Goal: Task Accomplishment & Management: Manage account settings

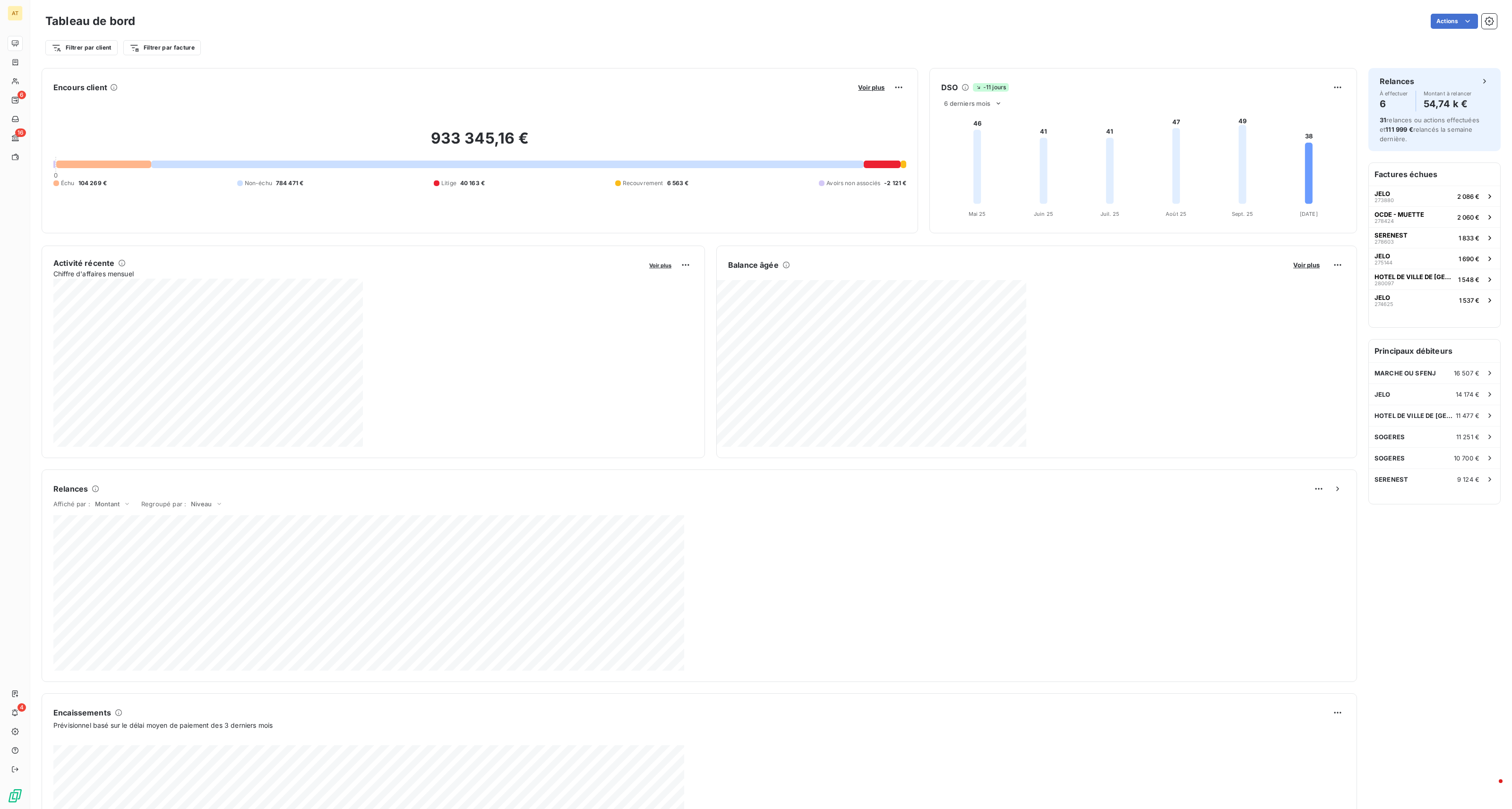
click at [1259, 723] on div "Prévisionnel basé sur le délai moyen de paiement des 3 derniers mois" at bounding box center [699, 725] width 1292 height 10
click at [1204, 444] on div "784 144,73 € Non-échu 784 471,48 € Avoirs non associés -326,75 €" at bounding box center [1036, 363] width 640 height 167
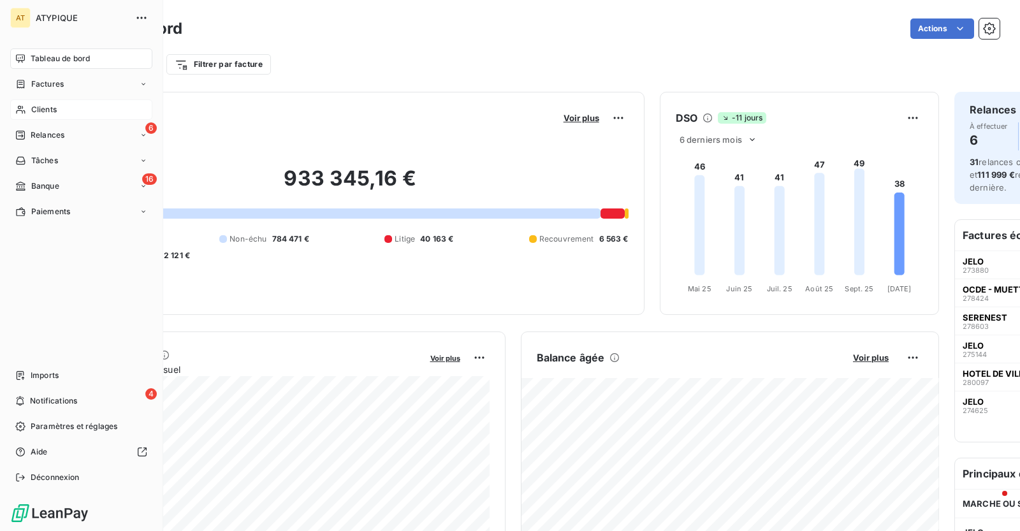
click at [57, 112] on div "Clients" at bounding box center [81, 109] width 142 height 20
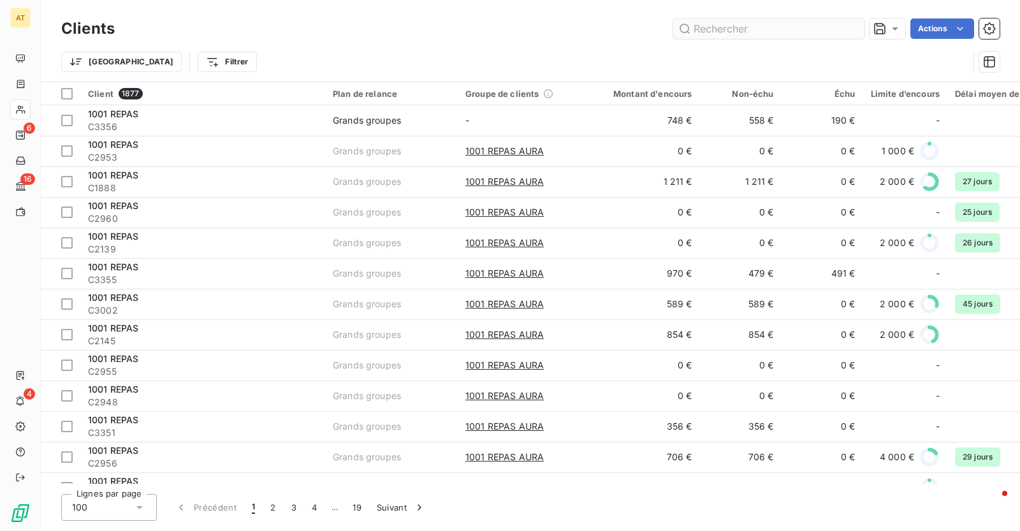
click at [732, 27] on input "text" at bounding box center [768, 28] width 191 height 20
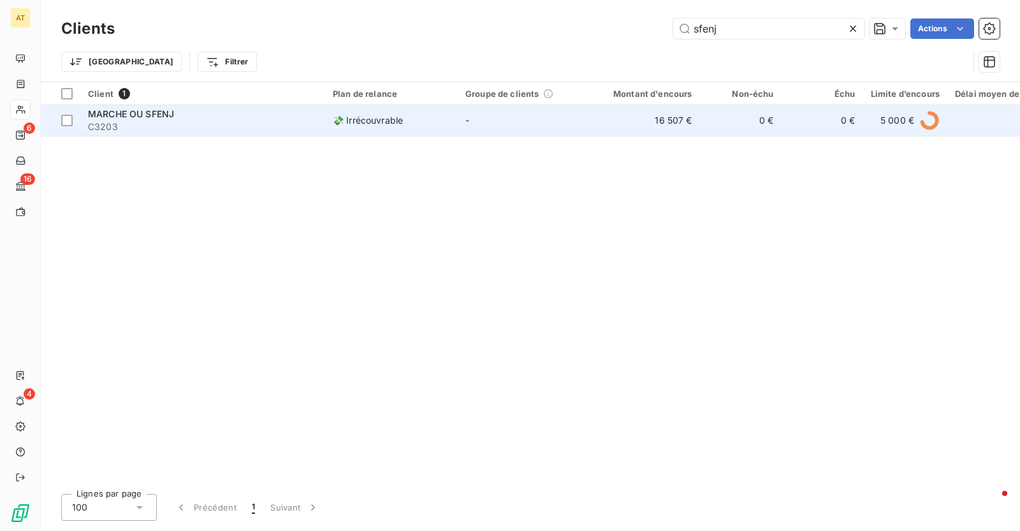
type input "sfenj"
click at [180, 122] on span "C3203" at bounding box center [202, 126] width 229 height 13
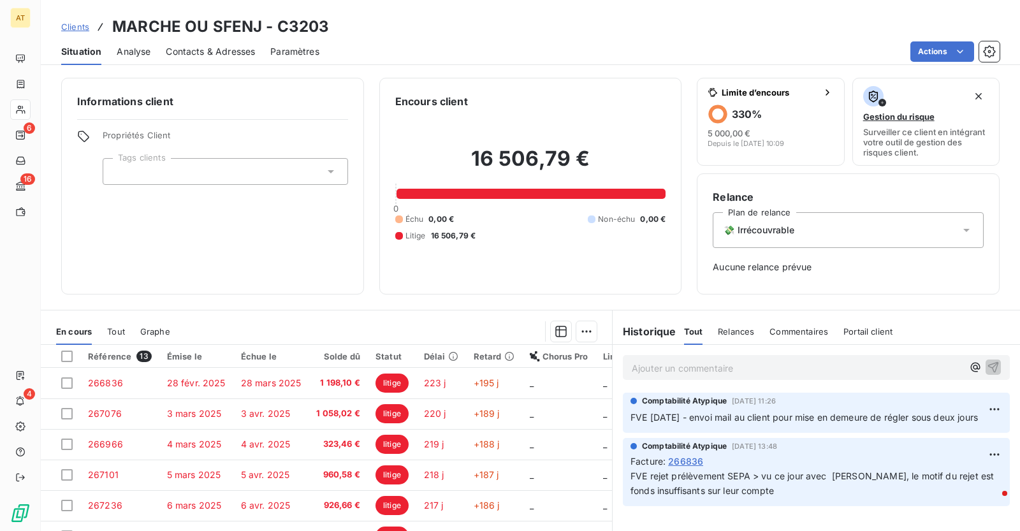
click at [620, 133] on div "16 506,79 € 0 Échu 0,00 € Non-échu 0,00 € Litige 16 506,79 €" at bounding box center [530, 194] width 271 height 170
click at [233, 51] on span "Contacts & Adresses" at bounding box center [210, 51] width 89 height 13
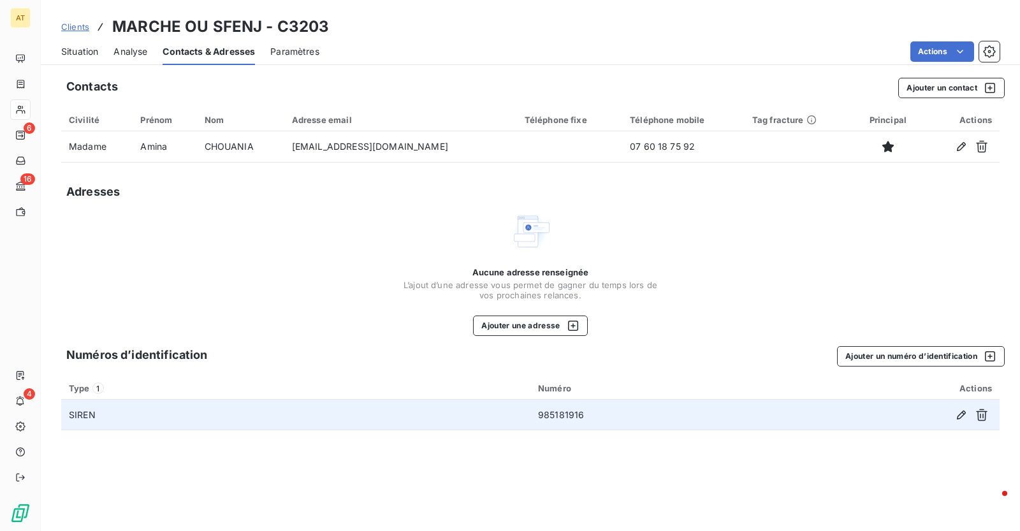
click at [566, 408] on td "985181916" at bounding box center [652, 415] width 245 height 31
copy td "985181916"
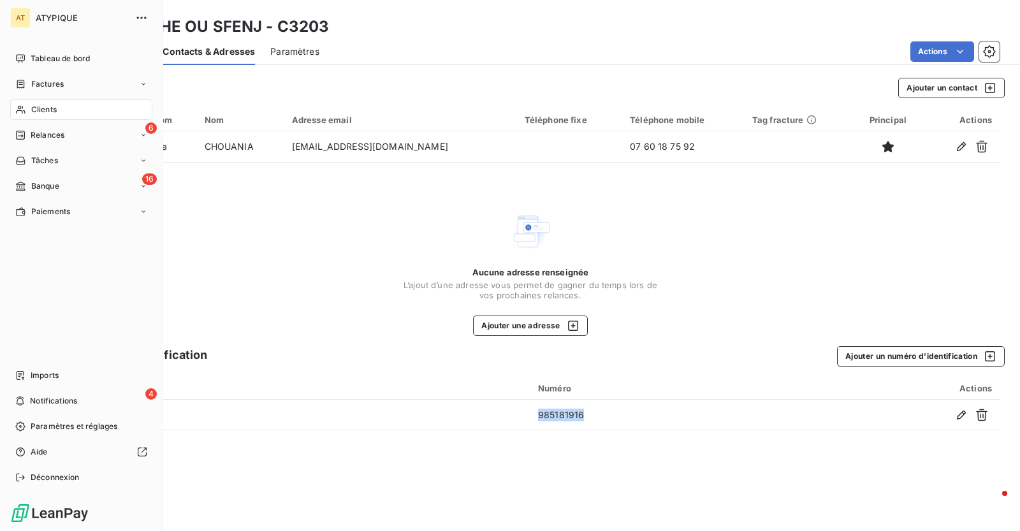
click at [19, 107] on icon at bounding box center [20, 110] width 11 height 10
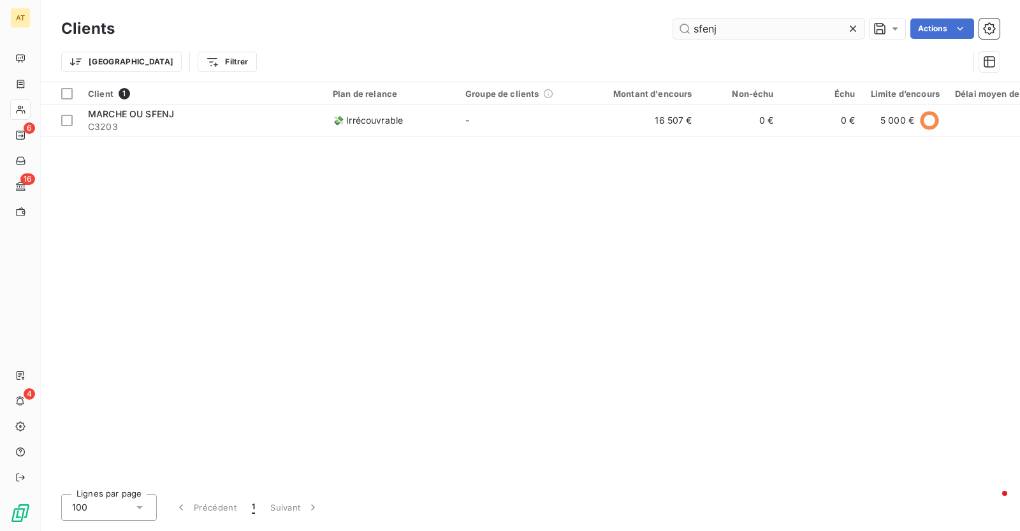
click at [715, 29] on input "sfenj" at bounding box center [768, 28] width 191 height 20
paste input "C2116"
type input "C2116"
click at [188, 116] on div "LIPOPETTE ET CUVIER" at bounding box center [202, 114] width 229 height 13
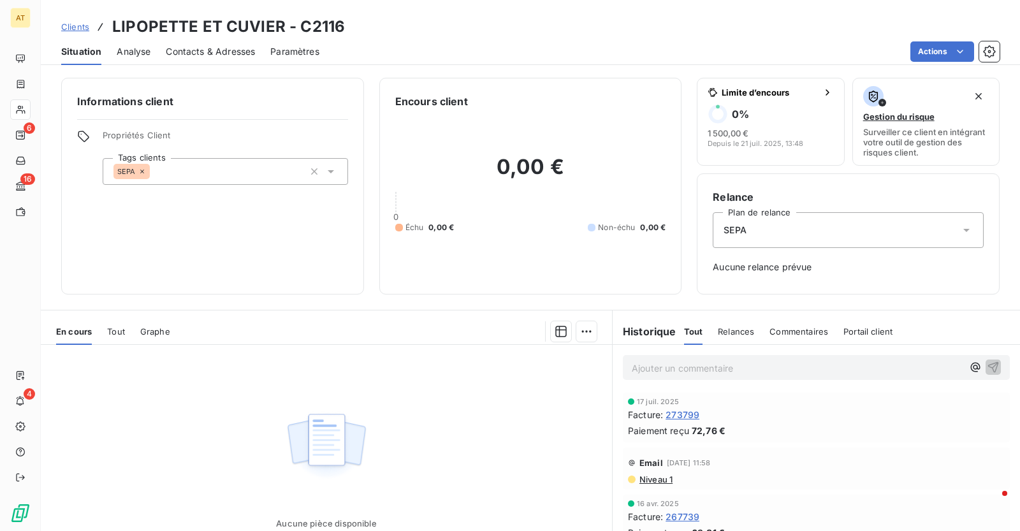
click at [112, 330] on span "Tout" at bounding box center [116, 331] width 18 height 10
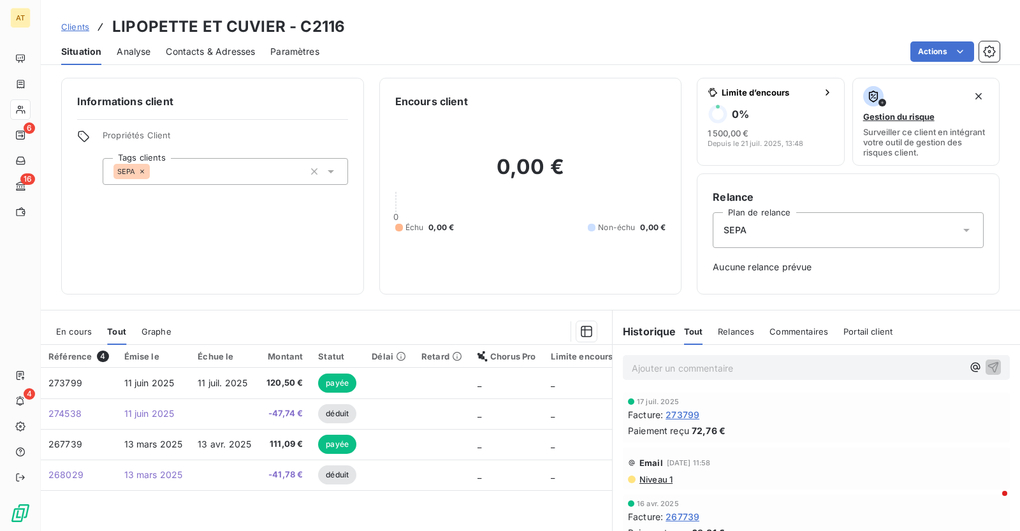
scroll to position [33, 0]
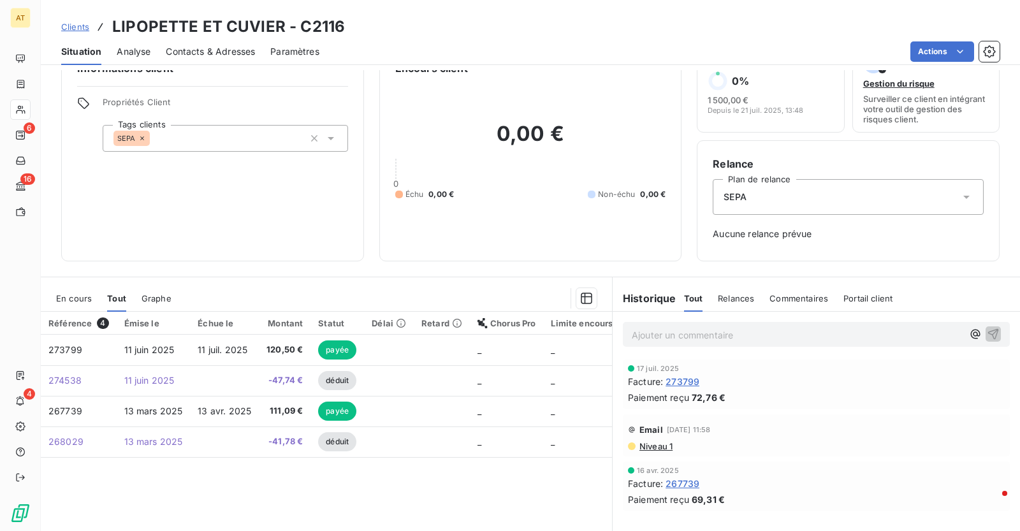
click at [469, 282] on section "En cours Tout Graphe Référence 4 Émise le Échue le Montant Statut Délai Retard …" at bounding box center [326, 436] width 571 height 318
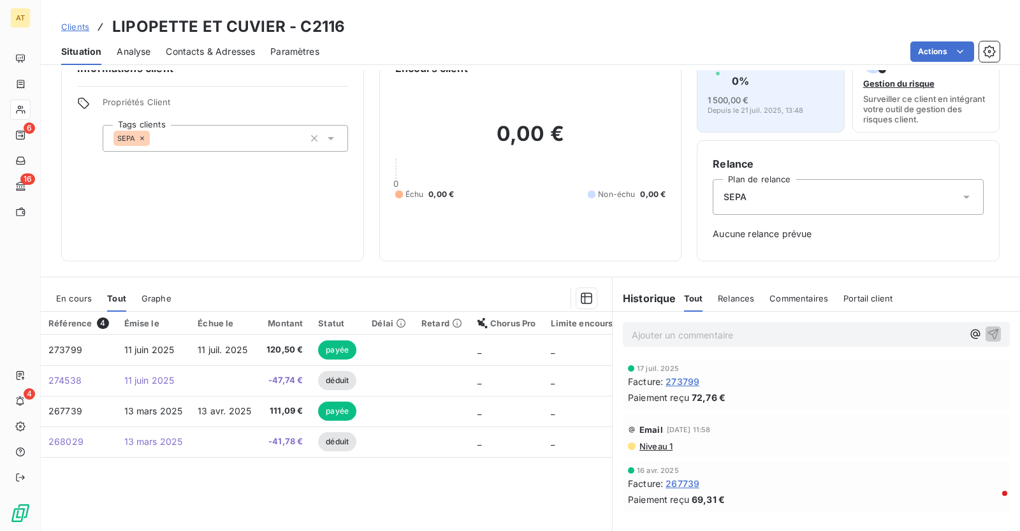
click at [752, 94] on div "1 500,00 € Depuis le 21 juil. 2025, 13:48" at bounding box center [771, 104] width 126 height 20
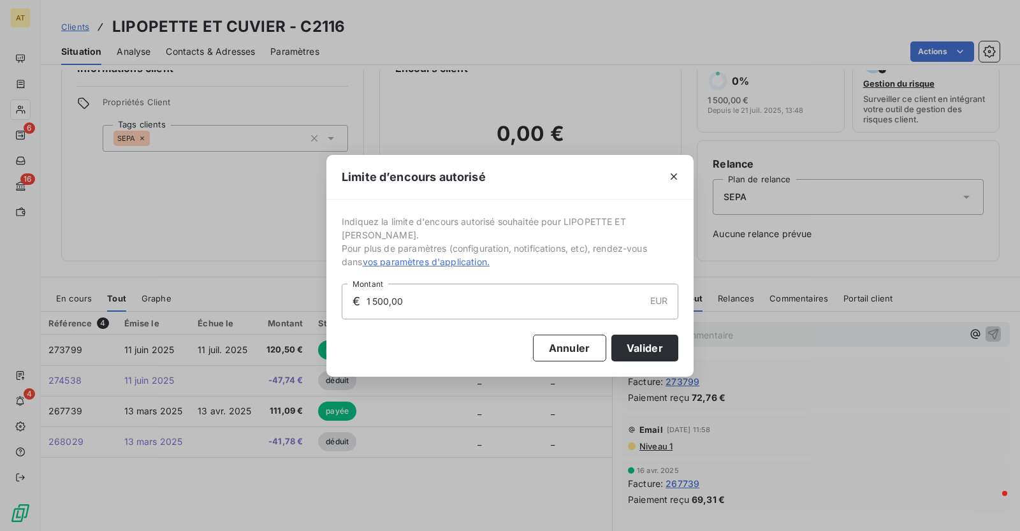
click at [421, 294] on input "1 500,00" at bounding box center [504, 301] width 279 height 34
type input "2 000,00"
click at [613, 339] on button "Valider" at bounding box center [644, 348] width 67 height 27
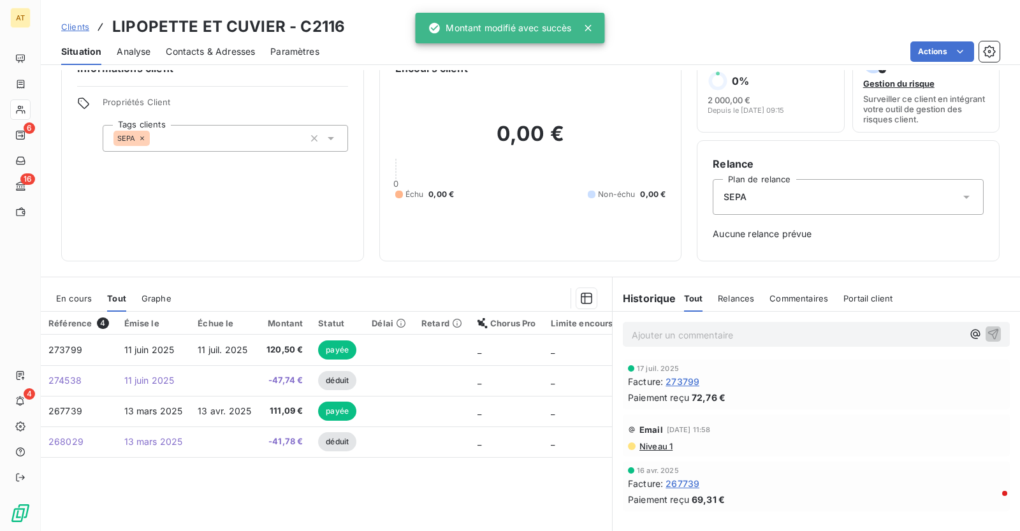
scroll to position [0, 0]
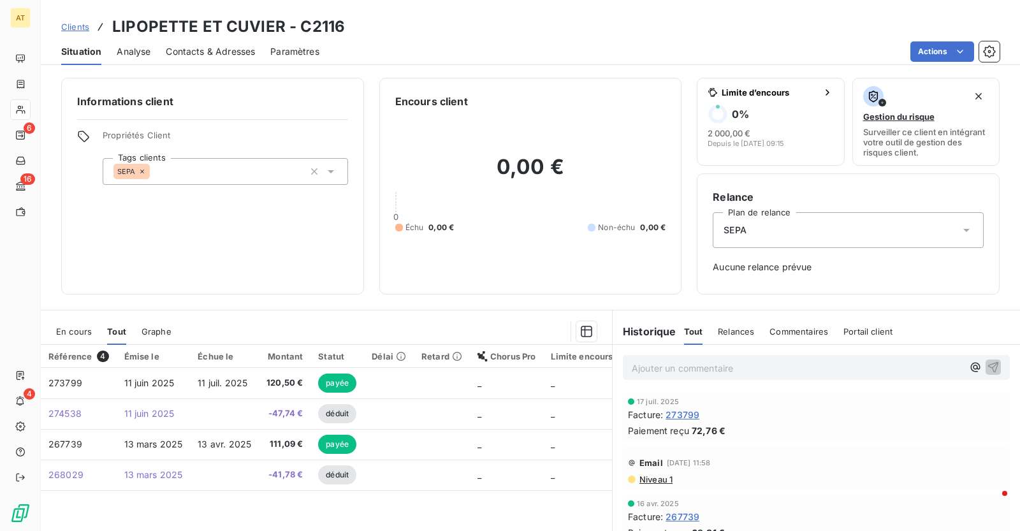
click at [147, 173] on div "SEPA" at bounding box center [131, 171] width 36 height 15
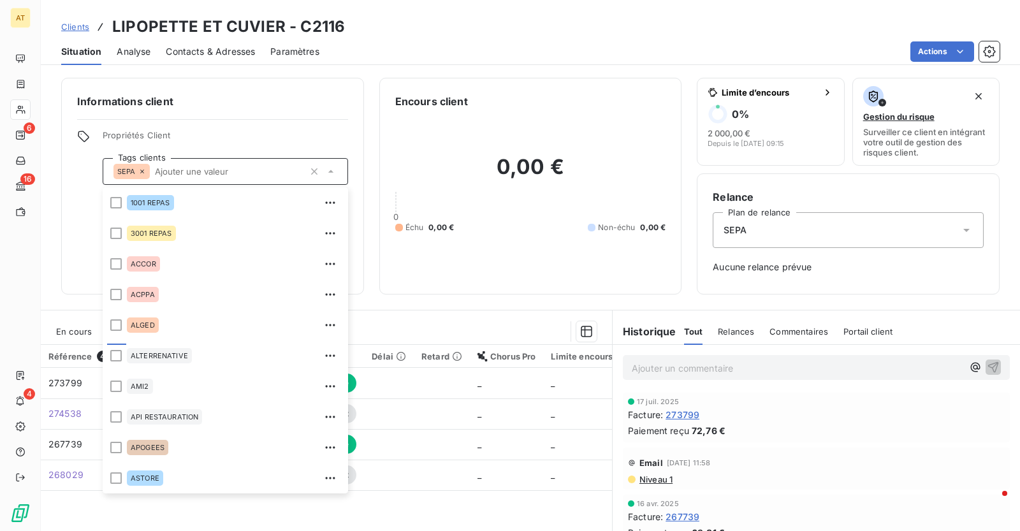
scroll to position [1559, 0]
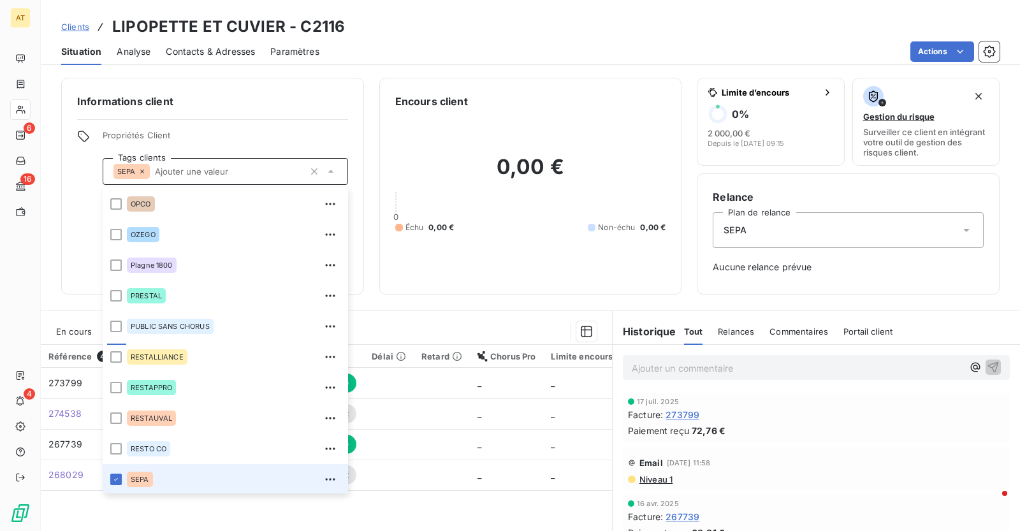
click at [142, 174] on icon at bounding box center [142, 172] width 8 height 8
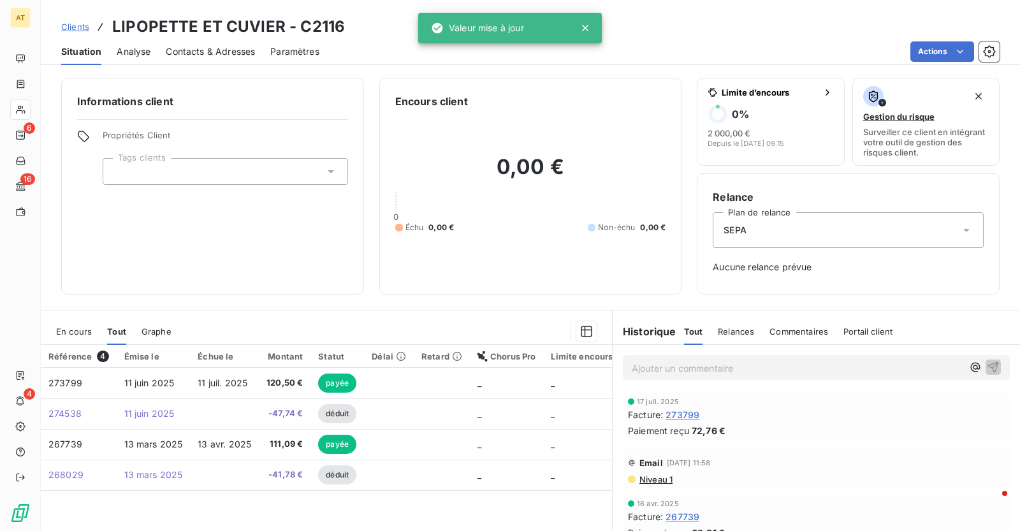
click at [161, 174] on div at bounding box center [225, 171] width 245 height 27
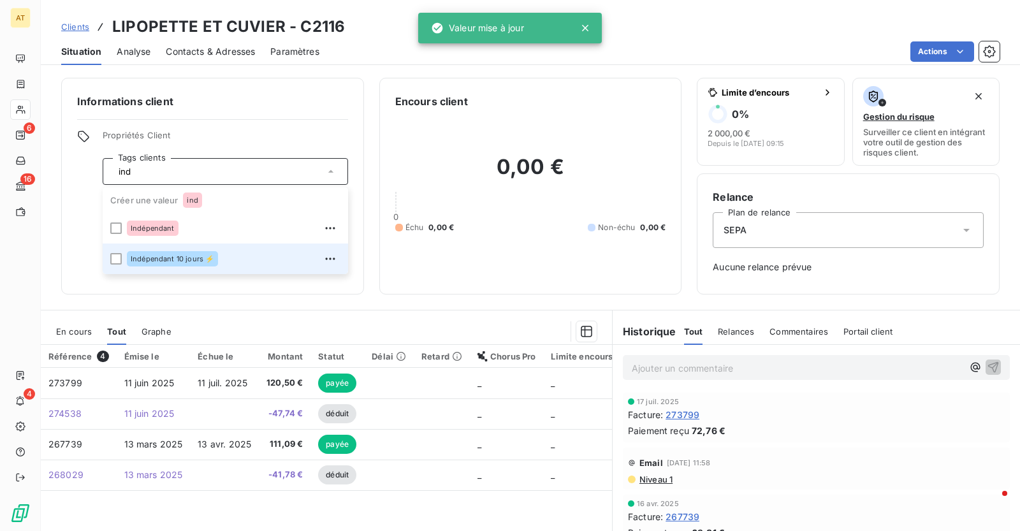
click at [188, 259] on span "Indépendant 10 jours ⚡" at bounding box center [173, 259] width 84 height 8
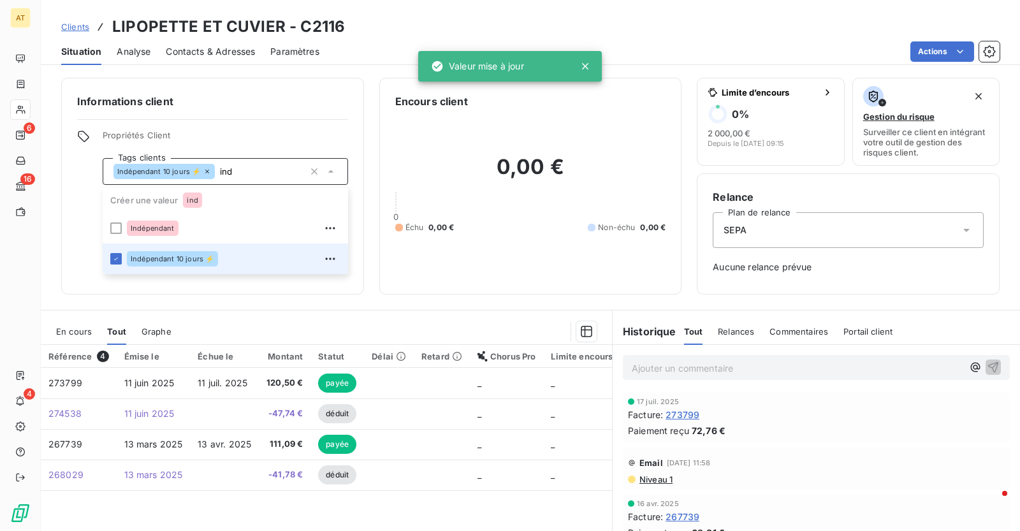
type input "ind"
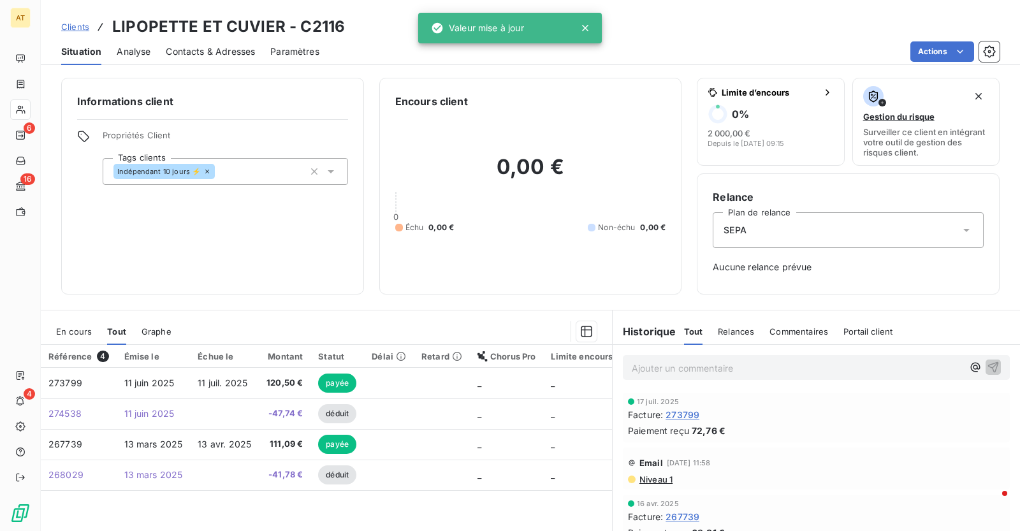
click at [466, 262] on div "0,00 € 0 Échu 0,00 € Non-échu 0,00 €" at bounding box center [530, 194] width 271 height 170
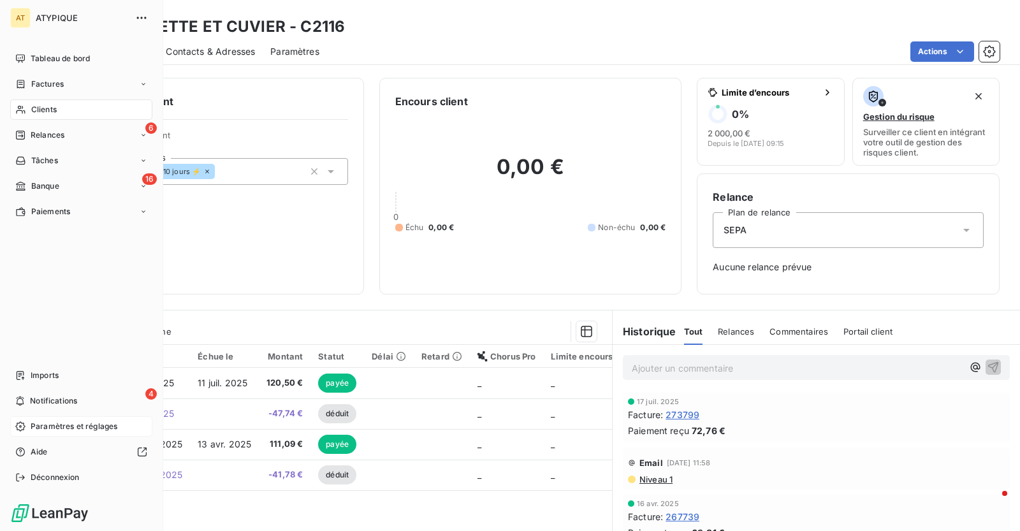
click at [23, 426] on icon at bounding box center [20, 426] width 10 height 10
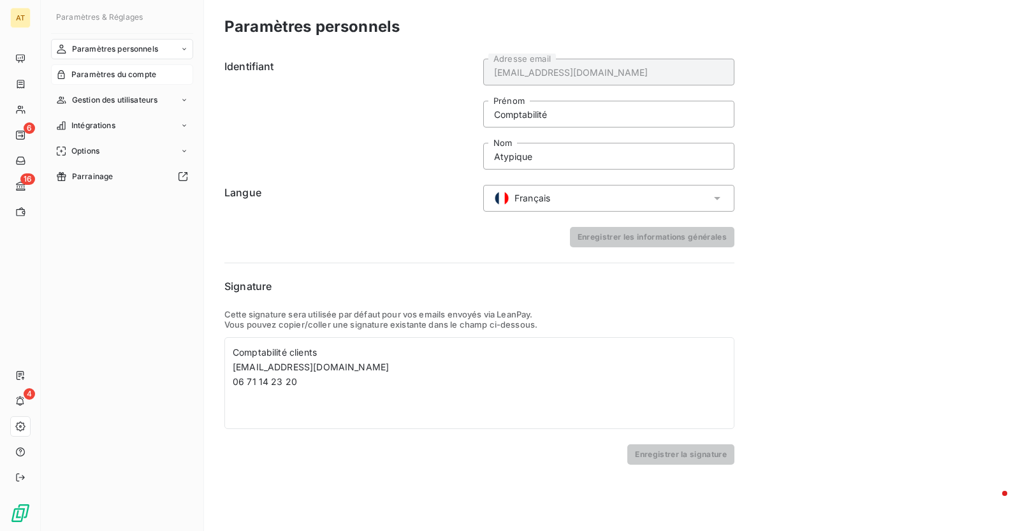
click at [134, 69] on span "Paramètres du compte" at bounding box center [113, 74] width 85 height 11
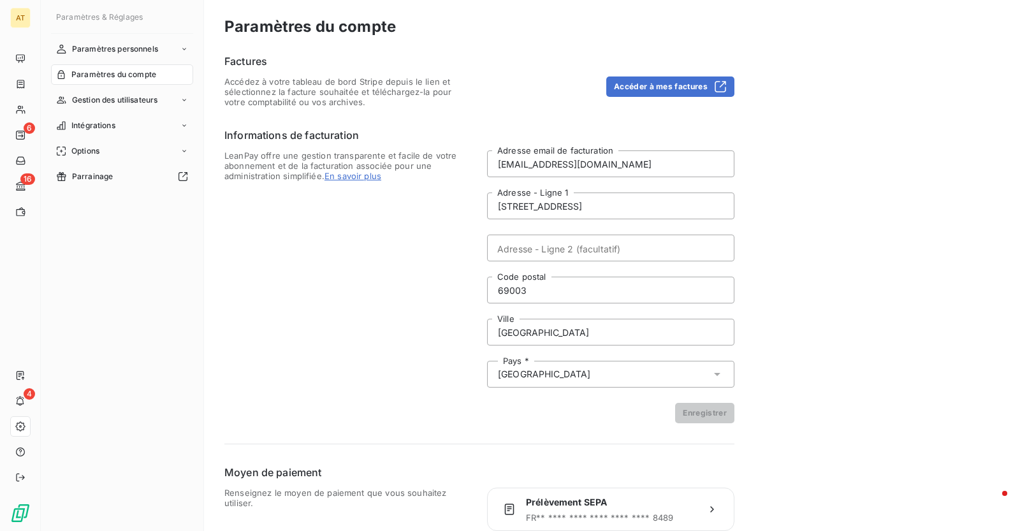
scroll to position [51, 0]
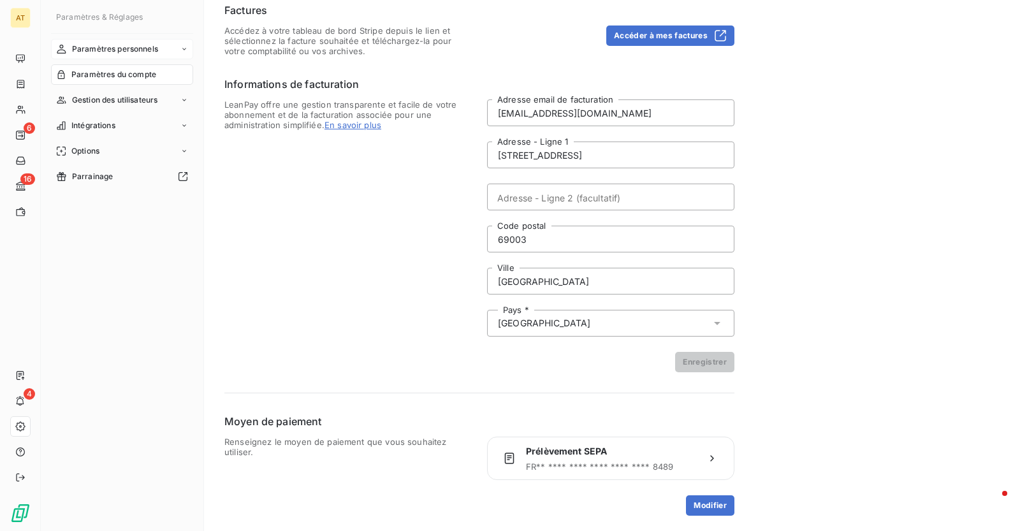
click at [138, 49] on span "Paramètres personnels" at bounding box center [115, 48] width 86 height 11
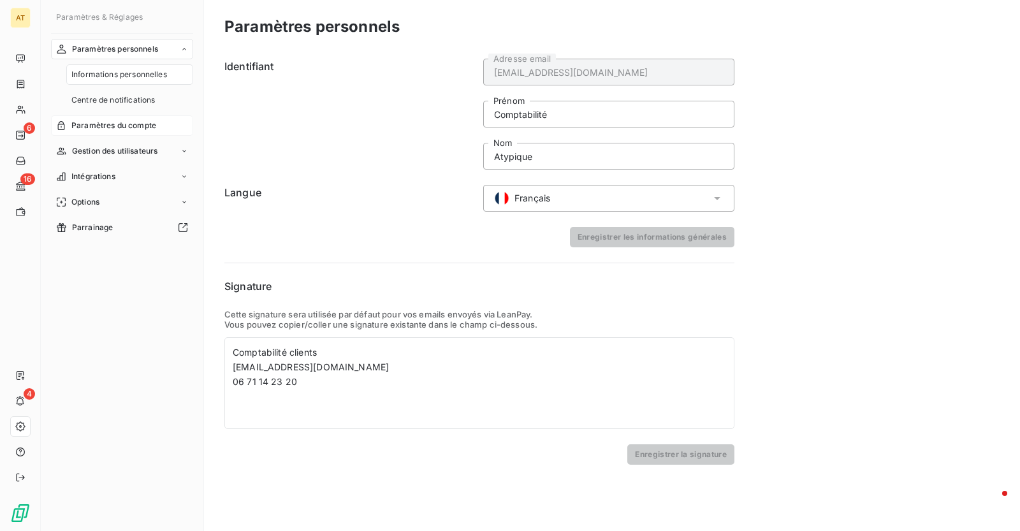
click at [137, 123] on span "Paramètres du compte" at bounding box center [113, 125] width 85 height 11
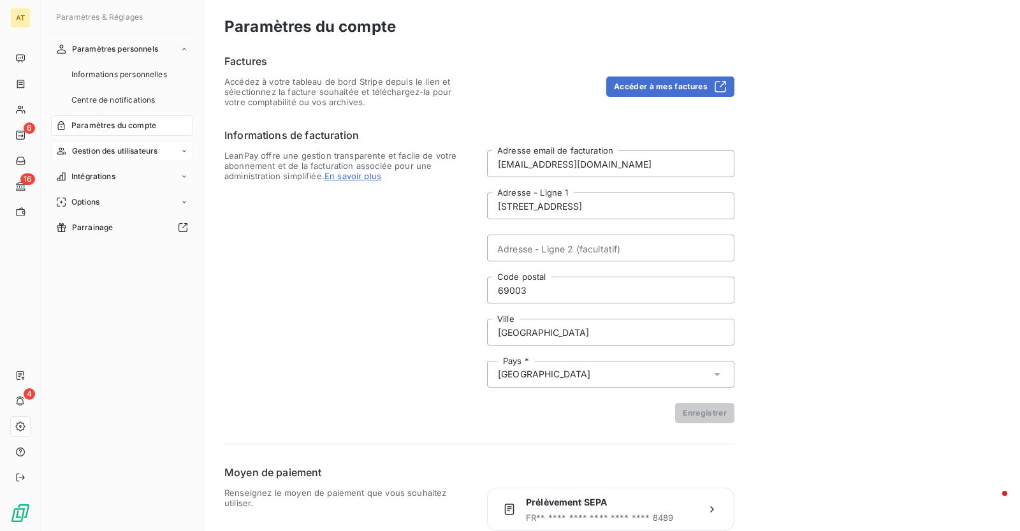
click at [133, 147] on span "Gestion des utilisateurs" at bounding box center [115, 150] width 86 height 11
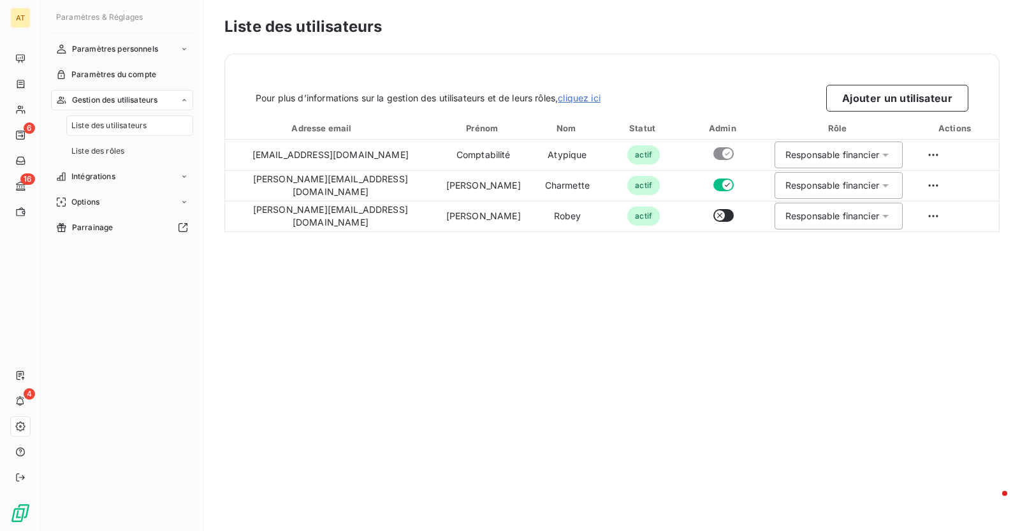
click at [648, 358] on div "Liste des utilisateurs Pour plus d’informations sur la gestion des utilisateurs…" at bounding box center [612, 265] width 816 height 531
click at [722, 384] on div "Liste des utilisateurs Pour plus d’informations sur la gestion des utilisateurs…" at bounding box center [612, 265] width 816 height 531
click at [820, 398] on div "Liste des utilisateurs Pour plus d’informations sur la gestion des utilisateurs…" at bounding box center [612, 265] width 816 height 531
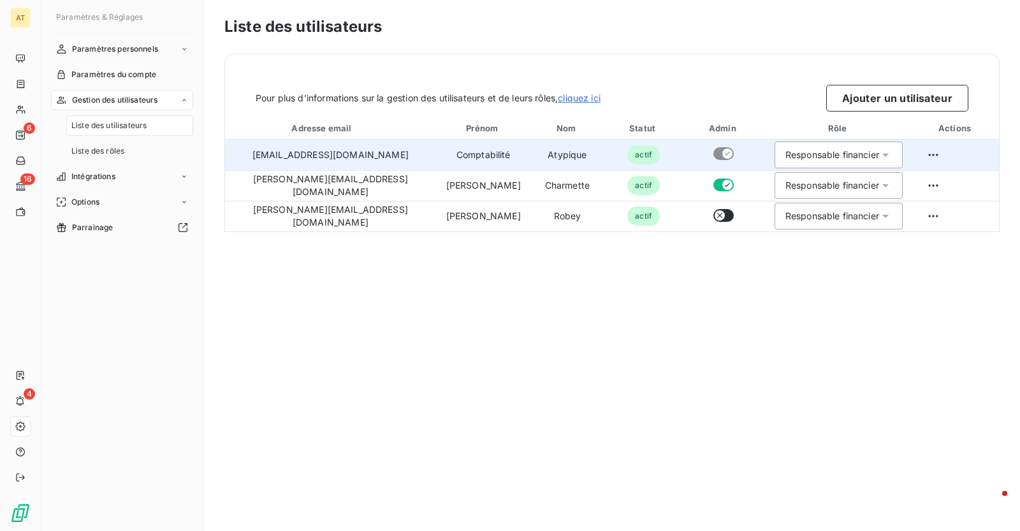
click at [875, 164] on div "Responsable financier" at bounding box center [838, 155] width 128 height 27
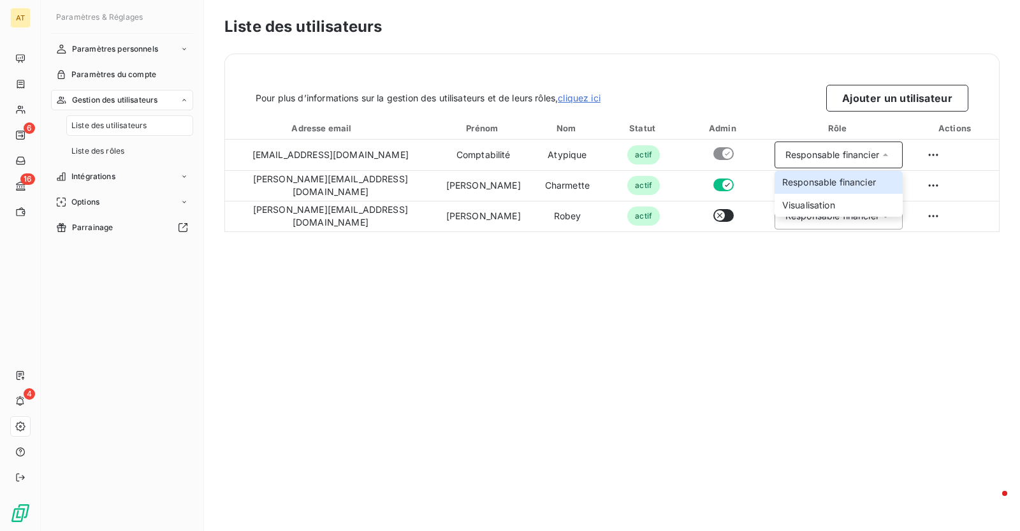
click at [790, 346] on div "Liste des utilisateurs Pour plus d’informations sur la gestion des utilisateurs…" at bounding box center [612, 265] width 816 height 531
click at [868, 382] on div "Liste des utilisateurs Pour plus d’informations sur la gestion des utilisateurs…" at bounding box center [612, 265] width 816 height 531
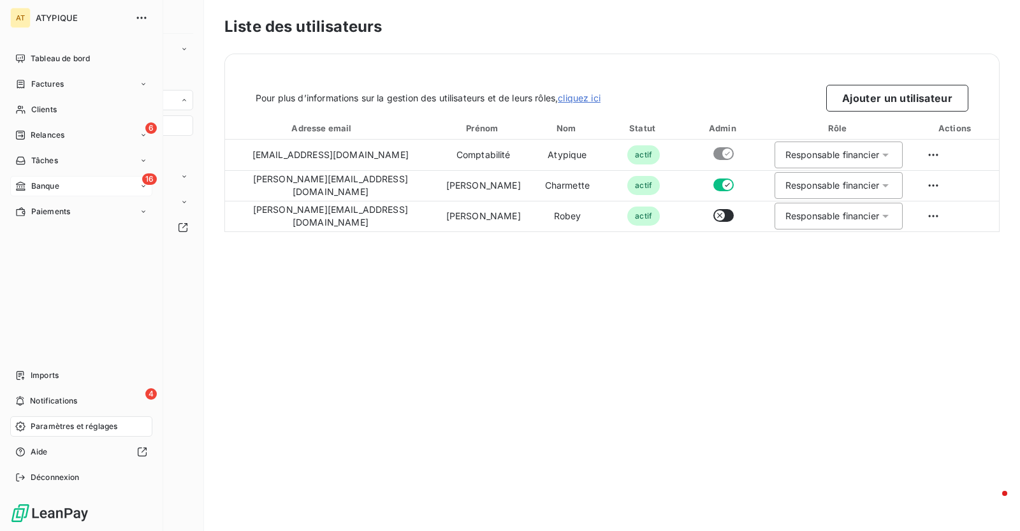
click at [16, 183] on icon at bounding box center [20, 186] width 11 height 10
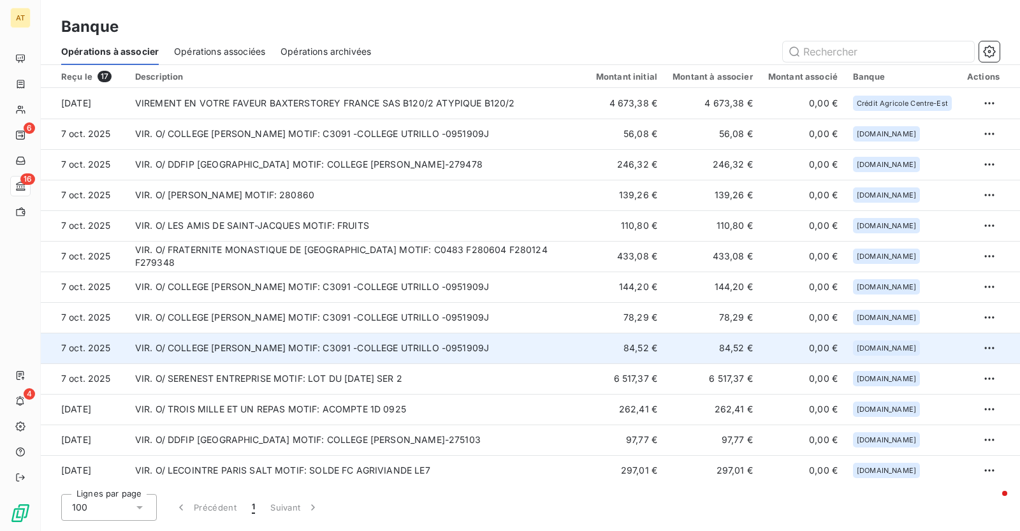
scroll to position [124, 0]
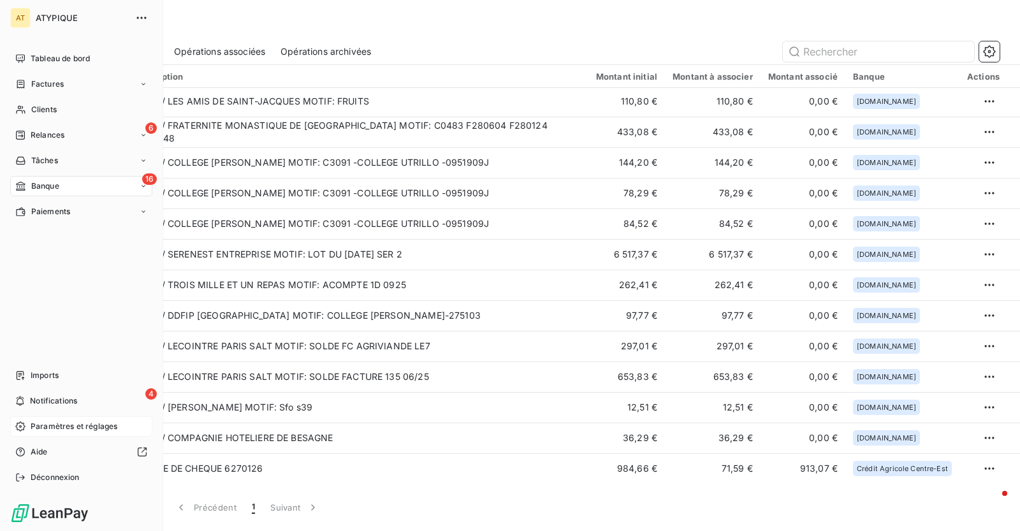
click at [72, 424] on span "Paramètres et réglages" at bounding box center [74, 426] width 87 height 11
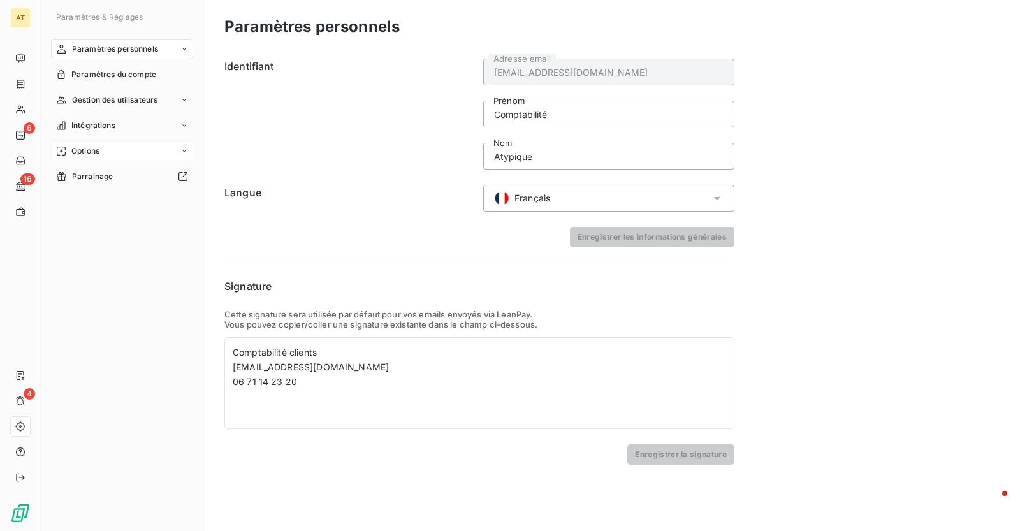
click at [111, 159] on div "Options" at bounding box center [122, 151] width 142 height 20
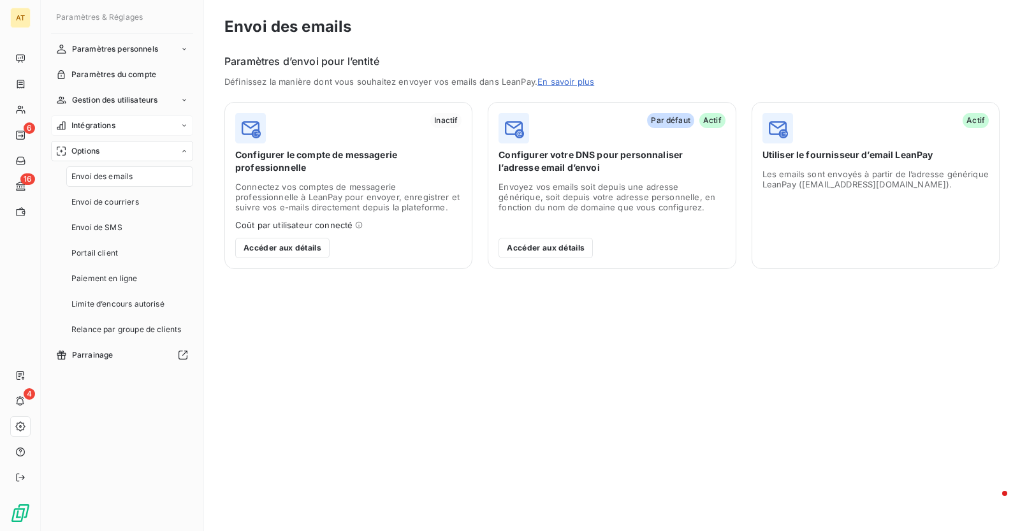
click at [121, 127] on div "Intégrations" at bounding box center [122, 125] width 142 height 20
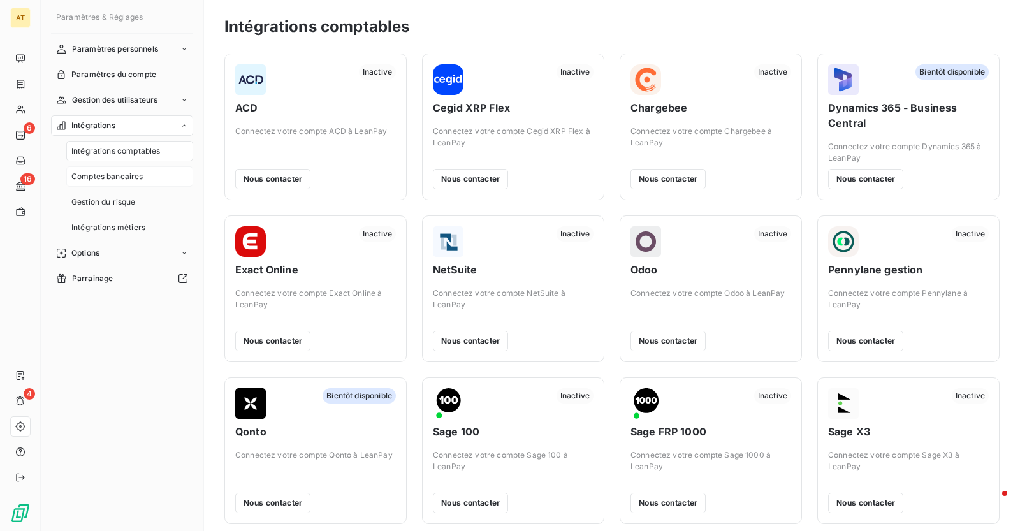
click at [129, 169] on div "Comptes bancaires" at bounding box center [129, 176] width 127 height 20
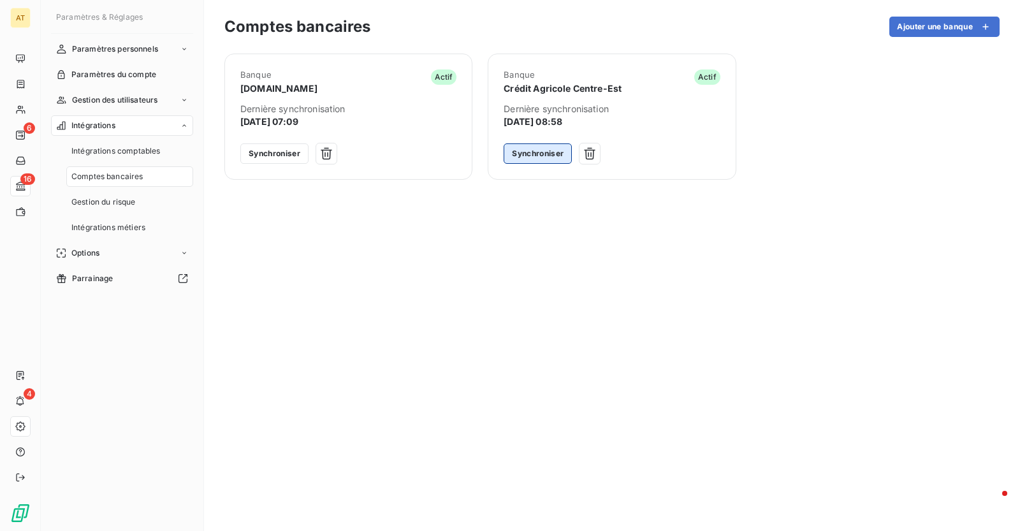
click at [540, 157] on button "Synchroniser" at bounding box center [538, 153] width 68 height 20
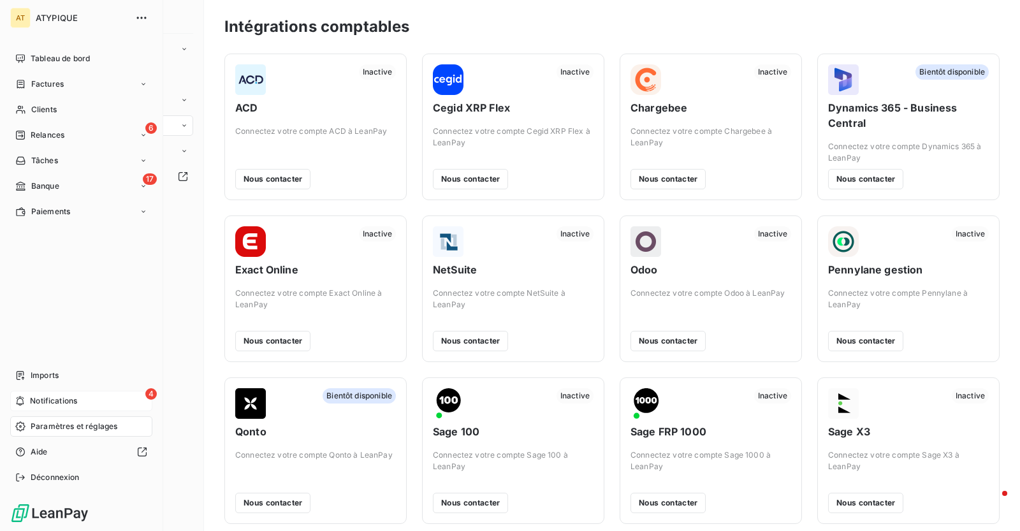
click at [51, 393] on div "4 Notifications" at bounding box center [81, 401] width 142 height 20
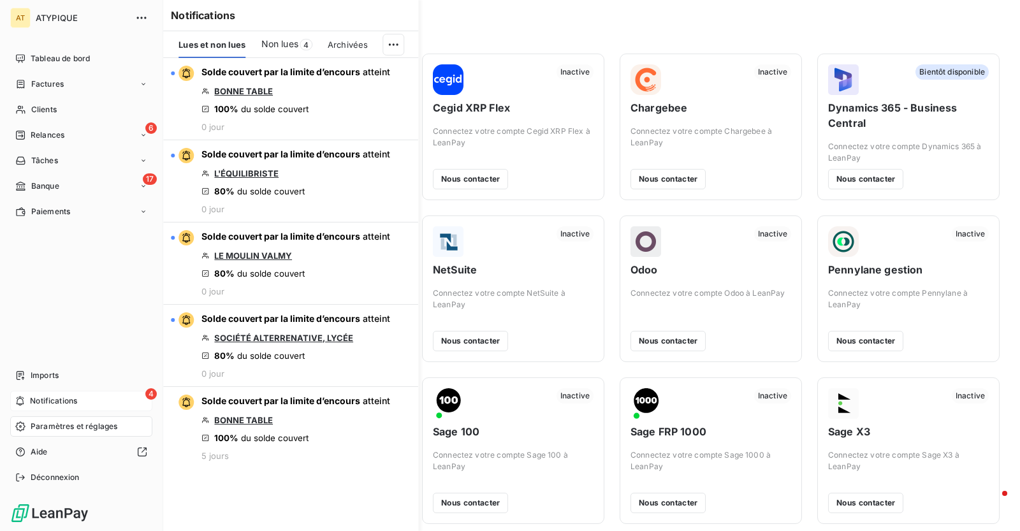
click at [73, 409] on div "4 Notifications" at bounding box center [81, 401] width 142 height 20
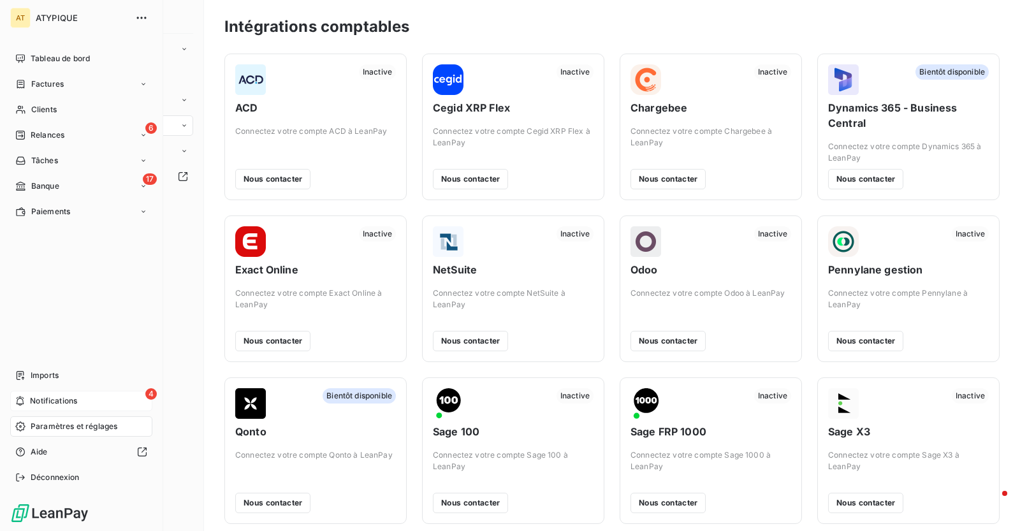
click at [68, 409] on div "4 Notifications" at bounding box center [81, 401] width 142 height 20
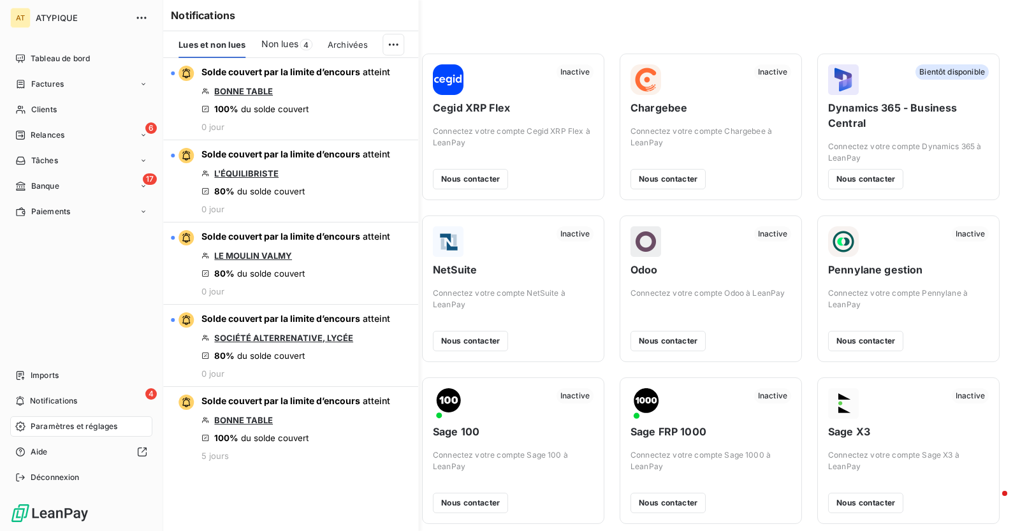
click at [60, 433] on div "Paramètres et réglages" at bounding box center [81, 426] width 142 height 20
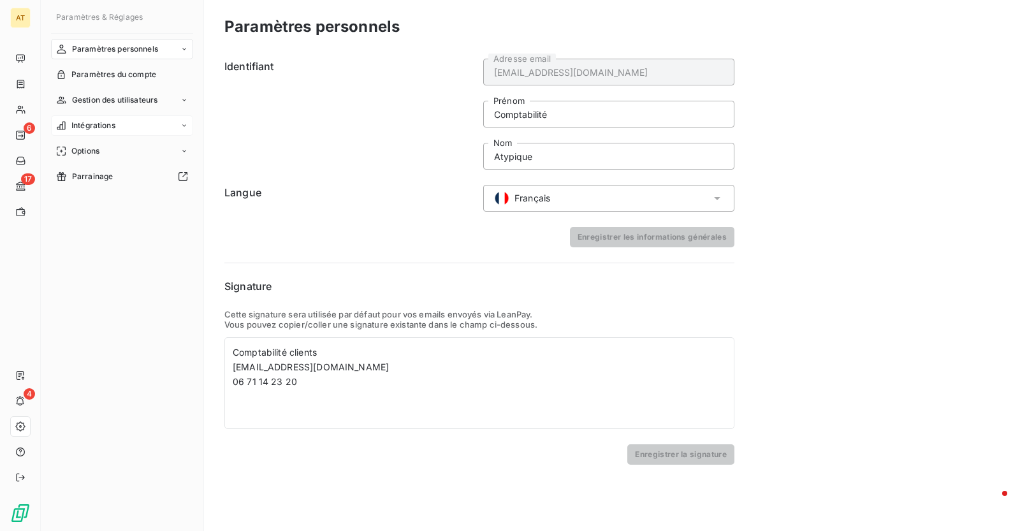
click at [100, 133] on div "Intégrations" at bounding box center [122, 125] width 142 height 20
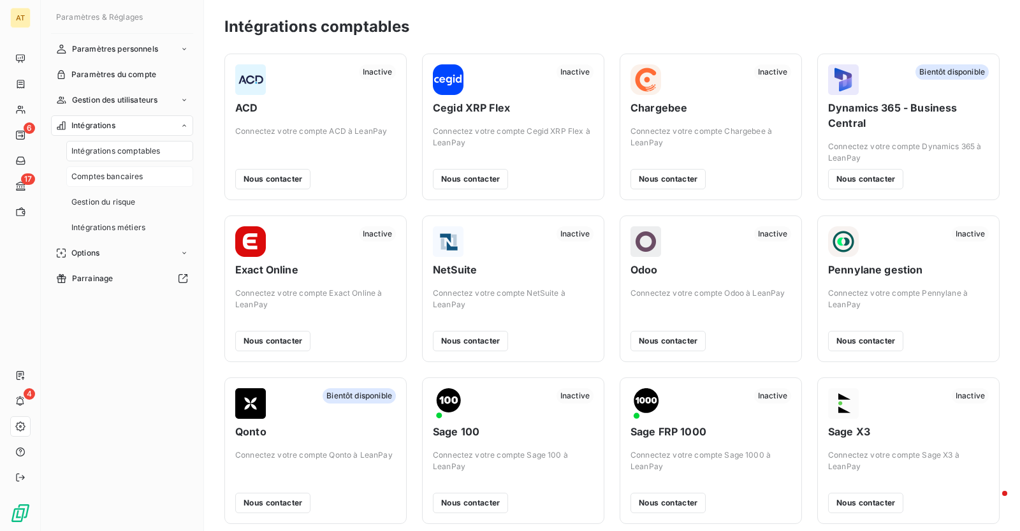
click at [139, 182] on span "Comptes bancaires" at bounding box center [107, 176] width 72 height 11
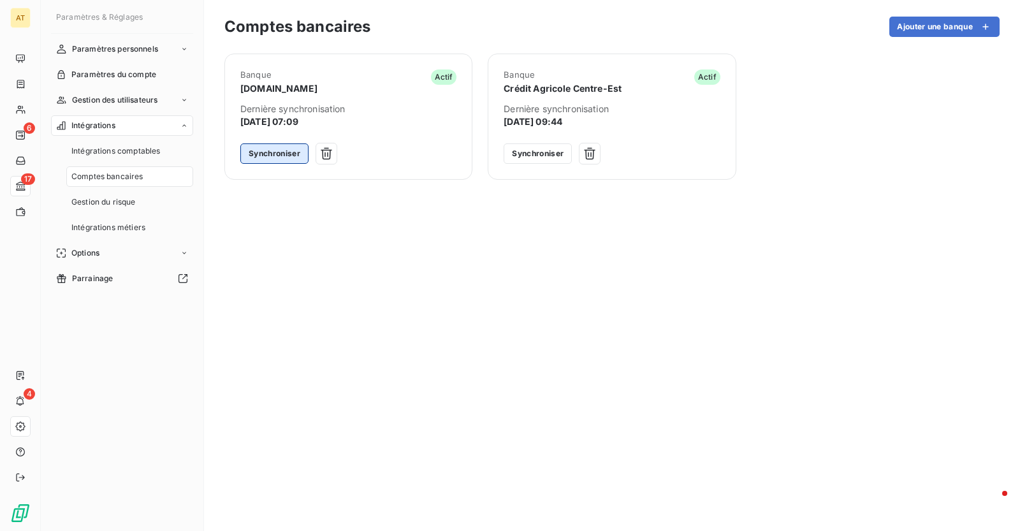
click at [281, 152] on button "Synchroniser" at bounding box center [274, 153] width 68 height 20
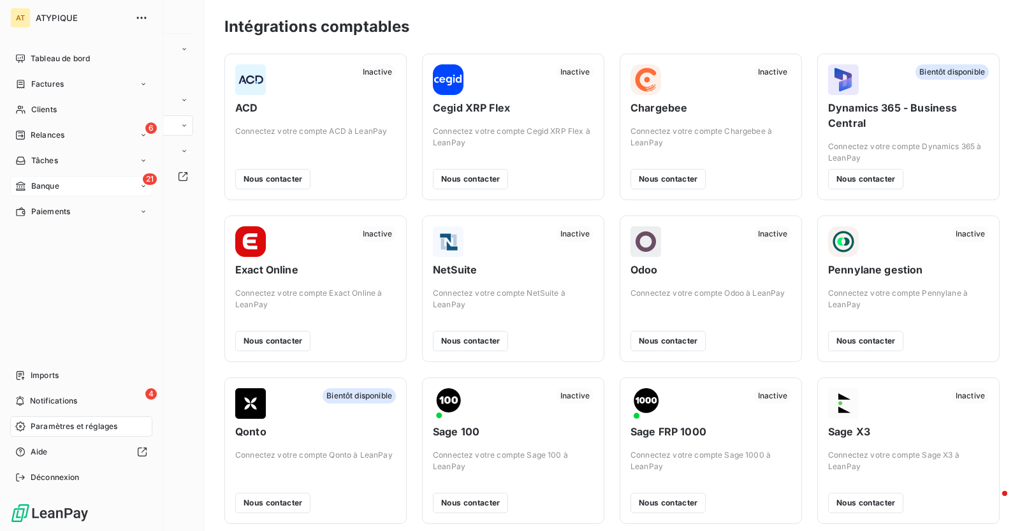
click at [28, 187] on div "Banque" at bounding box center [37, 185] width 44 height 11
click at [71, 180] on div "21 Banque" at bounding box center [81, 186] width 142 height 20
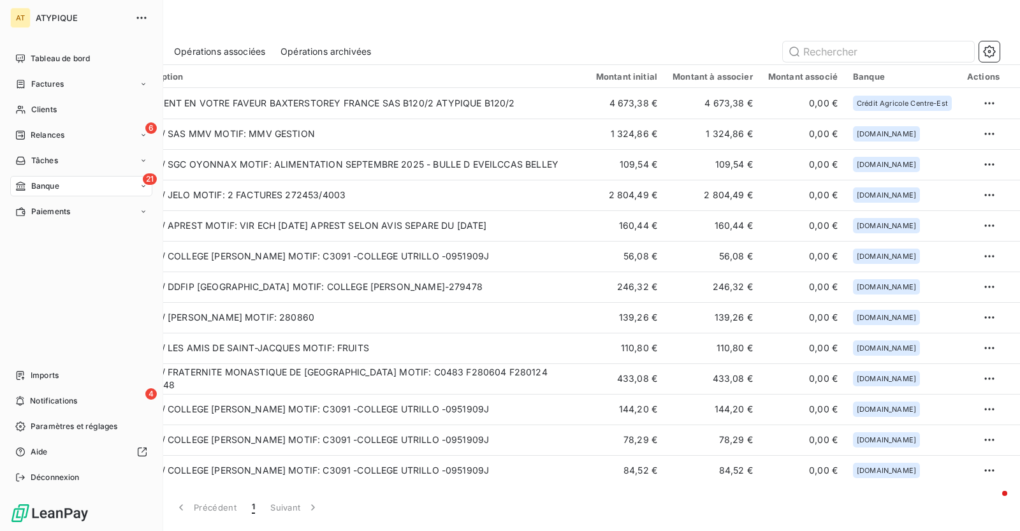
click at [69, 189] on div "21 Banque" at bounding box center [81, 186] width 142 height 20
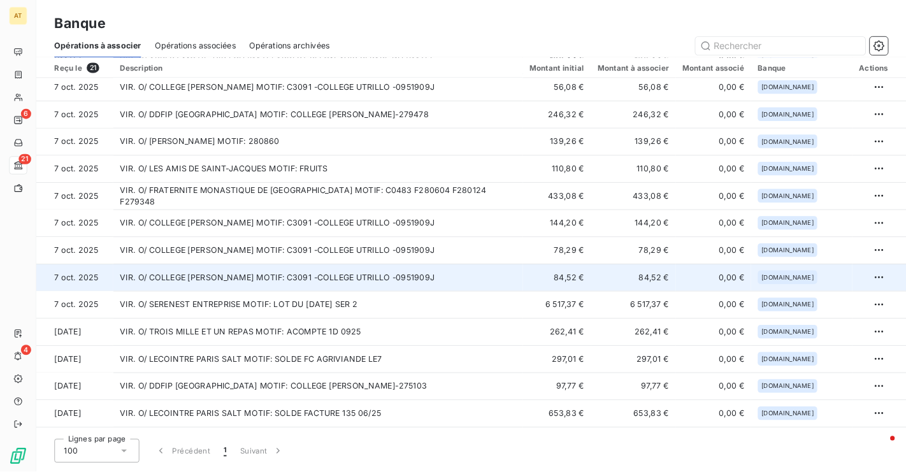
scroll to position [153, 0]
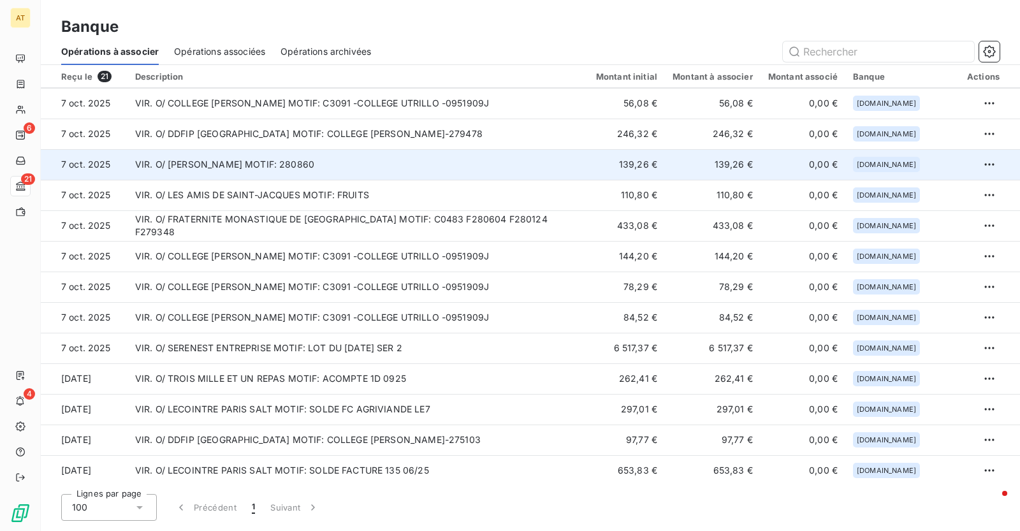
click at [319, 158] on td "VIR. O/ [PERSON_NAME] MOTIF: 280860" at bounding box center [357, 164] width 461 height 31
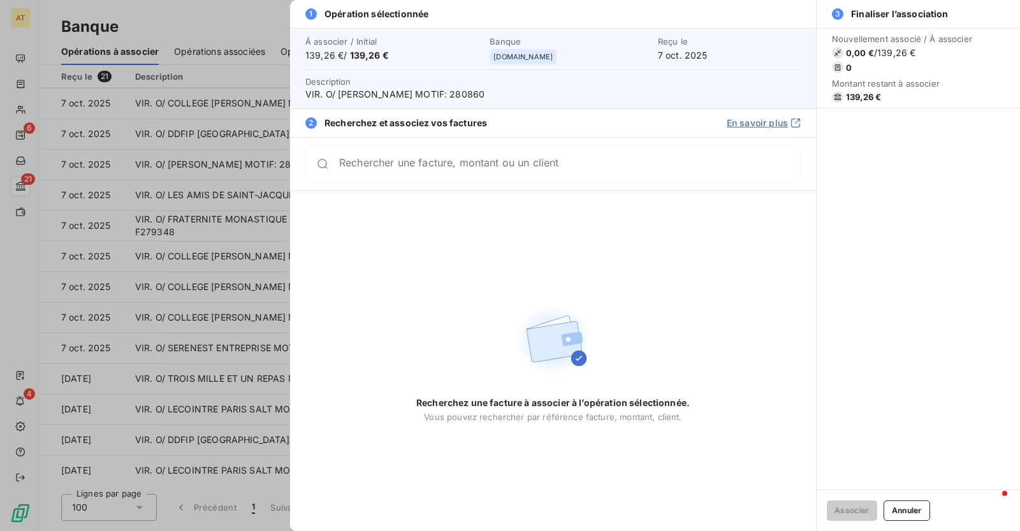
click at [460, 96] on span "VIR. O/ THIBAULT KIBLER MOTIF: 280860" at bounding box center [552, 94] width 495 height 13
copy span "280860"
click at [457, 149] on div "Rechercher une facture, montant ou un client" at bounding box center [552, 163] width 495 height 37
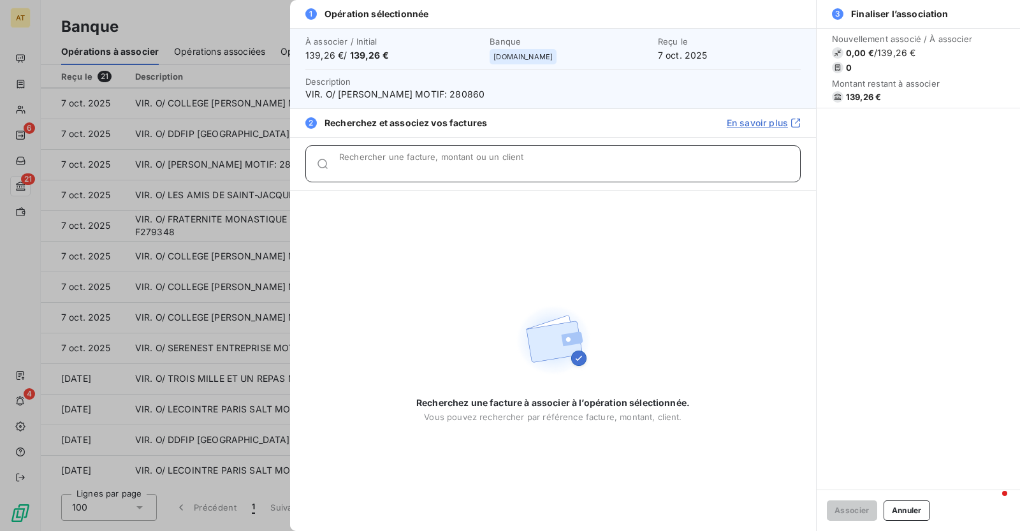
paste input "280860"
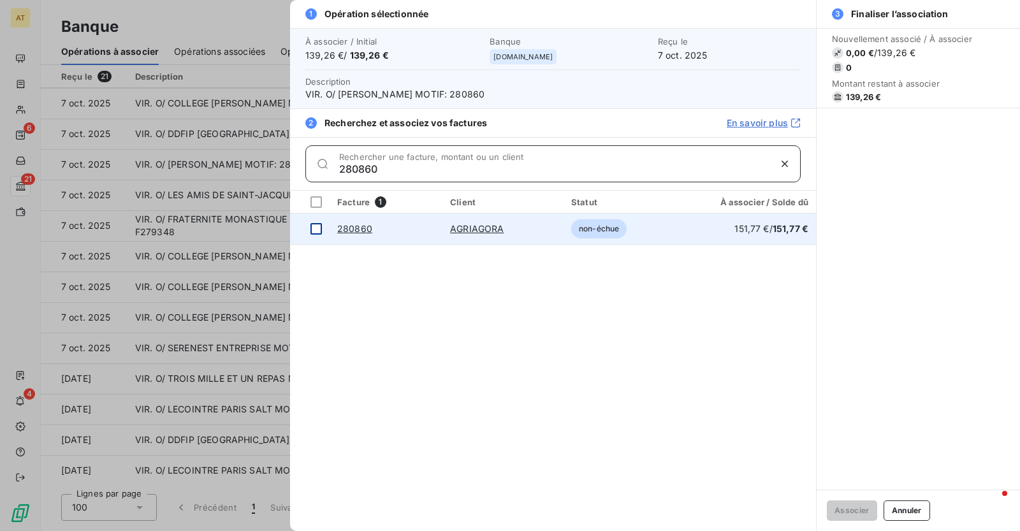
type input "280860"
click at [318, 227] on div at bounding box center [315, 228] width 11 height 11
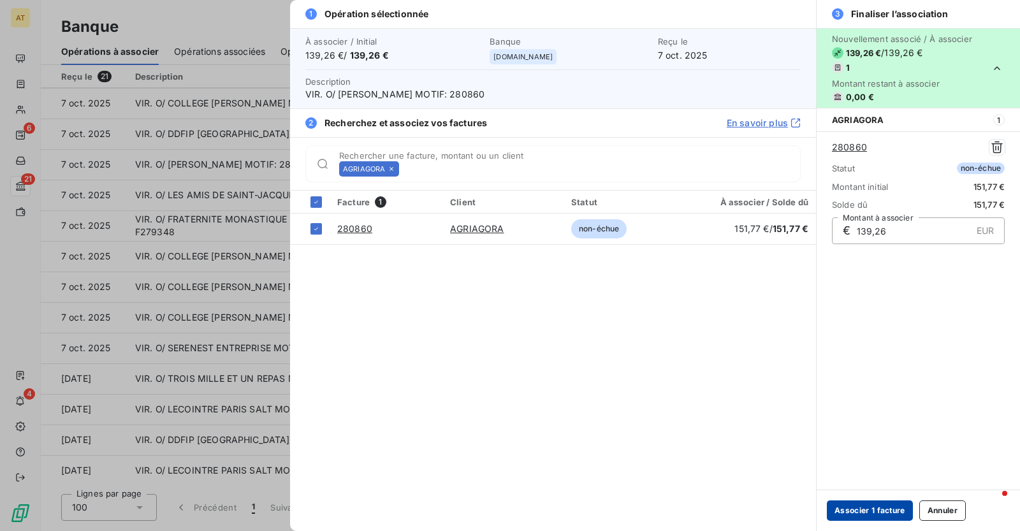
click at [886, 515] on button "Associer 1 facture" at bounding box center [870, 510] width 86 height 20
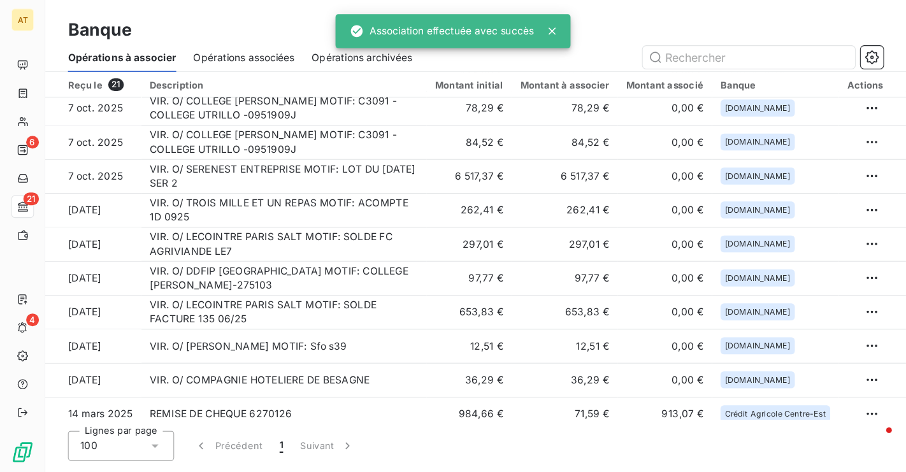
scroll to position [305, 0]
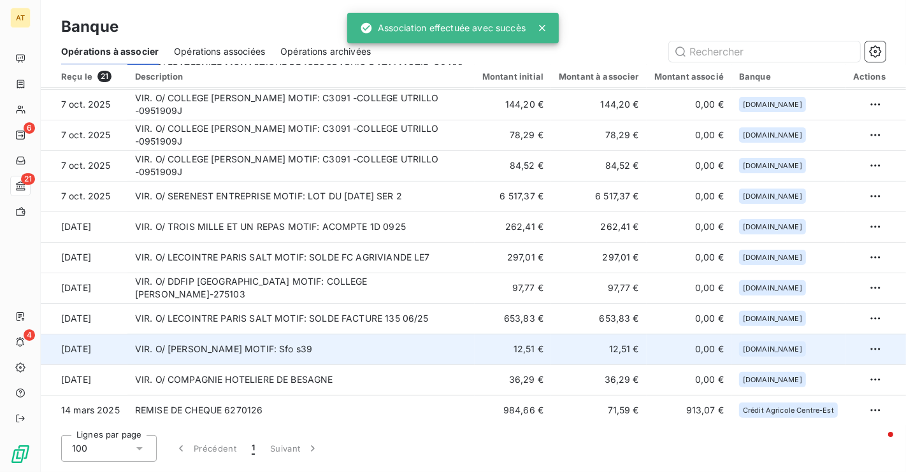
click at [313, 351] on td "VIR. O/ Thibault Kibler MOTIF: Sfo s39" at bounding box center [300, 349] width 347 height 31
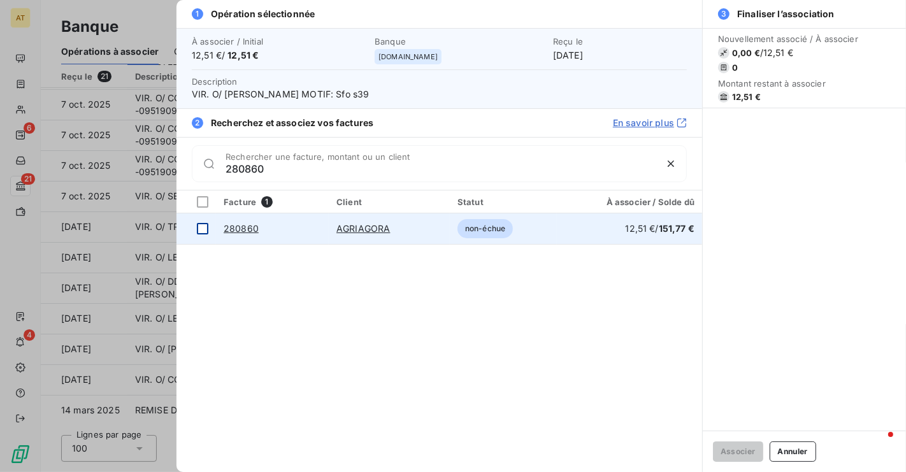
type input "280860"
click at [200, 231] on div at bounding box center [202, 228] width 11 height 11
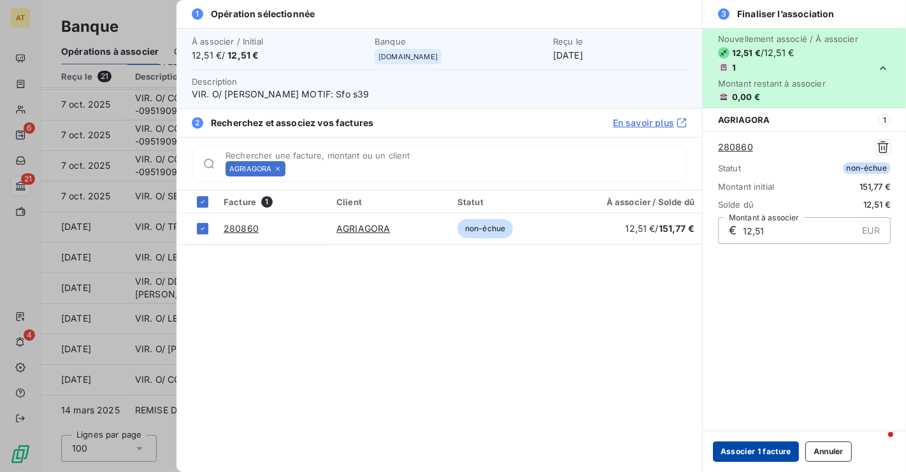
click at [762, 453] on button "Associer 1 facture" at bounding box center [756, 452] width 86 height 20
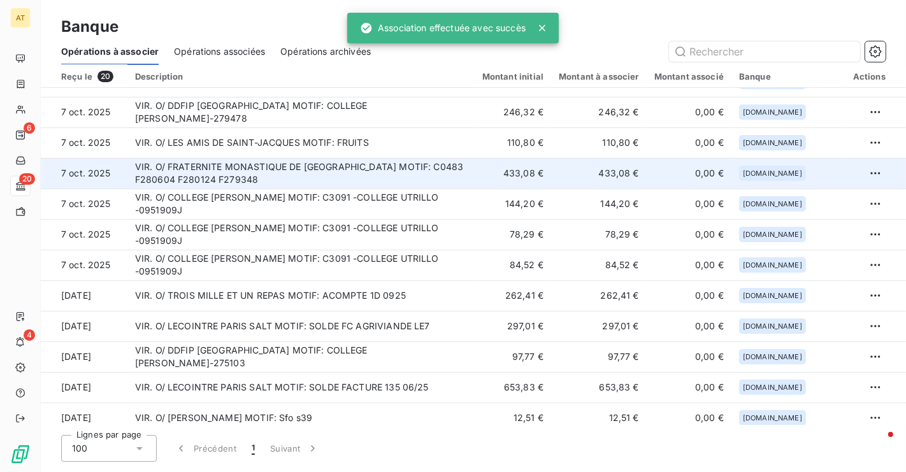
scroll to position [275, 0]
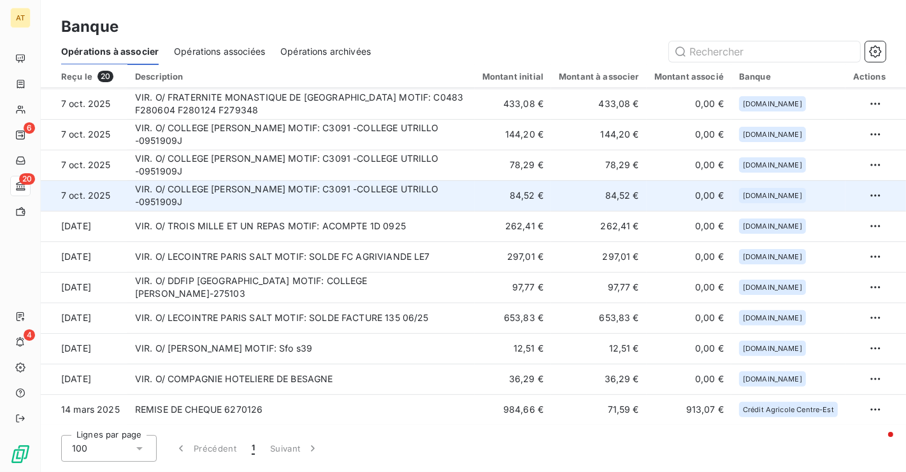
click at [465, 195] on td "VIR. O/ COLLEGE MAURICE UTRILLO MOTIF: C3091 -COLLEGE UTRILLO -0951909J" at bounding box center [300, 195] width 347 height 31
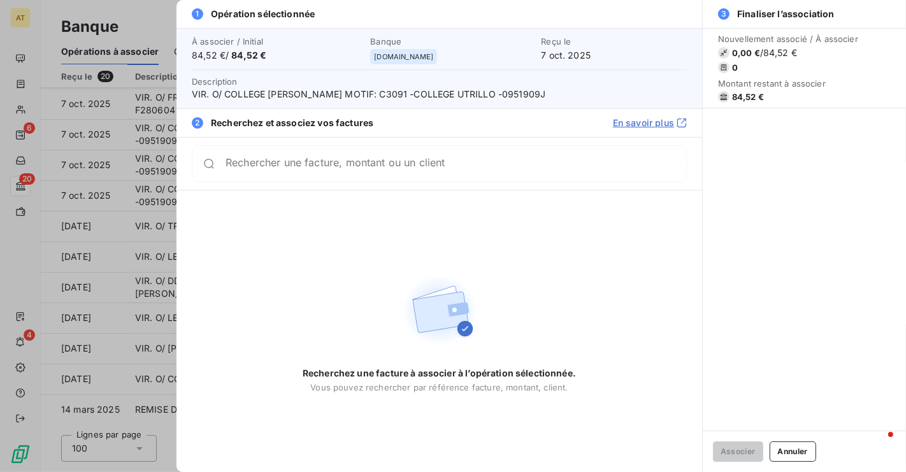
click at [475, 89] on span "VIR. O/ COLLEGE MAURICE UTRILLO MOTIF: C3091 -COLLEGE UTRILLO -0951909J" at bounding box center [439, 94] width 495 height 13
copy span "UTRILLO"
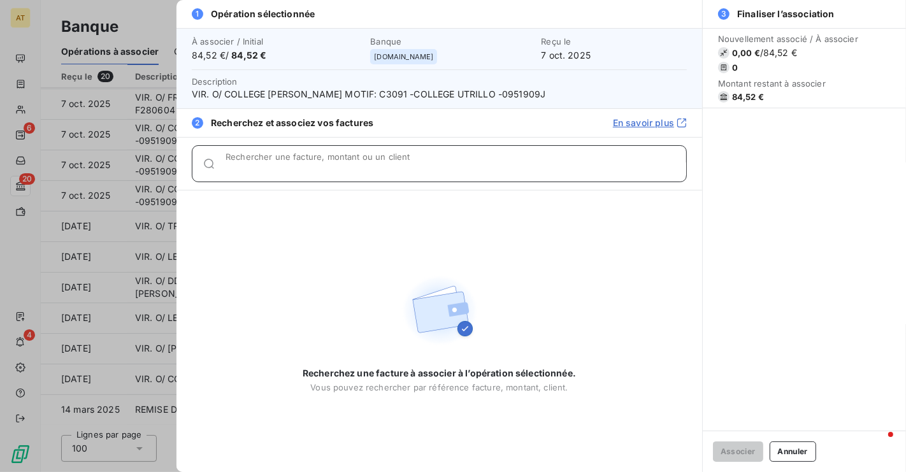
click at [449, 168] on input "Rechercher une facture, montant ou un client" at bounding box center [456, 169] width 461 height 13
paste input "UTRILLO"
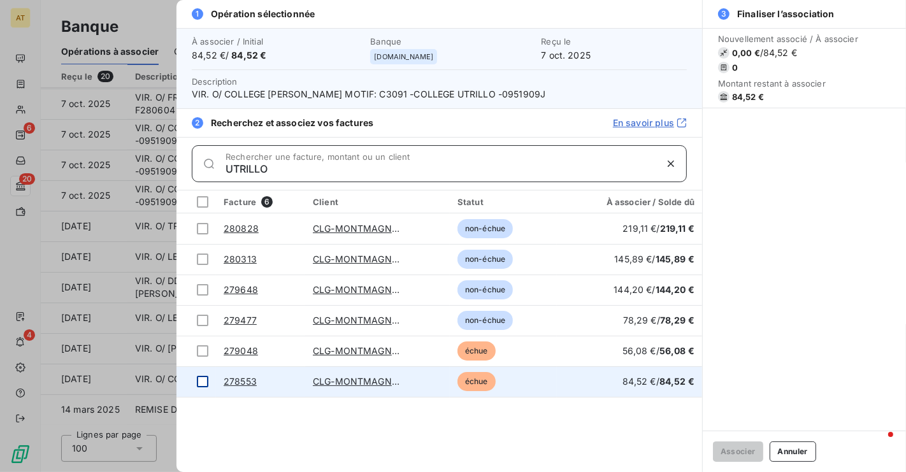
type input "UTRILLO"
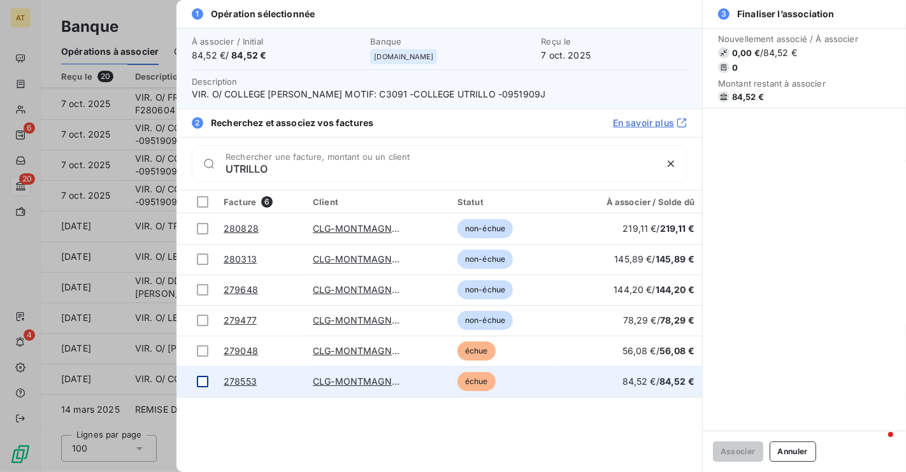
click at [208, 382] on div at bounding box center [202, 381] width 11 height 11
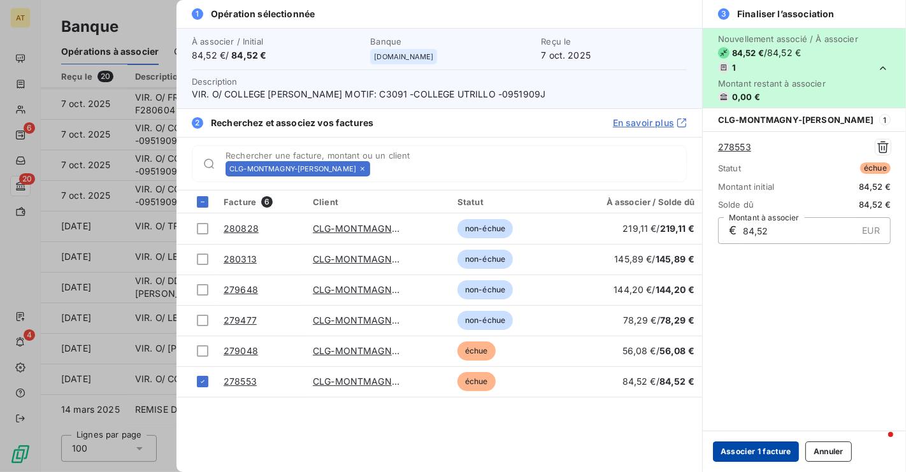
click at [778, 452] on button "Associer 1 facture" at bounding box center [756, 452] width 86 height 20
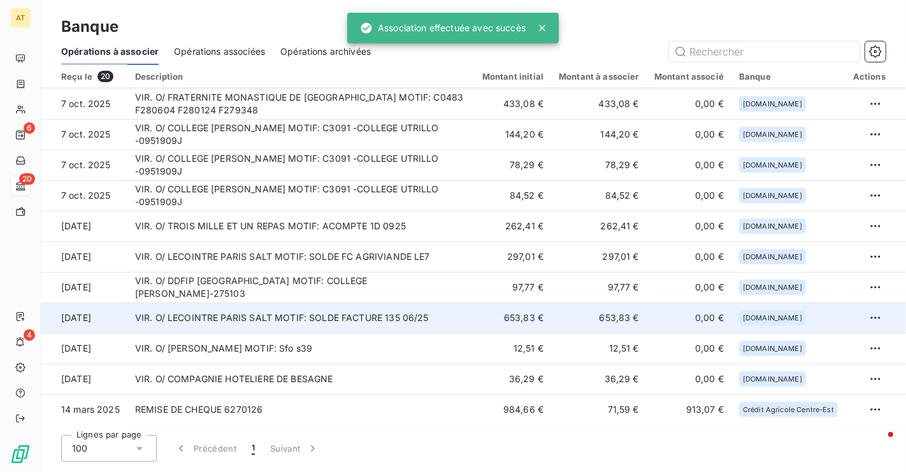
scroll to position [244, 0]
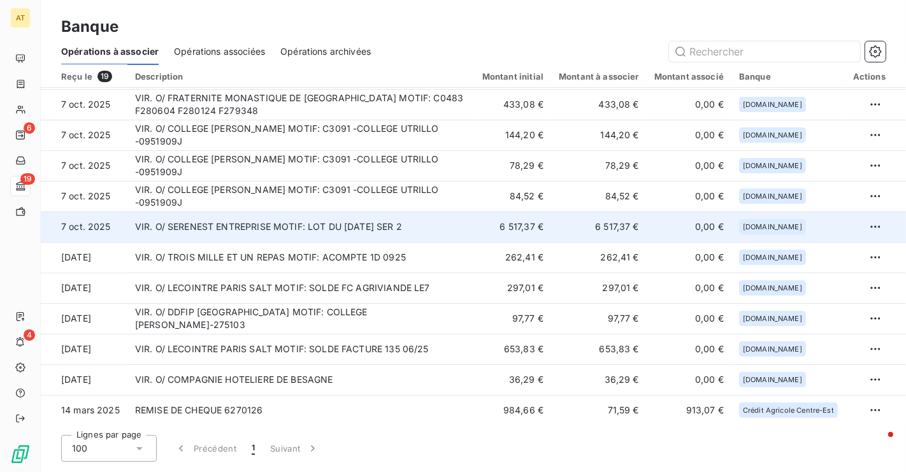
click at [330, 238] on td "VIR. O/ SERENEST ENTREPRISE MOTIF: LOT DU 06/10/2025 SER 2" at bounding box center [300, 227] width 347 height 31
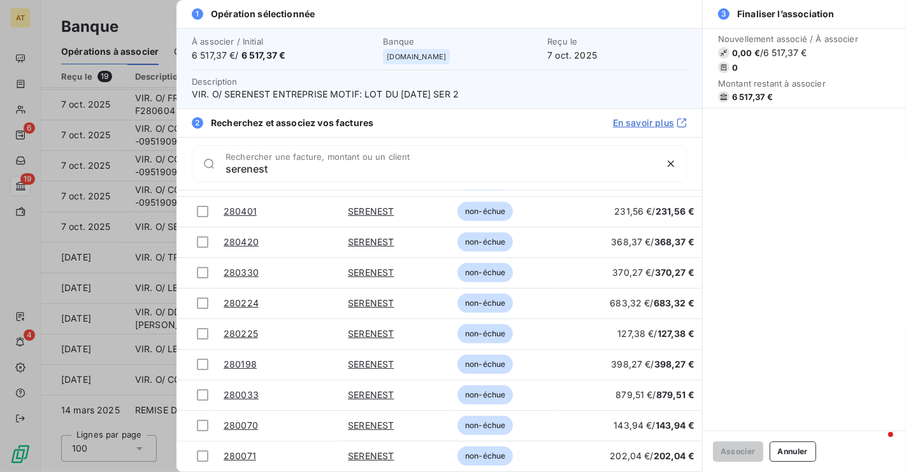
scroll to position [964, 0]
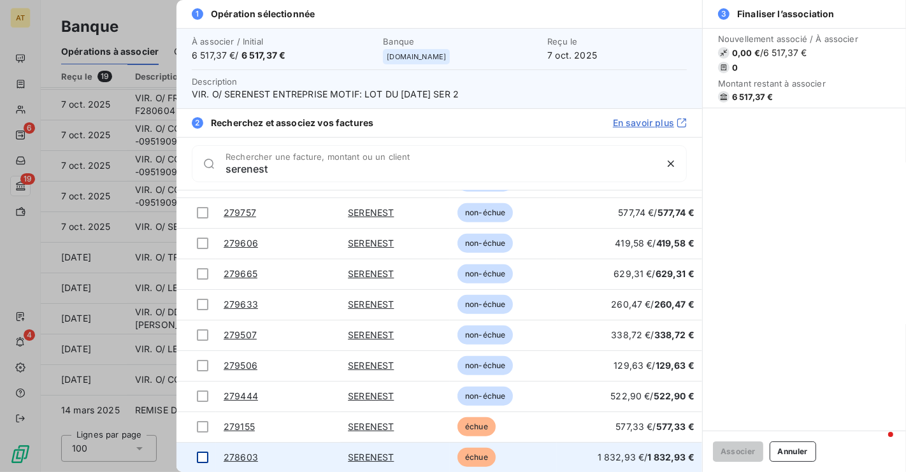
type input "serenest"
click at [201, 455] on div at bounding box center [202, 457] width 11 height 11
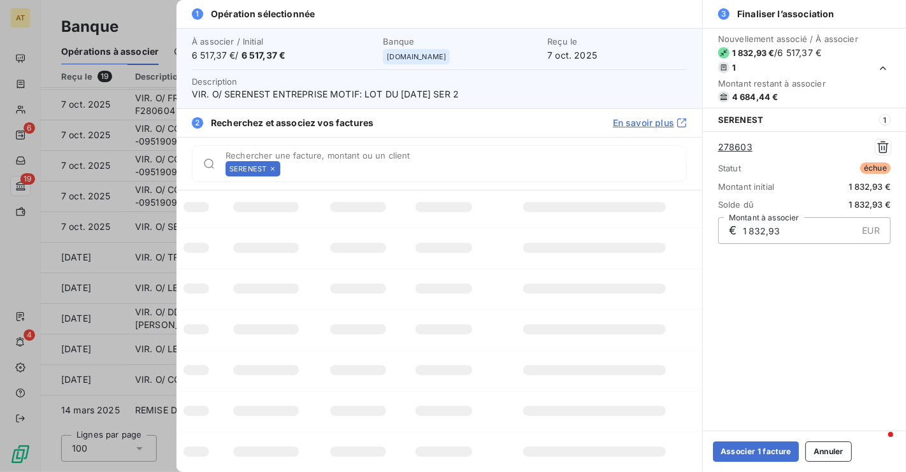
scroll to position [0, 0]
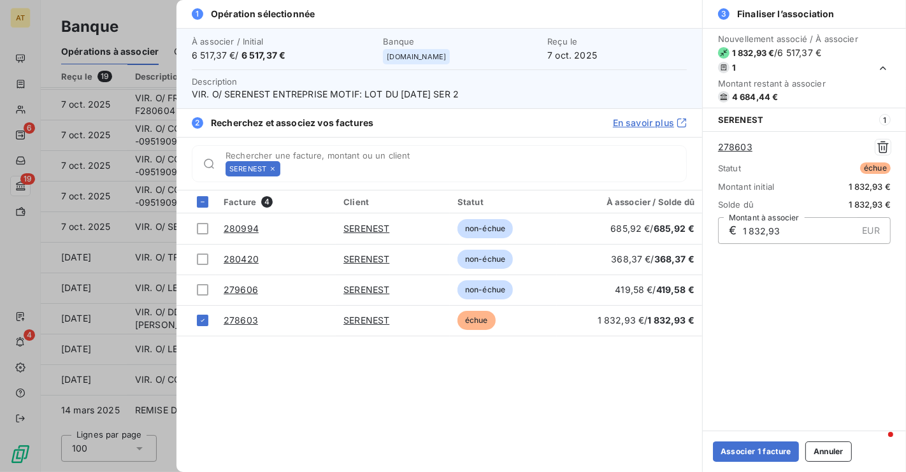
click at [275, 170] on icon at bounding box center [273, 169] width 8 height 8
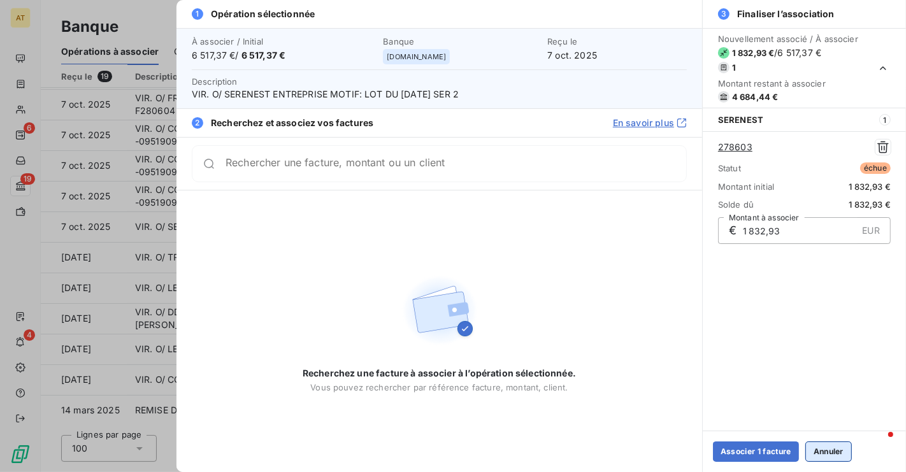
click at [836, 447] on button "Annuler" at bounding box center [829, 452] width 47 height 20
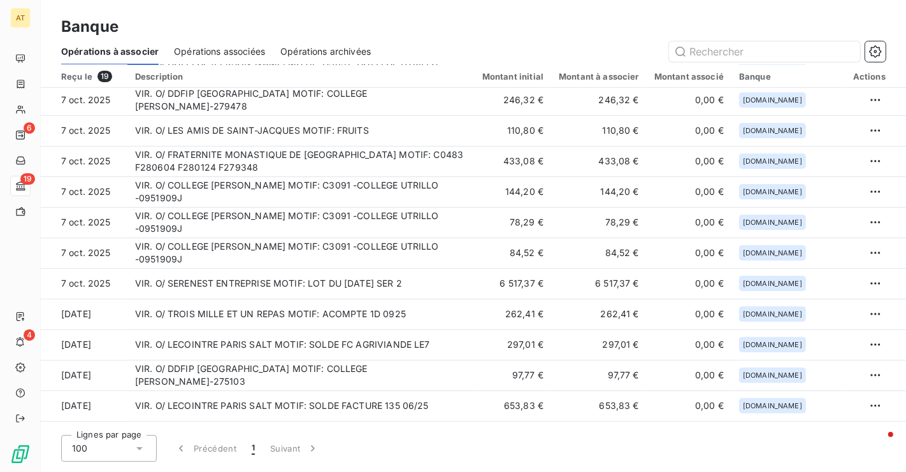
scroll to position [186, 0]
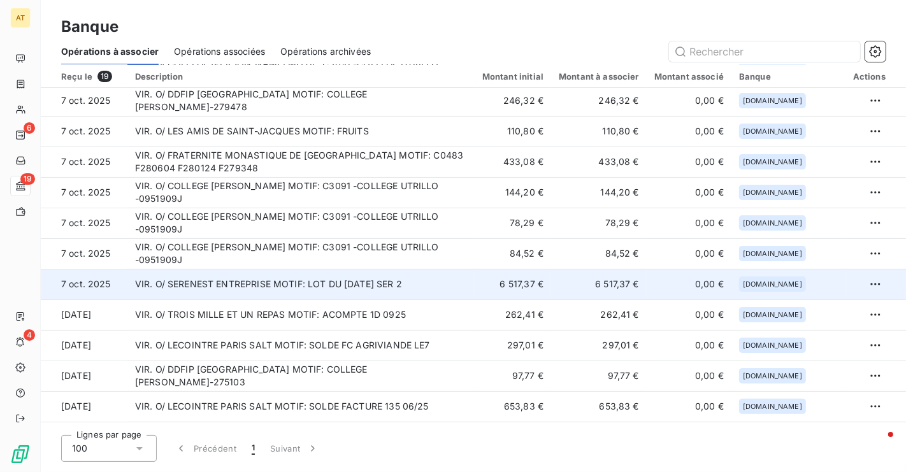
click at [325, 278] on td "VIR. O/ SERENEST ENTREPRISE MOTIF: LOT DU 06/10/2025 SER 2" at bounding box center [300, 284] width 347 height 31
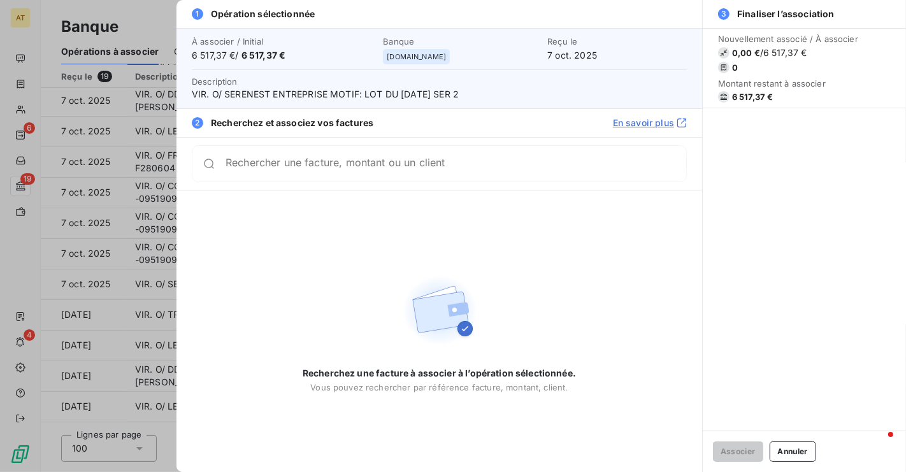
click at [781, 57] on span "/ 6 517,37 €" at bounding box center [783, 53] width 47 height 13
copy div "/ 6 517,37 €"
click at [801, 449] on button "Annuler" at bounding box center [793, 452] width 47 height 20
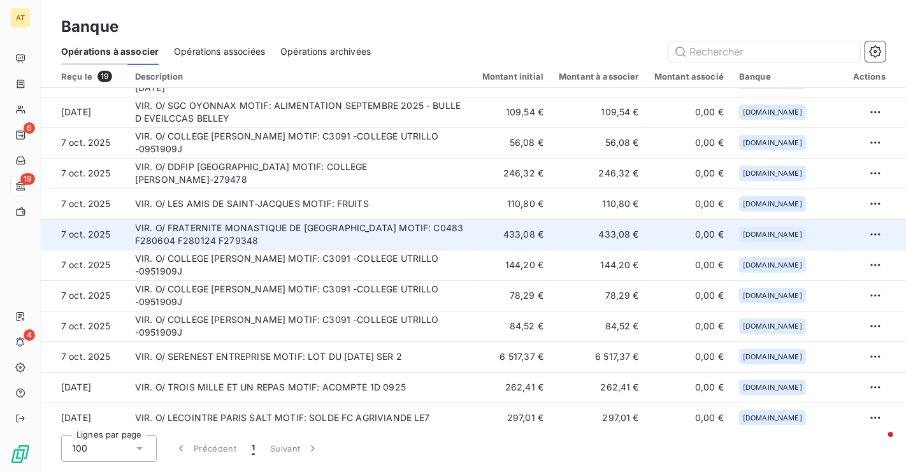
scroll to position [244, 0]
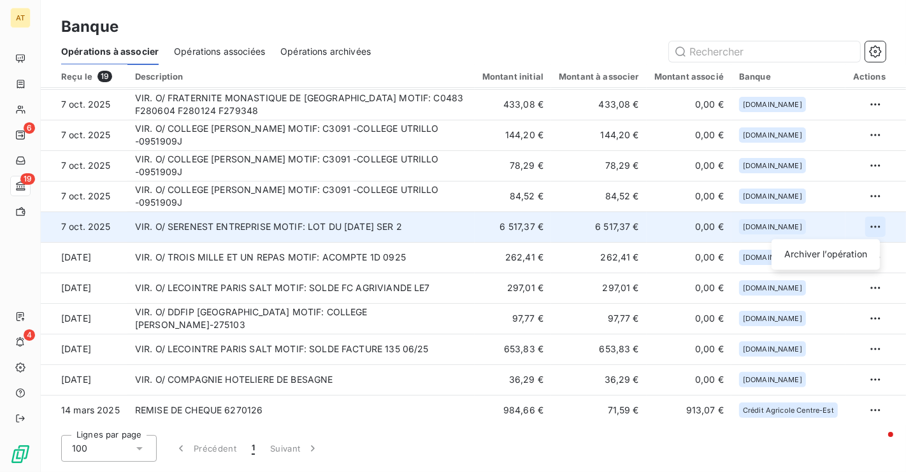
click at [867, 224] on html "AT 6 19 4 Banque Opérations à associer Opérations associées Opérations archivée…" at bounding box center [453, 236] width 906 height 472
click at [816, 253] on div "Archiver l’opération" at bounding box center [826, 255] width 98 height 20
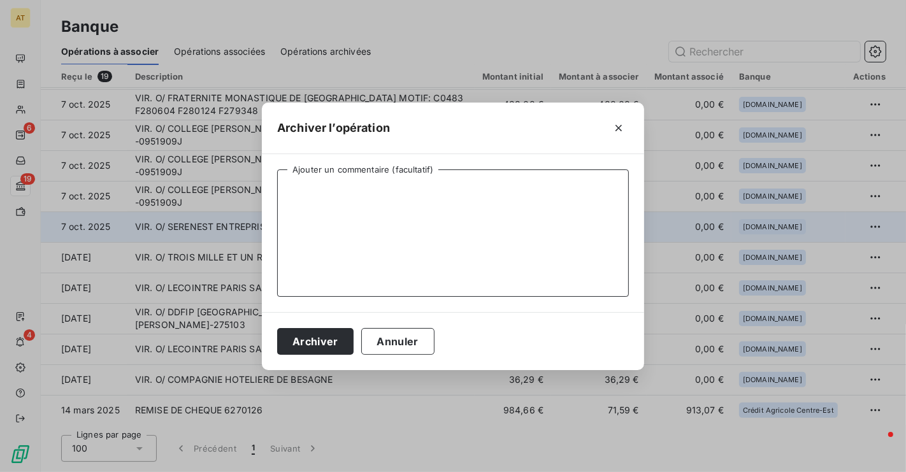
click at [472, 208] on textarea "Ajouter un commentaire (facultatif)" at bounding box center [453, 233] width 352 height 127
type textarea "PEM"
click at [322, 348] on button "Archiver" at bounding box center [315, 341] width 76 height 27
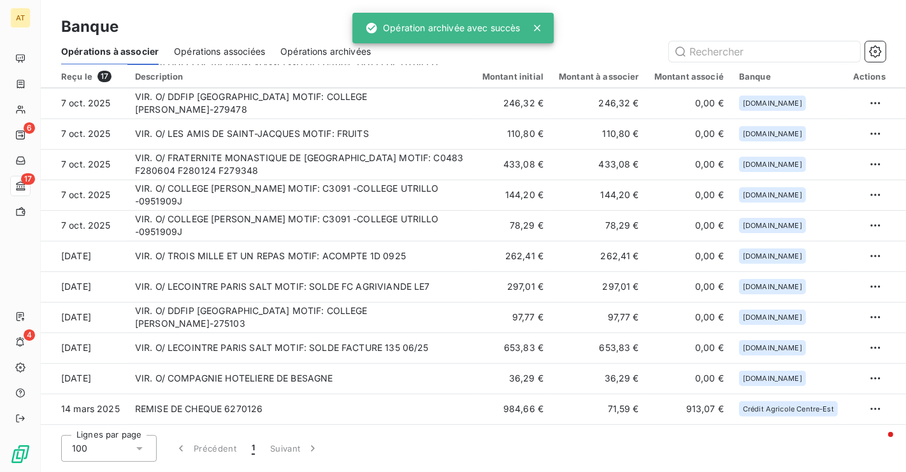
scroll to position [182, 0]
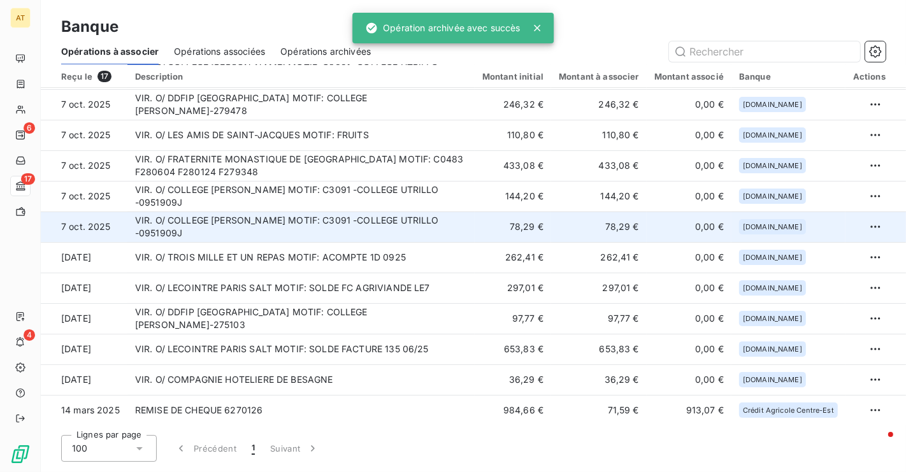
click at [345, 228] on td "VIR. O/ COLLEGE MAURICE UTRILLO MOTIF: C3091 -COLLEGE UTRILLO -0951909J" at bounding box center [300, 227] width 347 height 31
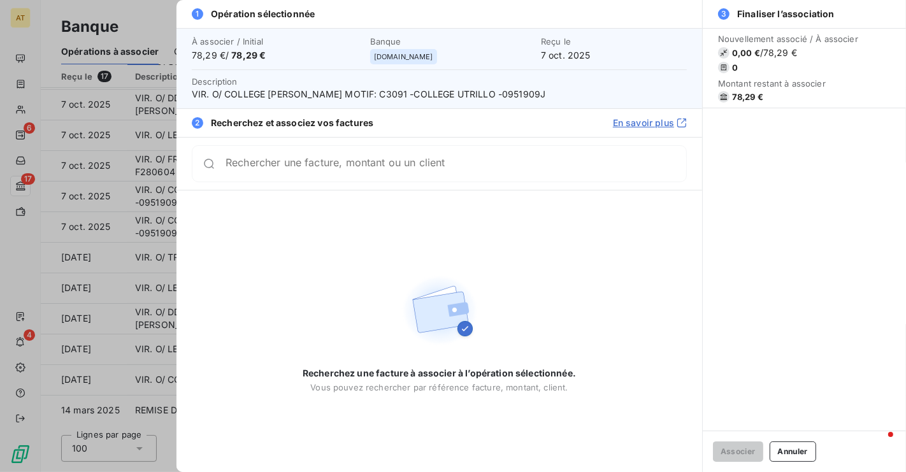
click at [490, 94] on span "VIR. O/ COLLEGE MAURICE UTRILLO MOTIF: C3091 -COLLEGE UTRILLO -0951909J" at bounding box center [439, 94] width 495 height 13
copy span "UTRILLO"
click at [426, 152] on div "Rechercher une facture, montant ou un client" at bounding box center [439, 163] width 495 height 37
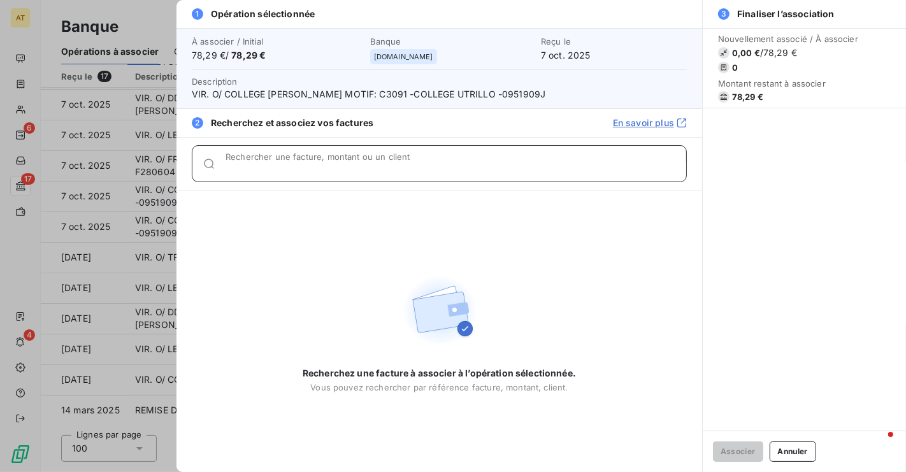
paste input "UTRILLO"
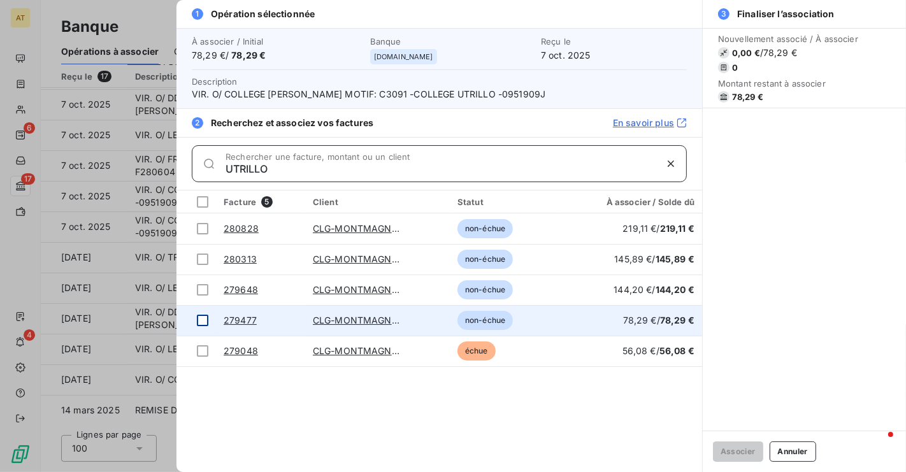
type input "UTRILLO"
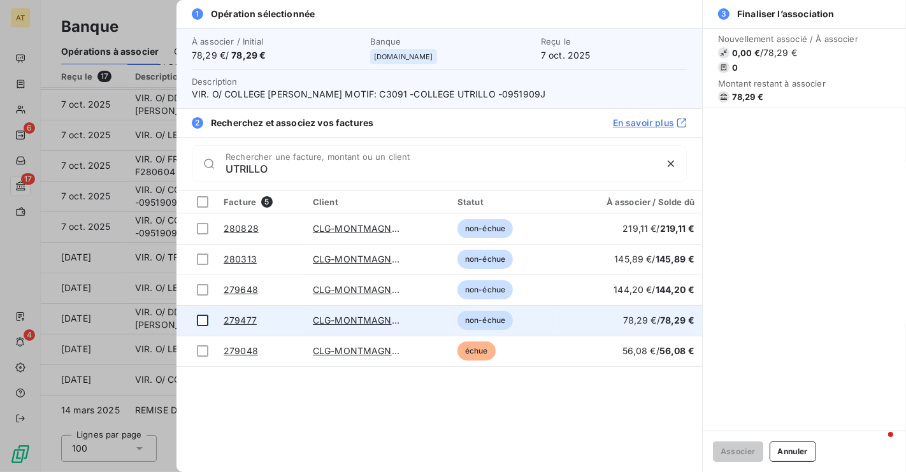
click at [203, 320] on div at bounding box center [202, 320] width 11 height 11
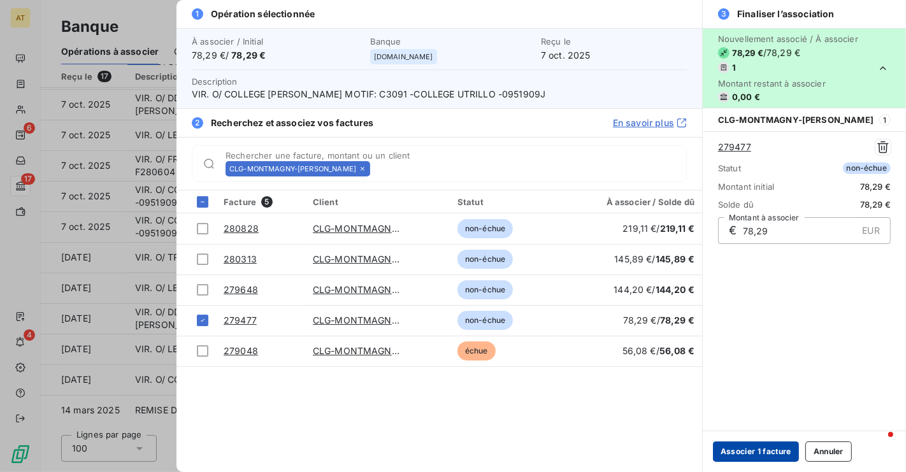
click at [774, 454] on button "Associer 1 facture" at bounding box center [756, 452] width 86 height 20
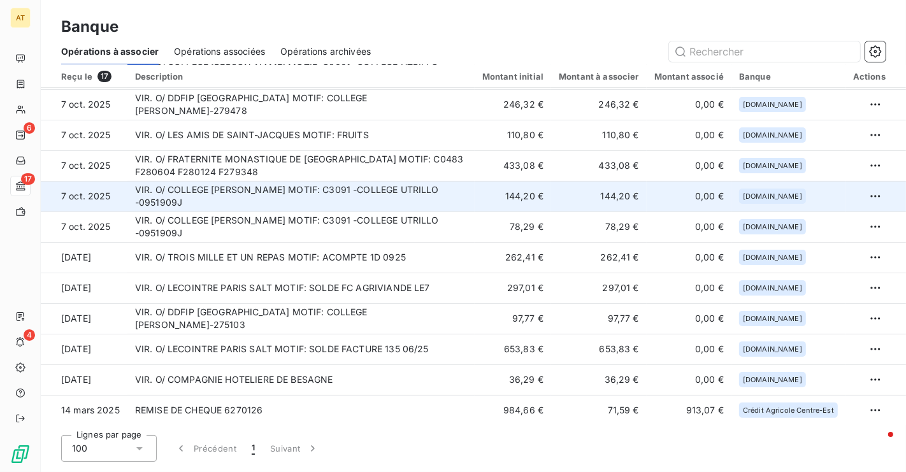
click at [445, 201] on td "VIR. O/ COLLEGE MAURICE UTRILLO MOTIF: C3091 -COLLEGE UTRILLO -0951909J" at bounding box center [300, 196] width 347 height 31
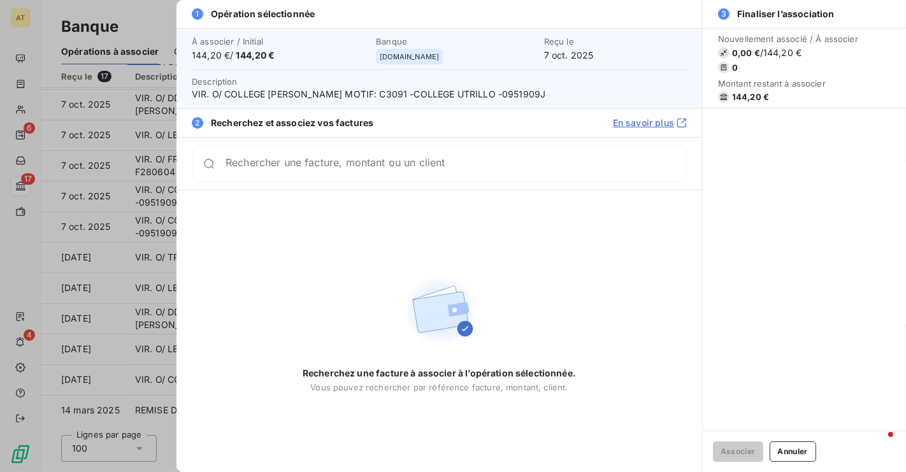
click at [740, 92] on span "144,20 €" at bounding box center [750, 97] width 37 height 10
copy span "144,20"
click at [488, 89] on span "VIR. O/ COLLEGE MAURICE UTRILLO MOTIF: C3091 -COLLEGE UTRILLO -0951909J" at bounding box center [439, 94] width 495 height 13
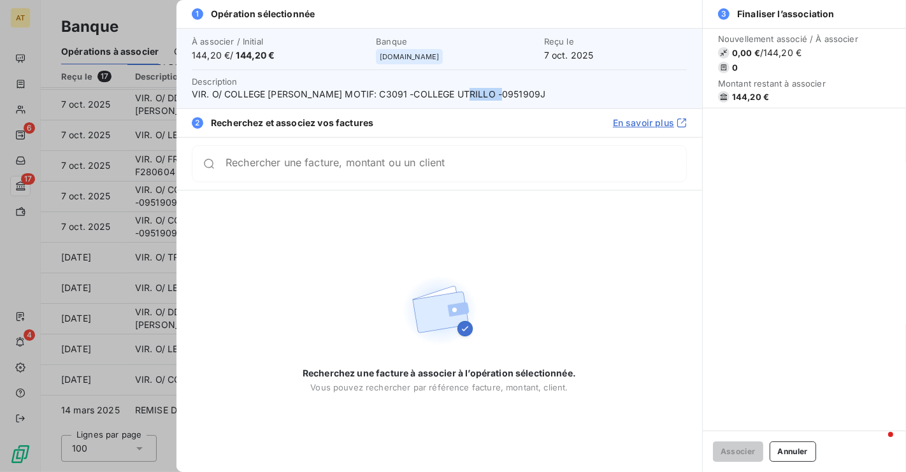
copy span "UTRILLO"
click at [454, 171] on div "Rechercher une facture, montant ou un client" at bounding box center [439, 163] width 495 height 37
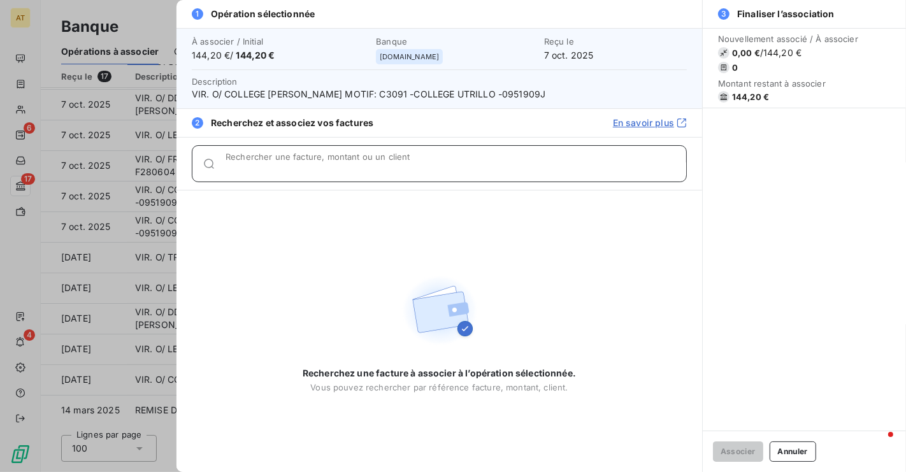
paste input "UTRILLO"
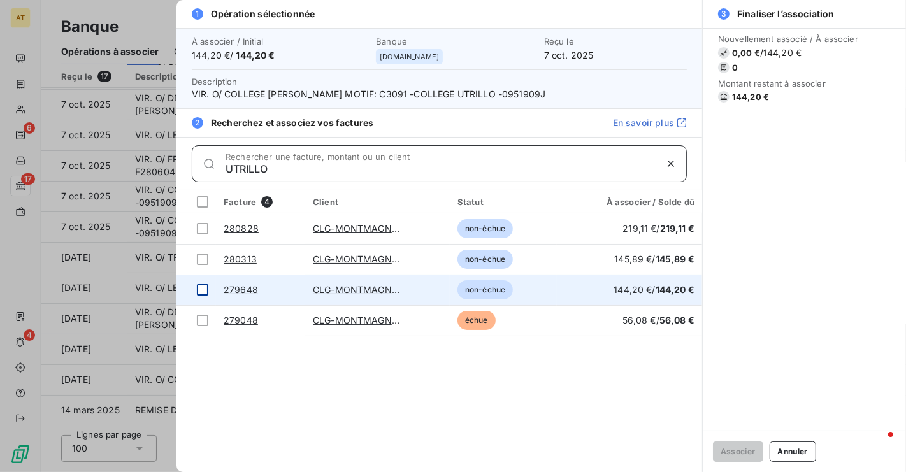
type input "UTRILLO"
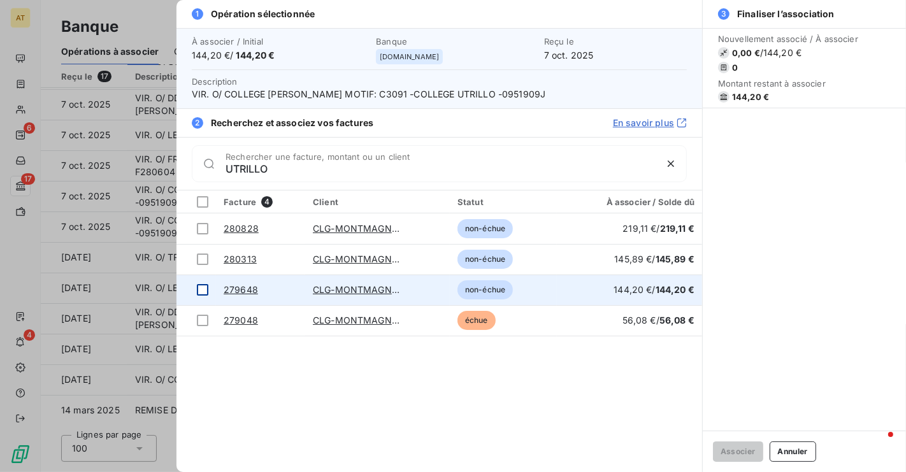
click at [203, 294] on div at bounding box center [202, 289] width 11 height 11
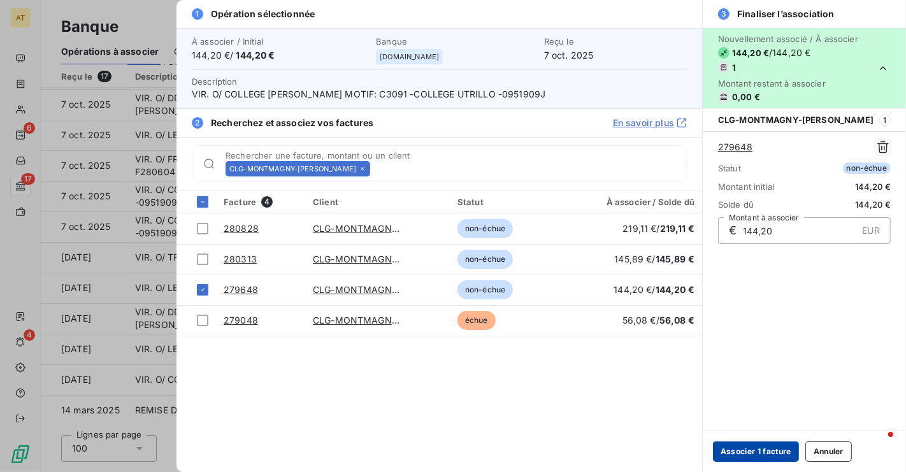
click at [771, 449] on button "Associer 1 facture" at bounding box center [756, 452] width 86 height 20
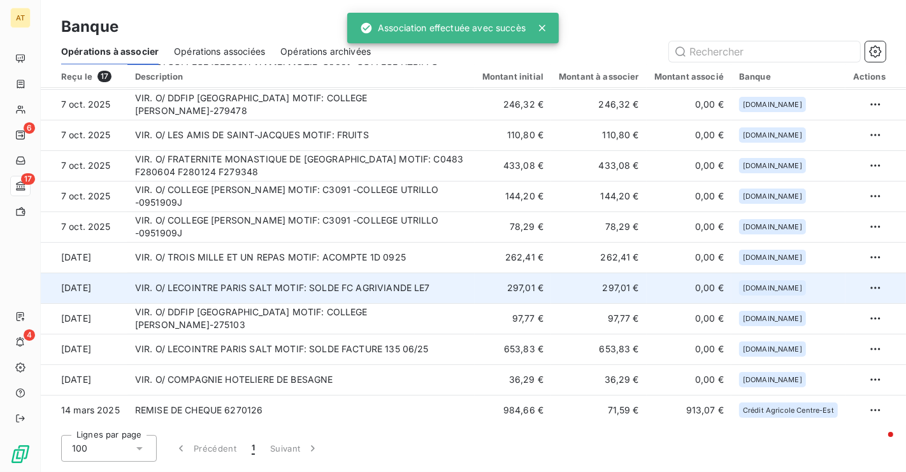
scroll to position [152, 0]
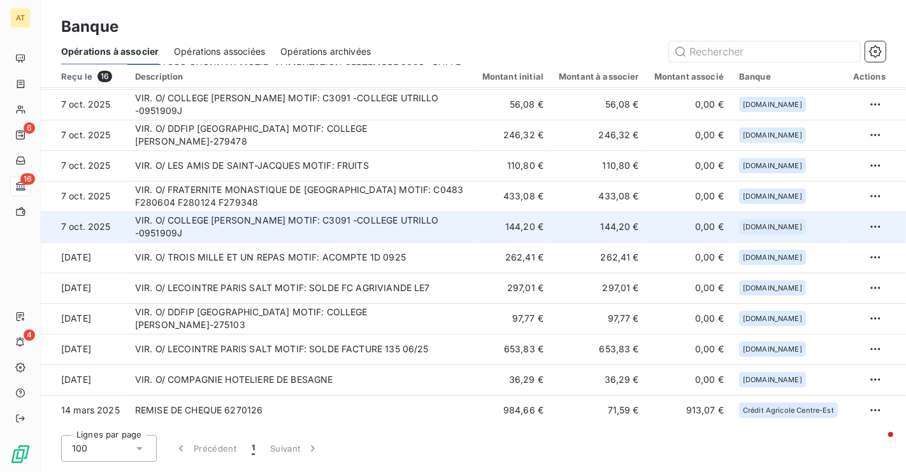
click at [350, 219] on td "VIR. O/ COLLEGE MAURICE UTRILLO MOTIF: C3091 -COLLEGE UTRILLO -0951909J" at bounding box center [300, 227] width 347 height 31
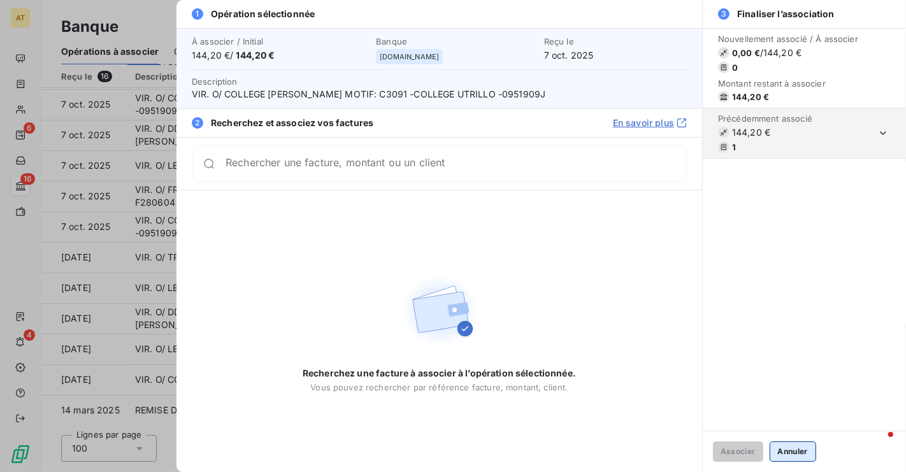
click at [784, 452] on button "Annuler" at bounding box center [793, 452] width 47 height 20
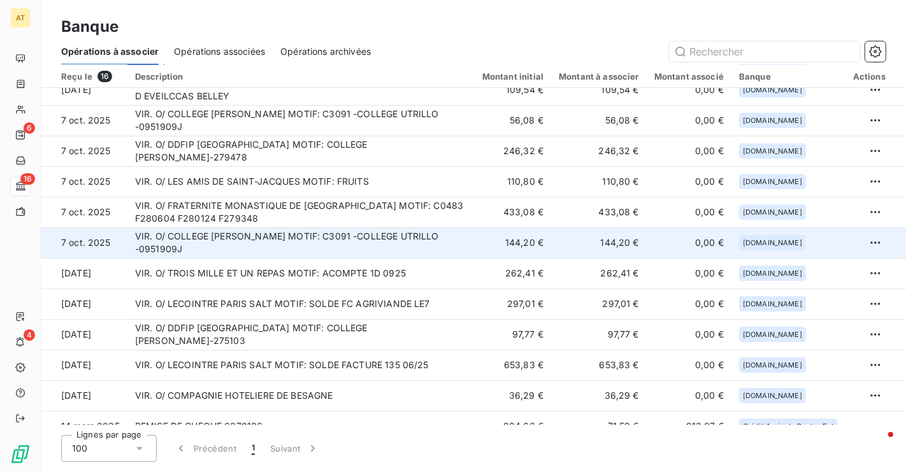
scroll to position [133, 0]
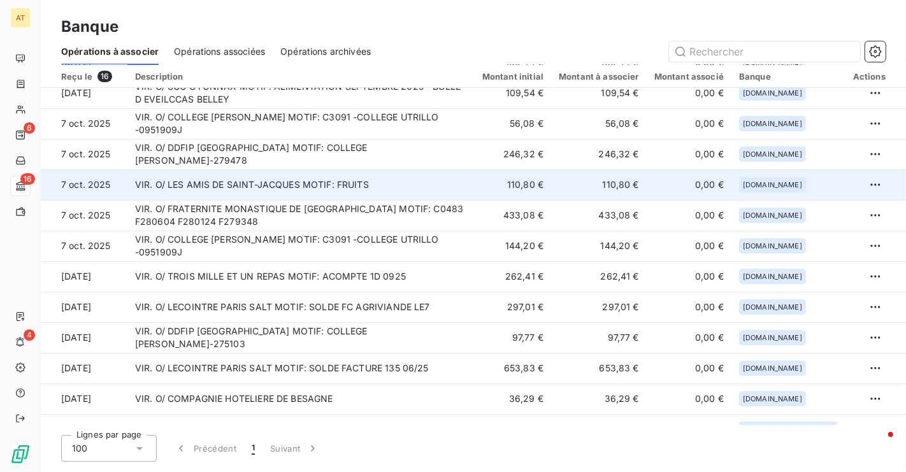
click at [420, 193] on td "VIR. O/ LES AMIS DE SAINT-JACQUES MOTIF: FRUITS" at bounding box center [300, 185] width 347 height 31
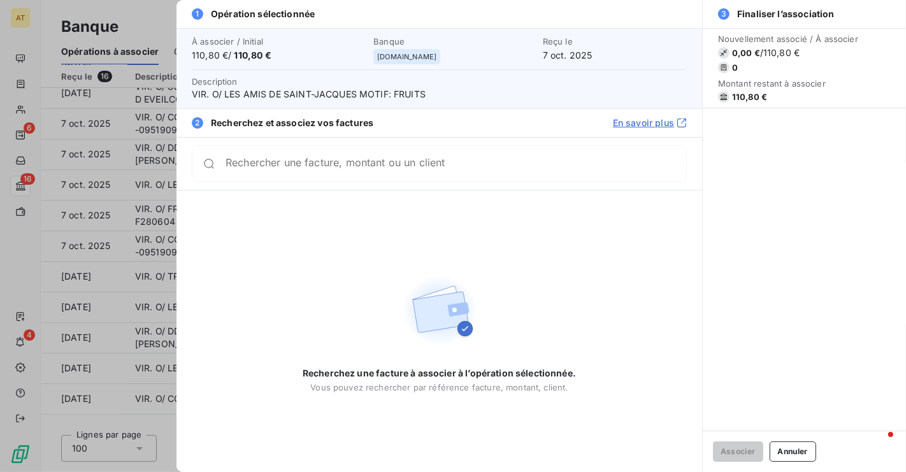
click at [748, 97] on span "110,80 €" at bounding box center [749, 97] width 35 height 10
copy span "110,80"
click at [465, 154] on div "Rechercher une facture, montant ou un client" at bounding box center [439, 163] width 495 height 37
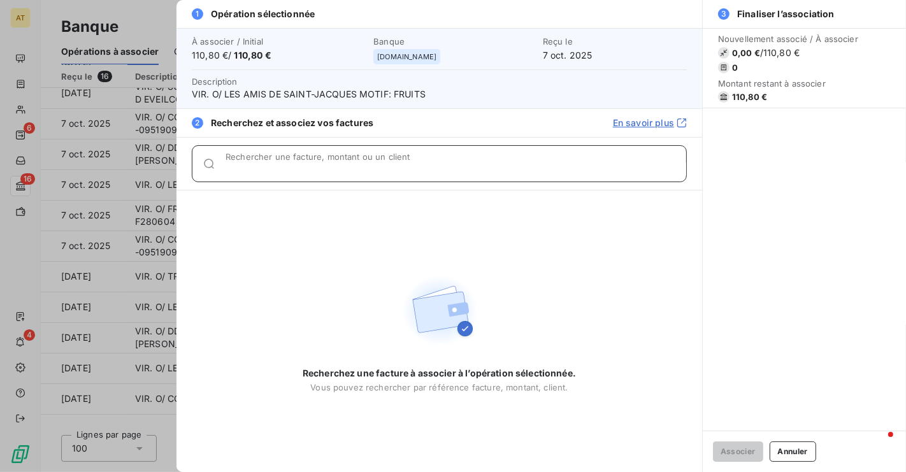
paste input "110,80"
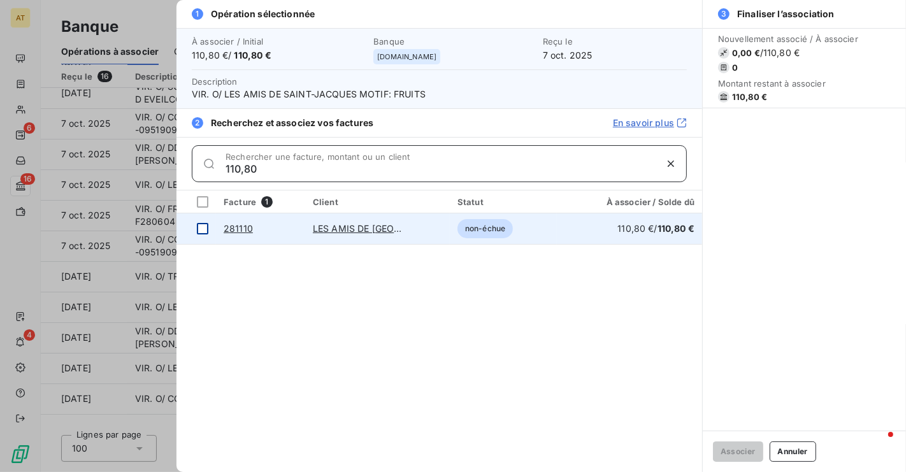
type input "110,80"
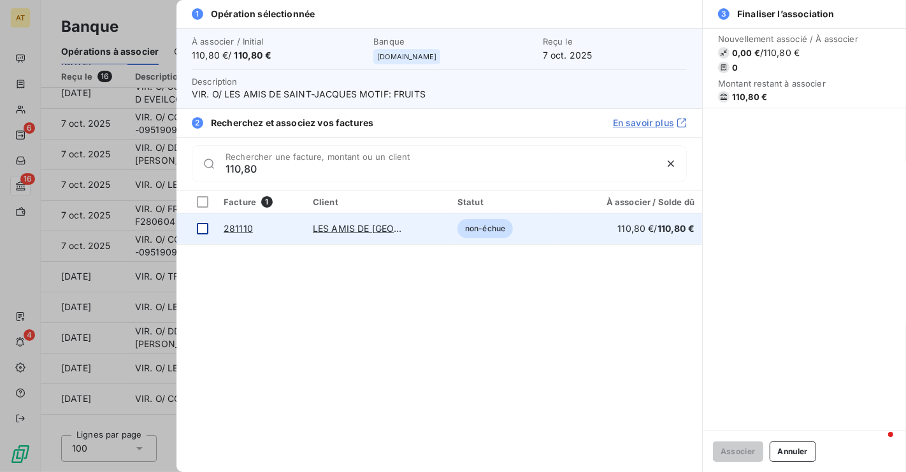
click at [202, 231] on div at bounding box center [202, 228] width 11 height 11
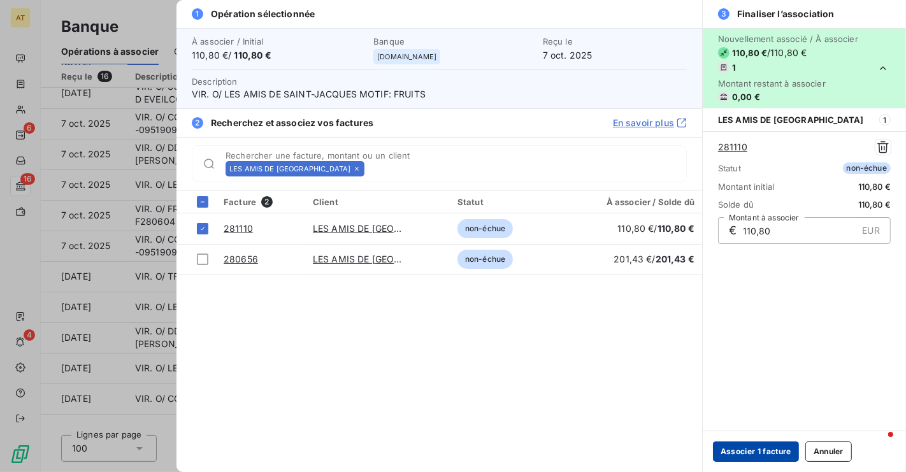
click at [760, 449] on button "Associer 1 facture" at bounding box center [756, 452] width 86 height 20
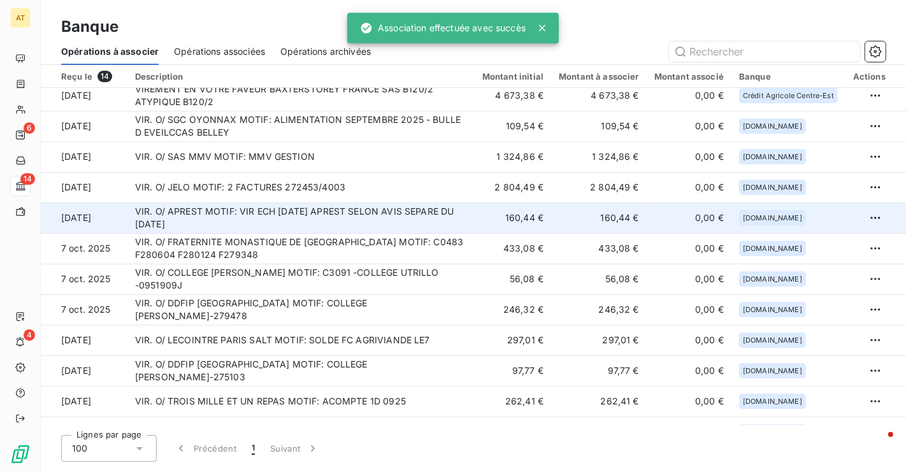
scroll to position [0, 0]
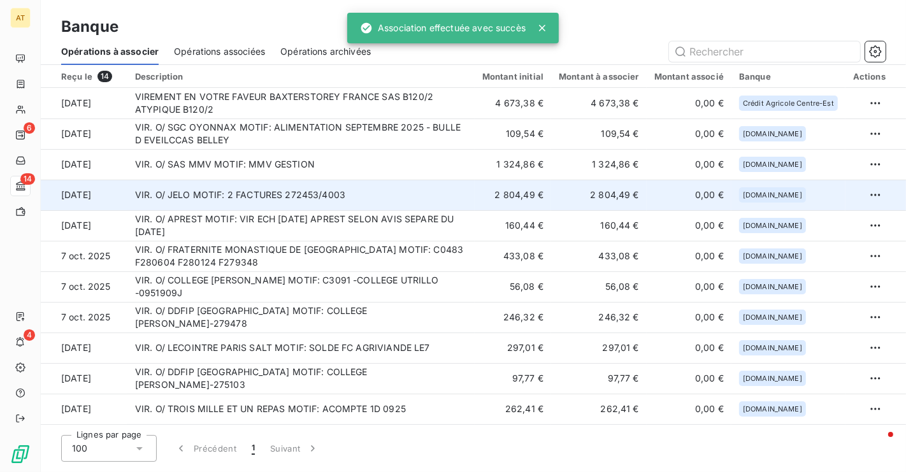
click at [472, 187] on td "VIR. O/ JELO MOTIF: 2 FACTURES 272453/4003" at bounding box center [300, 195] width 347 height 31
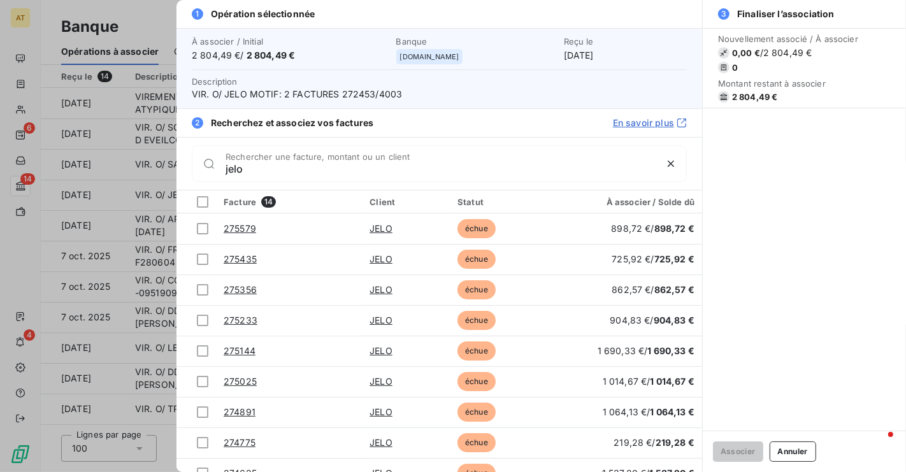
scroll to position [170, 0]
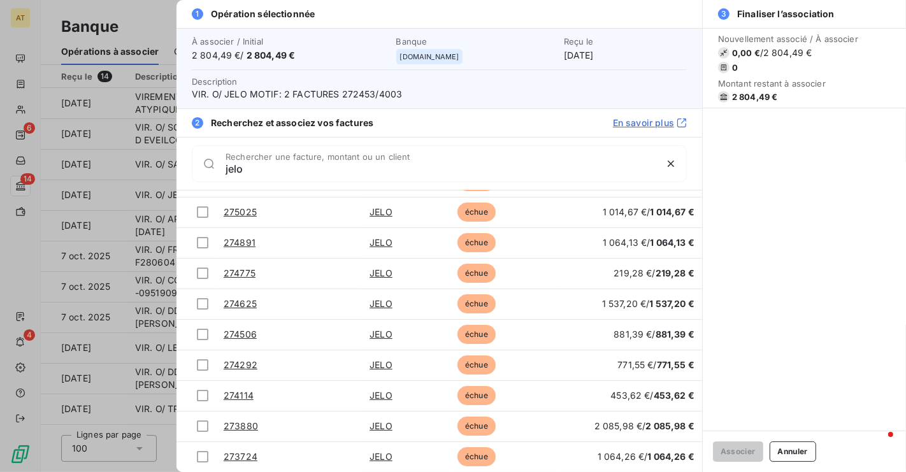
type input "jelo"
click at [356, 94] on span "VIR. O/ JELO MOTIF: 2 FACTURES 272453/4003" at bounding box center [439, 94] width 495 height 13
copy span "272453"
click at [759, 96] on span "2 804,49 €" at bounding box center [755, 97] width 46 height 10
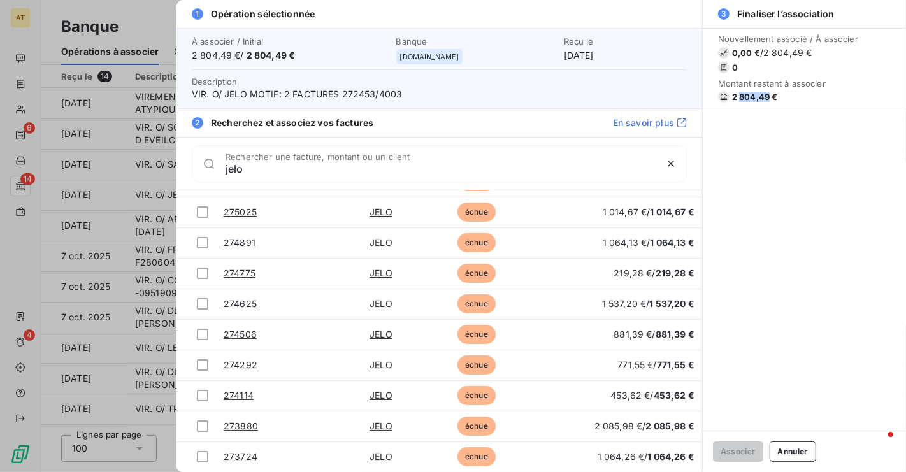
click at [759, 96] on span "2 804,49 €" at bounding box center [755, 97] width 46 height 10
copy div "2 804,49 €"
click at [357, 96] on span "VIR. O/ JELO MOTIF: 2 FACTURES 272453/4003" at bounding box center [439, 94] width 495 height 13
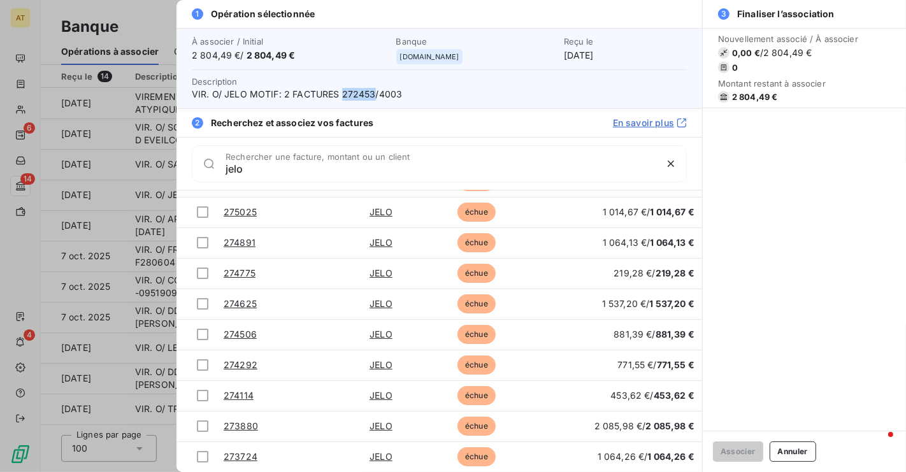
copy span "272453"
drag, startPoint x: 403, startPoint y: 90, endPoint x: 342, endPoint y: 95, distance: 60.8
click at [342, 95] on span "VIR. O/ JELO MOTIF: 2 FACTURES 272453/4003" at bounding box center [439, 94] width 495 height 13
click at [348, 93] on span "VIR. O/ JELO MOTIF: 2 FACTURES 272453/4003" at bounding box center [439, 94] width 495 height 13
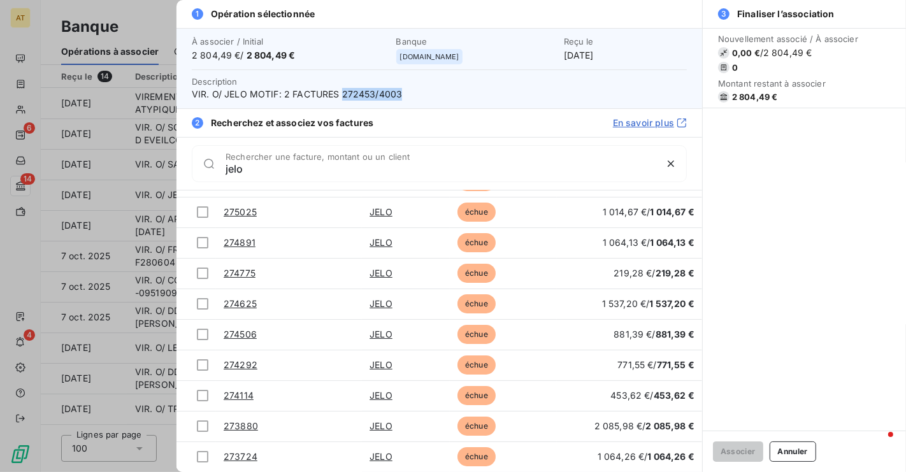
drag, startPoint x: 401, startPoint y: 95, endPoint x: 340, endPoint y: 96, distance: 60.6
click at [340, 96] on span "VIR. O/ JELO MOTIF: 2 FACTURES 272453/4003" at bounding box center [439, 94] width 495 height 13
click at [803, 451] on button "Annuler" at bounding box center [793, 452] width 47 height 20
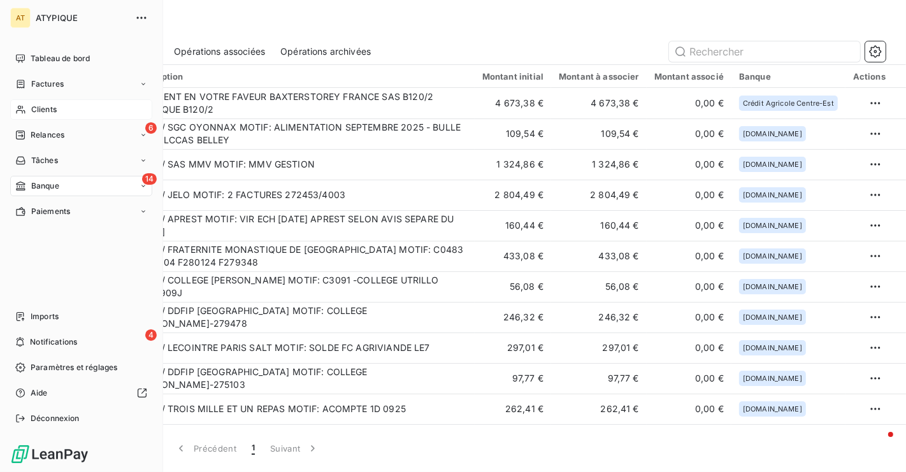
click at [60, 115] on div "Clients" at bounding box center [81, 109] width 142 height 20
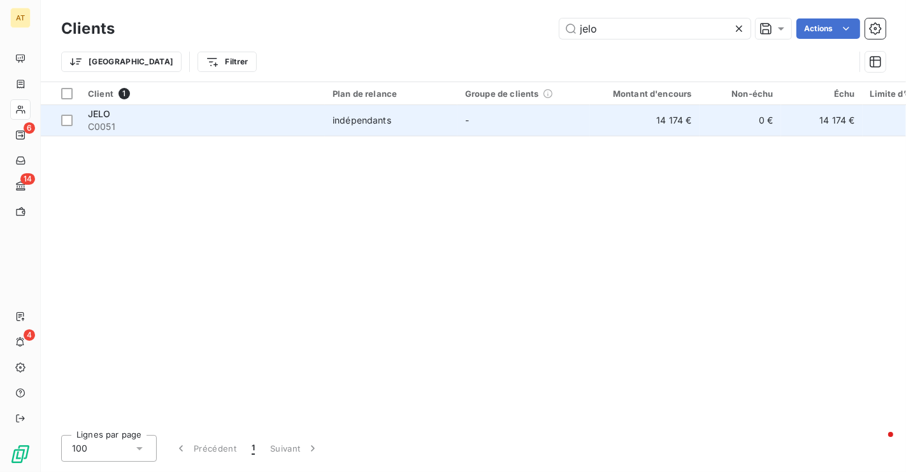
type input "jelo"
click at [112, 119] on div "JELO" at bounding box center [202, 114] width 229 height 13
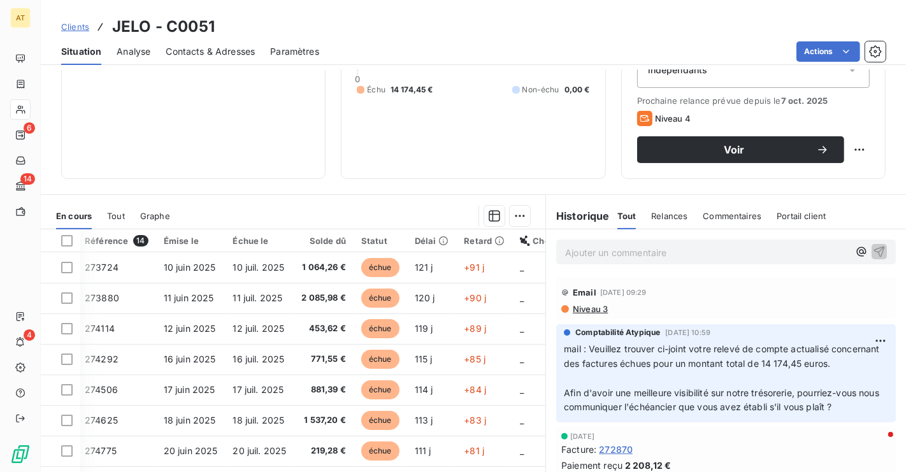
scroll to position [142, 0]
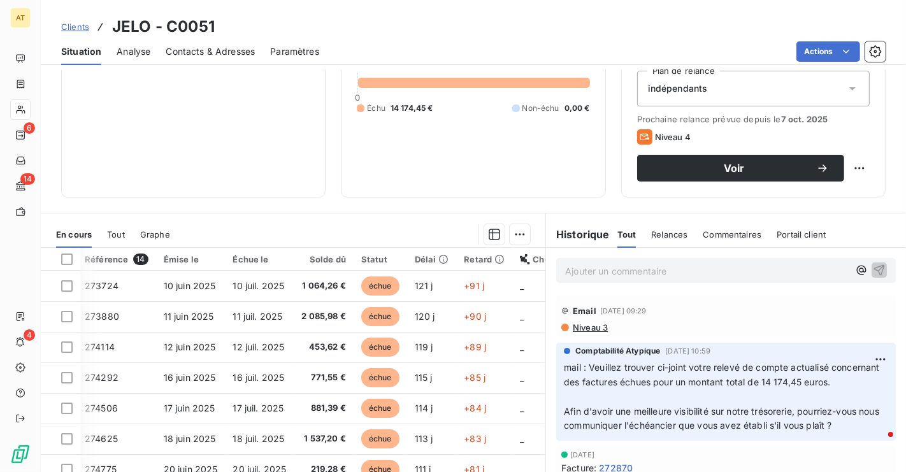
click at [229, 138] on div "Informations client Propriétés Client Tags clients" at bounding box center [193, 66] width 265 height 261
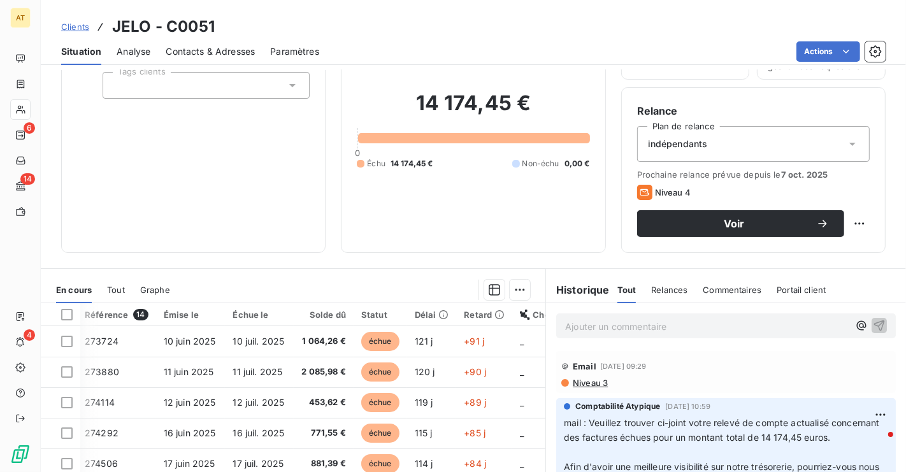
scroll to position [0, 0]
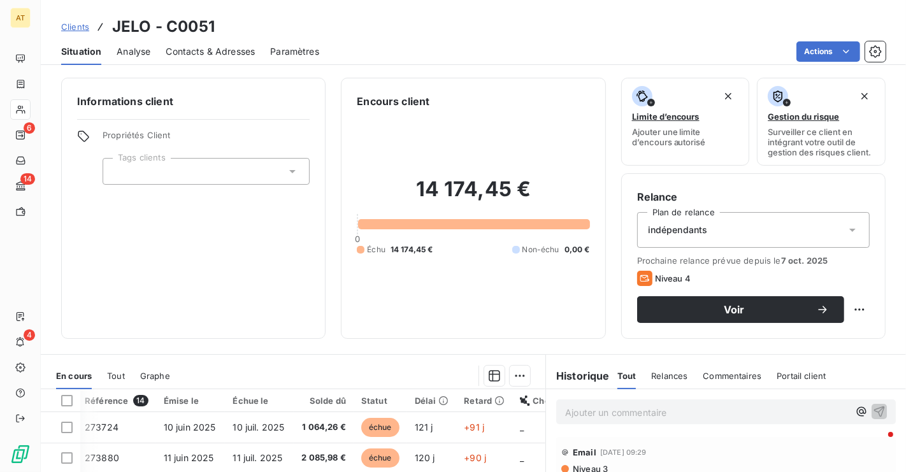
click at [215, 48] on span "Contacts & Adresses" at bounding box center [210, 51] width 89 height 13
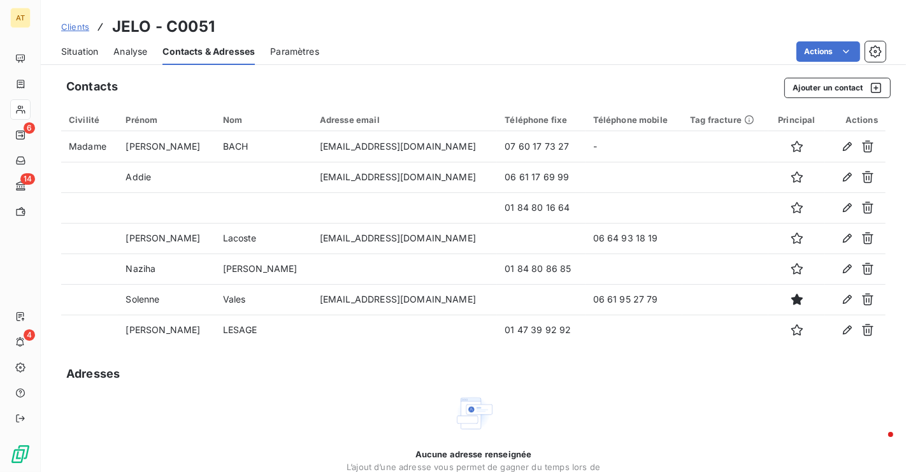
click at [74, 55] on span "Situation" at bounding box center [79, 51] width 37 height 13
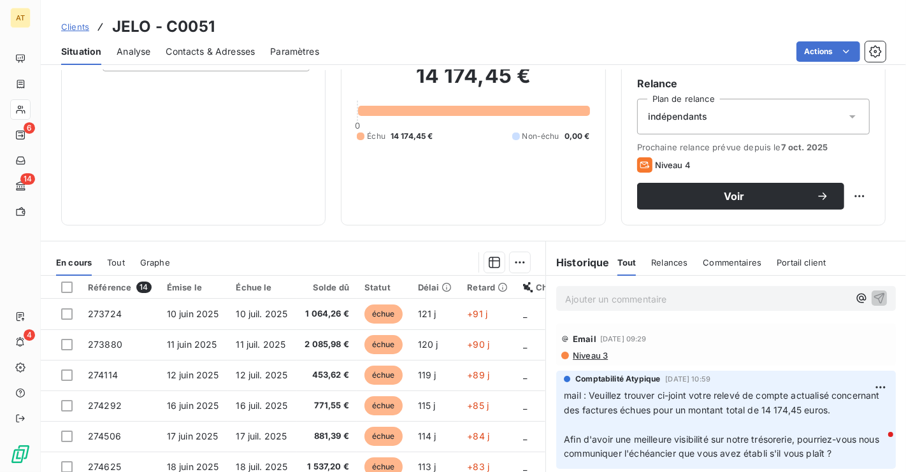
scroll to position [122, 0]
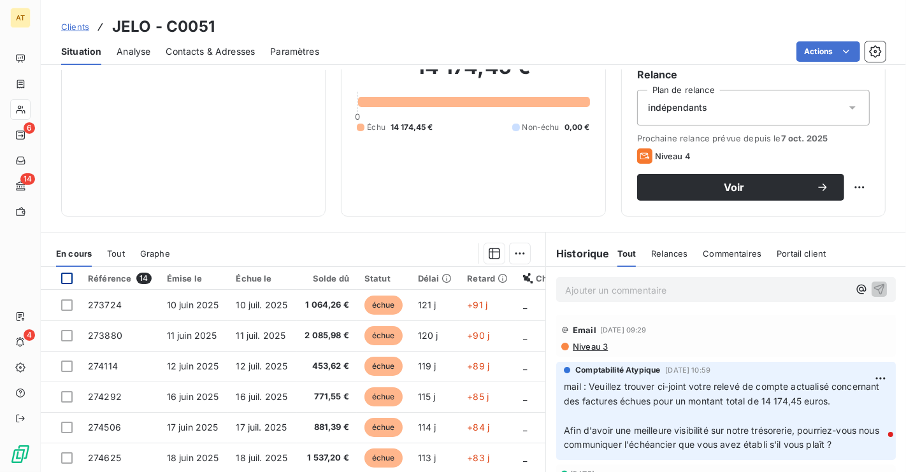
click at [68, 277] on div at bounding box center [66, 278] width 11 height 11
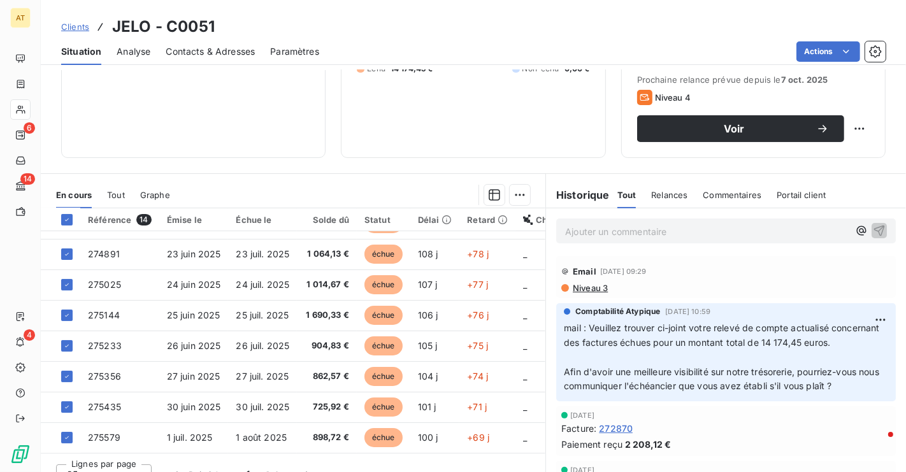
scroll to position [201, 0]
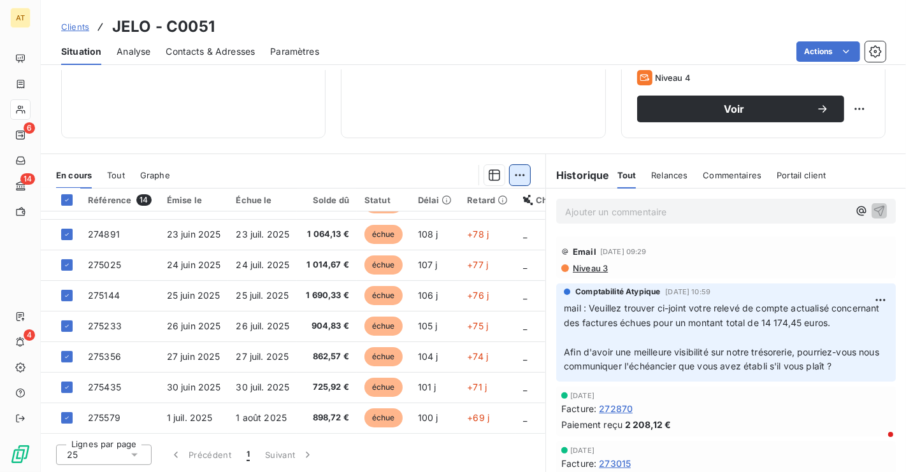
click at [525, 179] on html "AT 6 14 4 Clients JELO - C0051 Situation Analyse Contacts & Adresses Paramètres…" at bounding box center [453, 236] width 906 height 472
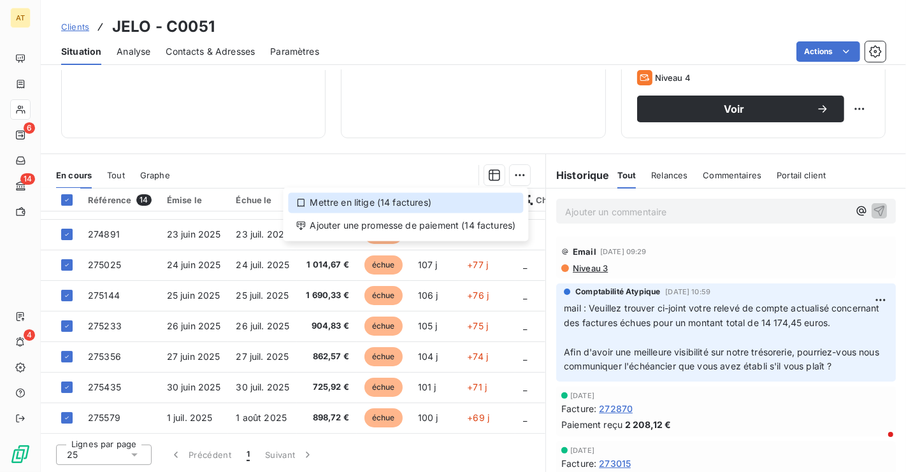
click at [440, 194] on div "Mettre en litige (14 factures)" at bounding box center [405, 203] width 235 height 20
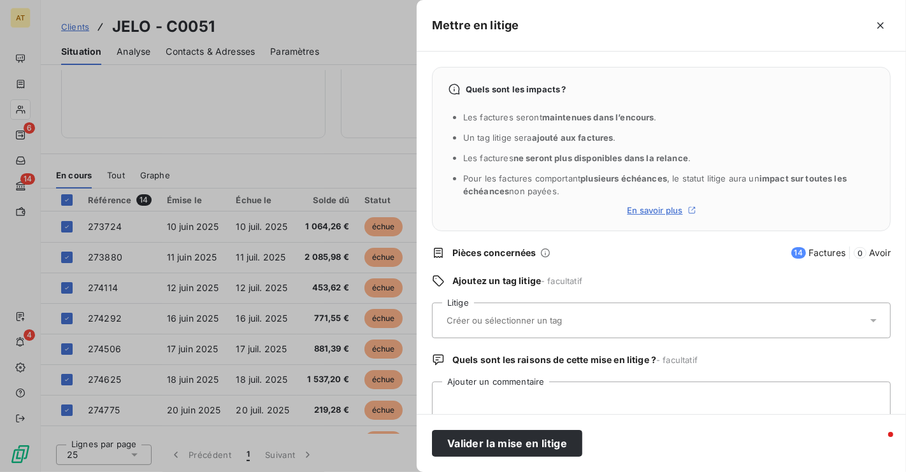
scroll to position [31, 0]
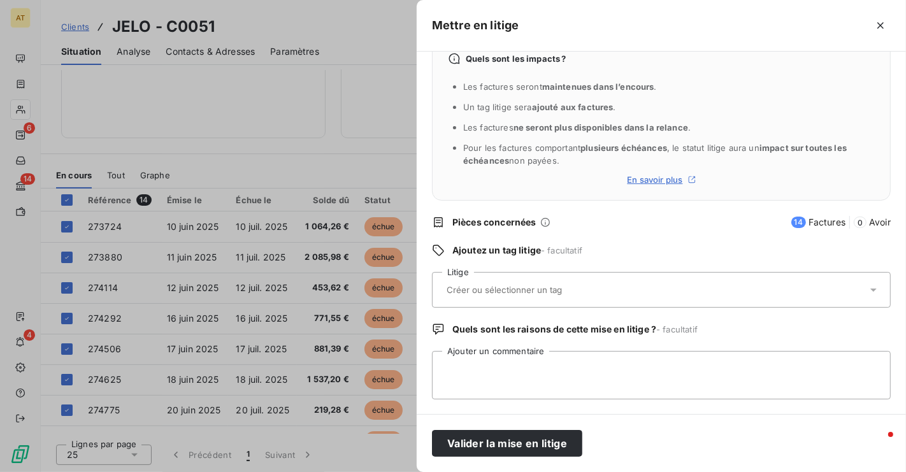
click at [601, 277] on div at bounding box center [655, 290] width 425 height 27
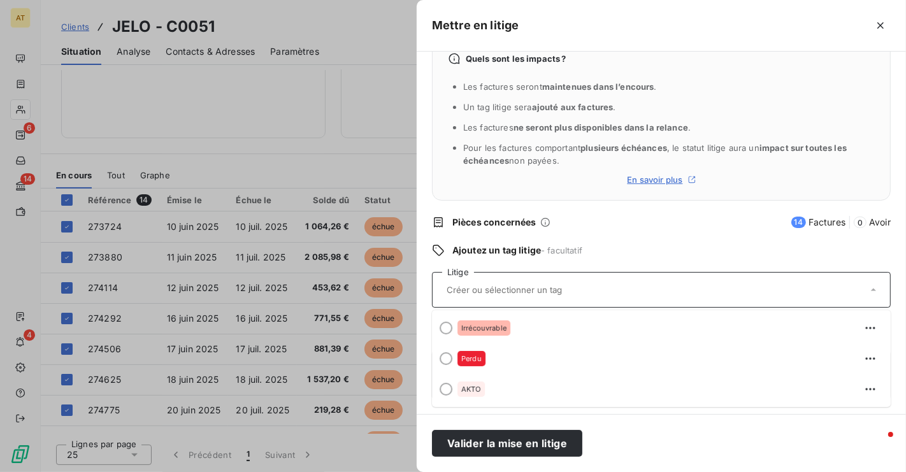
click at [630, 238] on div "Quels sont les impacts ? Les factures seront maintenues dans l’encours . Un tag…" at bounding box center [662, 233] width 490 height 363
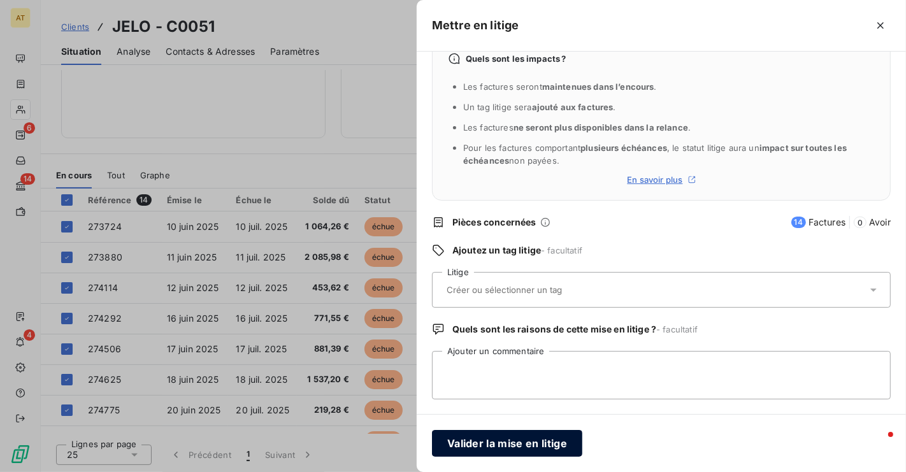
click at [503, 444] on button "Valider la mise en litige" at bounding box center [507, 443] width 150 height 27
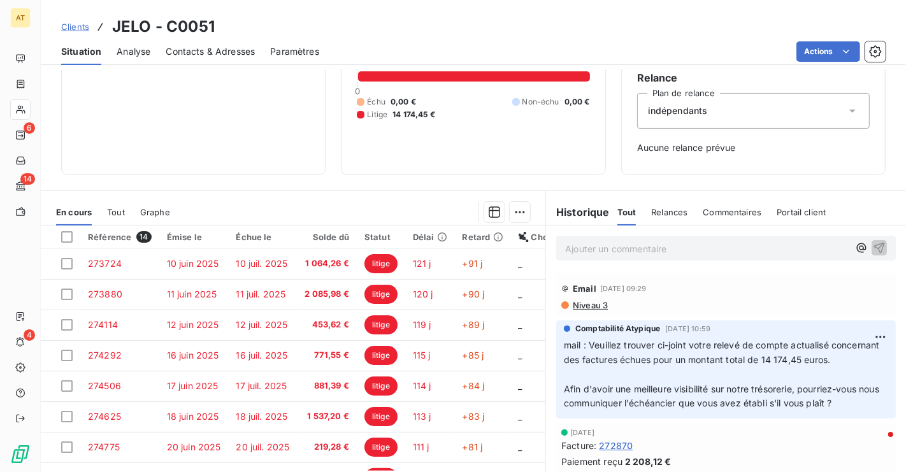
scroll to position [152, 0]
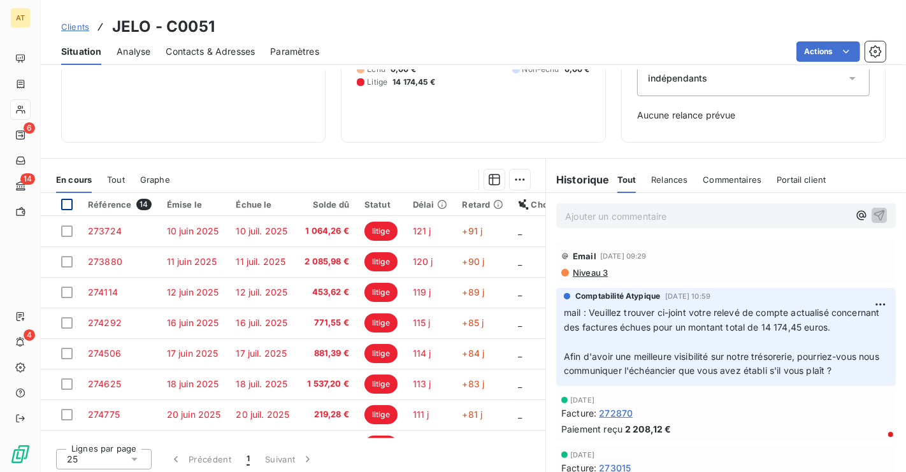
click at [69, 205] on div at bounding box center [66, 204] width 11 height 11
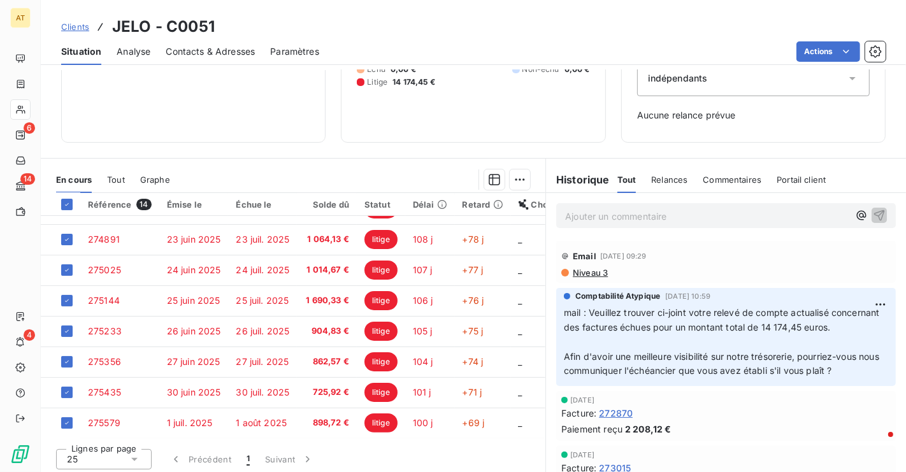
scroll to position [211, 0]
click at [521, 182] on html "AT 6 14 4 Clients JELO - C0051 Situation Analyse Contacts & Adresses Paramètres…" at bounding box center [453, 236] width 906 height 472
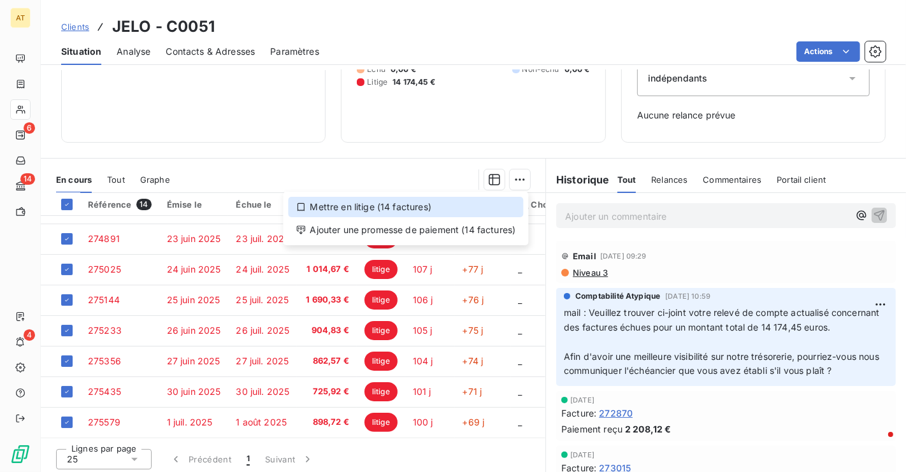
click at [502, 201] on div "Mettre en litige (14 factures)" at bounding box center [405, 207] width 235 height 20
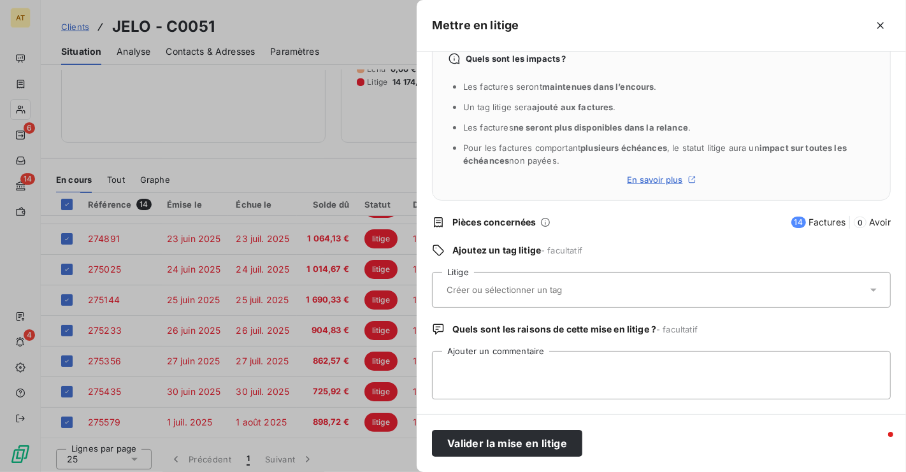
scroll to position [0, 0]
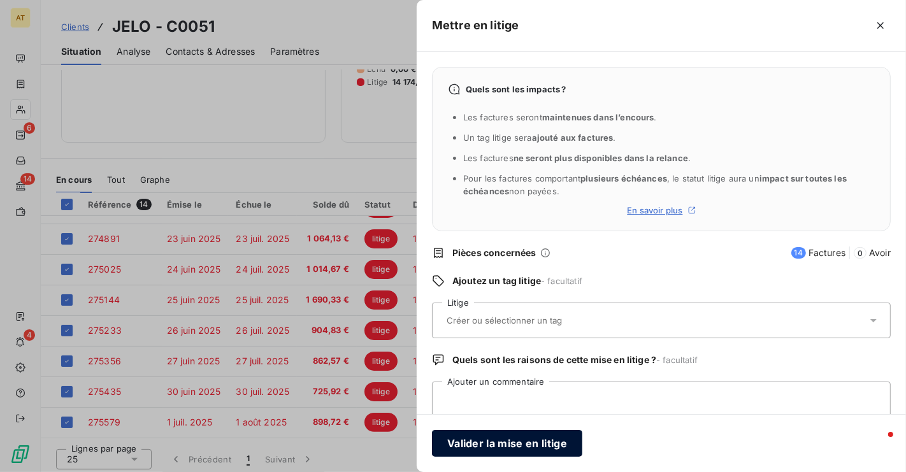
click at [532, 445] on button "Valider la mise en litige" at bounding box center [507, 443] width 150 height 27
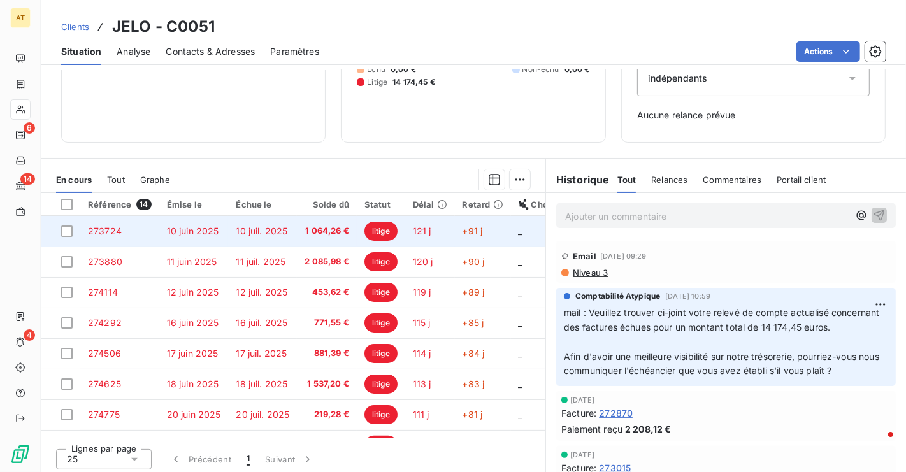
click at [256, 222] on td "10 juil. 2025" at bounding box center [262, 231] width 69 height 31
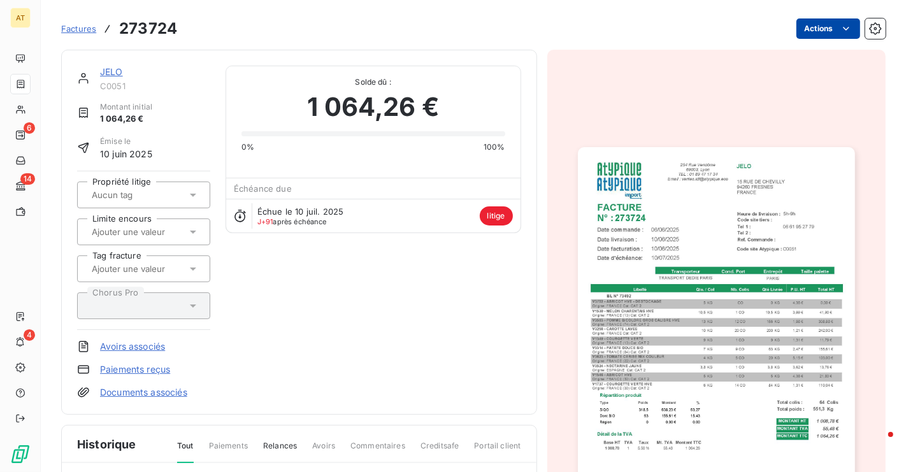
click at [820, 22] on html "AT 6 14 4 Factures 273724 Actions JELO C0051 Montant initial 1 064,26 € Émise l…" at bounding box center [453, 236] width 906 height 472
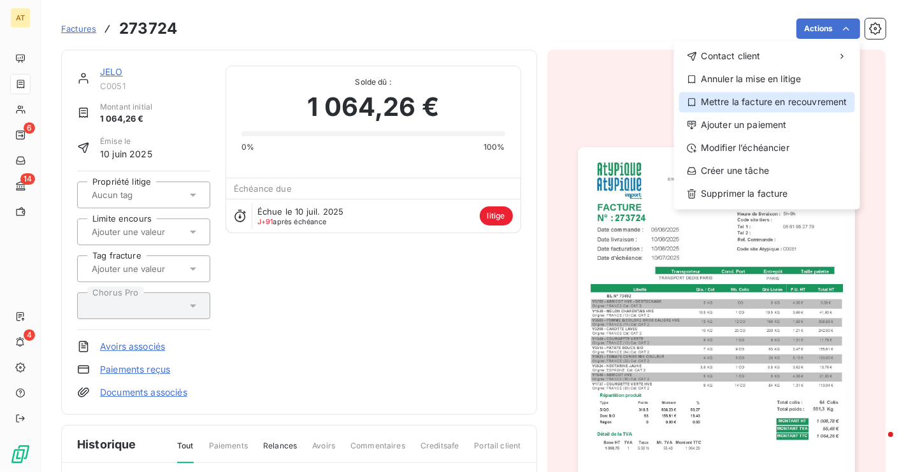
click at [791, 108] on div "Mettre la facture en recouvrement" at bounding box center [768, 102] width 176 height 20
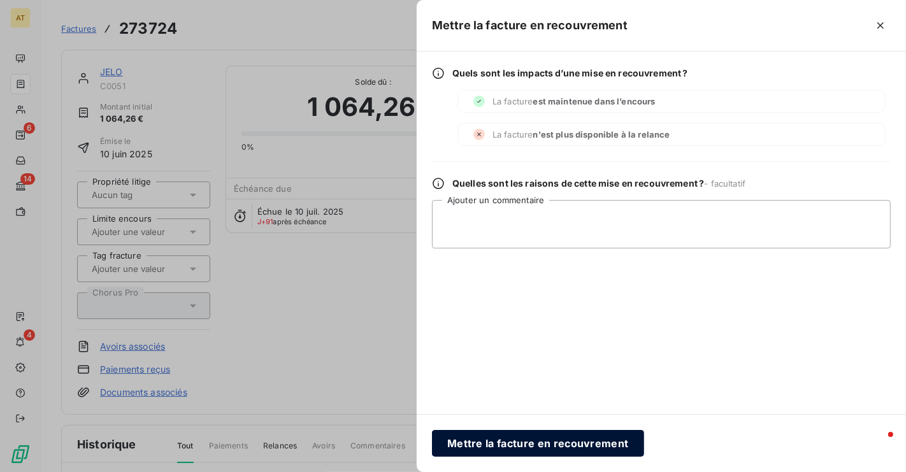
click at [553, 437] on button "Mettre la facture en recouvrement" at bounding box center [538, 443] width 212 height 27
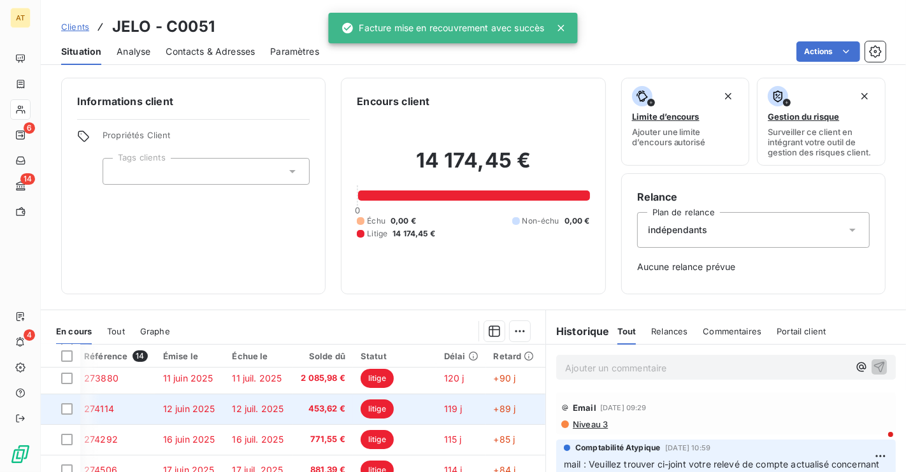
scroll to position [8, 0]
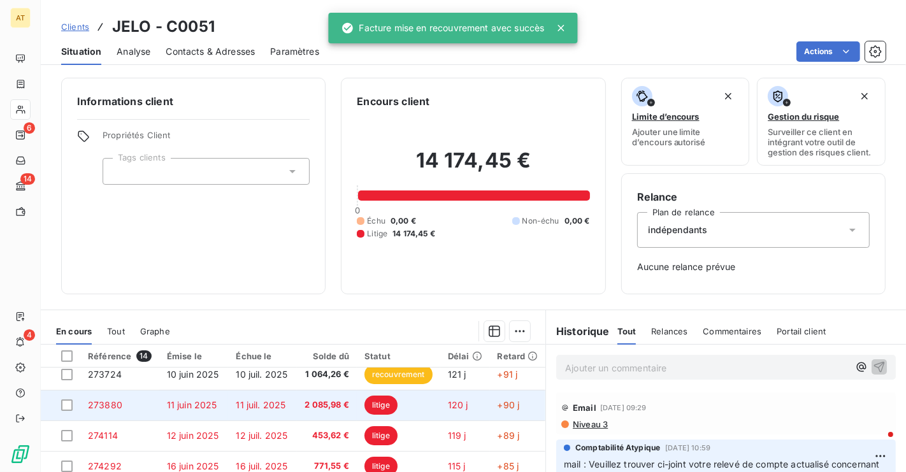
click at [291, 400] on td "11 juil. 2025" at bounding box center [262, 405] width 69 height 31
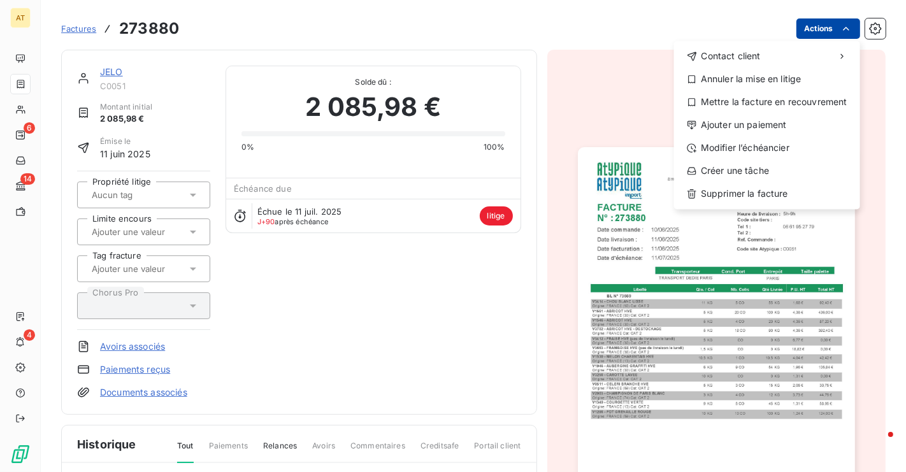
click at [833, 36] on html "AT 6 14 4 Factures 273880 Actions Contact client Annuler la mise en litige Mett…" at bounding box center [453, 236] width 906 height 472
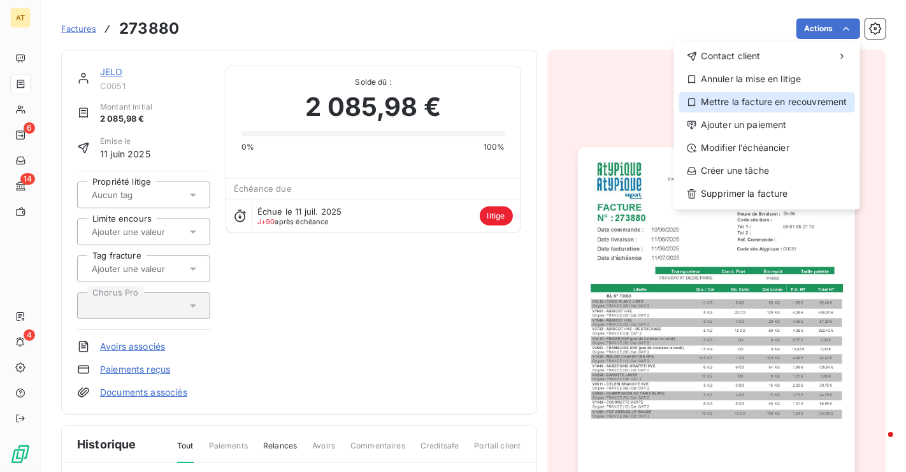
click at [787, 97] on div "Mettre la facture en recouvrement" at bounding box center [768, 102] width 176 height 20
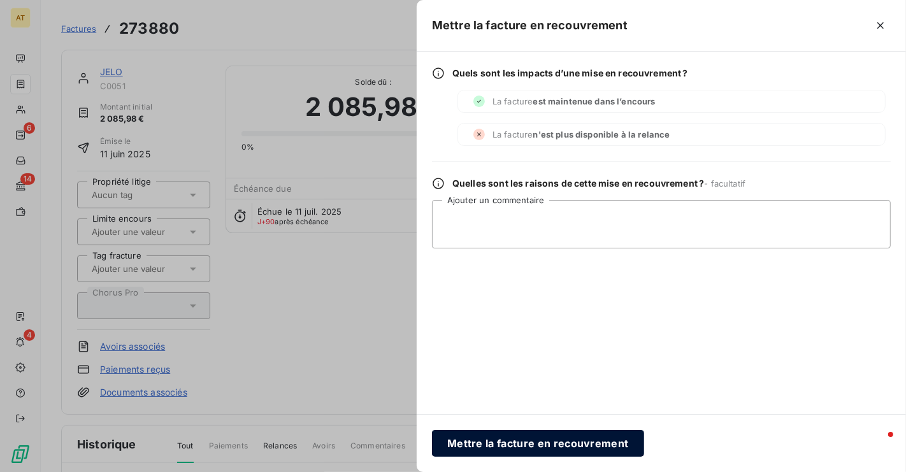
click at [535, 449] on button "Mettre la facture en recouvrement" at bounding box center [538, 443] width 212 height 27
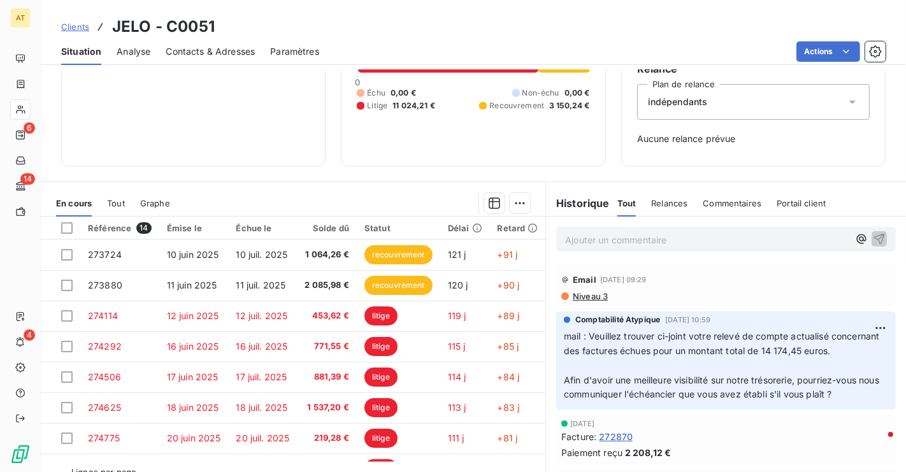
scroll to position [126, 0]
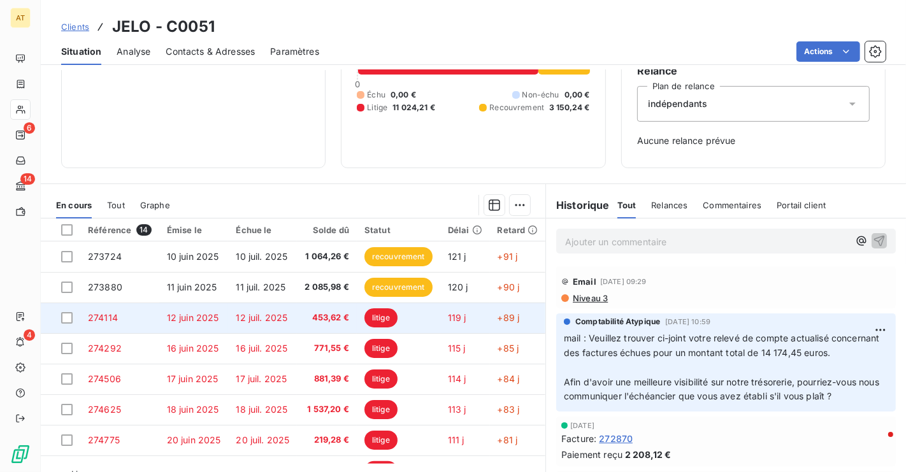
click at [334, 326] on td "453,62 €" at bounding box center [327, 318] width 60 height 31
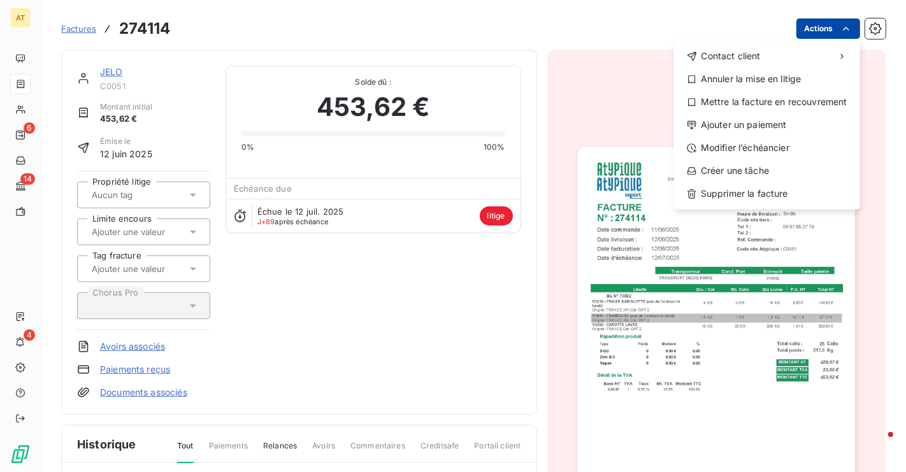
click at [819, 29] on html "AT 6 14 4 Factures 274114 Actions Contact client Annuler la mise en litige Mett…" at bounding box center [453, 236] width 906 height 472
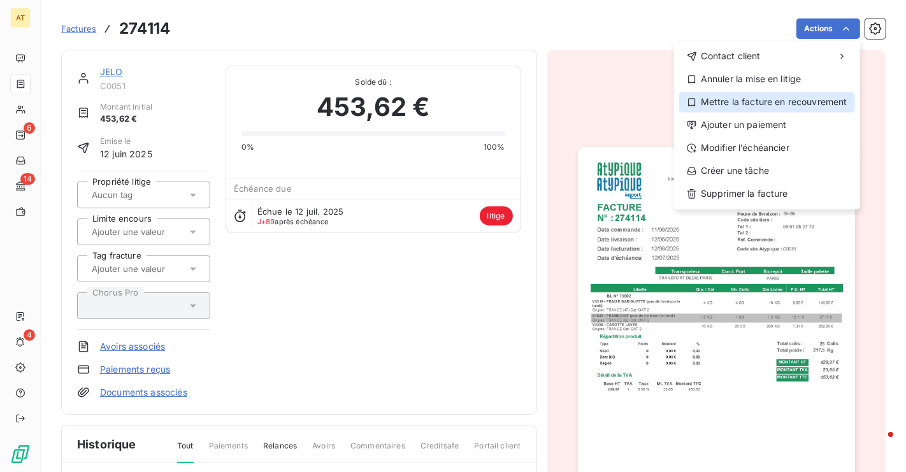
click at [798, 100] on div "Mettre la facture en recouvrement" at bounding box center [768, 102] width 176 height 20
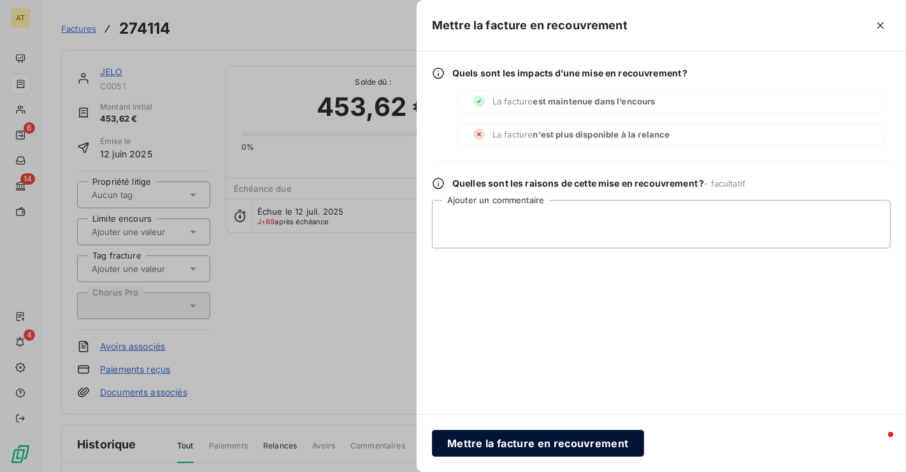
click at [490, 440] on button "Mettre la facture en recouvrement" at bounding box center [538, 443] width 212 height 27
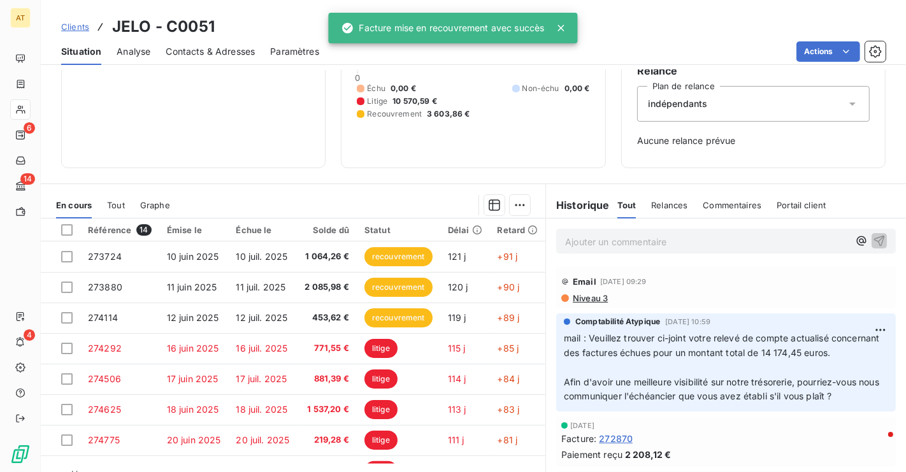
scroll to position [156, 0]
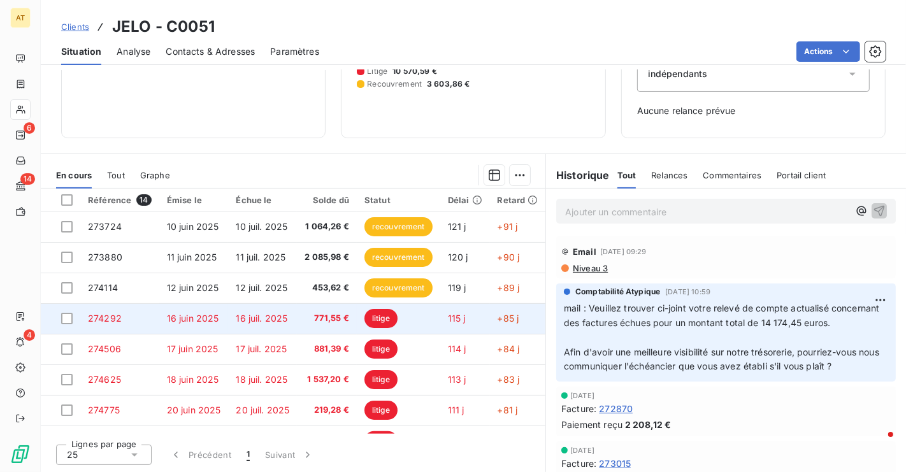
click at [293, 316] on td "16 juil. 2025" at bounding box center [262, 318] width 69 height 31
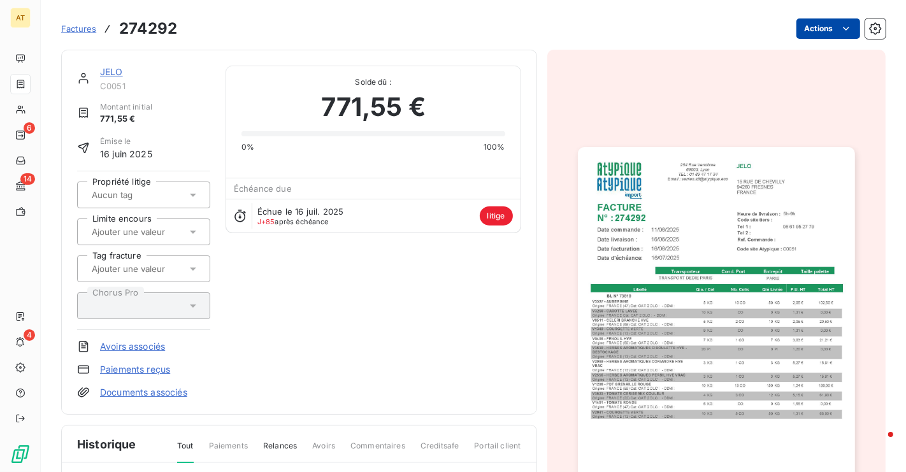
click at [822, 27] on html "AT 6 14 4 Factures 274292 Actions JELO C0051 Montant initial 771,55 € Émise le …" at bounding box center [453, 236] width 906 height 472
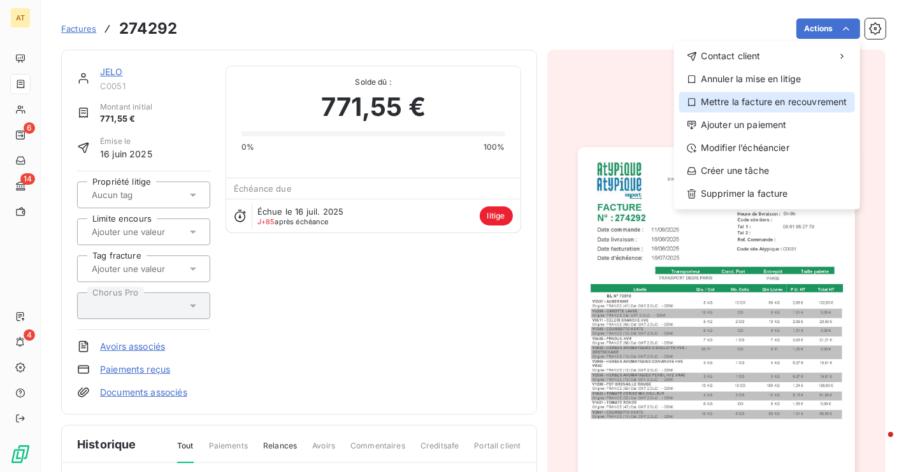
click at [779, 111] on div "Mettre la facture en recouvrement" at bounding box center [768, 102] width 176 height 20
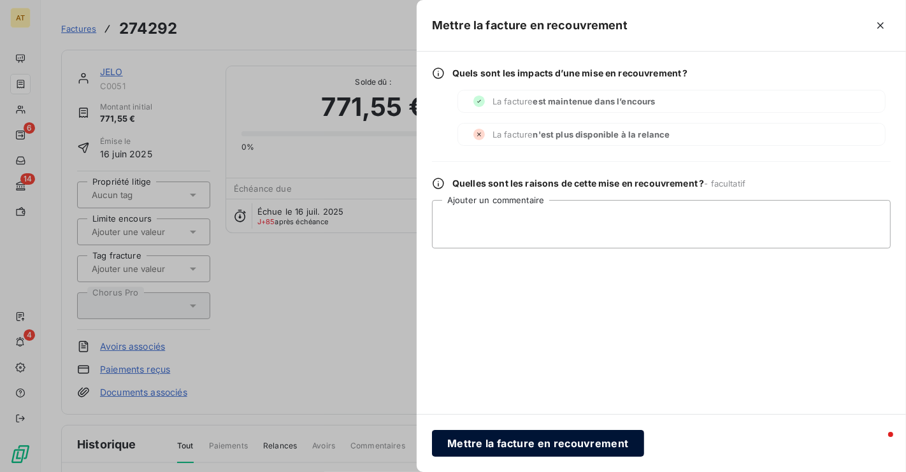
click at [565, 445] on button "Mettre la facture en recouvrement" at bounding box center [538, 443] width 212 height 27
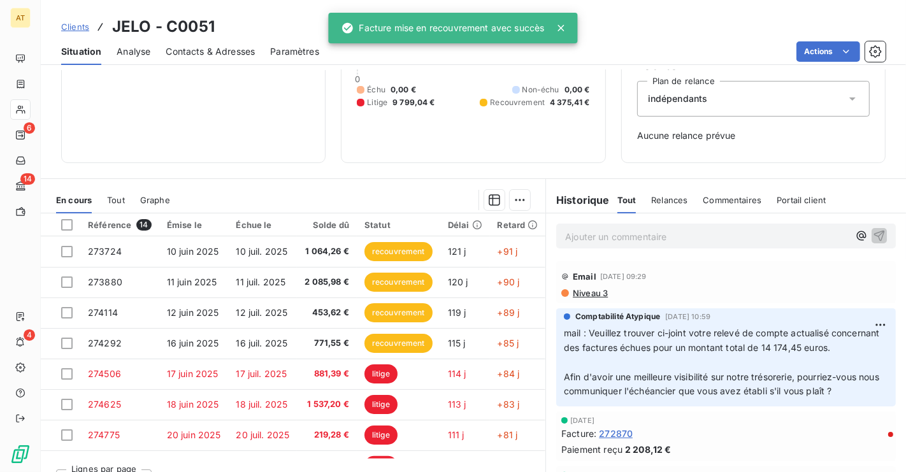
scroll to position [156, 0]
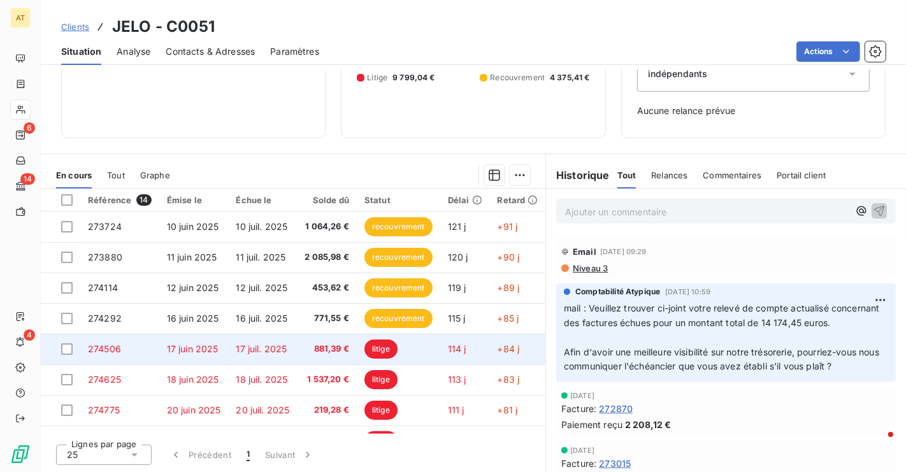
click at [406, 340] on td "litige" at bounding box center [399, 349] width 84 height 31
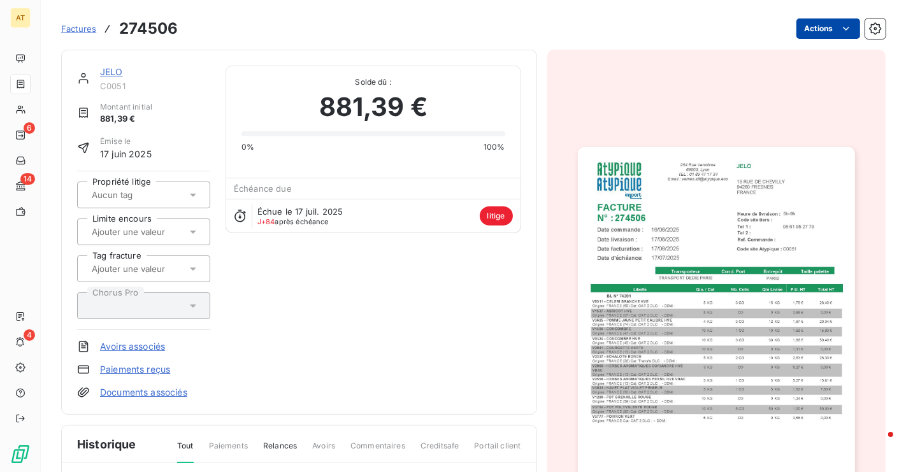
click at [840, 29] on html "AT 6 14 4 Factures 274506 Actions JELO C0051 Montant initial 881,39 € Émise le …" at bounding box center [453, 236] width 906 height 472
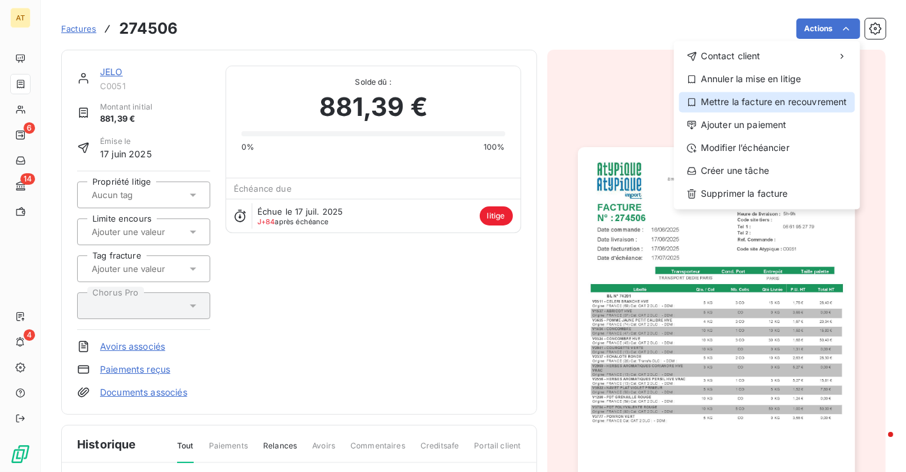
click at [778, 98] on div "Mettre la facture en recouvrement" at bounding box center [768, 102] width 176 height 20
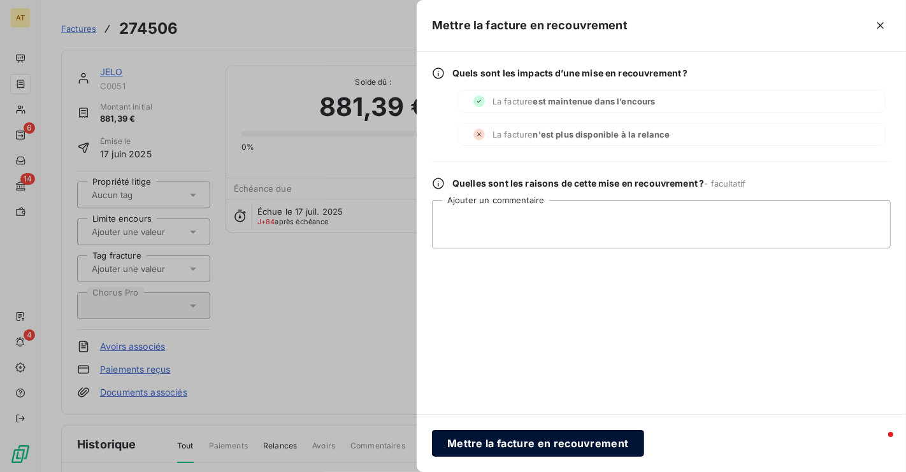
click at [535, 439] on button "Mettre la facture en recouvrement" at bounding box center [538, 443] width 212 height 27
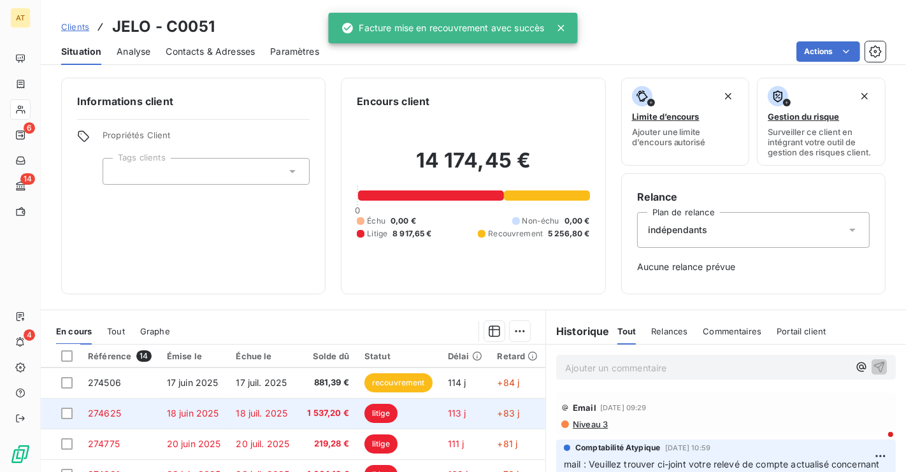
scroll to position [117, 0]
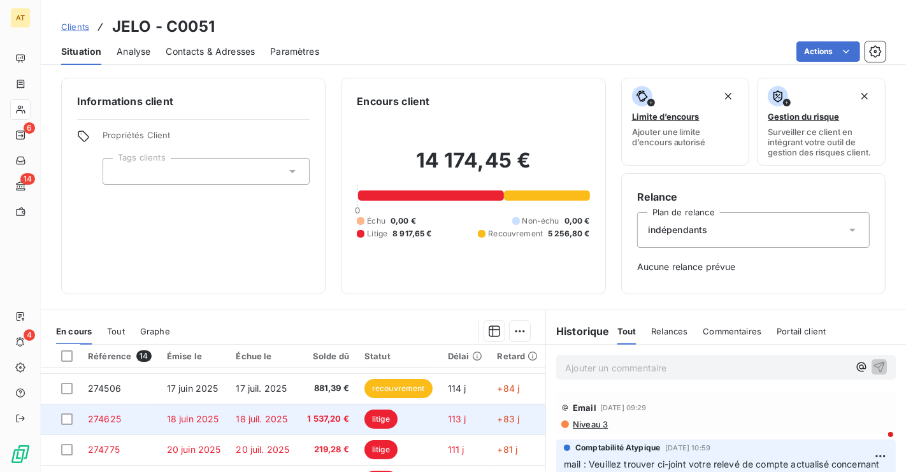
click at [360, 405] on td "litige" at bounding box center [399, 419] width 84 height 31
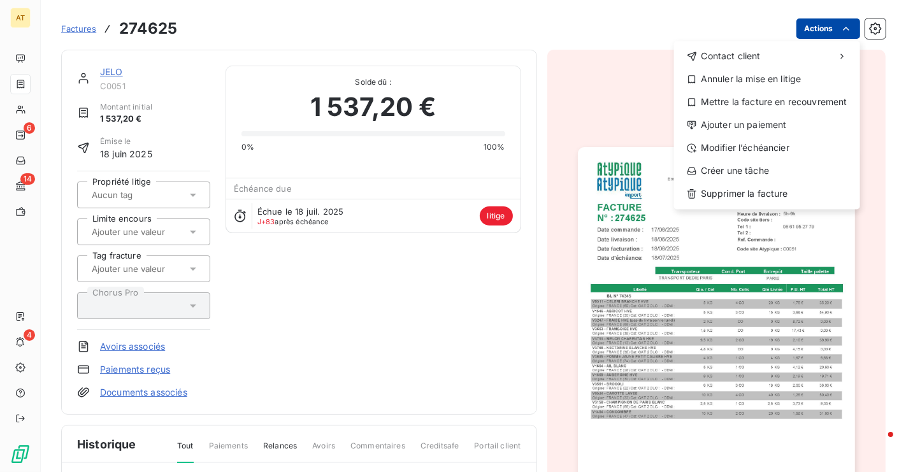
click at [846, 19] on html "AT 6 14 4 Factures 274625 Actions Contact client Annuler la mise en litige Mett…" at bounding box center [453, 236] width 906 height 472
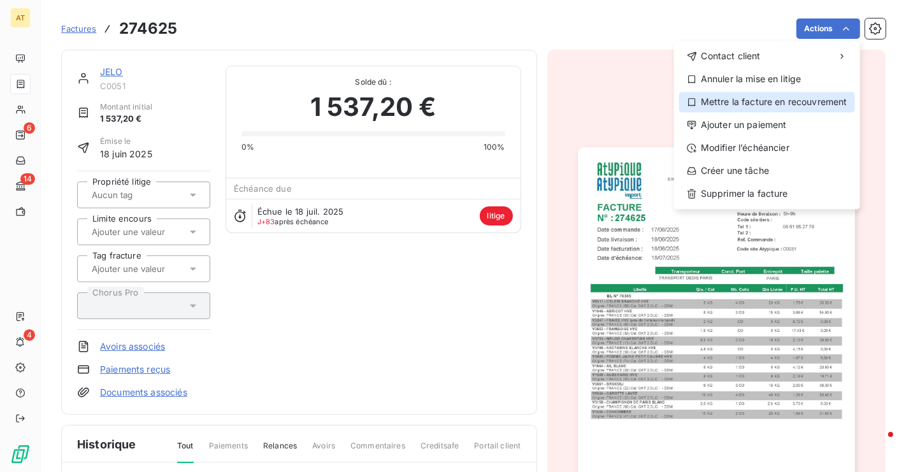
click at [778, 98] on div "Mettre la facture en recouvrement" at bounding box center [768, 102] width 176 height 20
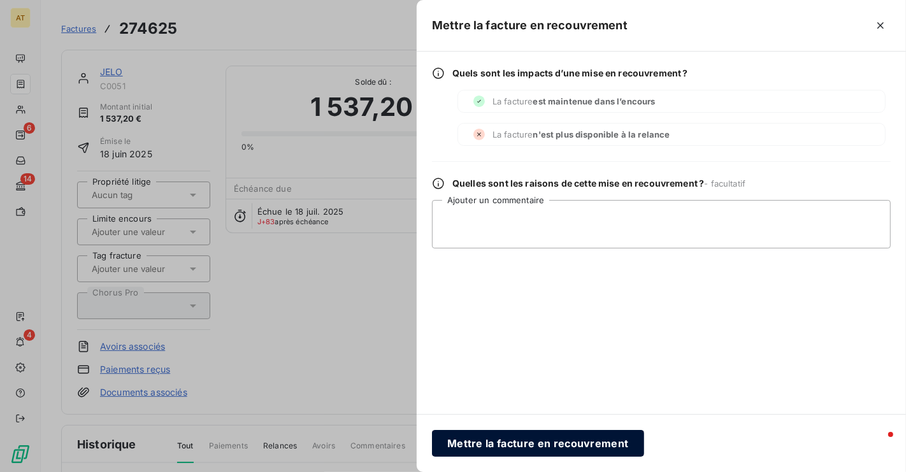
click at [548, 443] on button "Mettre la facture en recouvrement" at bounding box center [538, 443] width 212 height 27
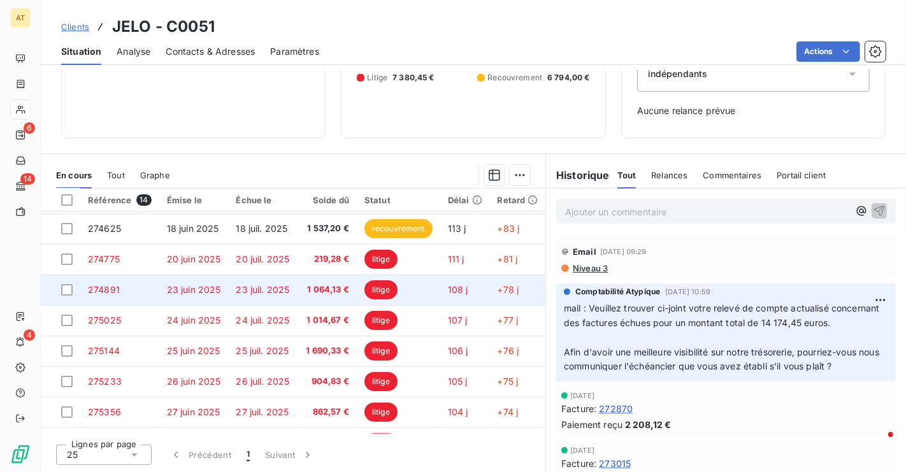
scroll to position [157, 0]
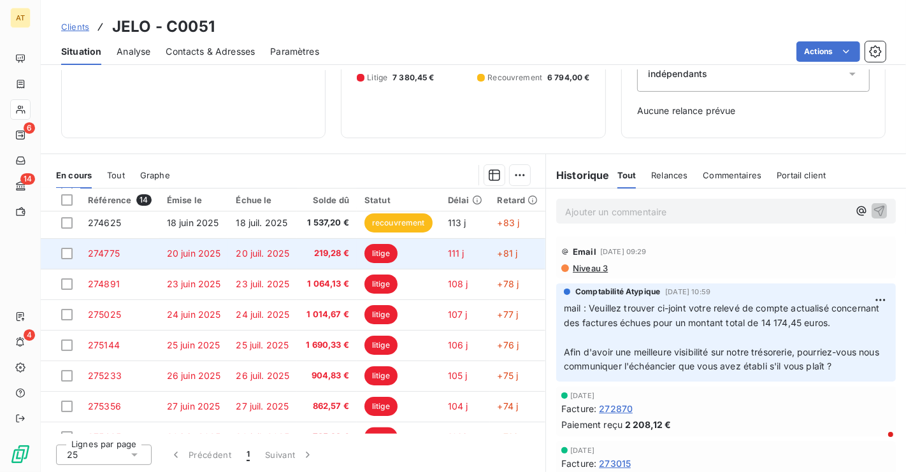
click at [342, 260] on td "219,28 €" at bounding box center [327, 253] width 60 height 31
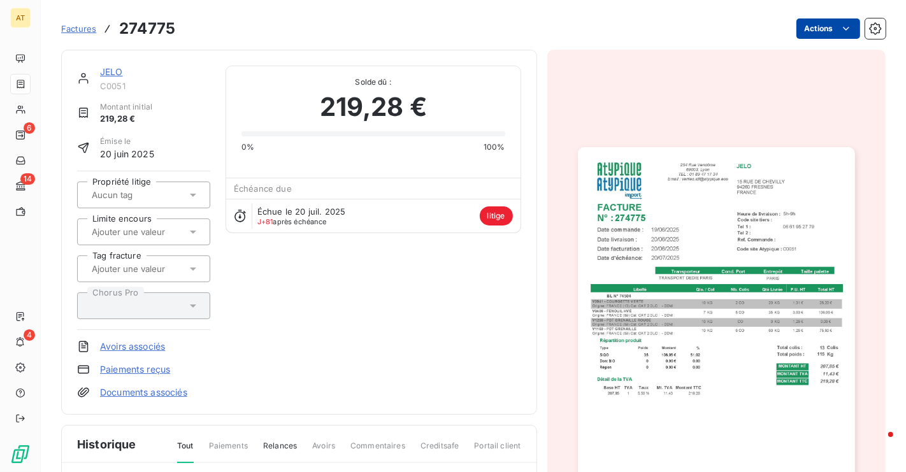
click at [834, 25] on html "AT 6 14 4 Factures 274775 Actions JELO C0051 Montant initial 219,28 € Émise le …" at bounding box center [453, 236] width 906 height 472
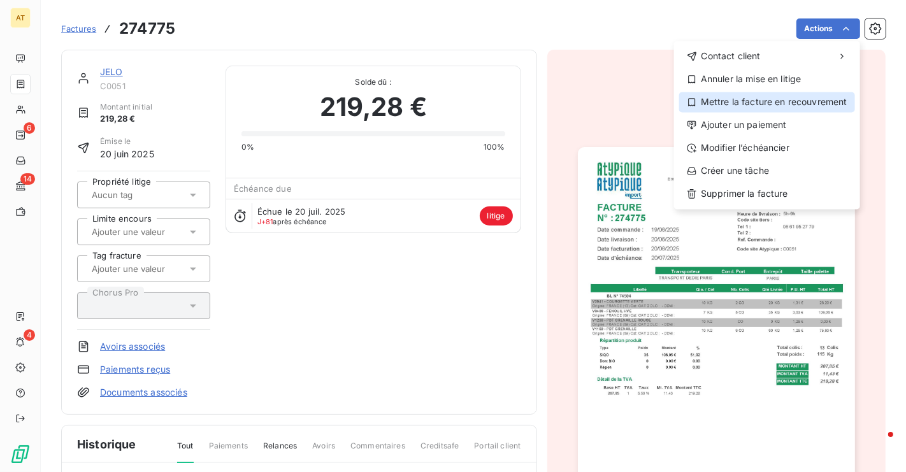
click at [788, 101] on div "Mettre la facture en recouvrement" at bounding box center [768, 102] width 176 height 20
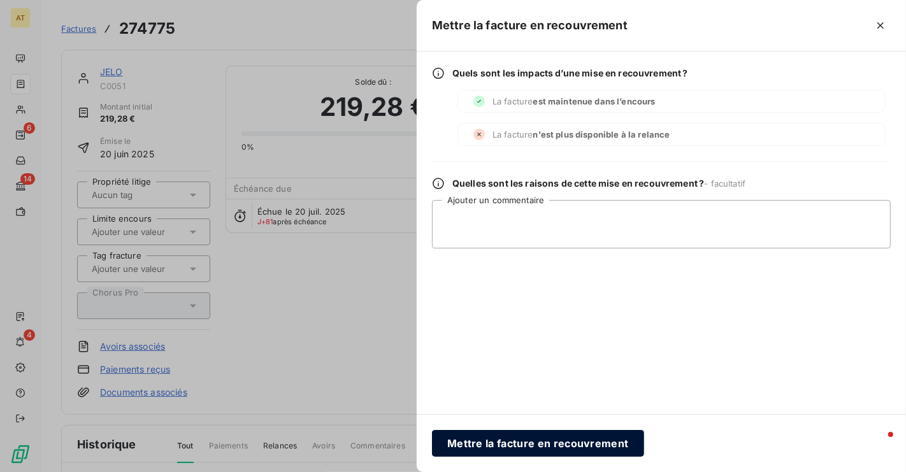
click at [571, 446] on button "Mettre la facture en recouvrement" at bounding box center [538, 443] width 212 height 27
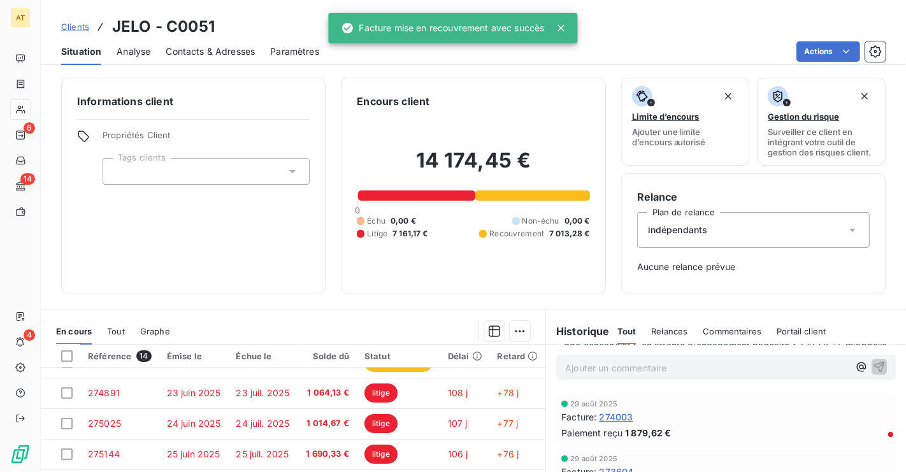
scroll to position [198, 0]
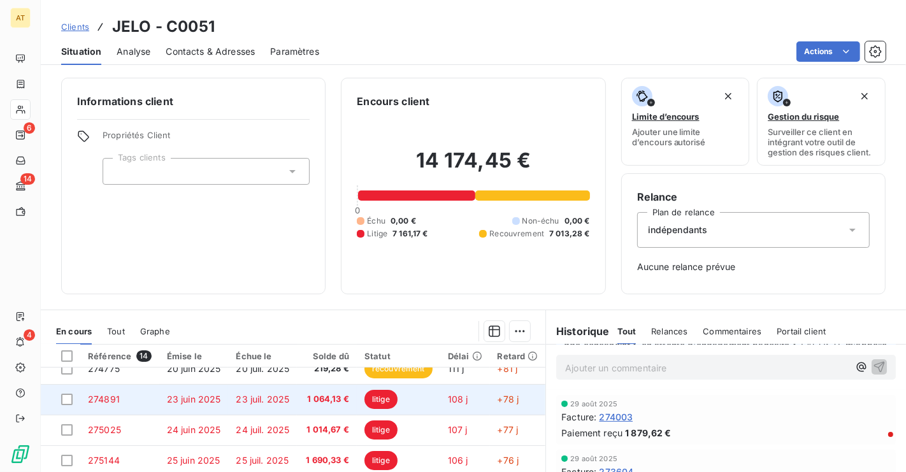
click at [437, 402] on td "litige" at bounding box center [399, 399] width 84 height 31
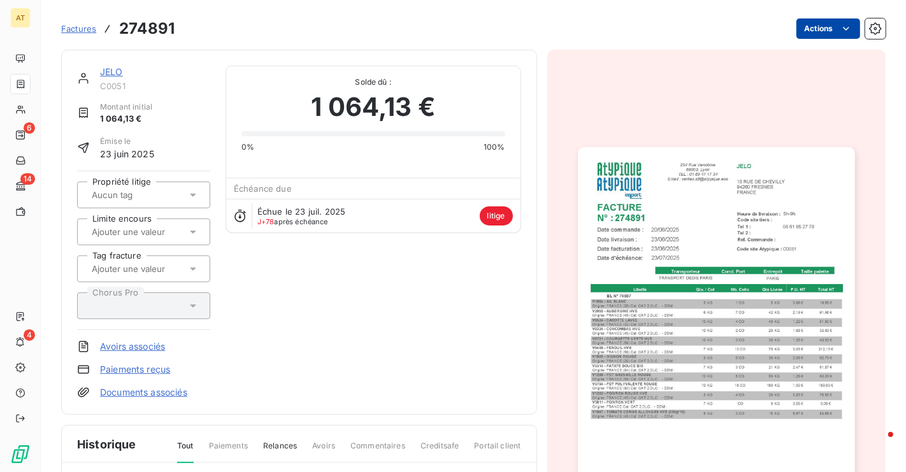
click at [809, 27] on html "AT 6 14 4 Factures 274891 Actions JELO C0051 Montant initial 1 064,13 € Émise l…" at bounding box center [453, 236] width 906 height 472
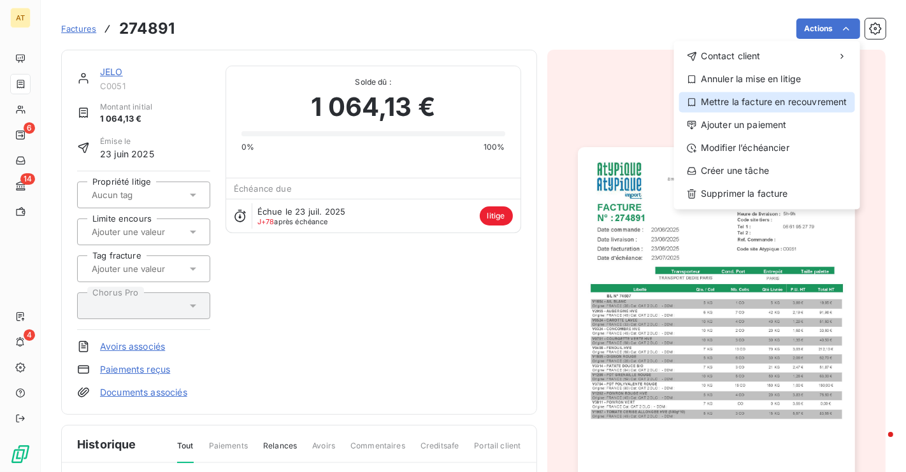
click at [798, 105] on div "Mettre la facture en recouvrement" at bounding box center [768, 102] width 176 height 20
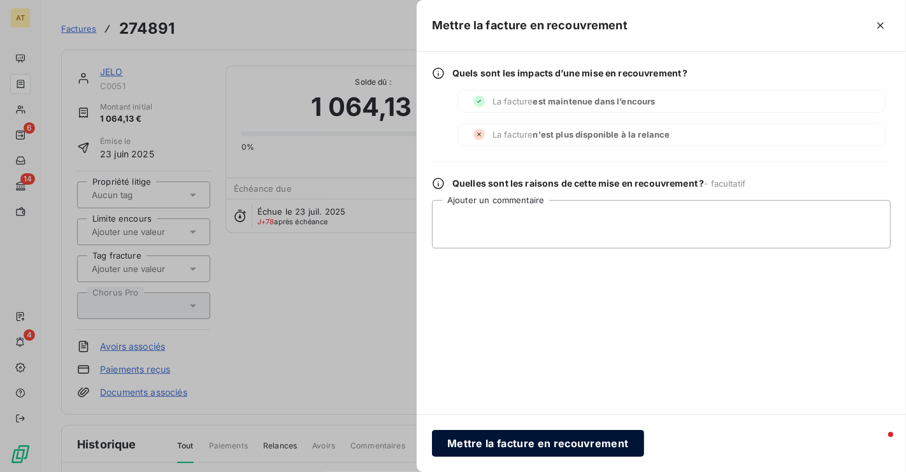
click at [494, 447] on button "Mettre la facture en recouvrement" at bounding box center [538, 443] width 212 height 27
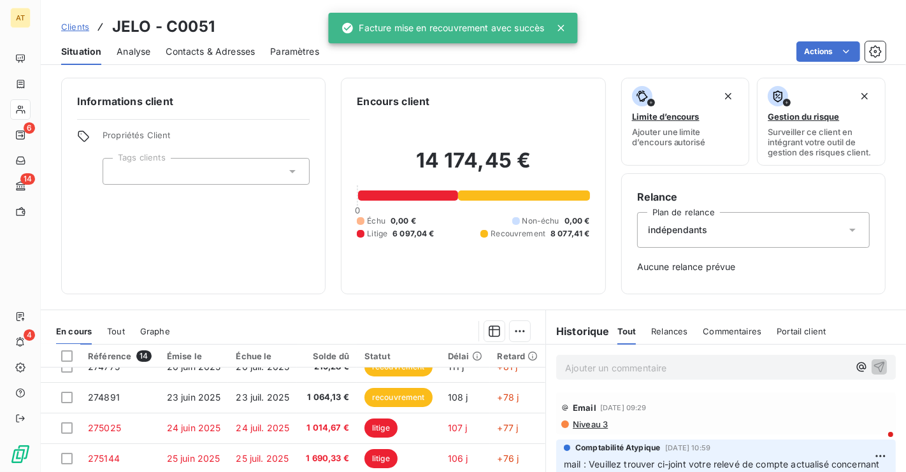
scroll to position [211, 0]
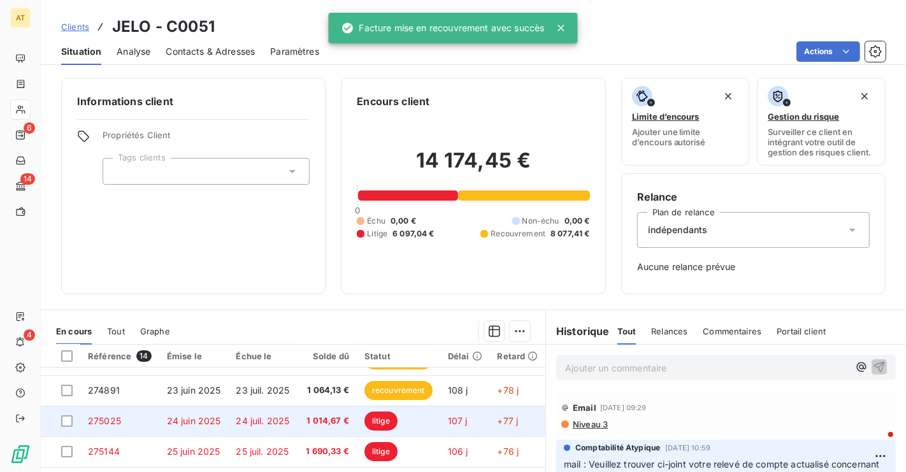
click at [335, 415] on span "1 014,67 €" at bounding box center [327, 421] width 45 height 13
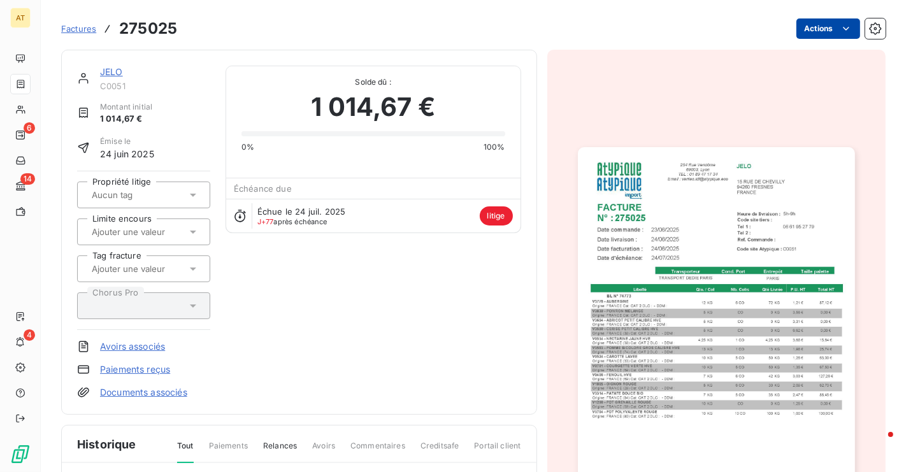
click at [828, 27] on html "AT 6 14 4 Factures 275025 Actions JELO C0051 Montant initial 1 014,67 € Émise l…" at bounding box center [453, 236] width 906 height 472
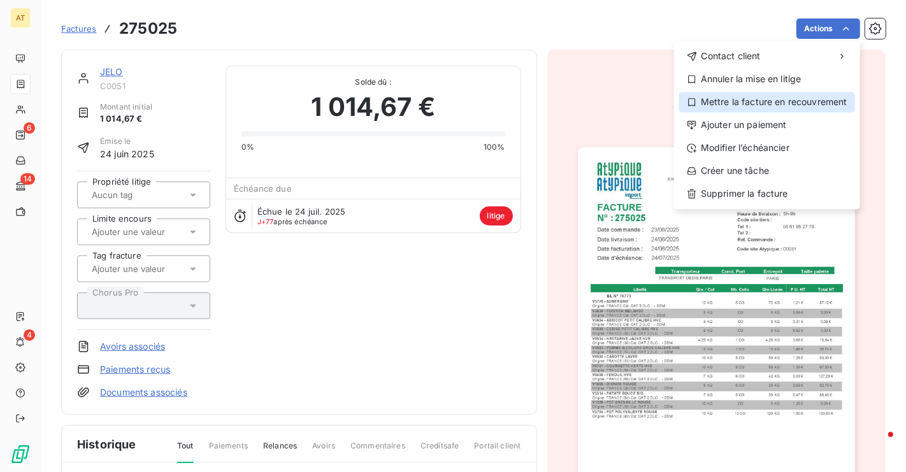
click at [765, 100] on div "Mettre la facture en recouvrement" at bounding box center [768, 102] width 176 height 20
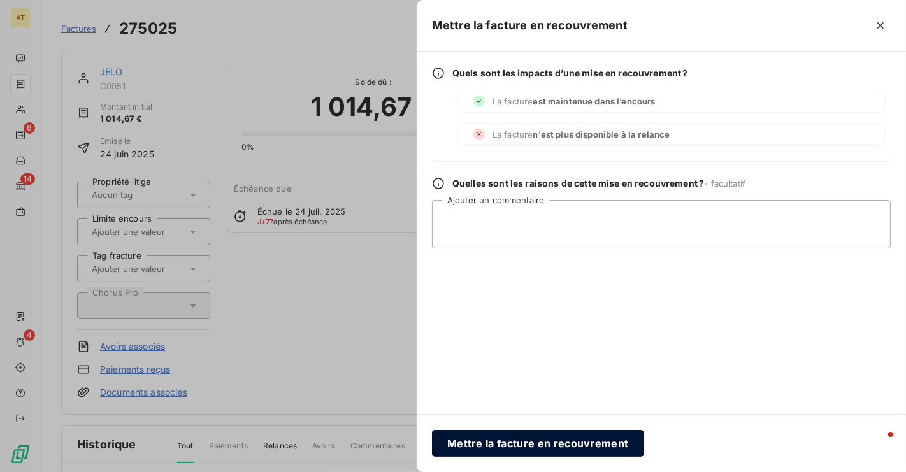
click at [547, 433] on button "Mettre la facture en recouvrement" at bounding box center [538, 443] width 212 height 27
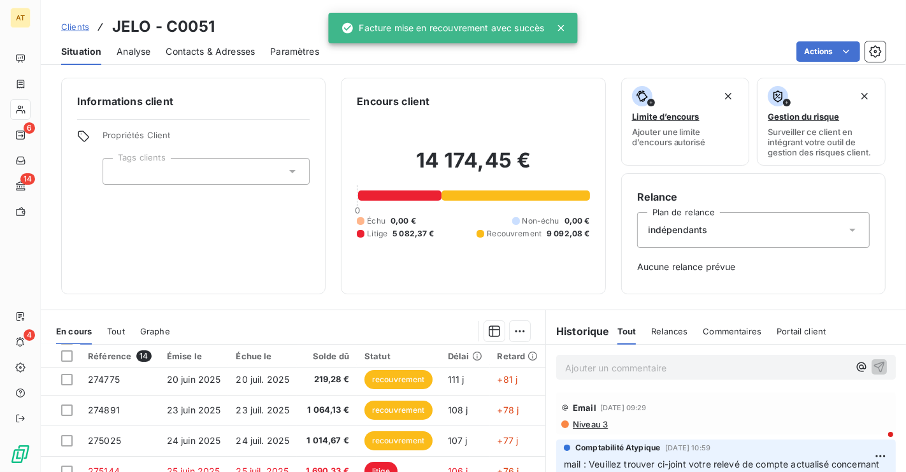
scroll to position [211, 0]
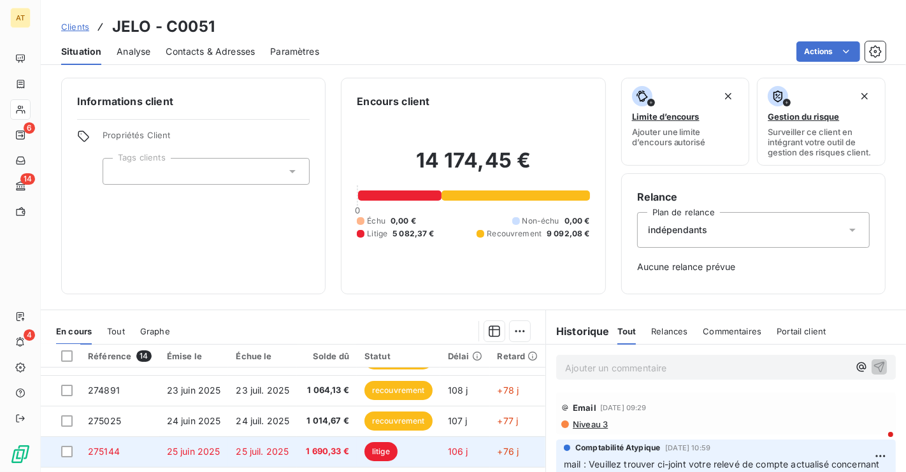
click at [392, 448] on span "litige" at bounding box center [381, 451] width 33 height 19
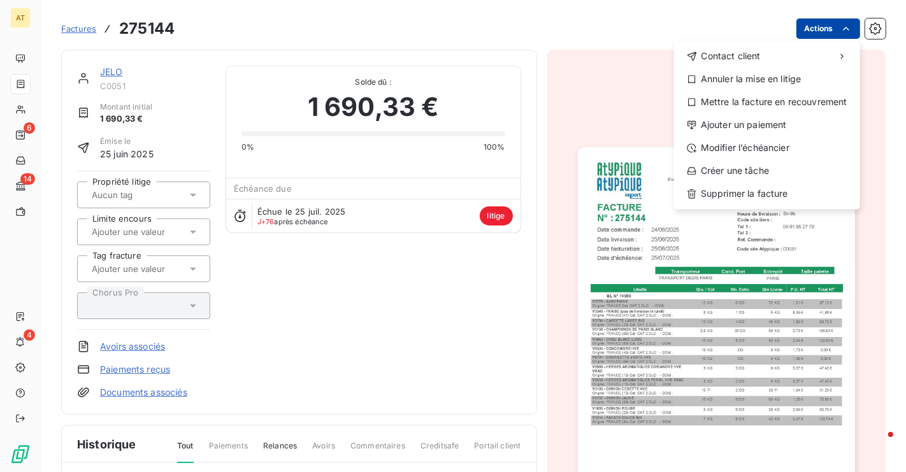
click at [838, 31] on html "AT 6 14 4 Factures 275144 Actions Contact client Annuler la mise en litige Mett…" at bounding box center [453, 236] width 906 height 472
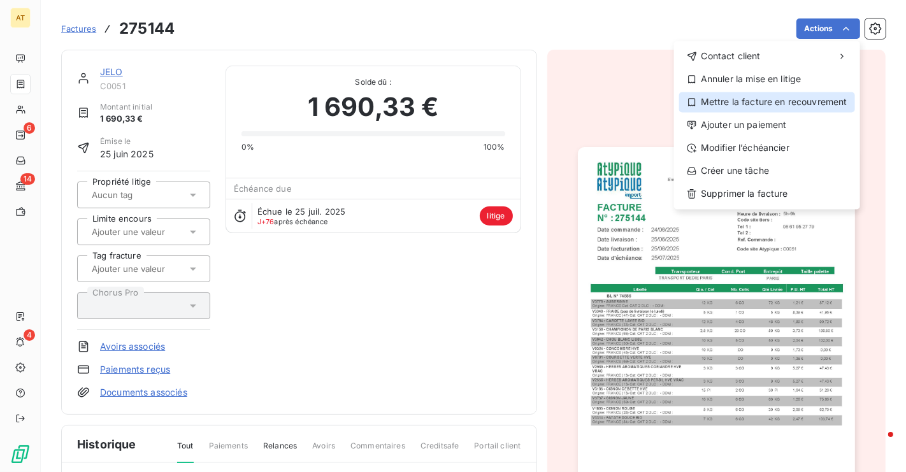
click at [806, 101] on div "Mettre la facture en recouvrement" at bounding box center [768, 102] width 176 height 20
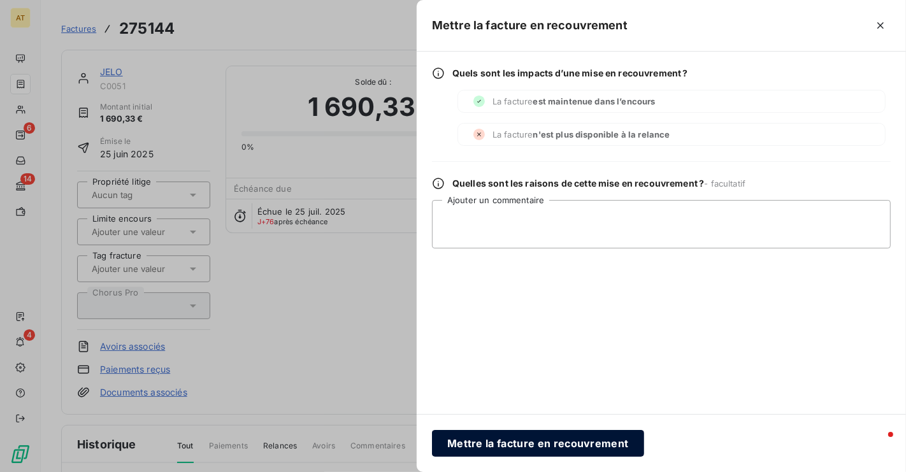
click at [538, 441] on button "Mettre la facture en recouvrement" at bounding box center [538, 443] width 212 height 27
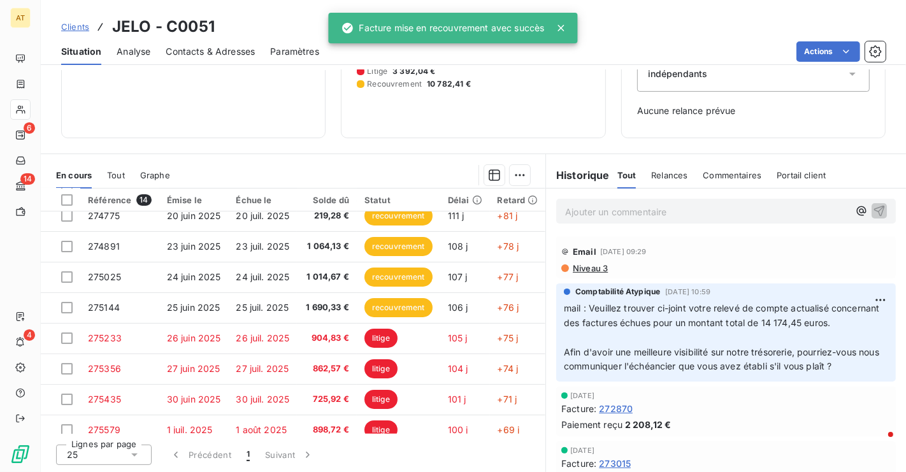
scroll to position [195, 0]
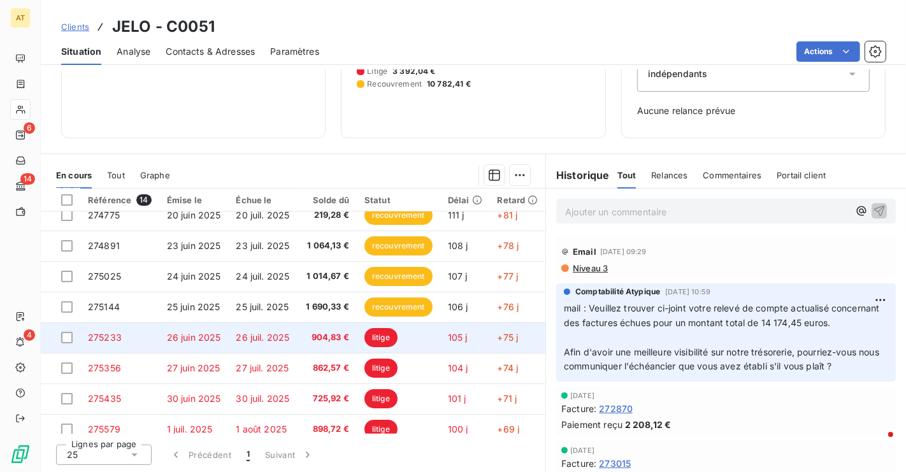
click at [400, 346] on td "litige" at bounding box center [399, 338] width 84 height 31
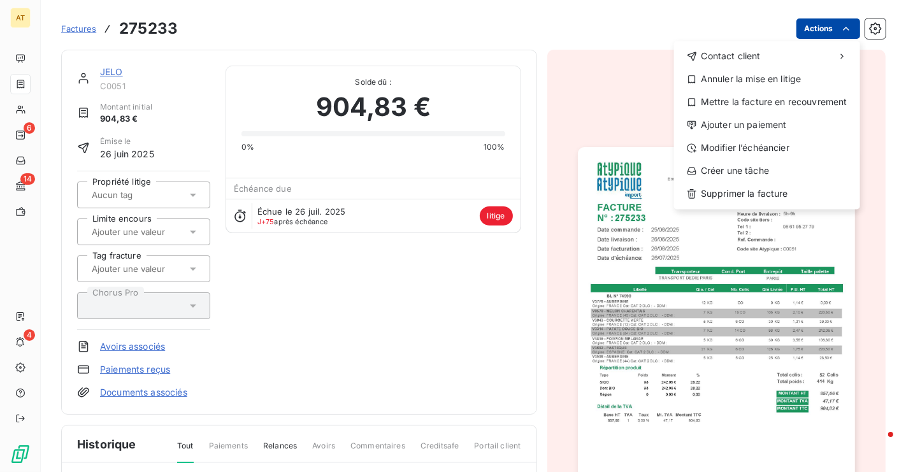
click at [824, 34] on html "AT 6 14 4 Factures 275233 Actions Contact client Annuler la mise en litige Mett…" at bounding box center [453, 236] width 906 height 472
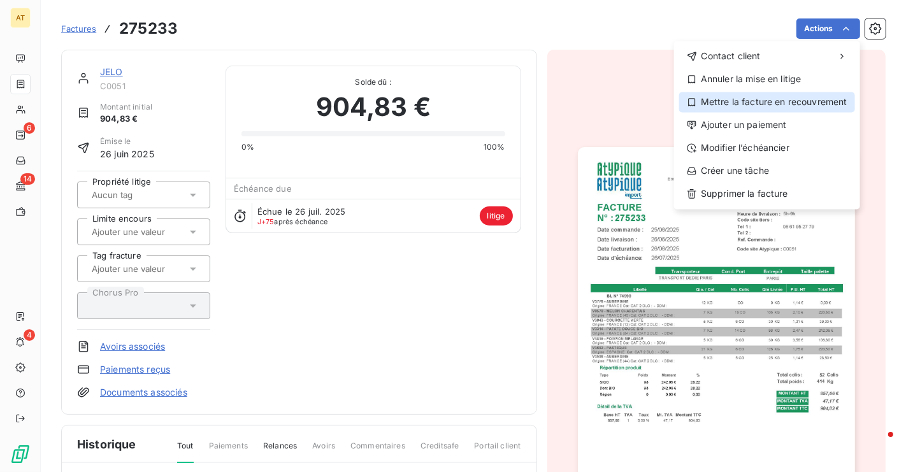
click at [795, 96] on div "Mettre la facture en recouvrement" at bounding box center [768, 102] width 176 height 20
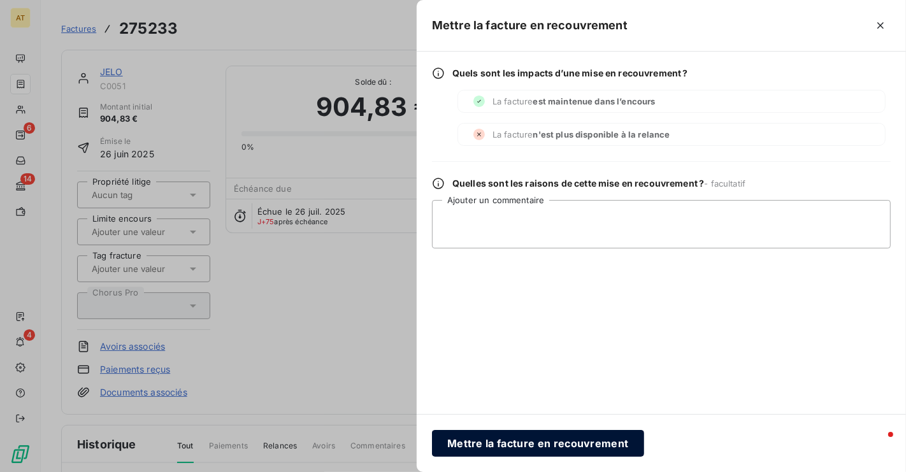
click at [576, 445] on button "Mettre la facture en recouvrement" at bounding box center [538, 443] width 212 height 27
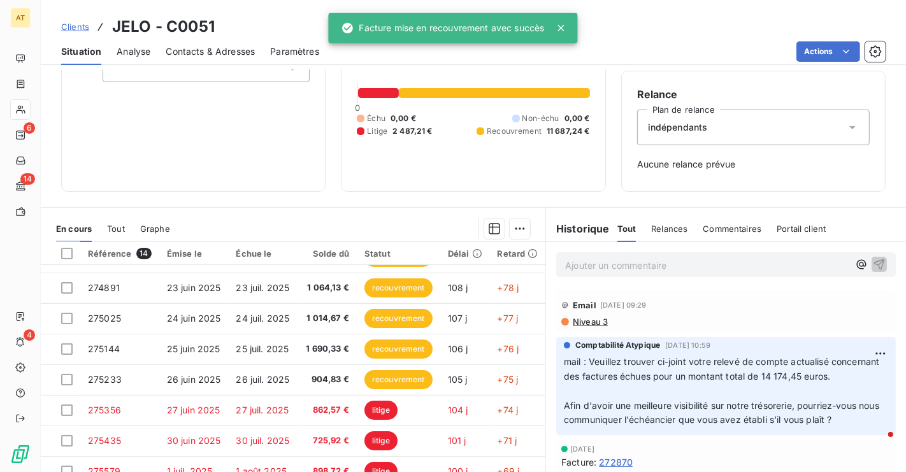
scroll to position [156, 0]
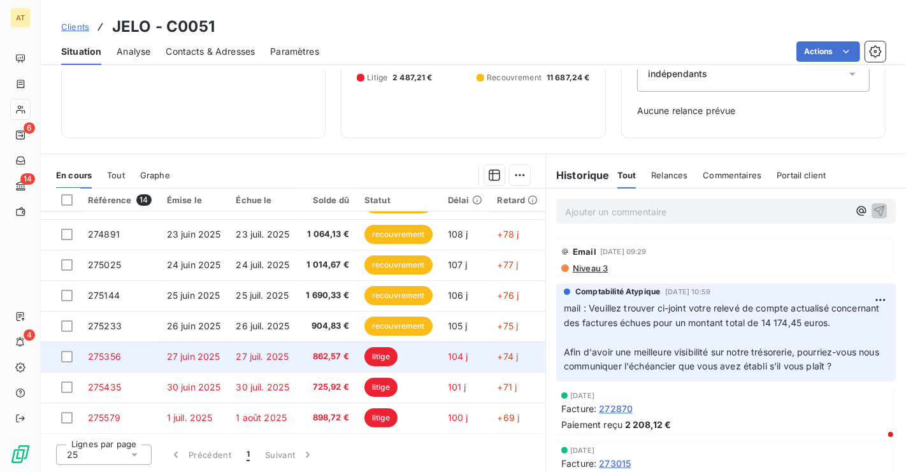
click at [372, 349] on span "litige" at bounding box center [381, 356] width 33 height 19
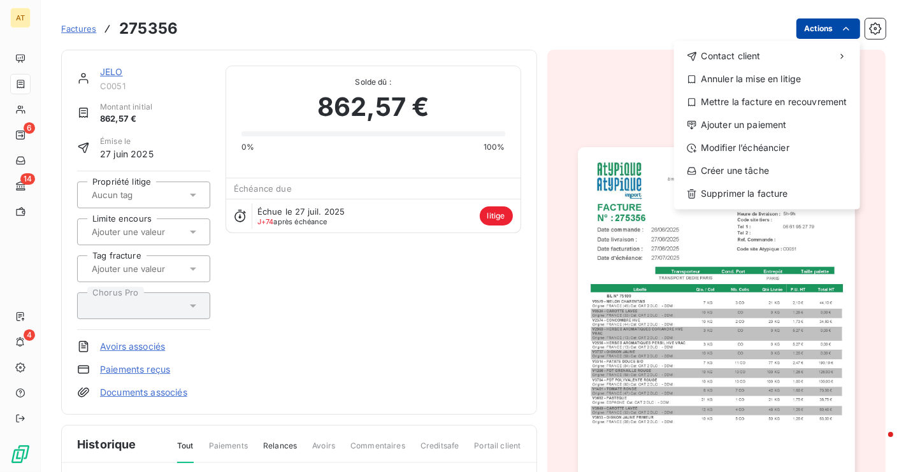
click at [826, 36] on html "AT 6 14 4 Factures 275356 Actions Contact client Annuler la mise en litige Mett…" at bounding box center [453, 236] width 906 height 472
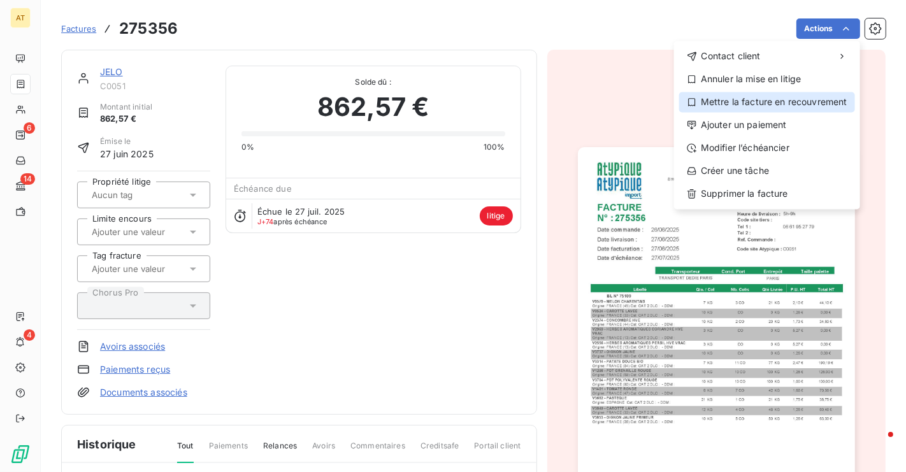
click at [806, 102] on div "Mettre la facture en recouvrement" at bounding box center [768, 102] width 176 height 20
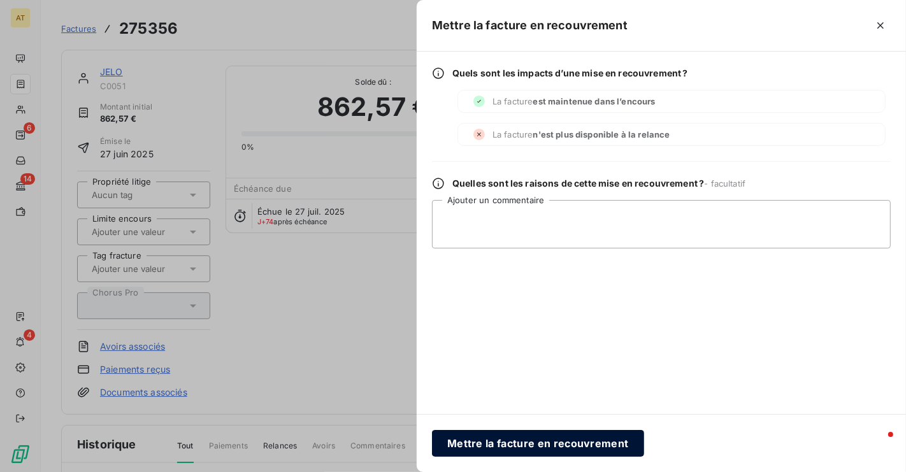
click at [549, 437] on button "Mettre la facture en recouvrement" at bounding box center [538, 443] width 212 height 27
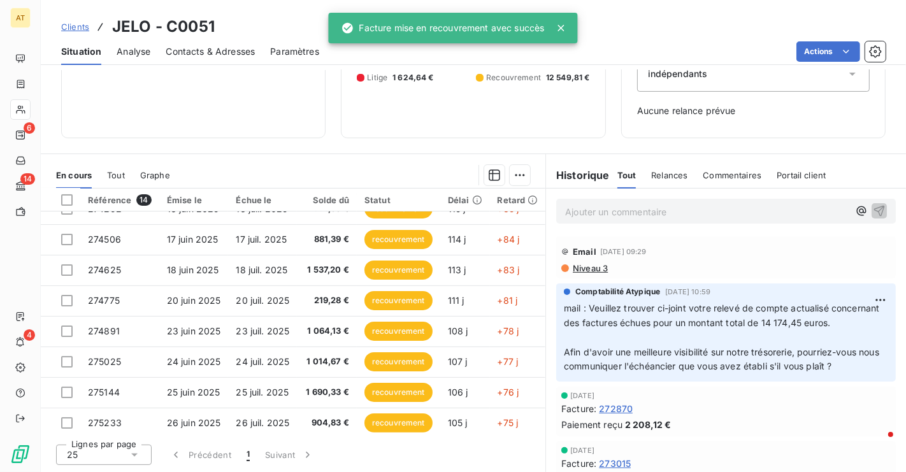
scroll to position [211, 0]
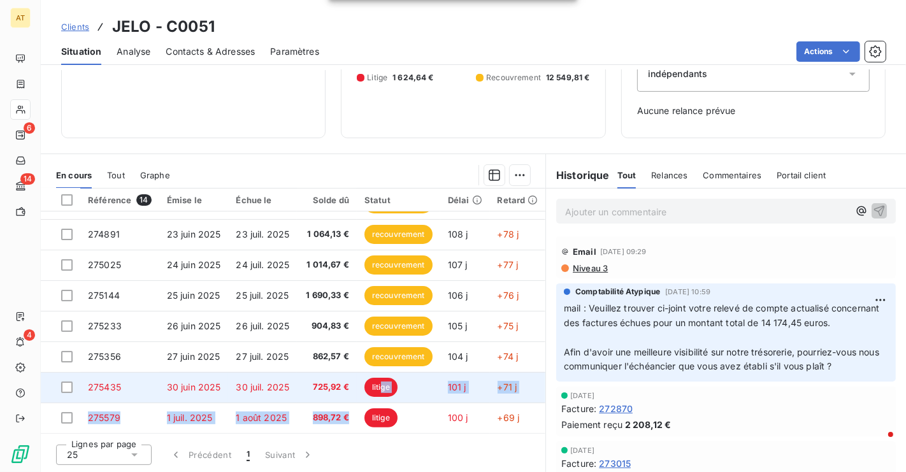
drag, startPoint x: 362, startPoint y: 398, endPoint x: 382, endPoint y: 388, distance: 22.5
click at [382, 388] on tbody "273724 10 juin 2025 10 juil. 2025 1 064,26 € recouvrement 121 j +91 j _ _ _ 273…" at bounding box center [410, 219] width 738 height 428
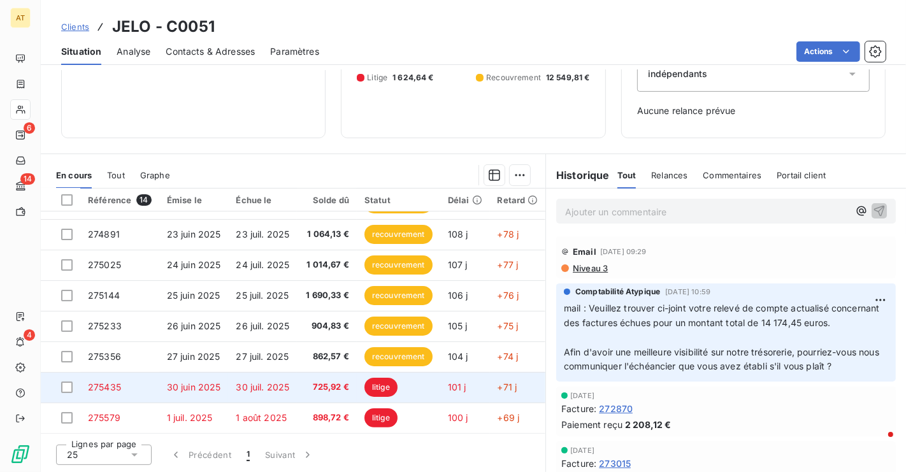
click at [351, 386] on td "725,92 €" at bounding box center [327, 387] width 60 height 31
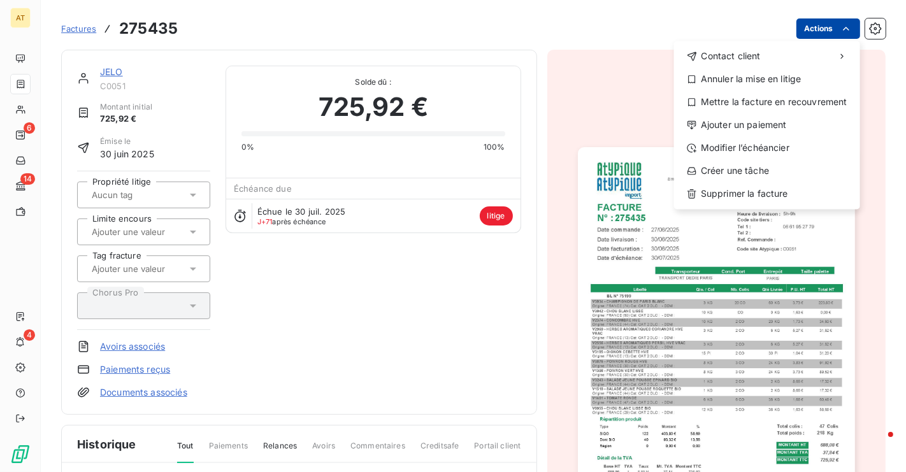
click at [833, 30] on html "AT 6 14 4 Factures 275435 Actions Contact client Annuler la mise en litige Mett…" at bounding box center [453, 236] width 906 height 472
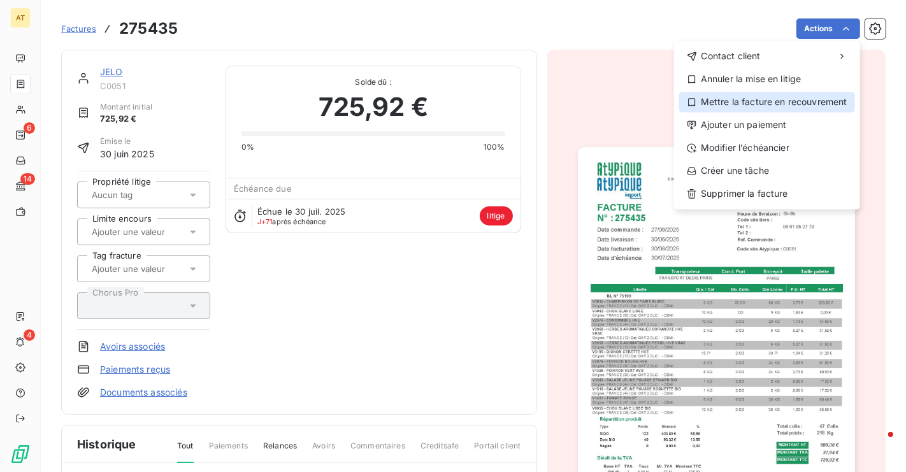
click at [804, 106] on div "Mettre la facture en recouvrement" at bounding box center [768, 102] width 176 height 20
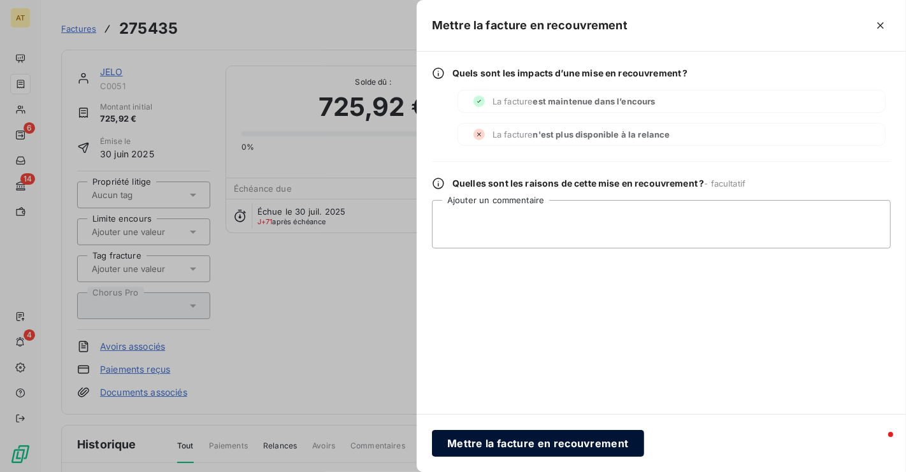
click at [548, 445] on button "Mettre la facture en recouvrement" at bounding box center [538, 443] width 212 height 27
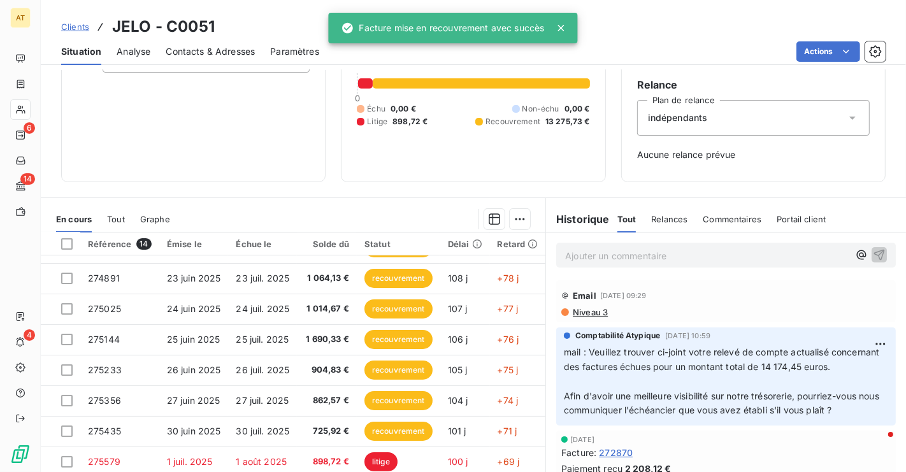
scroll to position [156, 0]
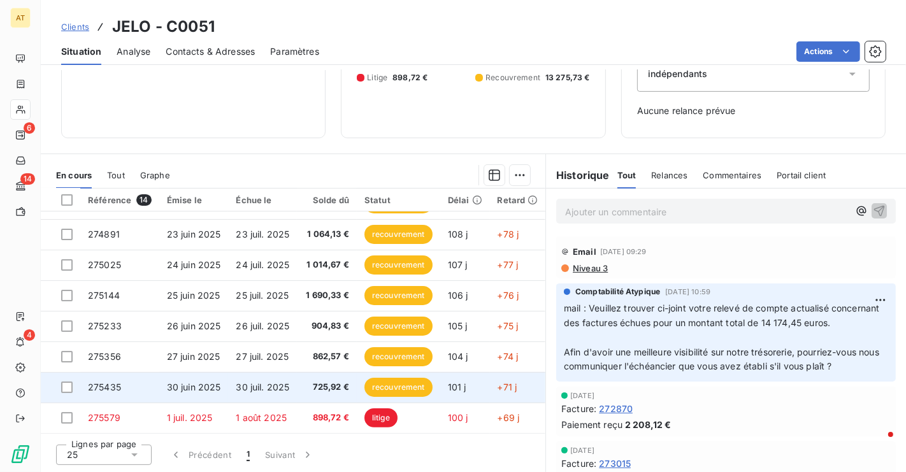
click at [405, 395] on td "recouvrement" at bounding box center [399, 387] width 84 height 31
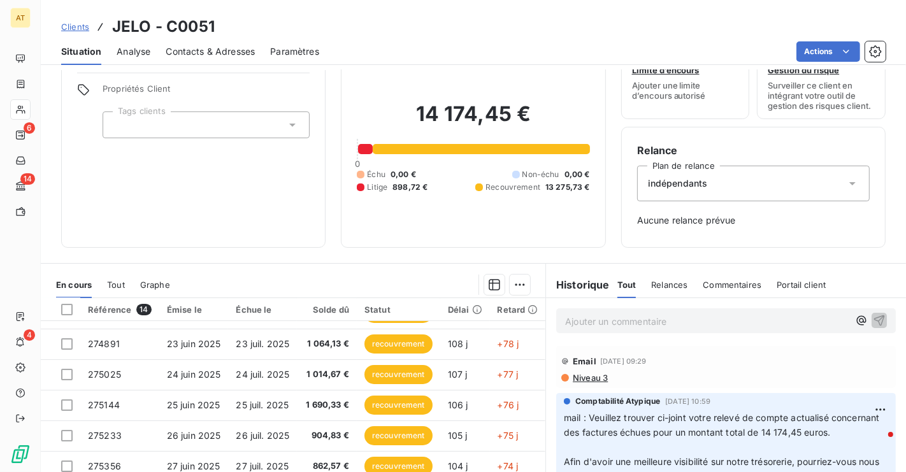
scroll to position [156, 0]
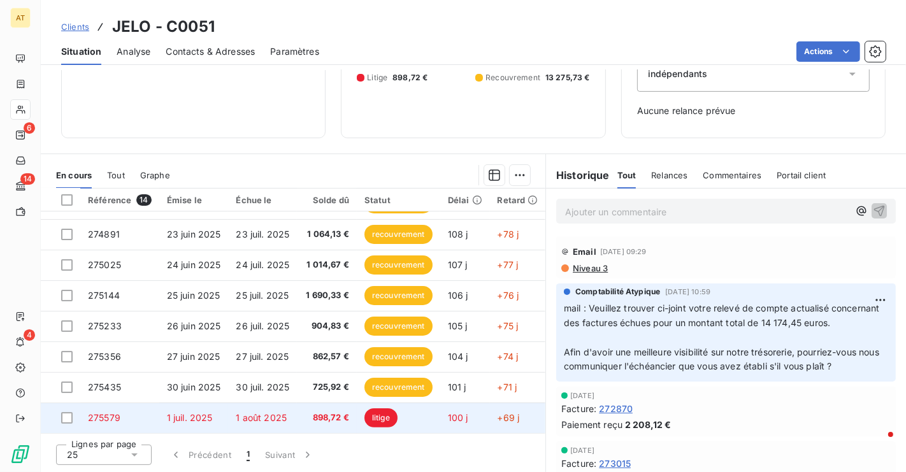
click at [405, 410] on td "litige" at bounding box center [399, 418] width 84 height 31
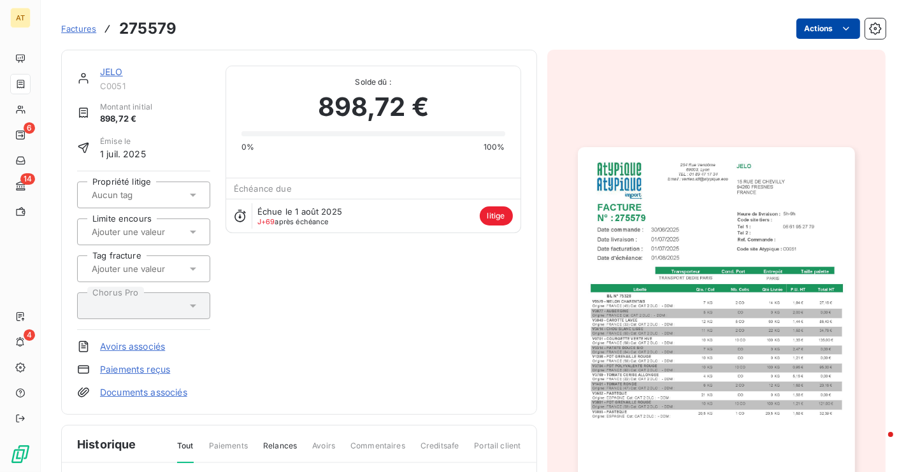
click at [829, 29] on html "AT 6 14 4 Factures 275579 Actions JELO C0051 Montant initial 898,72 € Émise le …" at bounding box center [453, 236] width 906 height 472
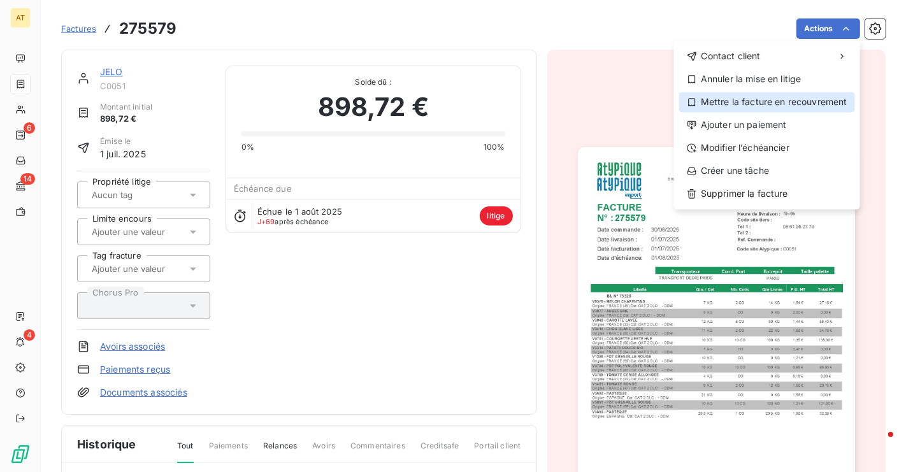
click at [787, 103] on div "Mettre la facture en recouvrement" at bounding box center [768, 102] width 176 height 20
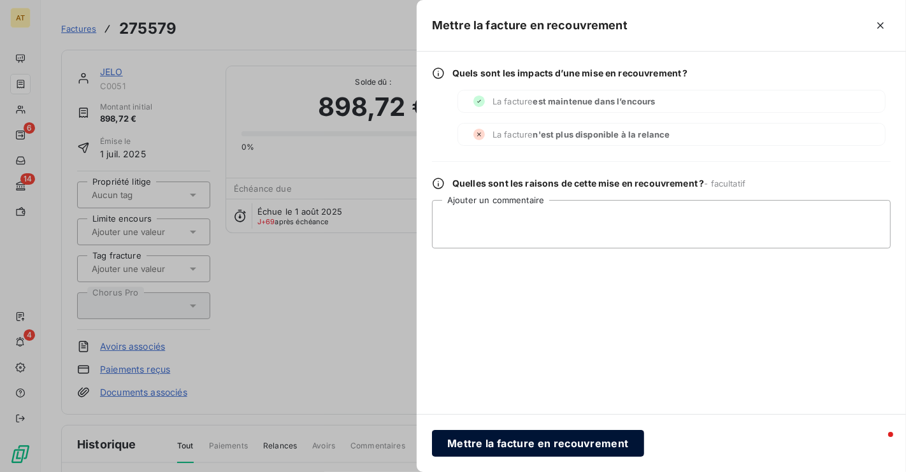
click at [542, 451] on button "Mettre la facture en recouvrement" at bounding box center [538, 443] width 212 height 27
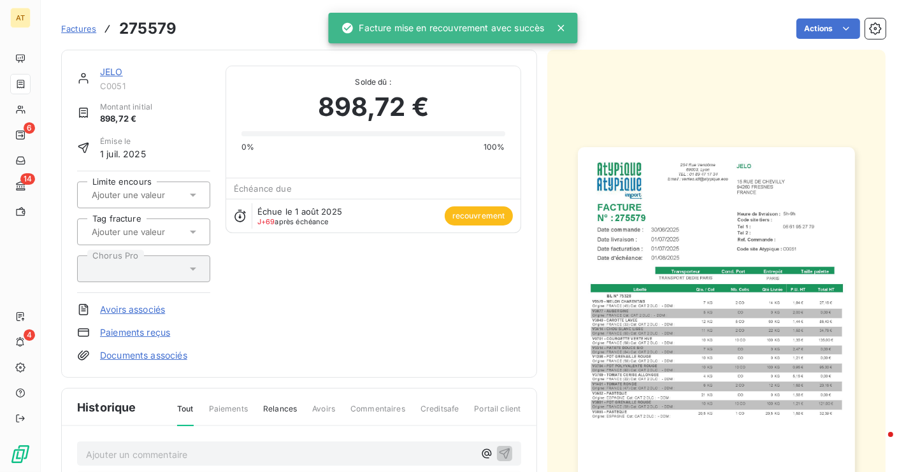
scroll to position [233, 0]
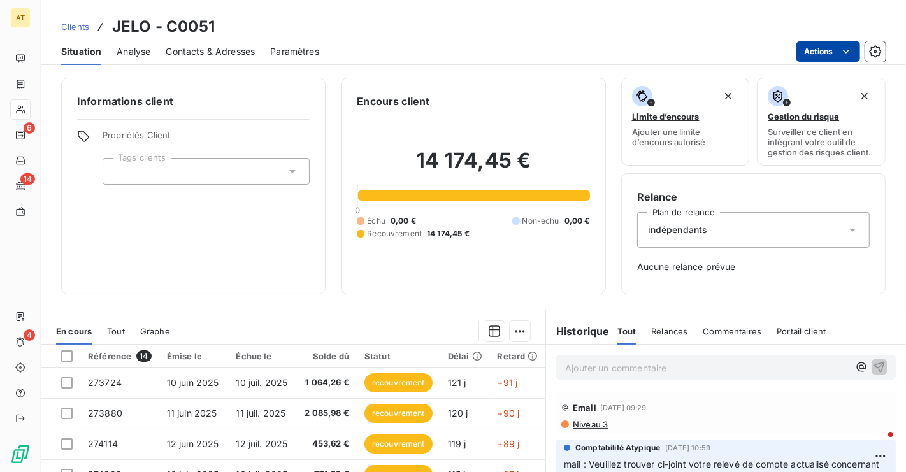
click at [817, 54] on html "AT 6 14 4 Clients JELO - C0051 Situation Analyse Contacts & Adresses Paramètres…" at bounding box center [453, 236] width 906 height 472
click at [571, 145] on html "AT 6 14 4 Clients JELO - C0051 Situation Analyse Contacts & Adresses Paramètres…" at bounding box center [453, 236] width 906 height 472
click at [731, 238] on div "indépendants" at bounding box center [753, 230] width 233 height 36
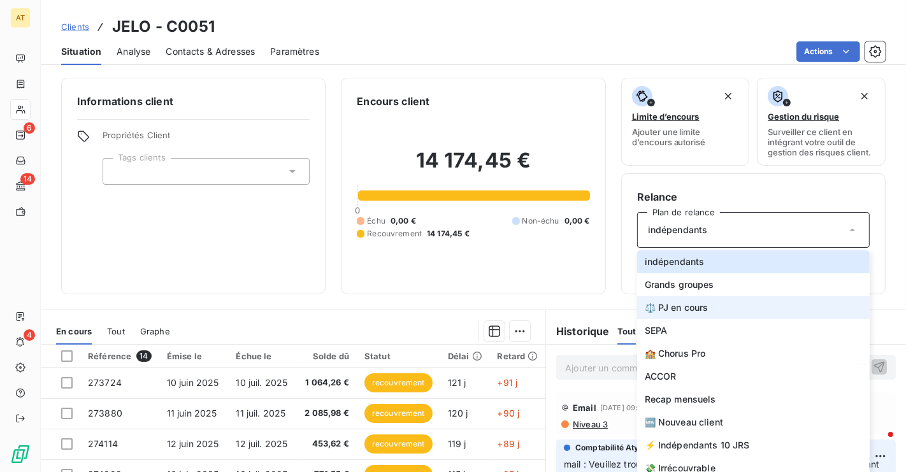
click at [727, 310] on li "⚖️ PJ en cours" at bounding box center [753, 307] width 233 height 23
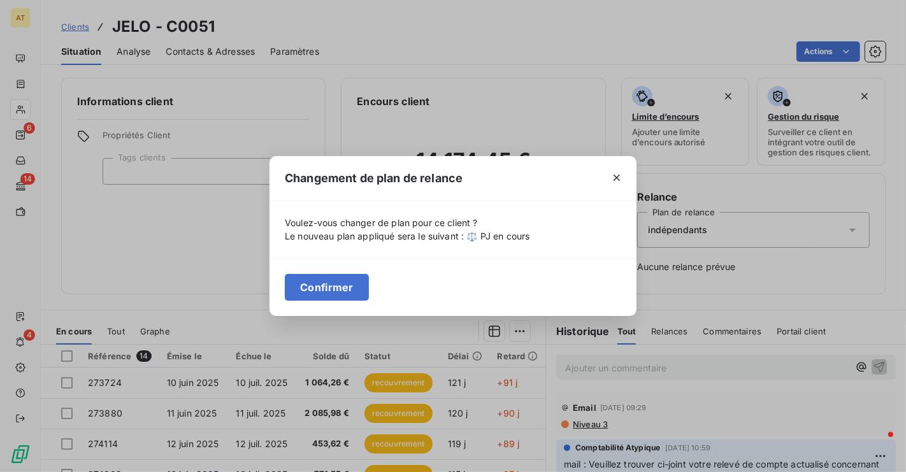
click at [606, 189] on div at bounding box center [617, 178] width 40 height 44
click at [615, 182] on icon "button" at bounding box center [617, 177] width 13 height 13
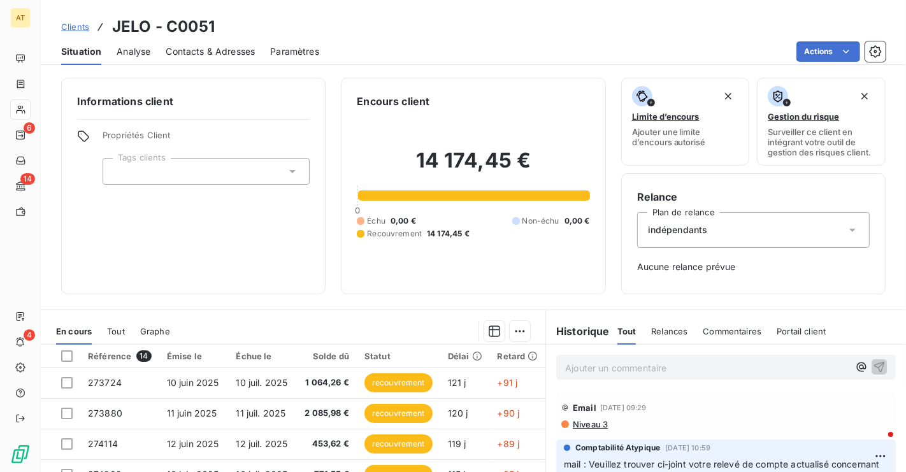
click at [673, 219] on div "indépendants" at bounding box center [753, 230] width 233 height 36
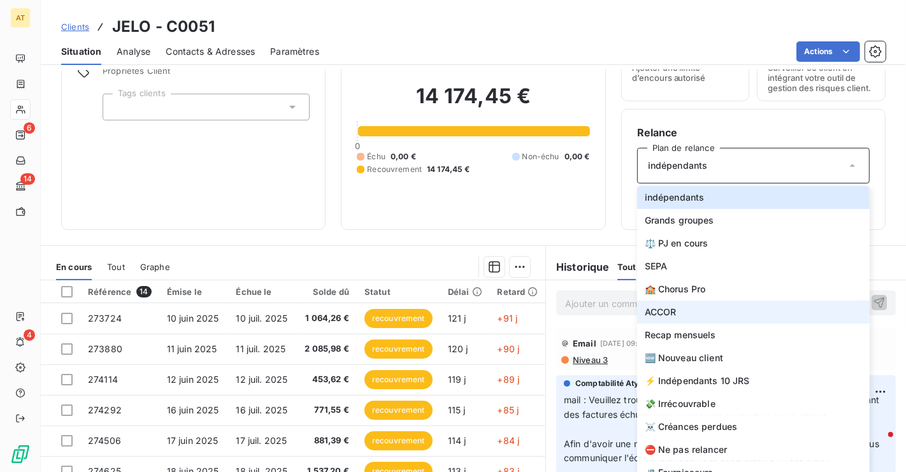
scroll to position [62, 0]
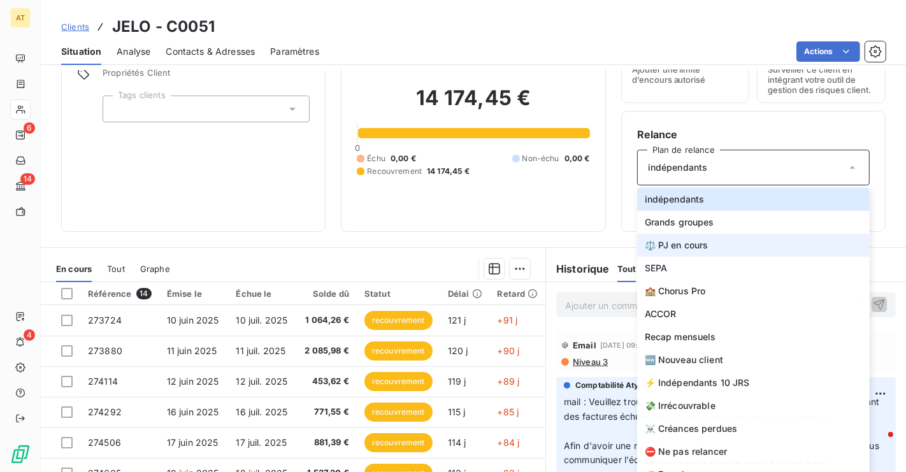
click at [727, 244] on li "⚖️ PJ en cours" at bounding box center [753, 245] width 233 height 23
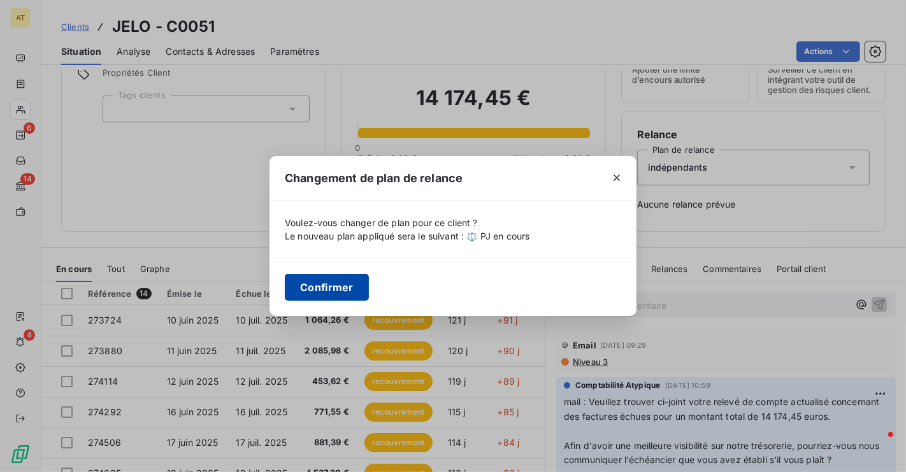
click at [330, 281] on button "Confirmer" at bounding box center [327, 287] width 84 height 27
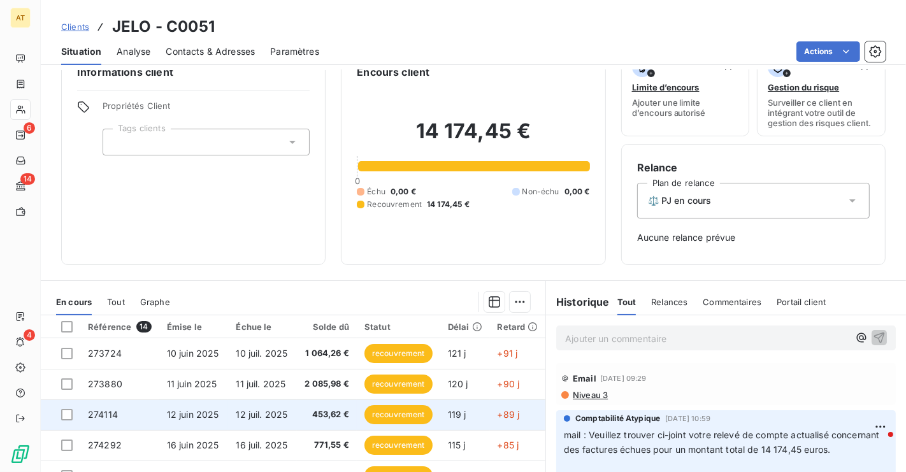
scroll to position [0, 0]
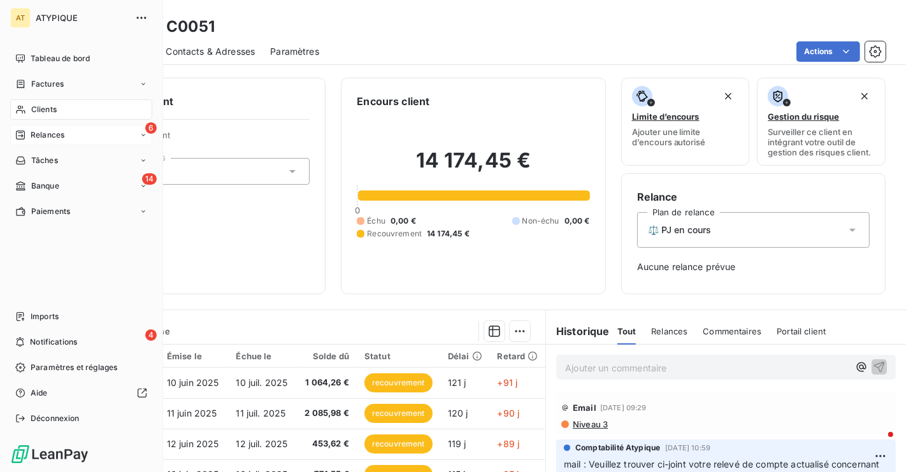
click at [20, 136] on icon at bounding box center [20, 135] width 10 height 10
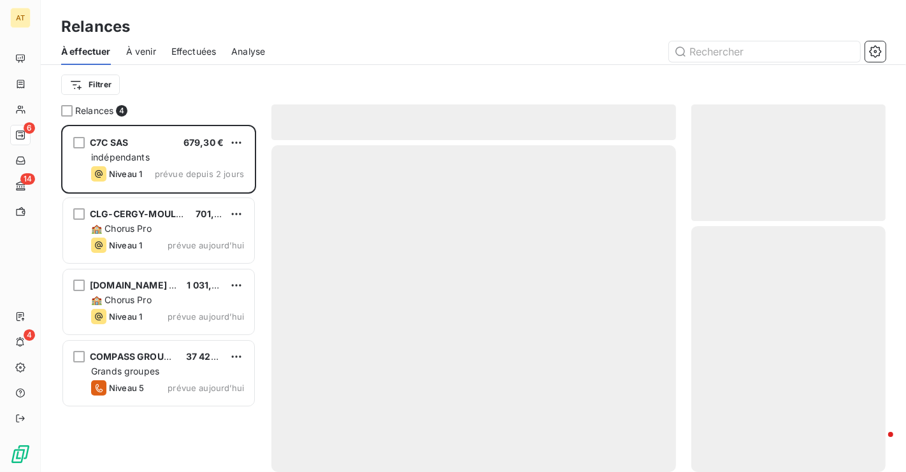
scroll to position [347, 194]
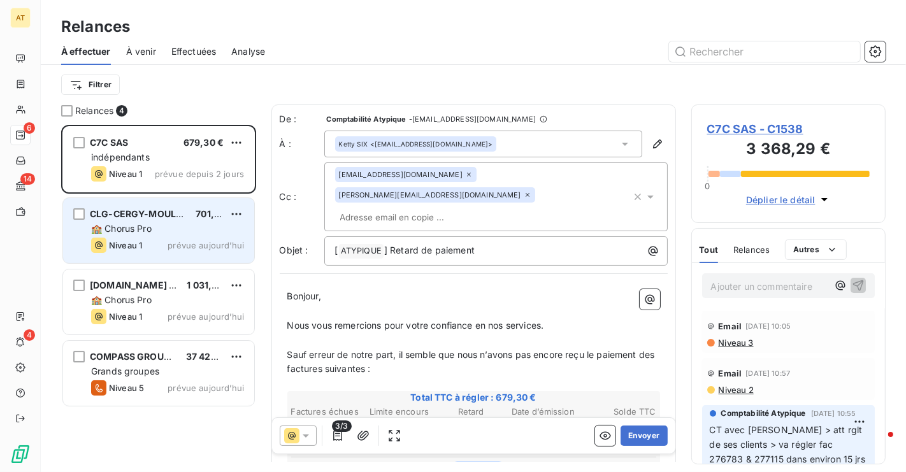
click at [157, 231] on div "🏫 Chorus Pro" at bounding box center [167, 228] width 153 height 13
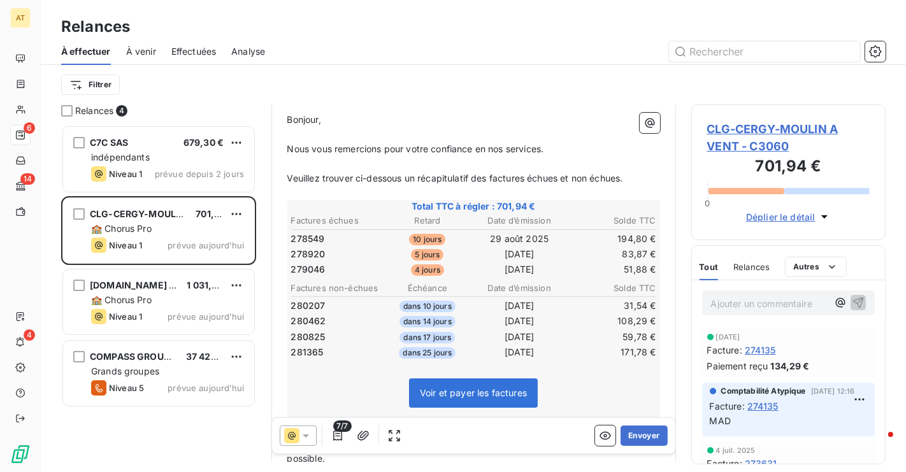
scroll to position [150, 0]
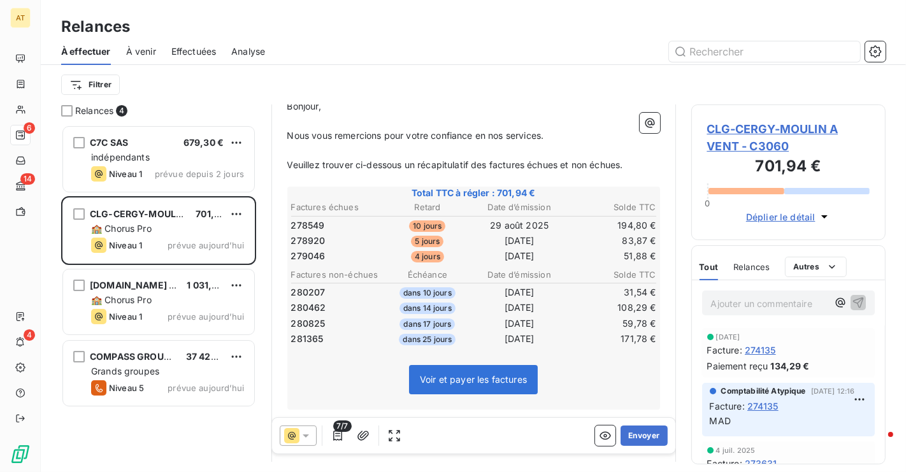
click at [753, 140] on span "CLG-CERGY-MOULIN A VENT - C3060" at bounding box center [789, 137] width 163 height 34
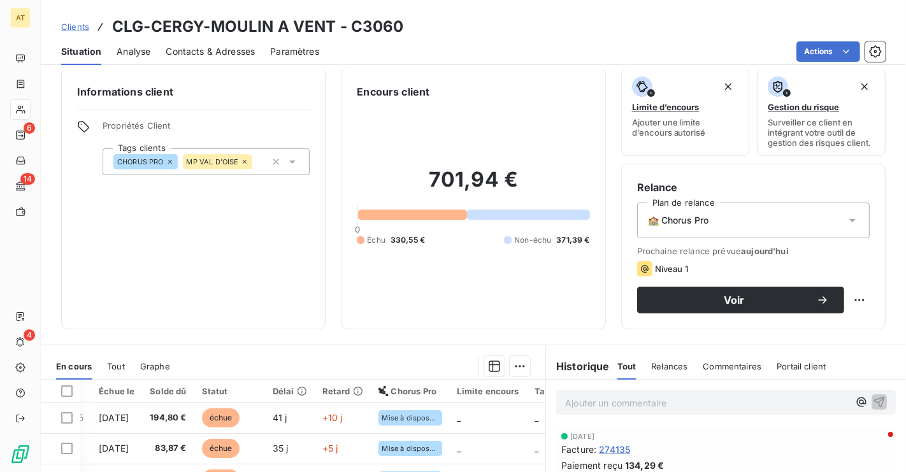
scroll to position [3, 0]
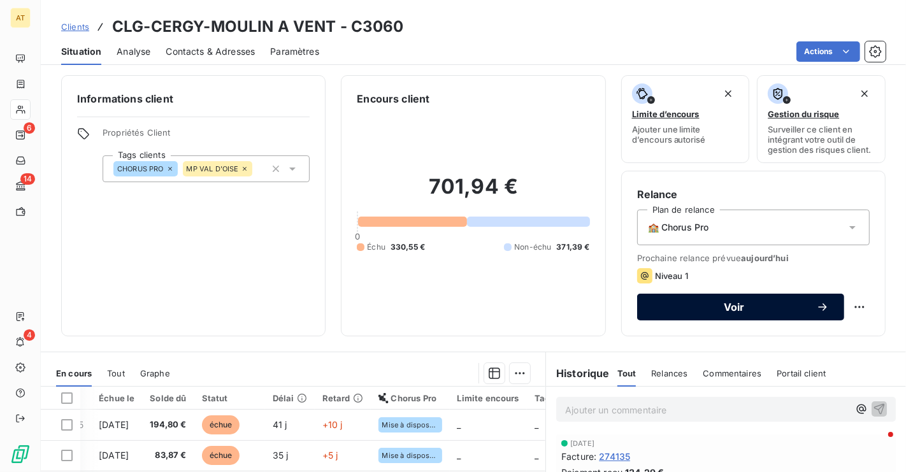
click at [701, 308] on span "Voir" at bounding box center [735, 307] width 164 height 10
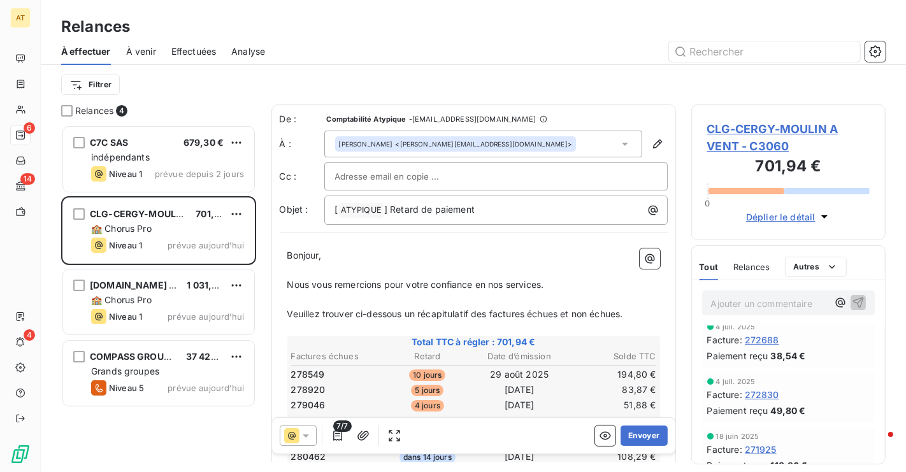
scroll to position [363, 0]
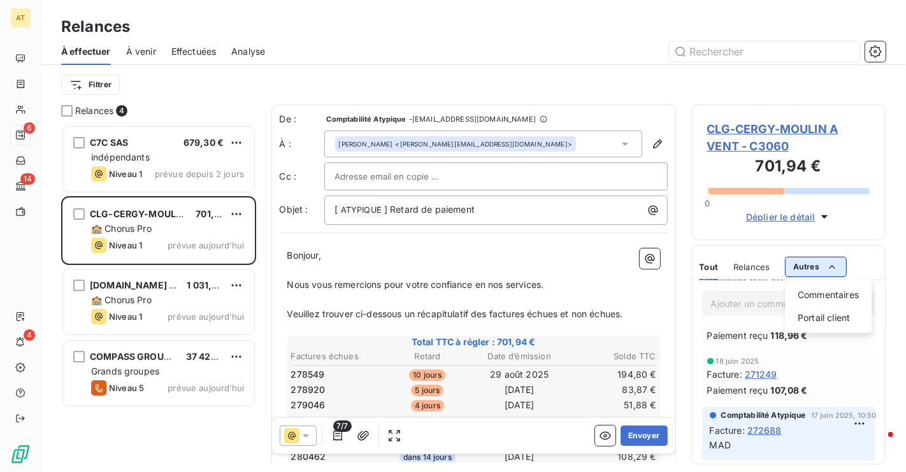
click at [808, 264] on html "AT 6 14 4 Relances À effectuer À venir Effectuées Analyse Filtrer Relances 4 C7…" at bounding box center [453, 236] width 906 height 472
click at [820, 298] on div "Commentaires" at bounding box center [828, 295] width 76 height 20
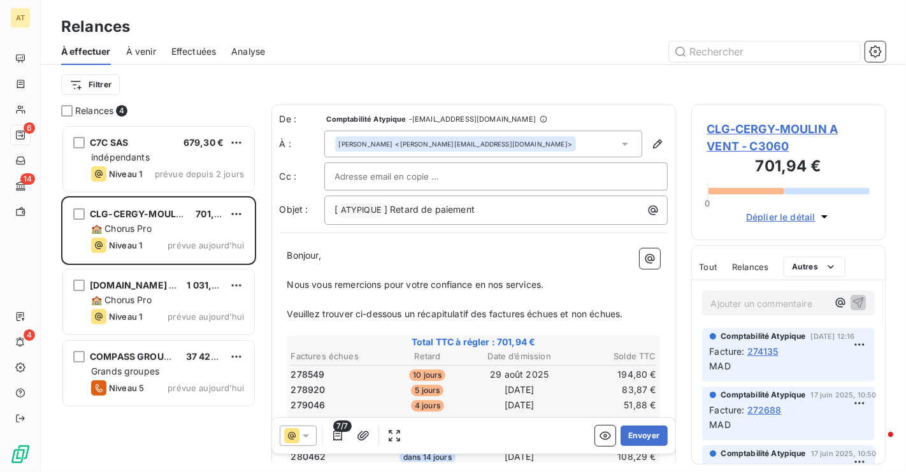
click at [760, 389] on html "AT 6 14 4 Relances À effectuer À venir Effectuées Analyse Filtrer Relances 4 C7…" at bounding box center [453, 236] width 906 height 472
click at [644, 441] on button "Envoyer" at bounding box center [644, 436] width 47 height 20
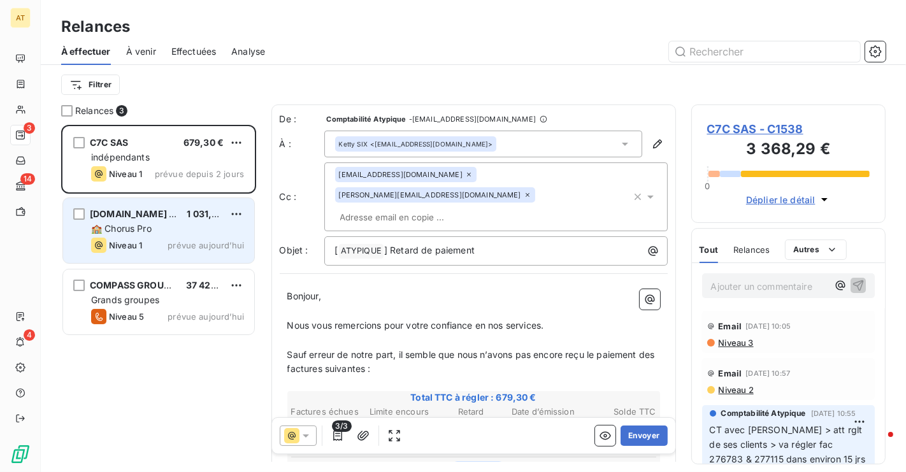
click at [175, 229] on div "🏫 Chorus Pro" at bounding box center [167, 228] width 153 height 13
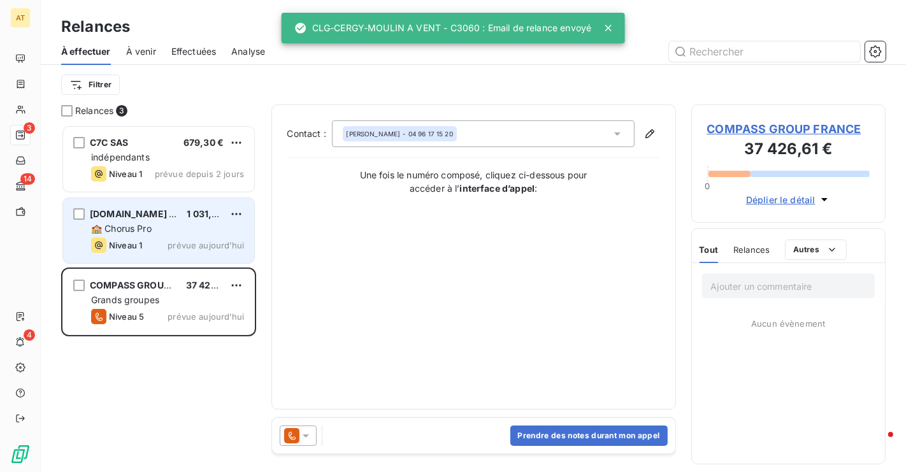
click at [124, 221] on div "CLG-BOUFFEMONT-L.DE VINCI 1 031,47 € 🏫 Chorus Pro Niveau 1 prévue aujourd’hui" at bounding box center [158, 230] width 191 height 65
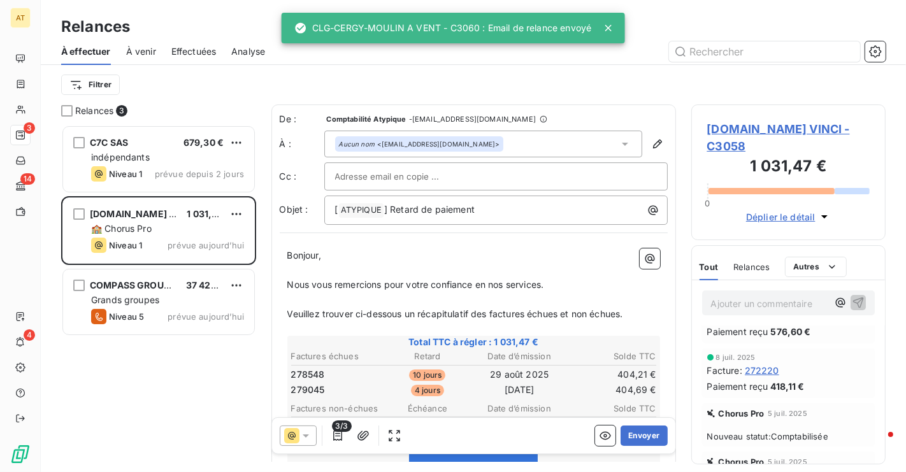
scroll to position [18, 0]
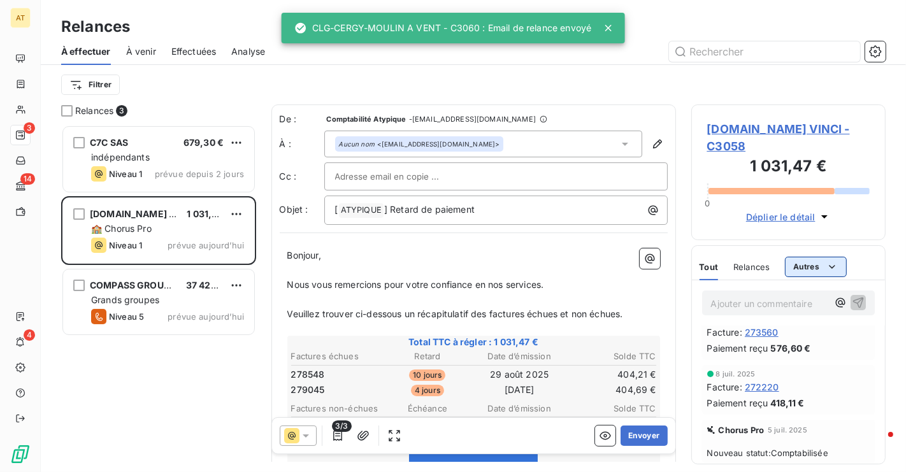
click at [801, 273] on html "AT 3 14 4 Relances À effectuer À venir Effectuées Analyse Filtrer Relances 3 C7…" at bounding box center [453, 236] width 906 height 472
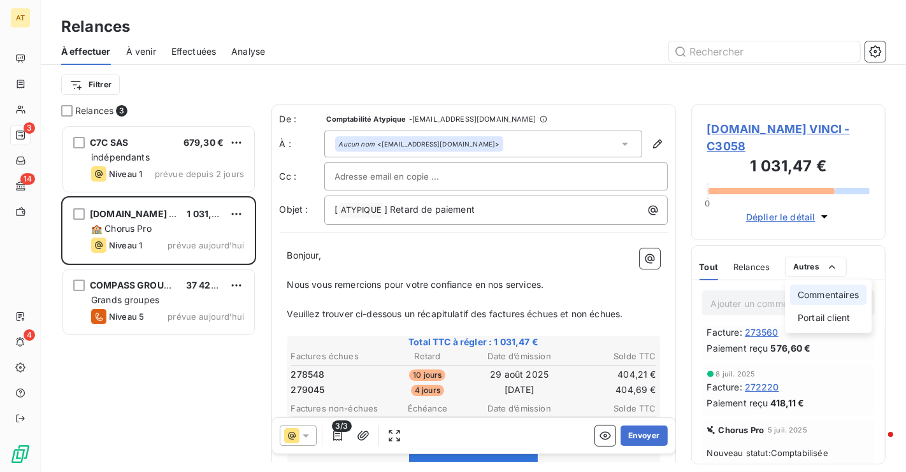
click at [814, 291] on div "Commentaires" at bounding box center [828, 295] width 76 height 20
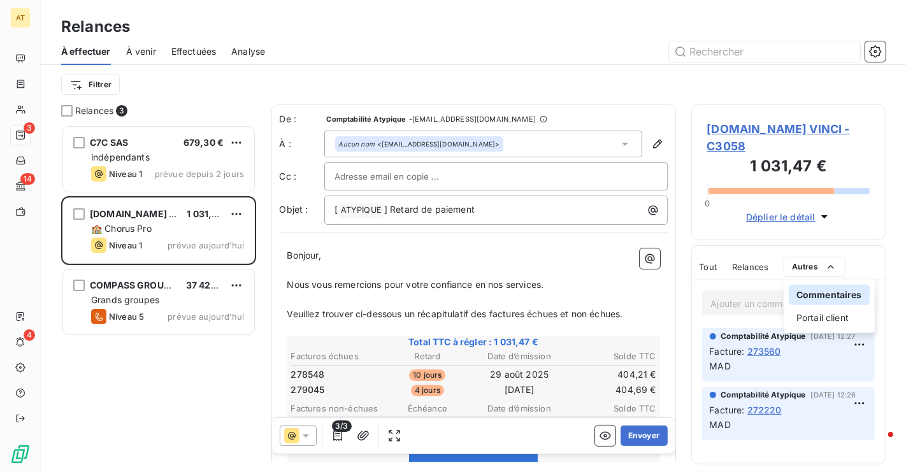
click at [784, 377] on html "AT 3 14 4 Relances À effectuer À venir Effectuées Analyse Filtrer Relances 3 C7…" at bounding box center [453, 236] width 906 height 472
click at [762, 135] on span "CLG-BOUFFEMONT-L.DE VINCI - C3058" at bounding box center [789, 137] width 163 height 34
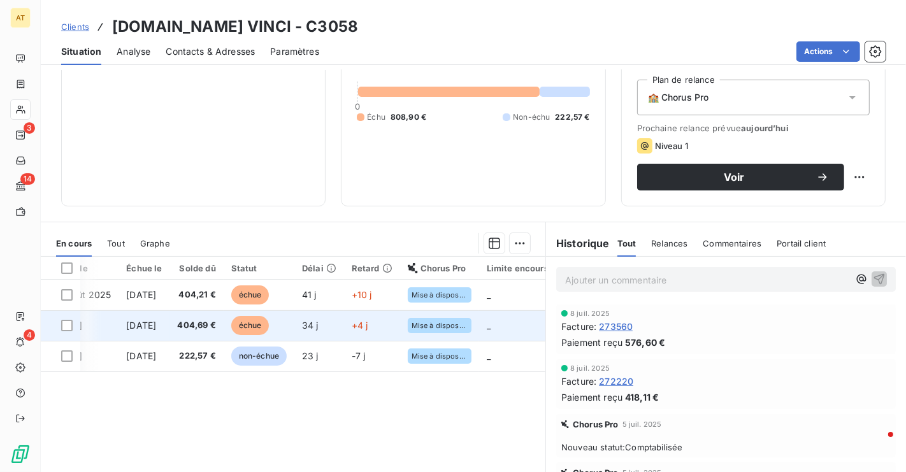
scroll to position [0, 113]
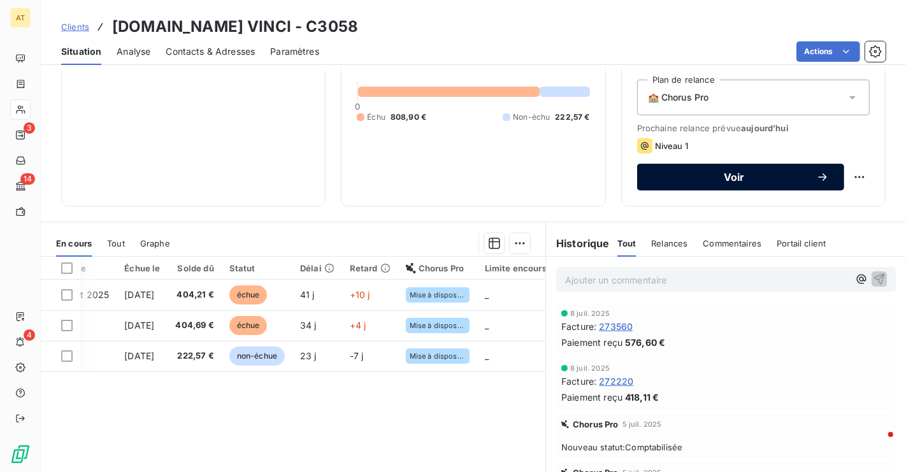
click at [706, 173] on span "Voir" at bounding box center [735, 177] width 164 height 10
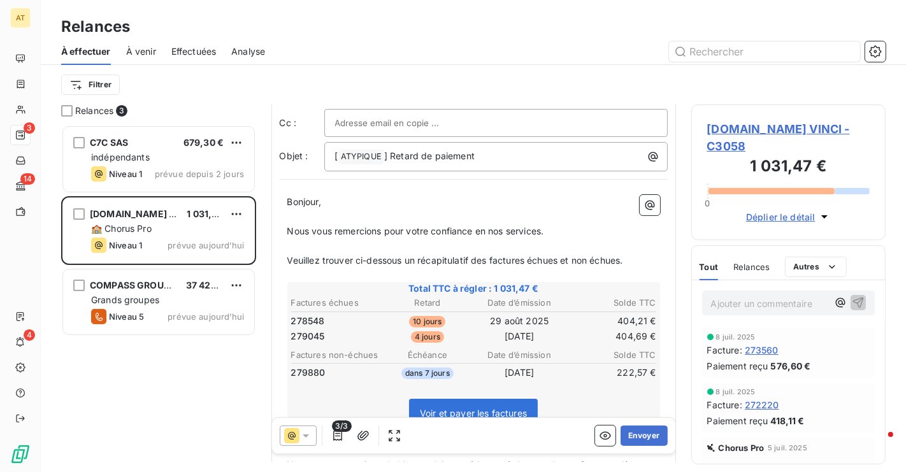
scroll to position [253, 0]
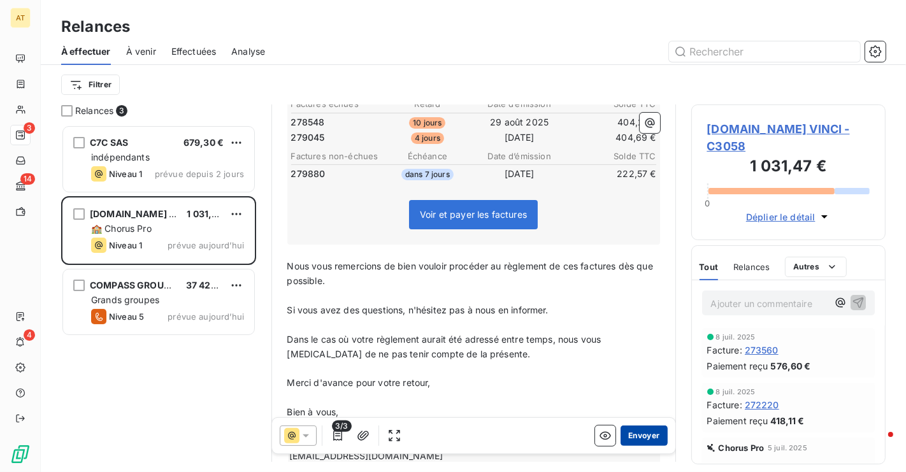
click at [653, 444] on button "Envoyer" at bounding box center [644, 436] width 47 height 20
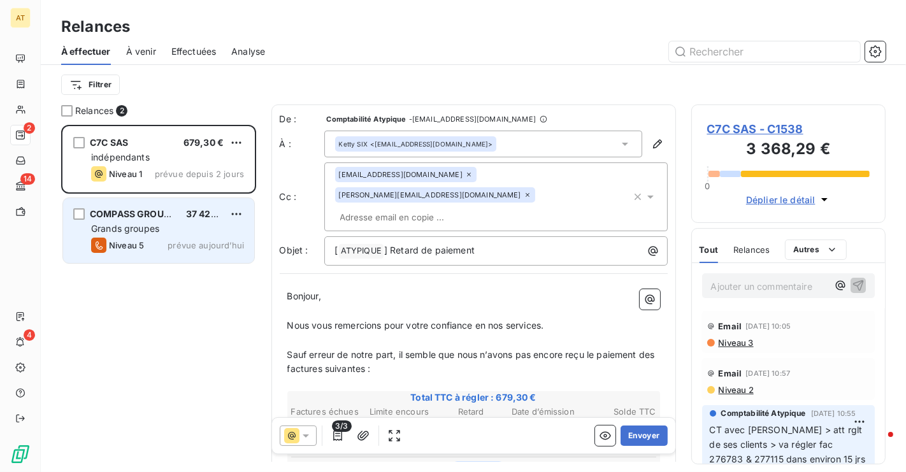
click at [173, 225] on div "Grands groupes" at bounding box center [167, 228] width 153 height 13
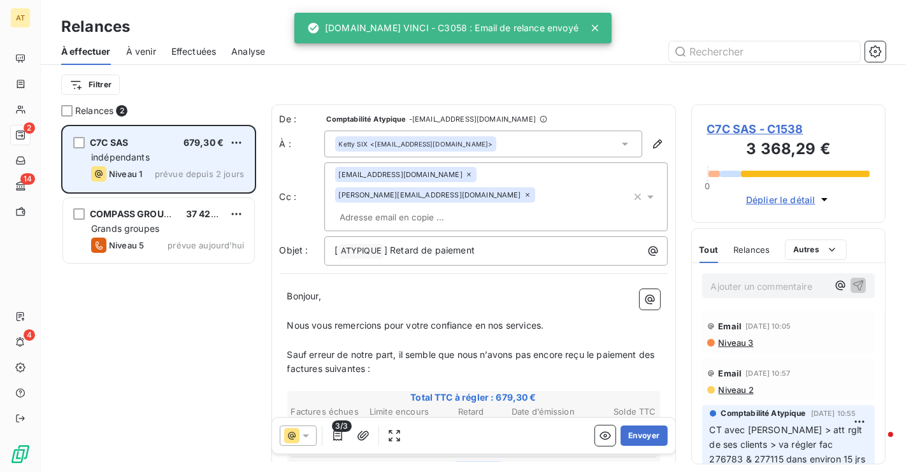
click at [154, 166] on div "Niveau 1 prévue depuis 2 jours" at bounding box center [167, 173] width 153 height 15
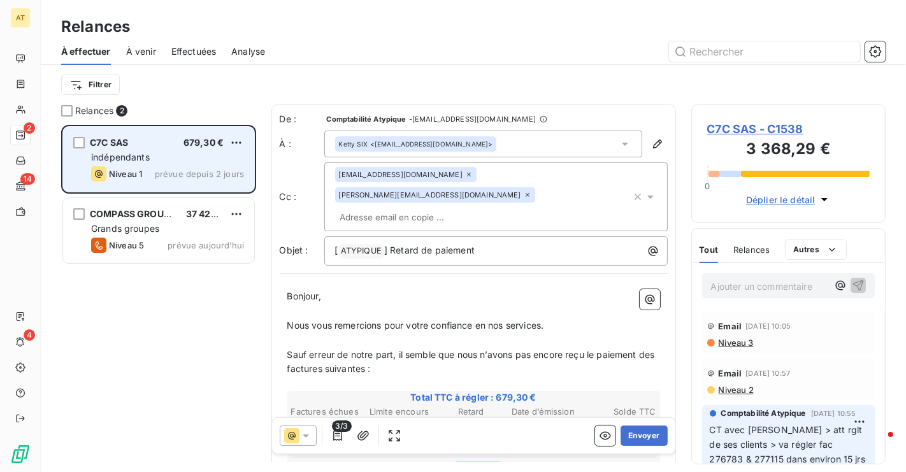
click at [154, 166] on div "Niveau 1 prévue depuis 2 jours" at bounding box center [167, 173] width 153 height 15
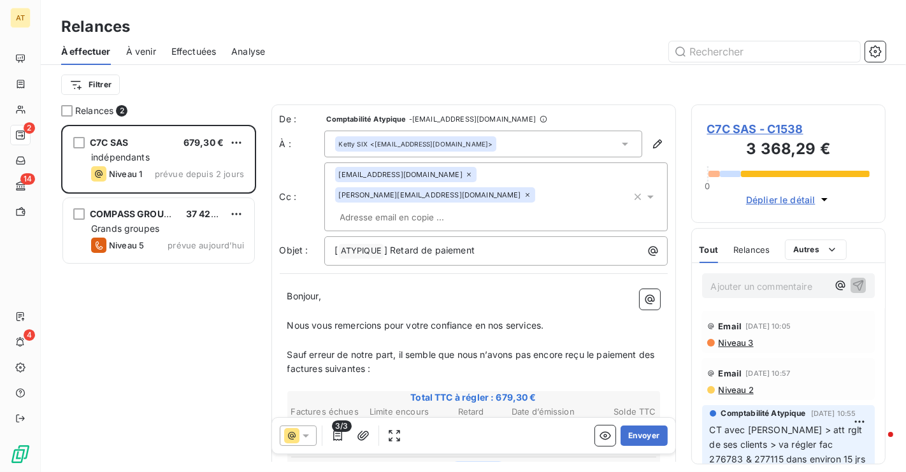
click at [759, 127] on span "C7C SAS - C1538" at bounding box center [789, 128] width 163 height 17
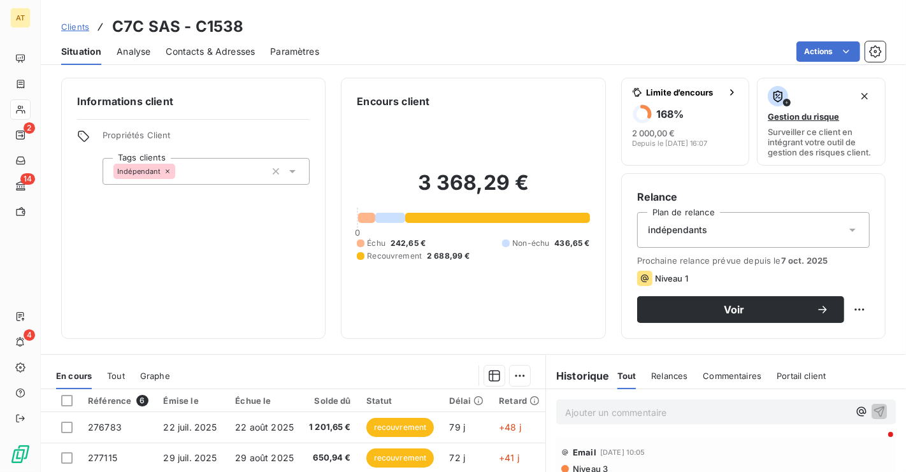
scroll to position [201, 0]
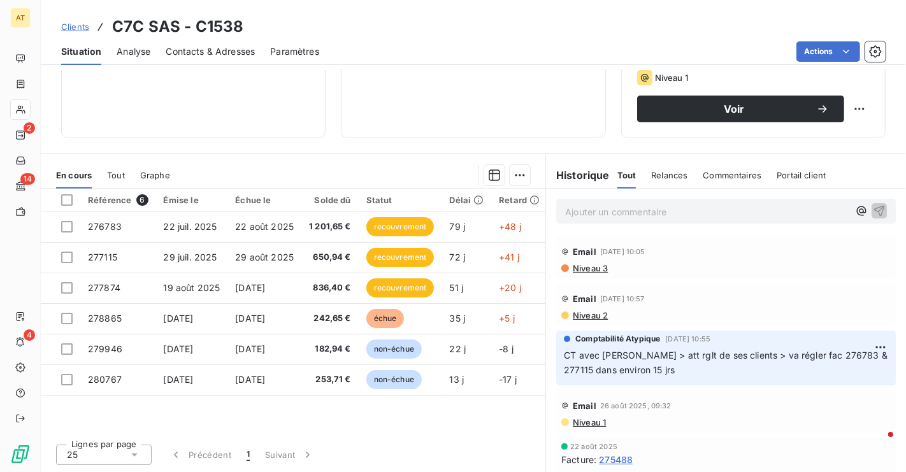
click at [212, 23] on h3 "C7C SAS - C1538" at bounding box center [177, 26] width 131 height 23
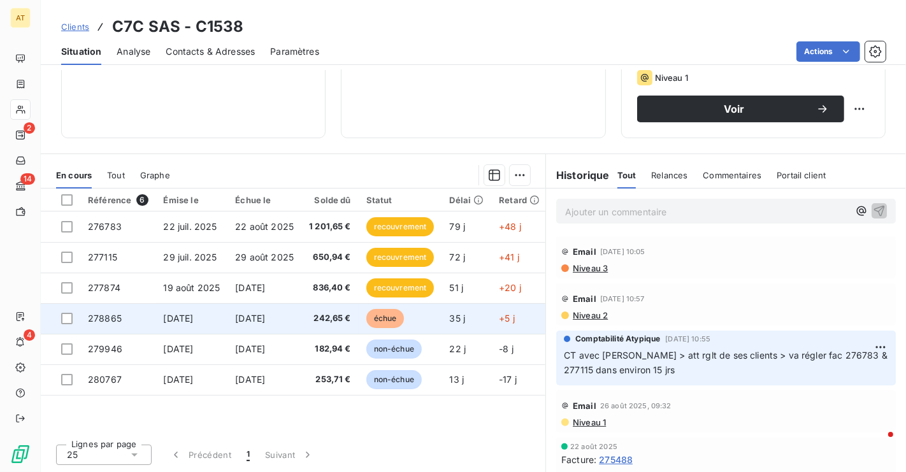
click at [310, 316] on span "242,65 €" at bounding box center [330, 318] width 42 height 13
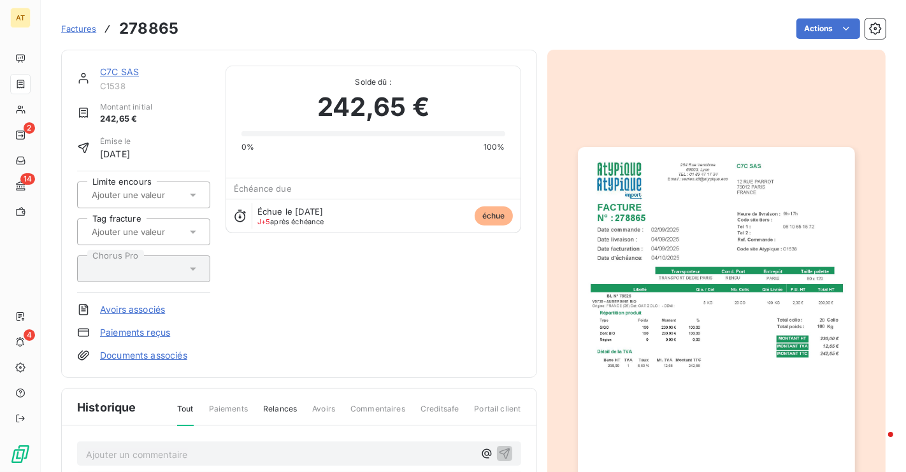
click at [696, 238] on img "button" at bounding box center [716, 343] width 277 height 392
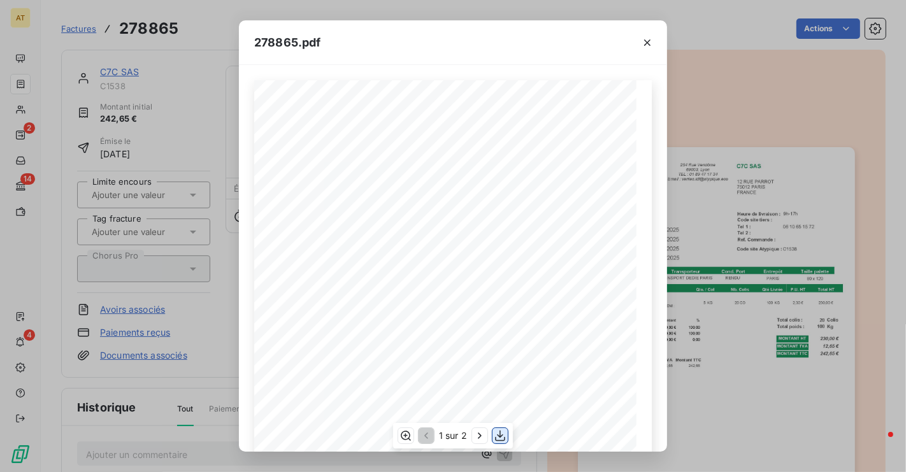
click at [500, 437] on icon "button" at bounding box center [500, 436] width 13 height 13
click at [841, 28] on div "278865.pdf C7C SAS 12 RUE PARROT 75012 PARIS FRANCE FACTURE 278865 N° : Date li…" at bounding box center [453, 236] width 906 height 472
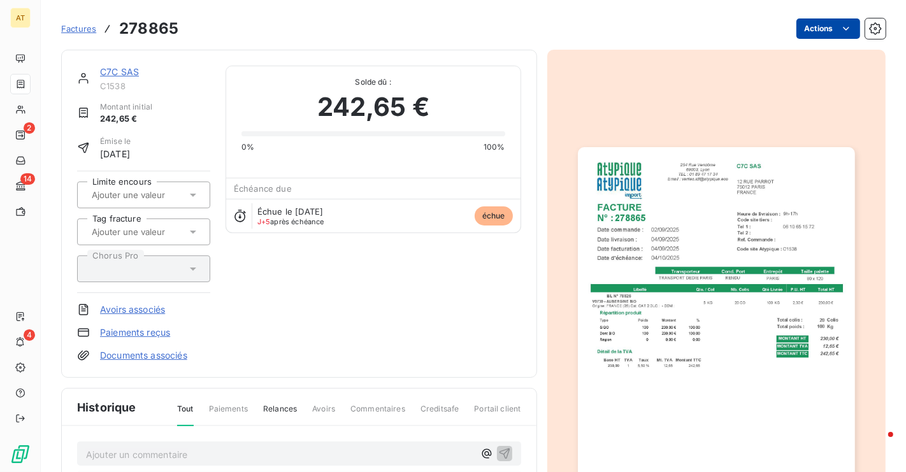
click at [840, 37] on html "AT 2 14 4 Factures 278865 Actions C7C SAS C1538 Montant initial 242,65 € Émise …" at bounding box center [453, 236] width 906 height 472
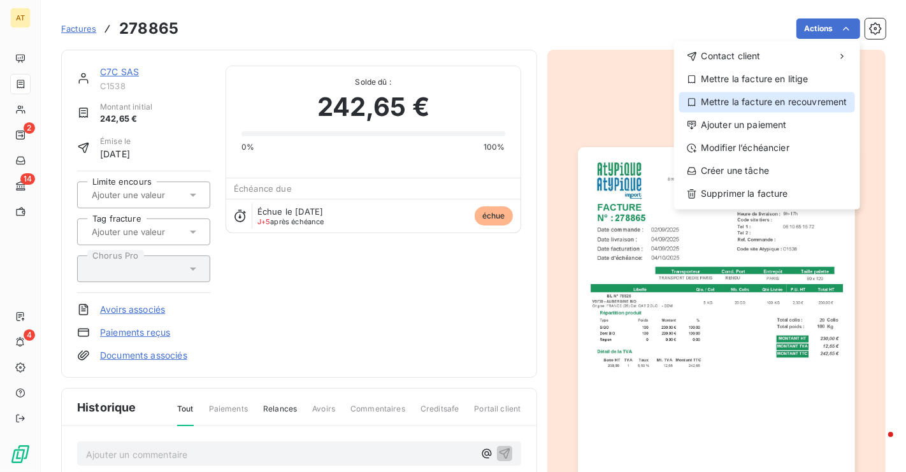
click at [815, 103] on div "Mettre la facture en recouvrement" at bounding box center [768, 102] width 176 height 20
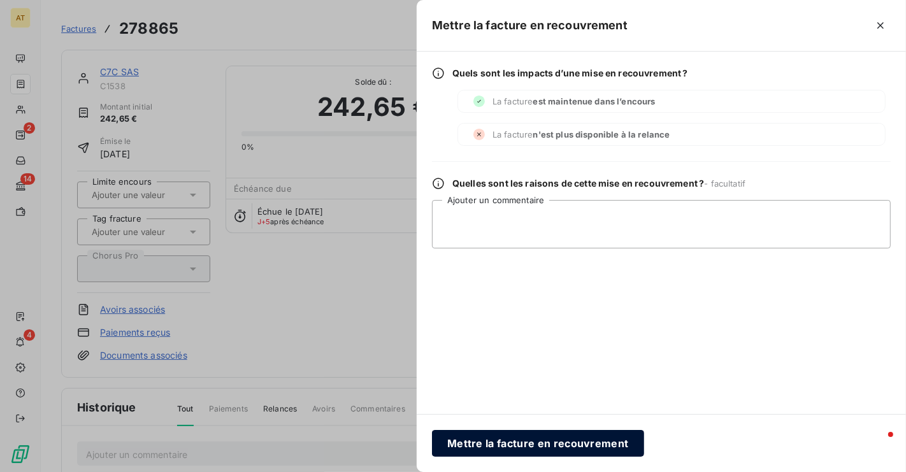
click at [523, 446] on button "Mettre la facture en recouvrement" at bounding box center [538, 443] width 212 height 27
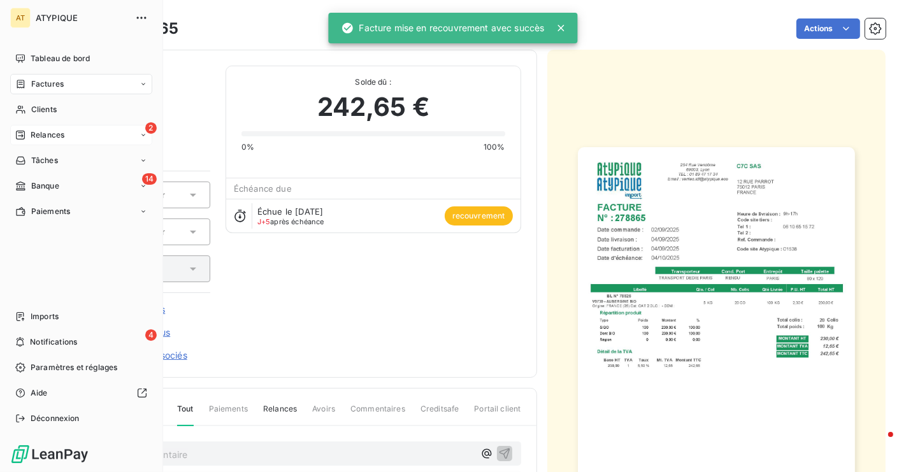
click at [67, 131] on div "2 Relances" at bounding box center [81, 135] width 142 height 20
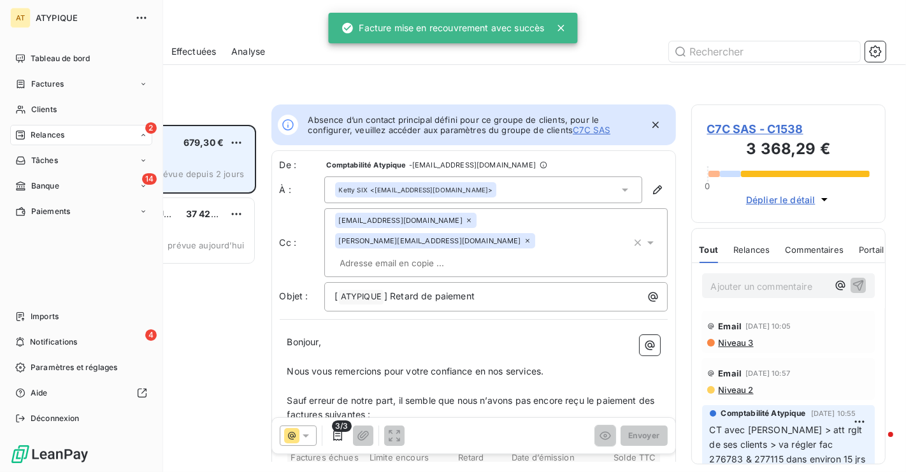
scroll to position [0, 1]
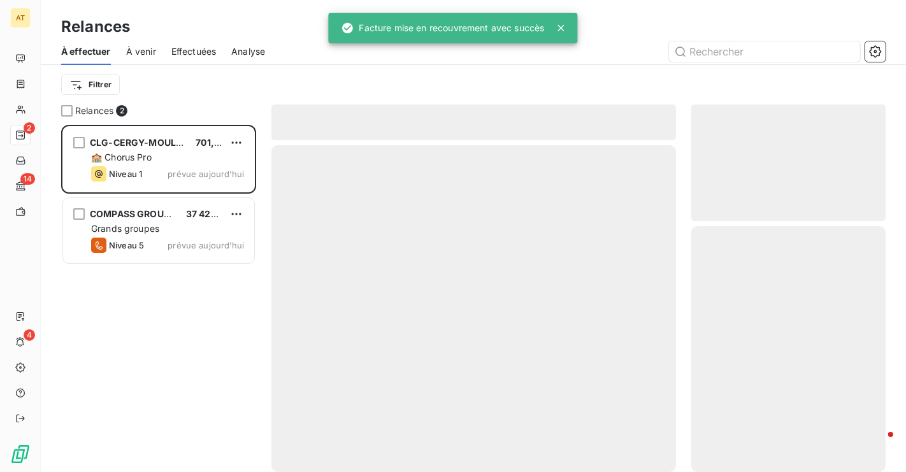
click at [161, 321] on div "CLG-CERGY-MOULIN A VENT 701,94 € 🏫 Chorus Pro Niveau 1 prévue aujourd’hui COMPA…" at bounding box center [158, 298] width 195 height 347
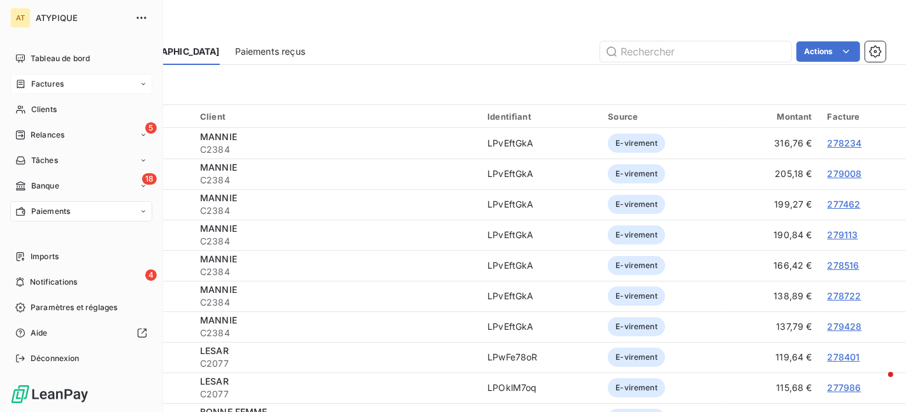
click at [73, 84] on div "Factures" at bounding box center [81, 84] width 142 height 20
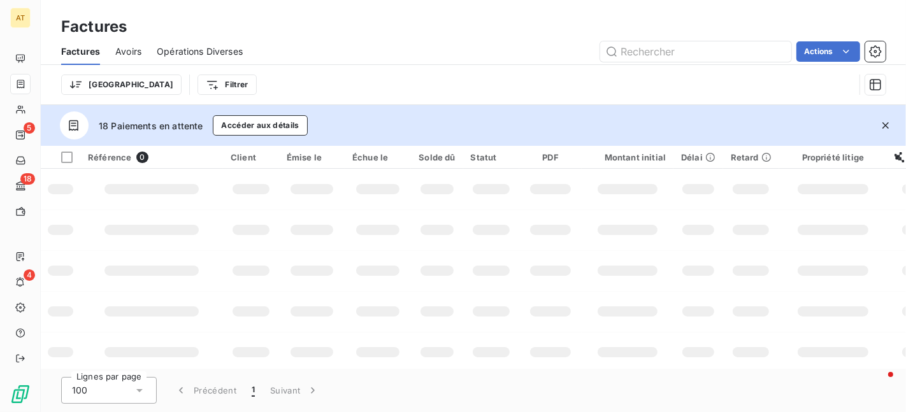
click at [887, 126] on icon "button" at bounding box center [886, 125] width 13 height 13
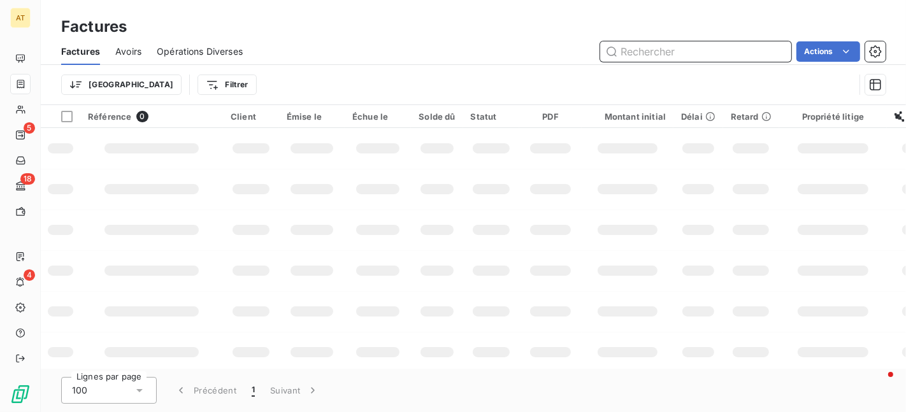
click at [674, 53] on input "text" at bounding box center [695, 51] width 191 height 20
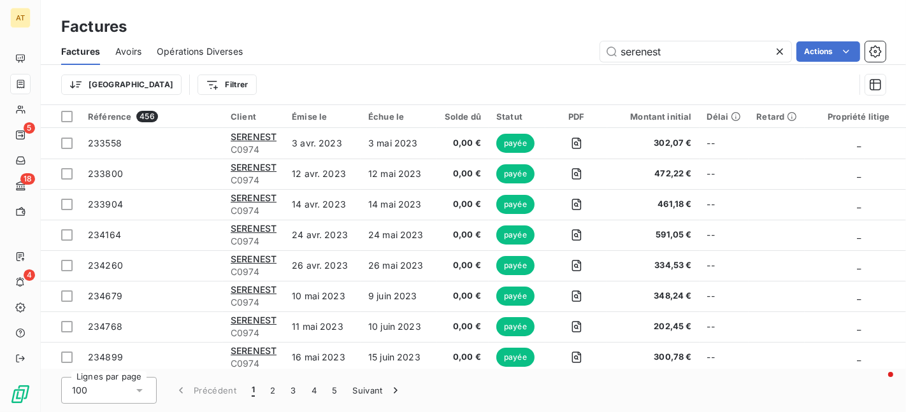
click at [172, 73] on div "Trier Filtrer" at bounding box center [458, 85] width 794 height 24
click at [171, 84] on html "AT 5 18 4 Factures Factures Avoirs Opérations Diverses serenest Actions Trier F…" at bounding box center [453, 206] width 906 height 412
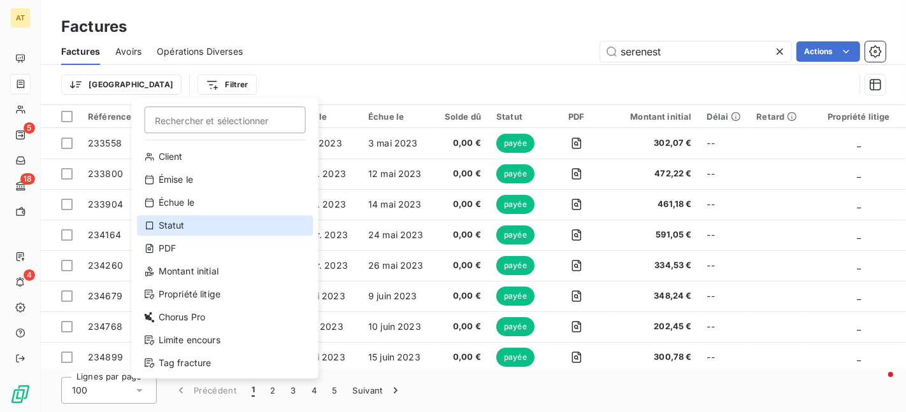
click at [201, 223] on div "Statut" at bounding box center [225, 225] width 177 height 20
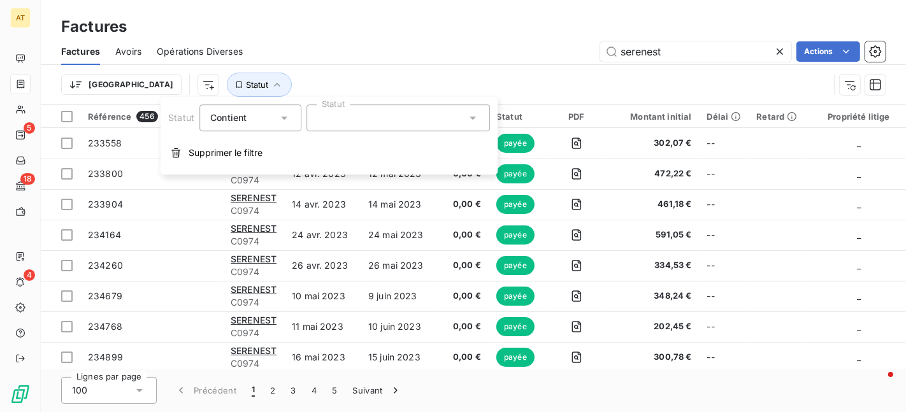
click at [431, 130] on div at bounding box center [399, 118] width 184 height 27
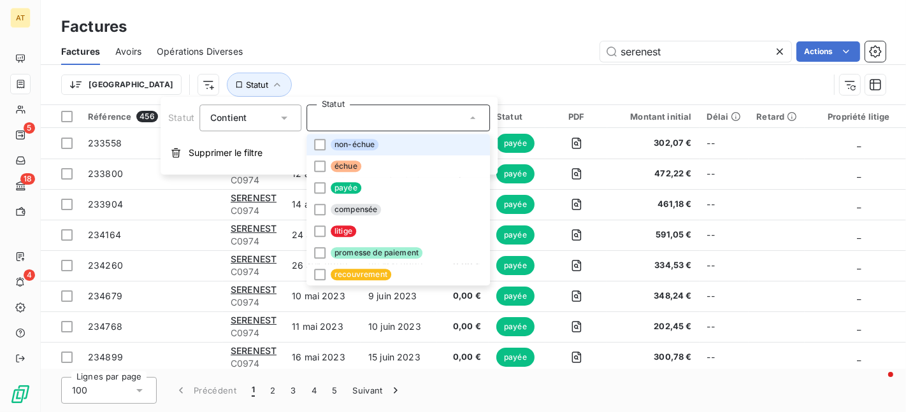
click at [428, 137] on li "non-échue" at bounding box center [399, 145] width 184 height 22
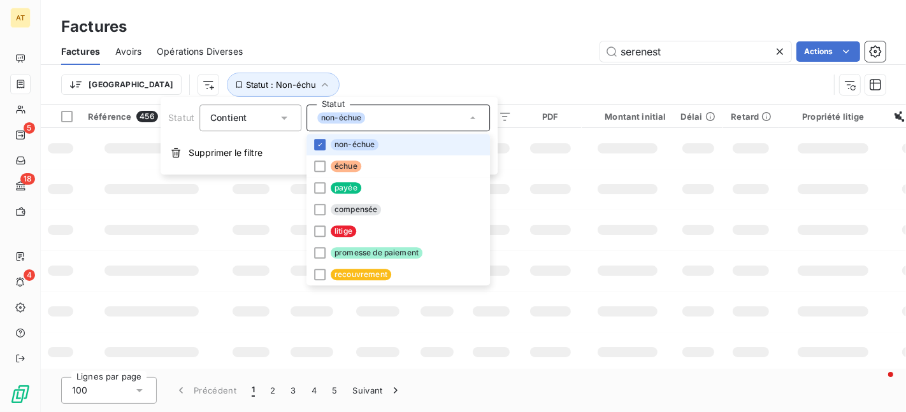
click at [426, 154] on li "non-échue" at bounding box center [399, 145] width 184 height 22
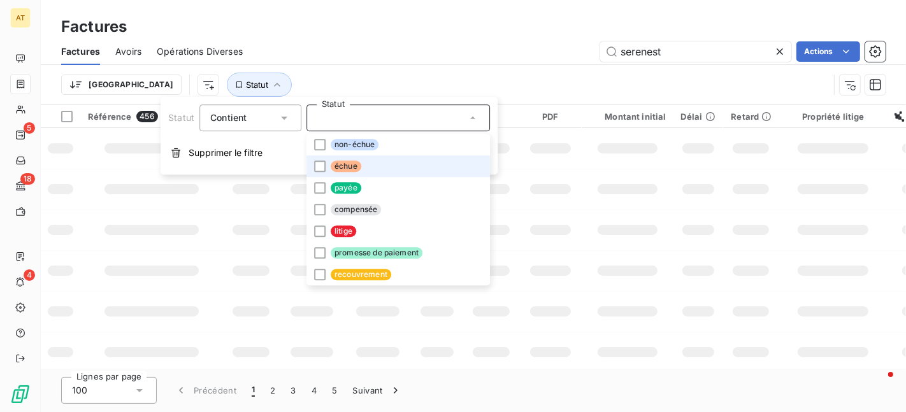
click at [425, 157] on li "échue" at bounding box center [399, 167] width 184 height 22
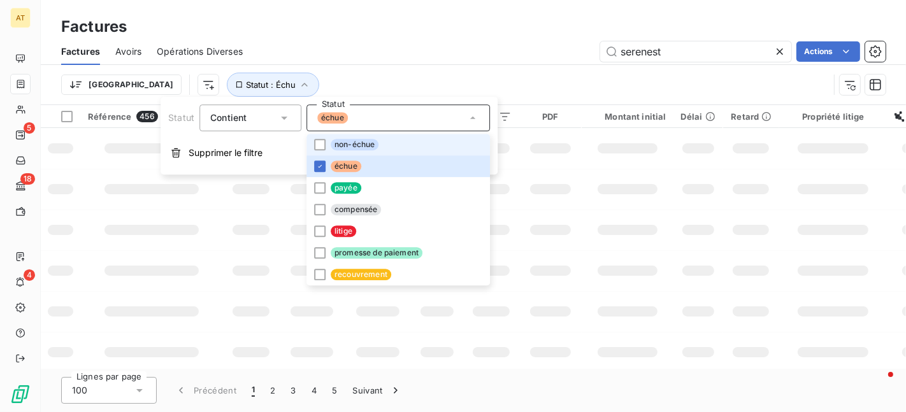
click at [425, 145] on li "non-échue" at bounding box center [399, 145] width 184 height 22
click at [472, 6] on div "Factures Factures Avoirs Opérations Diverses serenest Actions Trier Statut : Éc…" at bounding box center [474, 52] width 866 height 105
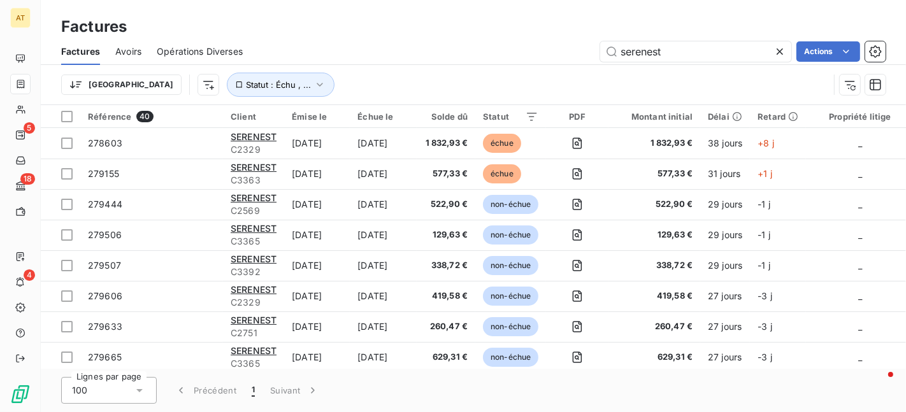
click at [843, 39] on div "Factures Avoirs Opérations Diverses serenest Actions" at bounding box center [474, 51] width 866 height 27
click at [832, 54] on html "AT 5 18 4 Factures Factures Avoirs Opérations Diverses serenest Actions Trier S…" at bounding box center [453, 206] width 906 height 412
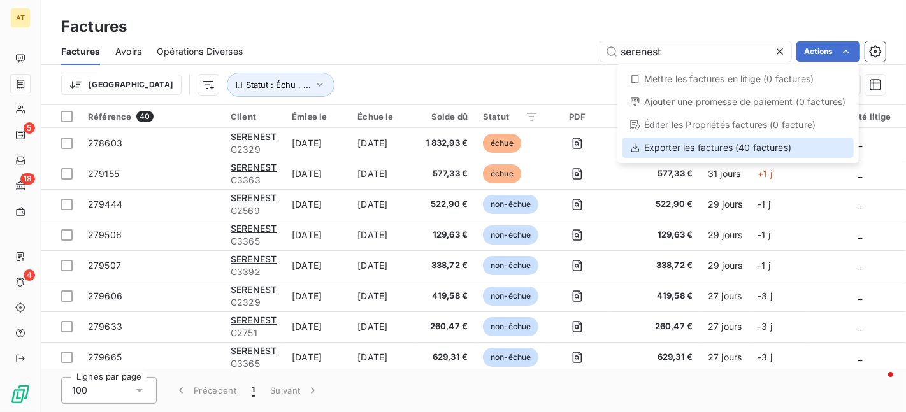
click at [773, 150] on div "Exporter les factures (40 factures)" at bounding box center [738, 148] width 231 height 20
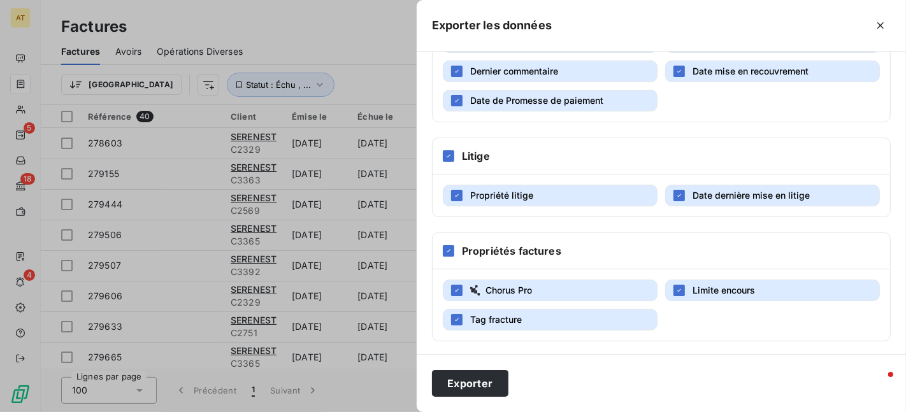
scroll to position [384, 0]
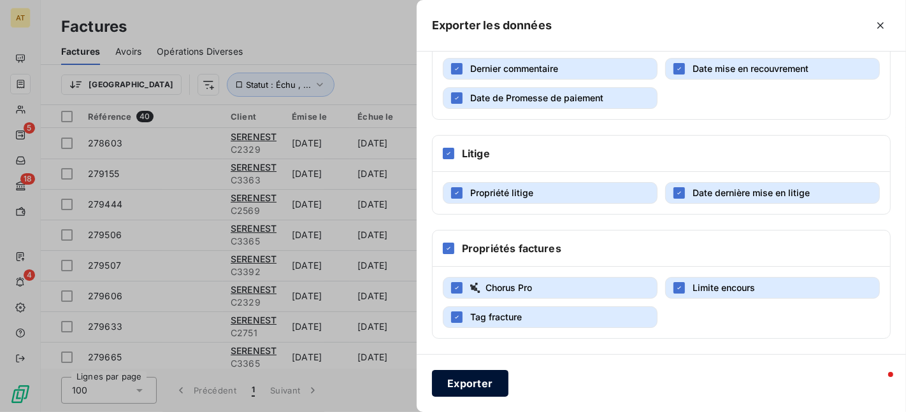
click at [483, 387] on button "Exporter" at bounding box center [470, 383] width 76 height 27
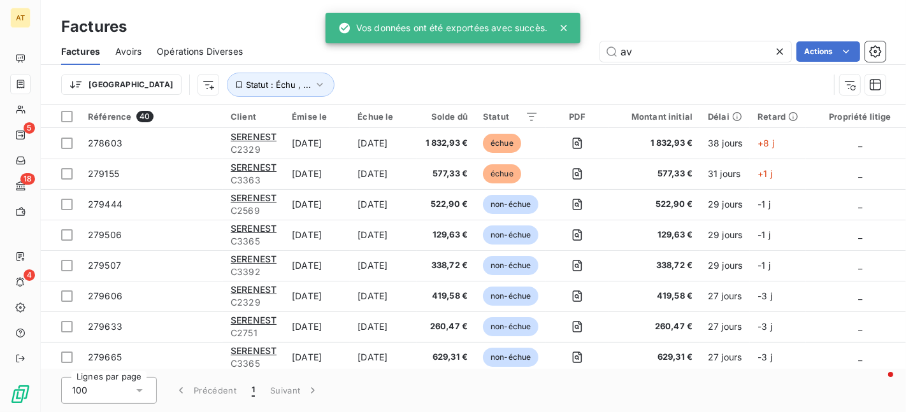
type input "a"
type input "serene"
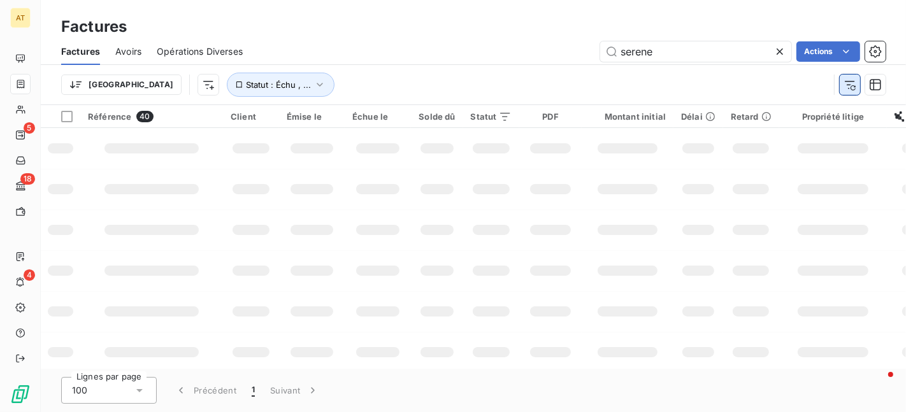
click at [852, 88] on icon "button" at bounding box center [850, 84] width 13 height 13
click at [345, 55] on div "serene Actions" at bounding box center [572, 51] width 628 height 20
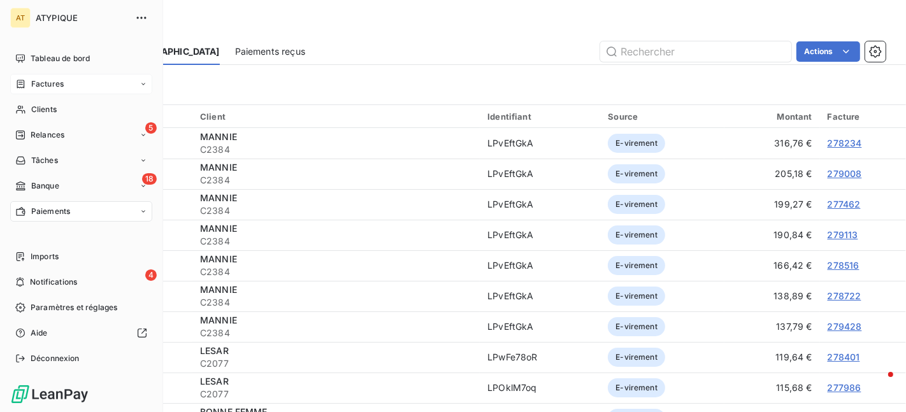
click at [57, 84] on span "Factures" at bounding box center [47, 83] width 33 height 11
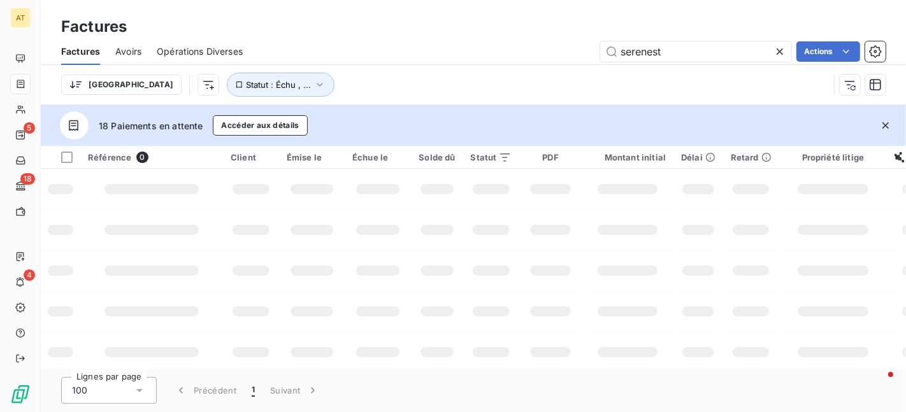
click at [114, 57] on div "Factures Avoirs Opérations Diverses serenest Actions" at bounding box center [474, 51] width 866 height 27
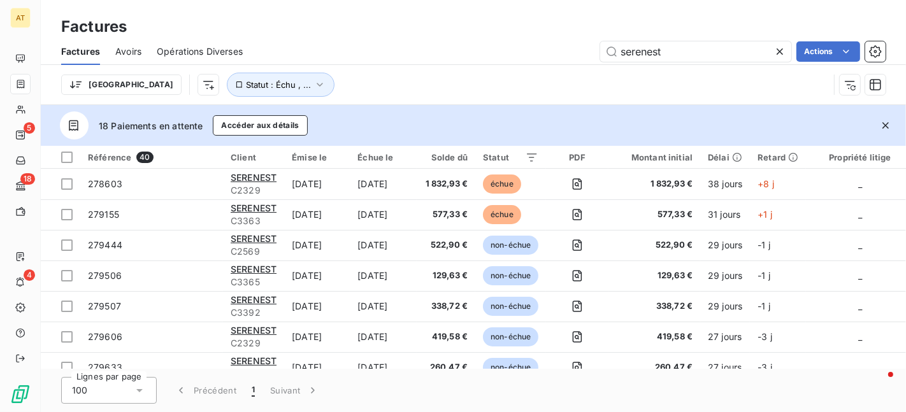
click at [891, 124] on icon "button" at bounding box center [886, 125] width 13 height 13
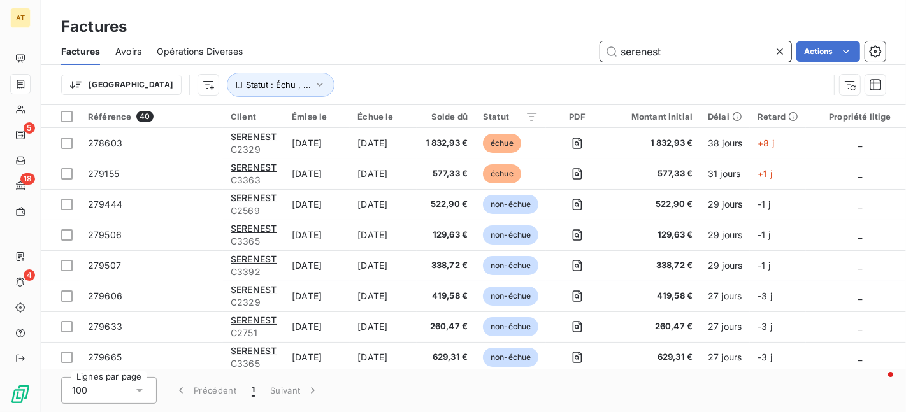
click at [734, 49] on input "serenest" at bounding box center [695, 51] width 191 height 20
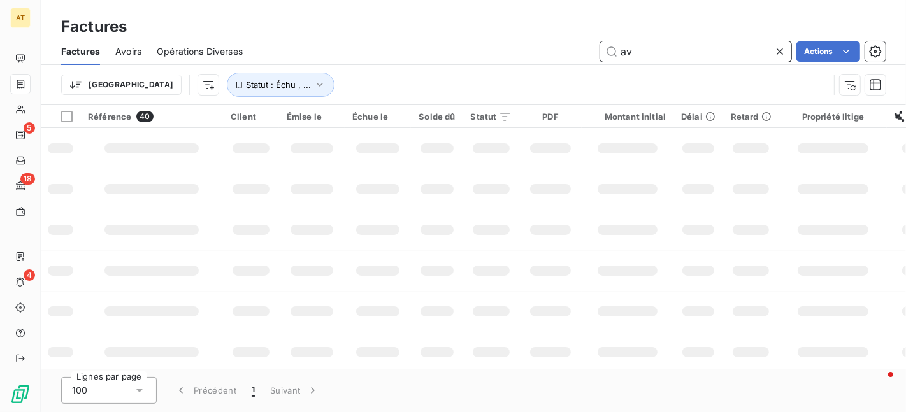
type input "a"
type input "serene"
click at [105, 54] on div "Factures Avoirs Opérations Diverses serene Actions" at bounding box center [474, 51] width 866 height 27
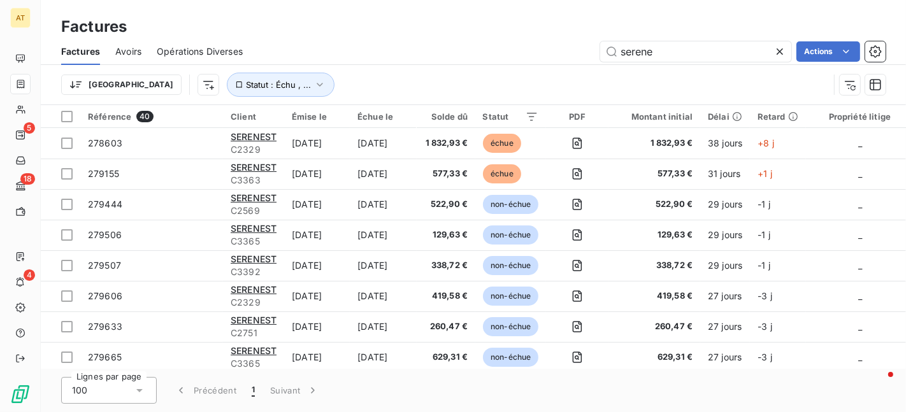
click at [114, 54] on div "Factures Avoirs Opérations Diverses serene Actions" at bounding box center [474, 51] width 866 height 27
click at [121, 54] on span "Avoirs" at bounding box center [128, 51] width 26 height 13
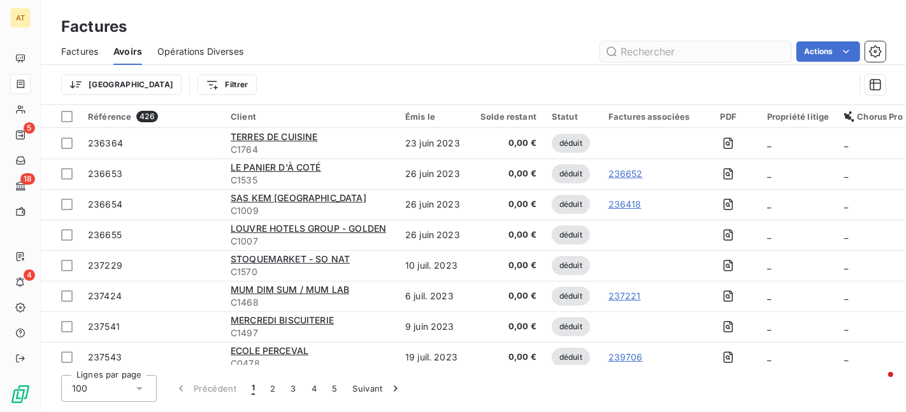
click at [721, 48] on input "text" at bounding box center [695, 51] width 191 height 20
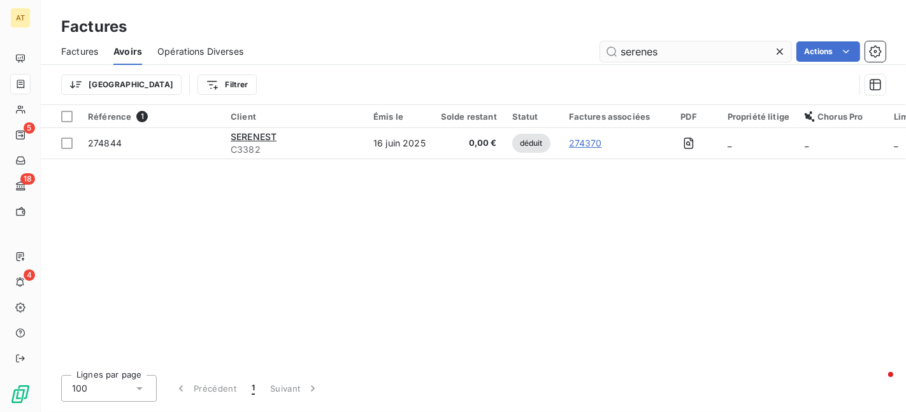
type input "serenest"
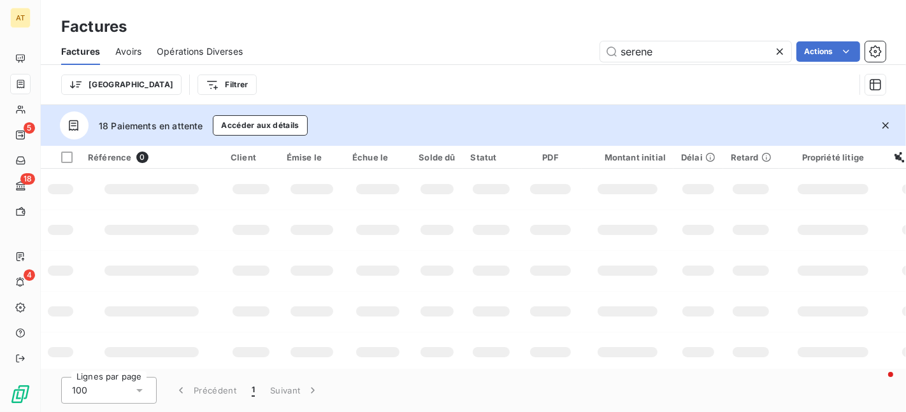
click at [782, 50] on icon at bounding box center [780, 51] width 13 height 13
click at [533, 46] on div "Actions" at bounding box center [572, 51] width 628 height 20
click at [885, 124] on icon "button" at bounding box center [886, 125] width 13 height 13
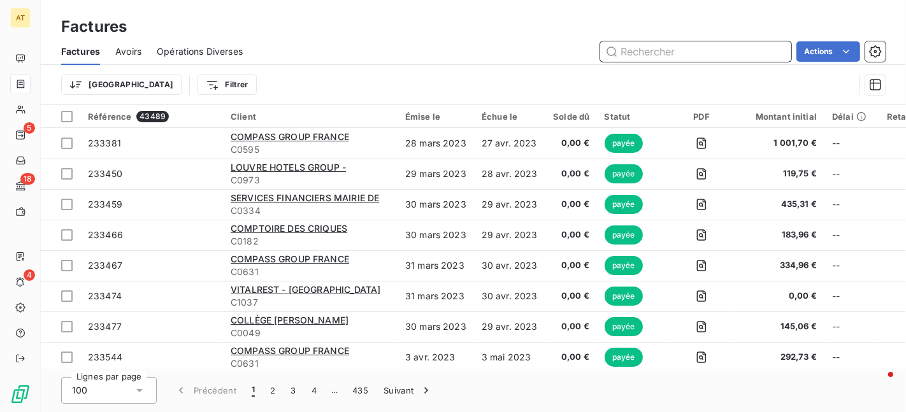
click at [732, 47] on input "text" at bounding box center [695, 51] width 191 height 20
paste input "279444"
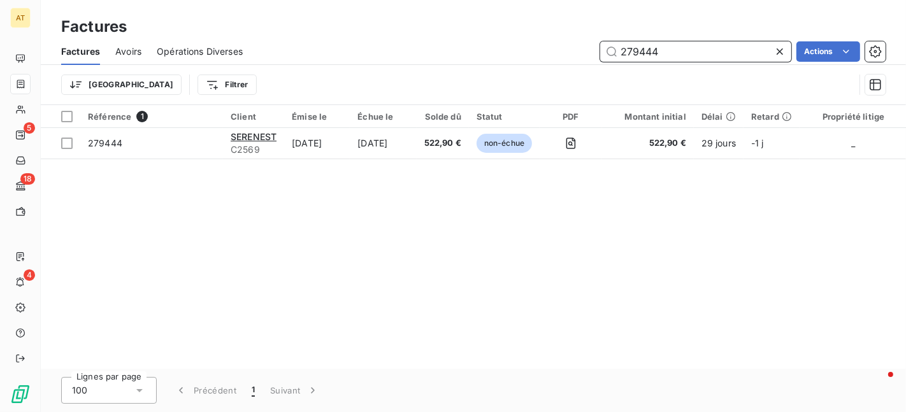
type input "279444"
click at [405, 203] on div "Référence 1 Client Émise le Échue le Solde dû Statut PDF Montant initial Délai …" at bounding box center [474, 237] width 866 height 264
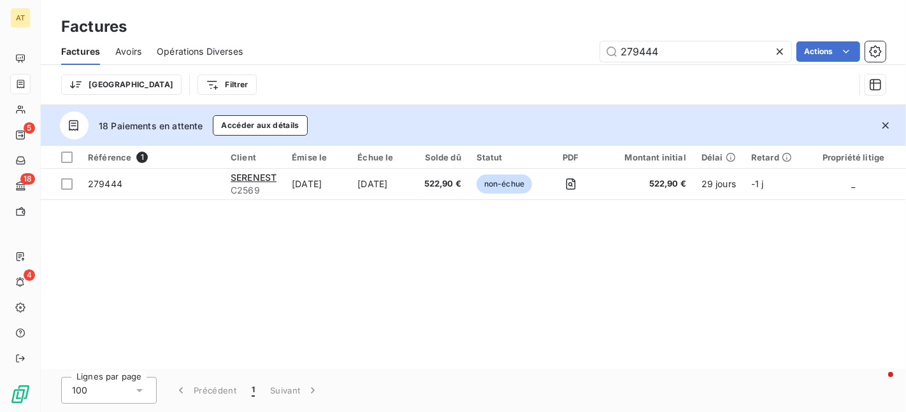
click at [503, 225] on div "Référence 1 Client Émise le Échue le Solde dû Statut PDF Montant initial Délai …" at bounding box center [474, 257] width 866 height 223
click at [884, 127] on icon "button" at bounding box center [886, 125] width 6 height 6
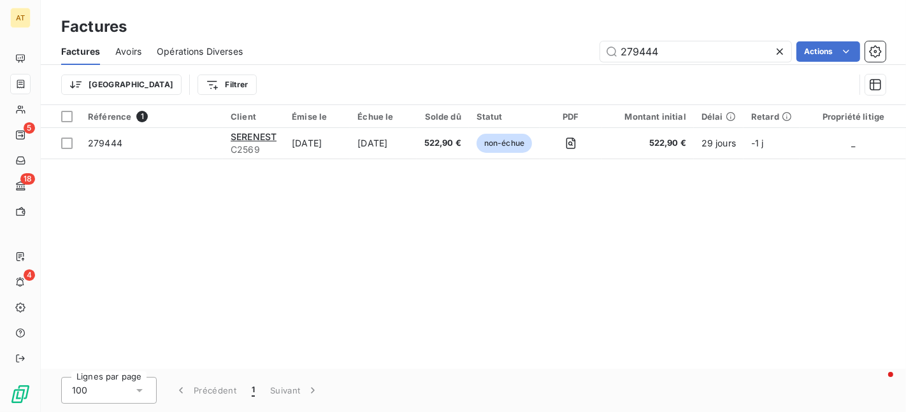
click at [686, 228] on div "Référence 1 Client Émise le Échue le Solde dû Statut PDF Montant initial Délai …" at bounding box center [474, 237] width 866 height 264
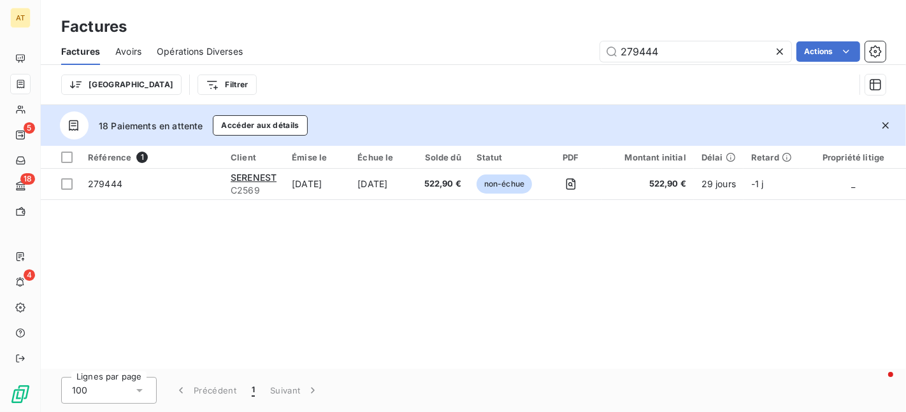
click at [692, 233] on div "Référence 1 Client Émise le Échue le Solde dû Statut PDF Montant initial Délai …" at bounding box center [474, 257] width 866 height 223
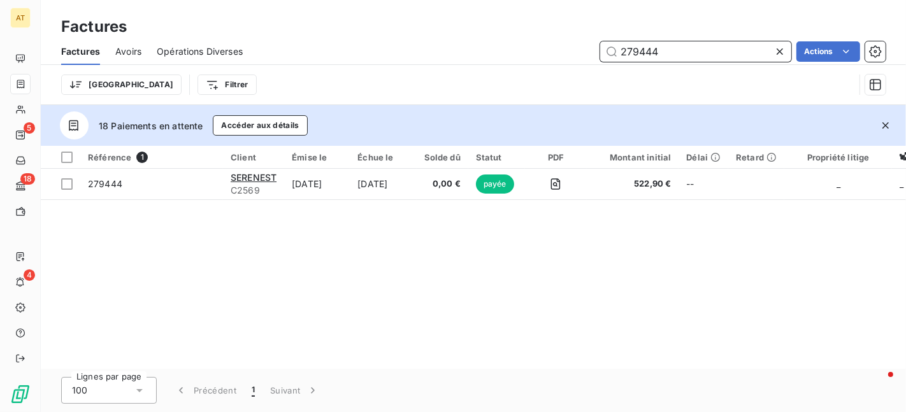
paste input "992"
click at [694, 54] on input "279992" at bounding box center [695, 51] width 191 height 20
paste input "80071"
type input "280071"
click at [880, 120] on icon "button" at bounding box center [886, 125] width 13 height 13
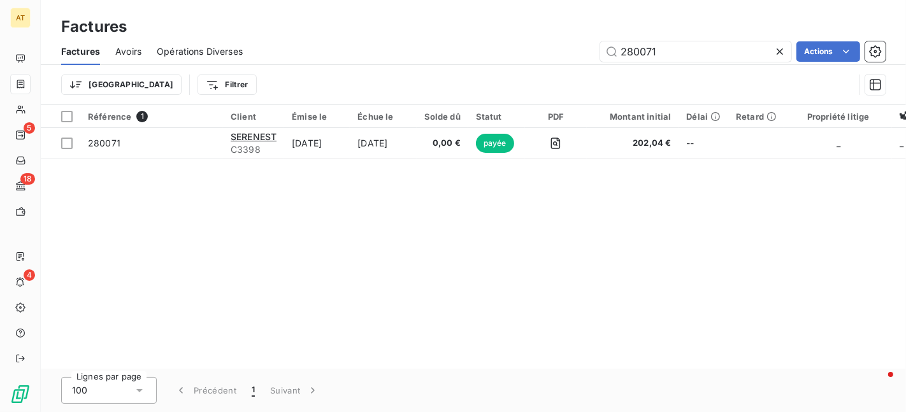
click at [784, 52] on icon at bounding box center [780, 51] width 13 height 13
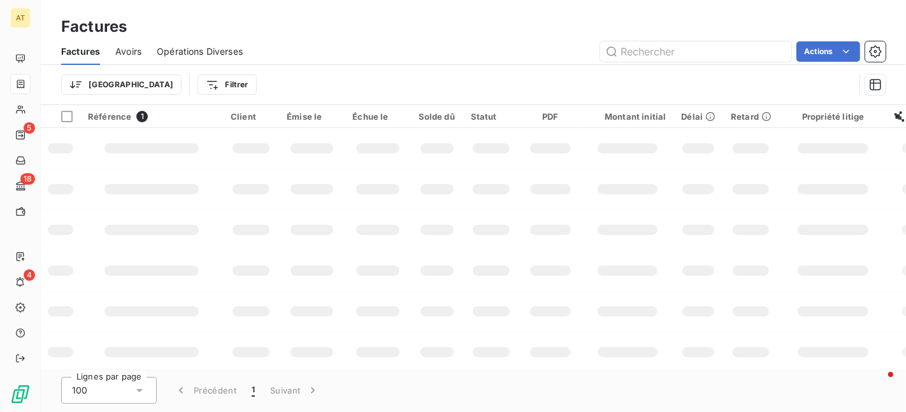
click at [484, 56] on div "Actions" at bounding box center [572, 51] width 628 height 20
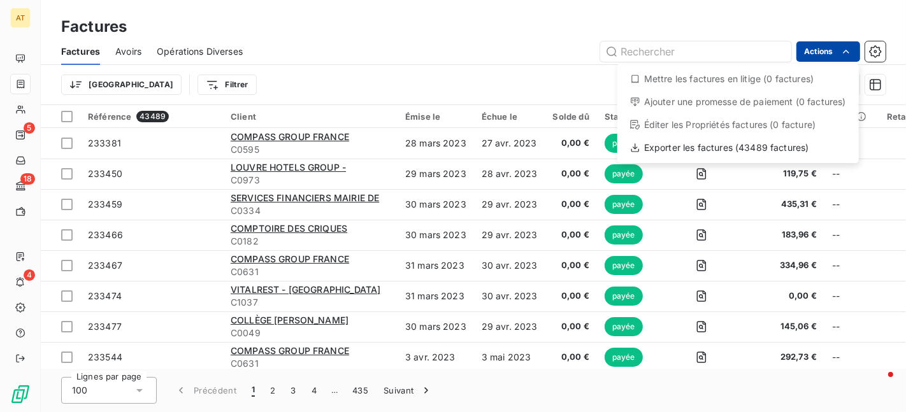
click at [811, 55] on html "AT 5 18 4 Factures Factures Avoirs Opérations Diverses Actions Mettre les factu…" at bounding box center [453, 206] width 906 height 412
click at [520, 54] on html "AT 5 18 4 Factures Factures Avoirs Opérations Diverses Actions Mettre les factu…" at bounding box center [453, 206] width 906 height 412
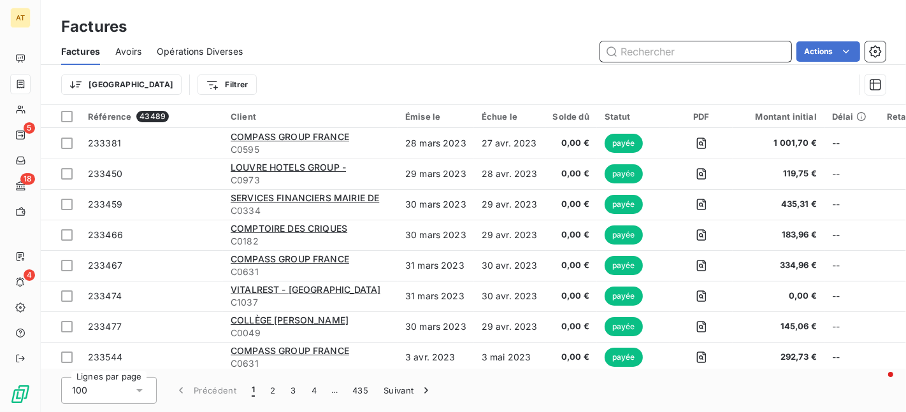
click at [655, 57] on input "text" at bounding box center [695, 51] width 191 height 20
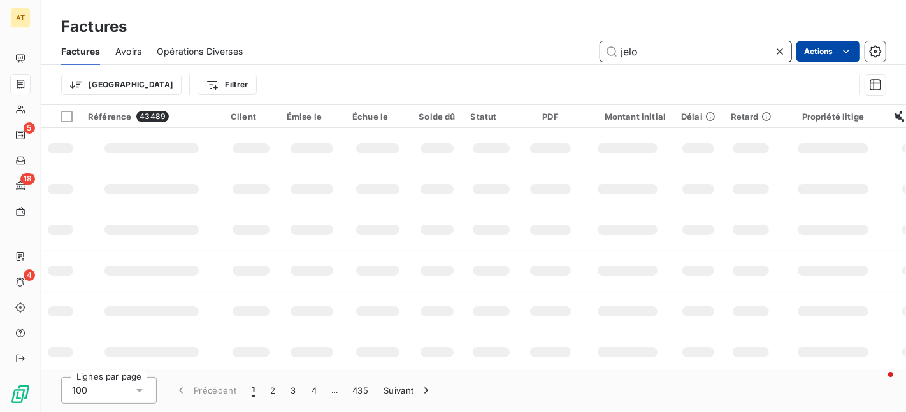
type input "jelo"
click at [816, 59] on html "AT 5 18 4 Factures Factures Avoirs Opérations Diverses jelo Actions Trier Filtr…" at bounding box center [453, 206] width 906 height 412
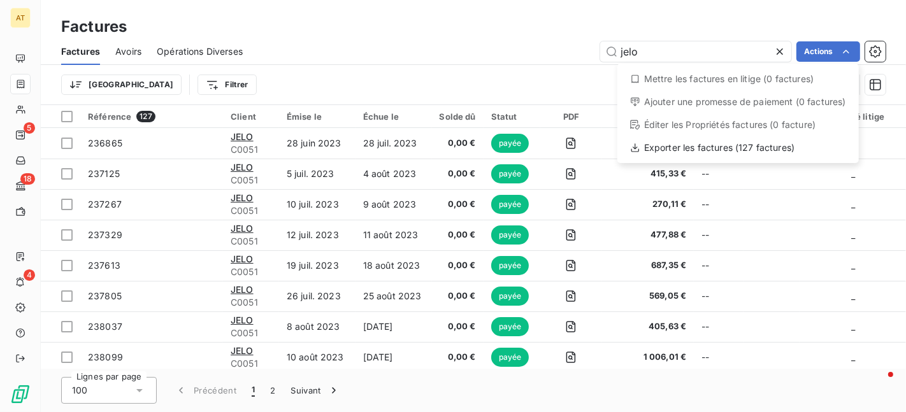
click at [185, 76] on html "AT 5 18 4 Factures Factures Avoirs Opérations Diverses jelo Actions Mettre les …" at bounding box center [453, 206] width 906 height 412
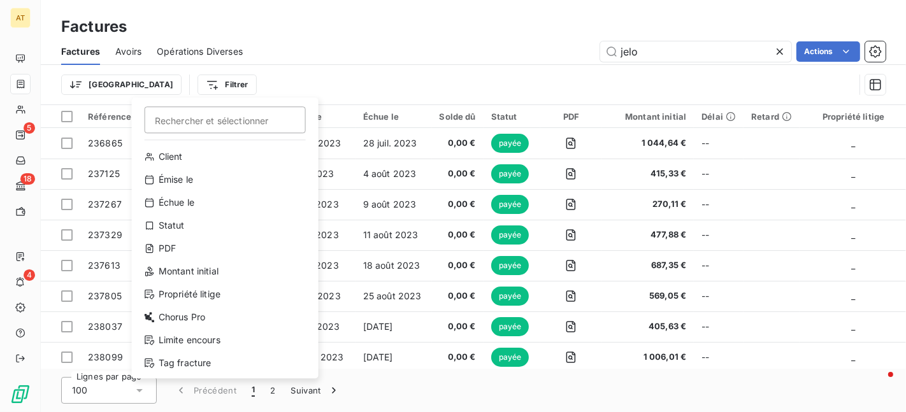
click at [185, 76] on html "AT 5 18 4 Factures Factures Avoirs Opérations Diverses jelo Actions Trier Filtr…" at bounding box center [453, 206] width 906 height 412
click at [242, 226] on div "Statut" at bounding box center [225, 225] width 177 height 20
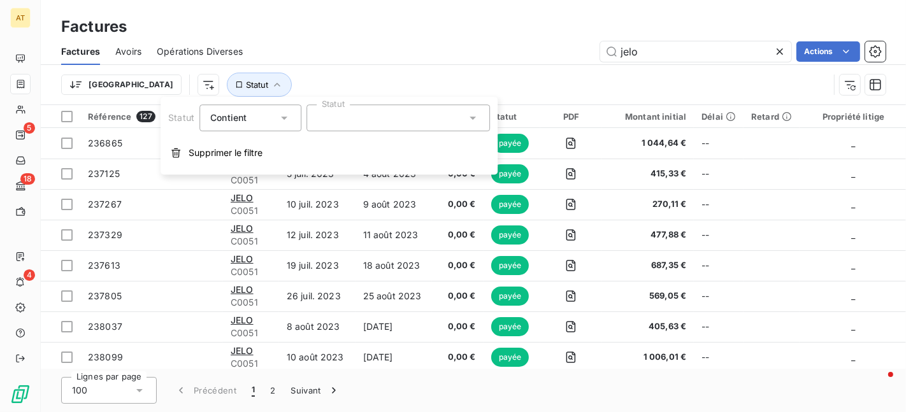
click at [388, 117] on div at bounding box center [399, 118] width 184 height 27
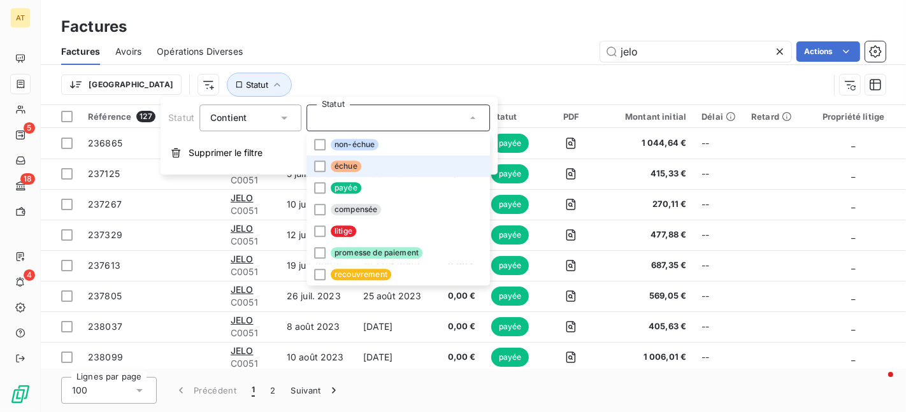
click at [375, 156] on li "échue" at bounding box center [399, 167] width 184 height 22
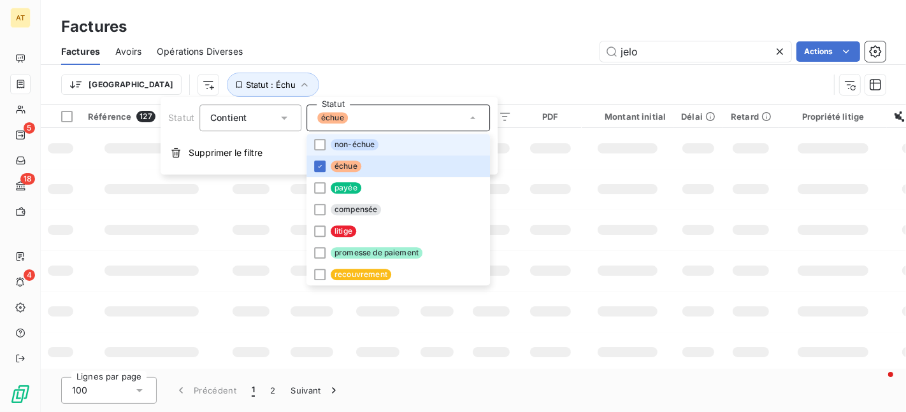
click at [381, 140] on li "non-échue" at bounding box center [399, 145] width 184 height 22
click at [482, 59] on div "jelo Actions" at bounding box center [572, 51] width 628 height 20
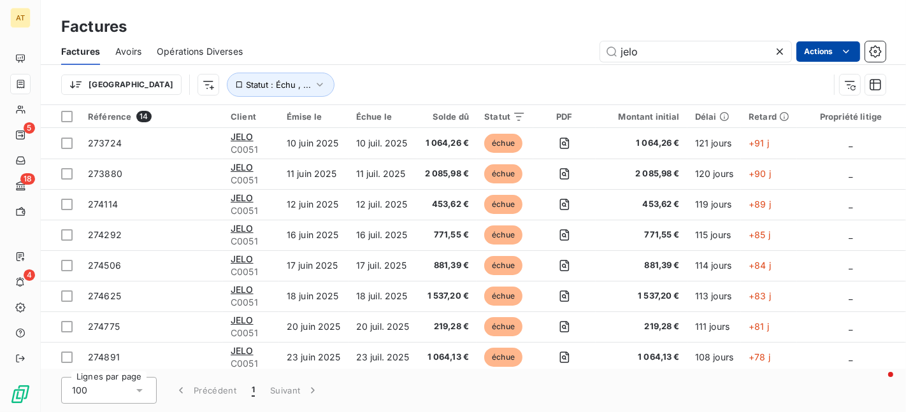
click at [838, 47] on html "AT 5 18 4 Factures Factures Avoirs Opérations Diverses jelo Actions Trier Statu…" at bounding box center [453, 206] width 906 height 412
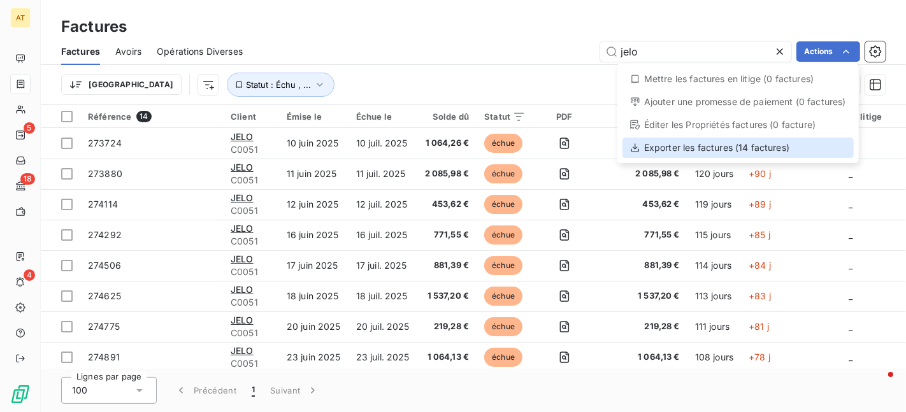
click at [781, 141] on div "Exporter les factures (14 factures)" at bounding box center [738, 148] width 231 height 20
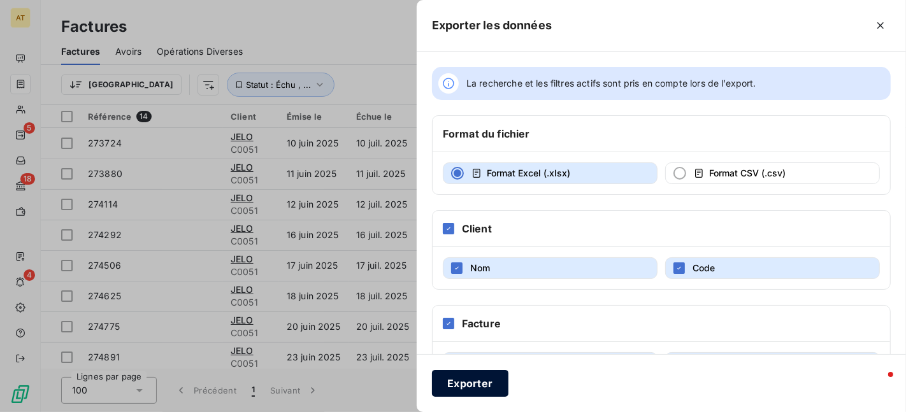
click at [451, 379] on button "Exporter" at bounding box center [470, 383] width 76 height 27
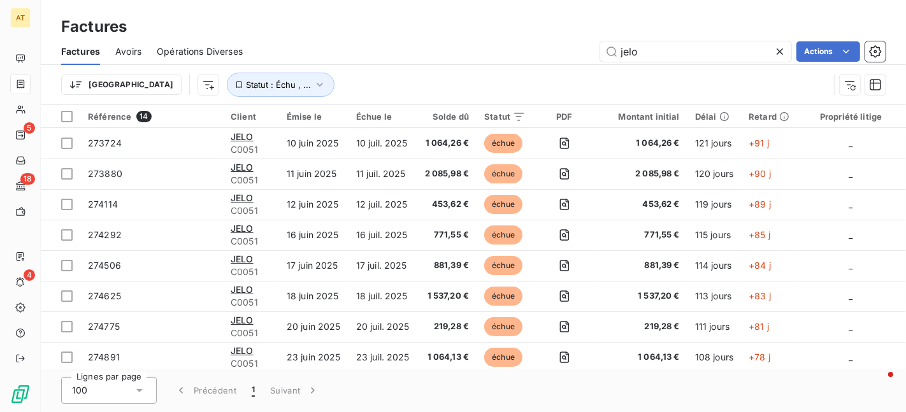
click at [776, 54] on icon at bounding box center [780, 51] width 13 height 13
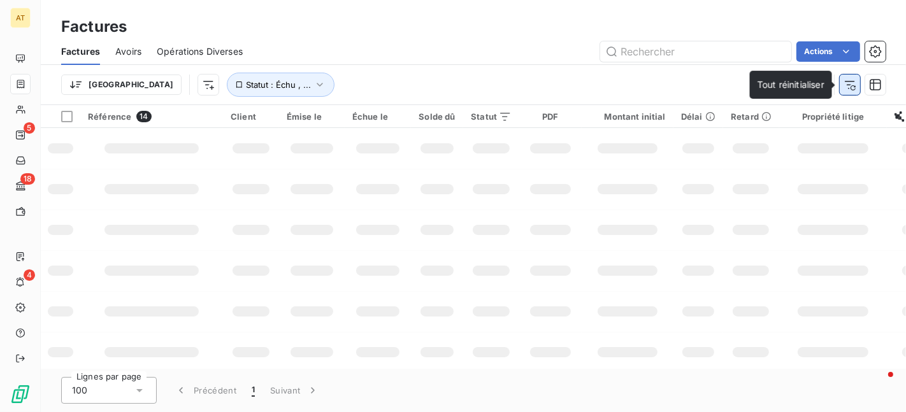
click at [846, 89] on icon "button" at bounding box center [850, 84] width 13 height 13
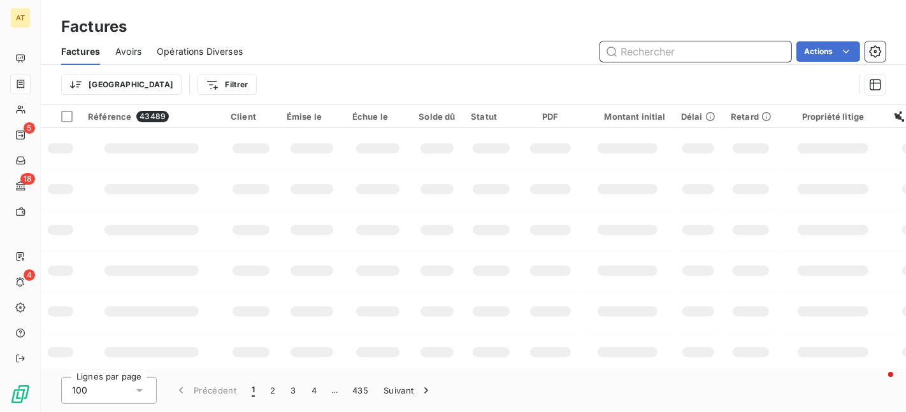
click at [699, 59] on input "text" at bounding box center [695, 51] width 191 height 20
paste input "272453"
click at [615, 221] on td at bounding box center [628, 230] width 92 height 41
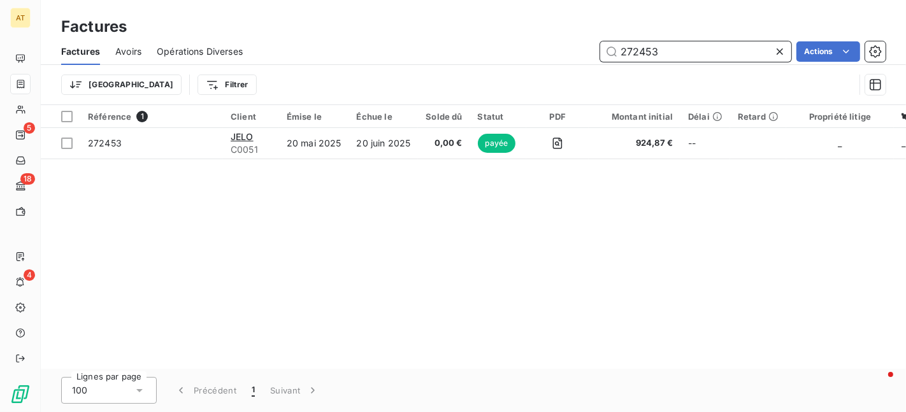
click at [664, 47] on input "272453" at bounding box center [695, 51] width 191 height 20
type input "274003"
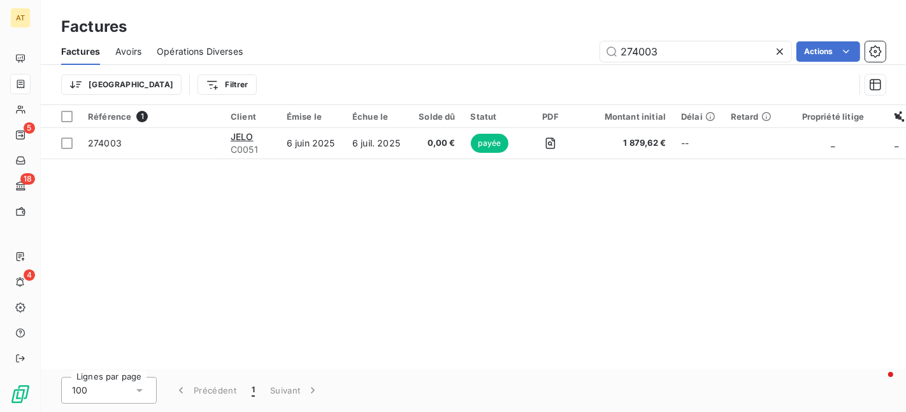
click at [688, 279] on div "Référence 1 Client Émise le Échue le Solde dû Statut PDF Montant initial Délai …" at bounding box center [474, 237] width 866 height 264
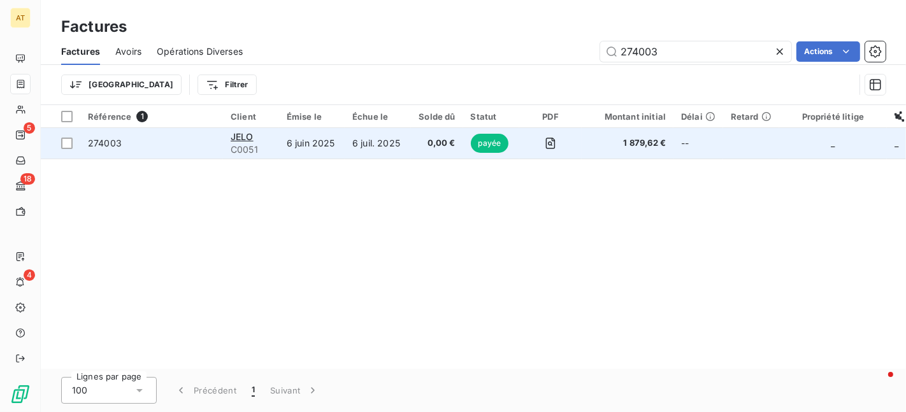
click at [146, 147] on span "274003" at bounding box center [151, 143] width 127 height 13
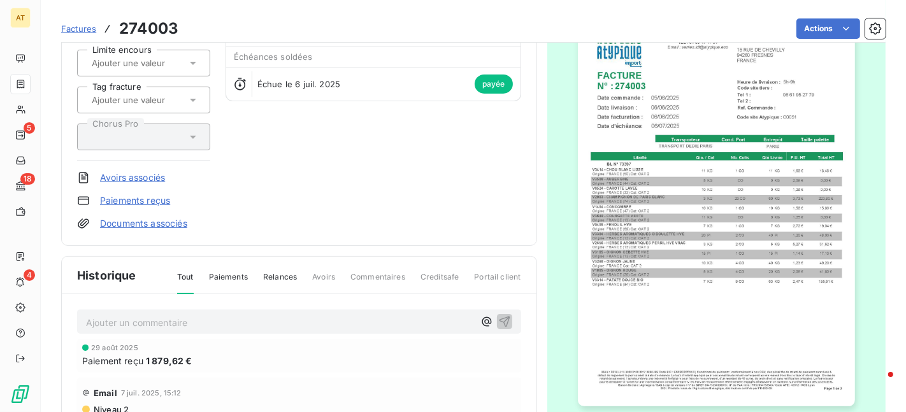
scroll to position [169, 0]
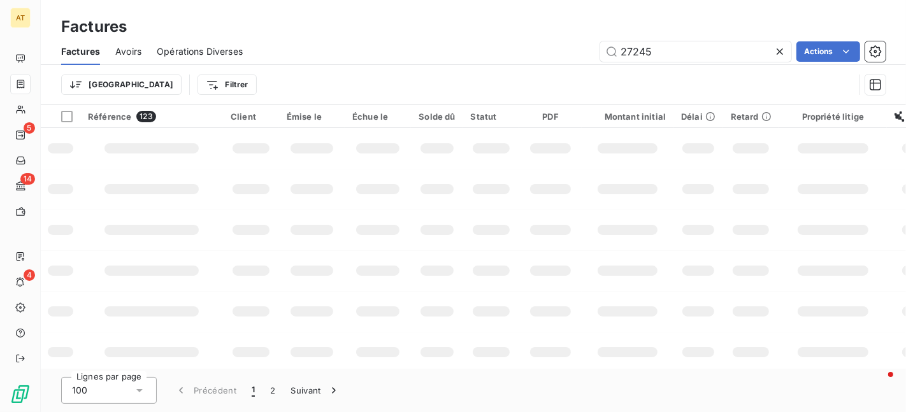
type input "272453"
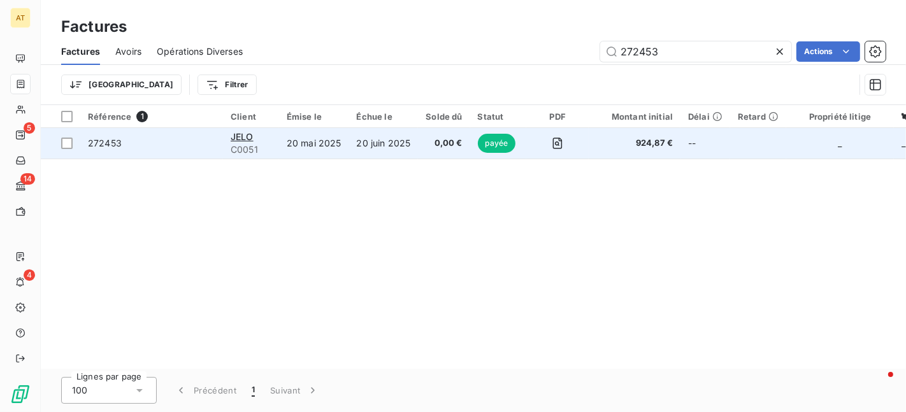
click at [139, 152] on td "272453" at bounding box center [151, 143] width 143 height 31
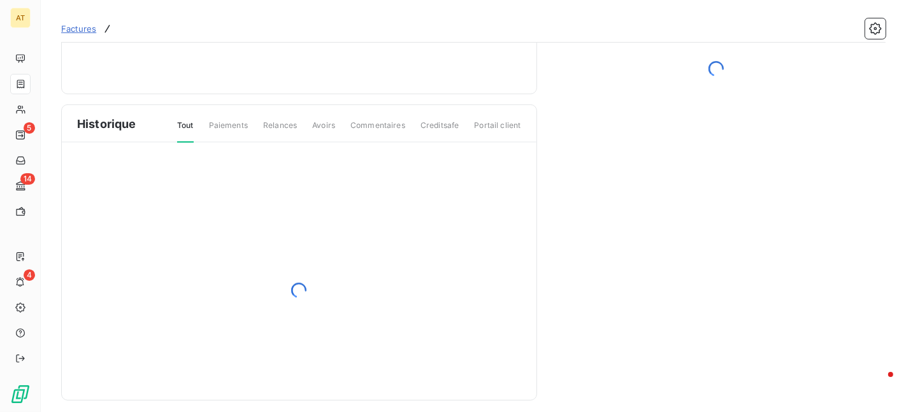
scroll to position [192, 0]
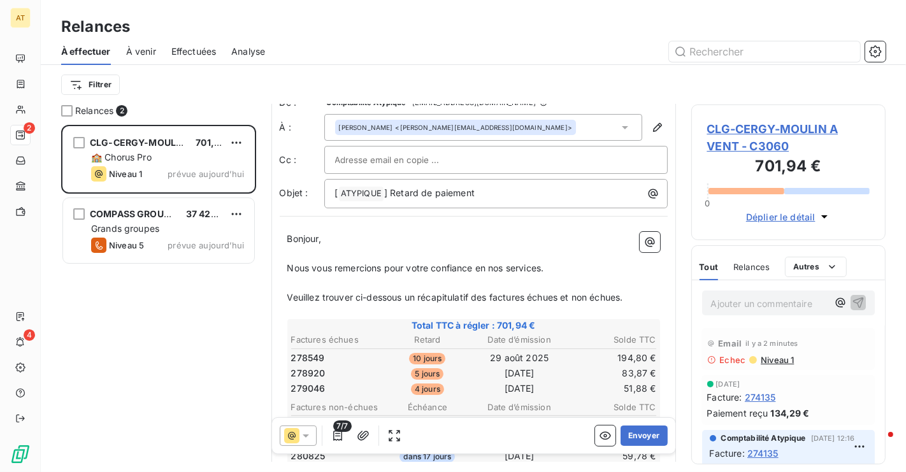
scroll to position [75, 0]
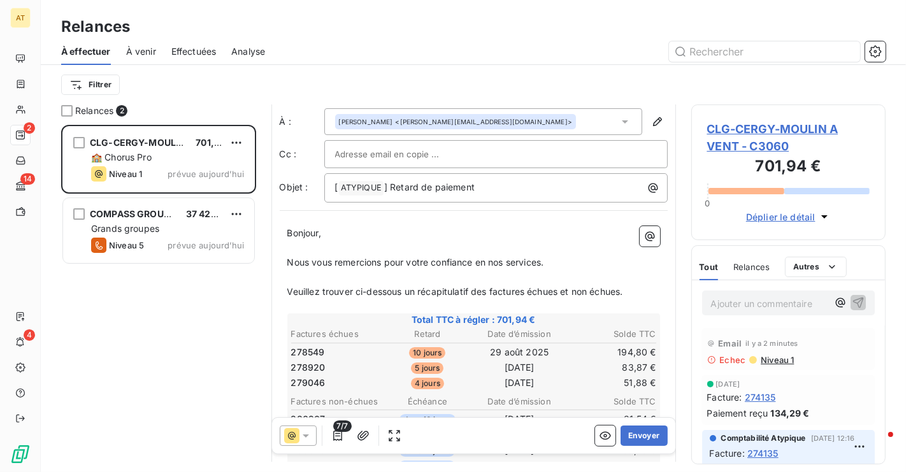
click at [781, 152] on span "CLG-CERGY-MOULIN A VENT - C3060" at bounding box center [789, 137] width 163 height 34
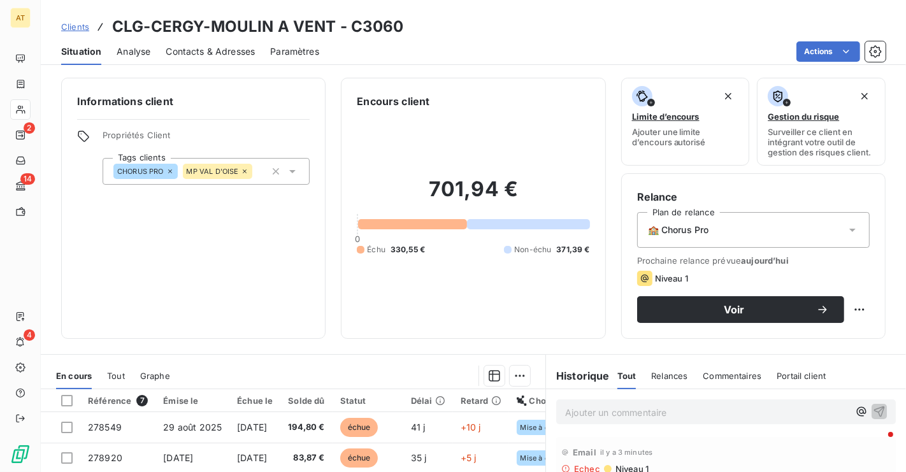
click at [208, 34] on h3 "CLG-CERGY-MOULIN A VENT - C3060" at bounding box center [258, 26] width 292 height 23
click at [208, 41] on div "Contacts & Adresses" at bounding box center [210, 51] width 89 height 27
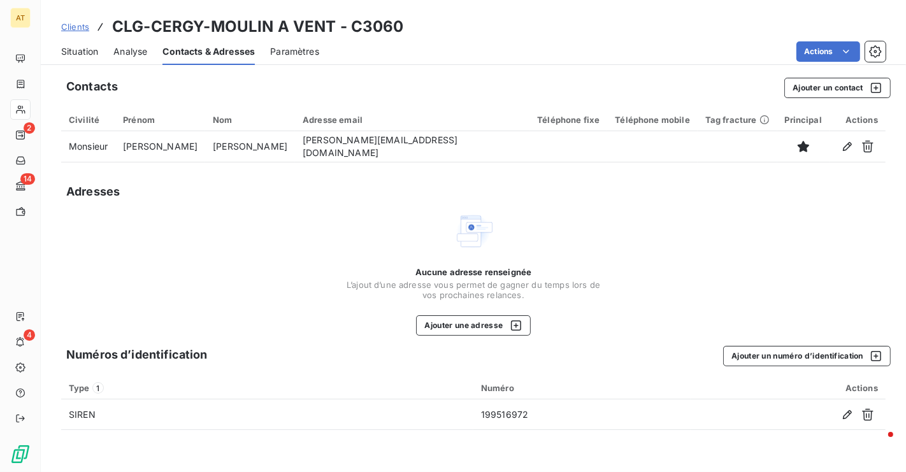
click at [83, 53] on span "Situation" at bounding box center [79, 51] width 37 height 13
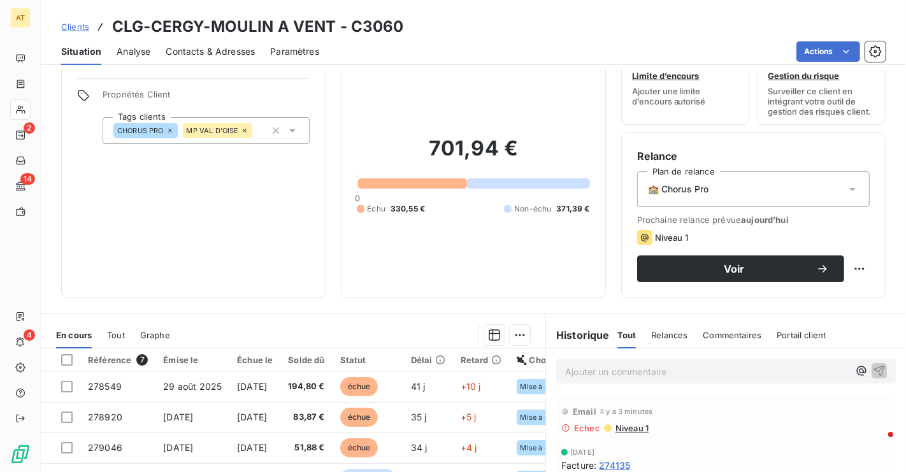
scroll to position [61, 0]
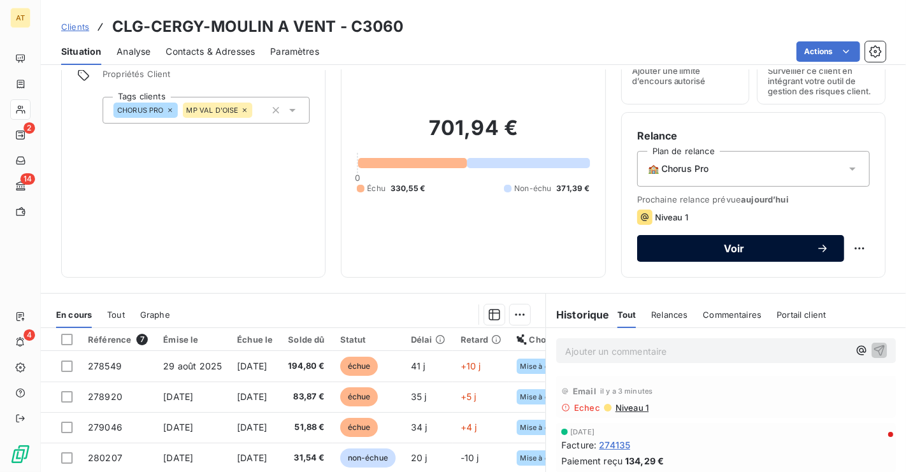
click at [701, 258] on button "Voir" at bounding box center [740, 248] width 207 height 27
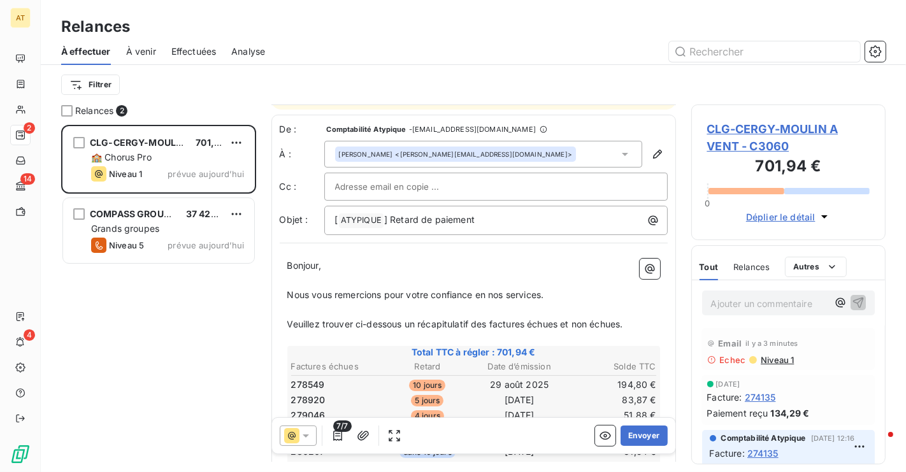
scroll to position [60, 0]
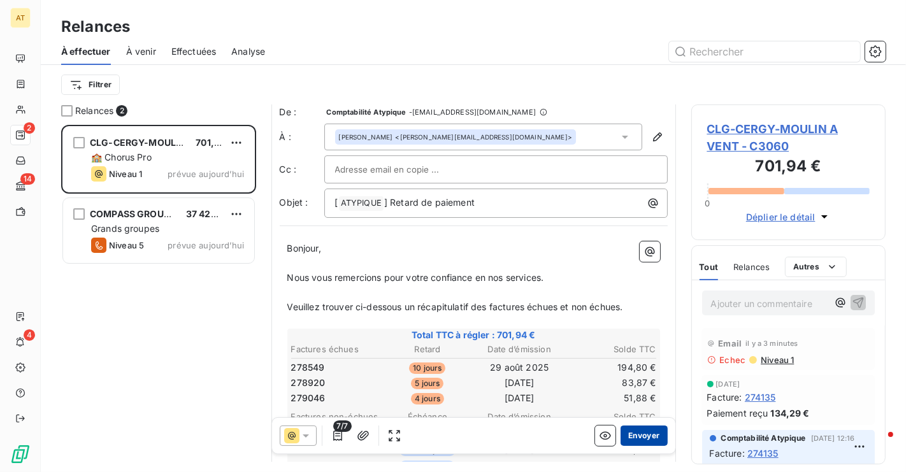
click at [646, 441] on button "Envoyer" at bounding box center [644, 436] width 47 height 20
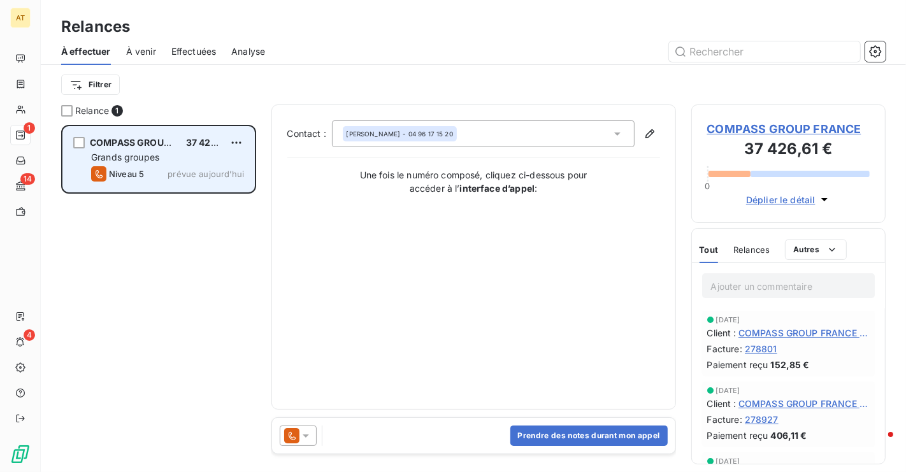
click at [160, 145] on span "COMPASS GROUP FRANCE" at bounding box center [149, 142] width 119 height 11
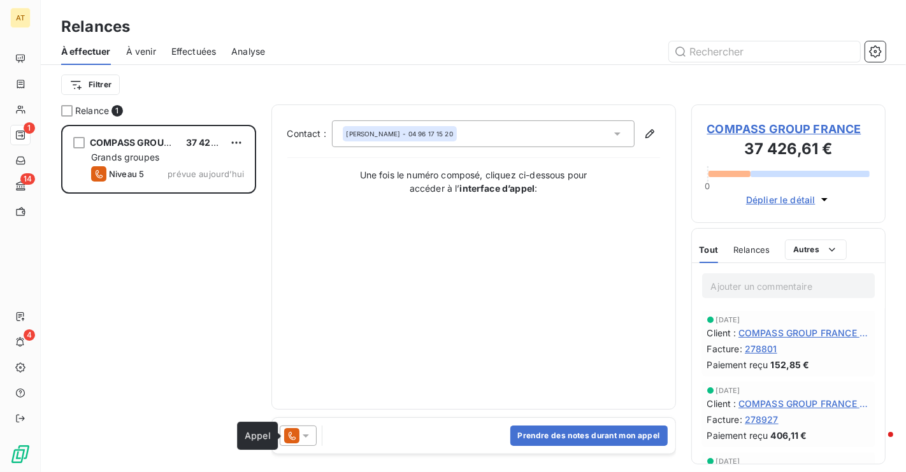
click at [307, 440] on icon at bounding box center [306, 436] width 13 height 13
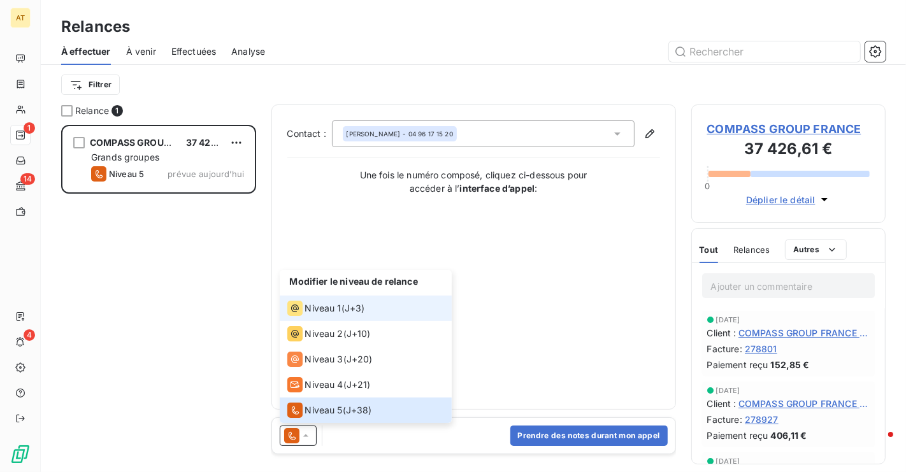
click at [306, 315] on div "Niveau 1" at bounding box center [314, 308] width 54 height 15
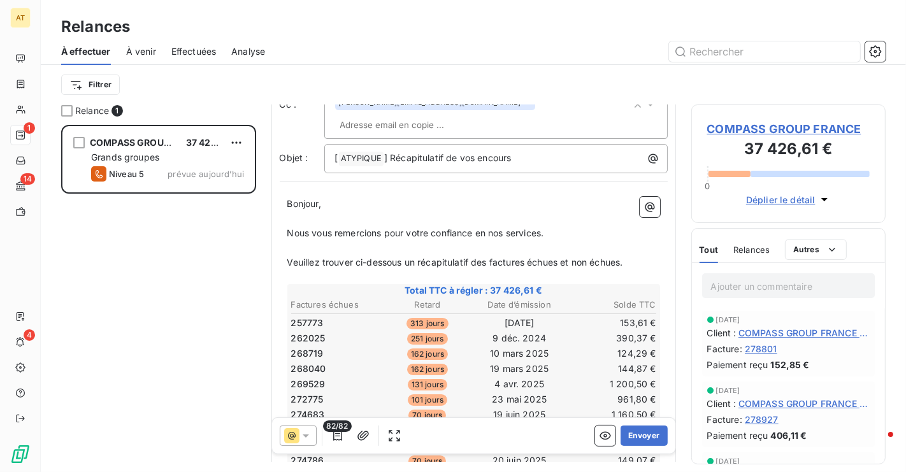
scroll to position [100, 0]
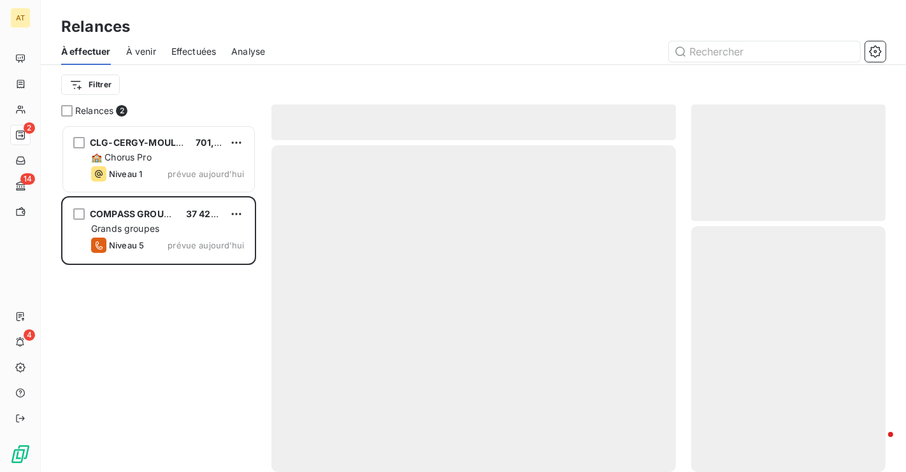
scroll to position [347, 194]
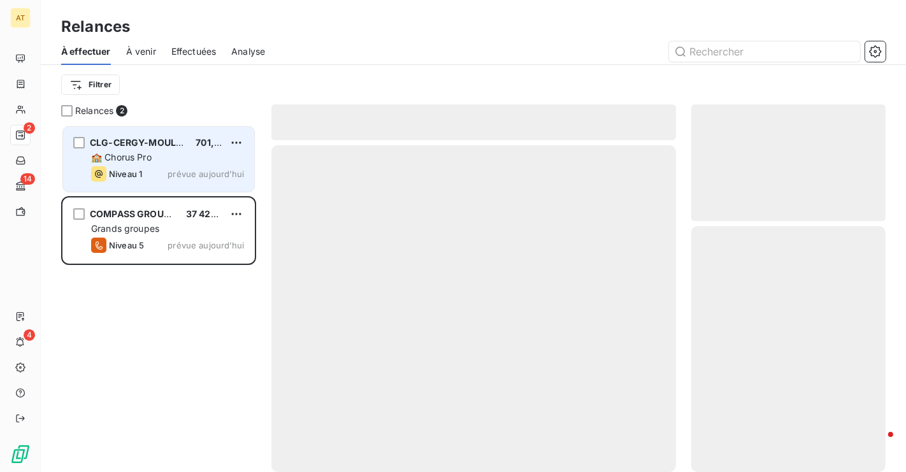
click at [179, 167] on div "Niveau 1 prévue aujourd’hui" at bounding box center [167, 173] width 153 height 15
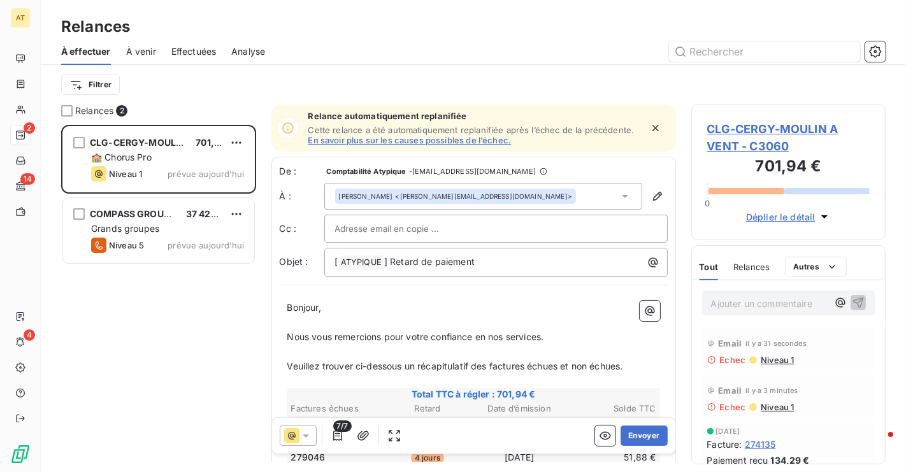
click at [745, 129] on span "CLG-CERGY-MOULIN A VENT - C3060" at bounding box center [789, 137] width 163 height 34
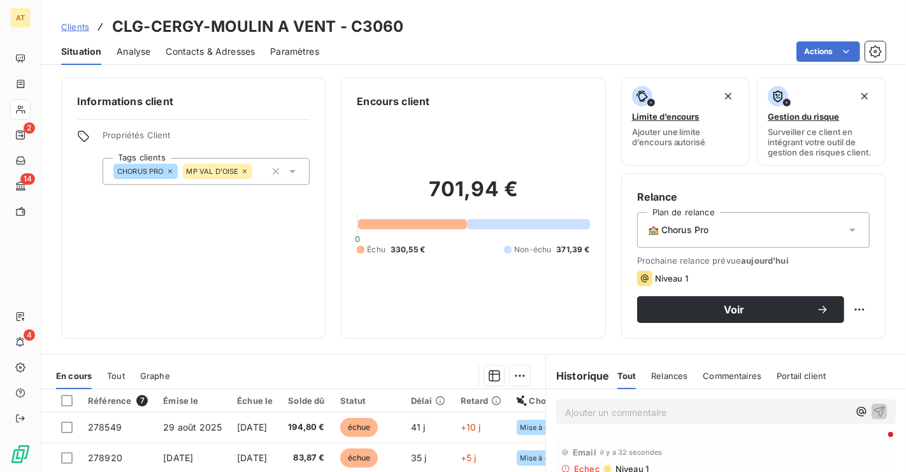
click at [388, 24] on h3 "CLG-CERGY-MOULIN A VENT - C3060" at bounding box center [258, 26] width 292 height 23
copy h3 "C3060"
click at [242, 42] on div "Contacts & Adresses" at bounding box center [210, 51] width 89 height 27
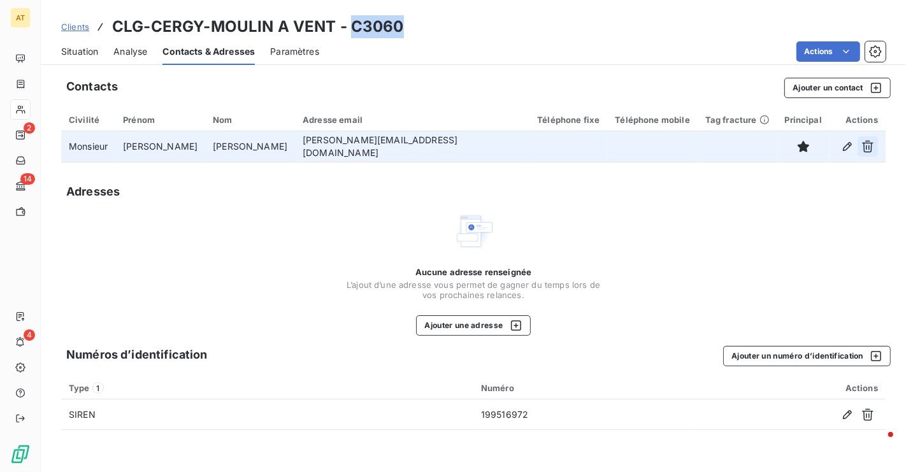
click at [869, 147] on icon "button" at bounding box center [867, 147] width 11 height 12
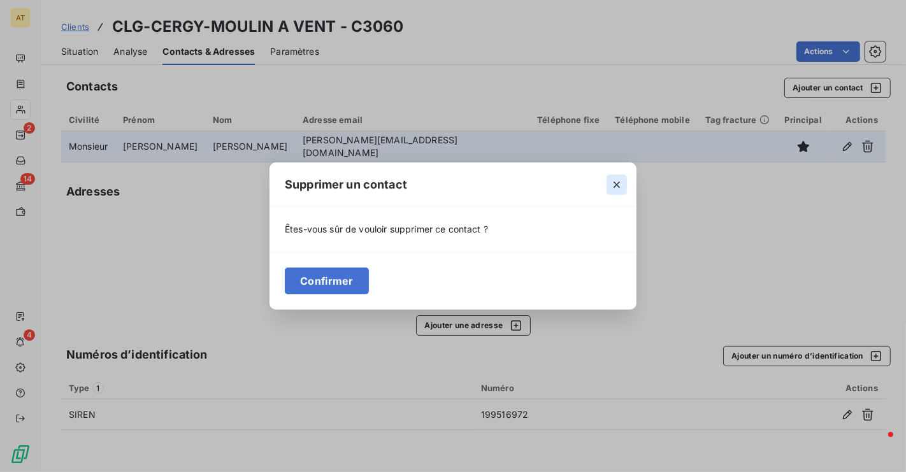
click at [624, 187] on button "button" at bounding box center [617, 185] width 20 height 20
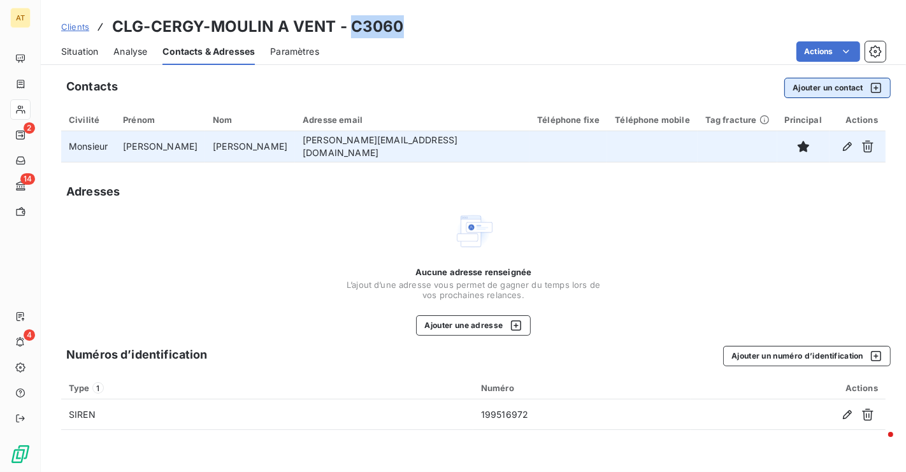
click at [811, 90] on button "Ajouter un contact" at bounding box center [838, 88] width 106 height 20
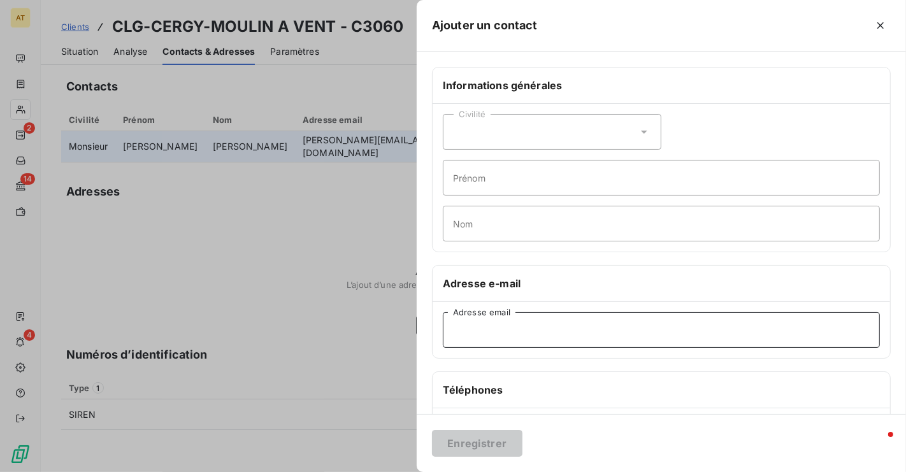
click at [512, 325] on input "Adresse email" at bounding box center [661, 330] width 437 height 36
paste input "[PERSON_NAME][EMAIL_ADDRESS][PERSON_NAME][DOMAIN_NAME]"
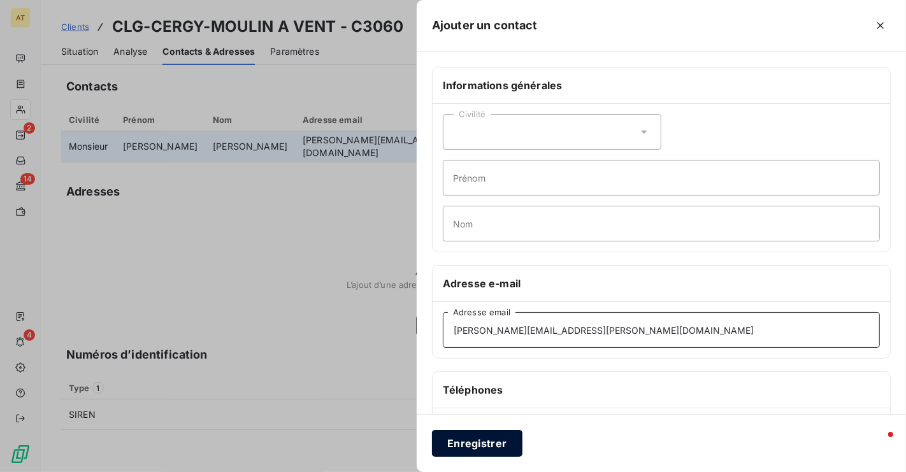
type input "[PERSON_NAME][EMAIL_ADDRESS][PERSON_NAME][DOMAIN_NAME]"
click at [474, 442] on button "Enregistrer" at bounding box center [477, 443] width 91 height 27
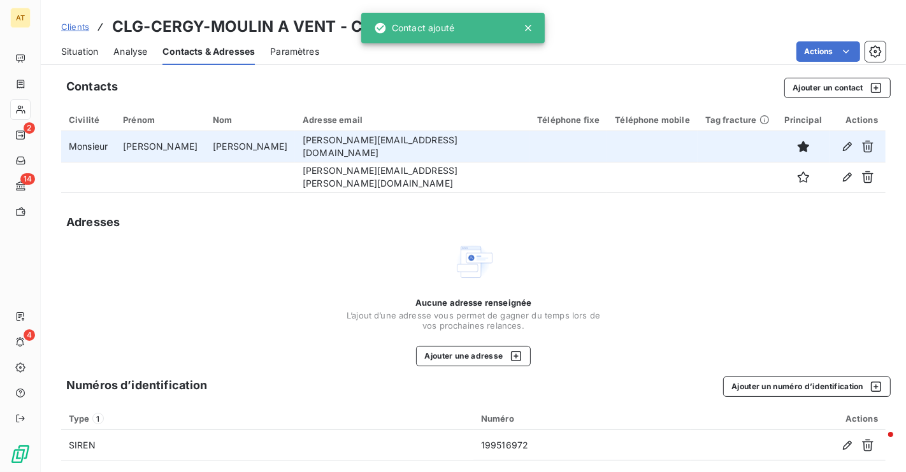
click at [340, 262] on div "Aucune adresse renseignée L’ajout d’une adresse vous permet de gagner du temps …" at bounding box center [473, 304] width 825 height 125
click at [100, 45] on div "Situation Analyse Contacts & Adresses Paramètres Actions" at bounding box center [474, 51] width 866 height 27
click at [75, 58] on div "Situation" at bounding box center [79, 51] width 37 height 27
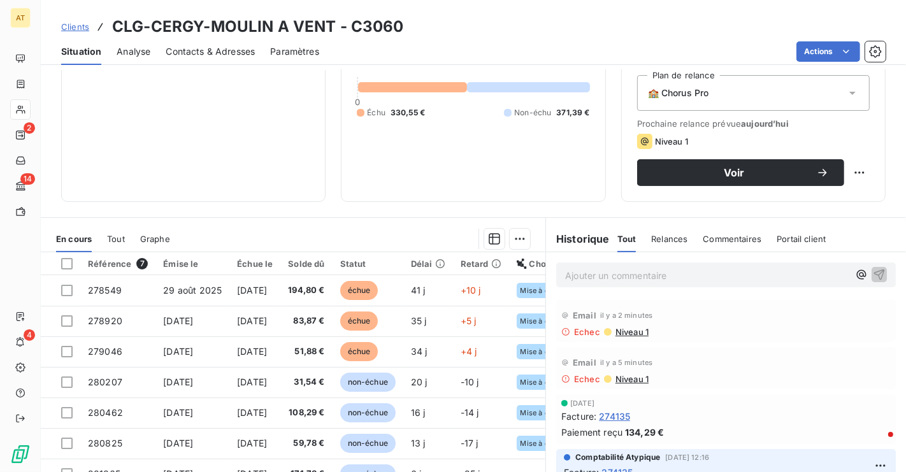
scroll to position [148, 0]
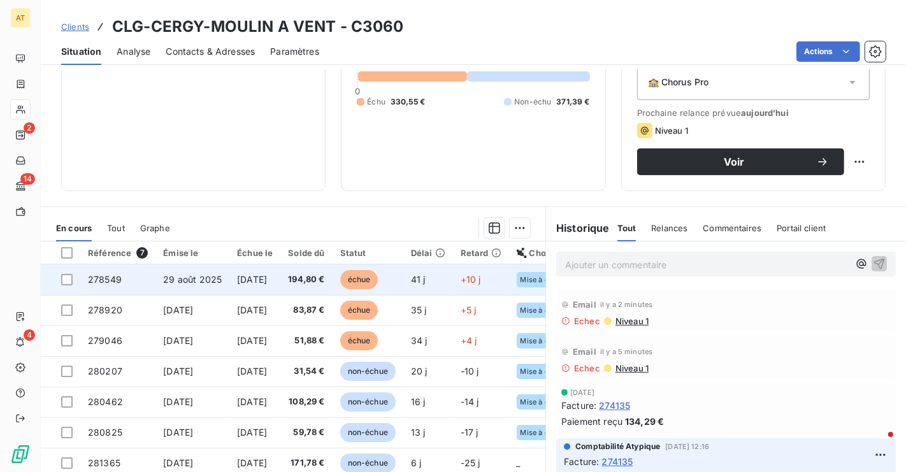
click at [163, 277] on span "29 août 2025" at bounding box center [192, 279] width 59 height 11
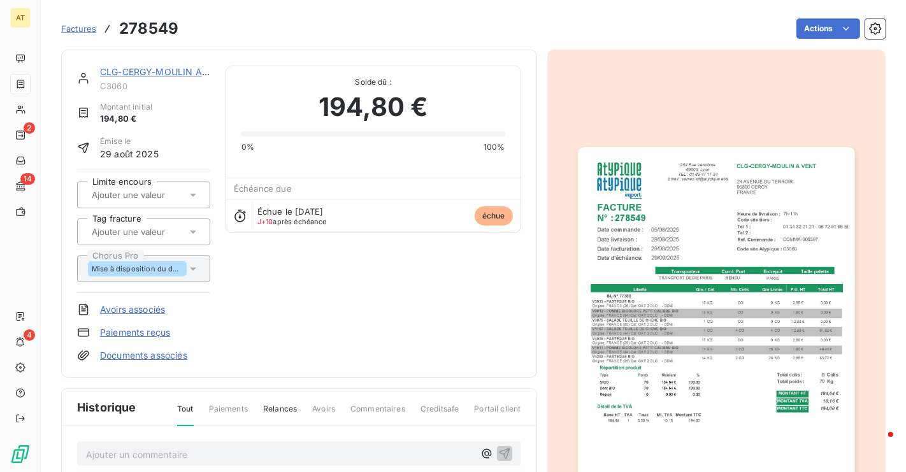
click at [147, 31] on h3 "278549" at bounding box center [148, 28] width 59 height 23
copy section "278549 Actions"
click at [147, 31] on h3 "278549" at bounding box center [148, 28] width 59 height 23
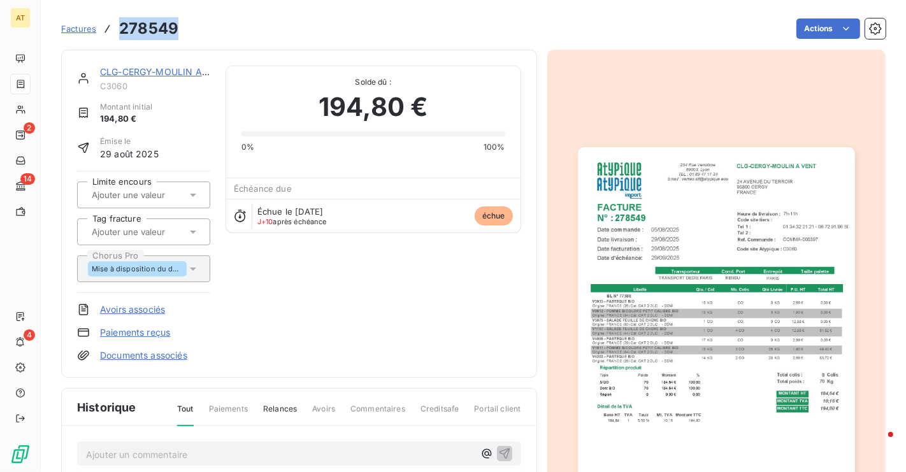
click at [147, 31] on h3 "278549" at bounding box center [148, 28] width 59 height 23
click at [168, 74] on link "CLG-CERGY-MOULIN A VENT" at bounding box center [164, 71] width 129 height 11
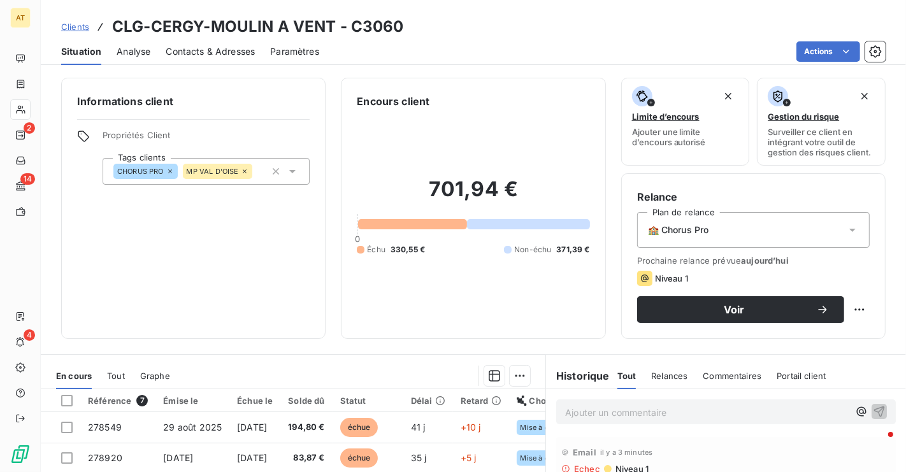
click at [203, 45] on span "Contacts & Adresses" at bounding box center [210, 51] width 89 height 13
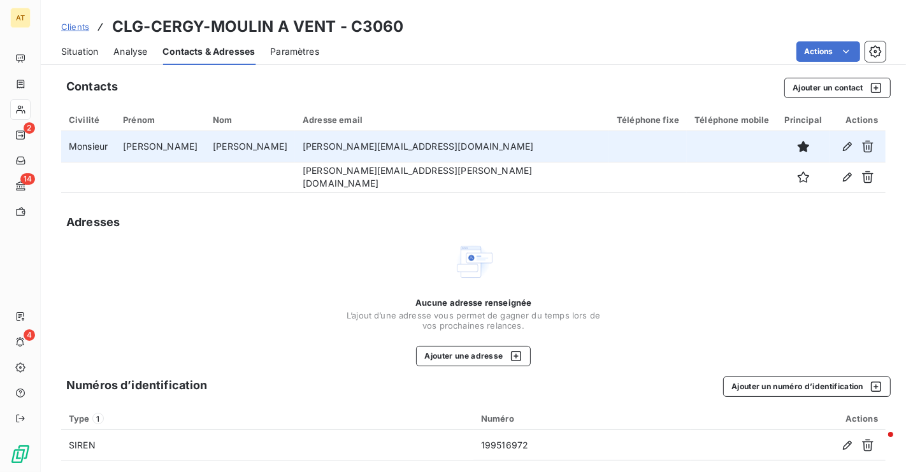
scroll to position [9, 0]
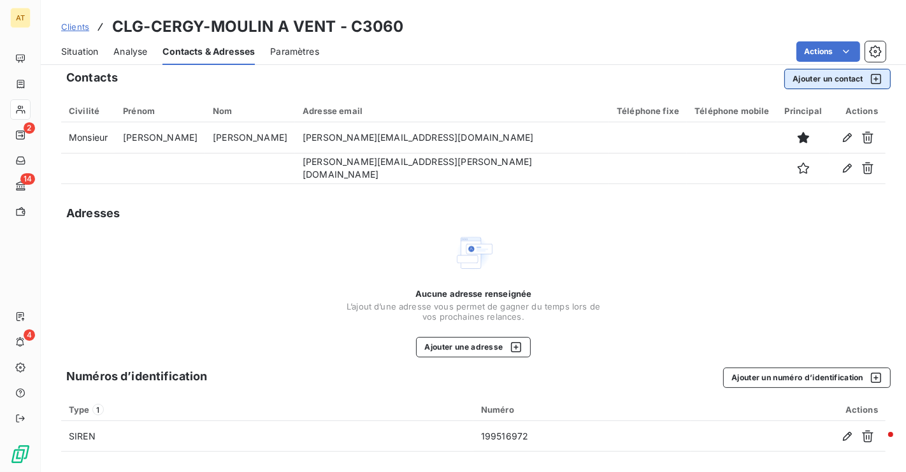
click at [820, 77] on button "Ajouter un contact" at bounding box center [838, 79] width 106 height 20
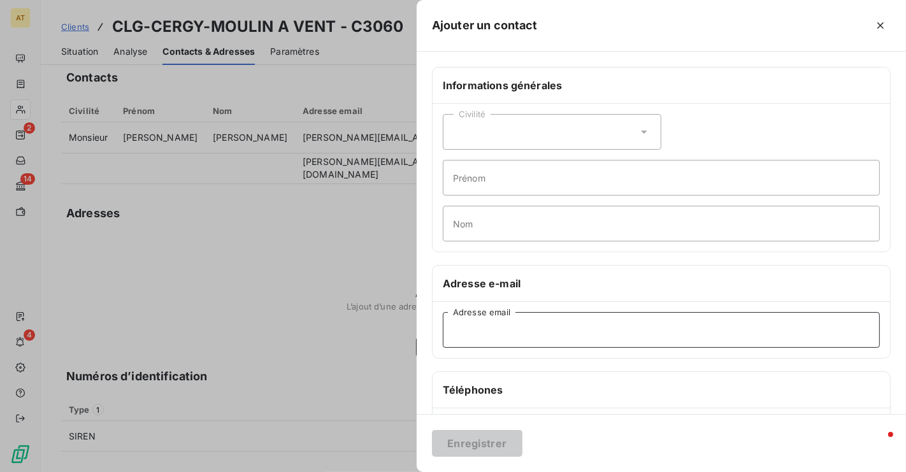
click at [514, 325] on input "Adresse email" at bounding box center [661, 330] width 437 height 36
paste input "[PERSON_NAME][EMAIL_ADDRESS][DOMAIN_NAME])"
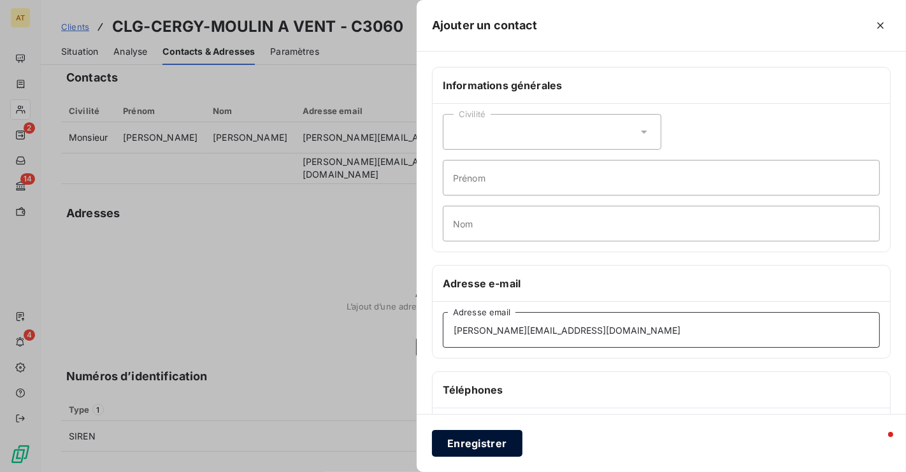
type input "[PERSON_NAME][EMAIL_ADDRESS][DOMAIN_NAME]"
click at [486, 447] on button "Enregistrer" at bounding box center [477, 443] width 91 height 27
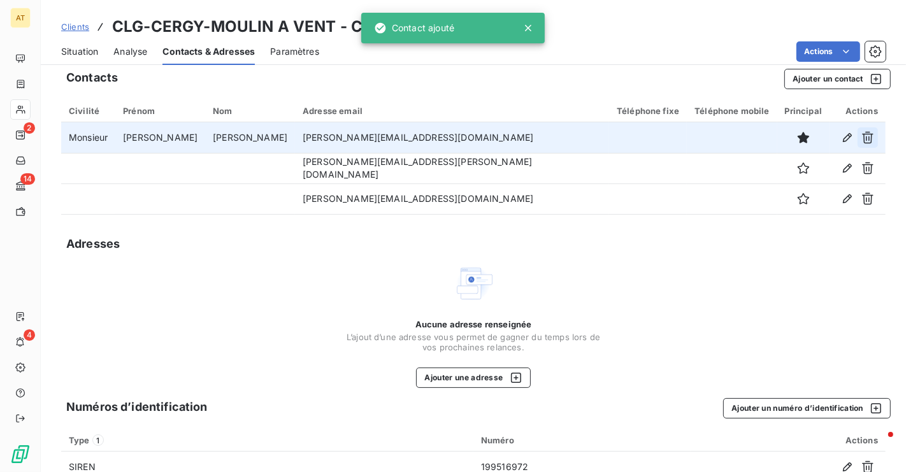
click at [868, 133] on icon "button" at bounding box center [867, 138] width 11 height 12
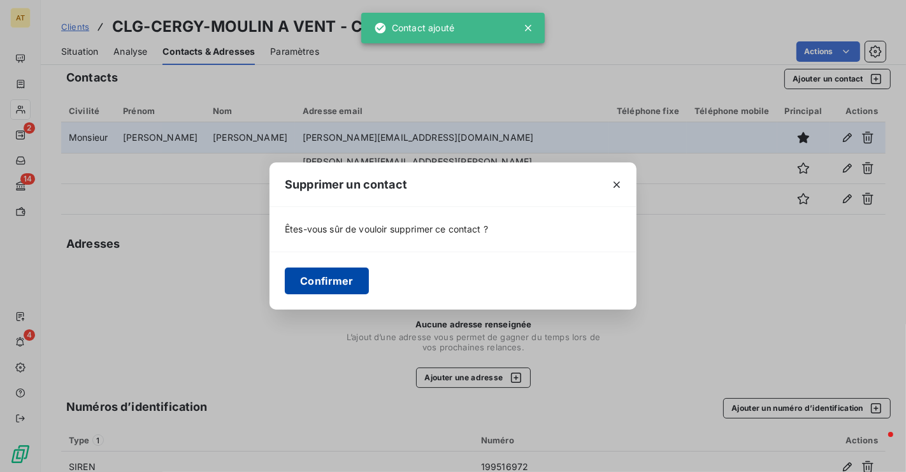
click at [313, 275] on button "Confirmer" at bounding box center [327, 281] width 84 height 27
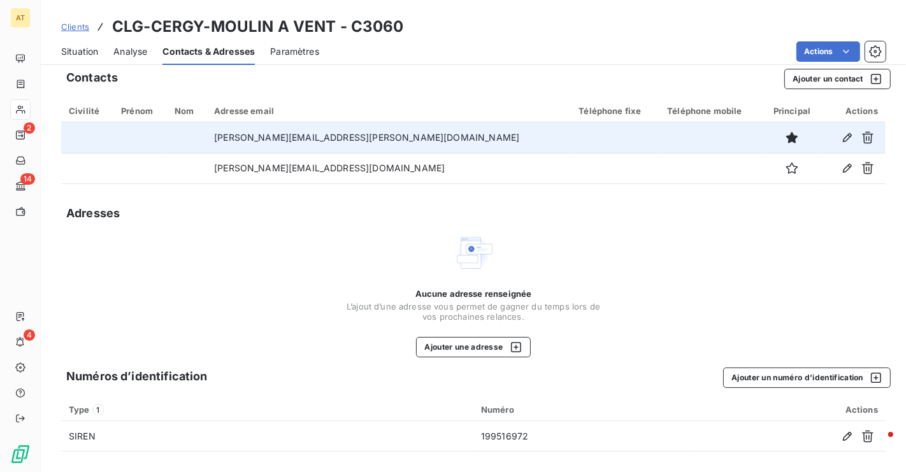
click at [71, 48] on span "Situation" at bounding box center [79, 51] width 37 height 13
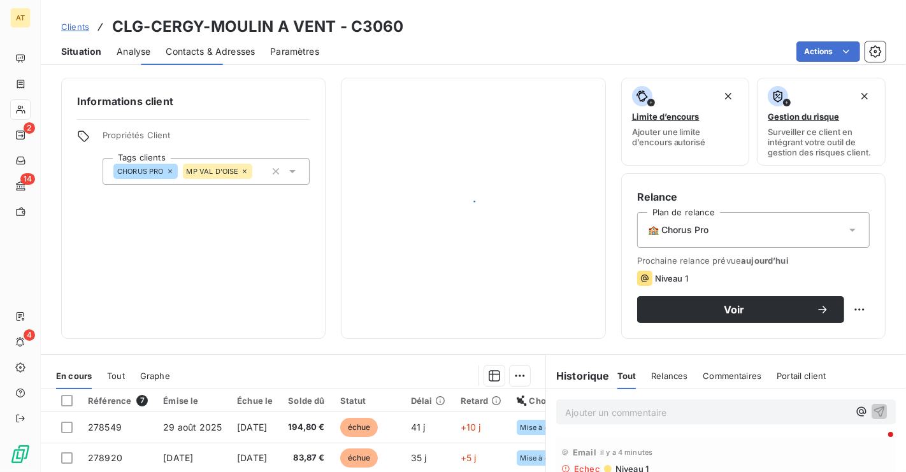
scroll to position [0, 0]
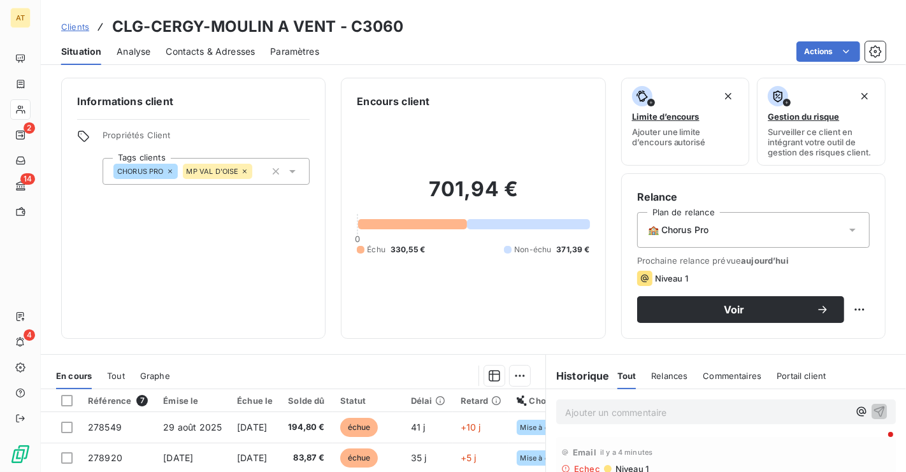
click at [270, 247] on div "Informations client Propriétés Client Tags clients CHORUS PRO MP [GEOGRAPHIC_DA…" at bounding box center [193, 208] width 265 height 261
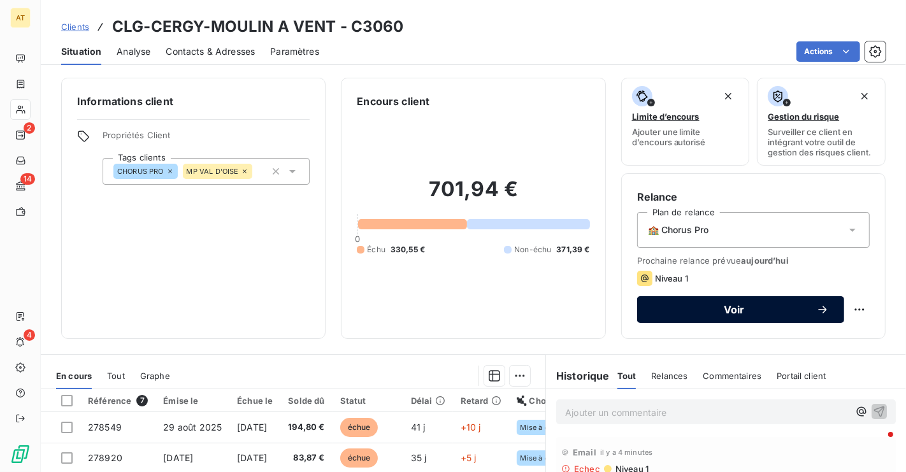
click at [745, 313] on span "Voir" at bounding box center [735, 310] width 164 height 10
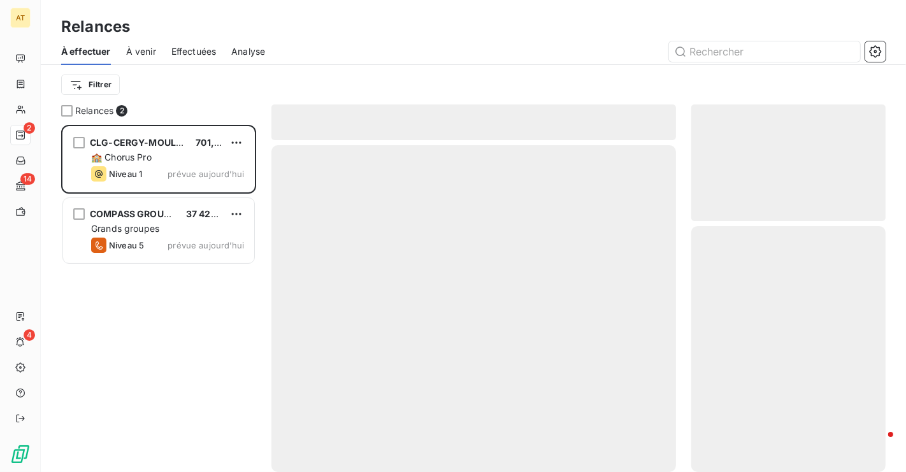
scroll to position [347, 194]
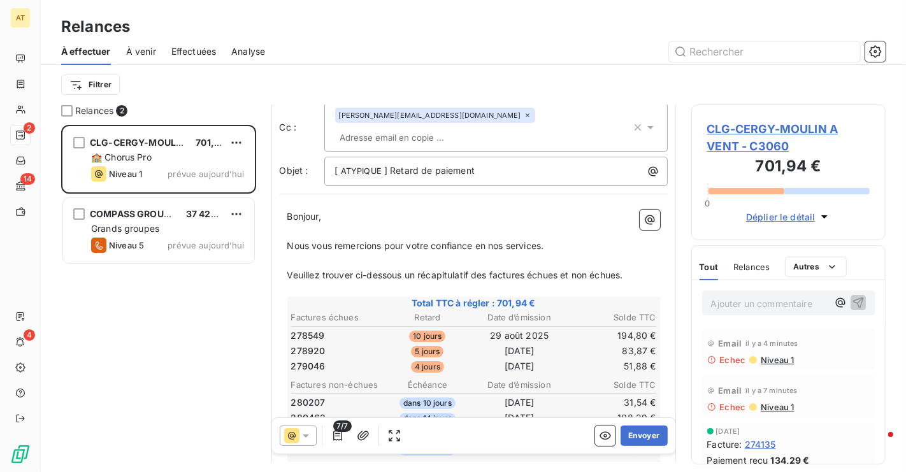
scroll to position [150, 0]
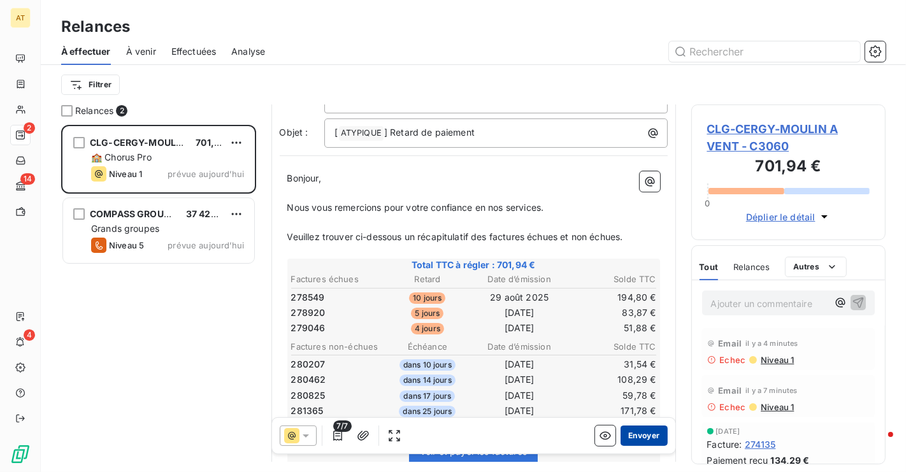
click at [642, 440] on button "Envoyer" at bounding box center [644, 436] width 47 height 20
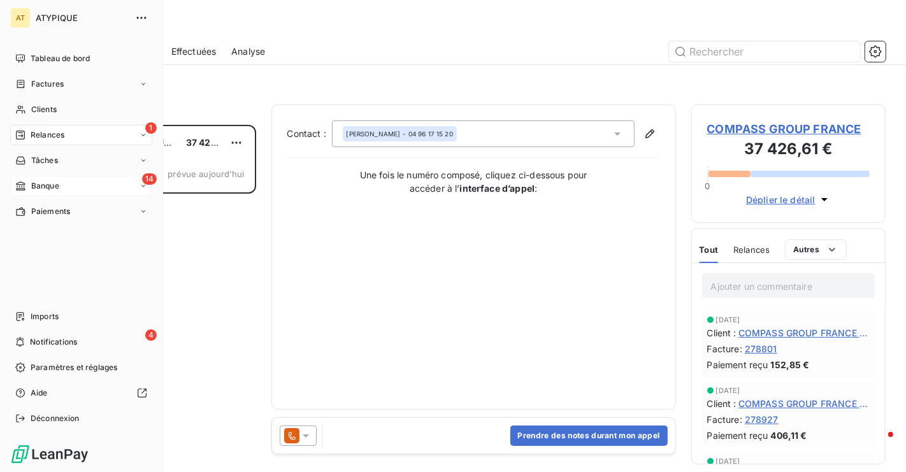
click at [46, 185] on span "Banque" at bounding box center [45, 185] width 28 height 11
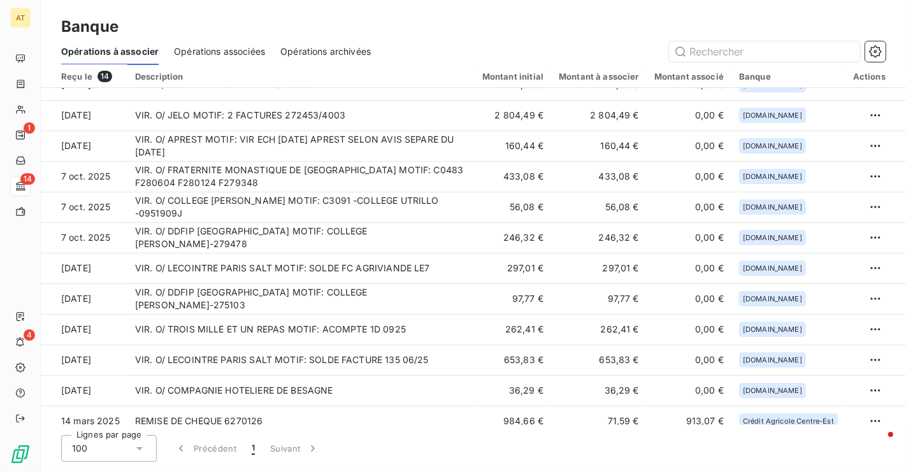
scroll to position [91, 0]
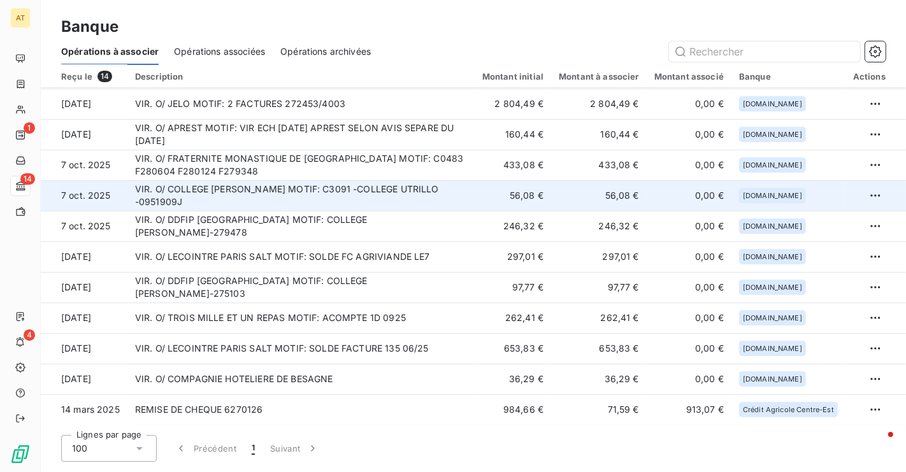
click at [403, 196] on td "VIR. O/ COLLEGE [PERSON_NAME] MOTIF: C3091 -COLLEGE UTRILLO -0951909J" at bounding box center [300, 195] width 347 height 31
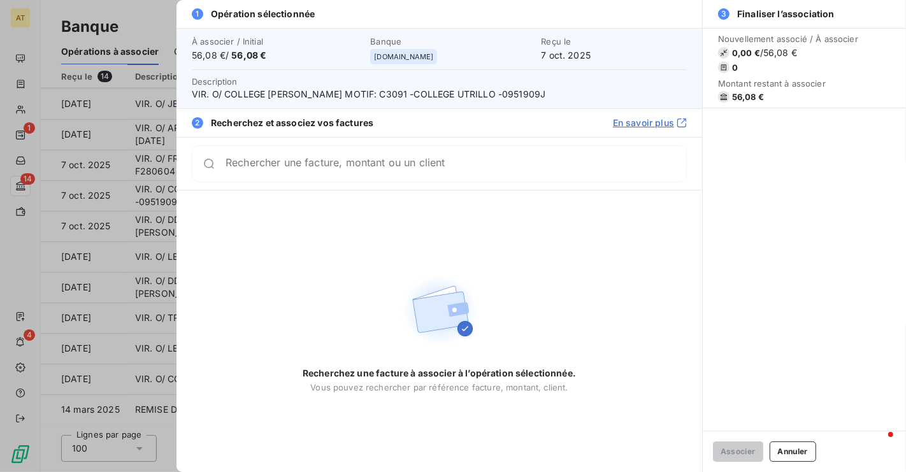
click at [487, 96] on span "VIR. O/ COLLEGE [PERSON_NAME] MOTIF: C3091 -COLLEGE UTRILLO -0951909J" at bounding box center [439, 94] width 495 height 13
copy span "UTRILLO"
click at [472, 154] on div "Rechercher une facture, montant ou un client" at bounding box center [439, 163] width 495 height 37
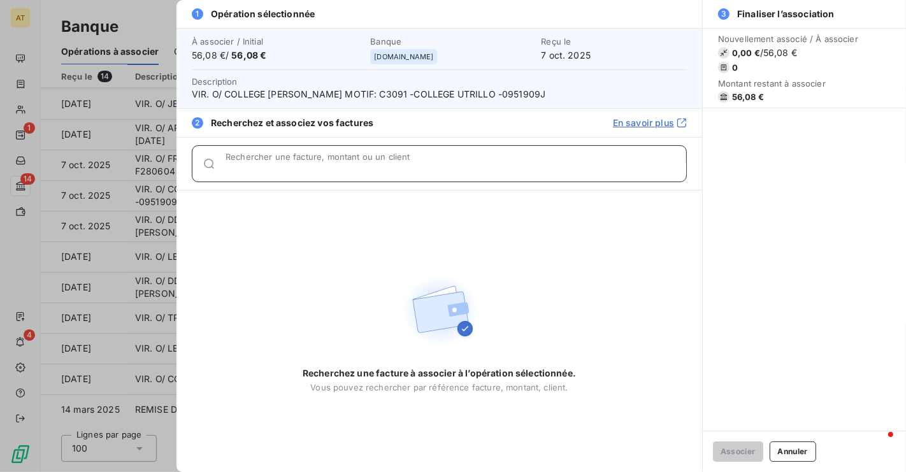
paste input "UTRILLO"
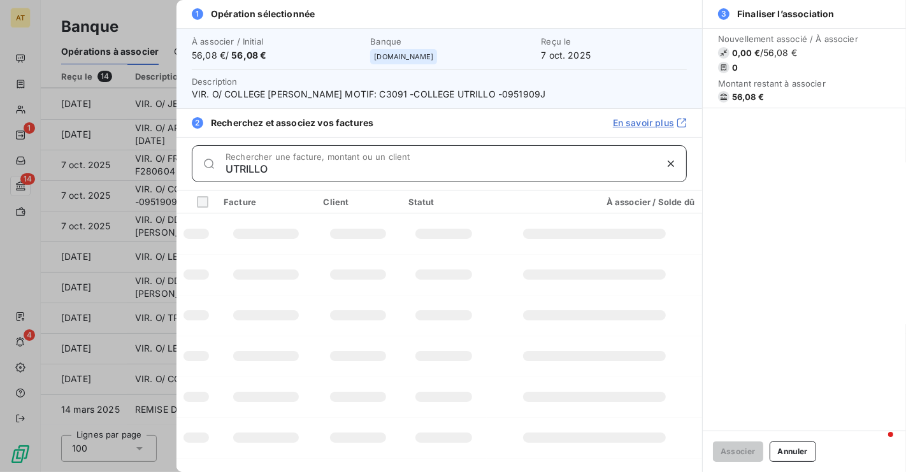
type input "UTRILLO"
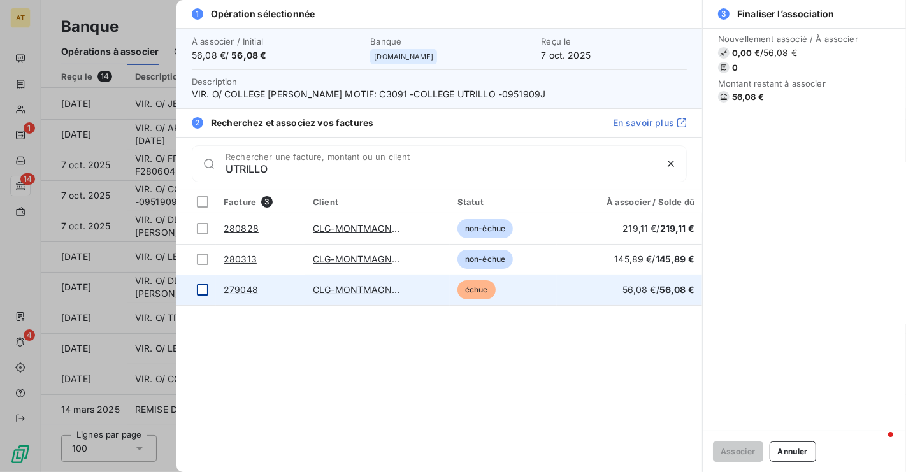
click at [203, 289] on div at bounding box center [202, 289] width 11 height 11
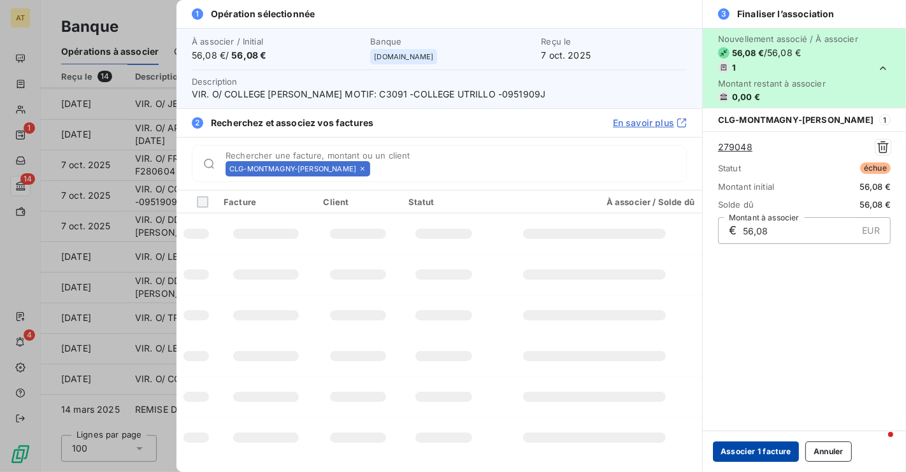
click at [752, 454] on button "Associer 1 facture" at bounding box center [756, 452] width 86 height 20
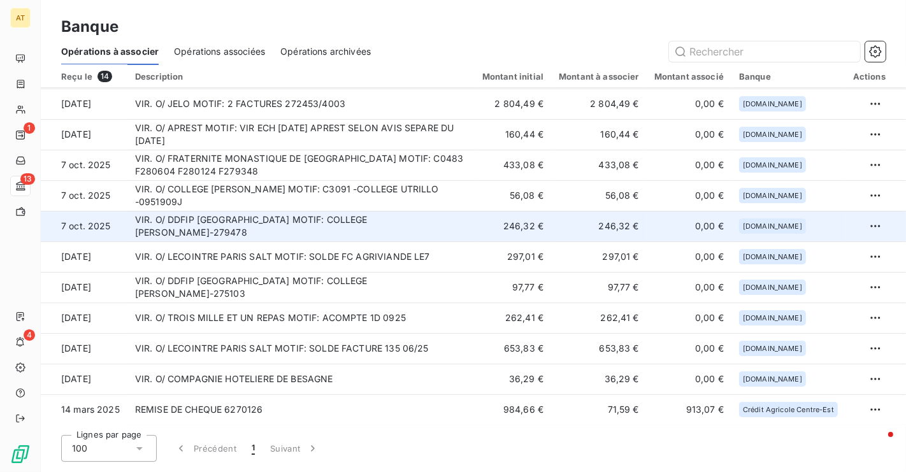
click at [367, 229] on td "VIR. O/ DDFIP [GEOGRAPHIC_DATA] MOTIF: COLLEGE [PERSON_NAME]-279478" at bounding box center [300, 226] width 347 height 31
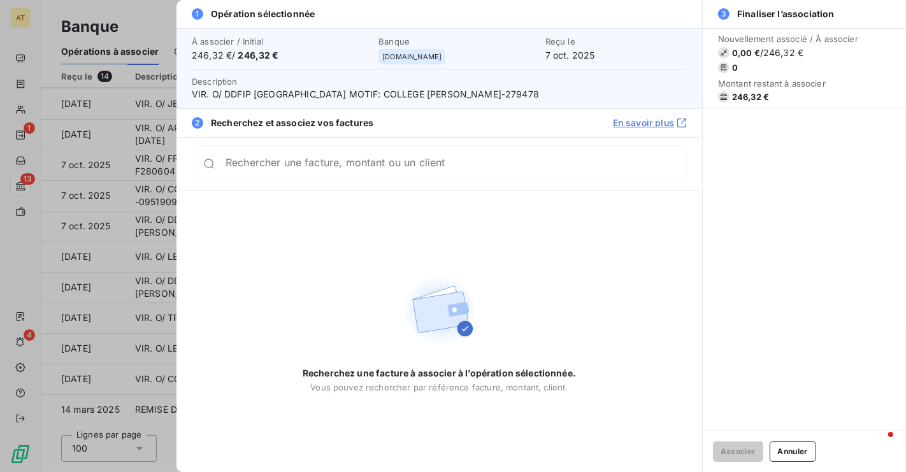
click at [512, 91] on span "VIR. O/ DDFIP [GEOGRAPHIC_DATA] MOTIF: COLLEGE [PERSON_NAME]-279478" at bounding box center [439, 94] width 495 height 13
click at [497, 92] on span "VIR. O/ DDFIP [GEOGRAPHIC_DATA] MOTIF: COLLEGE [PERSON_NAME]-279478" at bounding box center [439, 94] width 495 height 13
copy span "279478"
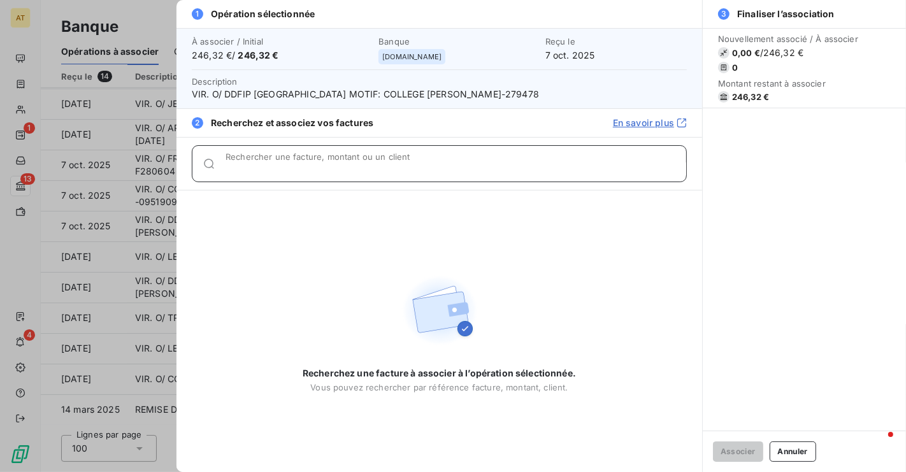
click at [456, 166] on input "Rechercher une facture, montant ou un client" at bounding box center [456, 169] width 461 height 13
paste input "279478"
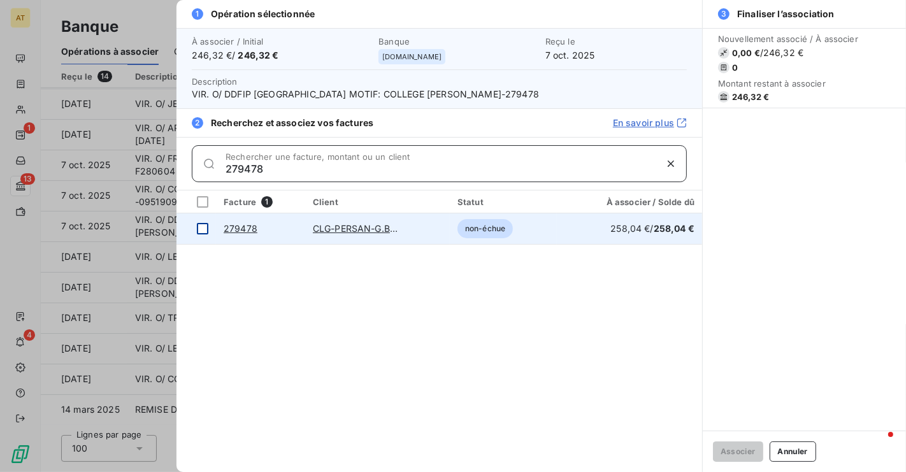
type input "279478"
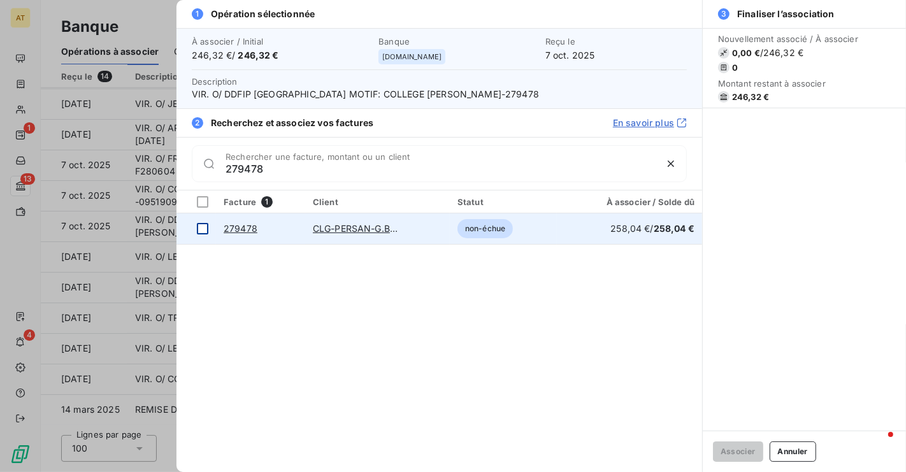
click at [201, 229] on div at bounding box center [202, 228] width 11 height 11
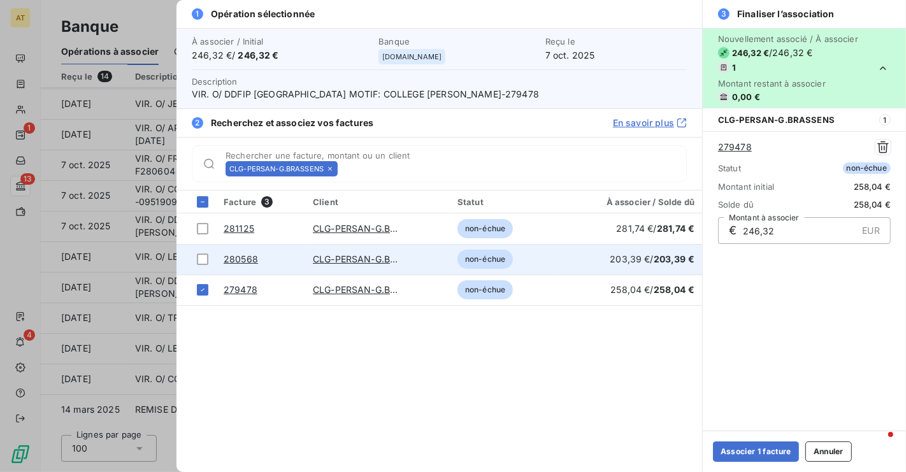
click at [363, 258] on link "CLG-PERSAN-G.BRASSENS" at bounding box center [372, 259] width 119 height 11
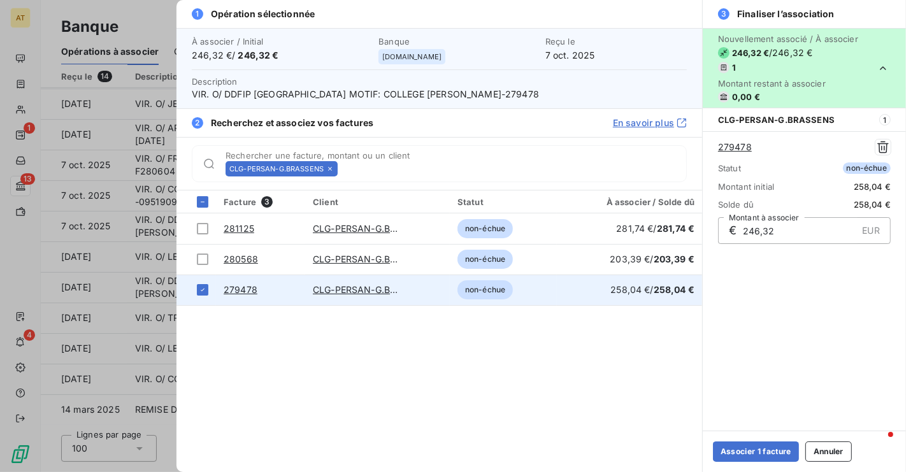
click at [236, 289] on link "279478" at bounding box center [241, 289] width 34 height 11
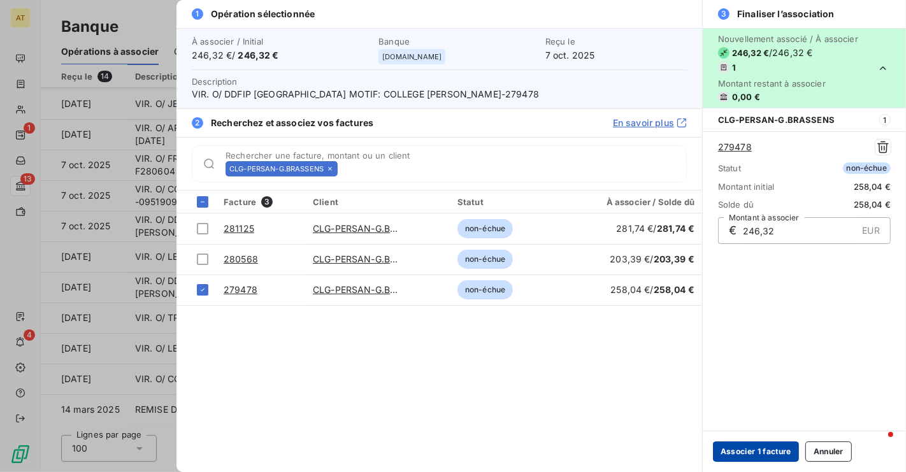
click at [752, 452] on button "Associer 1 facture" at bounding box center [756, 452] width 86 height 20
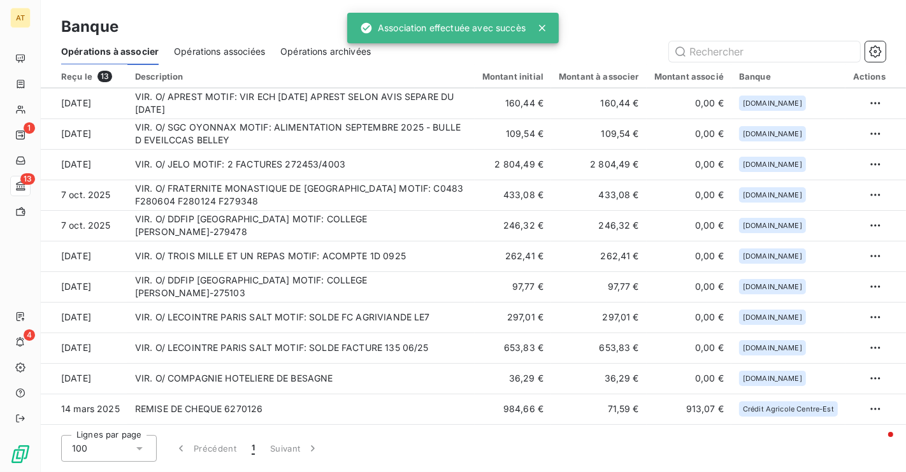
scroll to position [60, 0]
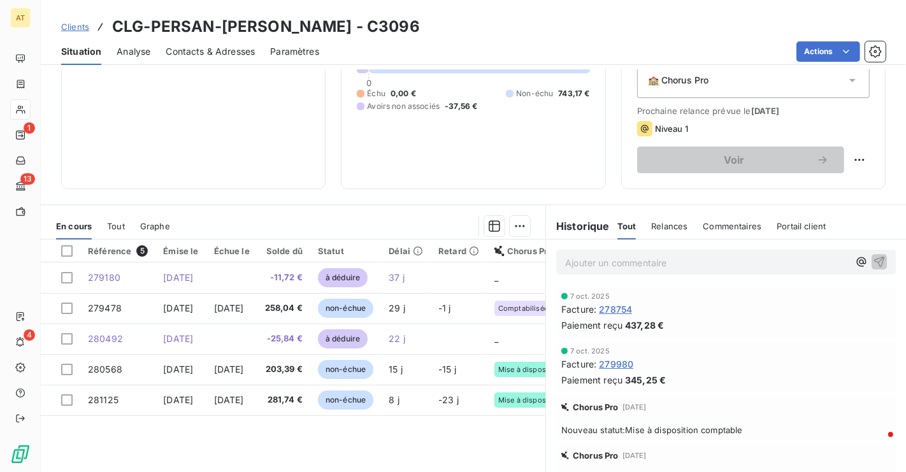
scroll to position [153, 0]
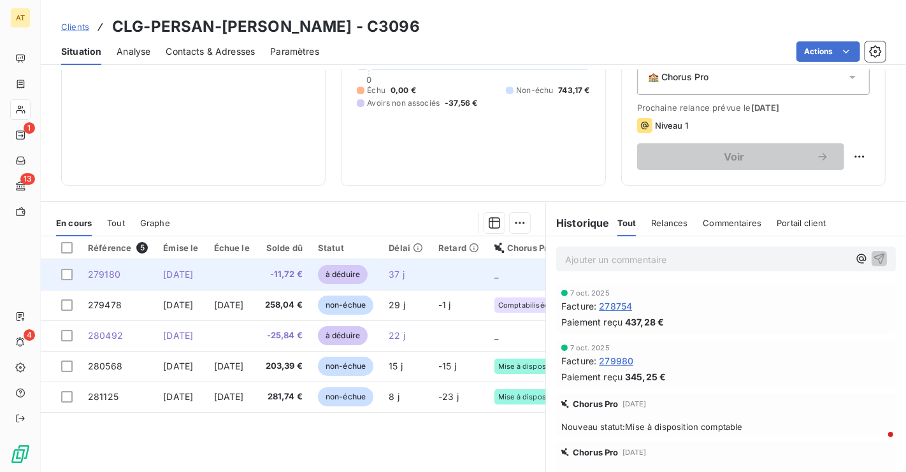
click at [258, 277] on td at bounding box center [232, 274] width 51 height 31
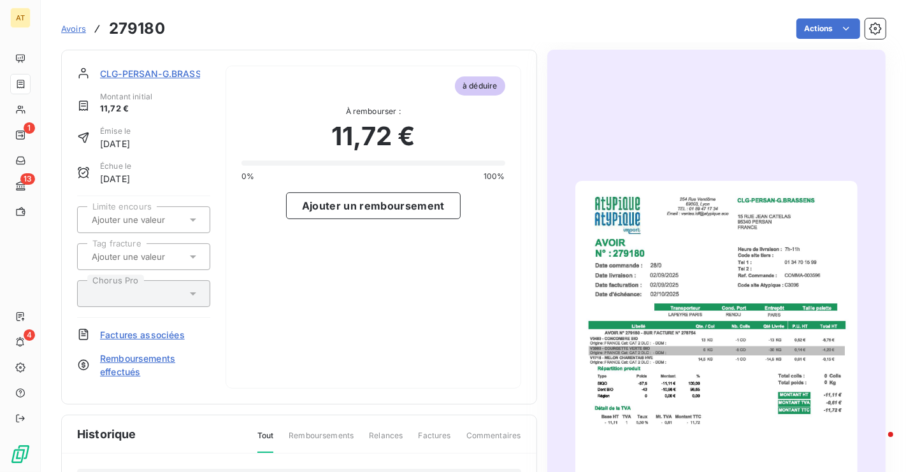
click at [693, 303] on img "button" at bounding box center [717, 380] width 282 height 399
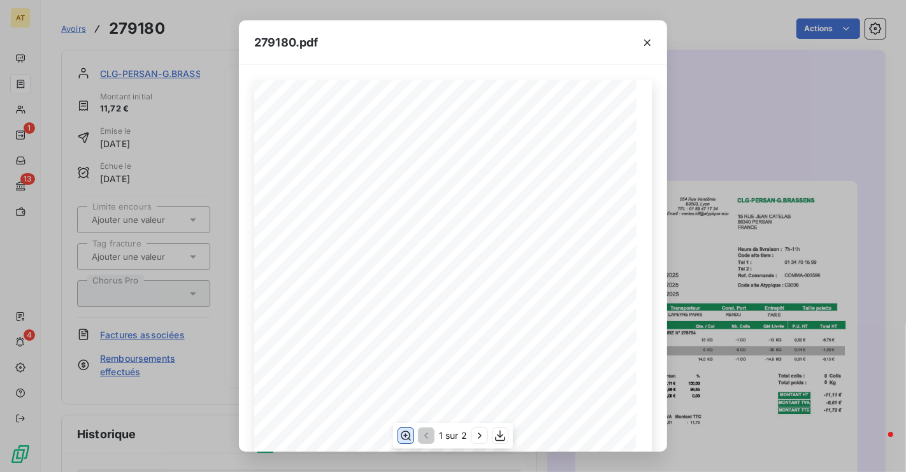
click at [413, 434] on button "button" at bounding box center [405, 435] width 15 height 15
click at [752, 91] on div "279180.pdf 1 sur 2" at bounding box center [453, 236] width 906 height 472
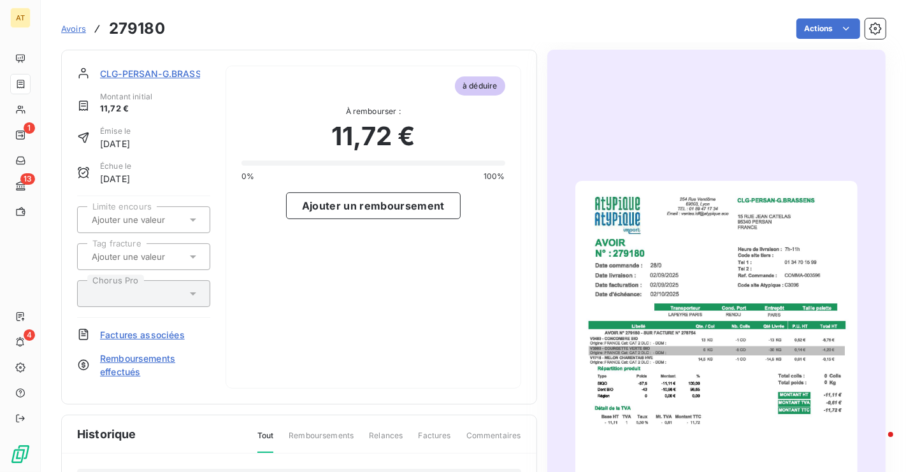
click at [154, 326] on div "CLG-PERSAN-G.BRASSENS Montant initial 11,72 € Émise le 2 sept. 2025 Échue le 2 …" at bounding box center [143, 227] width 133 height 323
click at [155, 337] on span "Factures associées" at bounding box center [142, 334] width 85 height 13
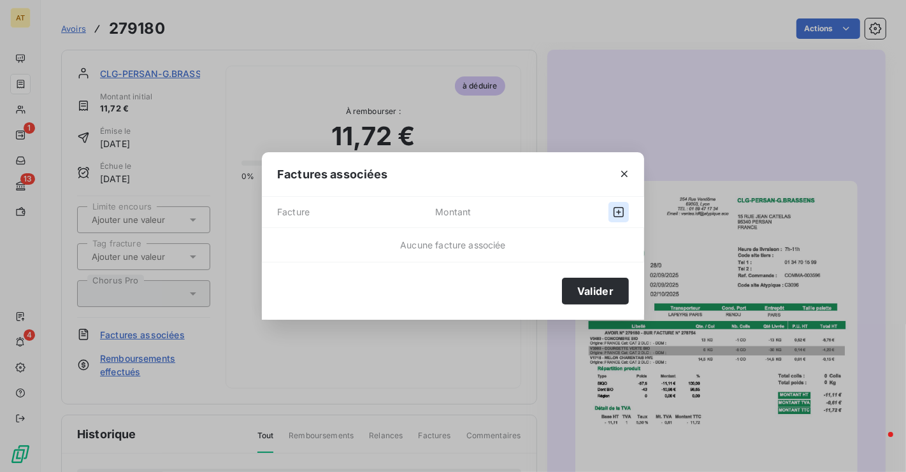
click at [616, 210] on icon "button" at bounding box center [619, 212] width 13 height 13
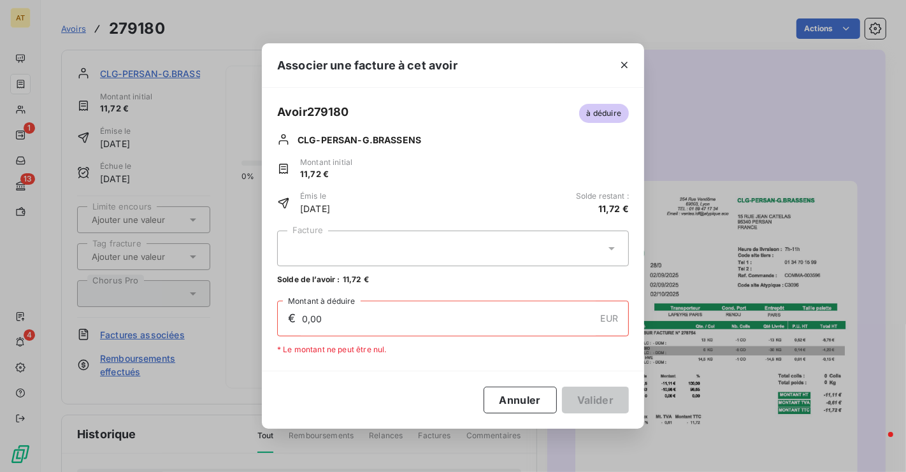
click at [377, 250] on div at bounding box center [453, 249] width 352 height 36
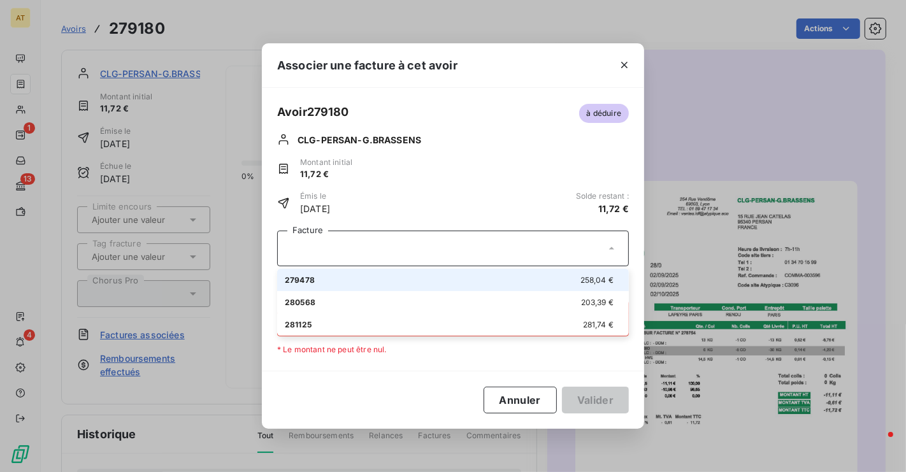
click at [367, 289] on li "279478 258,04 €" at bounding box center [453, 280] width 352 height 22
type input "11,72"
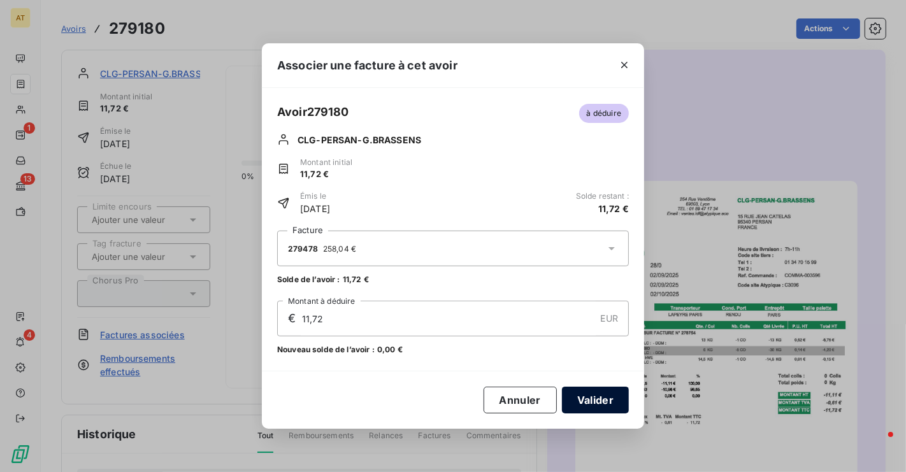
click at [597, 398] on button "Valider" at bounding box center [595, 400] width 67 height 27
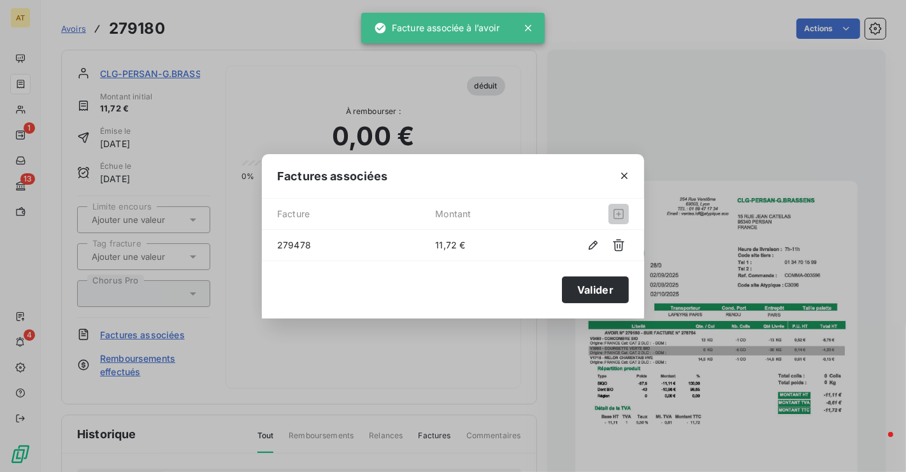
click at [505, 363] on div "Factures associées Facture Montant 279478 11,72 € Valider" at bounding box center [453, 236] width 906 height 472
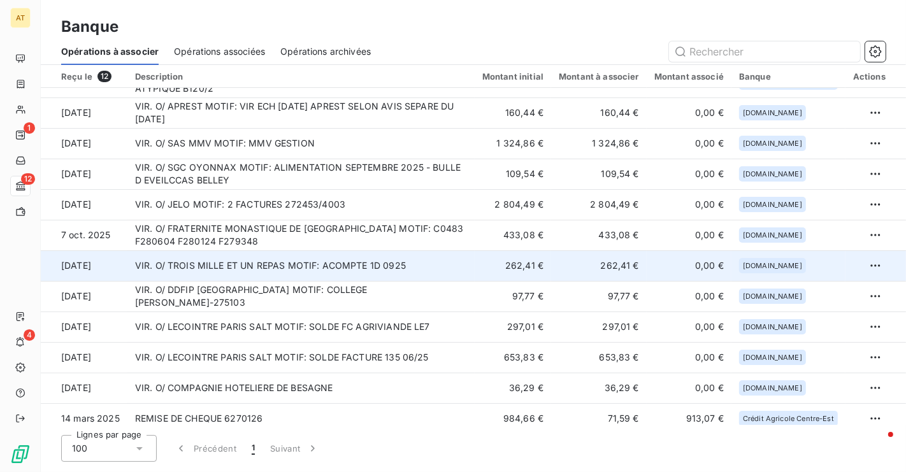
scroll to position [29, 0]
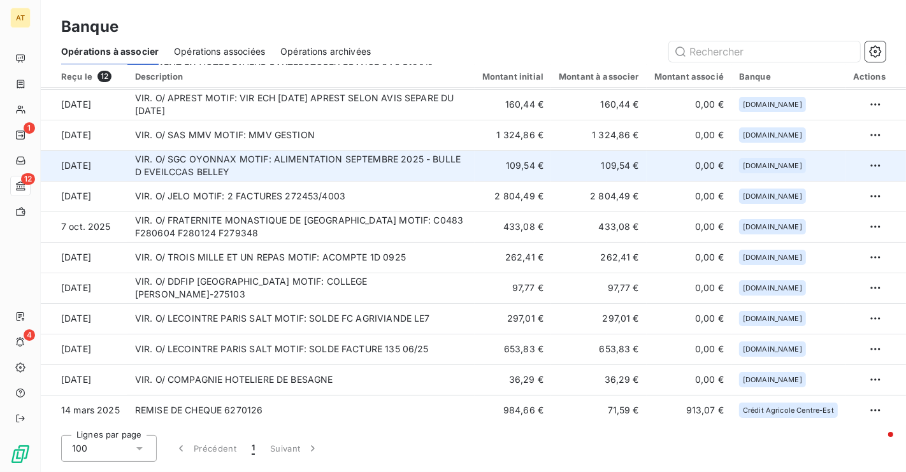
click at [357, 157] on td "VIR. O/ SGC OYONNAX MOTIF: ALIMENTATION SEPTEMBRE 2025 - BULLE D EVEILCCAS BELL…" at bounding box center [300, 165] width 347 height 31
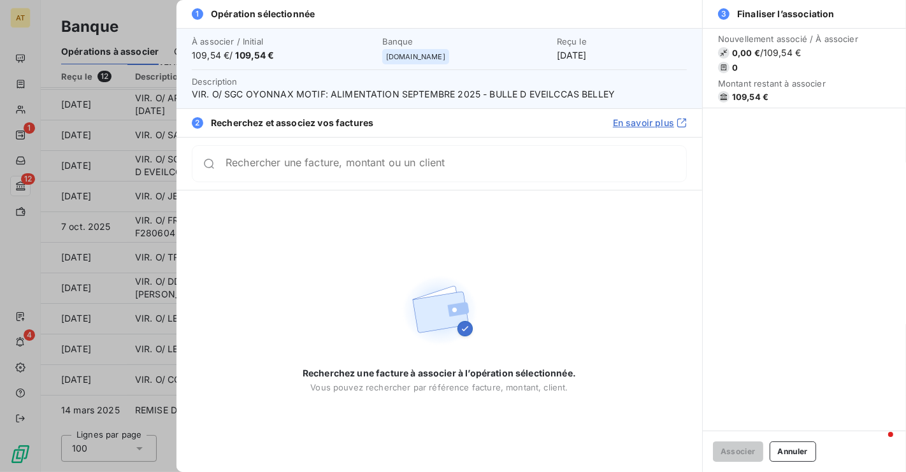
click at [494, 96] on span "VIR. O/ SGC OYONNAX MOTIF: ALIMENTATION SEPTEMBRE 2025 - BULLE D EVEILCCAS BELL…" at bounding box center [439, 94] width 495 height 13
copy span "BULLE"
click at [430, 172] on div "Rechercher une facture, montant ou un client" at bounding box center [439, 163] width 495 height 37
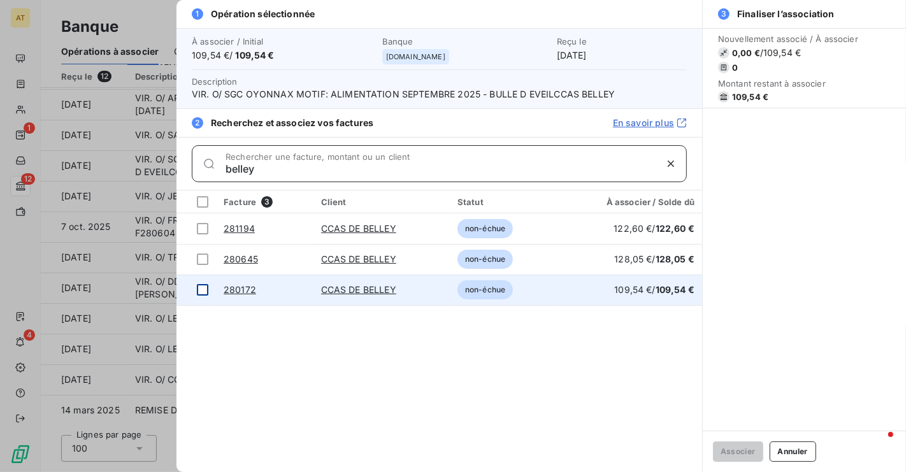
type input "belley"
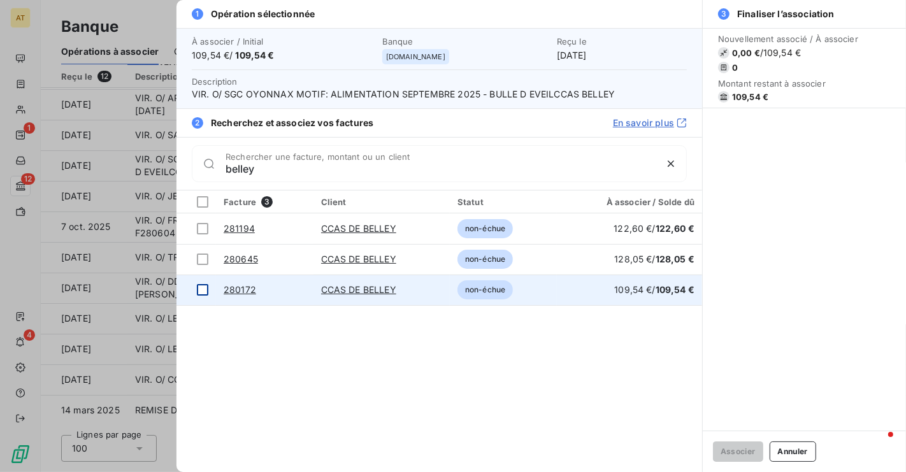
click at [200, 289] on div at bounding box center [202, 289] width 11 height 11
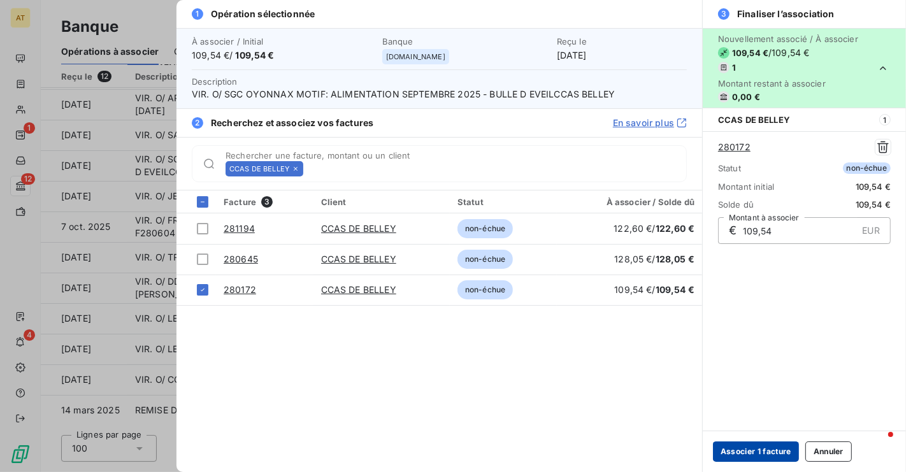
click at [744, 453] on button "Associer 1 facture" at bounding box center [756, 452] width 86 height 20
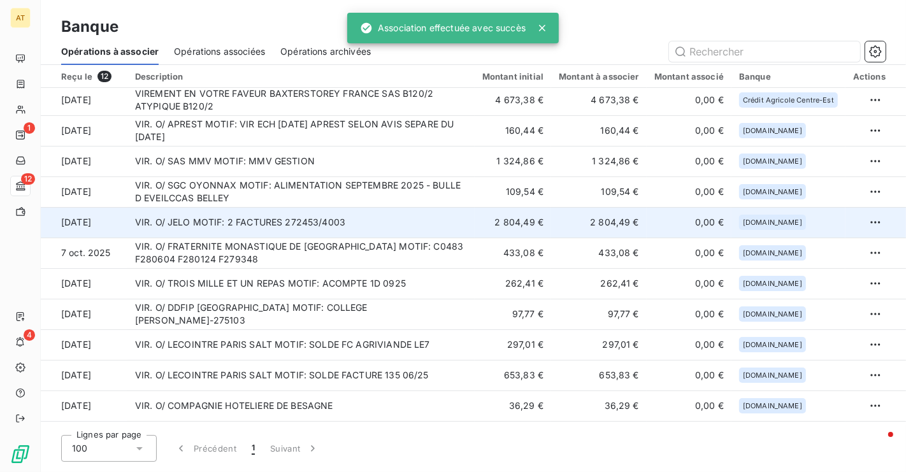
scroll to position [0, 0]
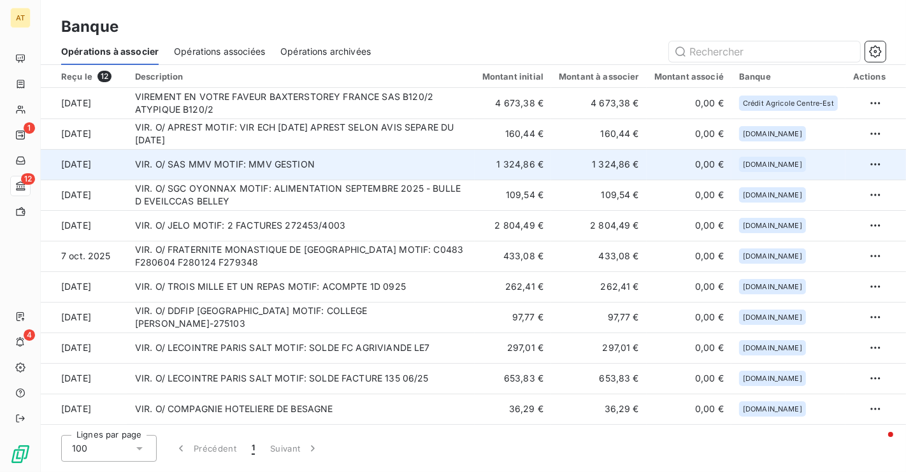
click at [423, 167] on td "VIR. O/ SAS MMV MOTIF: MMV GESTION" at bounding box center [300, 164] width 347 height 31
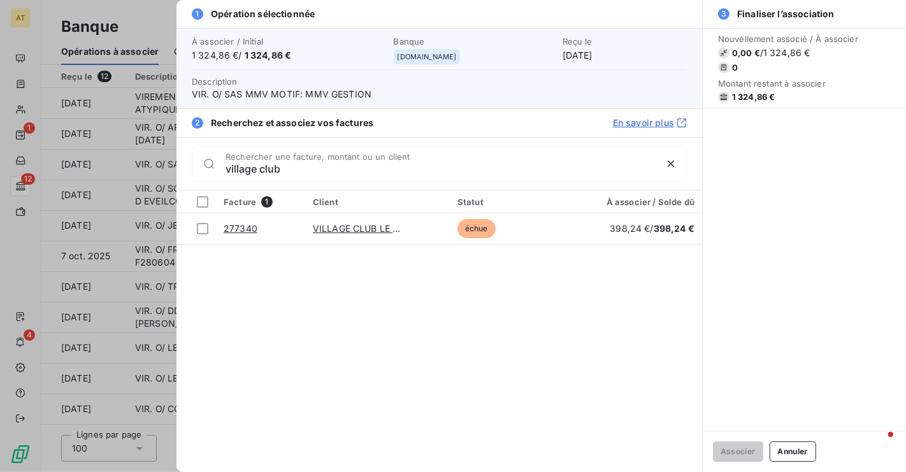
type input "village club"
click at [484, 157] on div "village club Rechercher une facture, montant ou un client" at bounding box center [456, 164] width 461 height 20
click at [613, 292] on div "Facture 1 Client Statut À associer / Solde dû 277340 VILLAGE CLUB [GEOGRAPHIC_D…" at bounding box center [440, 332] width 526 height 282
click at [272, 282] on div "Facture 1 Client Statut À associer / Solde dû 277340 VILLAGE CLUB [GEOGRAPHIC_D…" at bounding box center [440, 332] width 526 height 282
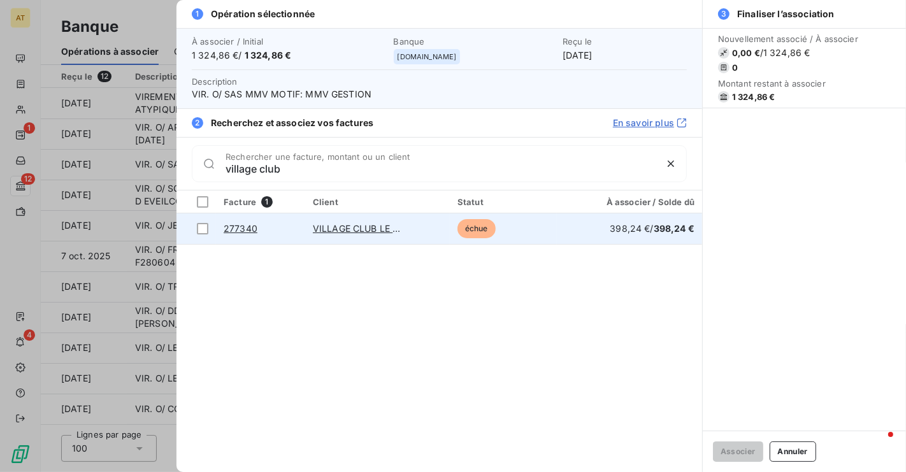
click at [246, 226] on link "277340" at bounding box center [241, 228] width 34 height 11
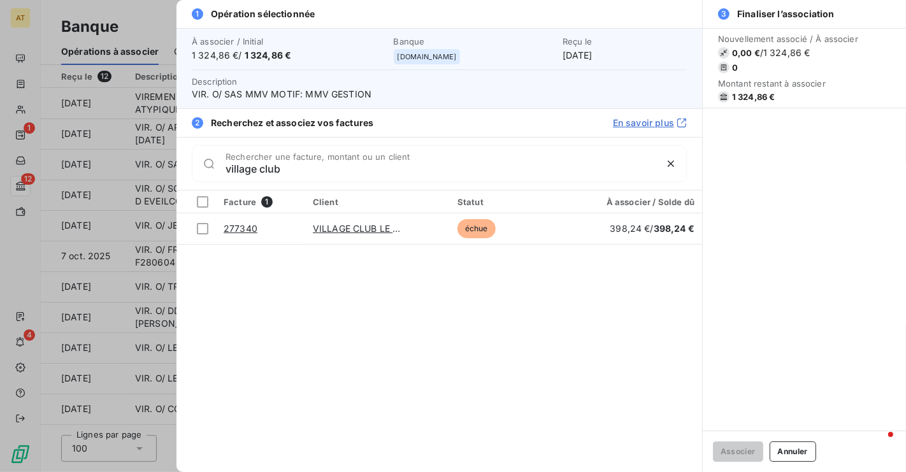
click at [765, 98] on span "1 324,86 €" at bounding box center [753, 97] width 43 height 10
copy div "1 324,86 €"
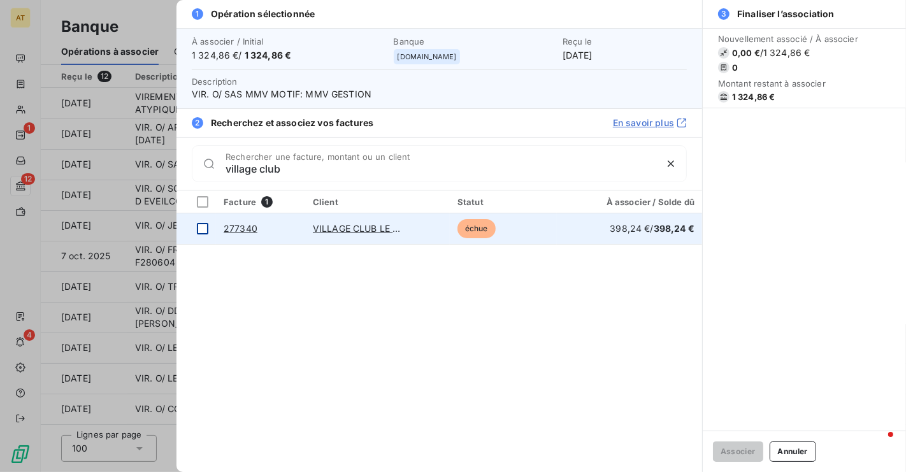
click at [202, 231] on div at bounding box center [202, 228] width 11 height 11
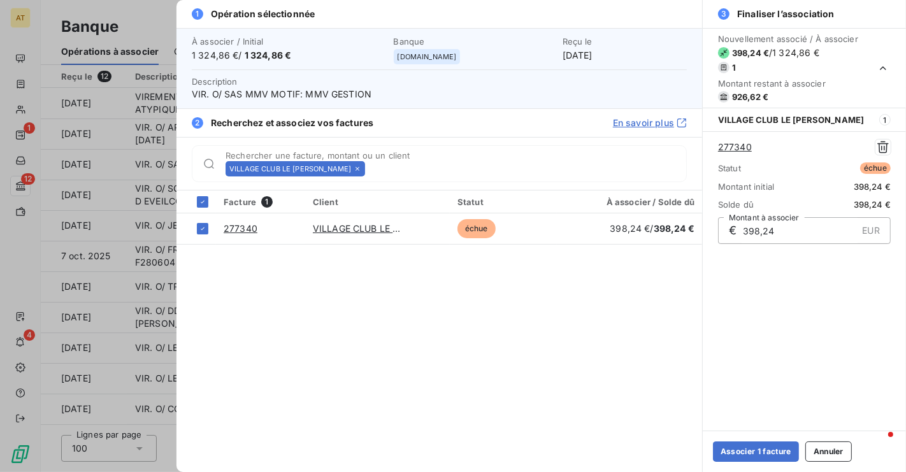
click at [749, 99] on span "926,62 €" at bounding box center [750, 97] width 36 height 10
copy span "926,62"
click at [765, 454] on button "Associer 1 facture" at bounding box center [756, 452] width 86 height 20
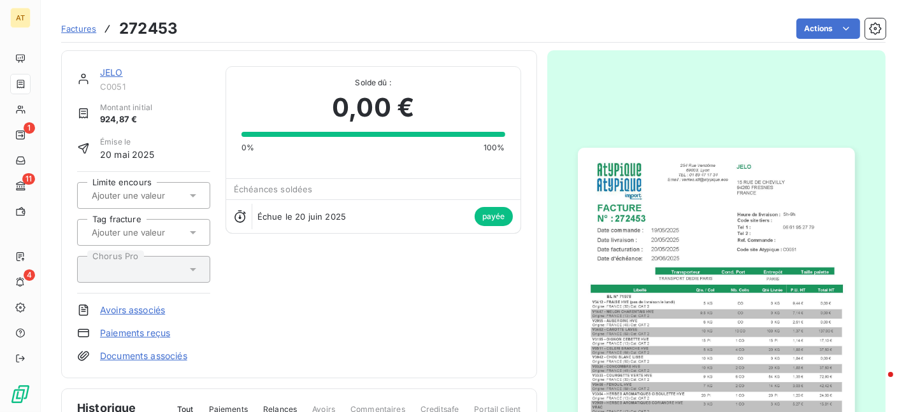
scroll to position [192, 0]
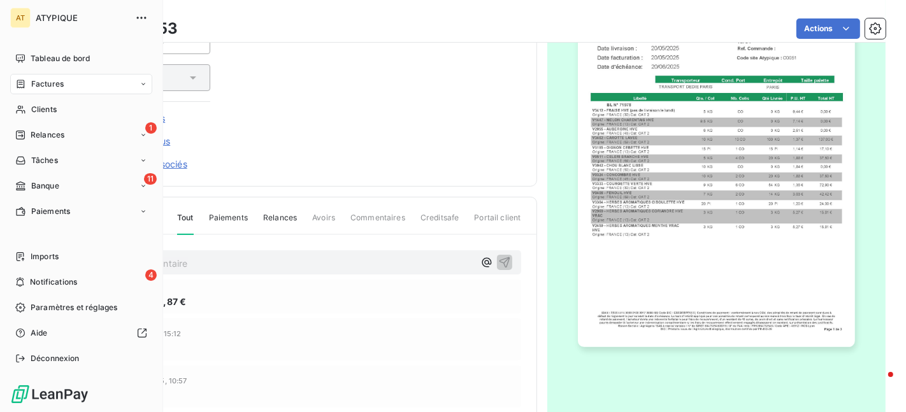
click at [48, 84] on span "Factures" at bounding box center [47, 83] width 33 height 11
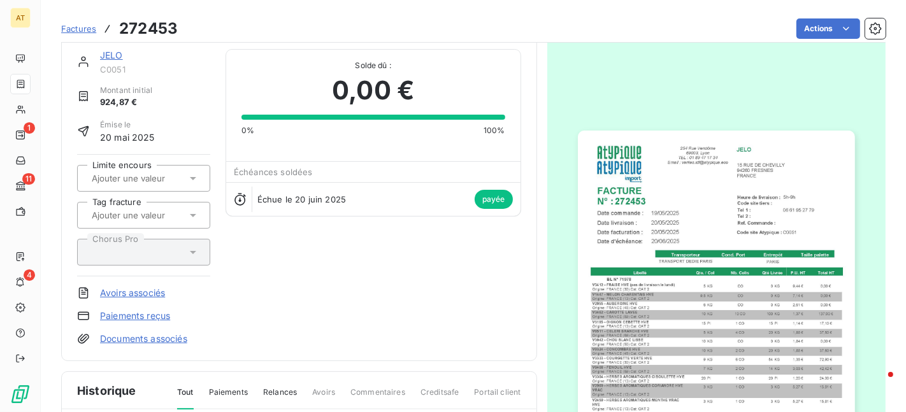
scroll to position [0, 0]
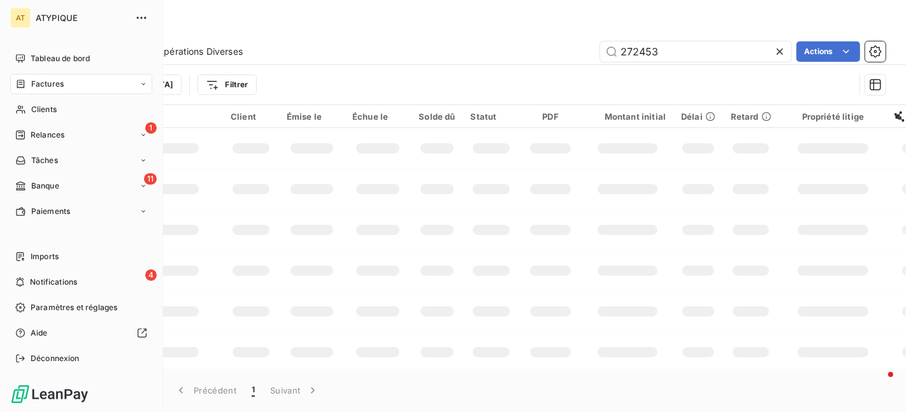
click at [69, 85] on div "Factures" at bounding box center [81, 84] width 142 height 20
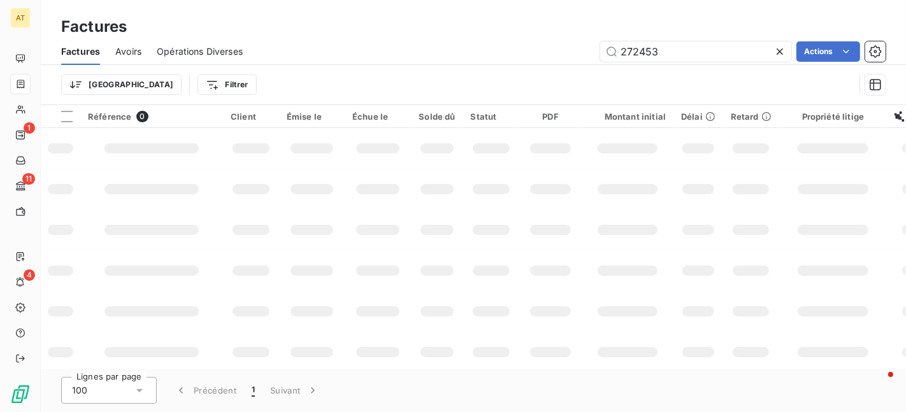
click at [777, 54] on icon at bounding box center [780, 51] width 6 height 6
click at [552, 45] on div "Actions" at bounding box center [572, 51] width 628 height 20
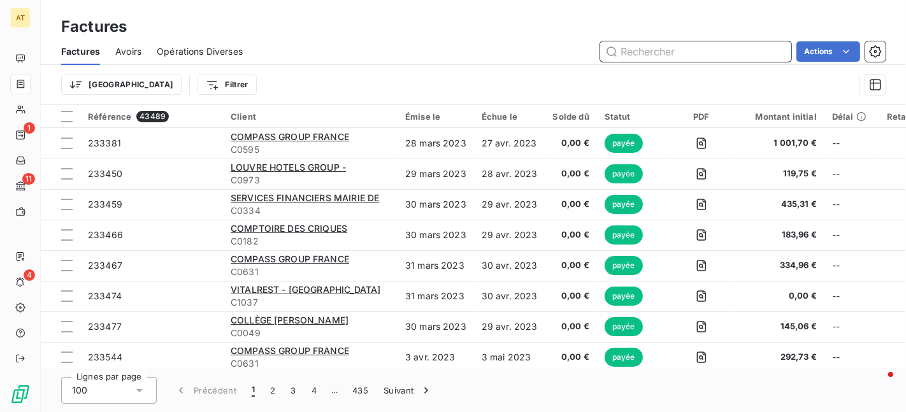
click at [647, 46] on input "text" at bounding box center [695, 51] width 191 height 20
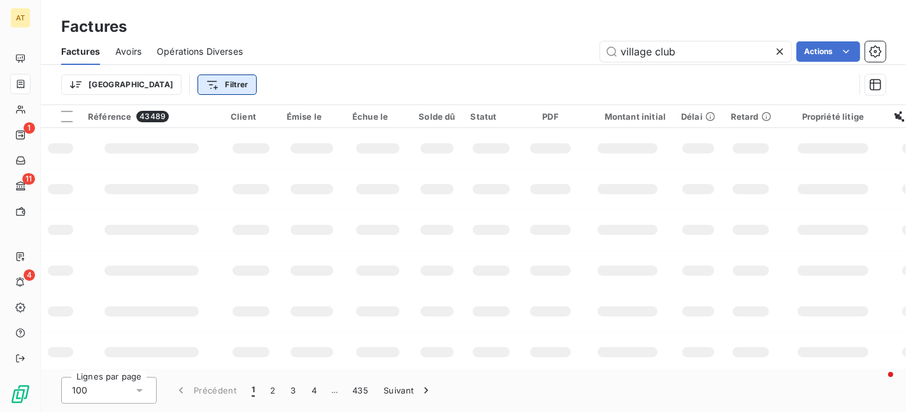
click at [156, 78] on html "AT 1 11 4 Factures Factures Avoirs Opérations Diverses village club Actions Tri…" at bounding box center [453, 206] width 906 height 412
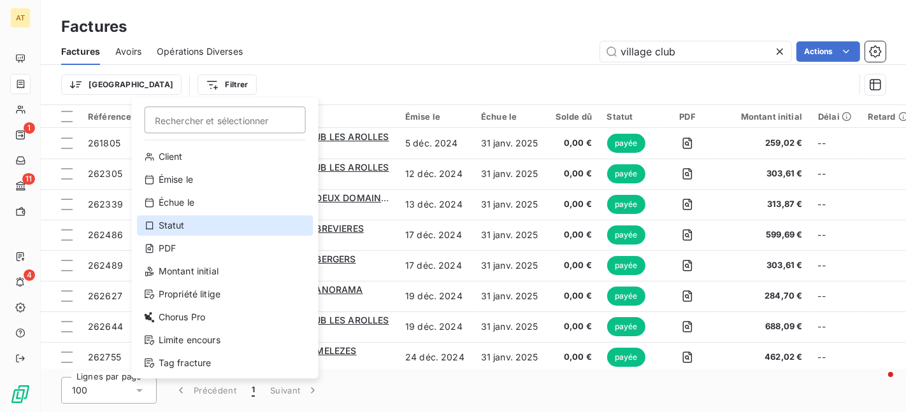
click at [170, 230] on div "Statut" at bounding box center [225, 225] width 177 height 20
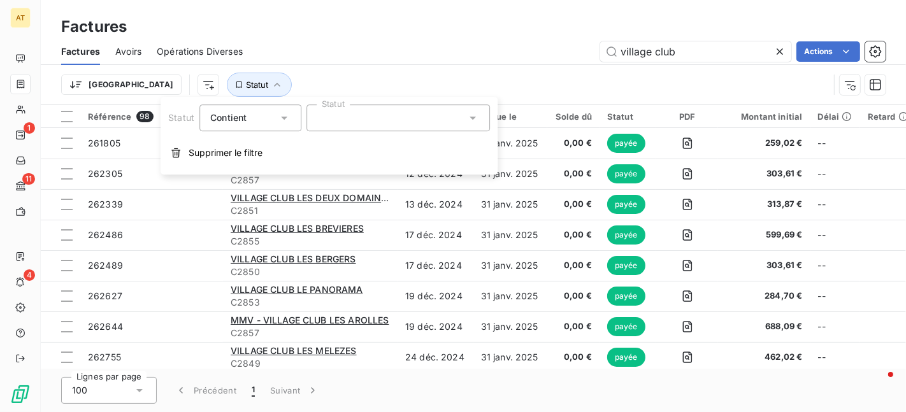
click at [444, 129] on div at bounding box center [399, 118] width 184 height 27
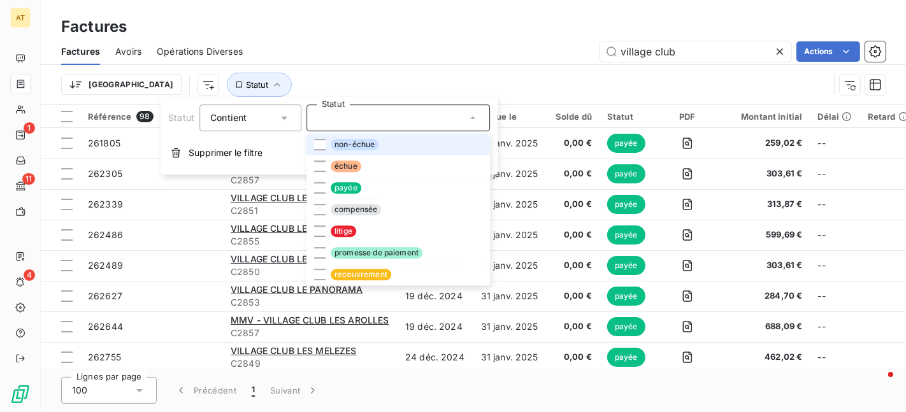
click at [423, 143] on li "non-échue" at bounding box center [399, 145] width 184 height 22
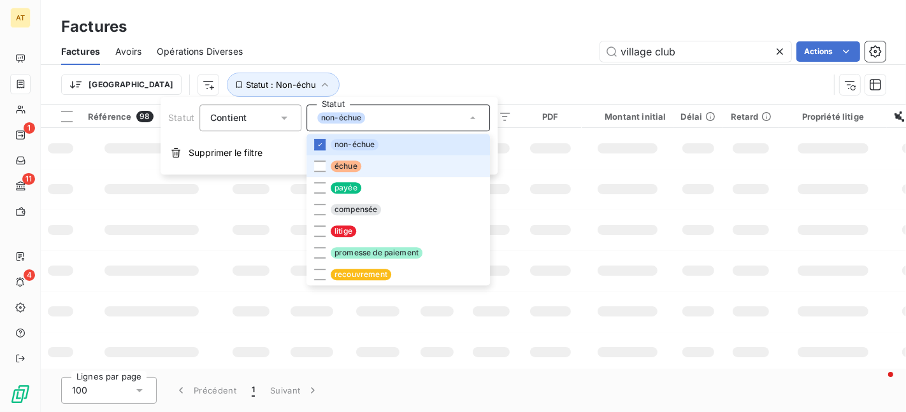
click at [408, 159] on li "échue" at bounding box center [399, 167] width 184 height 22
click at [507, 37] on div "Factures" at bounding box center [474, 26] width 866 height 23
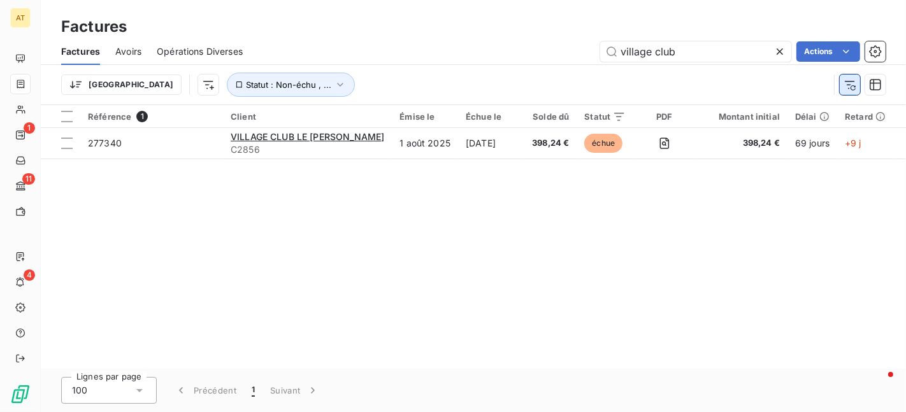
click at [840, 86] on button "button" at bounding box center [850, 85] width 20 height 20
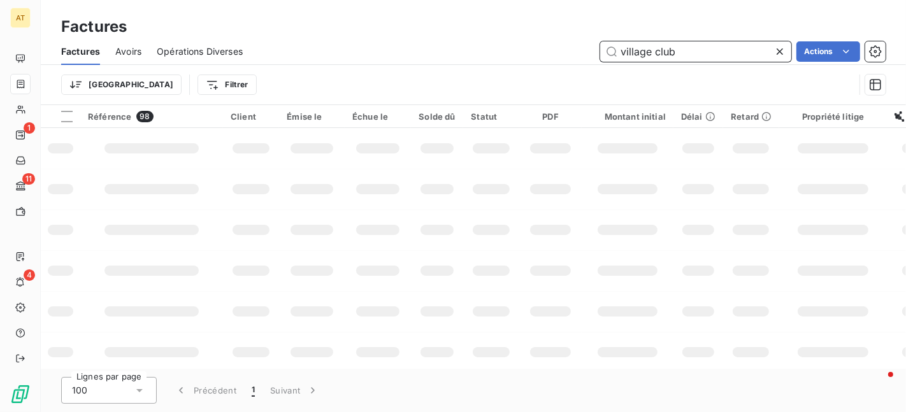
click at [740, 55] on input "village club" at bounding box center [695, 51] width 191 height 20
paste input "277340"
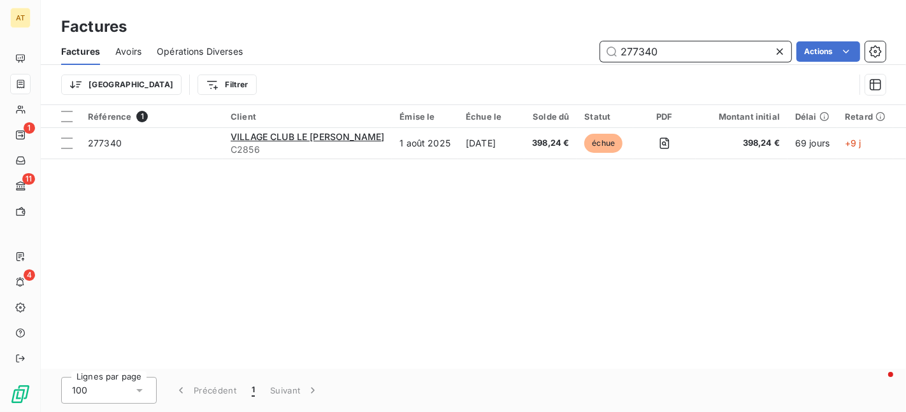
click at [674, 55] on input "277340" at bounding box center [695, 51] width 191 height 20
paste input "436"
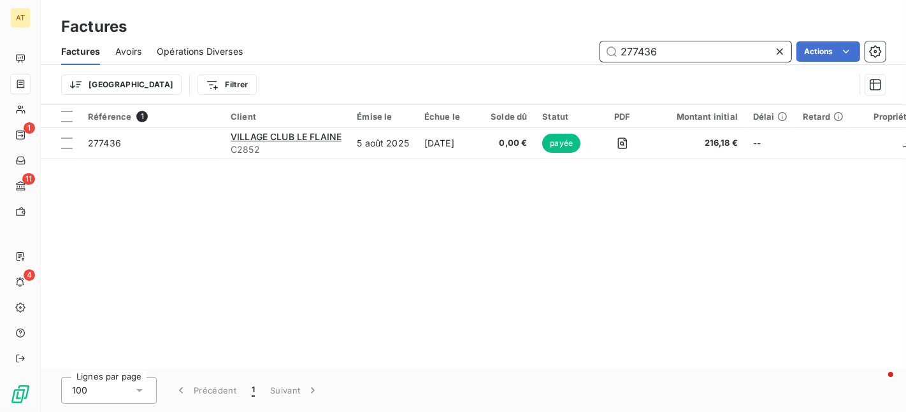
click at [674, 43] on input "277436" at bounding box center [695, 51] width 191 height 20
paste input "682"
click at [702, 55] on input "277682" at bounding box center [695, 51] width 191 height 20
paste input "8053"
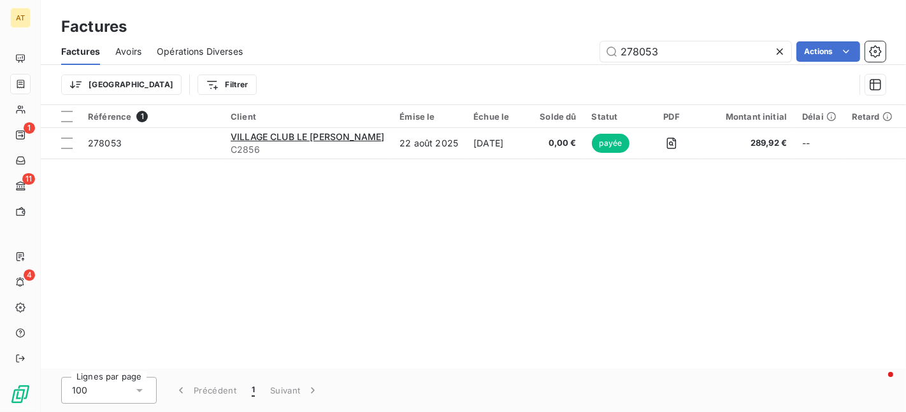
click at [240, 198] on div "Référence 1 Client Émise le Échue le Solde dû Statut PDF Montant initial Délai …" at bounding box center [474, 237] width 866 height 264
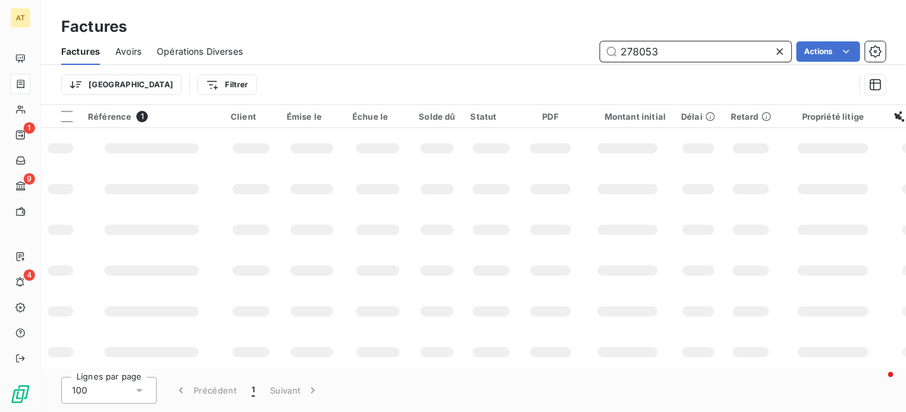
click at [711, 52] on input "278053" at bounding box center [695, 51] width 191 height 20
paste input "3880"
type input "273880"
click at [516, 78] on div "Trier Filtrer" at bounding box center [458, 85] width 794 height 24
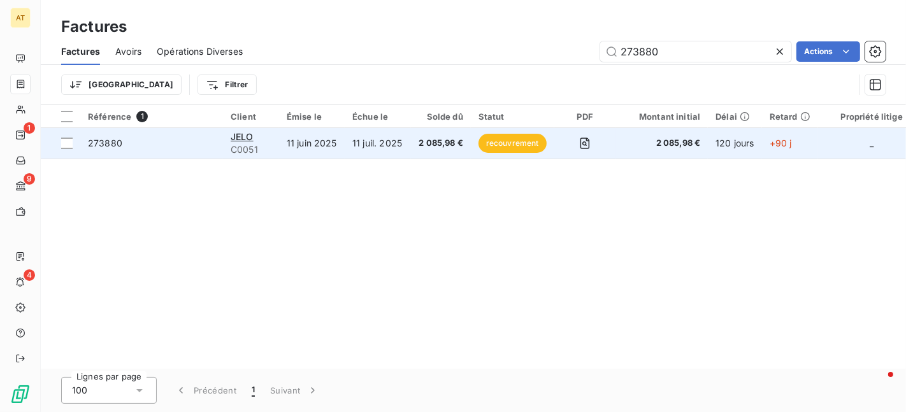
click at [112, 145] on span "273880" at bounding box center [105, 143] width 34 height 11
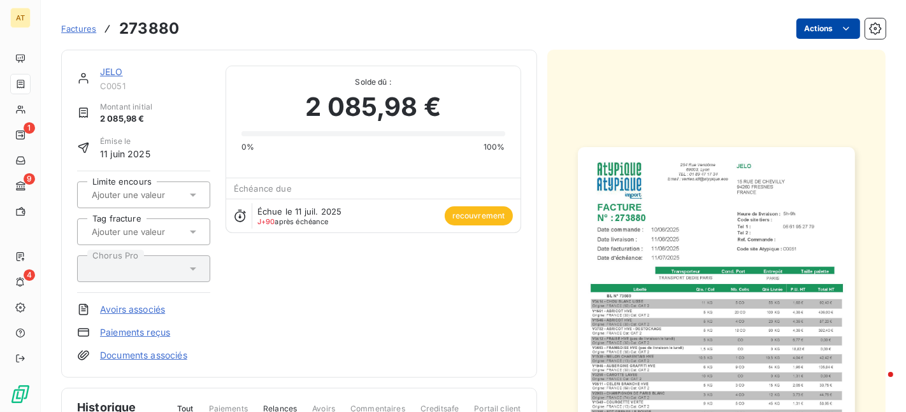
click at [829, 25] on html "AT 1 9 4 Factures 273880 Actions JELO C0051 Montant initial 2 085,98 € Émise le…" at bounding box center [453, 206] width 906 height 412
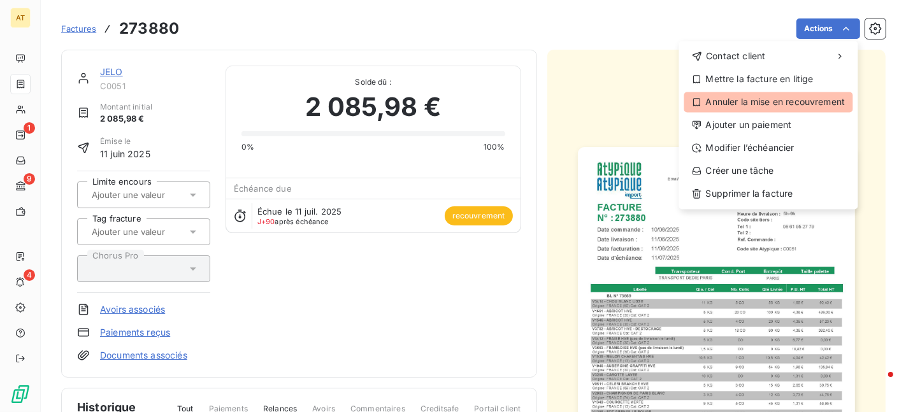
click at [783, 98] on div "Annuler la mise en recouvrement" at bounding box center [769, 102] width 169 height 20
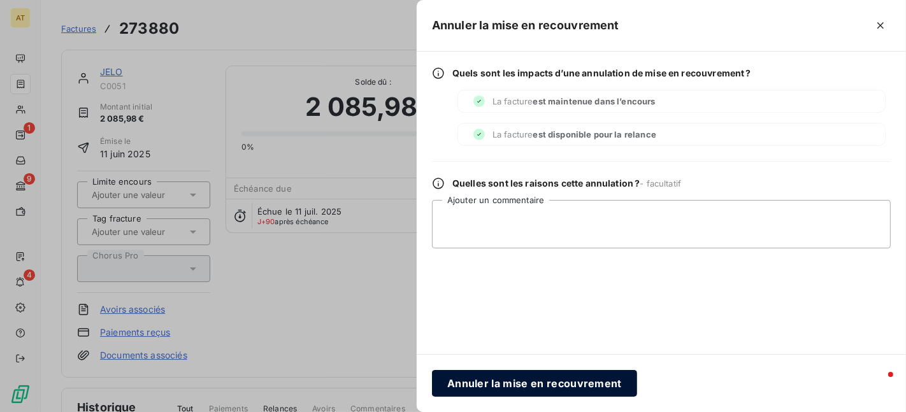
click at [546, 388] on button "Annuler la mise en recouvrement" at bounding box center [534, 383] width 205 height 27
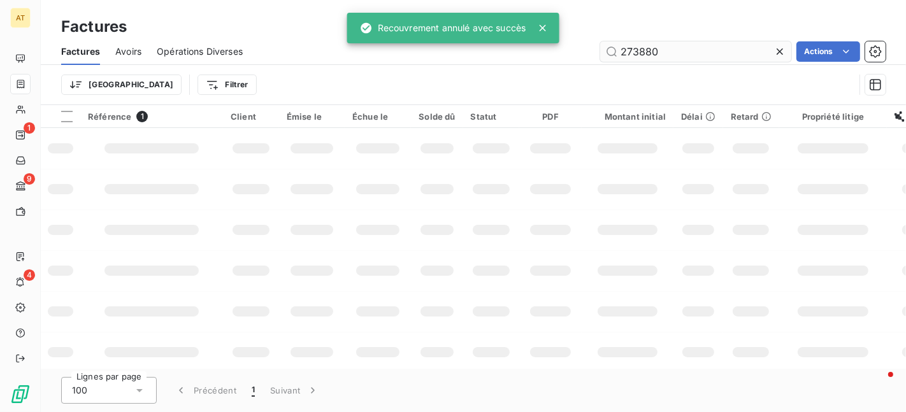
click at [722, 59] on input "273880" at bounding box center [695, 51] width 191 height 20
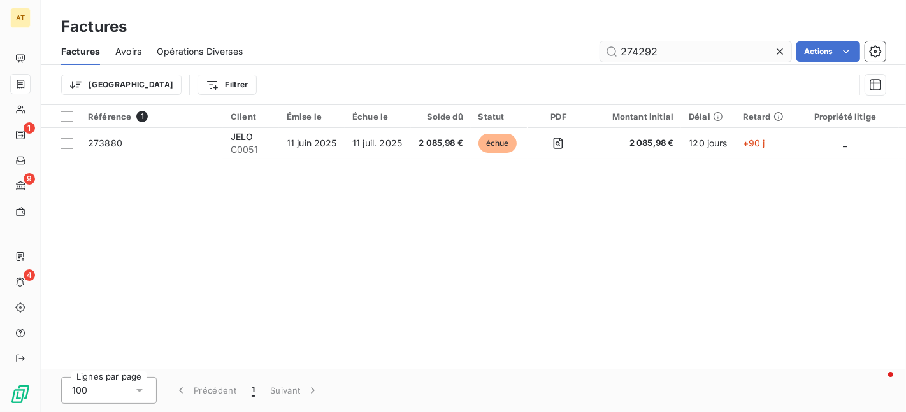
click at [722, 59] on input "274292" at bounding box center [695, 51] width 191 height 20
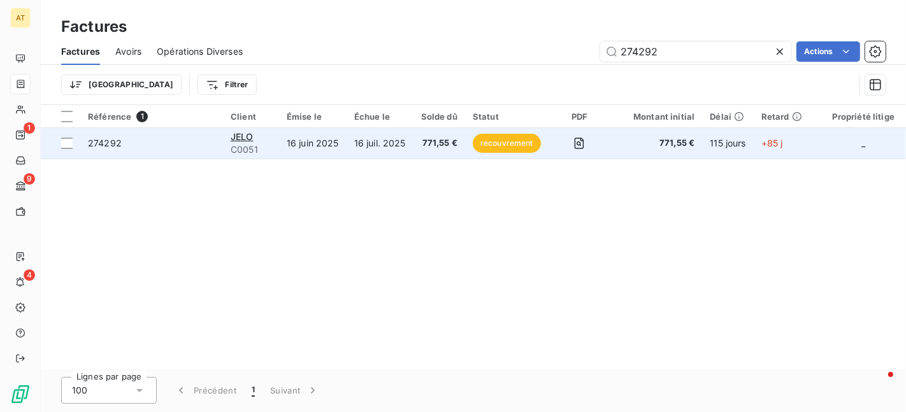
type input "274292"
click at [103, 154] on td "274292" at bounding box center [151, 143] width 143 height 31
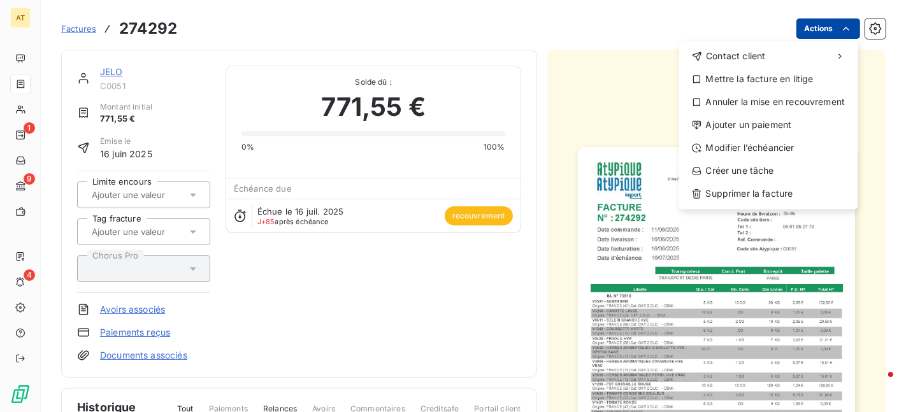
click at [826, 24] on html "AT 1 9 4 Factures 274292 Actions Contact client Mettre la facture en litige Ann…" at bounding box center [453, 206] width 906 height 412
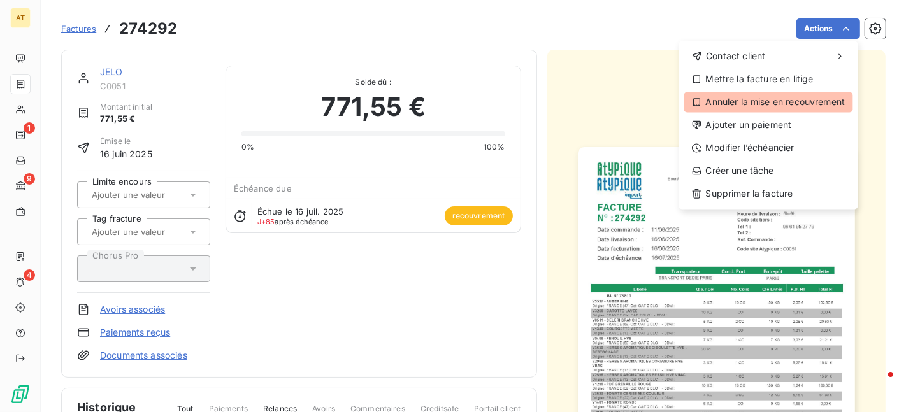
click at [812, 99] on div "Annuler la mise en recouvrement" at bounding box center [769, 102] width 169 height 20
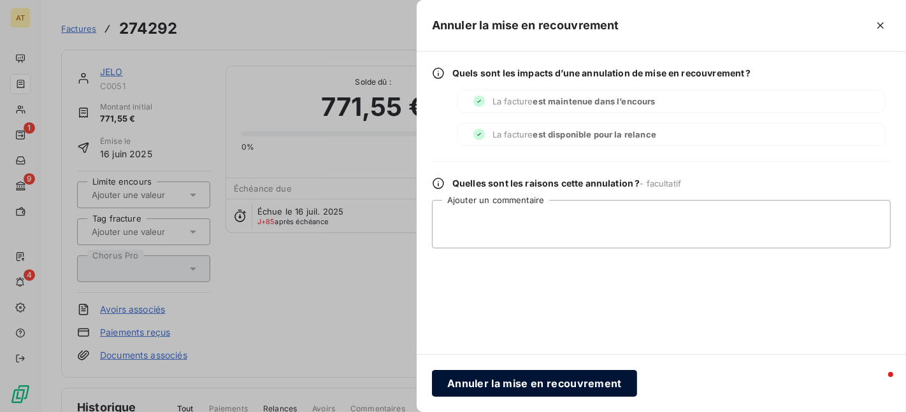
click at [551, 380] on button "Annuler la mise en recouvrement" at bounding box center [534, 383] width 205 height 27
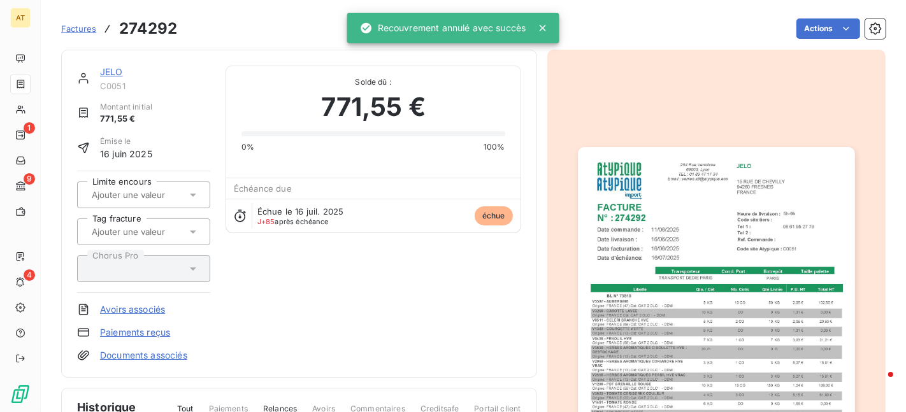
click at [154, 33] on h3 "274292" at bounding box center [148, 28] width 58 height 23
copy h3 "274292"
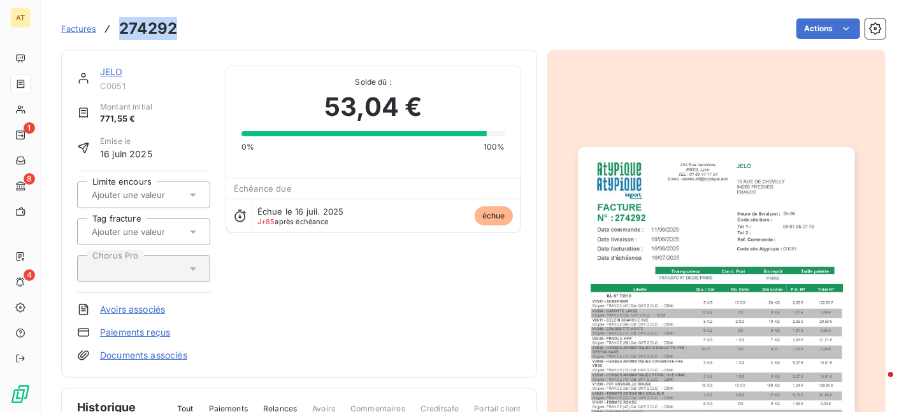
click at [81, 31] on span "Factures" at bounding box center [78, 29] width 35 height 10
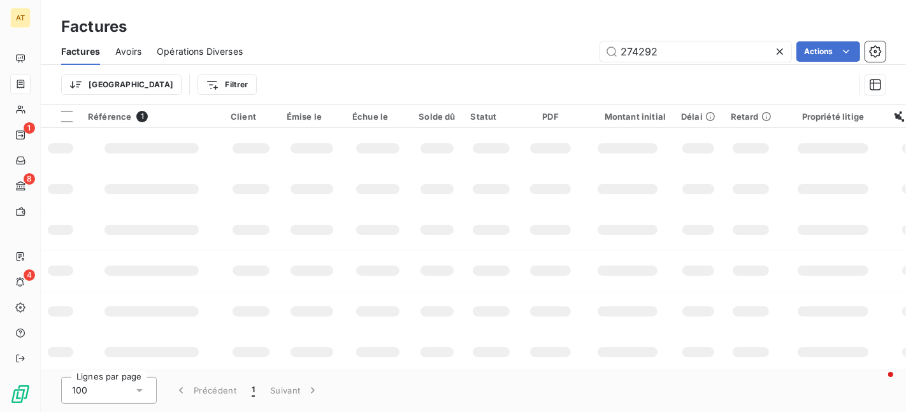
click at [135, 56] on span "Avoirs" at bounding box center [128, 51] width 26 height 13
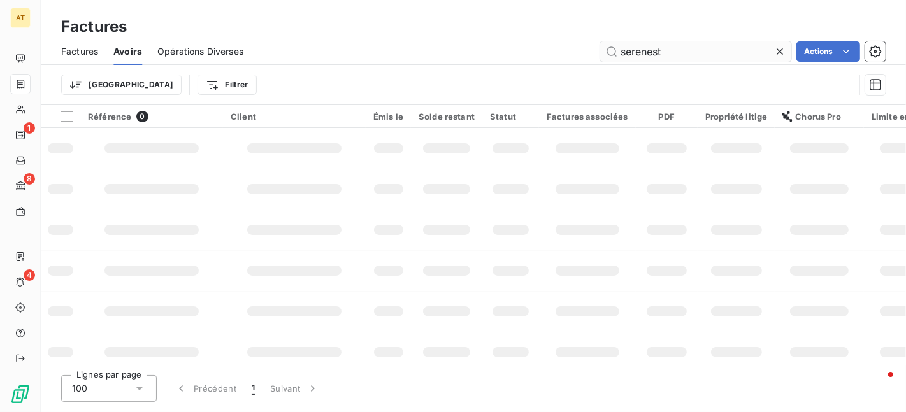
click at [727, 50] on input "serenest" at bounding box center [695, 51] width 191 height 20
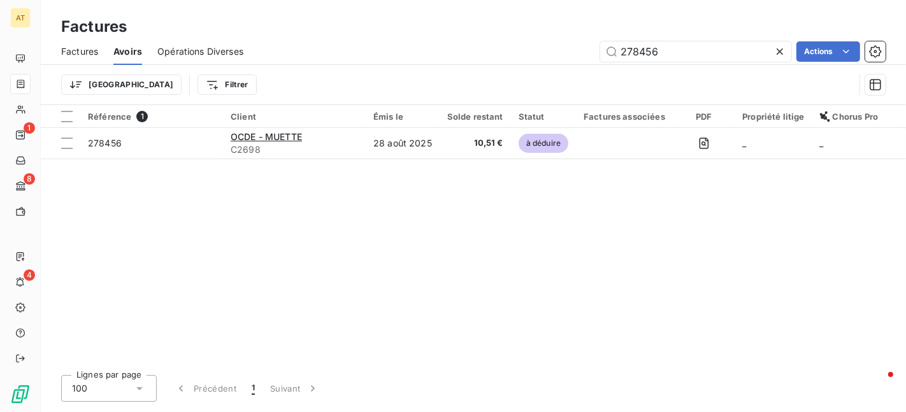
type input "278456"
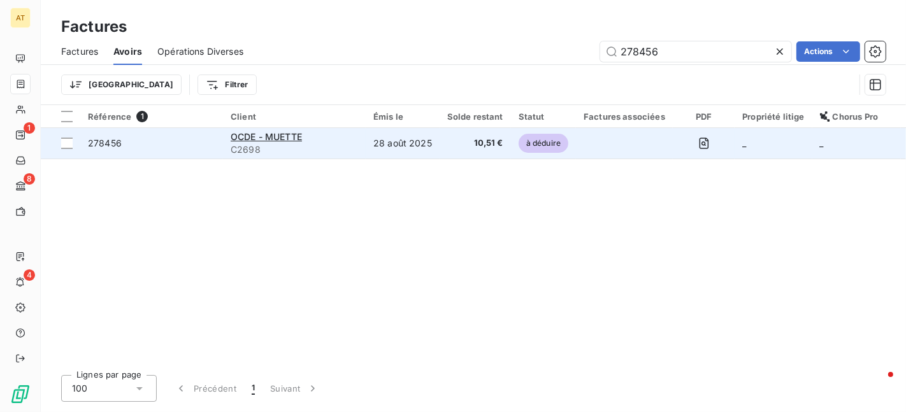
click at [136, 147] on div "278456" at bounding box center [151, 143] width 127 height 13
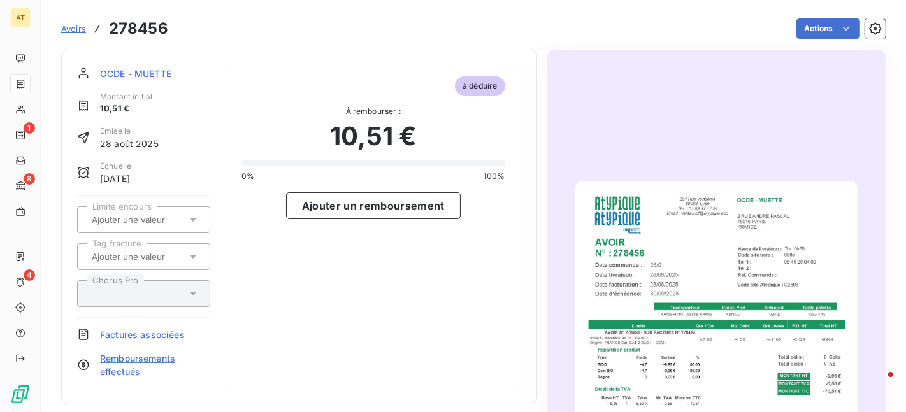
click at [151, 34] on h3 "278456" at bounding box center [138, 28] width 59 height 23
copy h3 "278456"
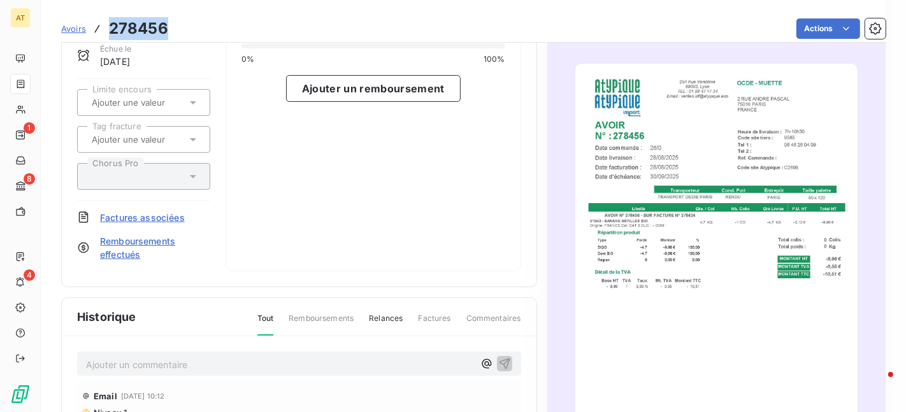
scroll to position [113, 0]
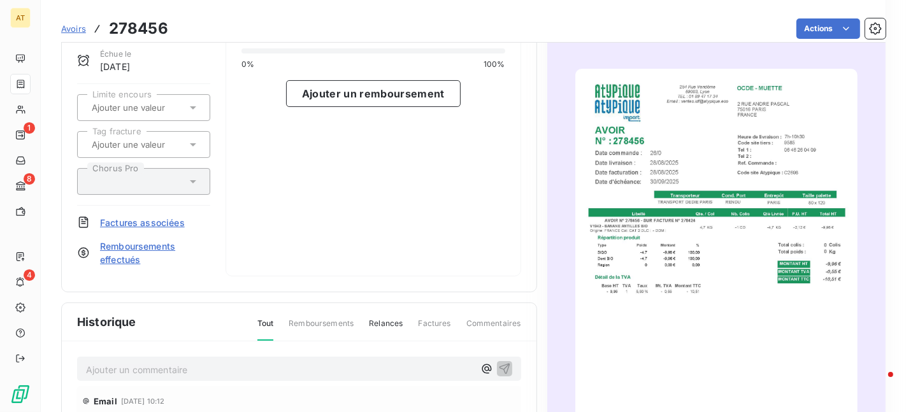
click at [134, 254] on span "Remboursements effectués" at bounding box center [155, 253] width 110 height 27
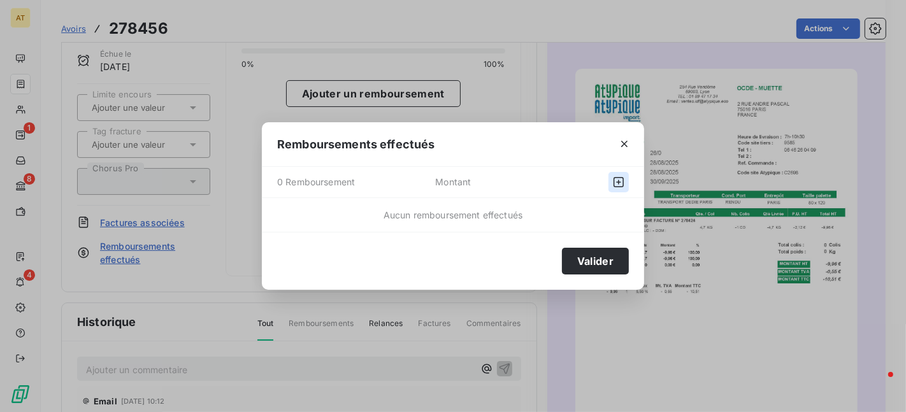
click at [616, 177] on icon "button" at bounding box center [619, 182] width 13 height 13
select select "9"
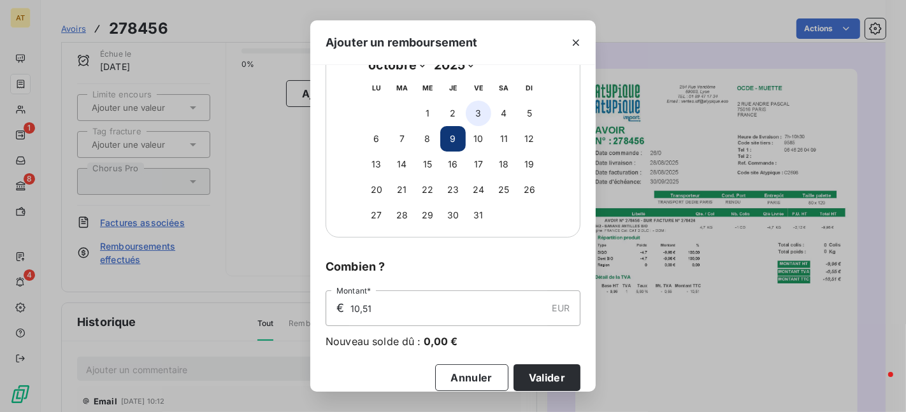
scroll to position [104, 0]
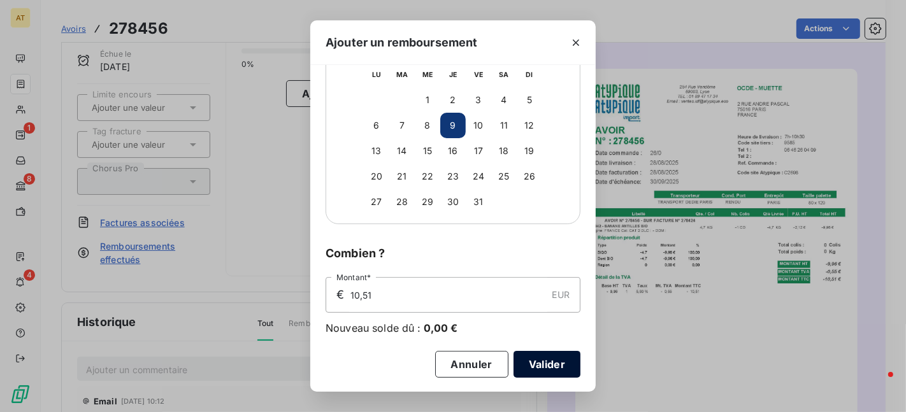
click at [532, 362] on button "Valider" at bounding box center [547, 364] width 67 height 27
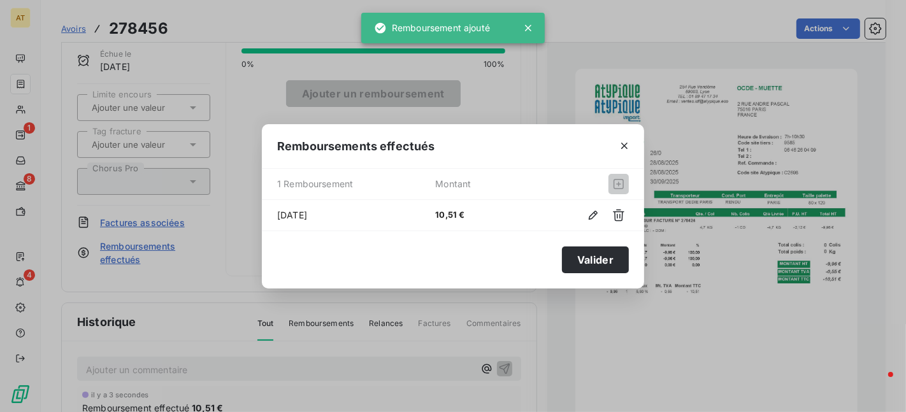
click at [454, 345] on div "Remboursements effectués 1 Remboursement Montant 9 oct. 2025 10,51 € Valider" at bounding box center [453, 206] width 906 height 412
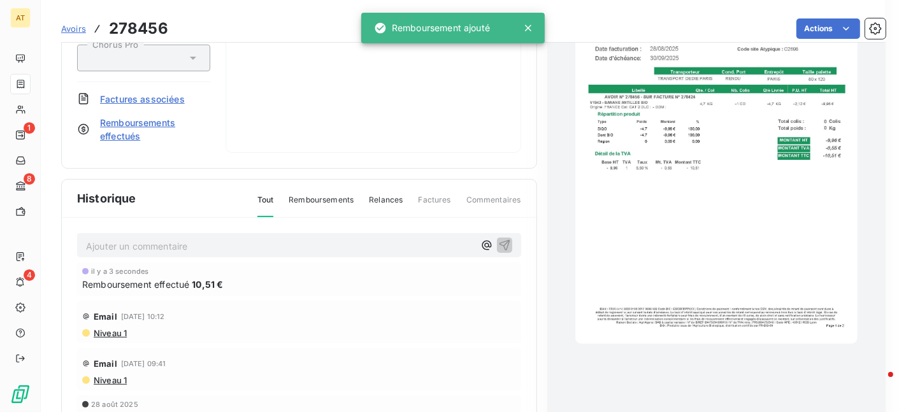
scroll to position [311, 0]
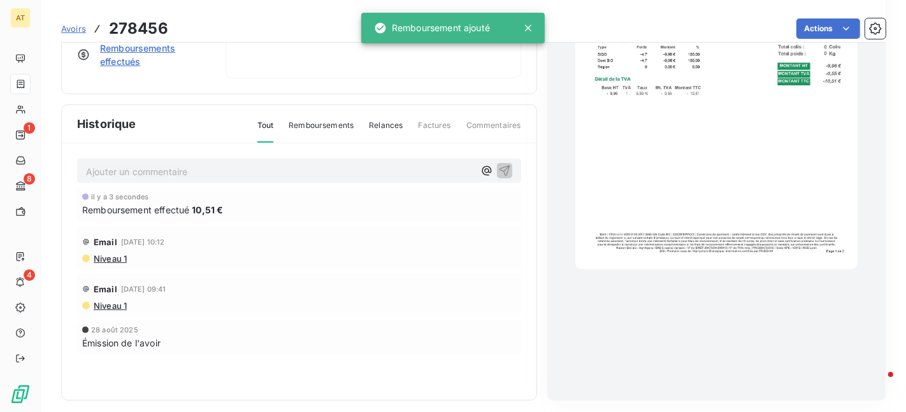
click at [216, 169] on p "Ajouter un commentaire ﻿" at bounding box center [280, 172] width 388 height 16
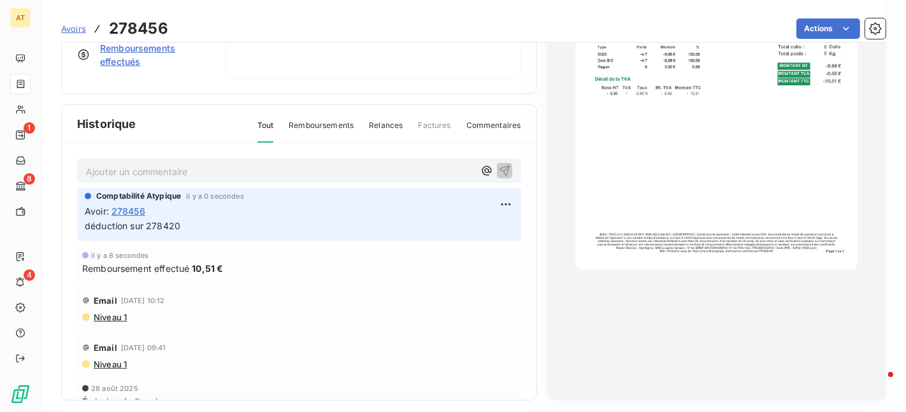
click at [567, 227] on div at bounding box center [717, 70] width 339 height 662
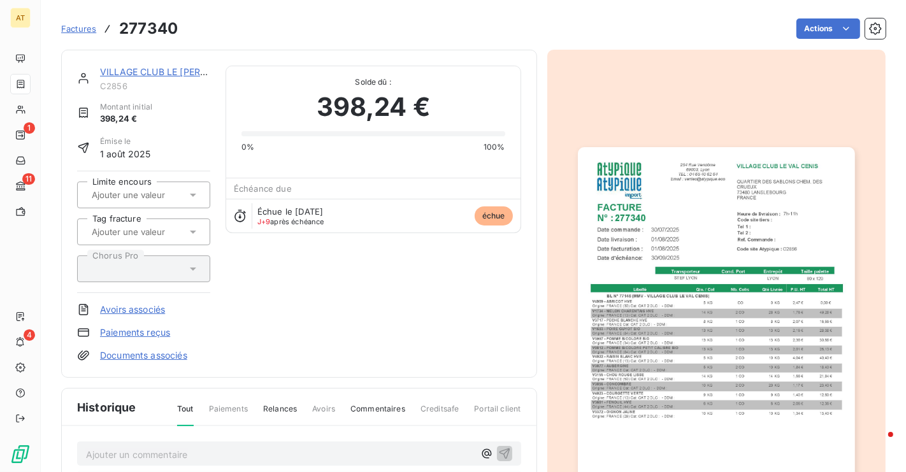
click at [685, 274] on img "button" at bounding box center [716, 343] width 277 height 392
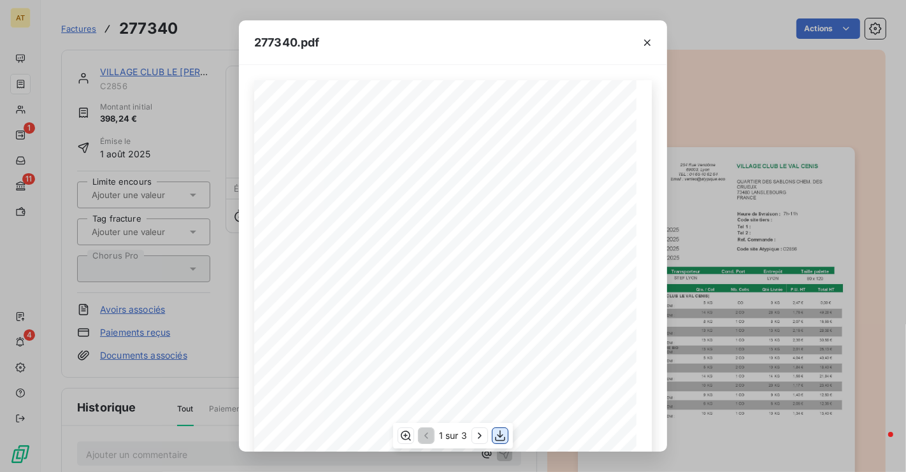
click at [499, 438] on icon "button" at bounding box center [500, 436] width 13 height 13
click at [187, 164] on div "277340.pdf VILLAGE CLUB LE [PERSON_NAME] QUARTIER DES SABLONS CHEM. DES CRUEUX …" at bounding box center [453, 236] width 906 height 472
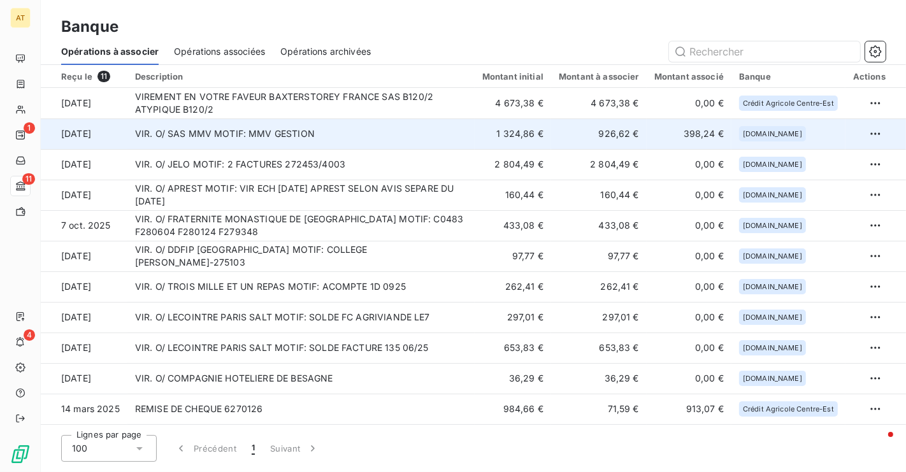
click at [342, 126] on td "VIR. O/ SAS MMV MOTIF: MMV GESTION" at bounding box center [300, 134] width 347 height 31
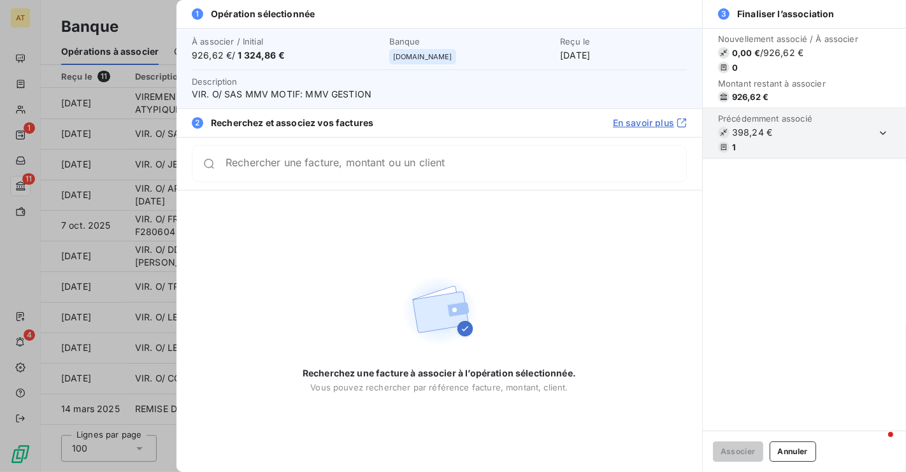
click at [743, 94] on span "926,62 €" at bounding box center [750, 97] width 36 height 10
copy div "926,62 €"
click at [743, 94] on span "926,62 €" at bounding box center [750, 97] width 36 height 10
click at [794, 451] on button "Annuler" at bounding box center [793, 452] width 47 height 20
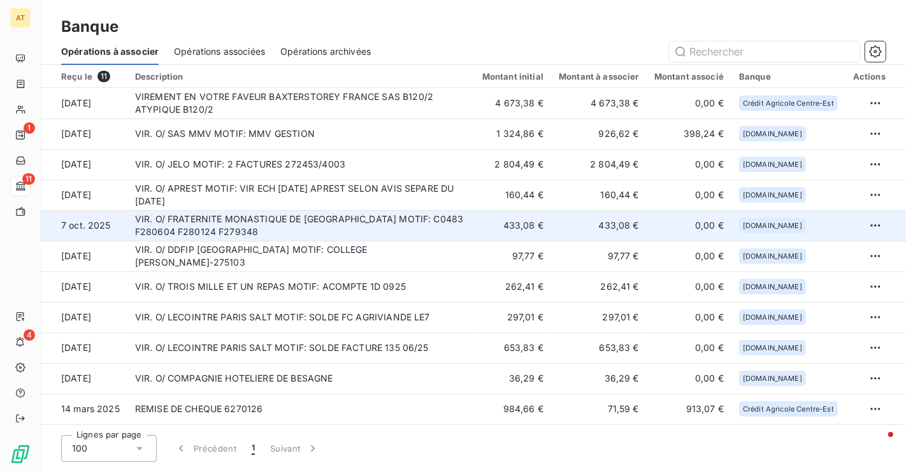
click at [400, 217] on td "VIR. O/ FRATERNITE MONASTIQUE DE [GEOGRAPHIC_DATA] MOTIF: C0483 F280604 F280124…" at bounding box center [300, 225] width 347 height 31
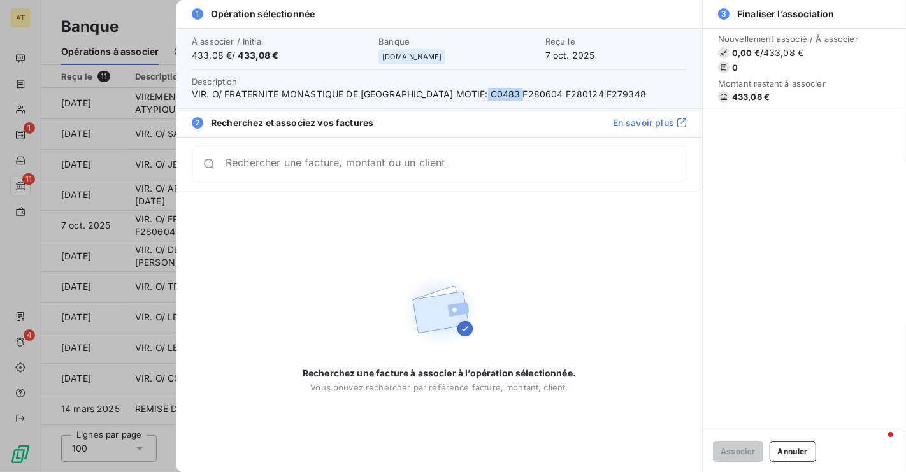
drag, startPoint x: 523, startPoint y: 94, endPoint x: 489, endPoint y: 96, distance: 34.4
click at [489, 96] on span "VIR. O/ FRATERNITE MONASTIQUE DE [GEOGRAPHIC_DATA] MOTIF: C0483 F280604 F280124…" at bounding box center [439, 94] width 495 height 13
copy span "280604"
click at [433, 175] on div "Rechercher une facture, montant ou un client" at bounding box center [439, 163] width 495 height 37
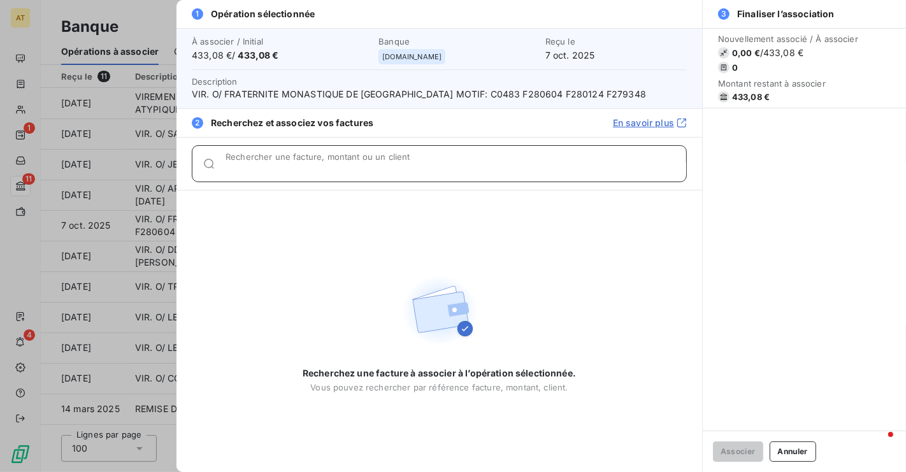
paste input "280604"
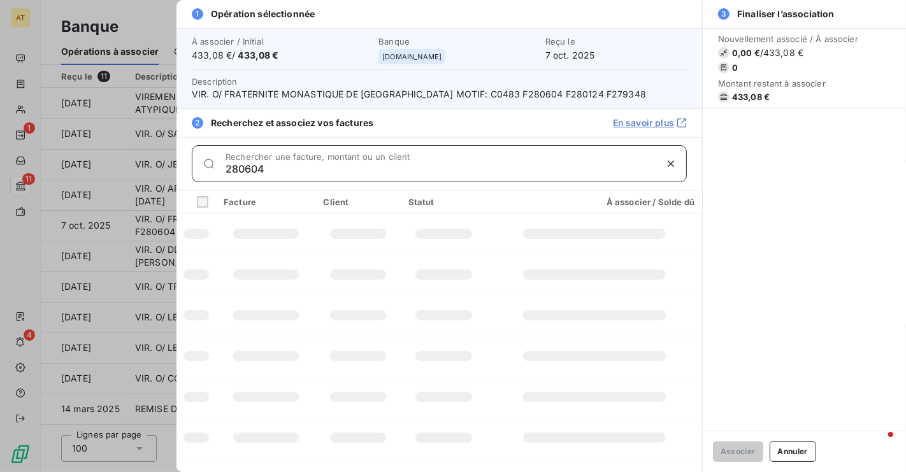
type input "280604"
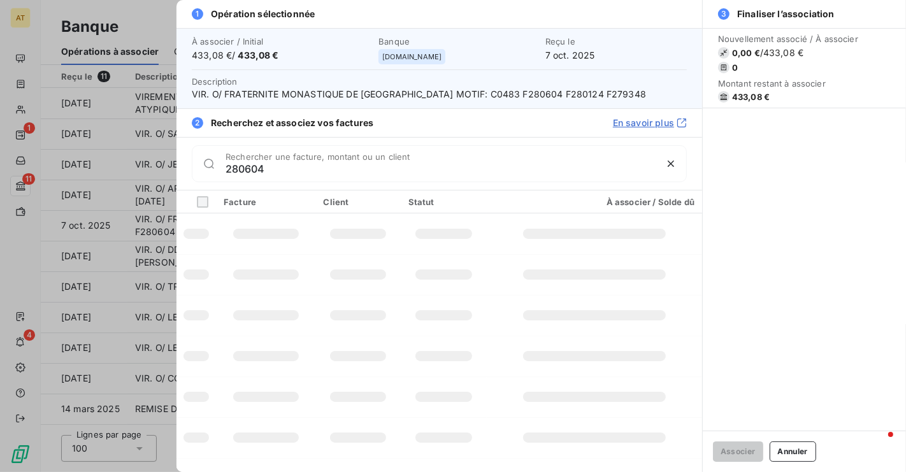
click at [477, 159] on div "280604 Rechercher une facture, montant ou un client" at bounding box center [456, 164] width 461 height 20
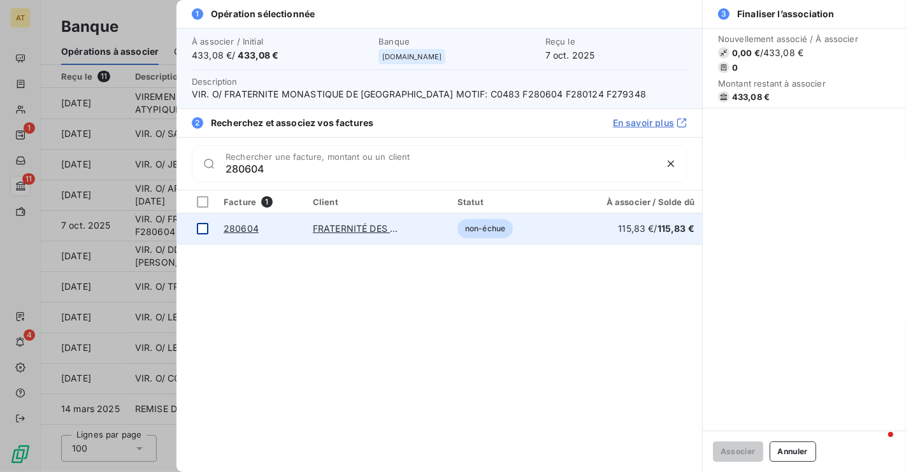
click at [202, 229] on div at bounding box center [202, 228] width 11 height 11
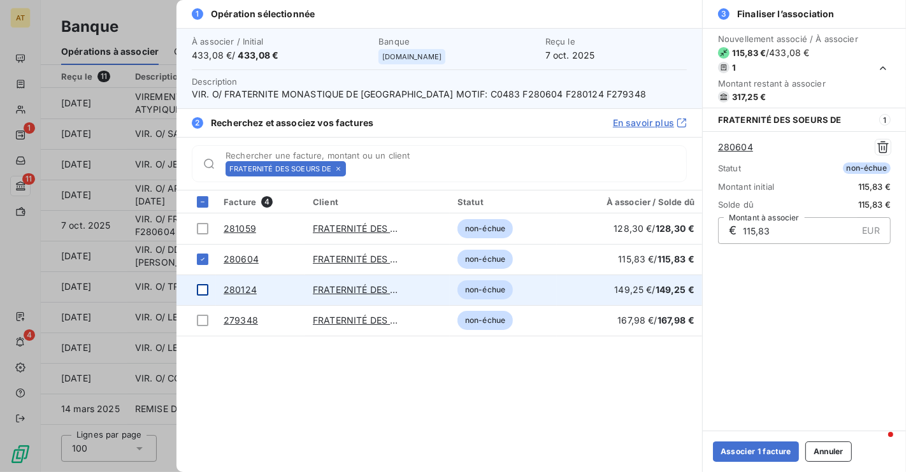
click at [192, 291] on td at bounding box center [197, 290] width 40 height 31
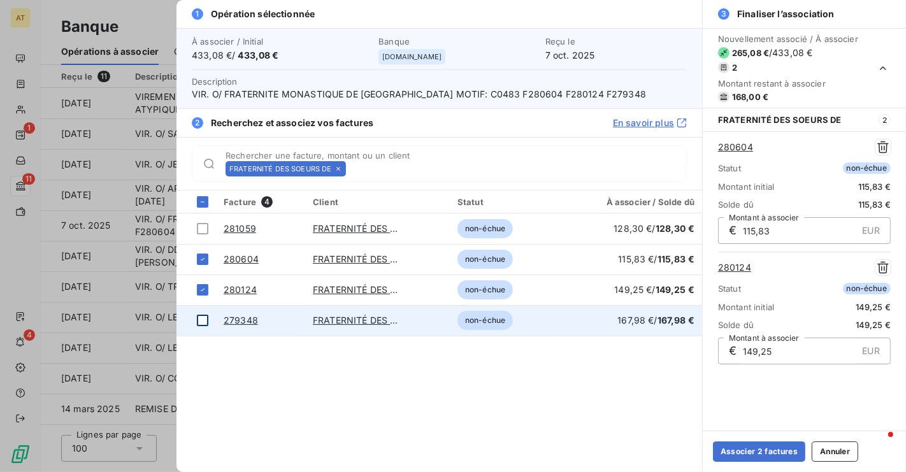
click at [194, 316] on td at bounding box center [197, 320] width 40 height 31
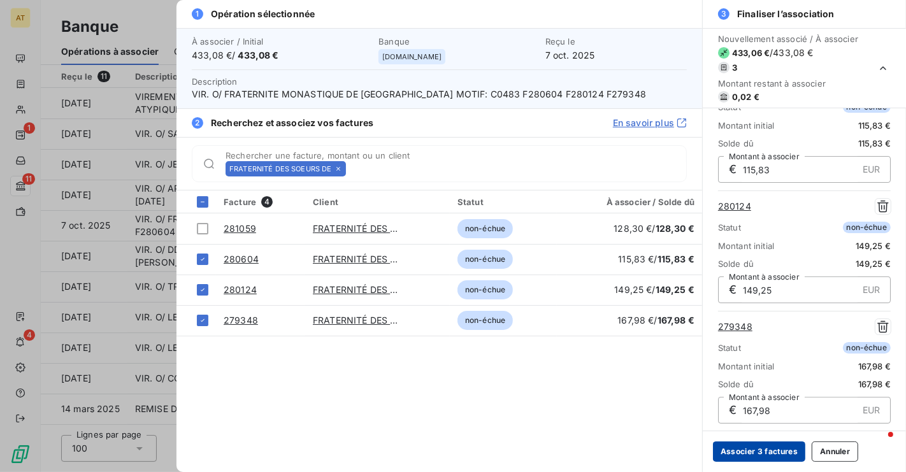
click at [757, 456] on button "Associer 3 factures" at bounding box center [759, 452] width 92 height 20
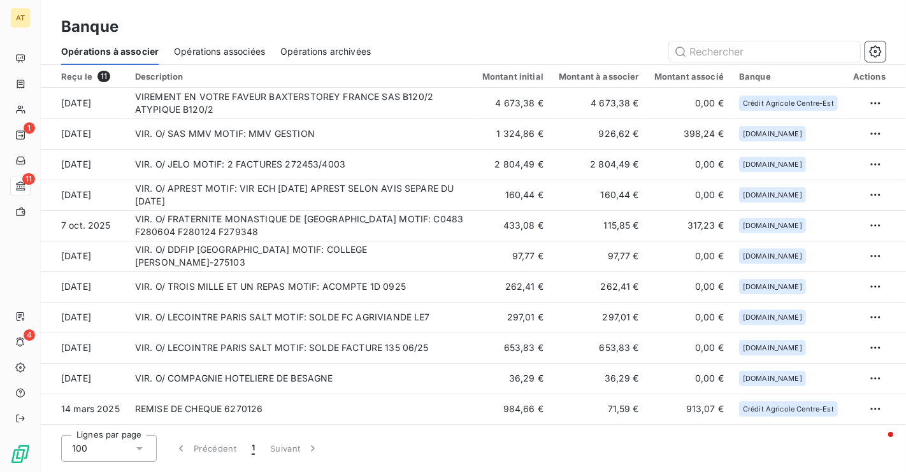
click at [474, 18] on div "Banque" at bounding box center [474, 26] width 866 height 23
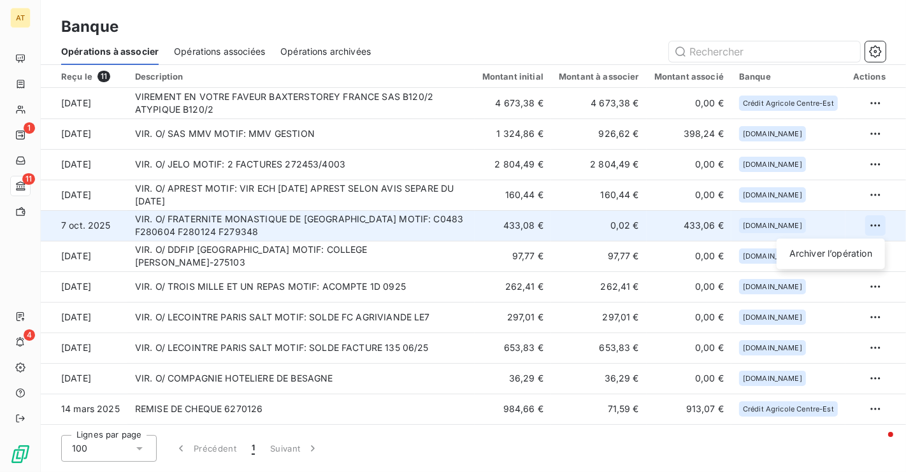
click at [873, 228] on html "AT 1 11 4 Banque Opérations à associer Opérations associées Opérations archivée…" at bounding box center [453, 236] width 906 height 472
click at [823, 255] on div "Archiver l’opération" at bounding box center [831, 254] width 98 height 20
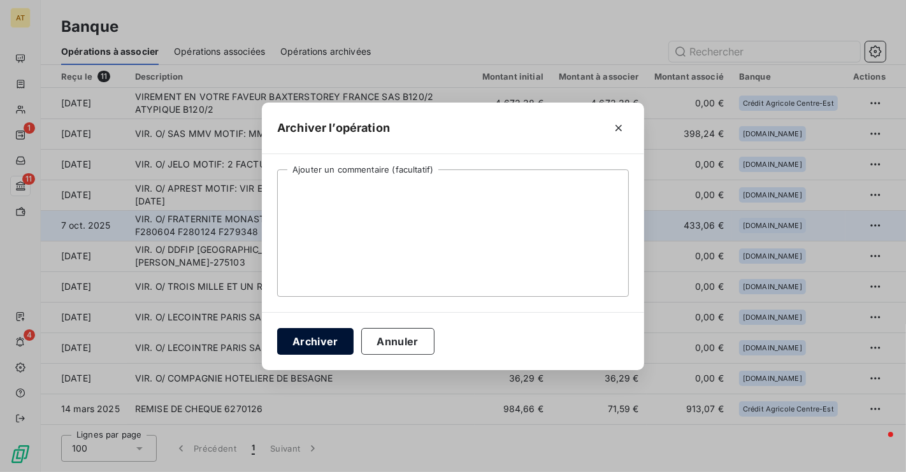
click at [307, 345] on button "Archiver" at bounding box center [315, 341] width 76 height 27
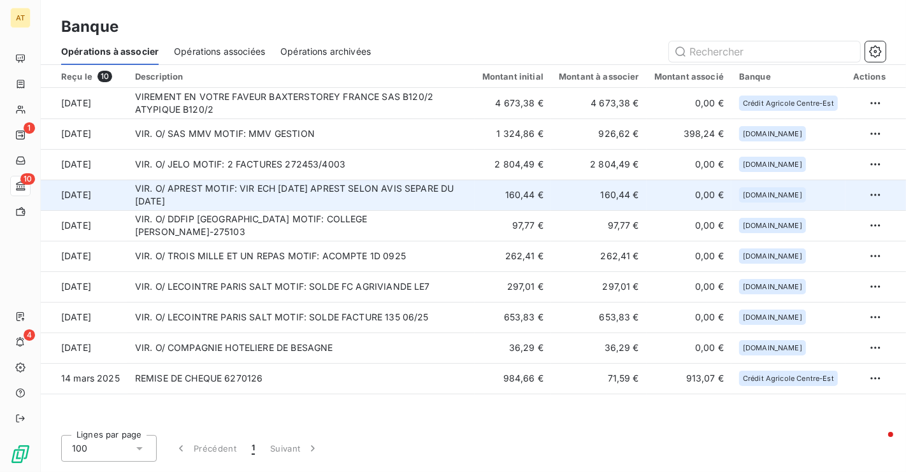
click at [319, 207] on td "VIR. O/ APREST MOTIF: VIR ECH [DATE] APREST SELON AVIS SEPARE DU [DATE]" at bounding box center [300, 195] width 347 height 31
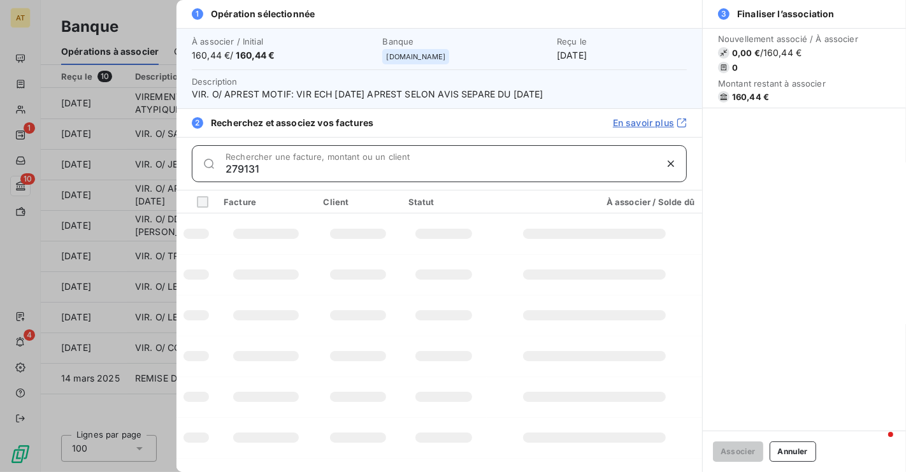
type input "279131"
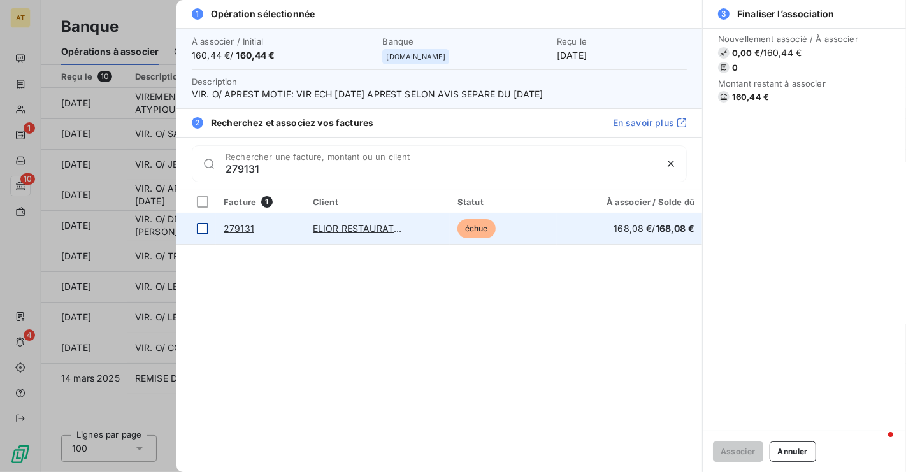
click at [201, 229] on div at bounding box center [202, 228] width 11 height 11
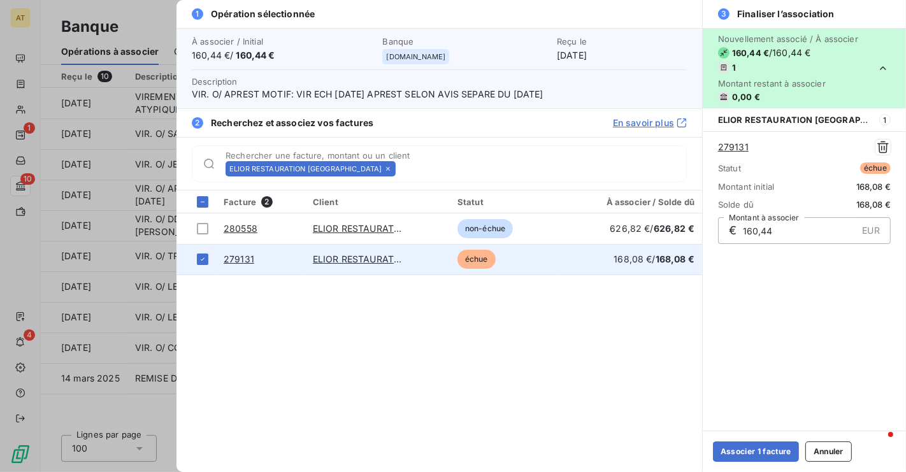
click at [232, 259] on link "279131" at bounding box center [239, 259] width 31 height 11
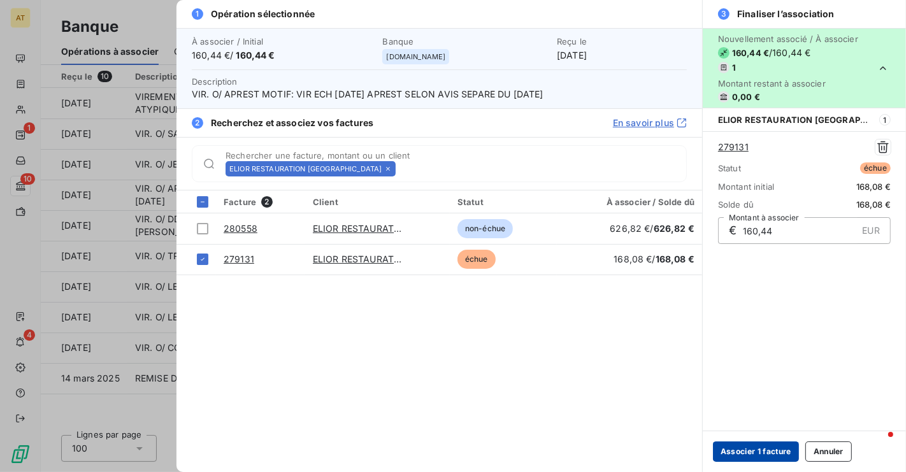
click at [753, 452] on button "Associer 1 facture" at bounding box center [756, 452] width 86 height 20
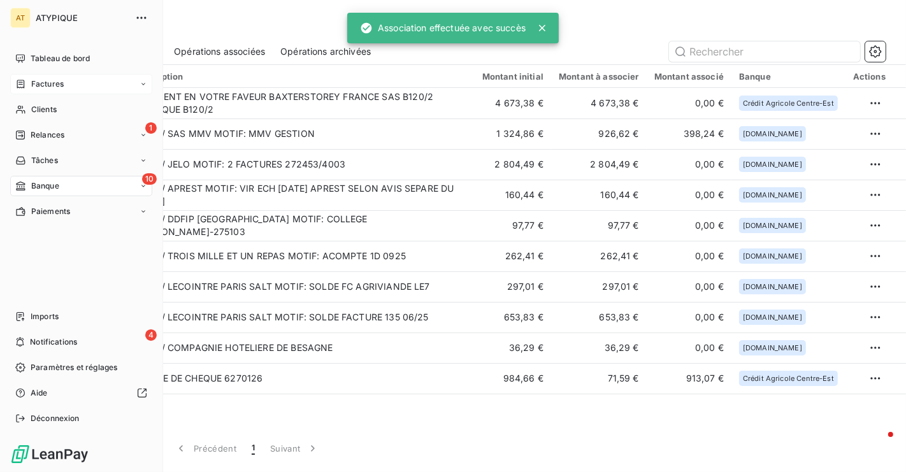
click at [26, 84] on div "Factures" at bounding box center [39, 83] width 48 height 11
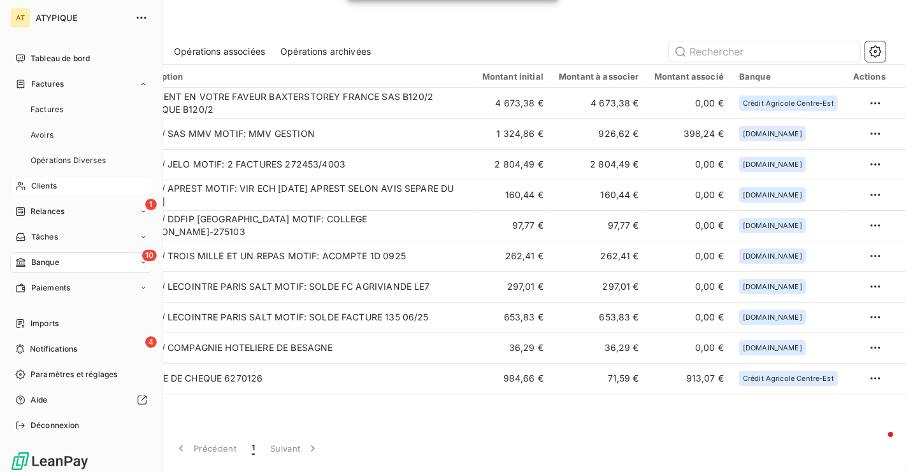
click at [46, 192] on div "Clients" at bounding box center [81, 186] width 142 height 20
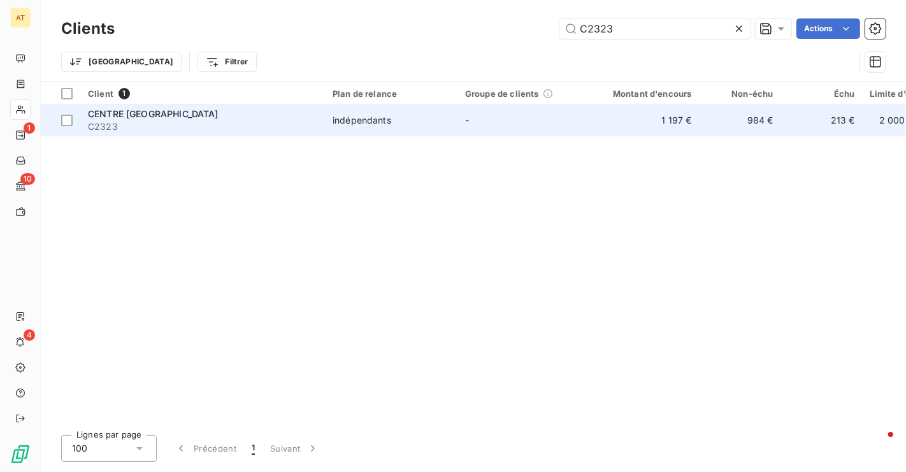
type input "C2323"
click at [138, 130] on span "C2323" at bounding box center [202, 126] width 229 height 13
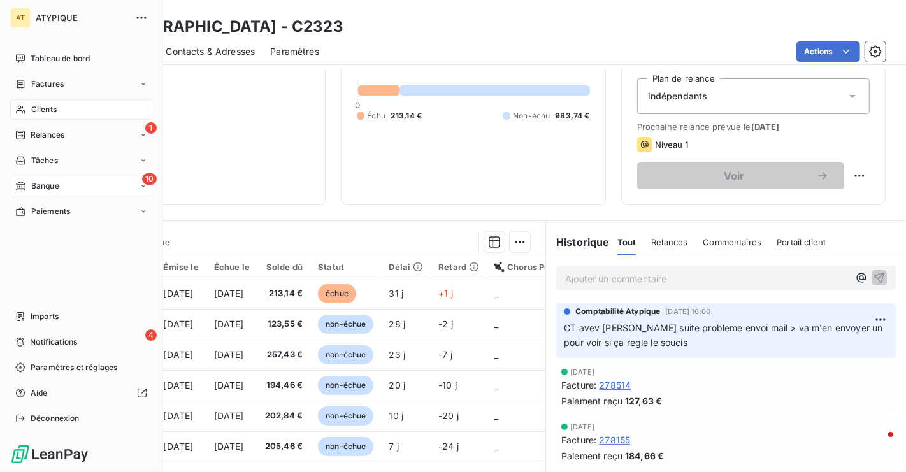
click at [94, 180] on div "10 Banque" at bounding box center [81, 186] width 142 height 20
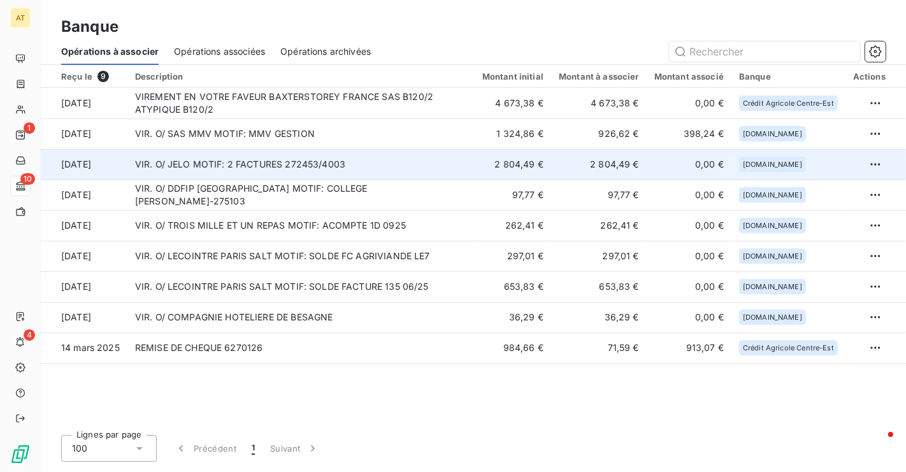
click at [364, 158] on td "VIR. O/ JELO MOTIF: 2 FACTURES 272453/4003" at bounding box center [300, 164] width 347 height 31
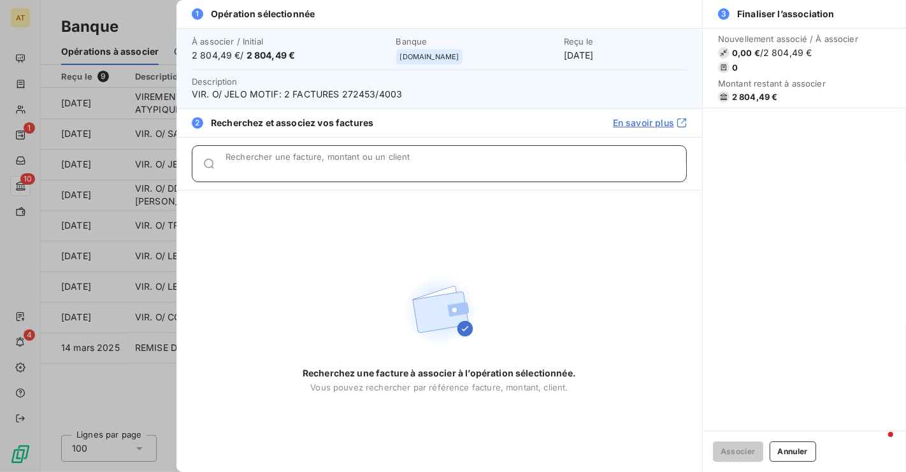
paste input "273880"
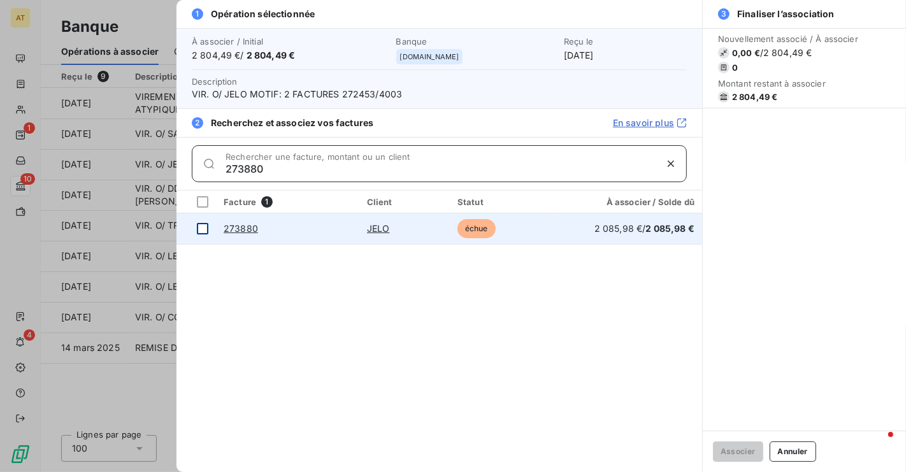
type input "273880"
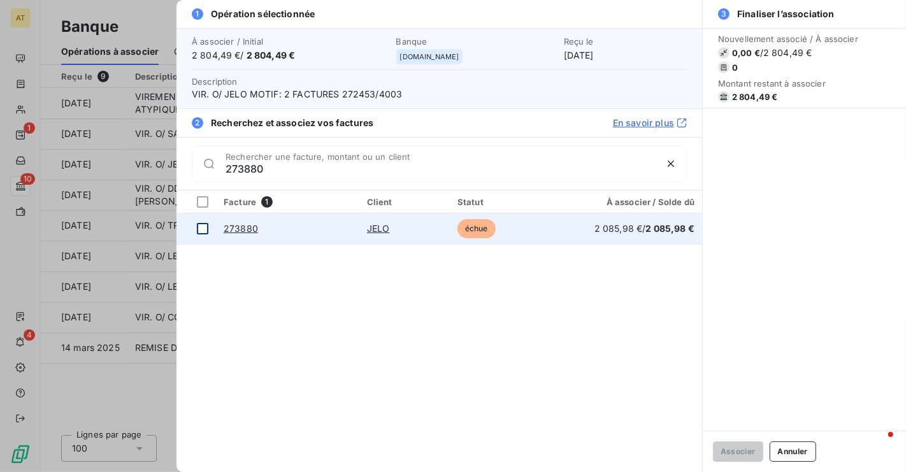
click at [204, 230] on div at bounding box center [202, 228] width 11 height 11
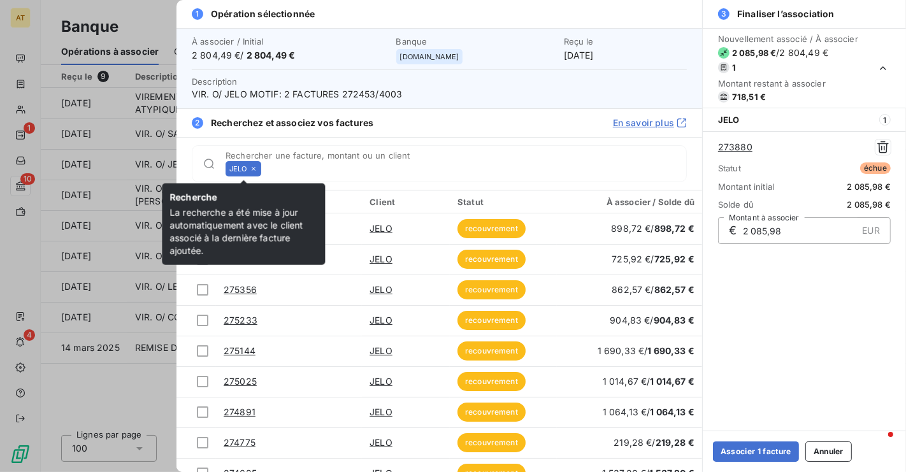
click at [251, 171] on icon at bounding box center [254, 169] width 8 height 8
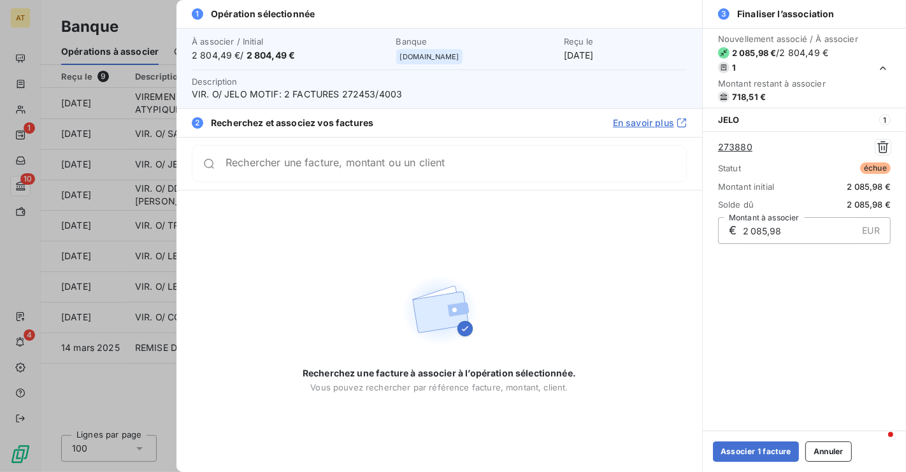
click at [251, 171] on div "Rechercher une facture, montant ou un client" at bounding box center [439, 163] width 495 height 37
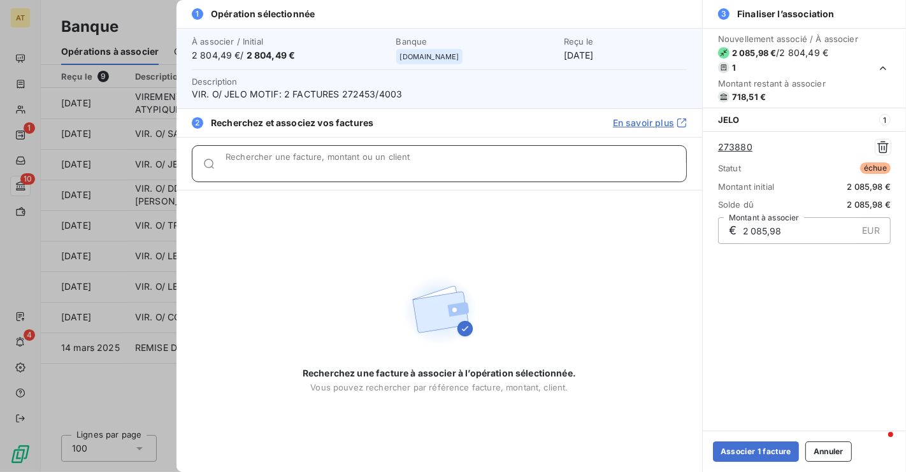
paste input "274292"
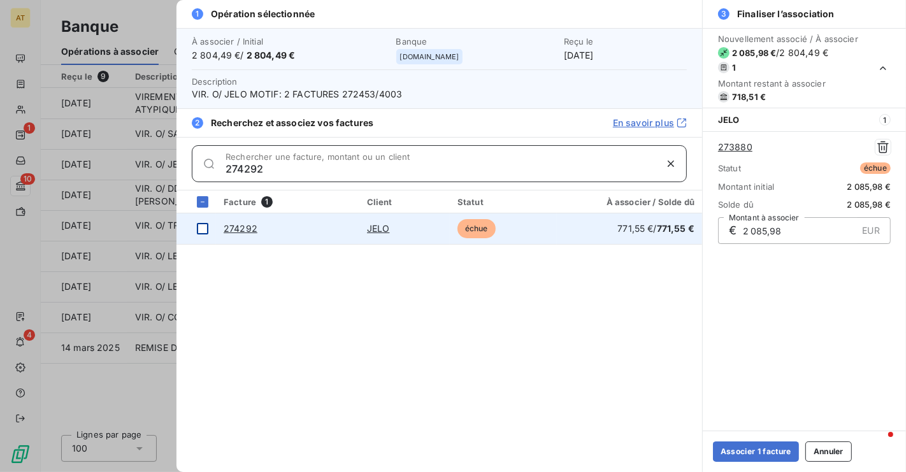
type input "274292"
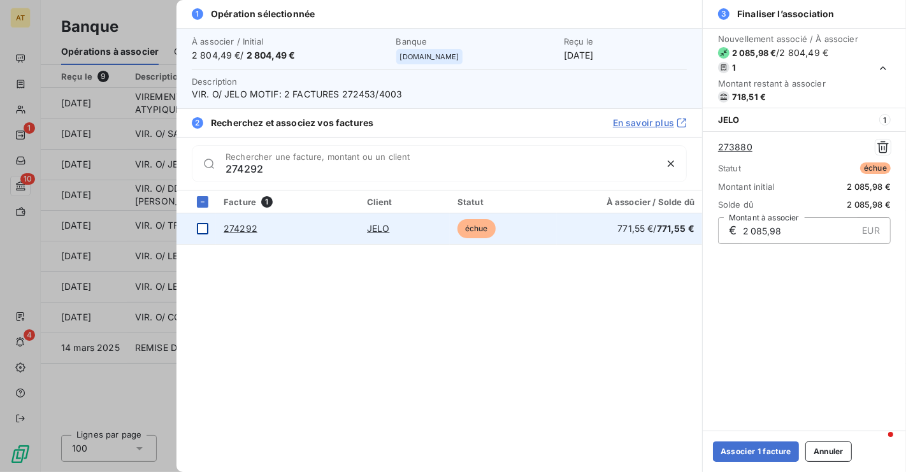
click at [201, 233] on div at bounding box center [202, 228] width 11 height 11
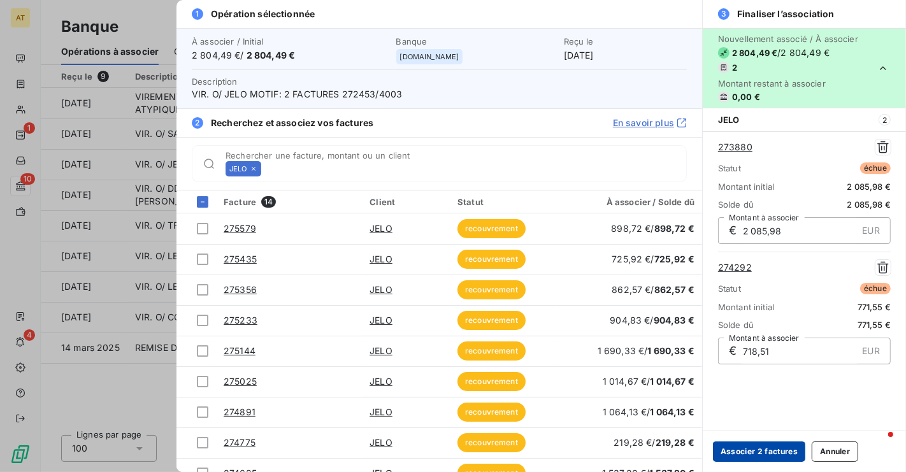
click at [773, 451] on button "Associer 2 factures" at bounding box center [759, 452] width 92 height 20
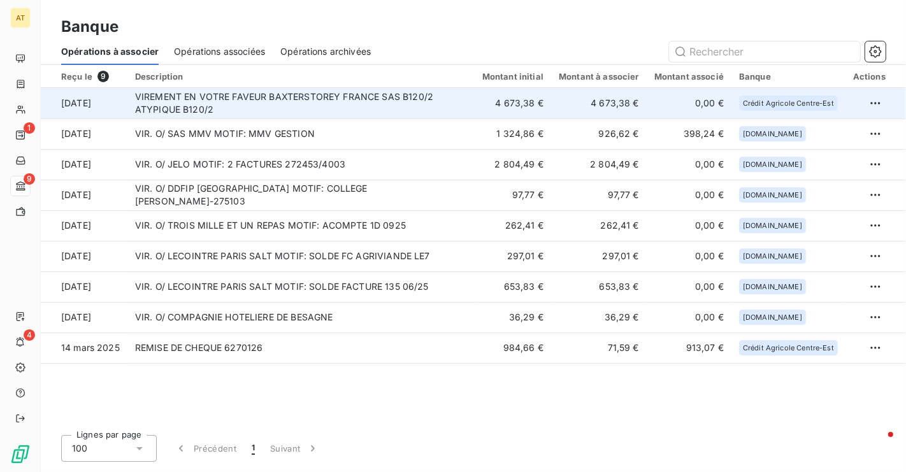
click at [374, 110] on td "VIREMENT EN VOTRE FAVEUR BAXTERSTOREY FRANCE SAS B120/2 ATYPIQUE B120/2" at bounding box center [300, 103] width 347 height 31
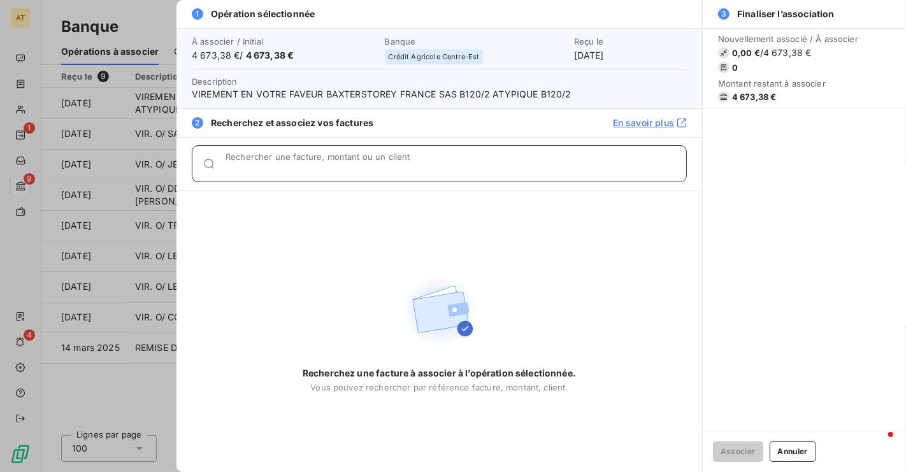
paste input "278046"
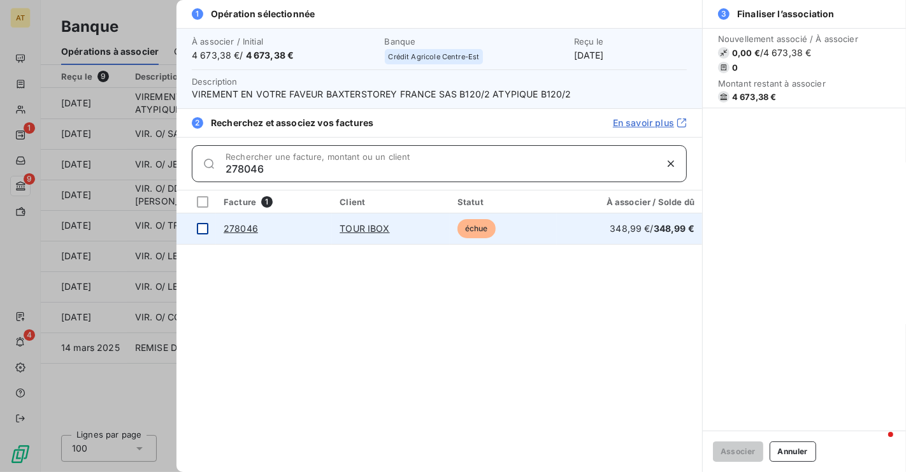
type input "278046"
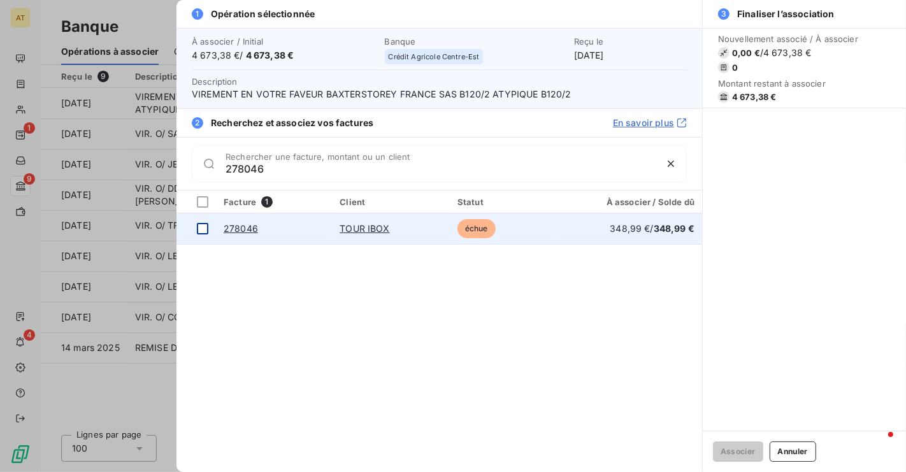
click at [203, 231] on div at bounding box center [202, 228] width 11 height 11
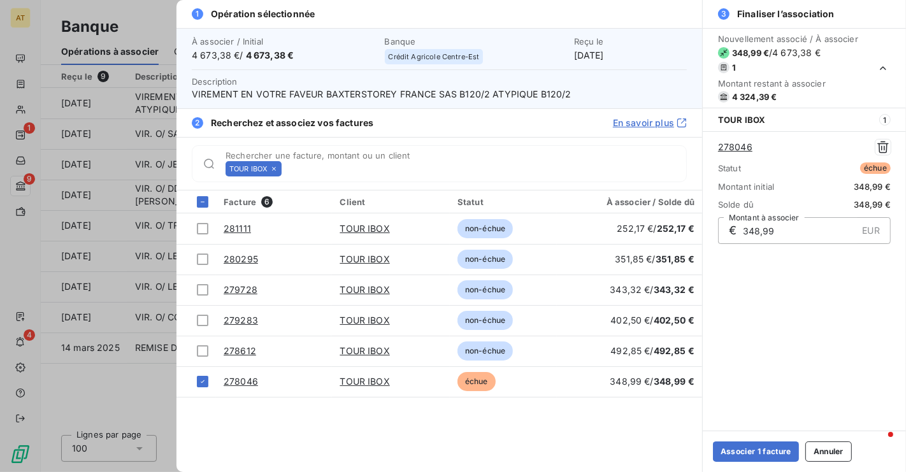
click at [274, 166] on icon at bounding box center [274, 169] width 8 height 8
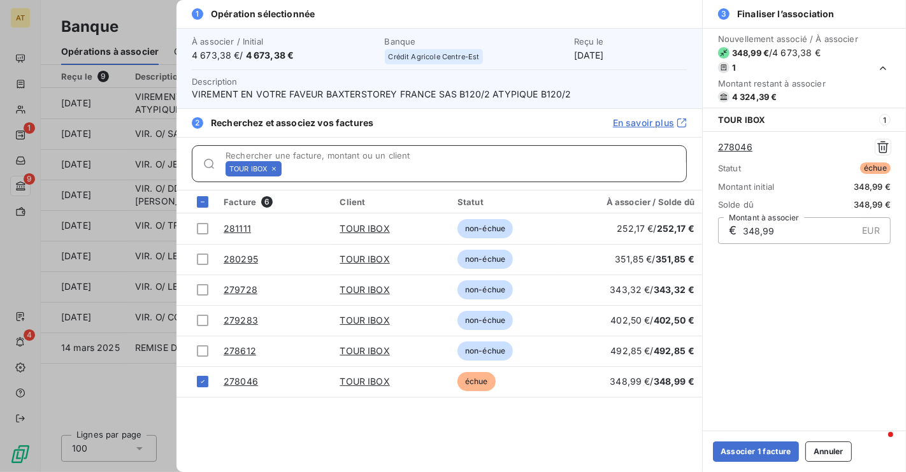
click at [287, 166] on input "Rechercher une facture, montant ou un client" at bounding box center [487, 169] width 400 height 13
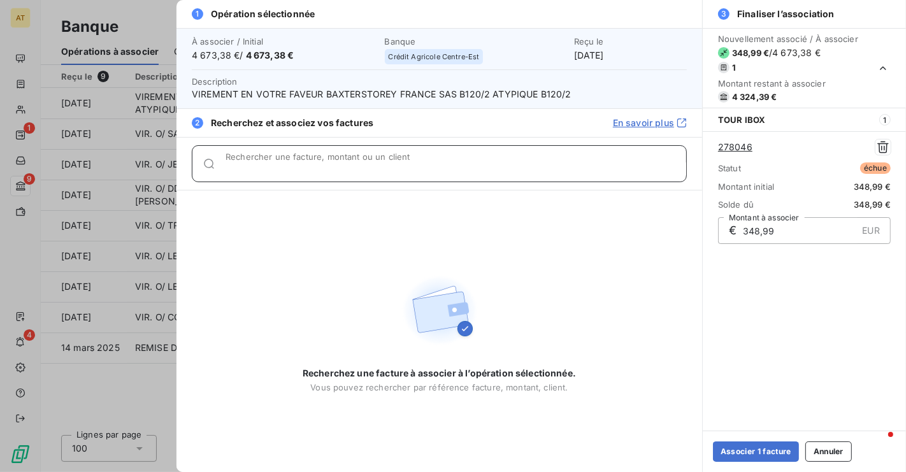
paste input "278248"
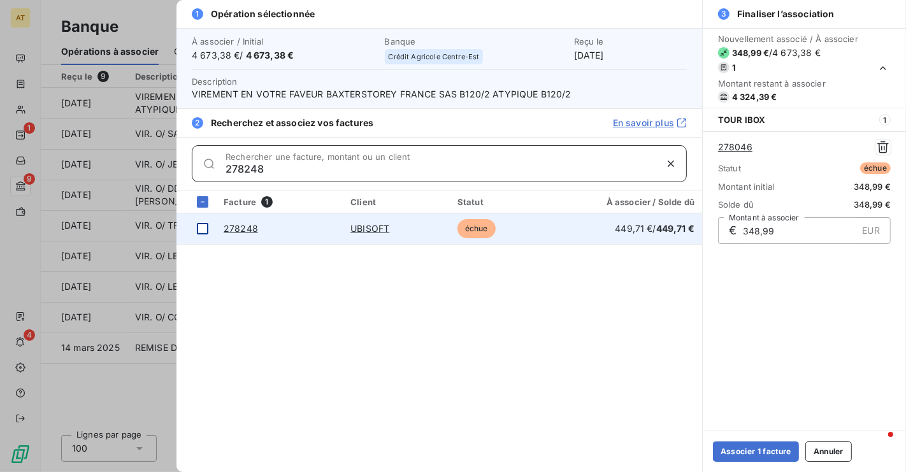
type input "278248"
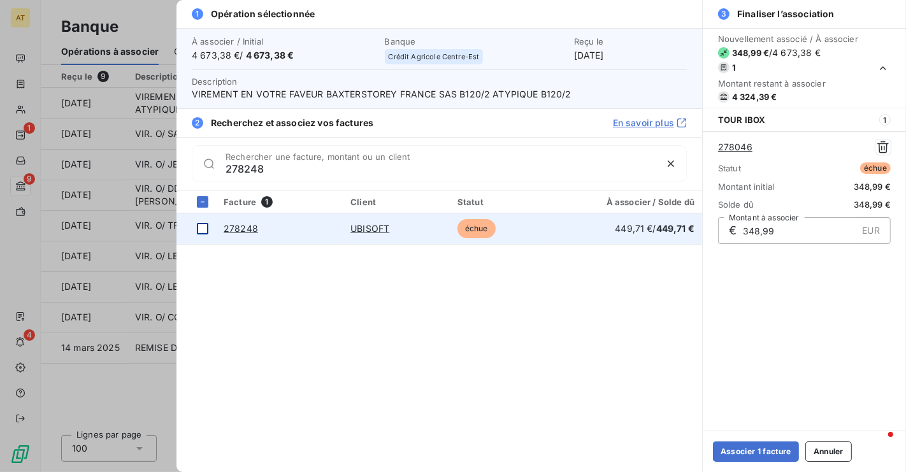
click at [203, 235] on td at bounding box center [197, 229] width 40 height 31
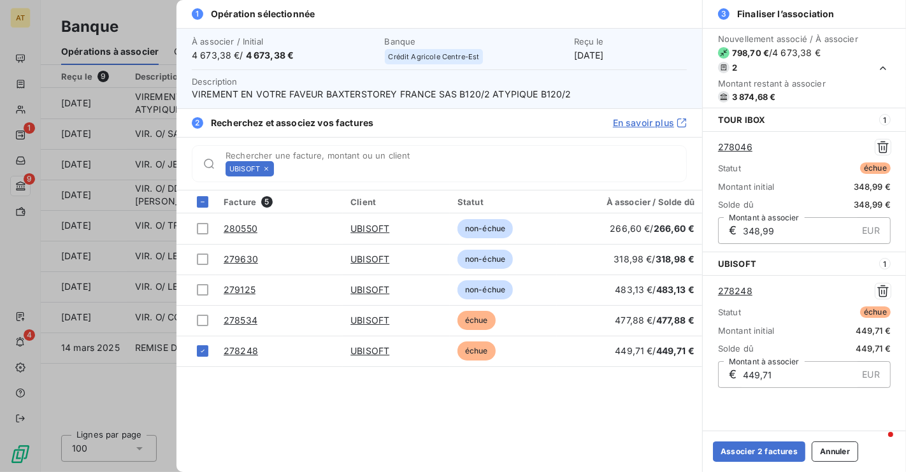
click at [267, 166] on icon at bounding box center [267, 169] width 8 height 8
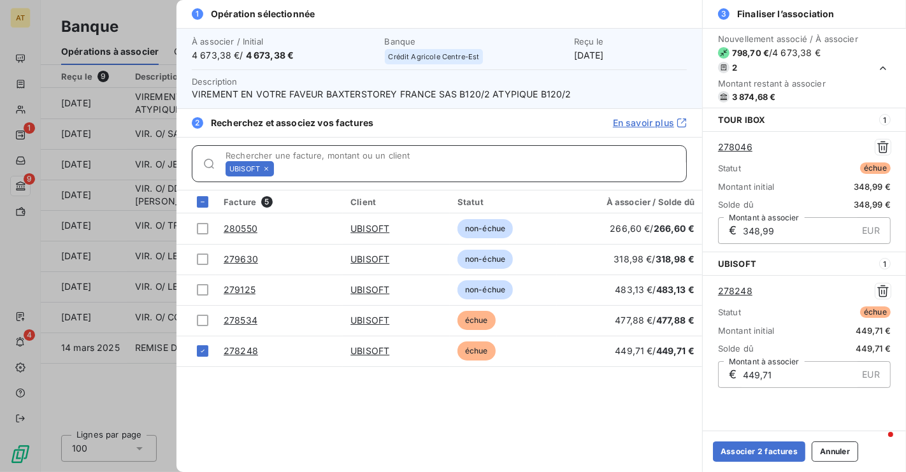
click at [279, 166] on input "Rechercher une facture, montant ou un client" at bounding box center [482, 169] width 407 height 13
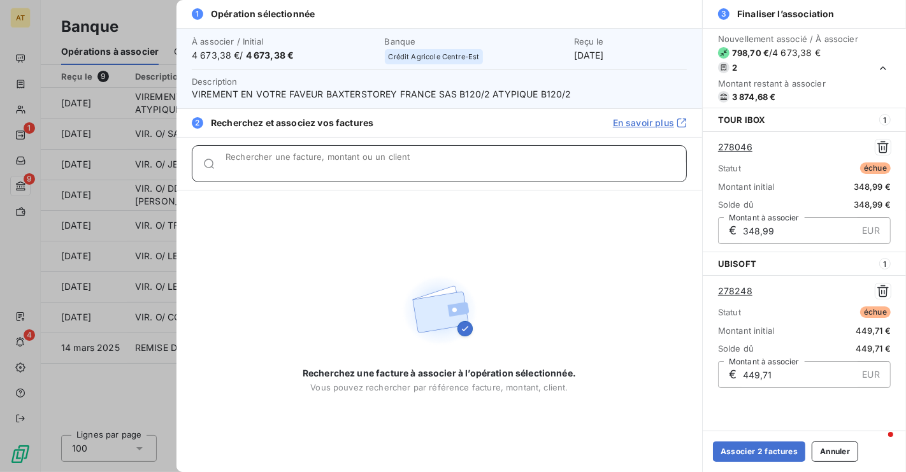
click at [267, 166] on input "Rechercher une facture, montant ou un client" at bounding box center [456, 169] width 461 height 13
paste input "278421"
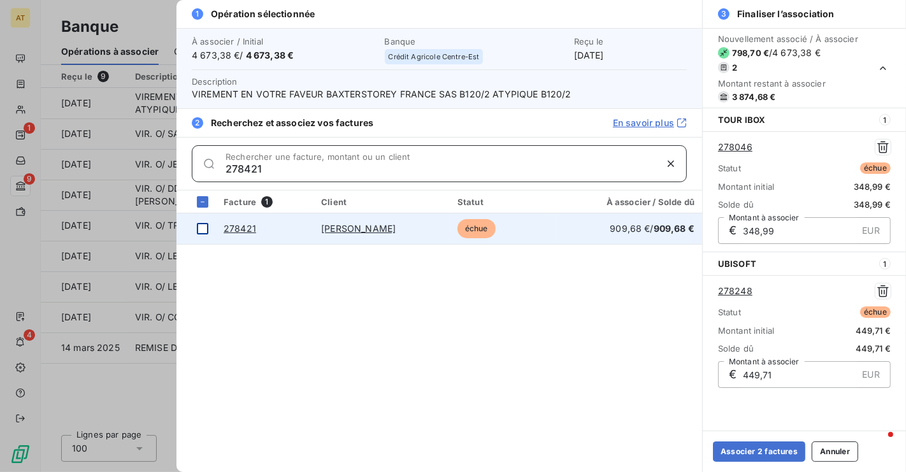
type input "278421"
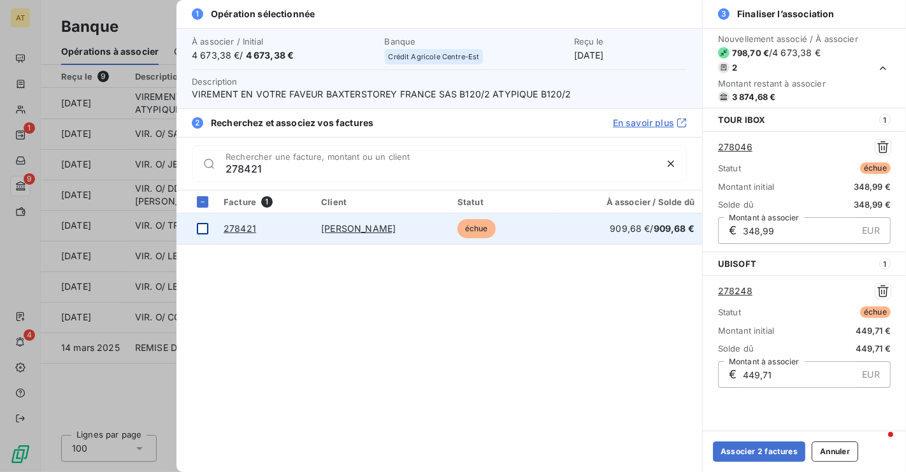
click at [202, 231] on div at bounding box center [202, 228] width 11 height 11
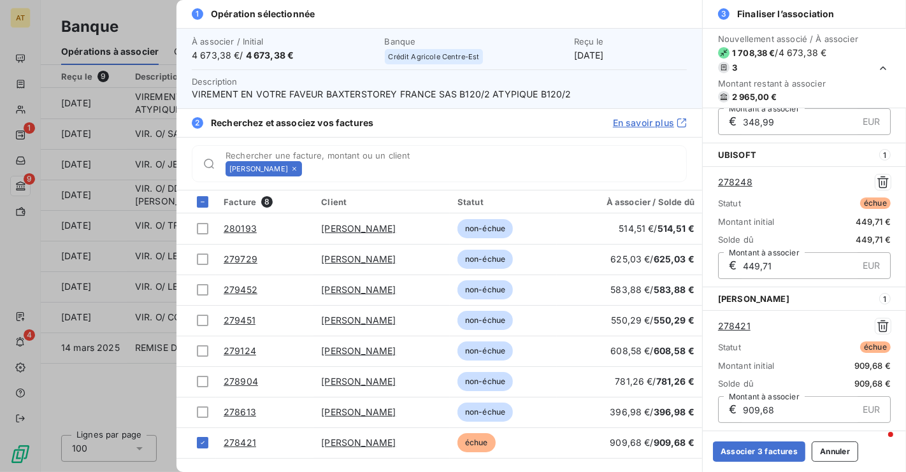
click at [291, 168] on icon at bounding box center [295, 169] width 8 height 8
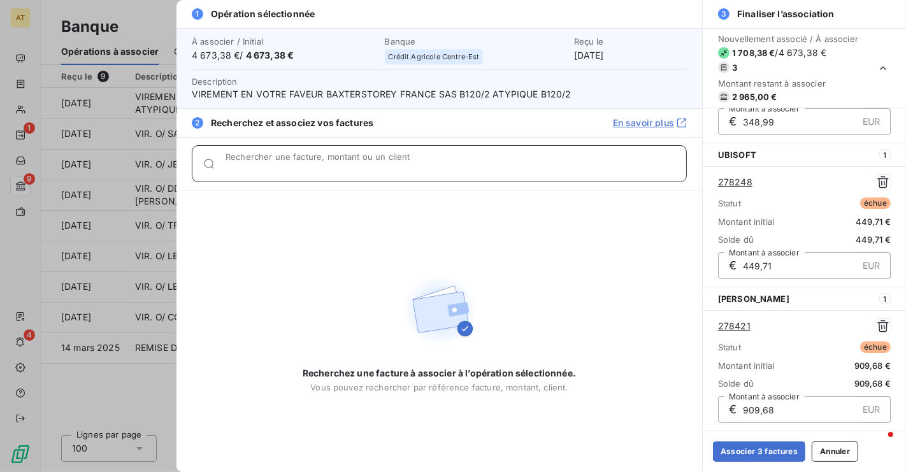
paste input "278335"
click at [291, 168] on input "278335" at bounding box center [456, 169] width 461 height 13
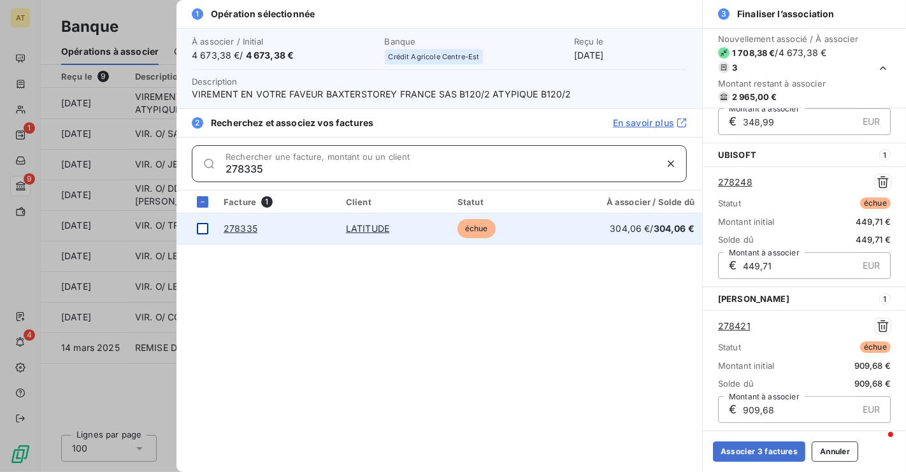
type input "278335"
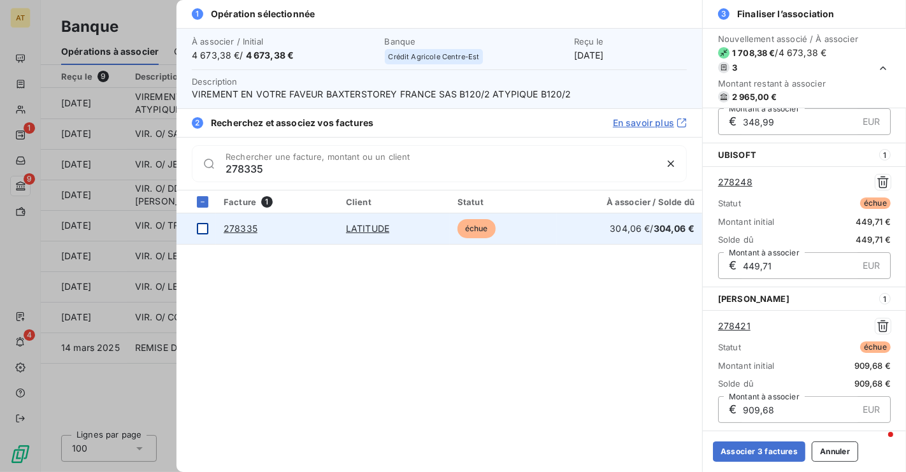
click at [202, 237] on td at bounding box center [197, 229] width 40 height 31
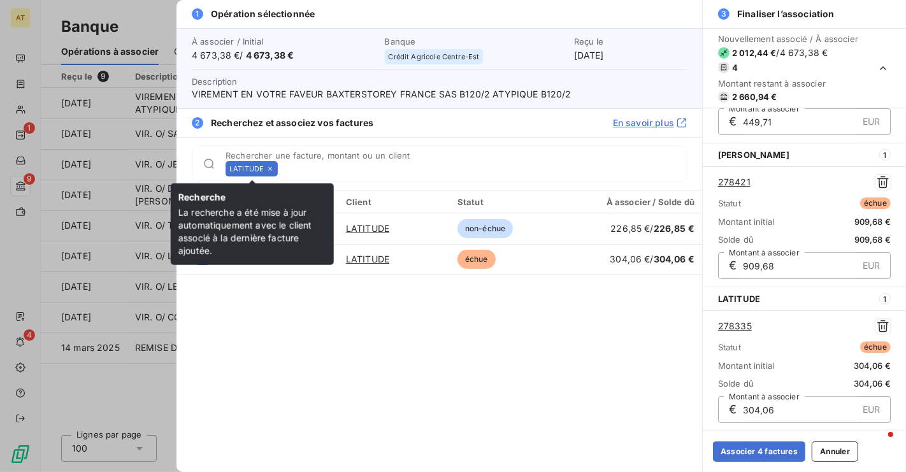
click at [273, 171] on icon at bounding box center [270, 169] width 8 height 8
click at [273, 171] on div "LATITUDE Rechercher une facture, montant ou un client" at bounding box center [439, 163] width 495 height 37
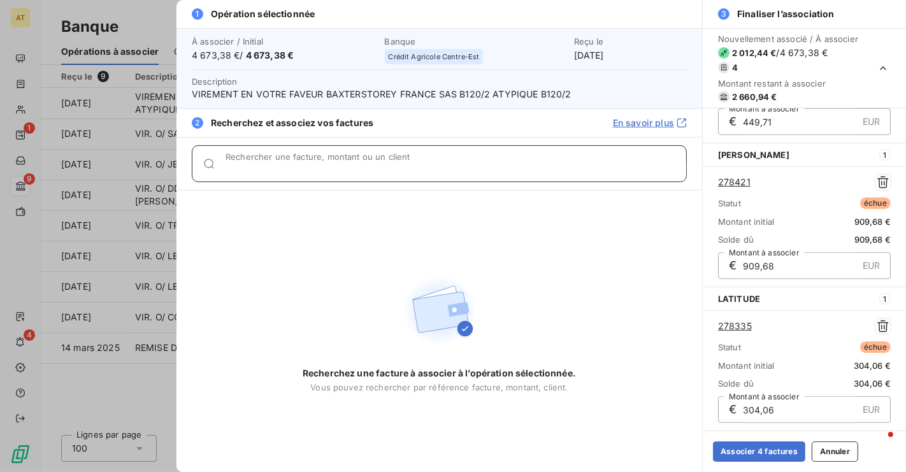
click at [273, 171] on input "Rechercher une facture, montant ou un client" at bounding box center [456, 169] width 461 height 13
paste input "278535"
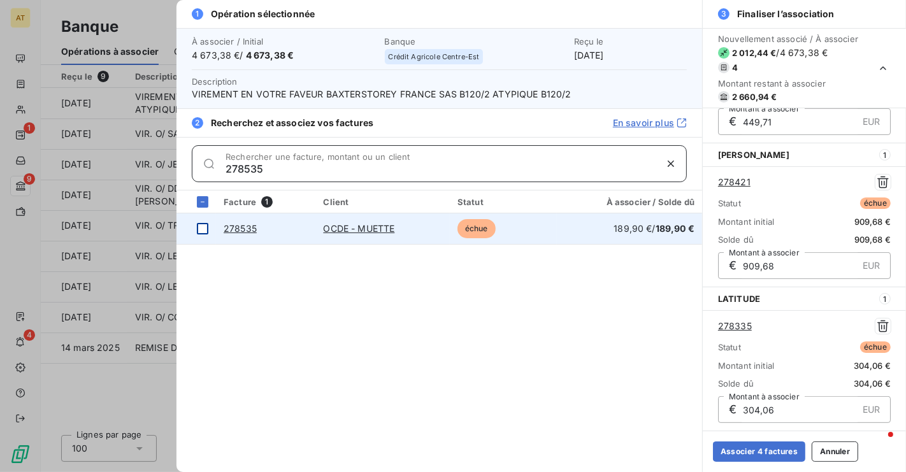
type input "278535"
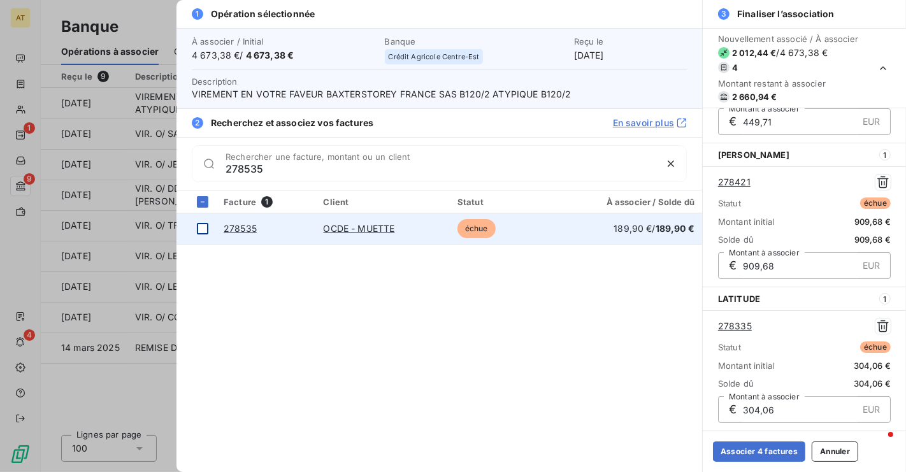
click at [206, 233] on div at bounding box center [202, 228] width 11 height 11
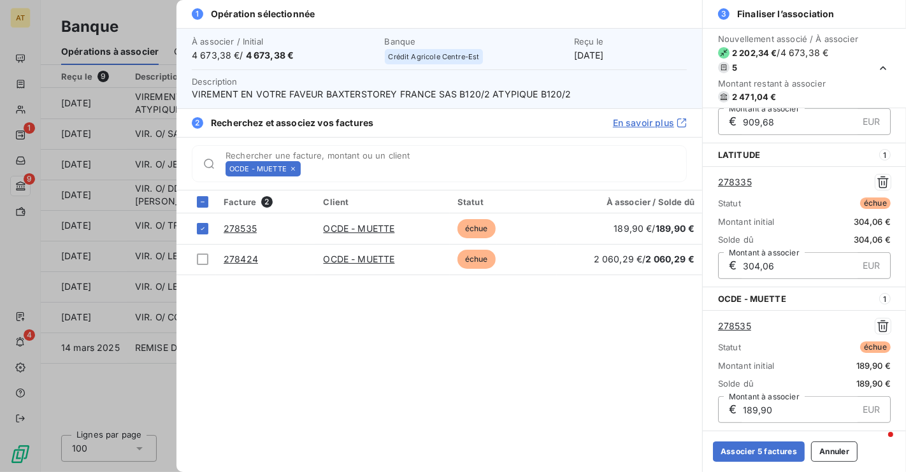
click at [295, 171] on icon at bounding box center [293, 169] width 8 height 8
click at [306, 171] on input "Rechercher une facture, montant ou un client" at bounding box center [496, 169] width 381 height 13
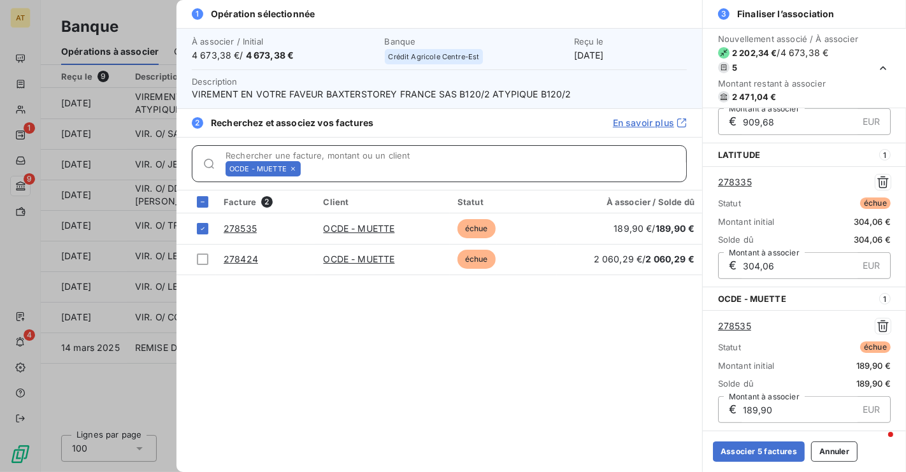
click at [306, 171] on input "Rechercher une facture, montant ou un client" at bounding box center [496, 169] width 381 height 13
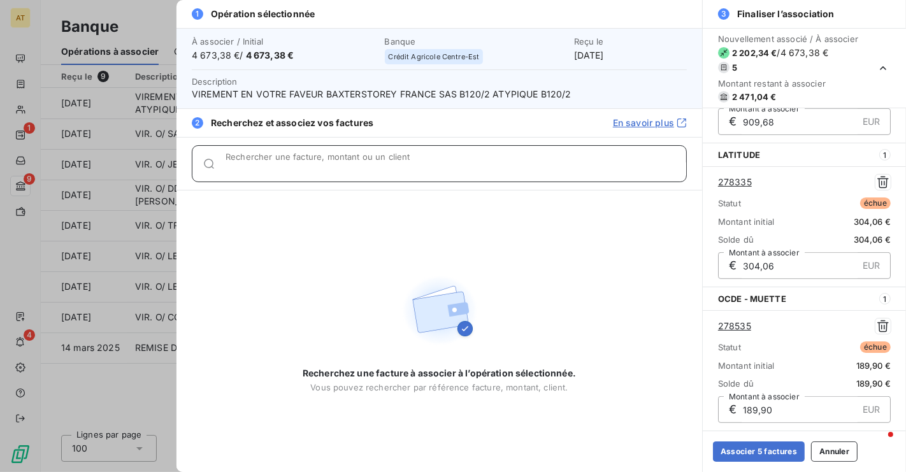
paste input "278422"
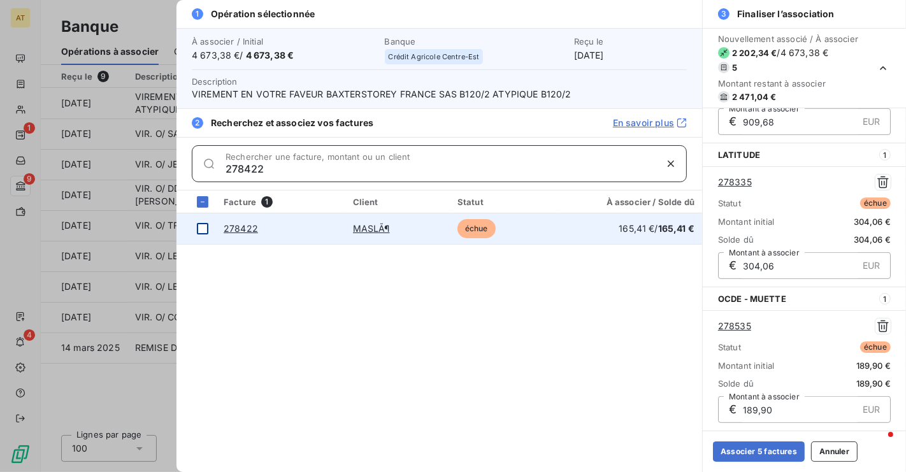
type input "278422"
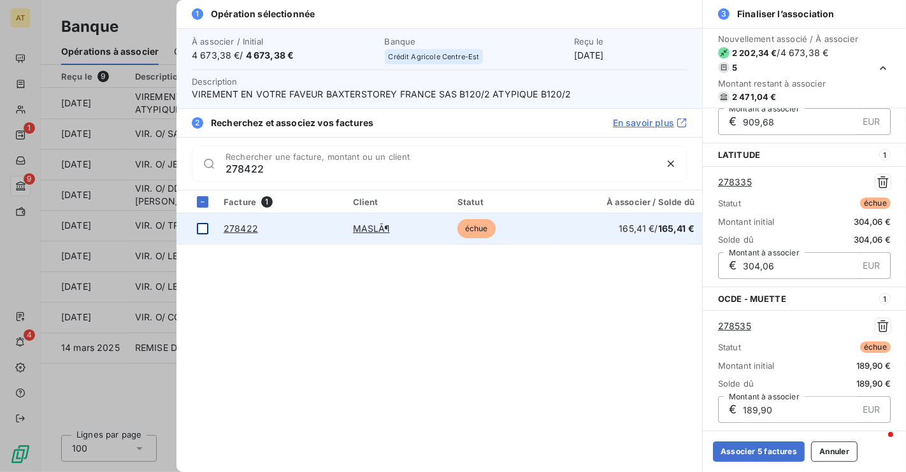
click at [203, 229] on div at bounding box center [202, 228] width 11 height 11
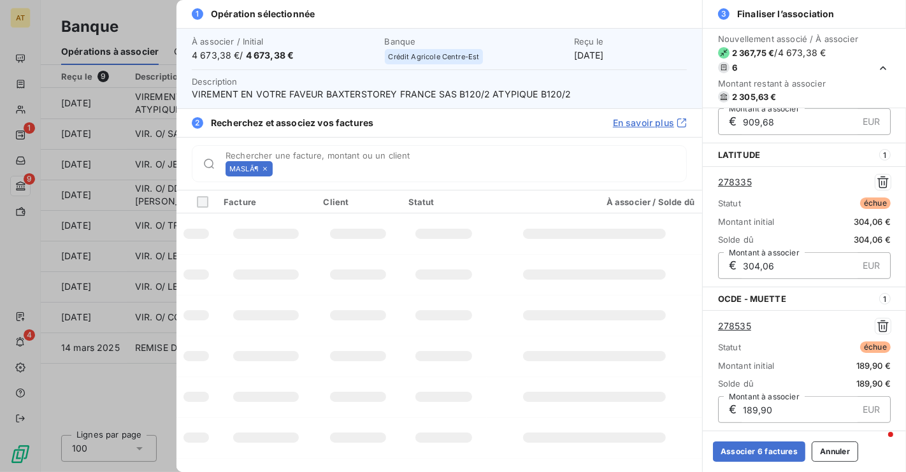
scroll to position [542, 0]
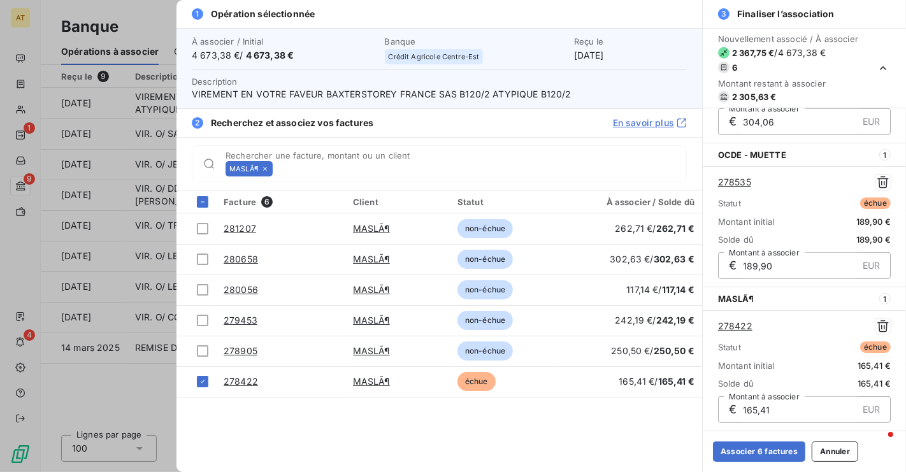
click at [265, 169] on icon at bounding box center [265, 169] width 4 height 4
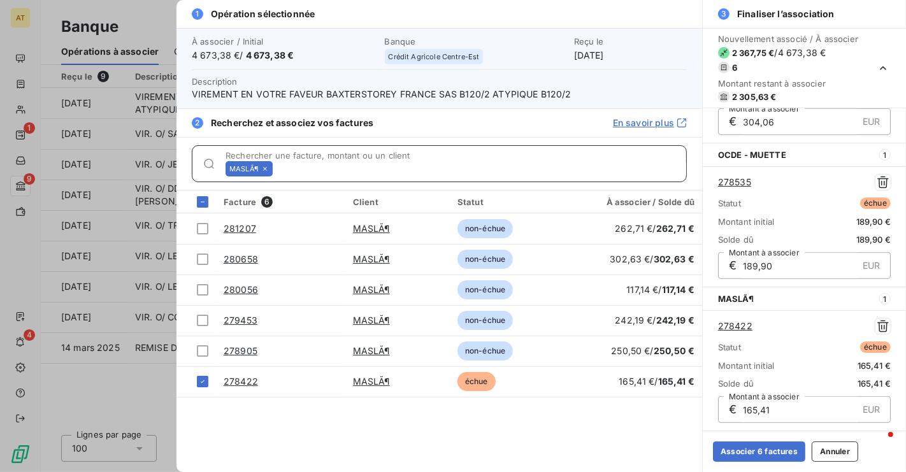
click at [278, 169] on input "Rechercher une facture, montant ou un client" at bounding box center [482, 169] width 409 height 13
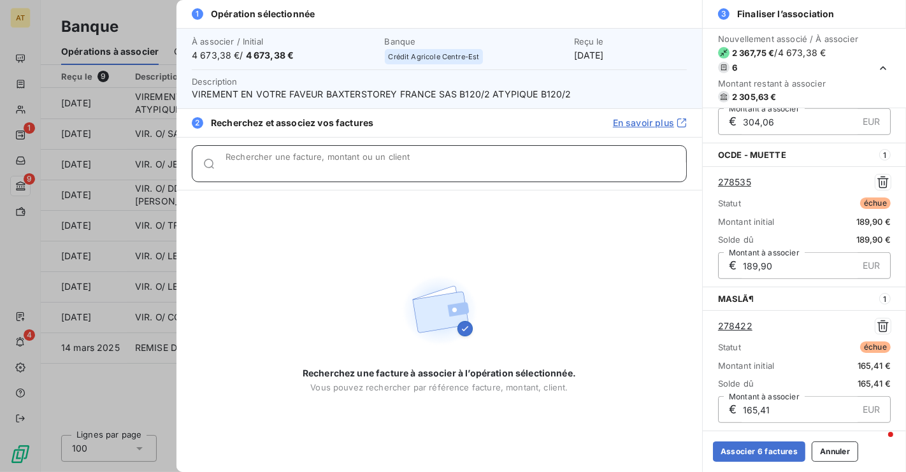
click at [265, 169] on input "Rechercher une facture, montant ou un client" at bounding box center [456, 169] width 461 height 13
paste input "278613"
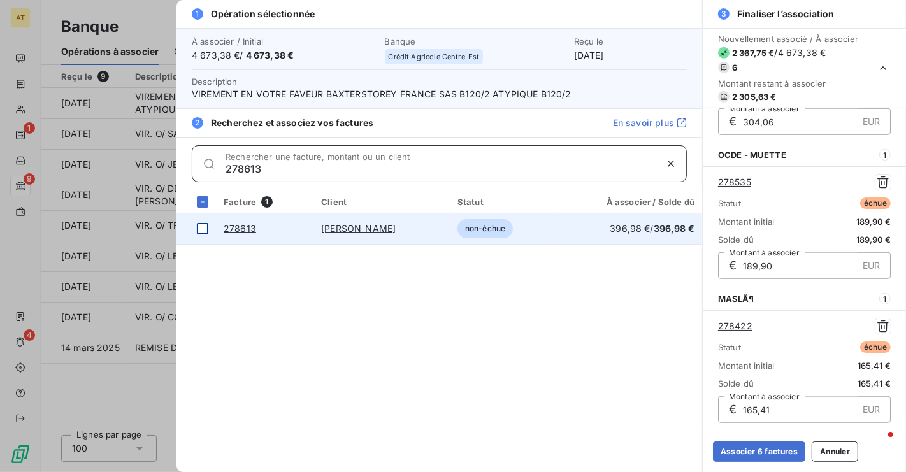
type input "278613"
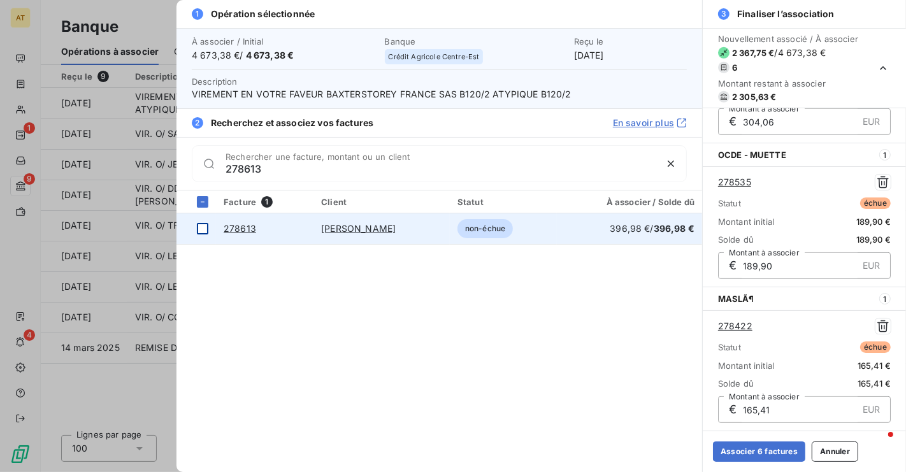
click at [202, 232] on div at bounding box center [202, 228] width 11 height 11
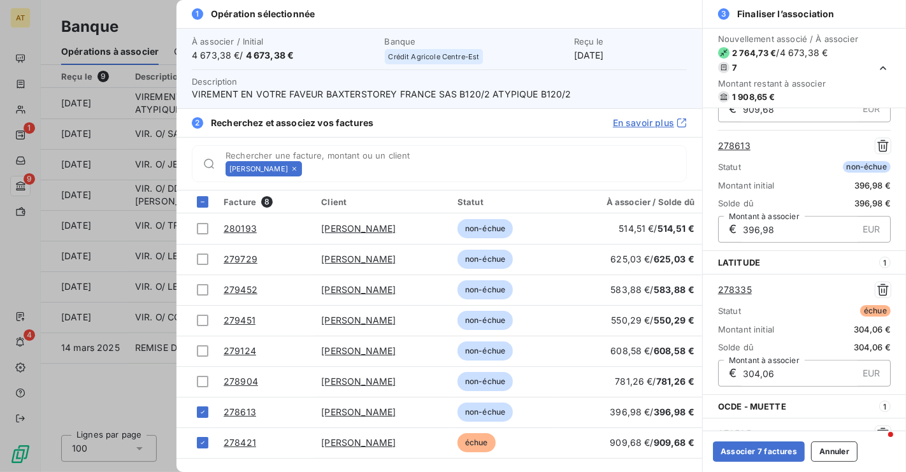
click at [291, 168] on icon at bounding box center [295, 169] width 8 height 8
click at [307, 168] on input "Rechercher une facture, montant ou un client" at bounding box center [496, 169] width 379 height 13
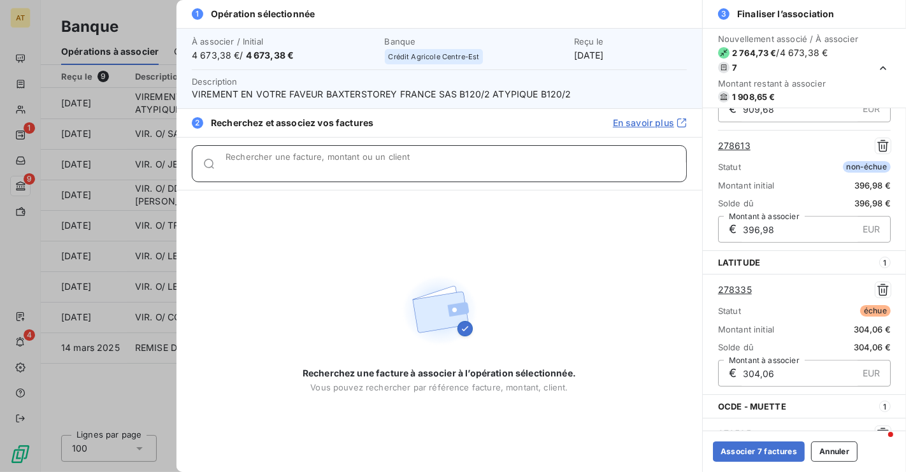
click at [291, 168] on input "Rechercher une facture, montant ou un client" at bounding box center [456, 169] width 461 height 13
paste input "278612"
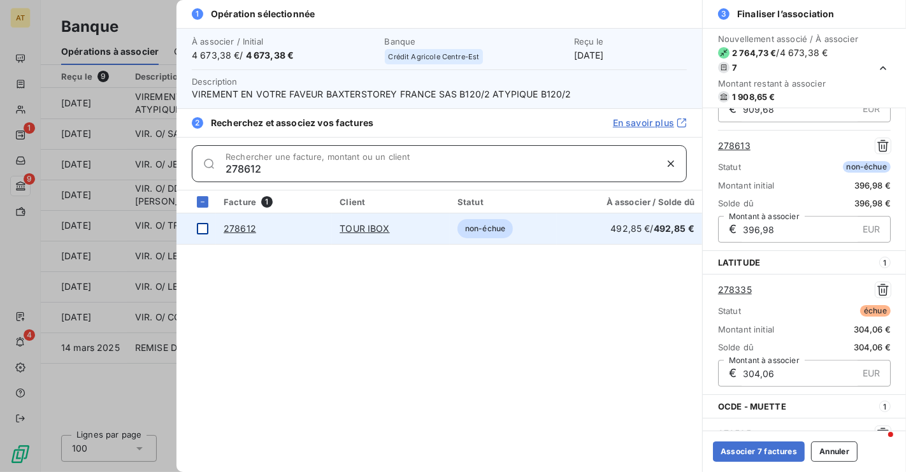
type input "278612"
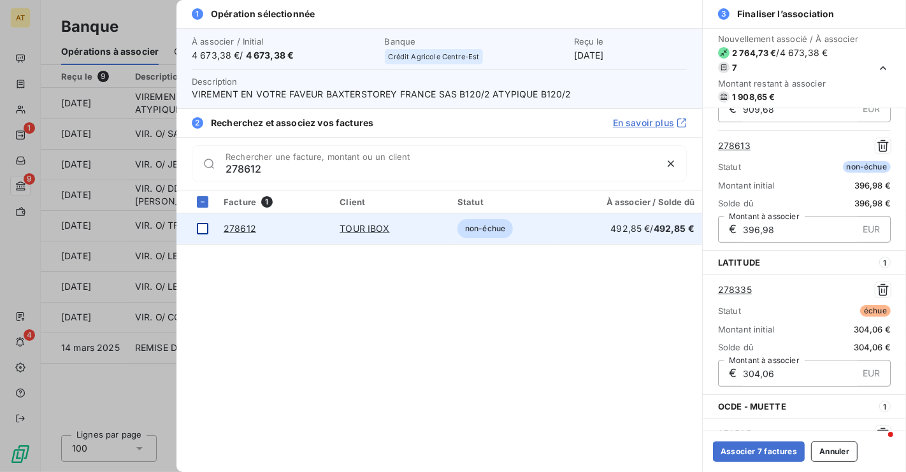
click at [203, 229] on div at bounding box center [202, 228] width 11 height 11
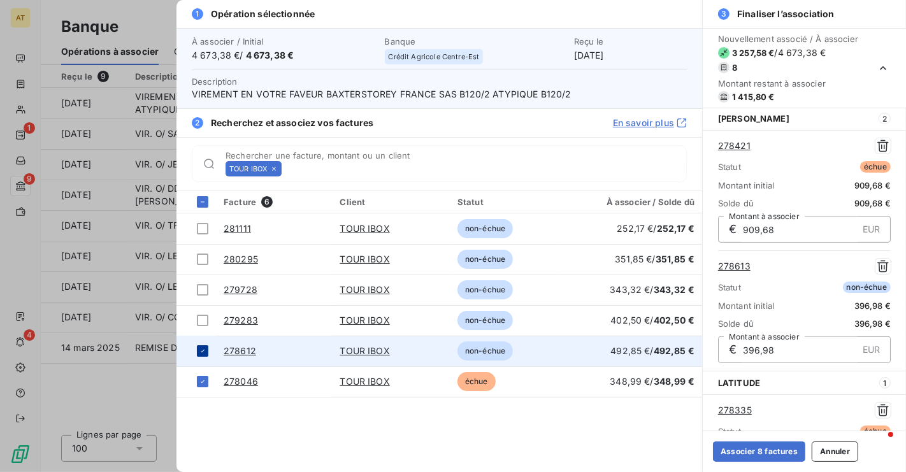
scroll to position [122, 0]
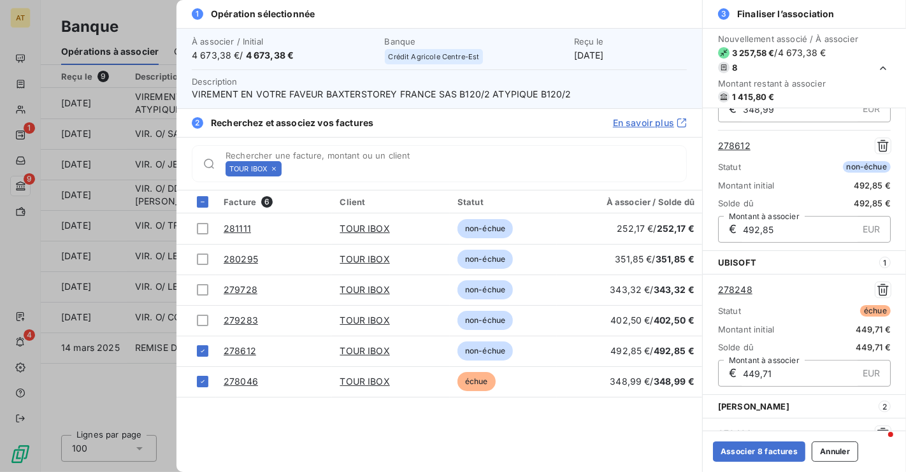
click at [273, 168] on icon at bounding box center [274, 169] width 4 height 4
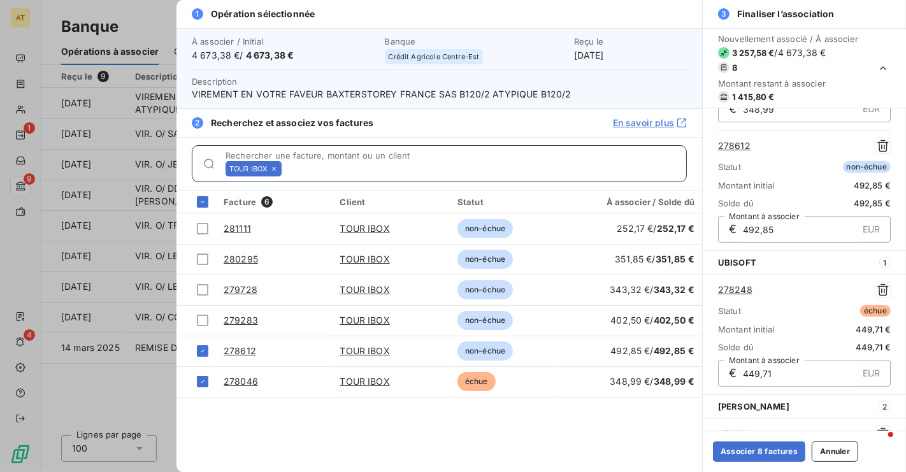
click at [287, 168] on input "Rechercher une facture, montant ou un client" at bounding box center [487, 169] width 400 height 13
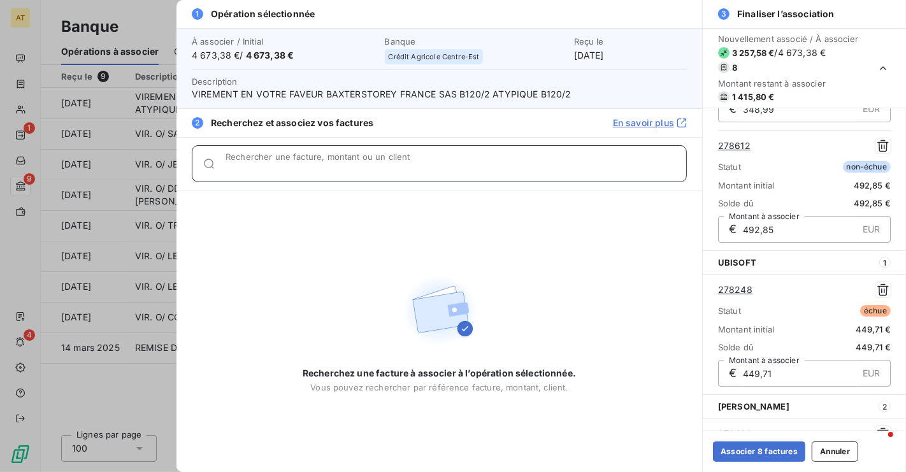
paste input "278534"
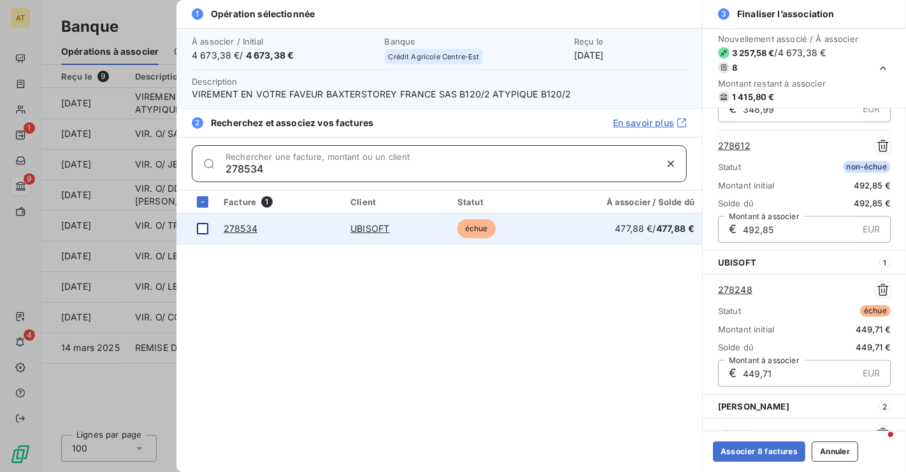
type input "278534"
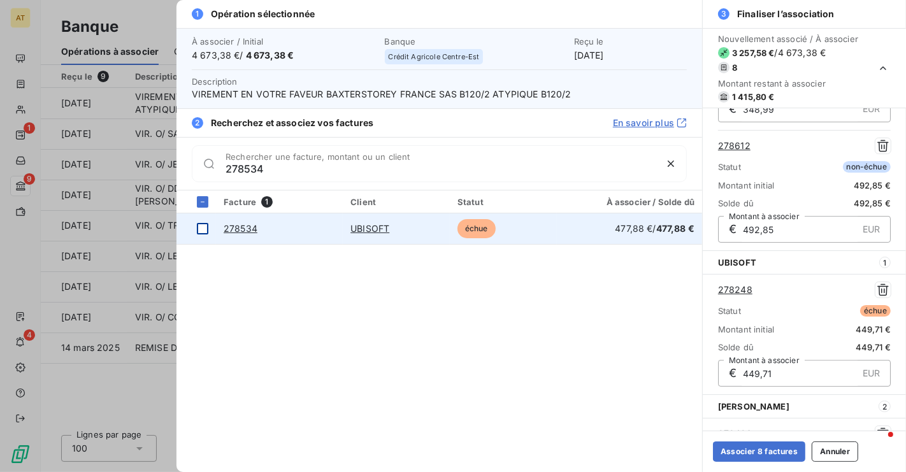
click at [202, 229] on div at bounding box center [202, 228] width 11 height 11
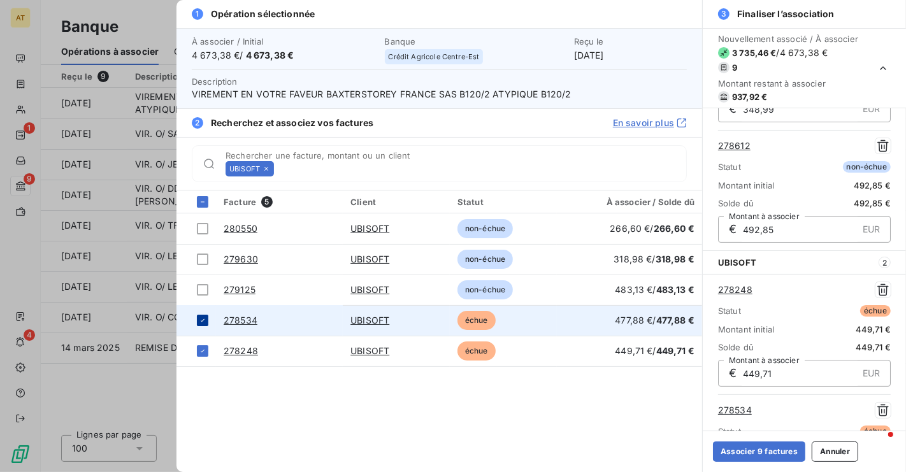
scroll to position [386, 0]
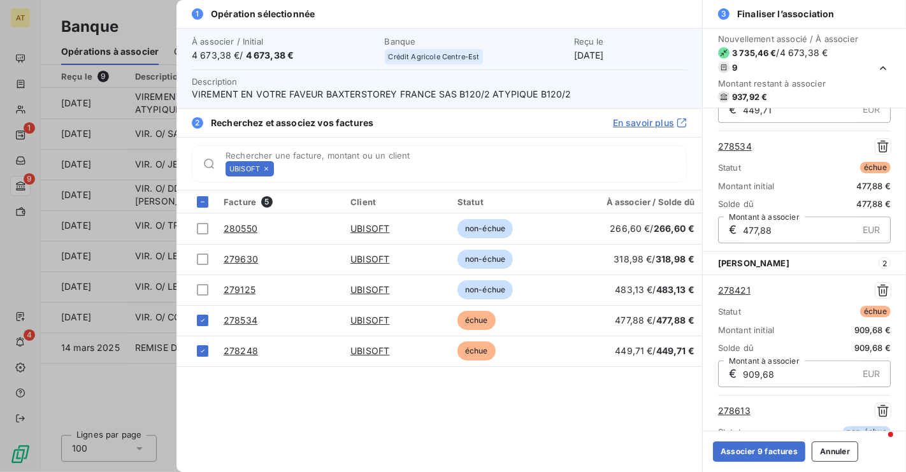
click at [270, 169] on icon at bounding box center [267, 169] width 8 height 8
click at [279, 169] on input "Rechercher une facture, montant ou un client" at bounding box center [482, 169] width 407 height 13
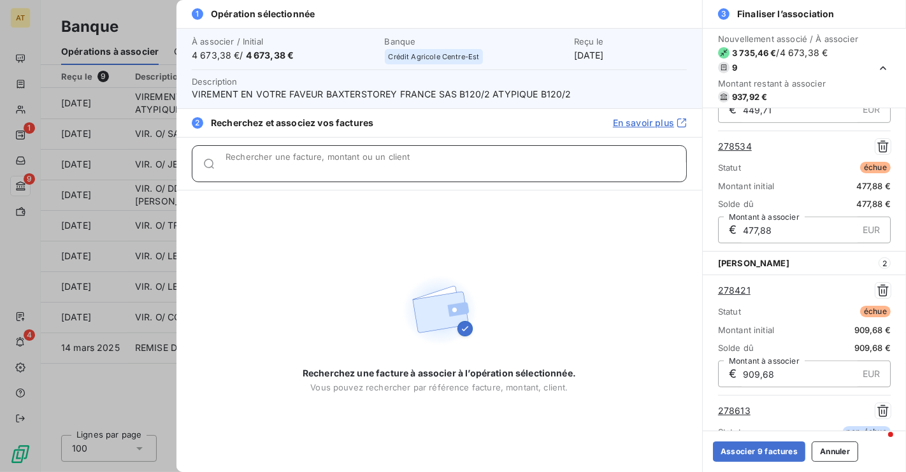
click at [270, 169] on input "Rechercher une facture, montant ou un client" at bounding box center [456, 169] width 461 height 13
paste input "278740"
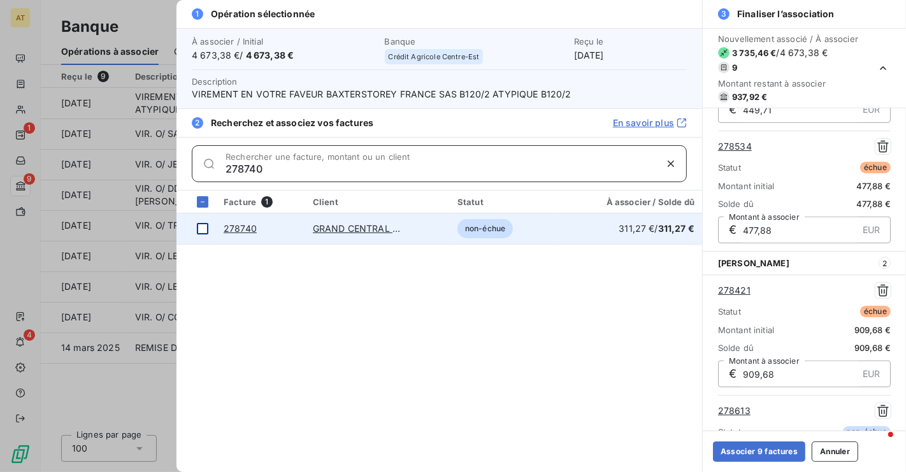
type input "278740"
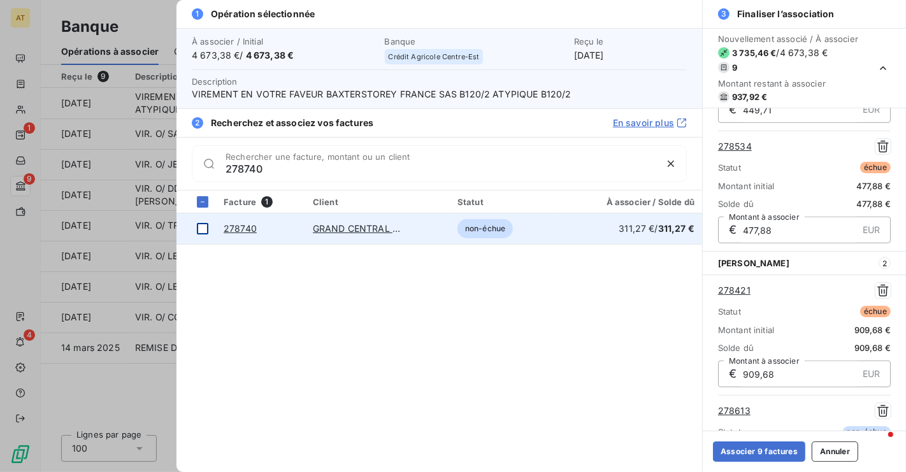
click at [202, 233] on div at bounding box center [202, 228] width 11 height 11
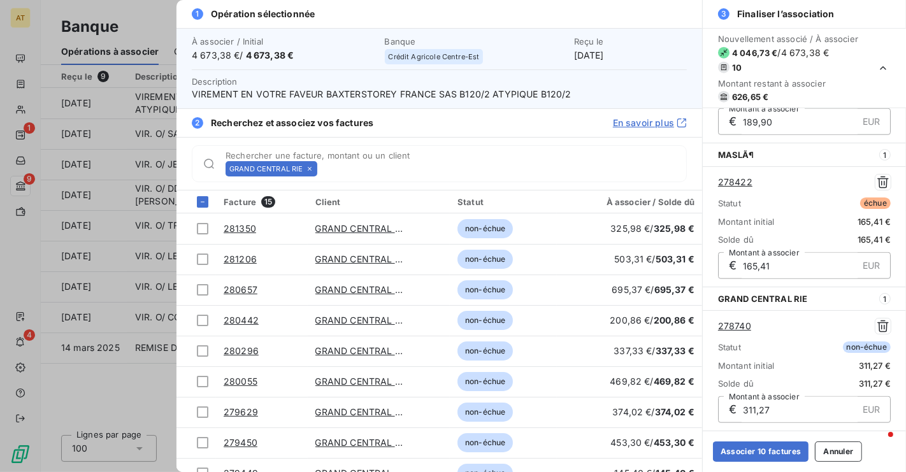
click at [307, 168] on icon at bounding box center [310, 169] width 8 height 8
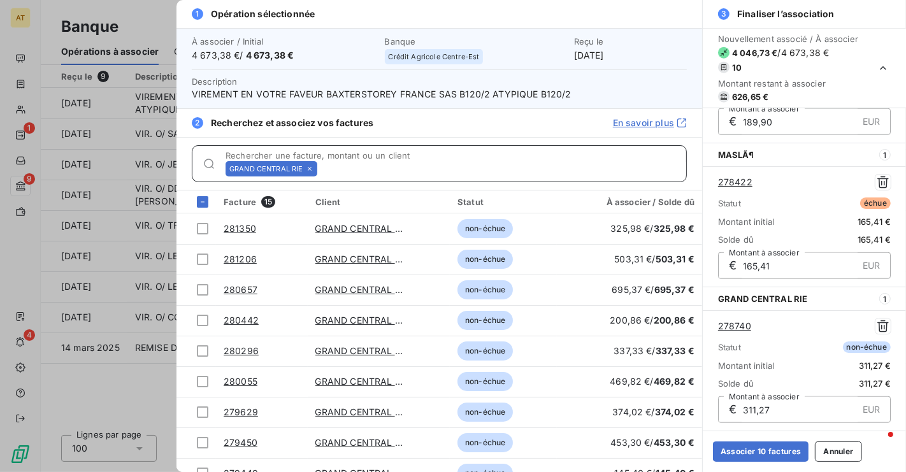
click at [323, 168] on input "Rechercher une facture, montant ou un client" at bounding box center [505, 169] width 364 height 13
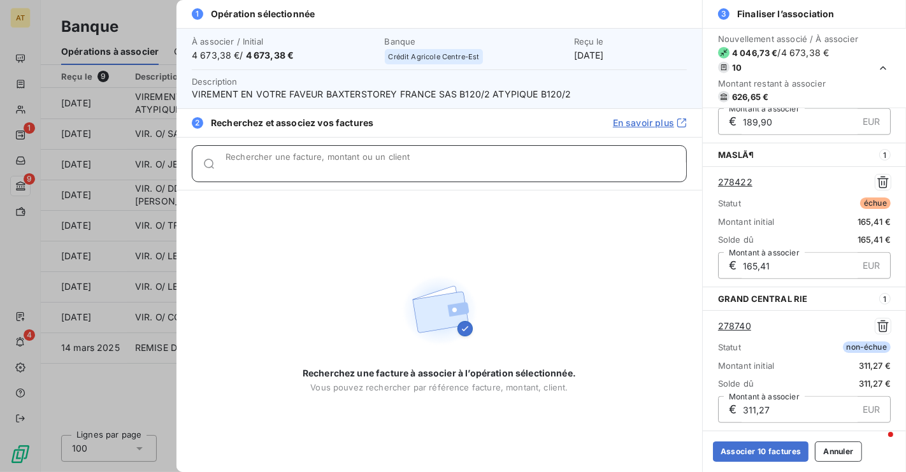
click at [307, 168] on input "Rechercher une facture, montant ou un client" at bounding box center [456, 169] width 461 height 13
paste input "278423"
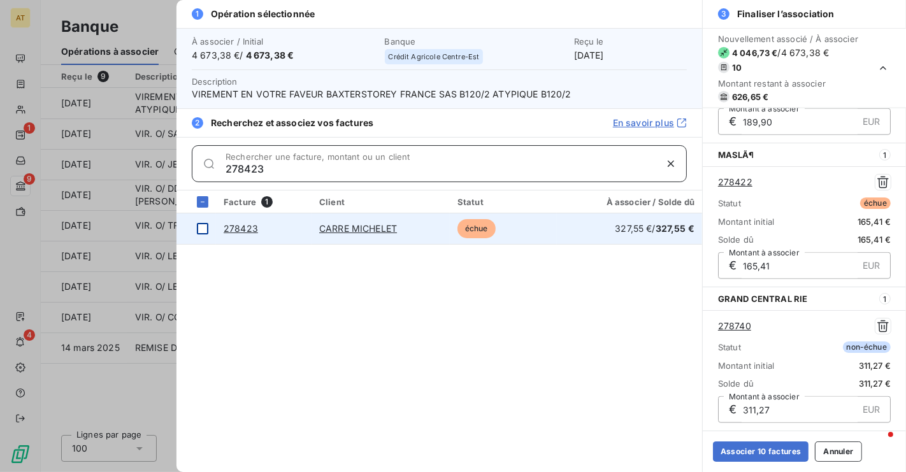
type input "278423"
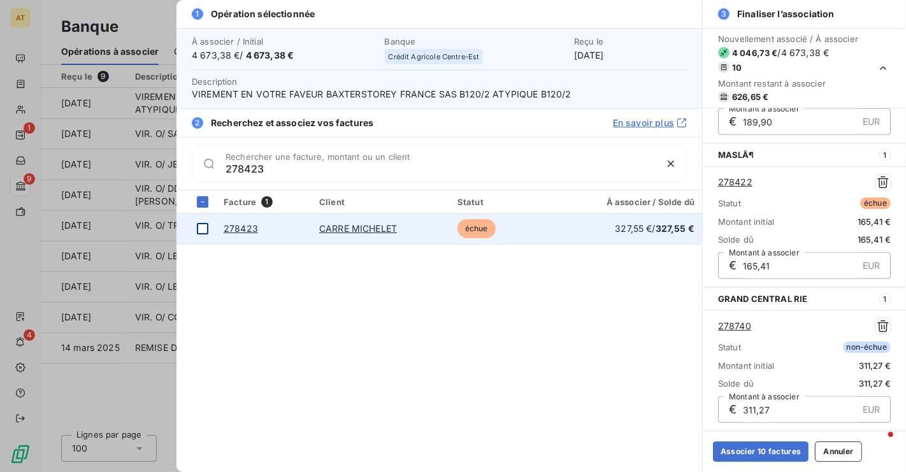
click at [203, 229] on div at bounding box center [202, 228] width 11 height 11
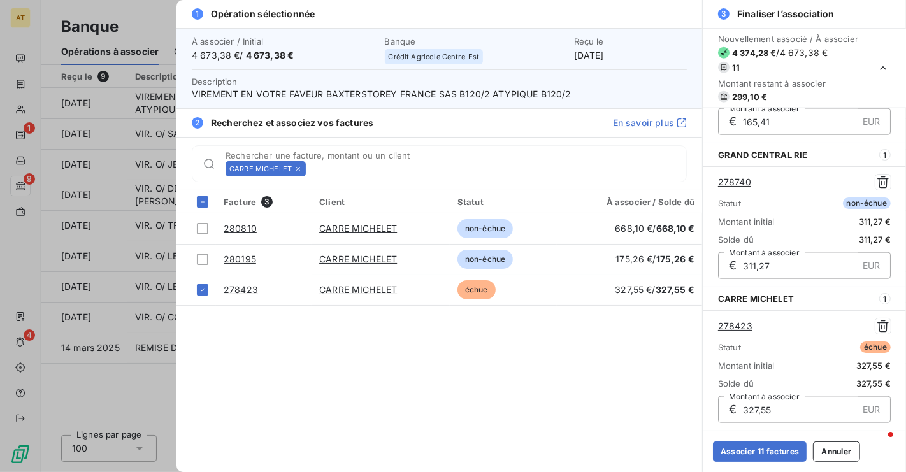
click at [296, 169] on icon at bounding box center [298, 169] width 8 height 8
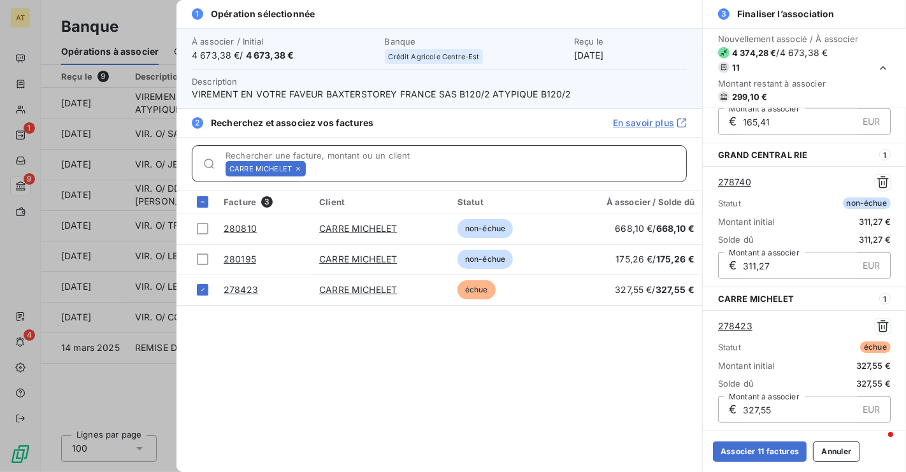
click at [311, 169] on input "Rechercher une facture, montant ou un client" at bounding box center [498, 169] width 375 height 13
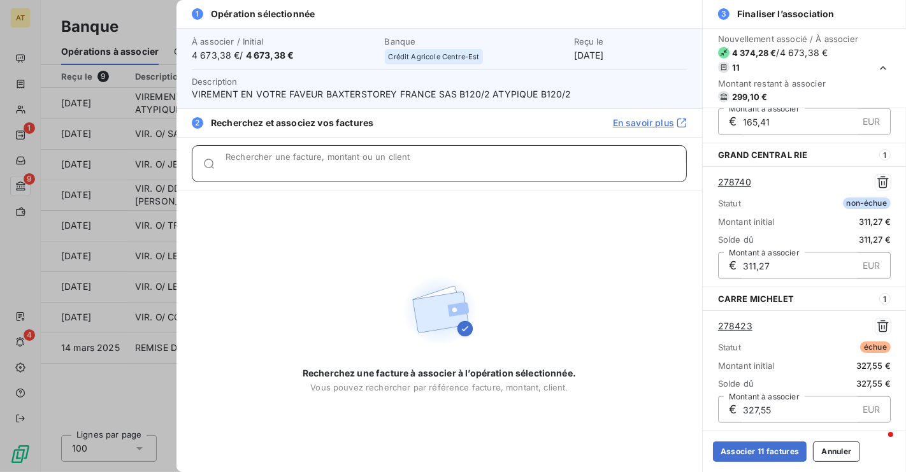
paste input "278420"
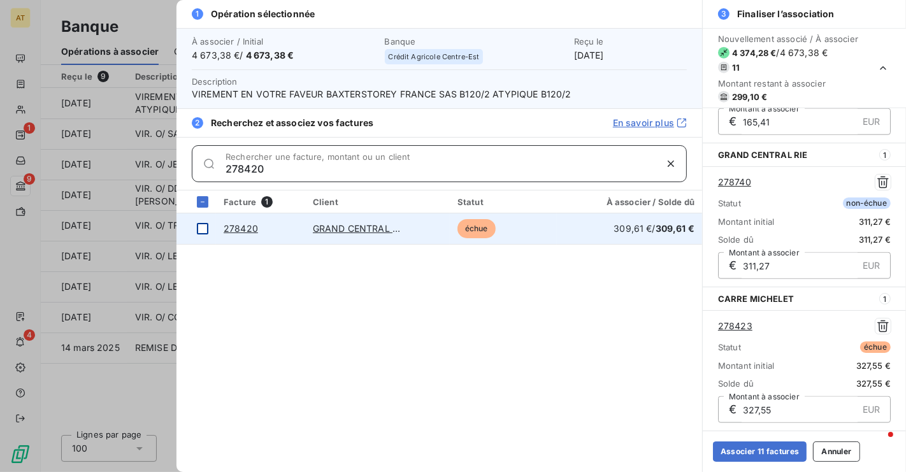
type input "278420"
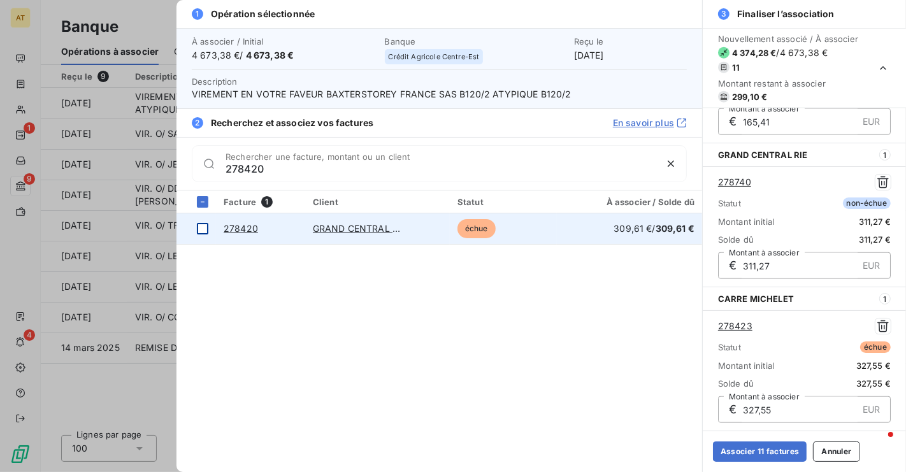
click at [203, 228] on div at bounding box center [202, 228] width 11 height 11
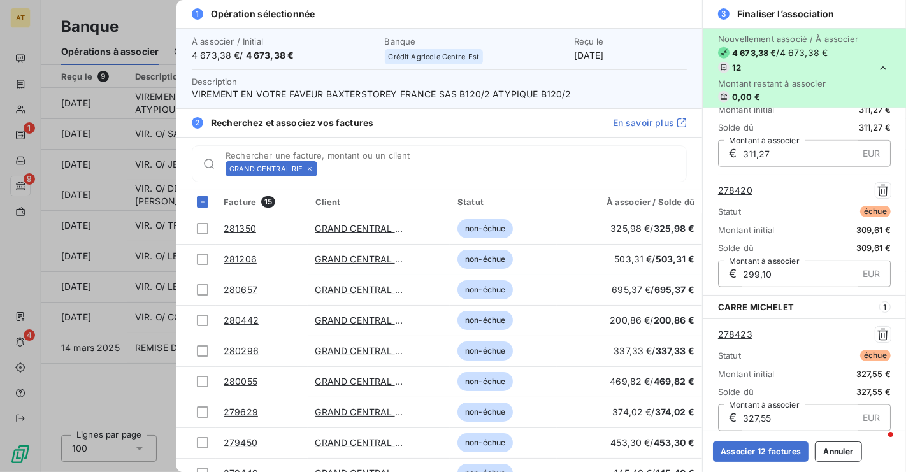
scroll to position [1312, 0]
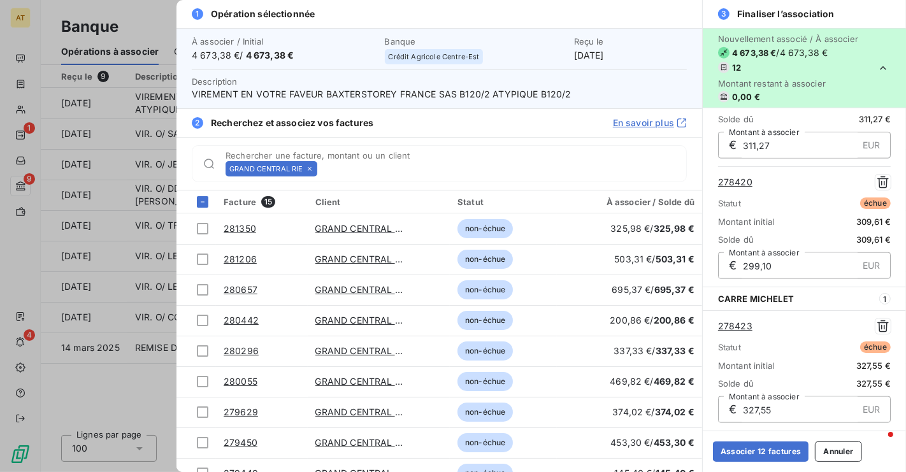
click at [743, 180] on link "278420" at bounding box center [735, 182] width 34 height 13
click at [759, 451] on button "Associer 12 factures" at bounding box center [761, 452] width 96 height 20
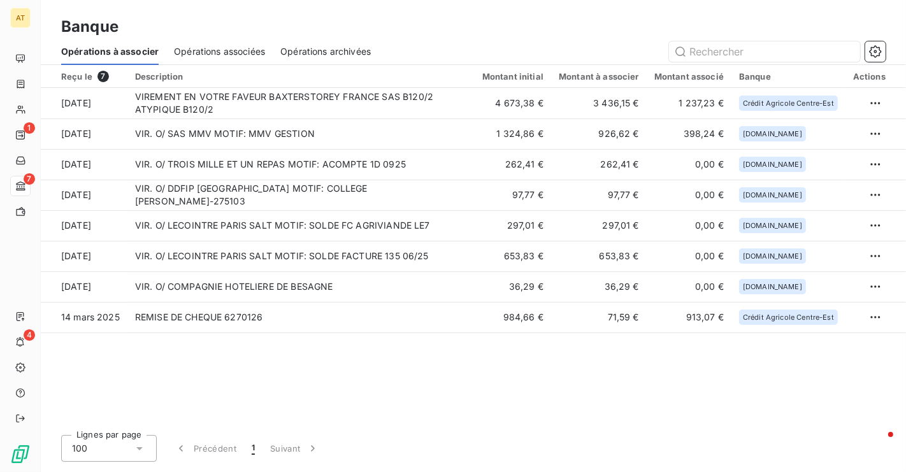
click at [521, 404] on div "Reçu le 7 Description Montant initial Montant à associer Montant associé Banque…" at bounding box center [474, 245] width 866 height 360
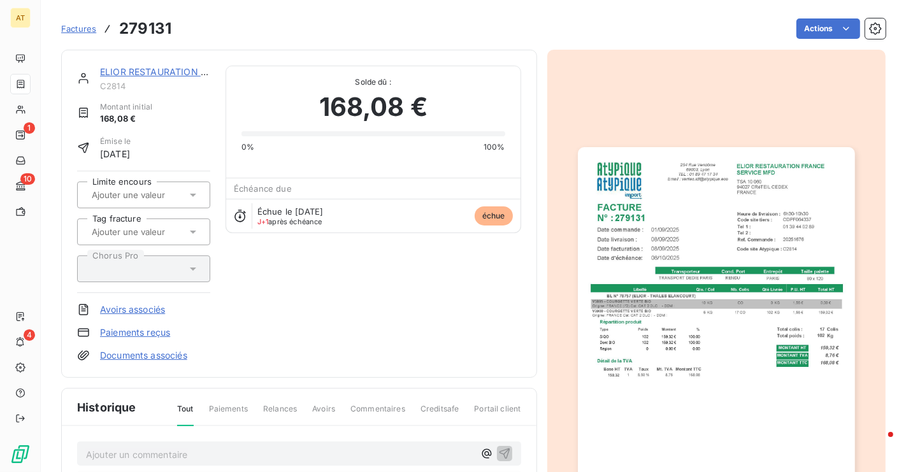
click at [376, 286] on div "ELIOR RESTAURATION FRANCE C2814 Montant initial 168,08 € Émise le [DATE] Limite…" at bounding box center [299, 214] width 444 height 296
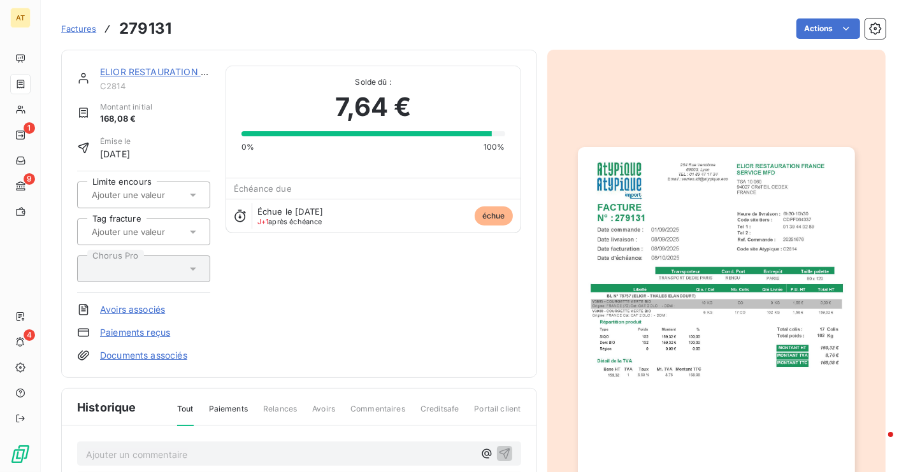
click at [150, 313] on link "Avoirs associés" at bounding box center [132, 309] width 65 height 13
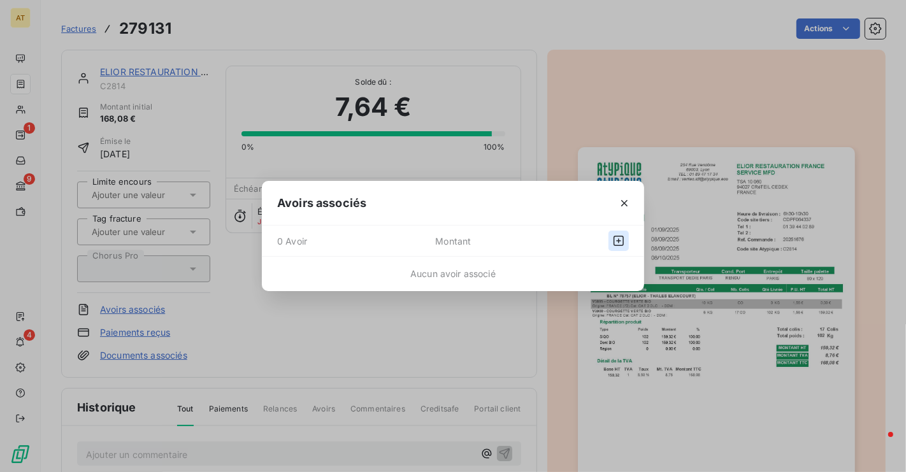
click at [622, 242] on icon "button" at bounding box center [619, 241] width 13 height 13
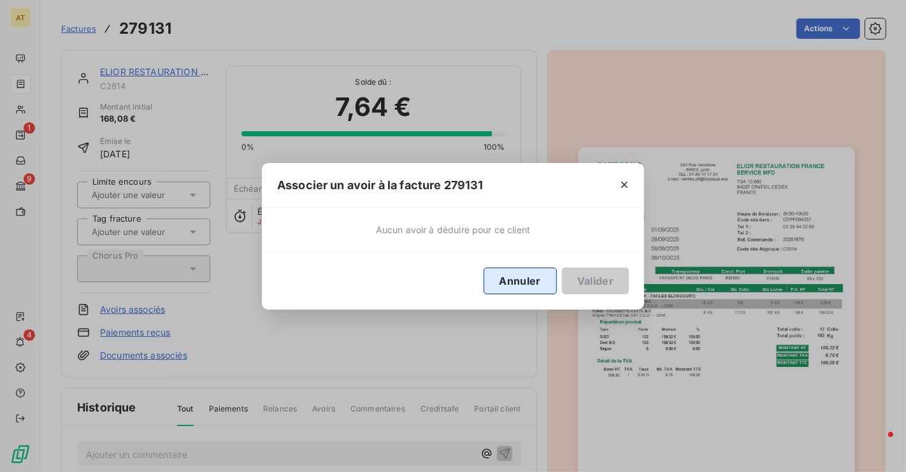
click at [527, 279] on button "Annuler" at bounding box center [520, 281] width 73 height 27
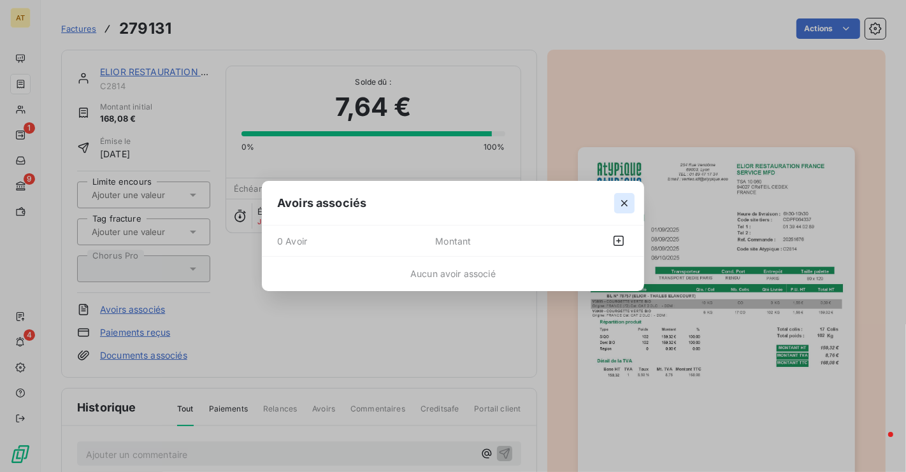
click at [623, 206] on icon "button" at bounding box center [624, 203] width 13 height 13
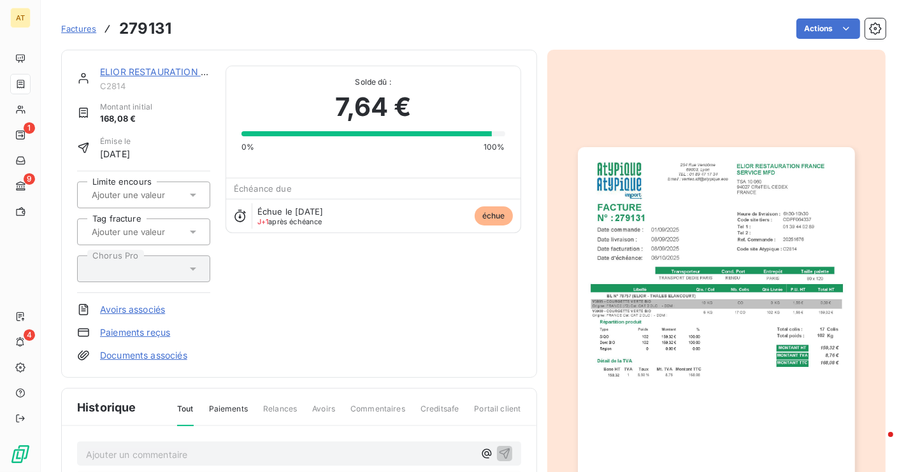
click at [126, 324] on div "ELIOR RESTAURATION FRANCE C2814 Montant initial 168,08 € Émise le [DATE] Limite…" at bounding box center [143, 214] width 133 height 296
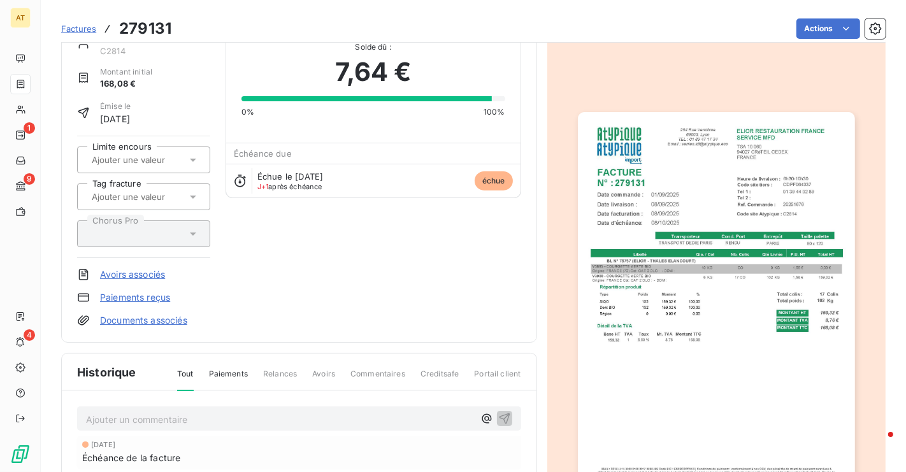
click at [141, 298] on link "Paiements reçus" at bounding box center [135, 297] width 70 height 13
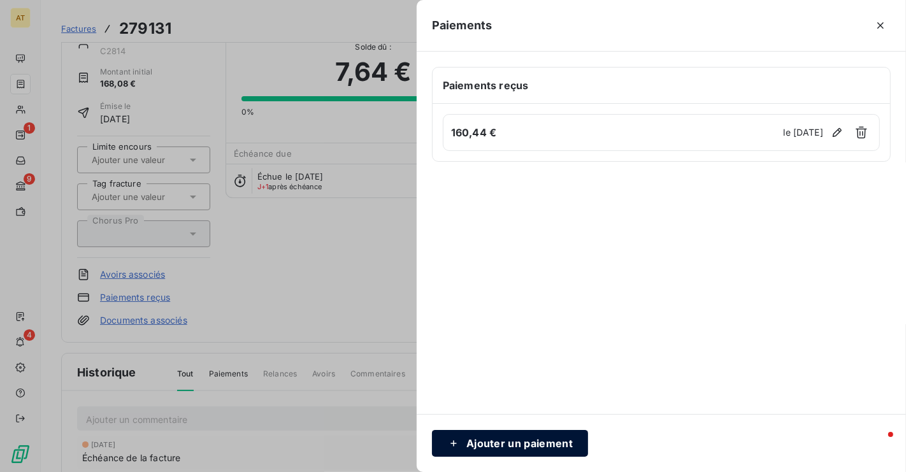
click at [535, 439] on button "Ajouter un paiement" at bounding box center [510, 443] width 156 height 27
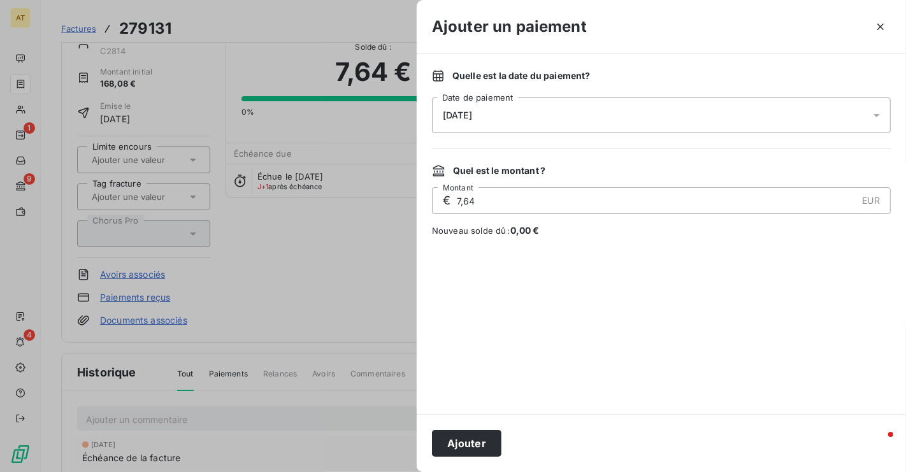
click at [525, 109] on div "[DATE]" at bounding box center [661, 116] width 459 height 36
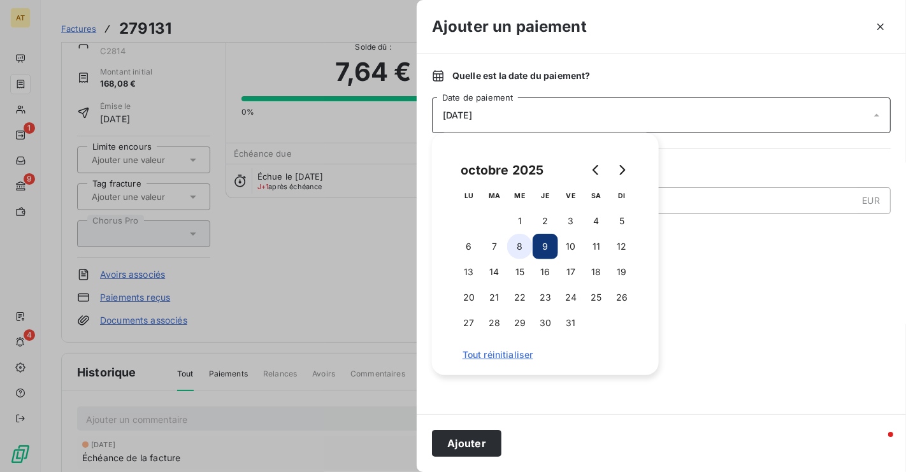
click at [530, 244] on button "8" at bounding box center [519, 246] width 25 height 25
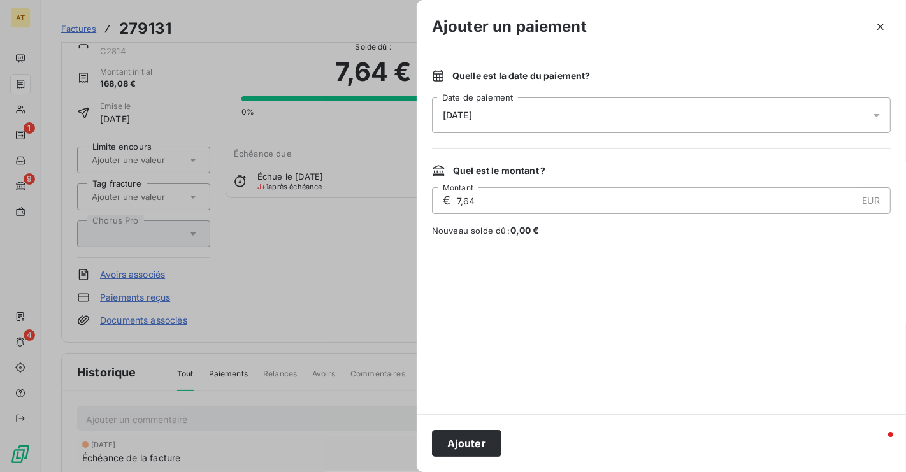
click at [693, 267] on div at bounding box center [661, 325] width 459 height 147
click at [454, 451] on button "Ajouter" at bounding box center [466, 443] width 69 height 27
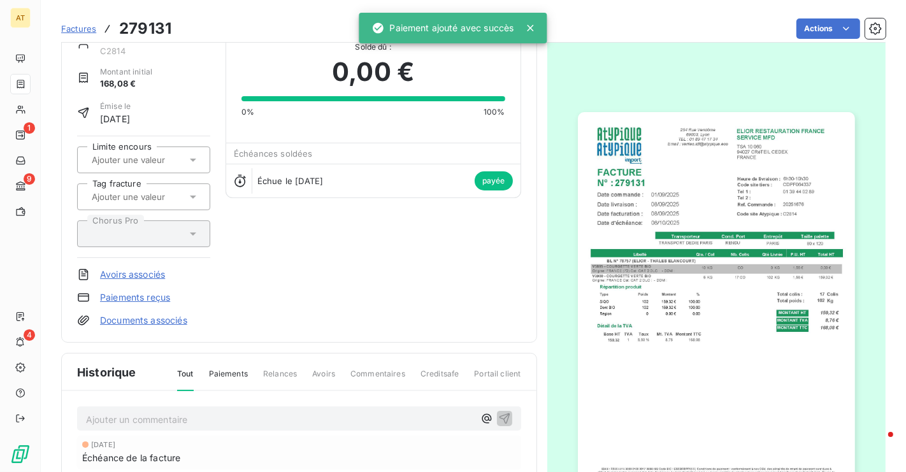
click at [391, 307] on div "ELIOR RESTAURATION FRANCE C2814 Montant initial 168,08 € Émise le [DATE] Limite…" at bounding box center [299, 179] width 444 height 296
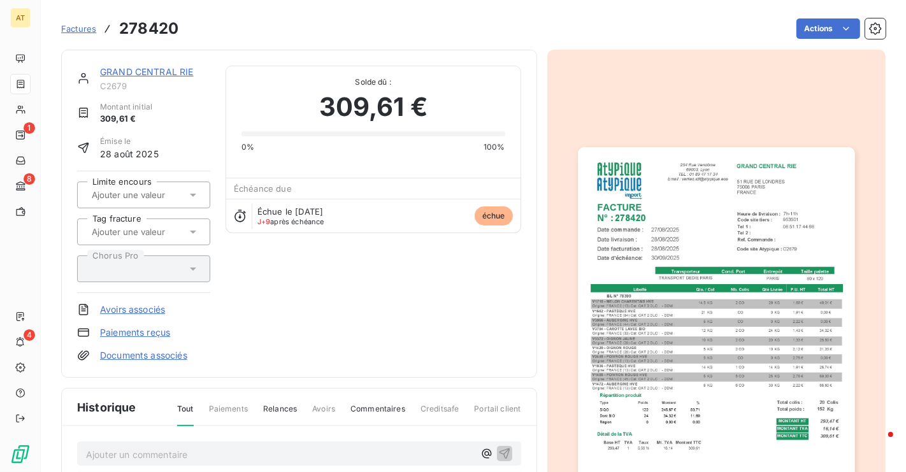
click at [156, 307] on link "Avoirs associés" at bounding box center [132, 309] width 65 height 13
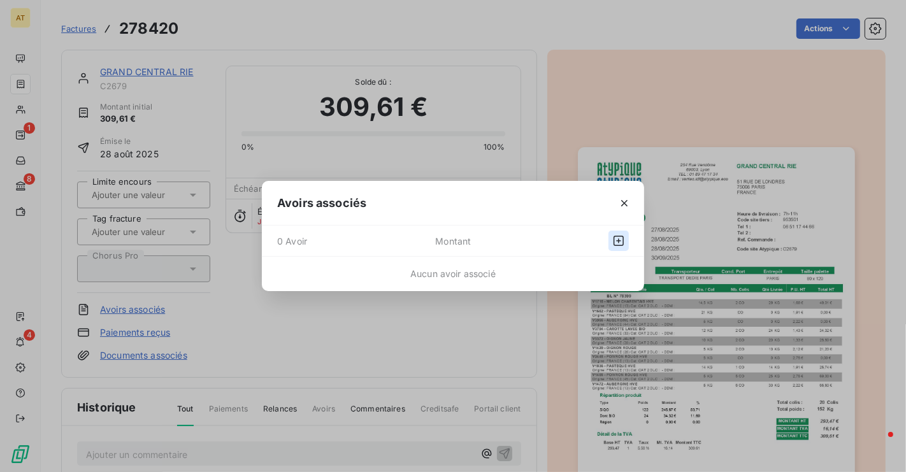
click at [627, 246] on button "button" at bounding box center [619, 241] width 20 height 20
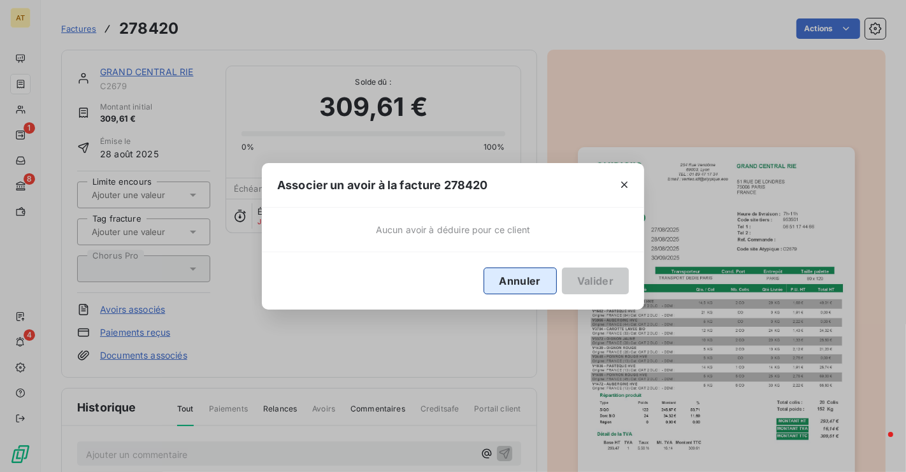
click at [504, 275] on button "Annuler" at bounding box center [520, 281] width 73 height 27
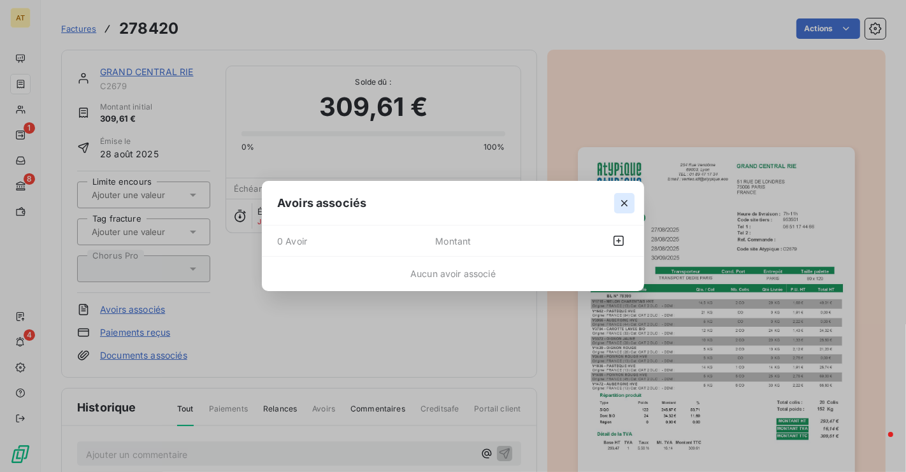
click at [627, 203] on icon "button" at bounding box center [624, 203] width 13 height 13
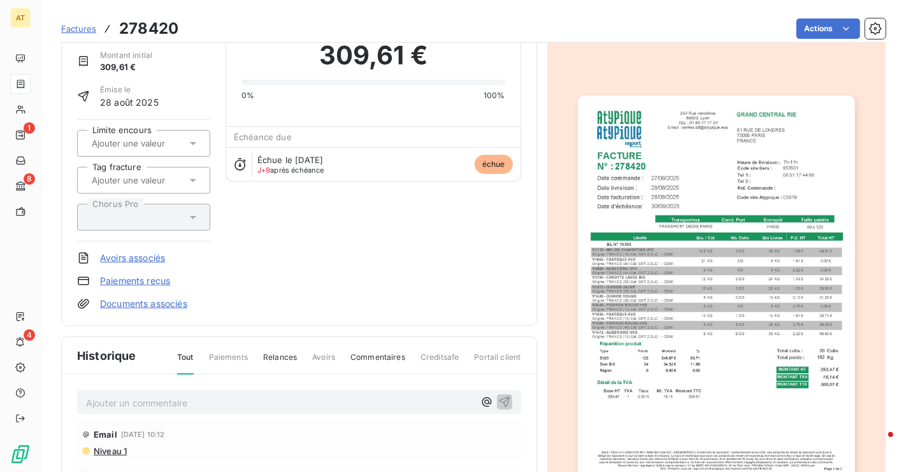
scroll to position [53, 0]
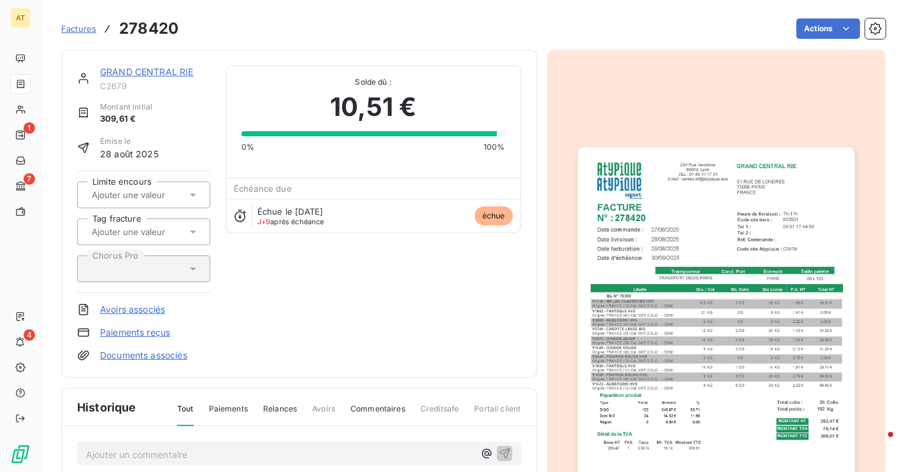
click at [416, 294] on div "GRAND CENTRAL RIE C2679 Montant initial 309,61 € Émise le [DATE] Limite encours…" at bounding box center [299, 214] width 444 height 296
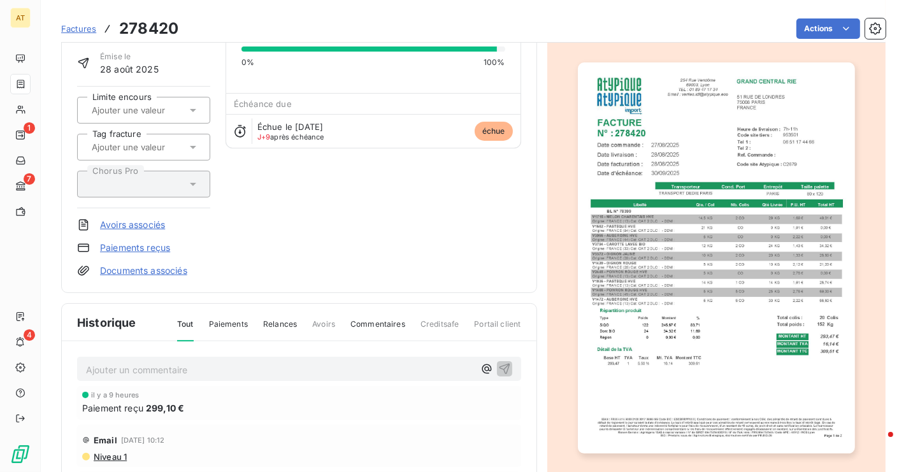
scroll to position [110, 0]
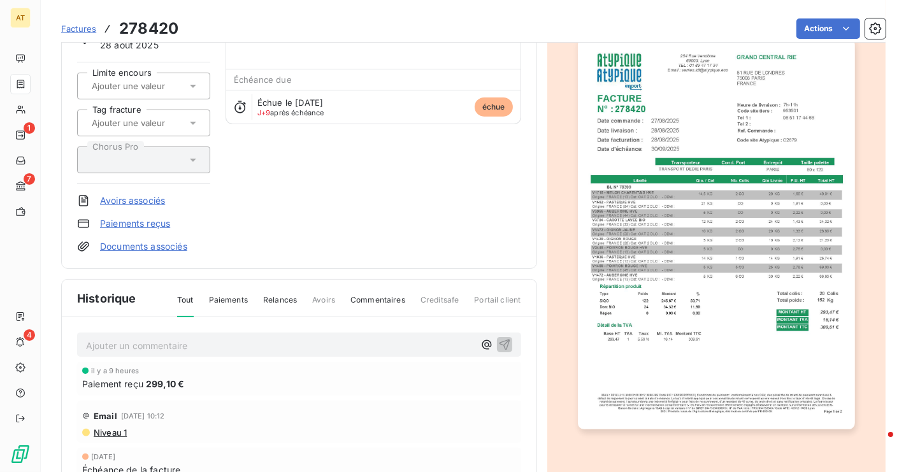
click at [134, 223] on link "Paiements reçus" at bounding box center [135, 223] width 70 height 13
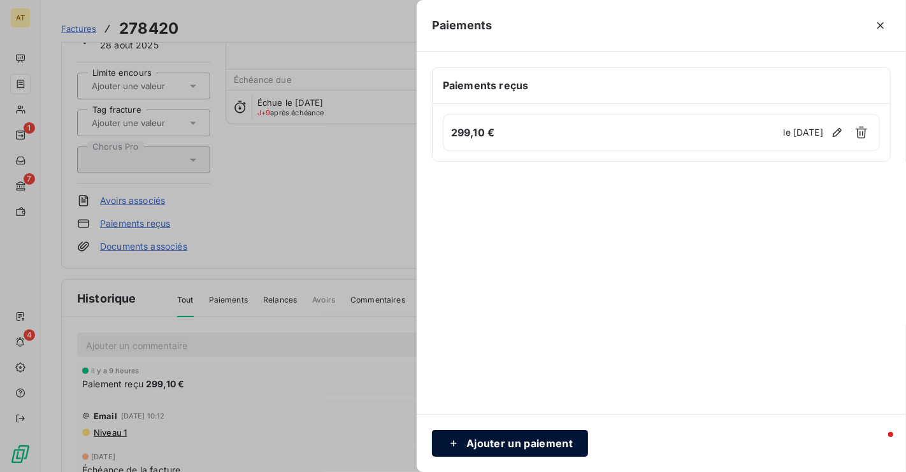
click at [506, 444] on button "Ajouter un paiement" at bounding box center [510, 443] width 156 height 27
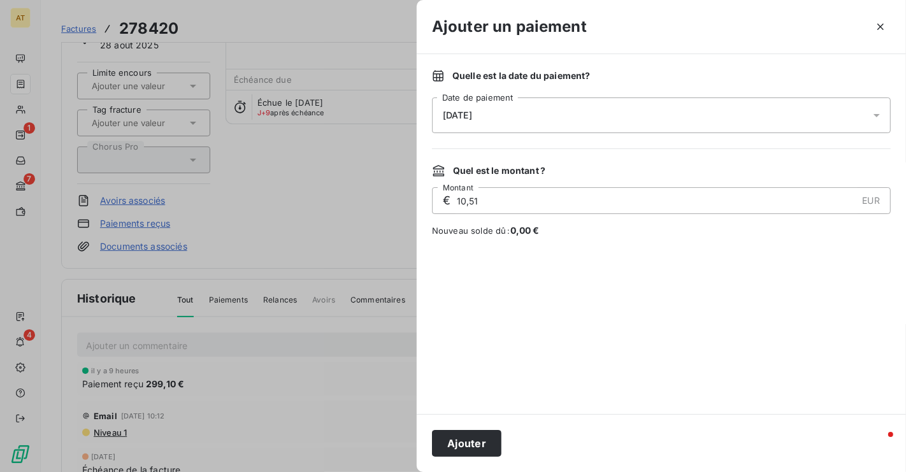
click at [502, 106] on div "[DATE]" at bounding box center [661, 116] width 459 height 36
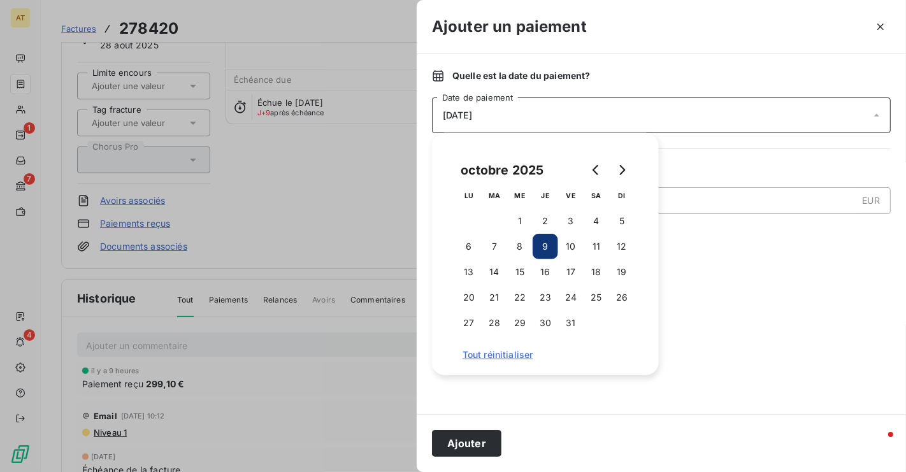
click at [622, 114] on div "[DATE]" at bounding box center [661, 116] width 459 height 36
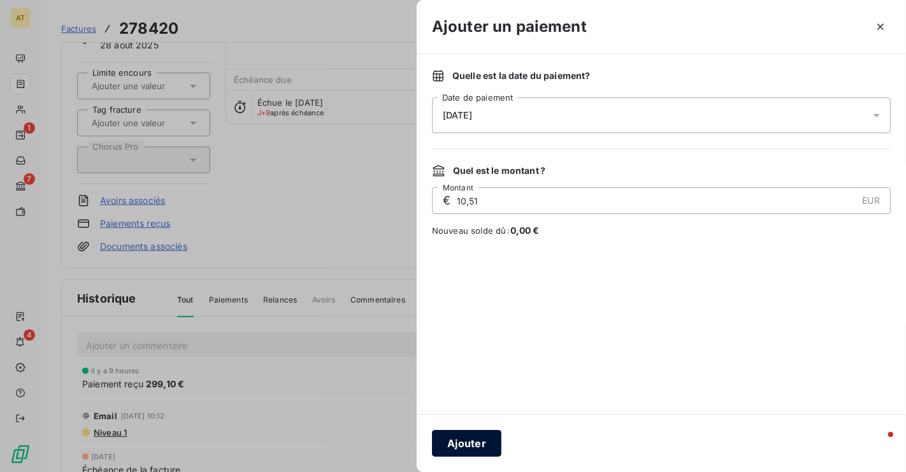
click at [461, 436] on button "Ajouter" at bounding box center [466, 443] width 69 height 27
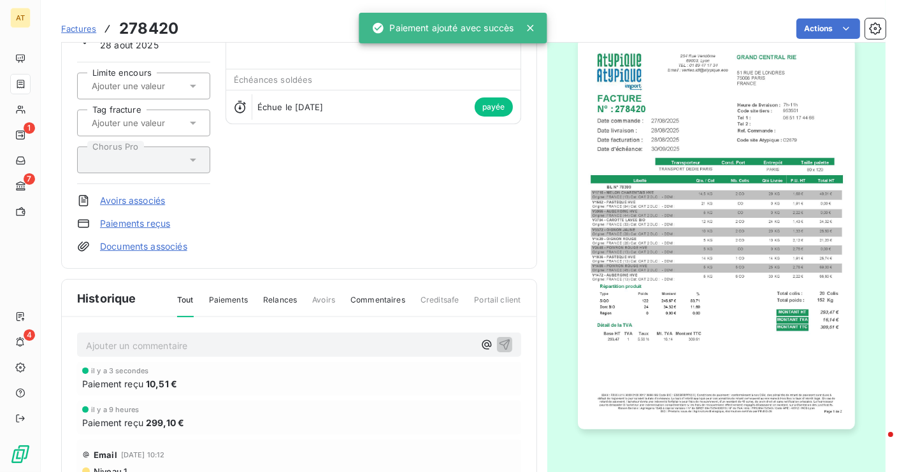
click at [163, 383] on span "10,51 €" at bounding box center [161, 383] width 31 height 13
copy span "10,51 €"
click at [170, 343] on p "Ajouter un commentaire ﻿" at bounding box center [280, 346] width 388 height 16
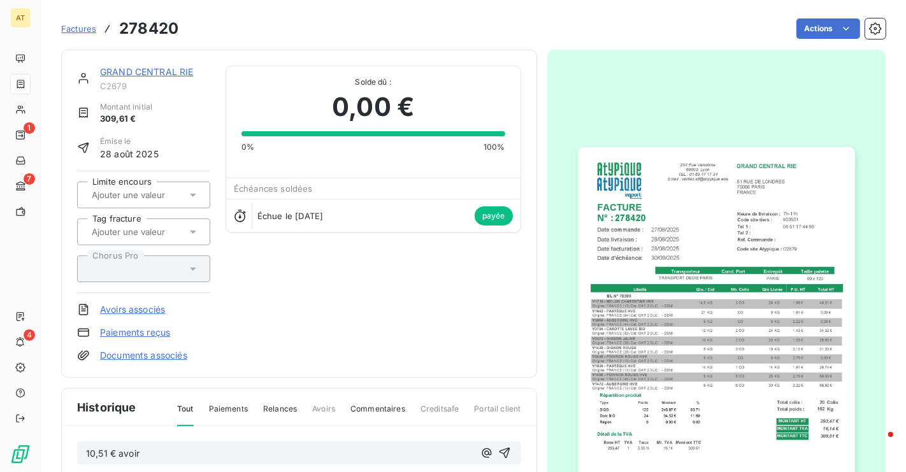
scroll to position [35, 0]
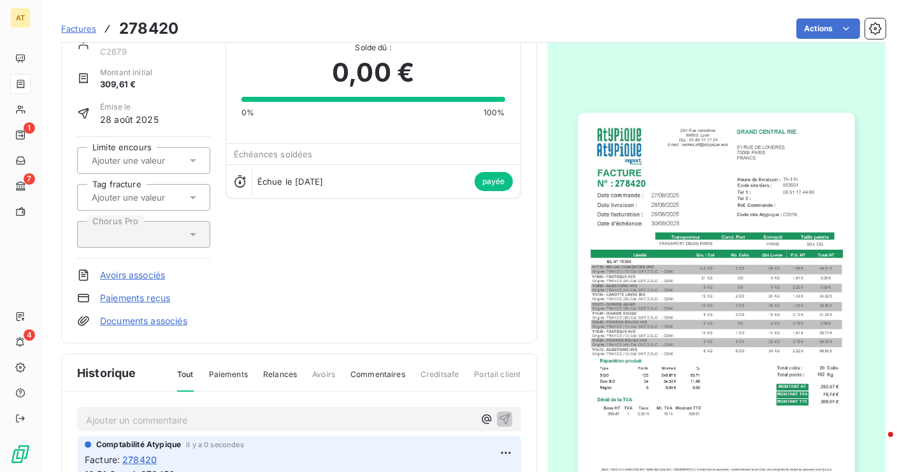
click at [165, 27] on h3 "278420" at bounding box center [148, 28] width 59 height 23
copy h3 "278420"
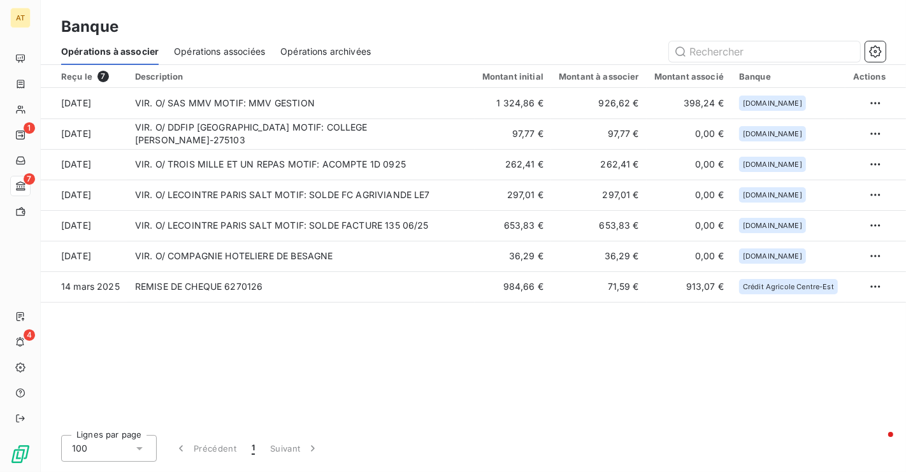
click at [301, 349] on div "Reçu le 7 Description Montant initial Montant à associer Montant associé Banque…" at bounding box center [474, 245] width 866 height 360
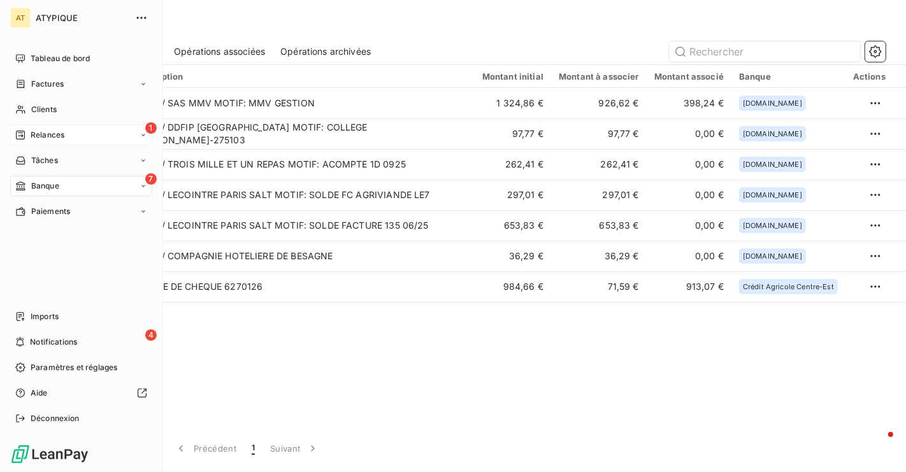
click at [67, 136] on div "1 Relances" at bounding box center [81, 135] width 142 height 20
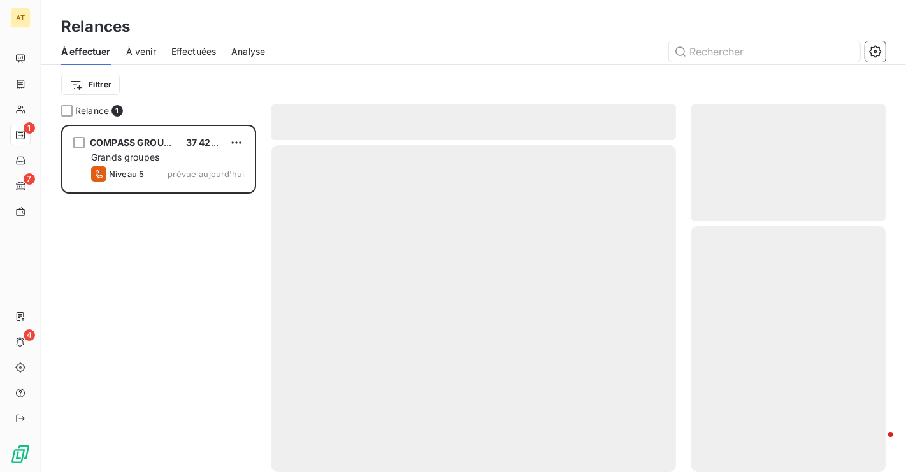
scroll to position [347, 194]
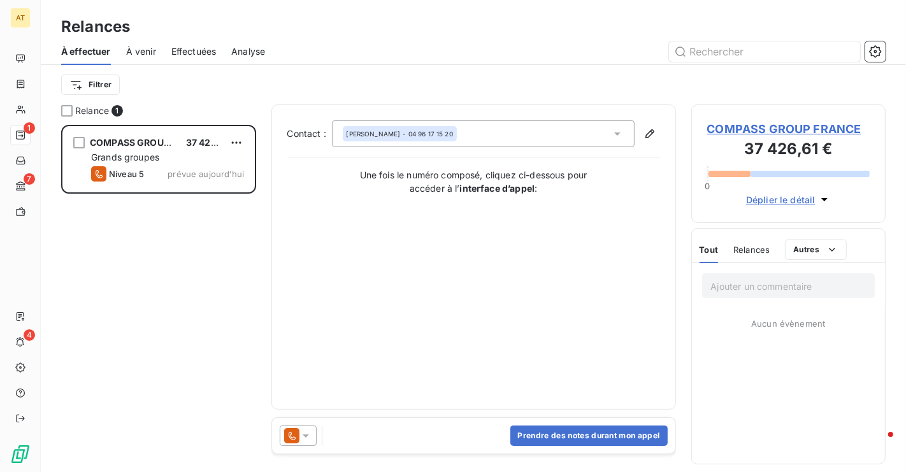
click at [193, 309] on div "COMPASS GROUP FRANCE 37 426,61 € Grands groupes Niveau 5 prévue [DATE]" at bounding box center [158, 298] width 195 height 347
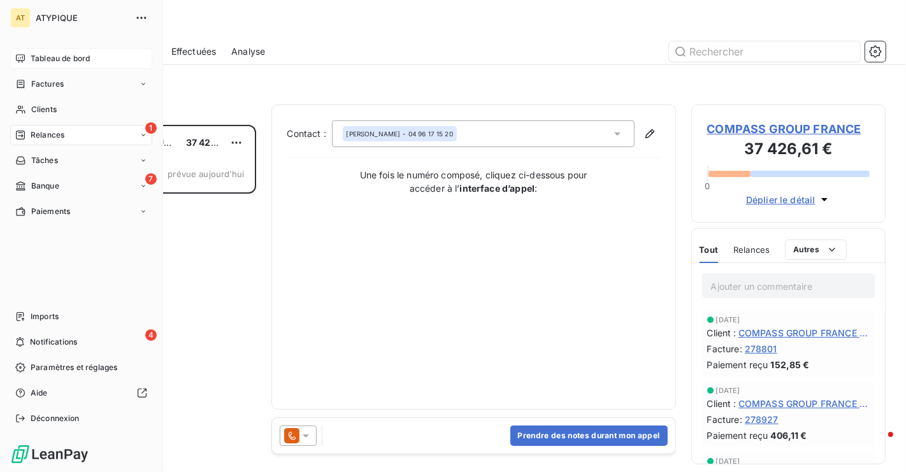
click at [52, 50] on div "Tableau de bord" at bounding box center [81, 58] width 142 height 20
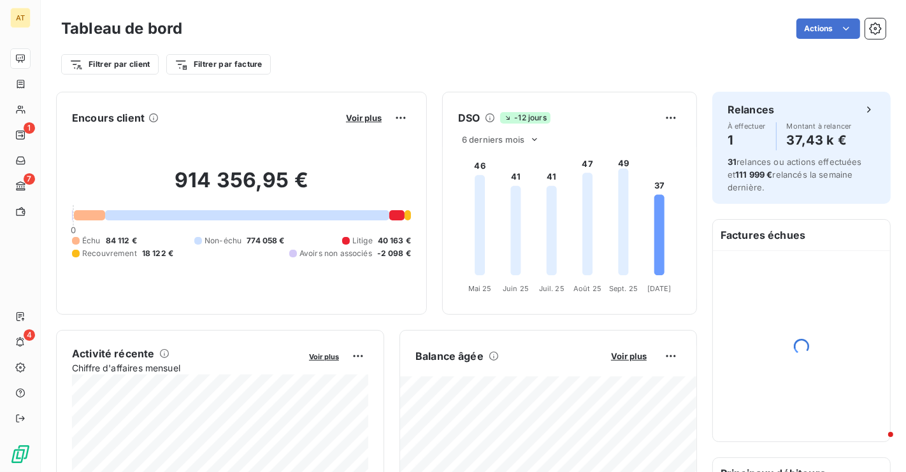
click at [514, 61] on div "Filtrer par client Filtrer par facture" at bounding box center [473, 64] width 825 height 24
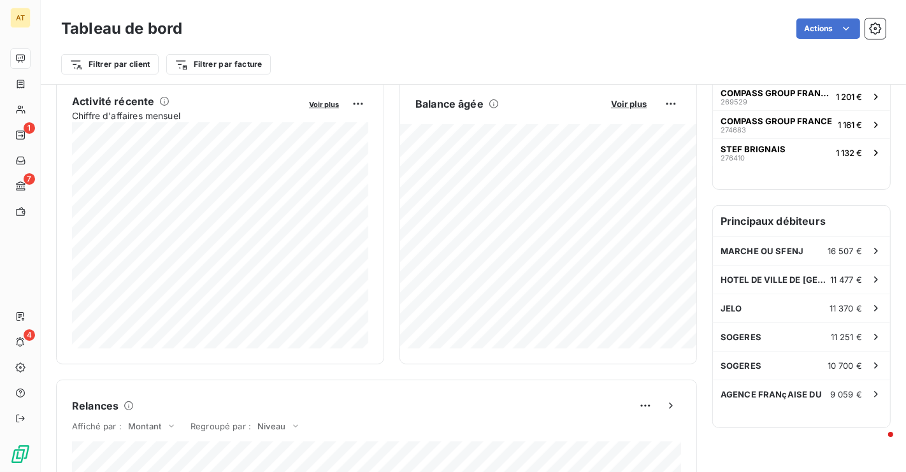
scroll to position [259, 0]
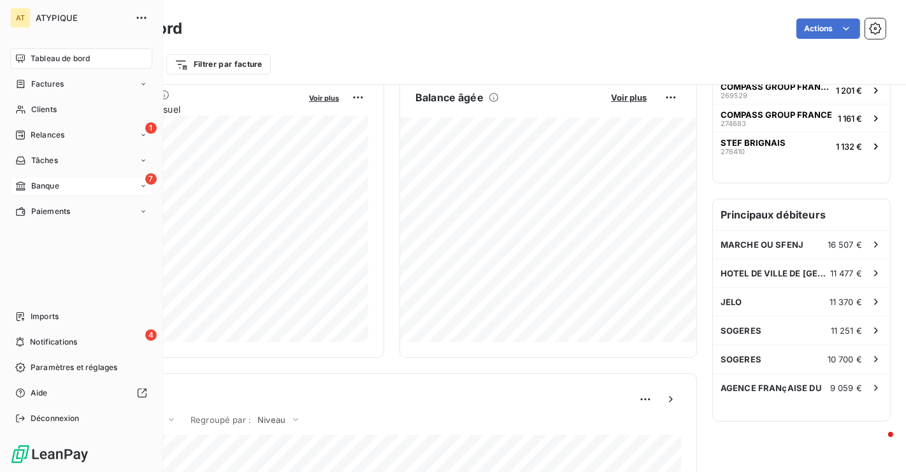
click at [21, 185] on icon at bounding box center [20, 186] width 11 height 10
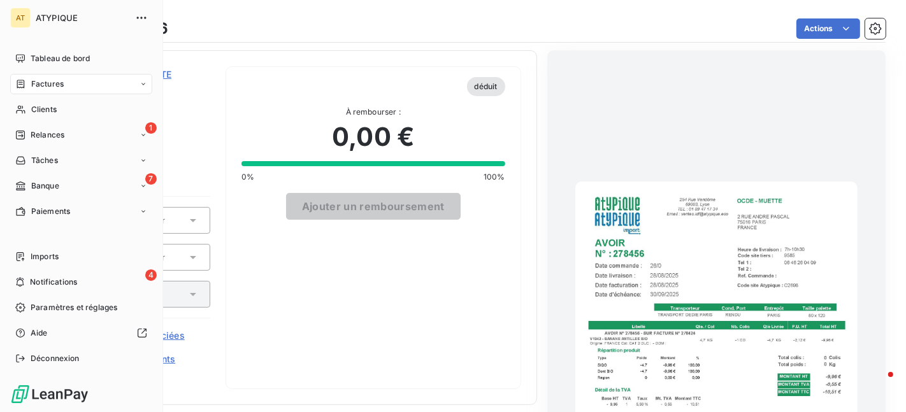
scroll to position [311, 0]
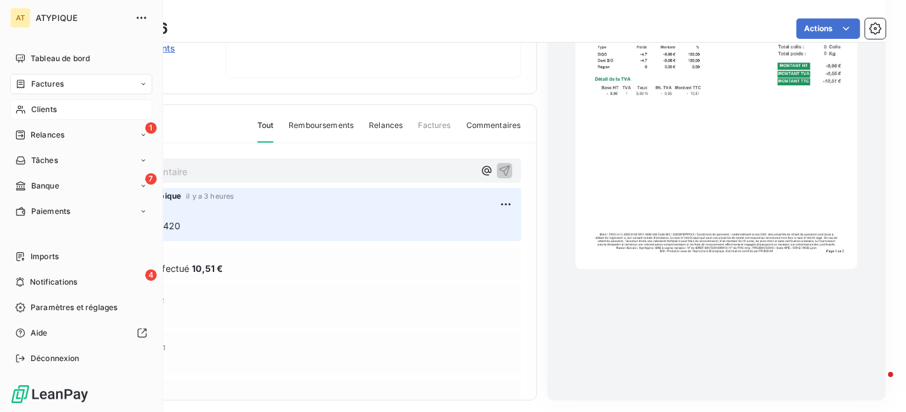
click at [38, 108] on span "Clients" at bounding box center [43, 109] width 25 height 11
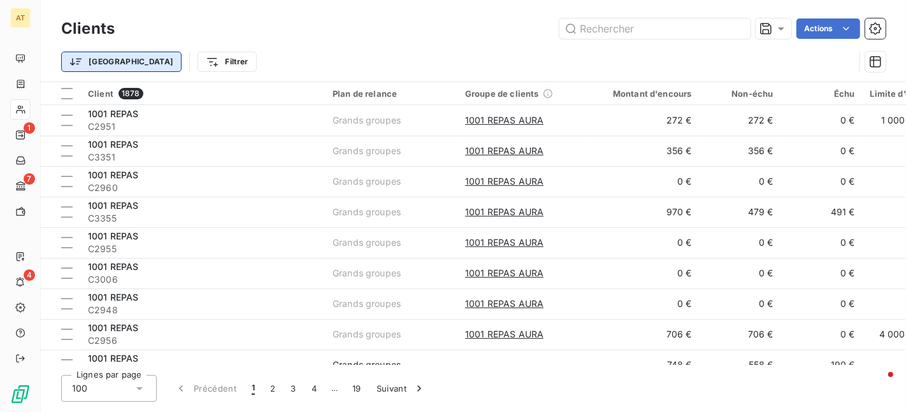
click at [108, 67] on html "AT 1 7 4 Clients Actions Trier Filtrer Client 1878 Plan de relance Groupe de cl…" at bounding box center [453, 206] width 906 height 412
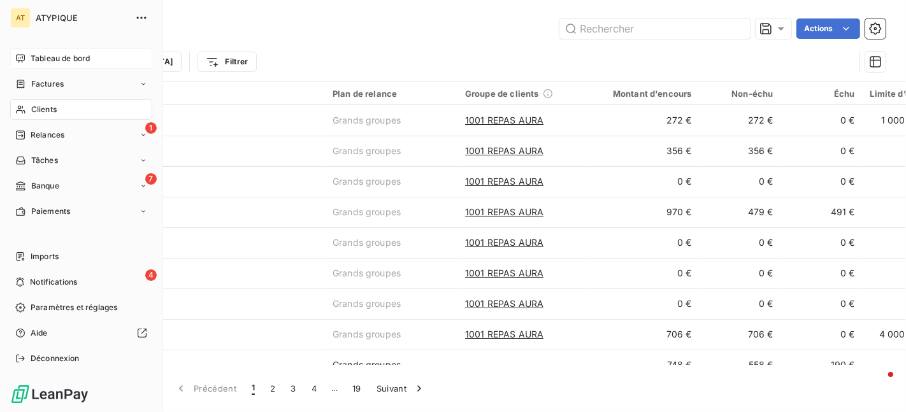
click at [17, 50] on html "AT ATYPIQUE Tableau de bord Factures Clients 1 Relances Tâches 7 Banque Paiemen…" at bounding box center [453, 206] width 906 height 412
click at [17, 50] on div "Tableau de bord" at bounding box center [81, 58] width 142 height 20
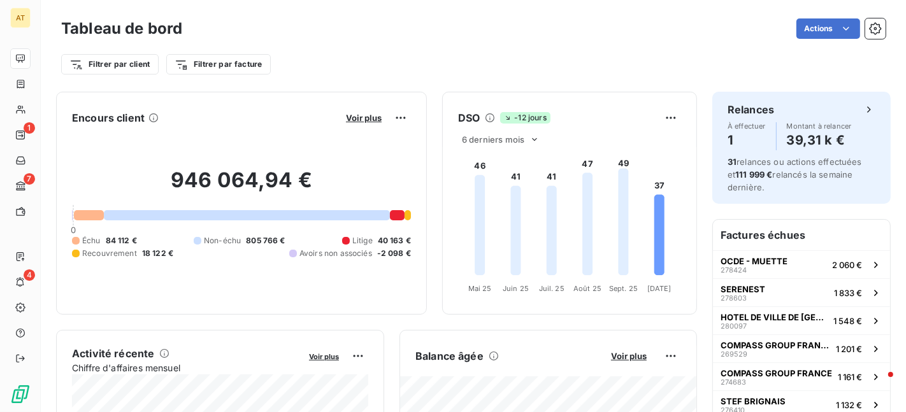
click at [320, 98] on div "Encours client Voir plus 946 064,94 € 0 Échu 84 112 € Non-échu 805 766 € Litige…" at bounding box center [241, 203] width 371 height 223
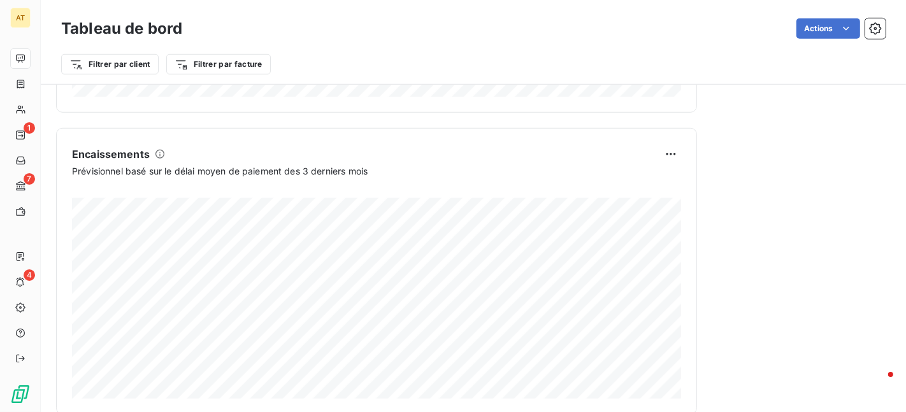
scroll to position [829, 0]
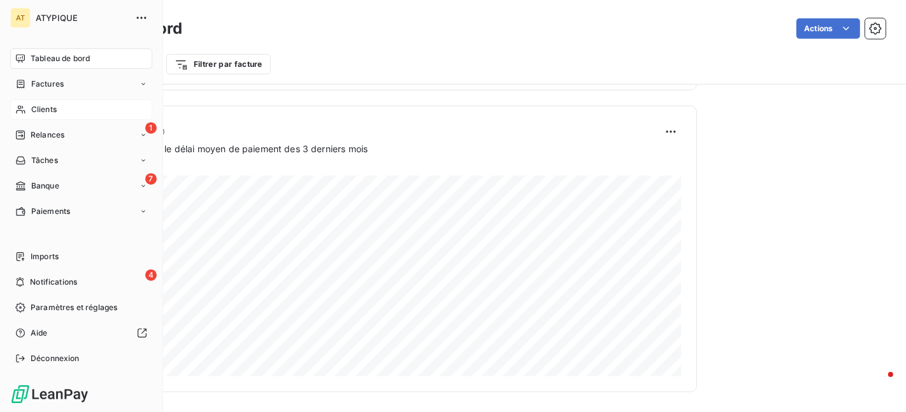
click at [48, 110] on span "Clients" at bounding box center [43, 109] width 25 height 11
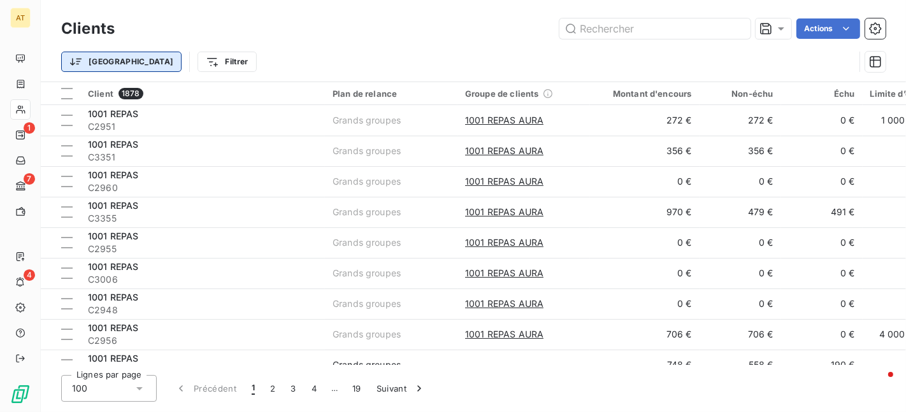
click at [100, 64] on html "AT 1 7 4 Clients Actions Trier Filtrer Client 1878 Plan de relance Groupe de cl…" at bounding box center [453, 206] width 906 height 412
click at [167, 57] on html "AT 1 7 4 Clients Actions Trier Filtrer Client 1878 Plan de relance Groupe de cl…" at bounding box center [453, 206] width 906 height 412
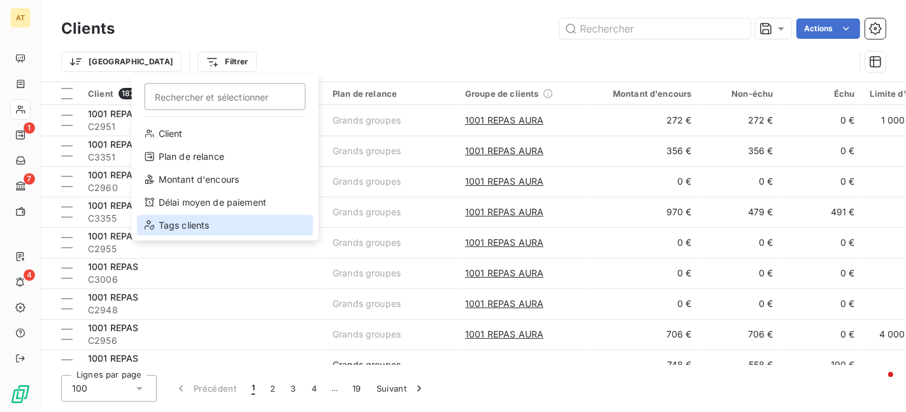
click at [200, 235] on div "Tags clients" at bounding box center [225, 225] width 177 height 20
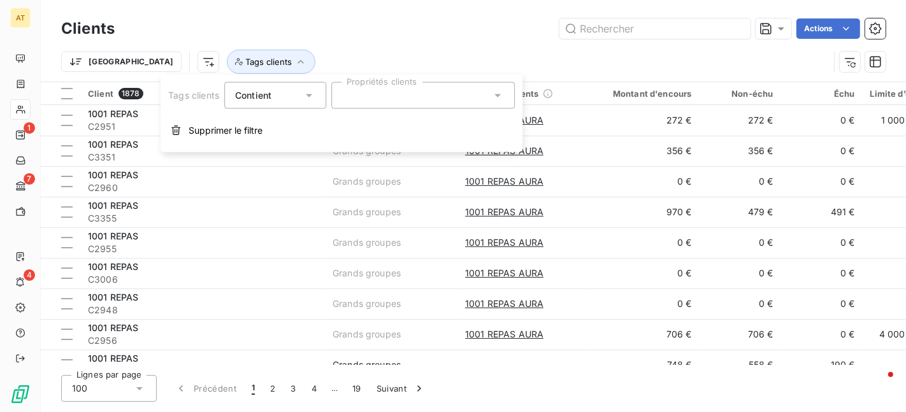
click at [395, 101] on div at bounding box center [423, 95] width 184 height 27
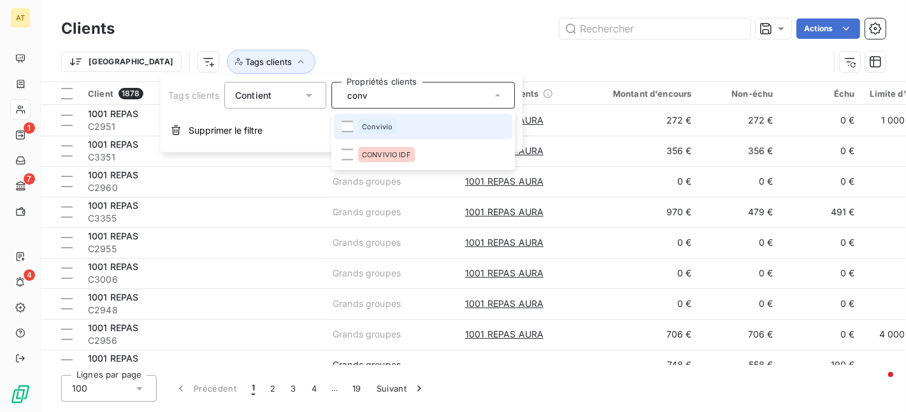
type input "conv"
click at [380, 129] on span "Convivio" at bounding box center [377, 127] width 31 height 8
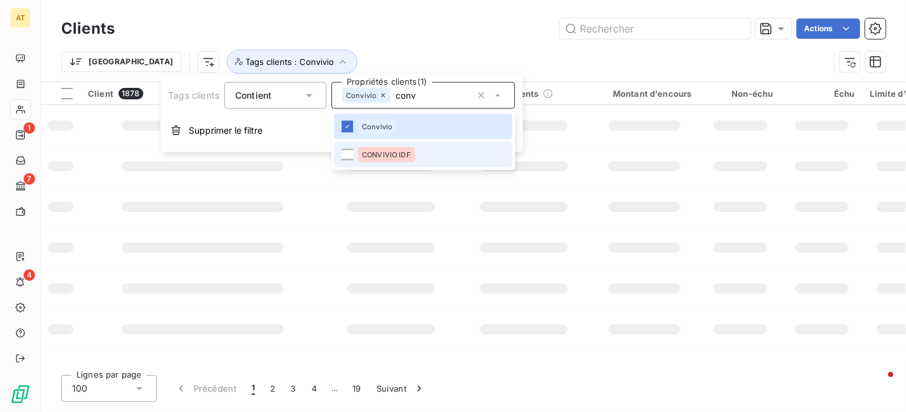
click at [380, 154] on span "CONVIVIO IDF" at bounding box center [386, 155] width 49 height 8
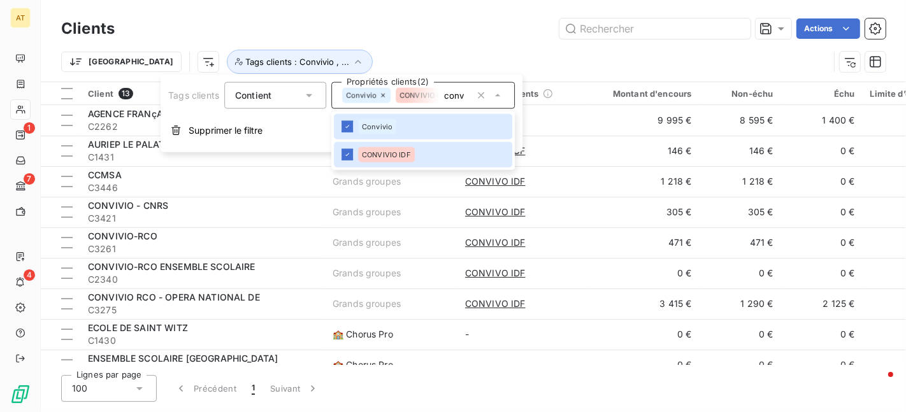
click at [650, 64] on div "Trier Tags clients : Convivio , ..." at bounding box center [445, 62] width 768 height 24
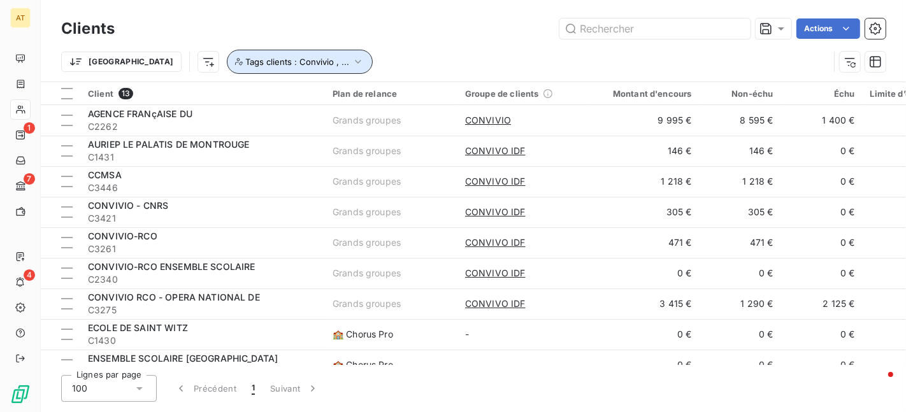
click at [245, 62] on span "Tags clients : Convivio , ..." at bounding box center [297, 62] width 104 height 10
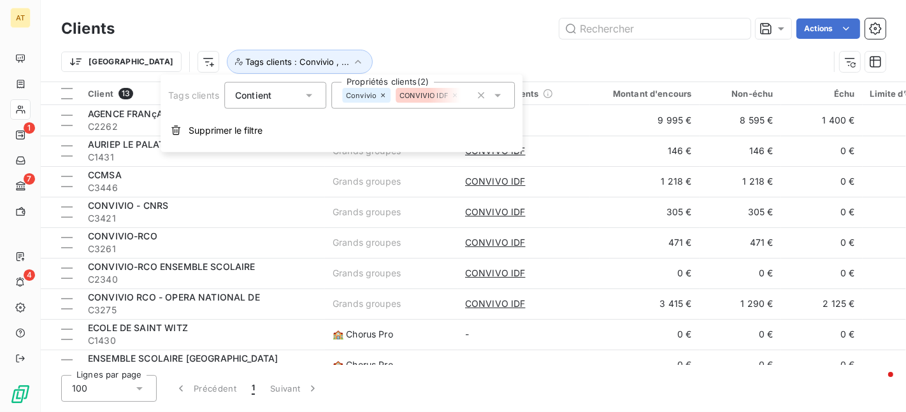
click at [452, 95] on icon at bounding box center [455, 96] width 8 height 8
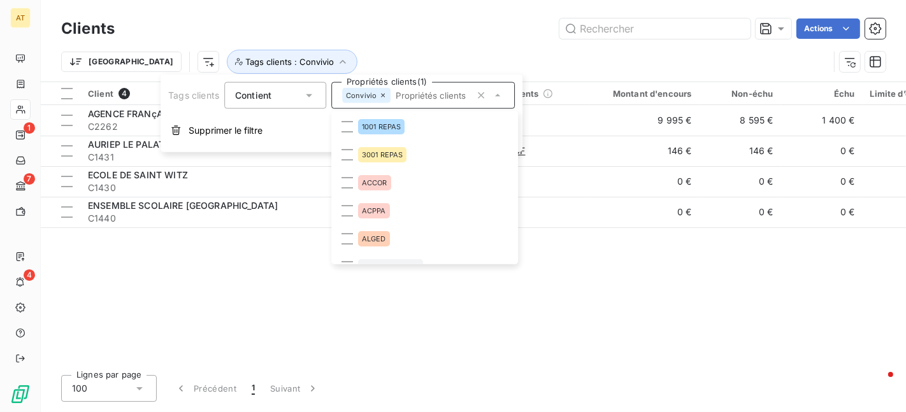
scroll to position [266, 0]
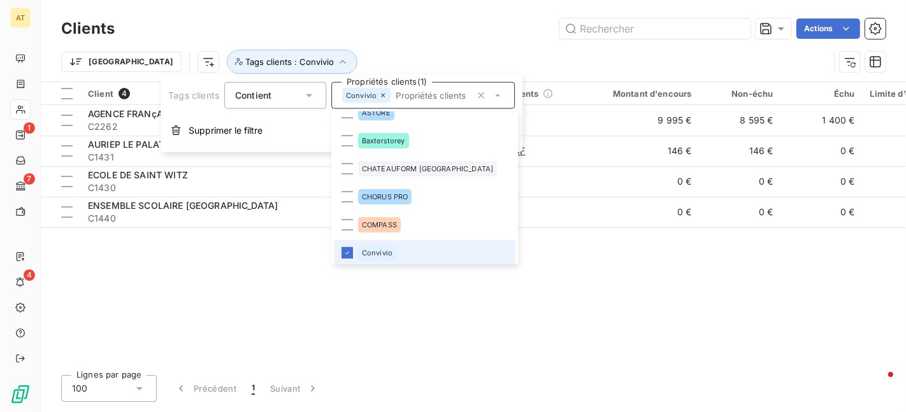
click at [433, 56] on div "Trier Tags clients : Convivio" at bounding box center [445, 62] width 768 height 24
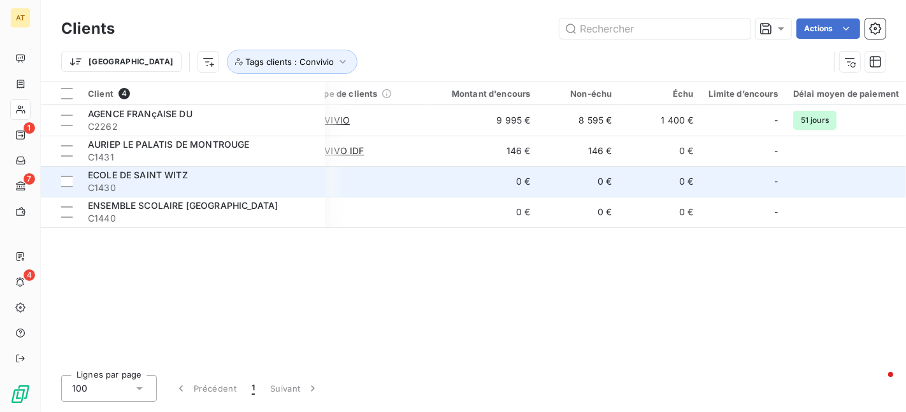
scroll to position [0, 358]
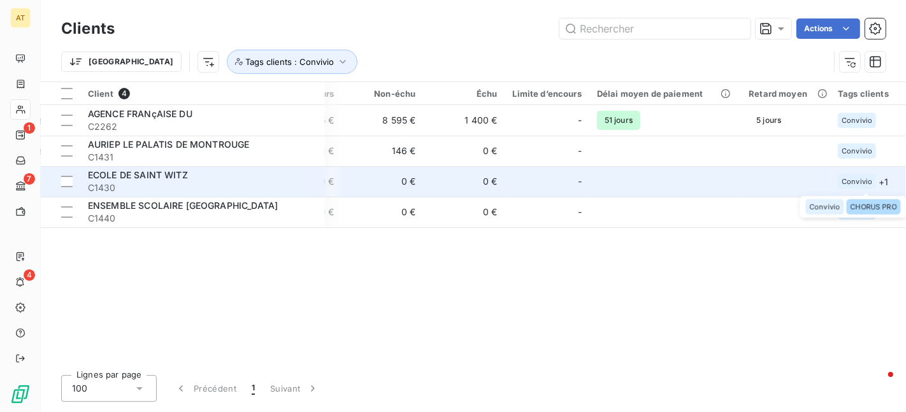
click at [857, 182] on span "Convivio" at bounding box center [857, 182] width 31 height 8
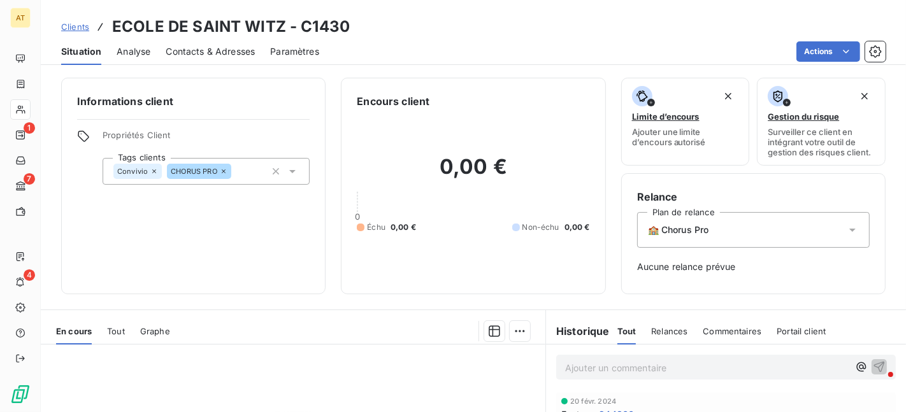
click at [154, 173] on icon at bounding box center [154, 172] width 4 height 4
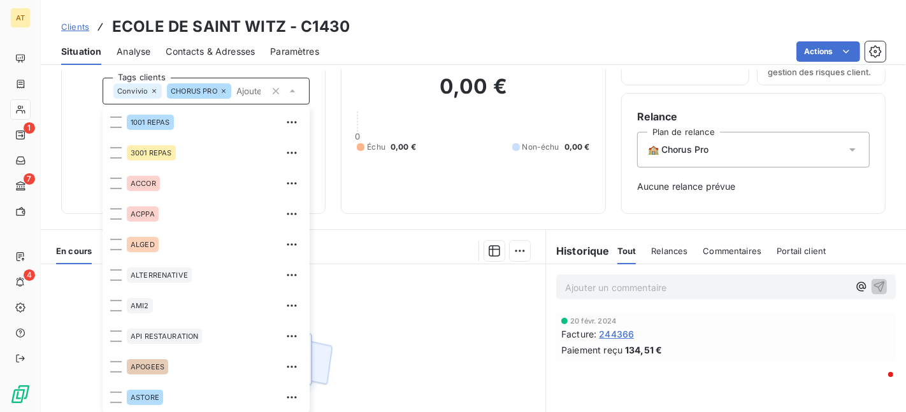
scroll to position [91, 0]
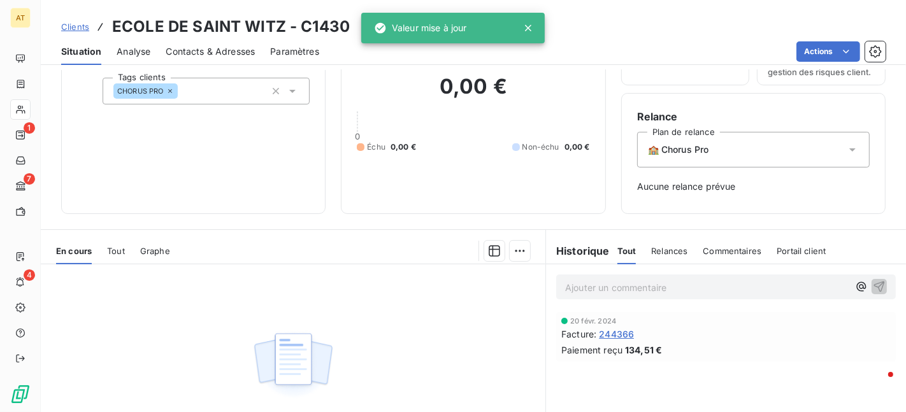
click at [344, 156] on div "Encours client 0,00 € 0 Échu 0,00 € Non-échu 0,00 €" at bounding box center [473, 105] width 265 height 217
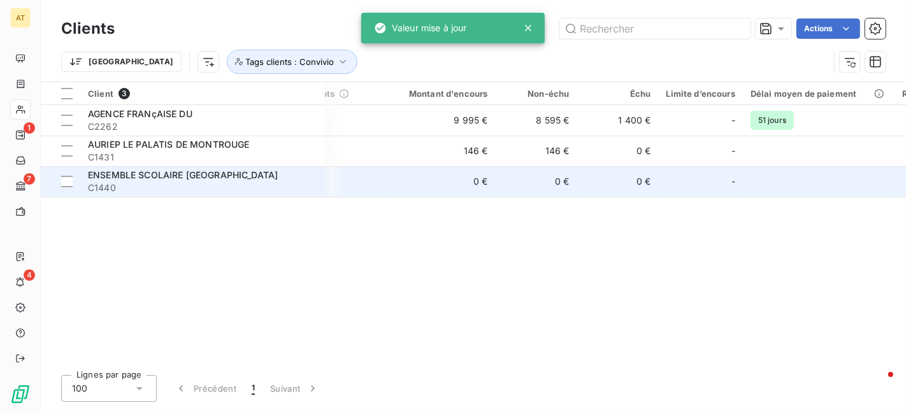
scroll to position [0, 358]
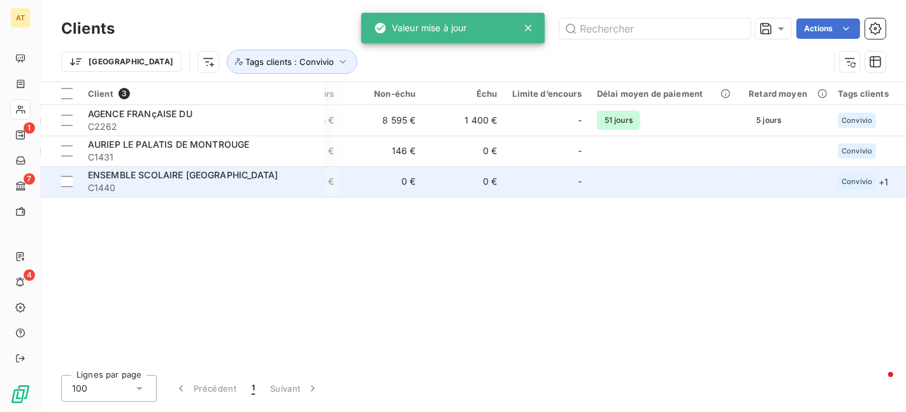
click at [757, 180] on td at bounding box center [785, 181] width 89 height 31
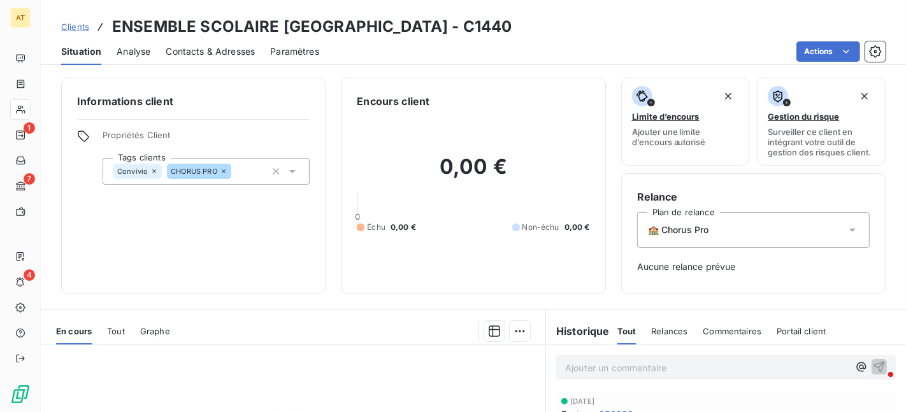
click at [154, 175] on icon at bounding box center [154, 172] width 8 height 8
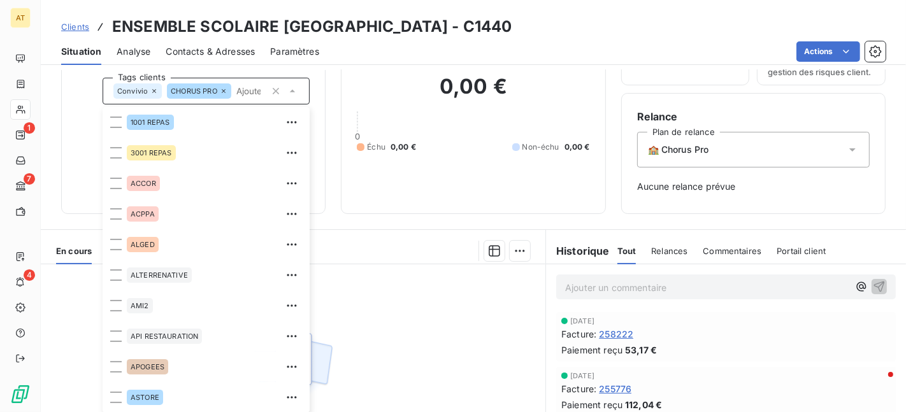
scroll to position [91, 0]
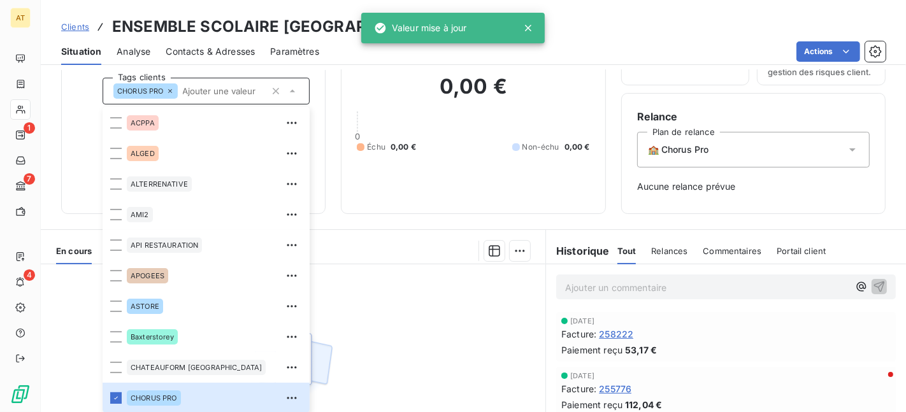
click at [409, 245] on div at bounding box center [357, 251] width 345 height 20
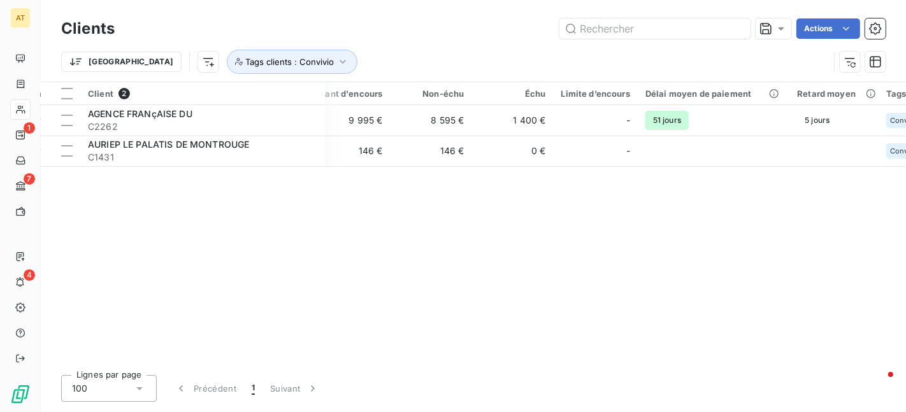
scroll to position [0, 358]
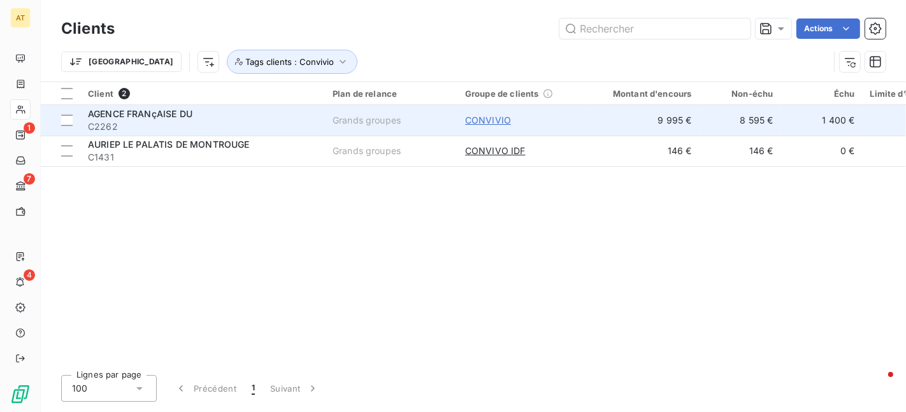
click at [490, 121] on span "CONVIVIO" at bounding box center [488, 120] width 46 height 13
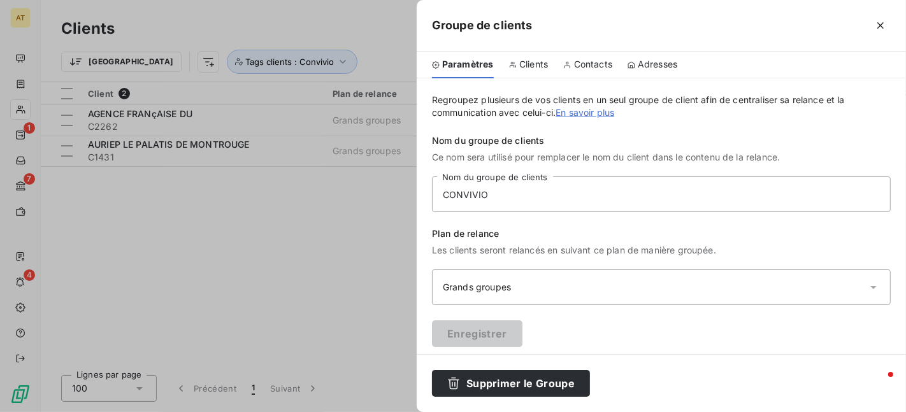
click at [529, 62] on span "Clients" at bounding box center [534, 64] width 29 height 13
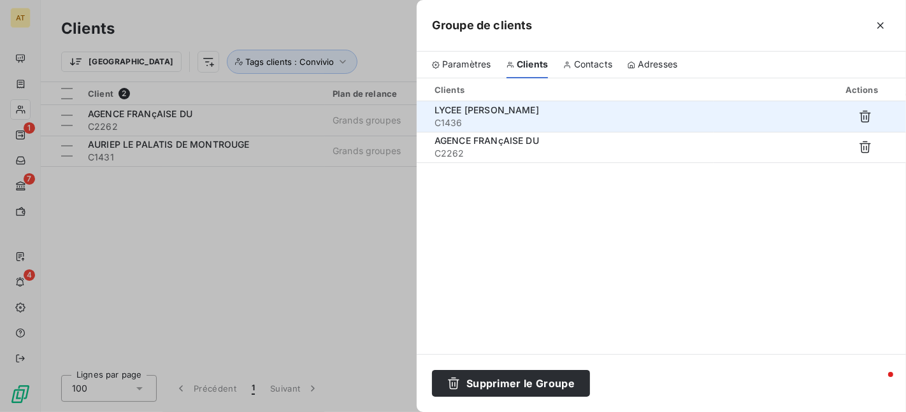
click at [527, 112] on span "LYCEE [PERSON_NAME]" at bounding box center [487, 110] width 105 height 11
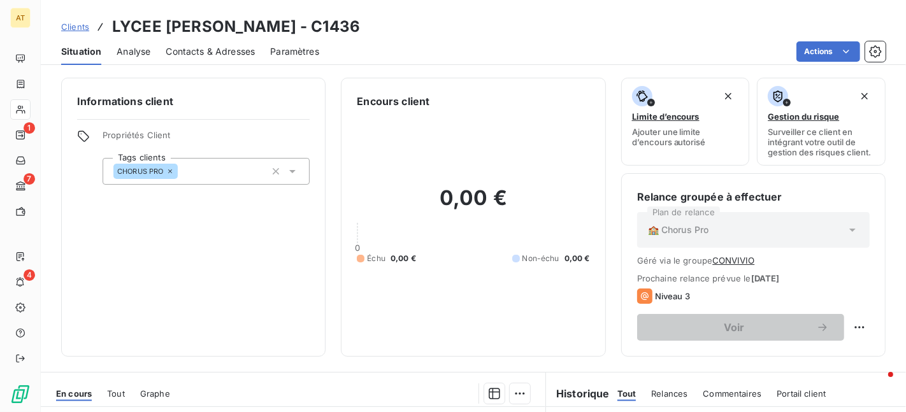
click at [222, 54] on span "Contacts & Adresses" at bounding box center [210, 51] width 89 height 13
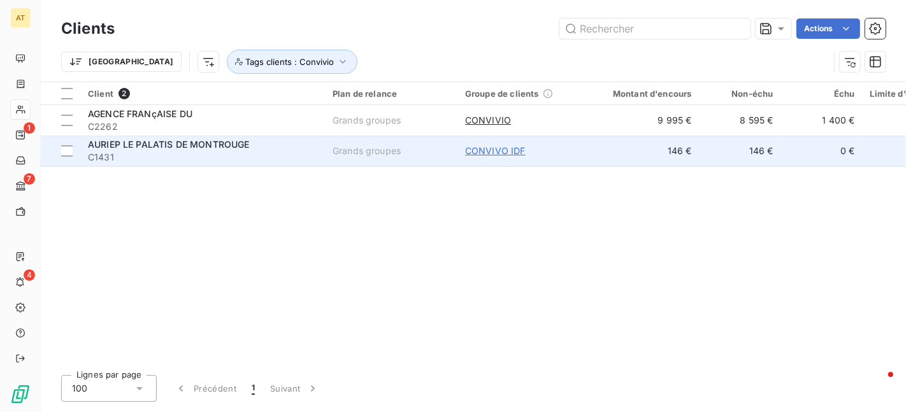
click at [481, 154] on span "CONVIVO IDF" at bounding box center [495, 151] width 61 height 13
type input "CONVIVO IDF"
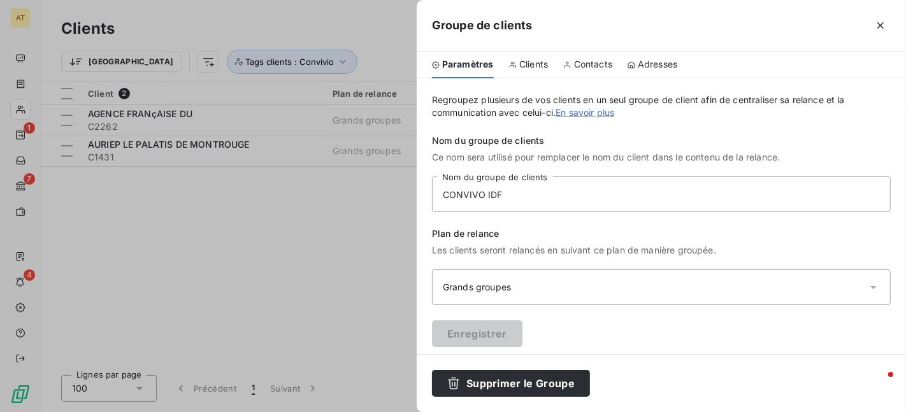
click at [521, 63] on span "Clients" at bounding box center [534, 64] width 29 height 13
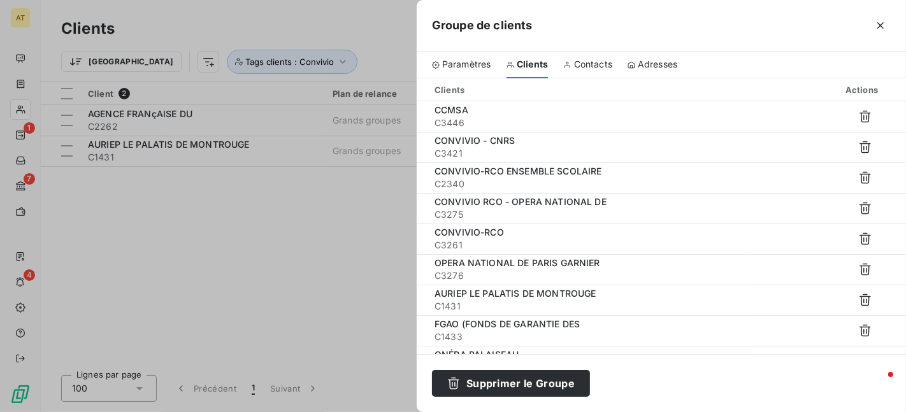
click at [458, 59] on span "Paramètres" at bounding box center [466, 64] width 49 height 13
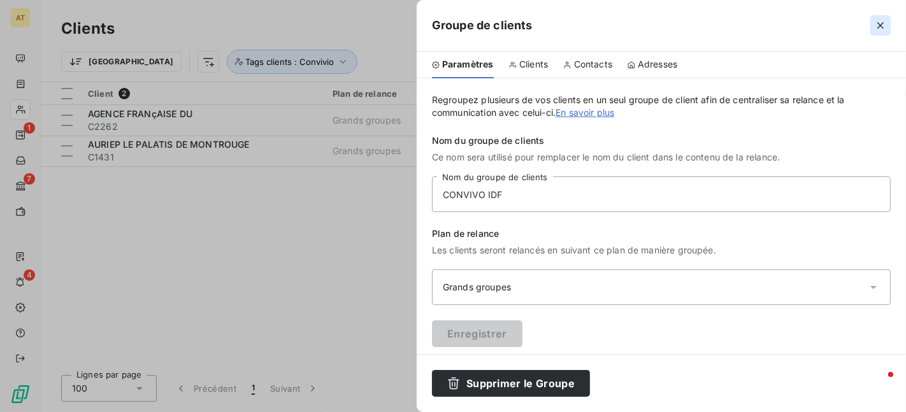
click at [878, 25] on icon "button" at bounding box center [881, 25] width 13 height 13
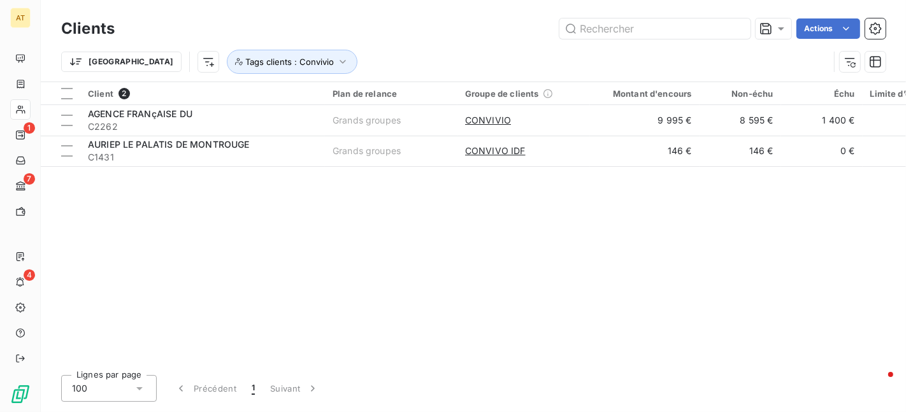
click at [484, 287] on div "Client 2 Plan de relance Groupe de clients Montant d'encours Non-échu Échu Limi…" at bounding box center [474, 223] width 866 height 283
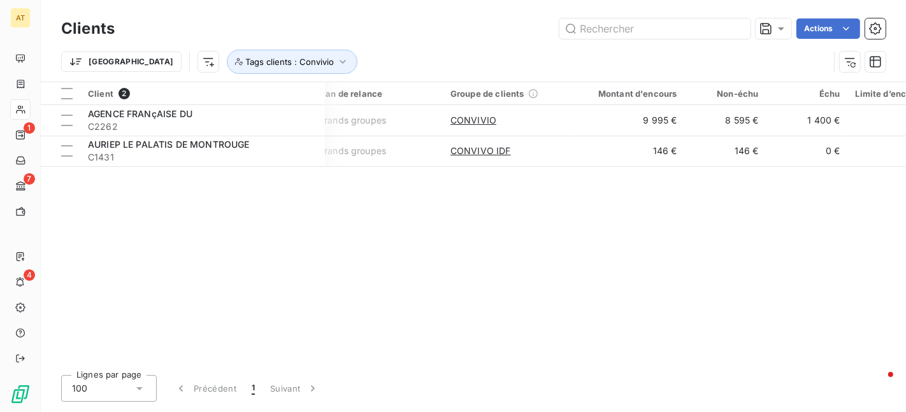
scroll to position [0, 18]
click at [245, 57] on span "Tags clients : Convivio" at bounding box center [289, 62] width 89 height 10
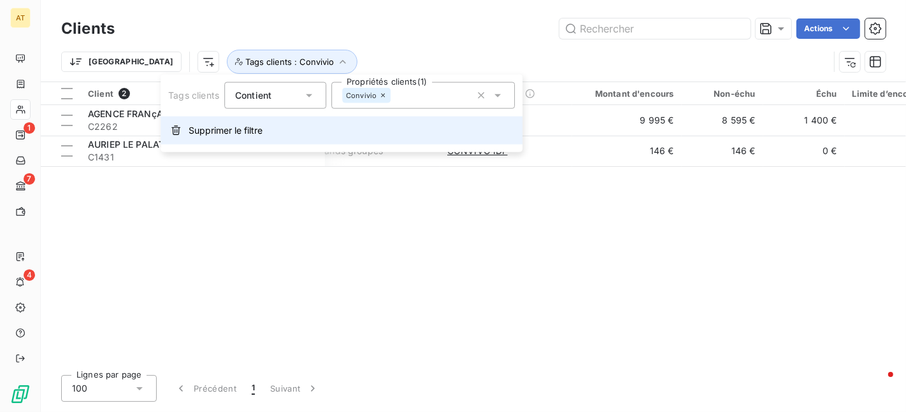
click at [231, 127] on span "Supprimer le filtre" at bounding box center [226, 130] width 74 height 13
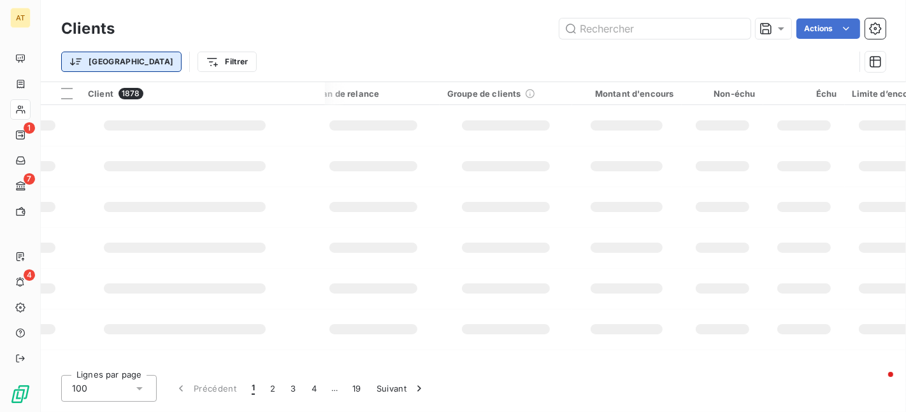
click at [86, 66] on html "AT 1 7 4 Clients Actions Trier Filtrer Client 1878 Plan de relance Groupe de cl…" at bounding box center [453, 206] width 906 height 412
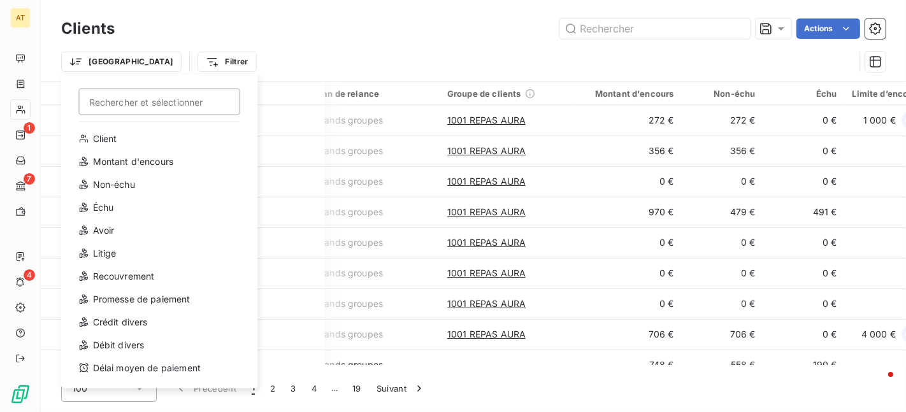
click at [145, 75] on div "Rechercher et sélectionner Client Montant d'encours Non-échu Échu Avoir Litige …" at bounding box center [159, 232] width 197 height 314
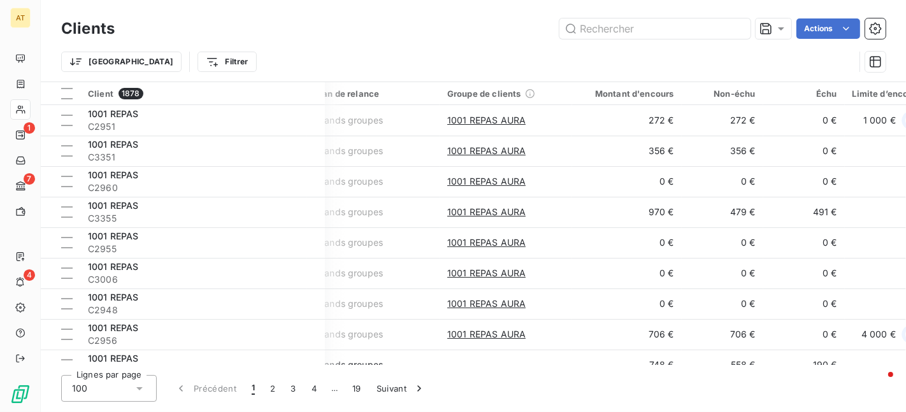
click at [150, 71] on html "AT 1 7 4 Clients Actions Trier Filtrer Client 1878 Plan de relance Groupe de cl…" at bounding box center [453, 206] width 906 height 412
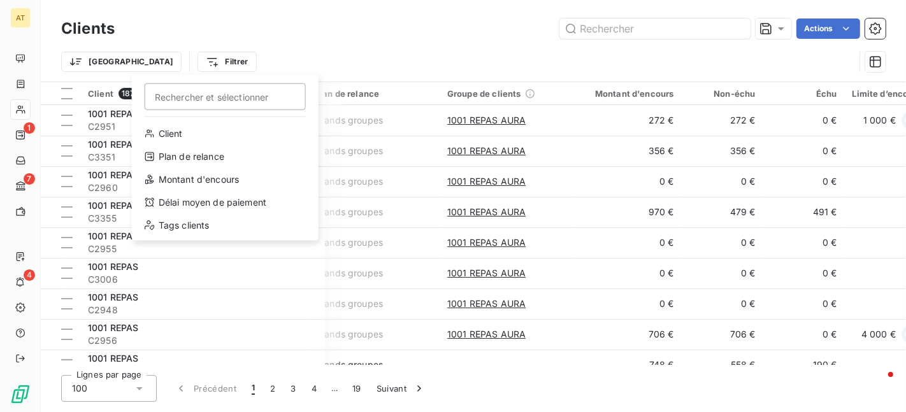
click at [305, 71] on html "AT 1 7 4 Clients Actions Trier Filtrer Rechercher et sélectionner Client Plan d…" at bounding box center [453, 206] width 906 height 412
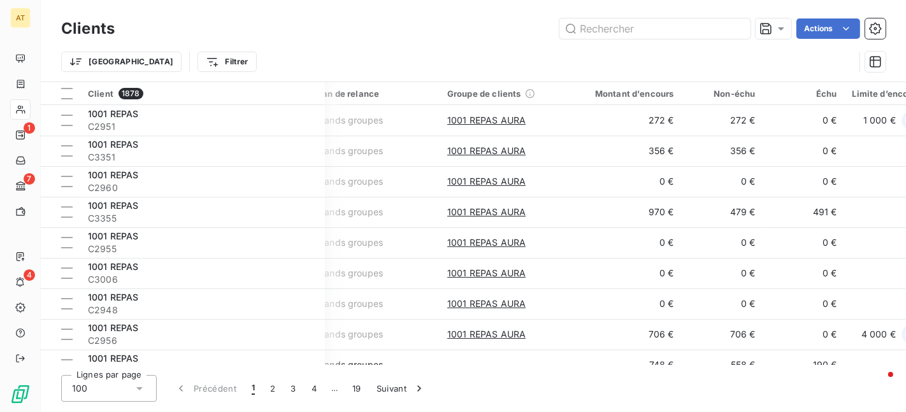
click at [839, 40] on div "Clients Actions" at bounding box center [473, 28] width 825 height 27
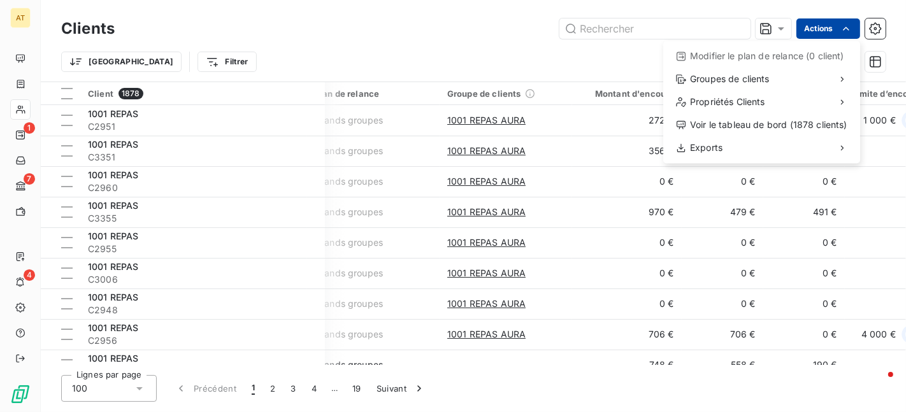
click at [843, 37] on html "AT 1 7 4 Clients Actions Modifier le plan de relance (0 client) Groupes de clie…" at bounding box center [453, 206] width 906 height 412
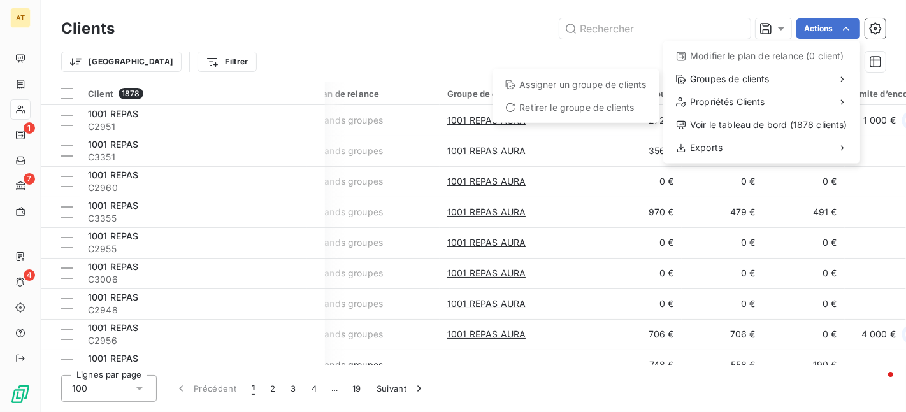
click at [477, 40] on html "AT 1 7 4 Clients Actions Modifier le plan de relance (0 client) Groupes de clie…" at bounding box center [453, 206] width 906 height 412
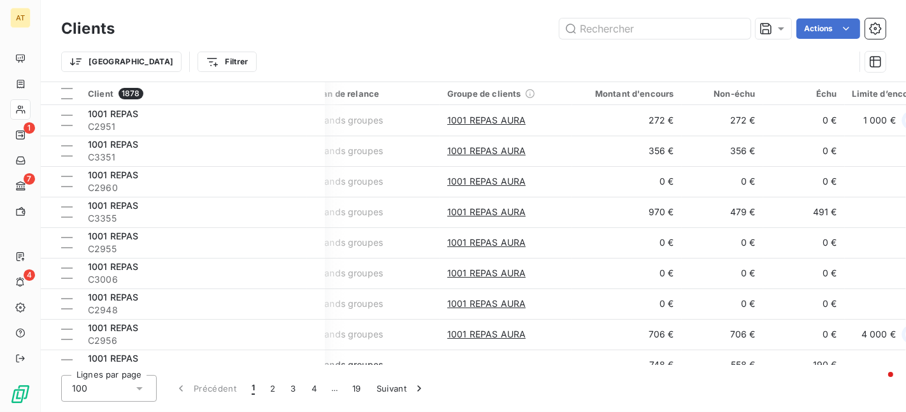
click at [479, 94] on span "Groupe de clients" at bounding box center [484, 94] width 74 height 10
click at [530, 94] on icon at bounding box center [530, 94] width 10 height 10
click at [620, 48] on div "Trier Filtrer" at bounding box center [473, 62] width 825 height 40
click at [627, 36] on input "text" at bounding box center [655, 28] width 191 height 20
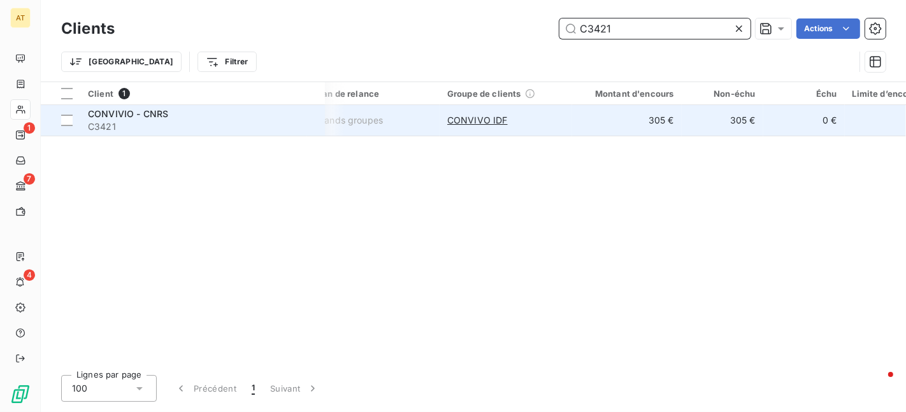
type input "C3421"
click at [113, 124] on span "C3421" at bounding box center [202, 126] width 229 height 13
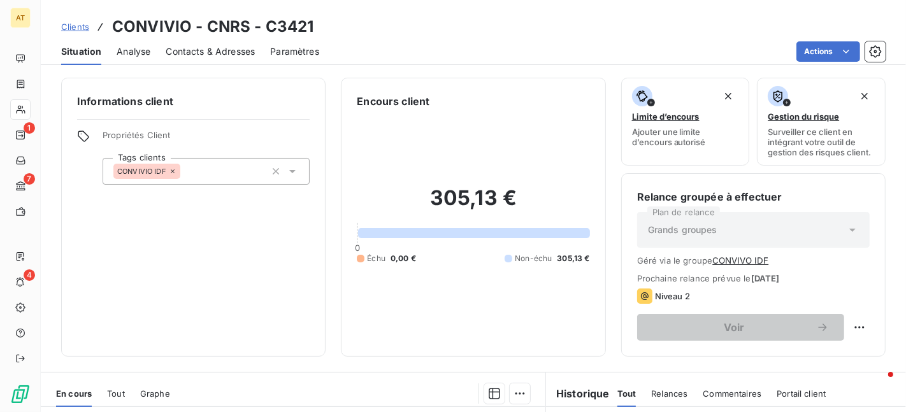
click at [229, 47] on span "Contacts & Adresses" at bounding box center [210, 51] width 89 height 13
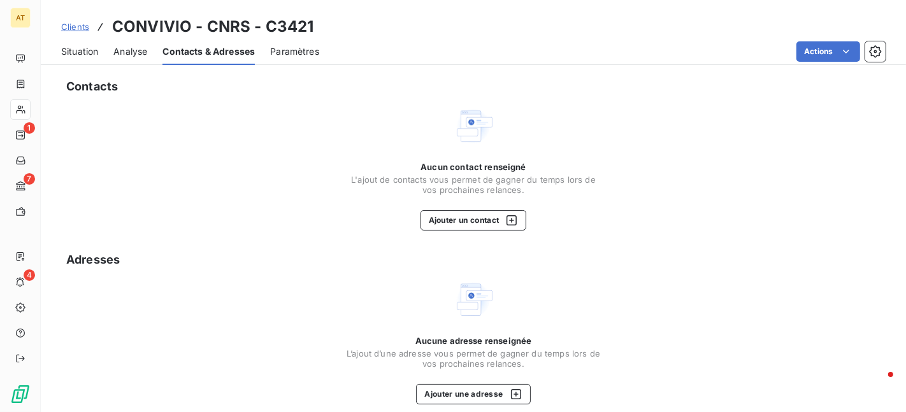
click at [586, 173] on div "Aucun contact renseigné L'ajout de contacts vous permet de gagner du temps lors…" at bounding box center [473, 178] width 255 height 33
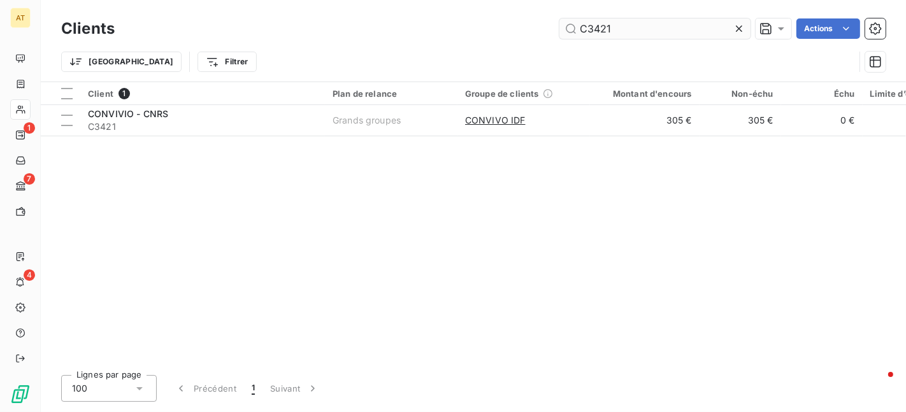
click at [631, 24] on input "C3421" at bounding box center [655, 28] width 191 height 20
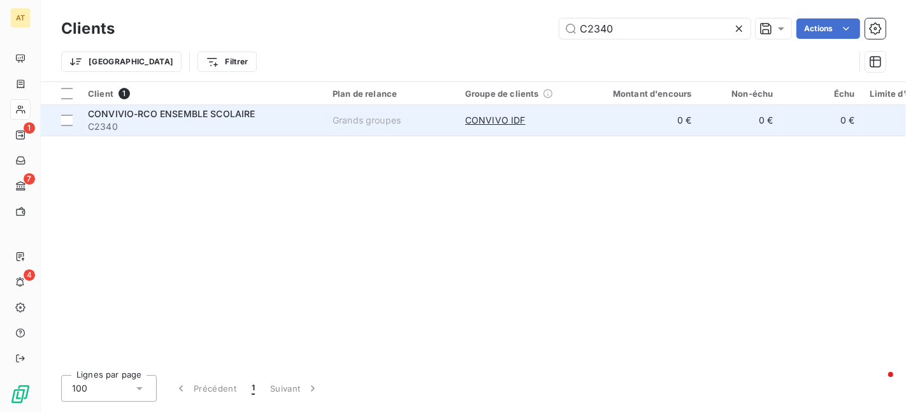
type input "C2340"
click at [159, 126] on span "C2340" at bounding box center [202, 126] width 229 height 13
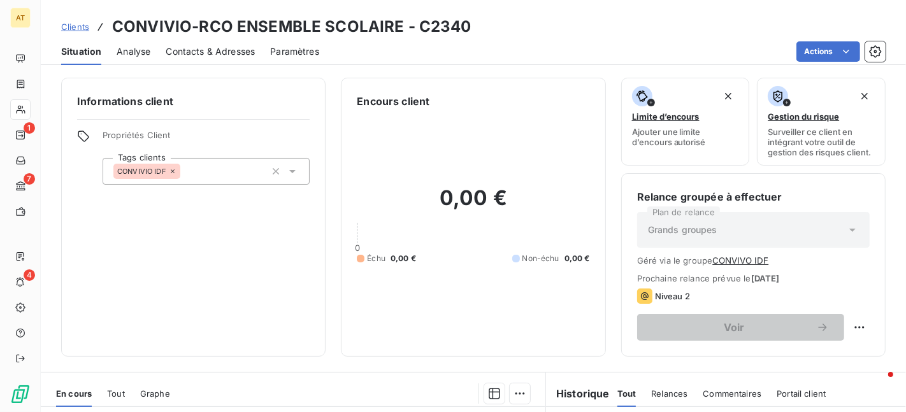
click at [214, 37] on h3 "CONVIVIO-RCO ENSEMBLE SCOLAIRE - C2340" at bounding box center [292, 26] width 360 height 23
click at [214, 45] on span "Contacts & Adresses" at bounding box center [210, 51] width 89 height 13
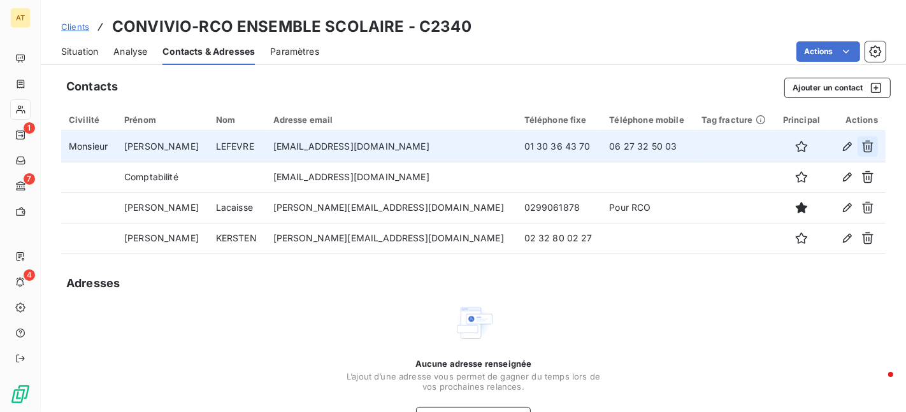
click at [874, 144] on icon "button" at bounding box center [868, 146] width 13 height 13
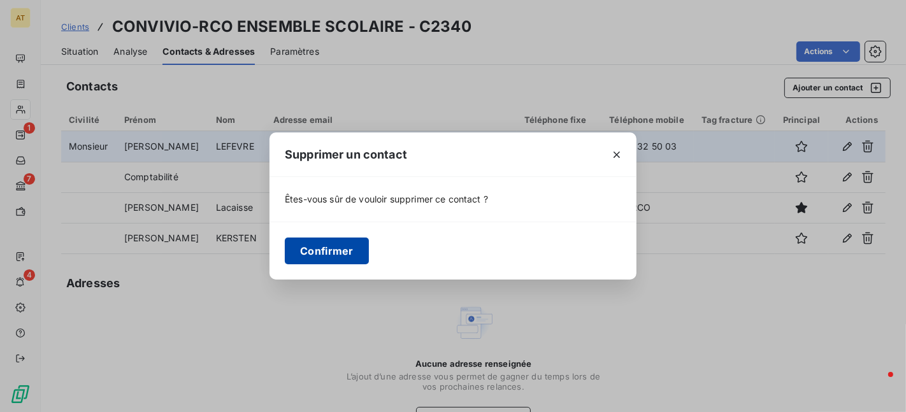
click at [324, 240] on button "Confirmer" at bounding box center [327, 251] width 84 height 27
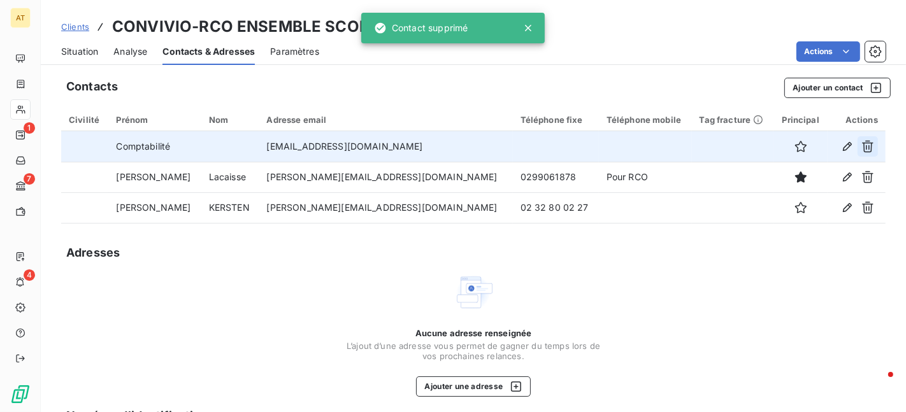
click at [870, 147] on icon "button" at bounding box center [868, 146] width 13 height 13
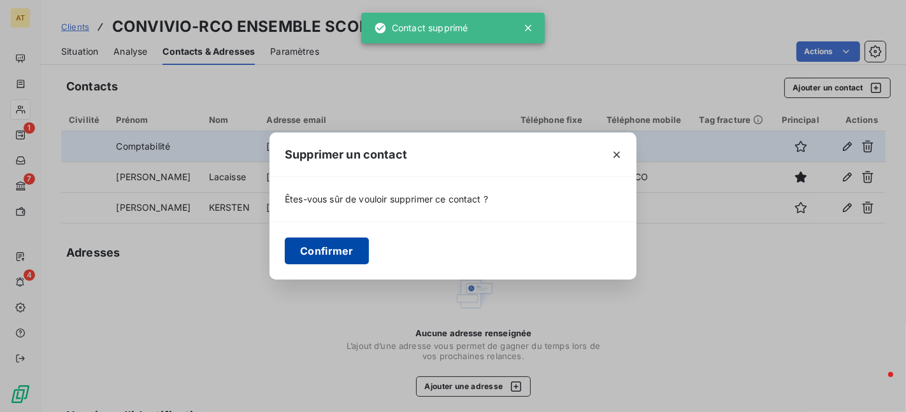
click at [355, 252] on button "Confirmer" at bounding box center [327, 251] width 84 height 27
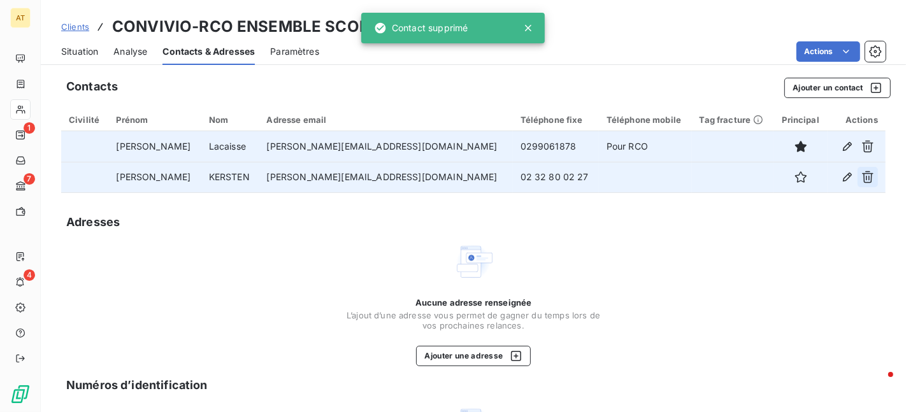
click at [874, 180] on icon "button" at bounding box center [868, 177] width 13 height 13
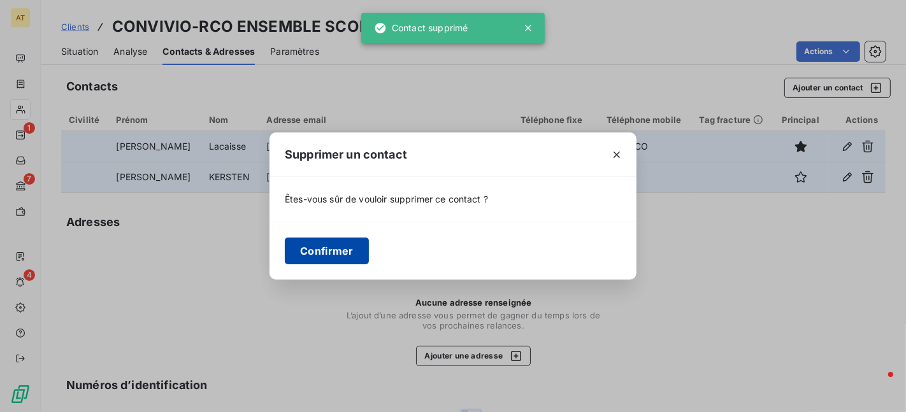
click at [338, 243] on button "Confirmer" at bounding box center [327, 251] width 84 height 27
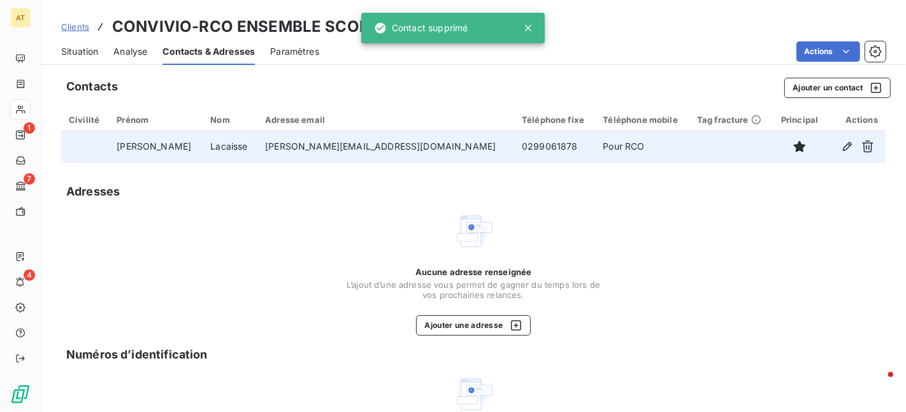
click at [690, 165] on div "Contacts Ajouter un contact Civilité Prénom Nom Adresse email Téléphone fixe Té…" at bounding box center [474, 300] width 866 height 460
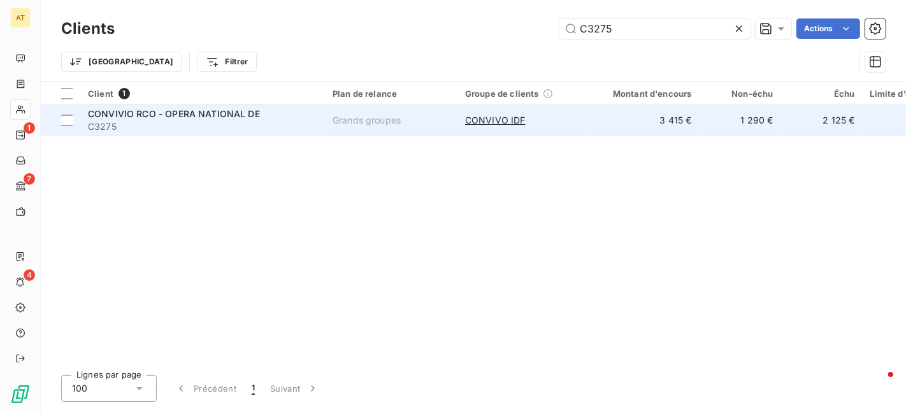
type input "C3275"
click at [119, 120] on span "C3275" at bounding box center [202, 126] width 229 height 13
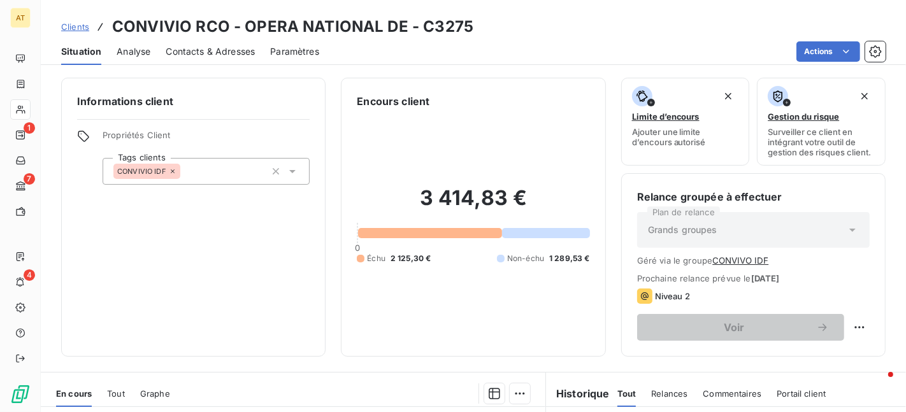
click at [213, 47] on span "Contacts & Adresses" at bounding box center [210, 51] width 89 height 13
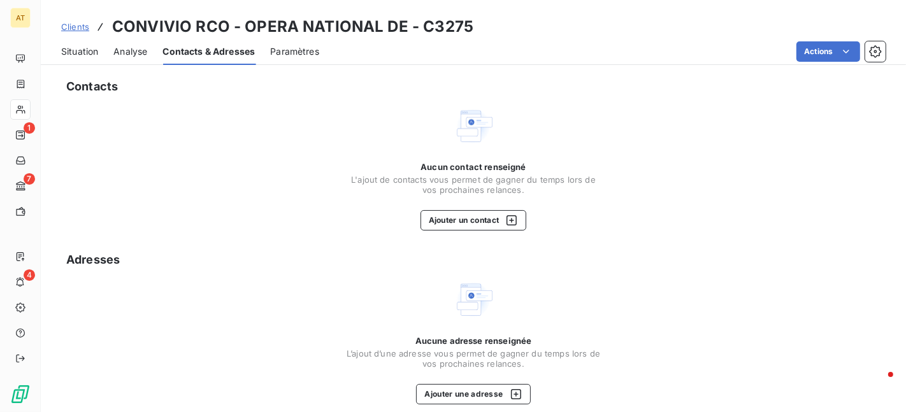
scroll to position [11, 0]
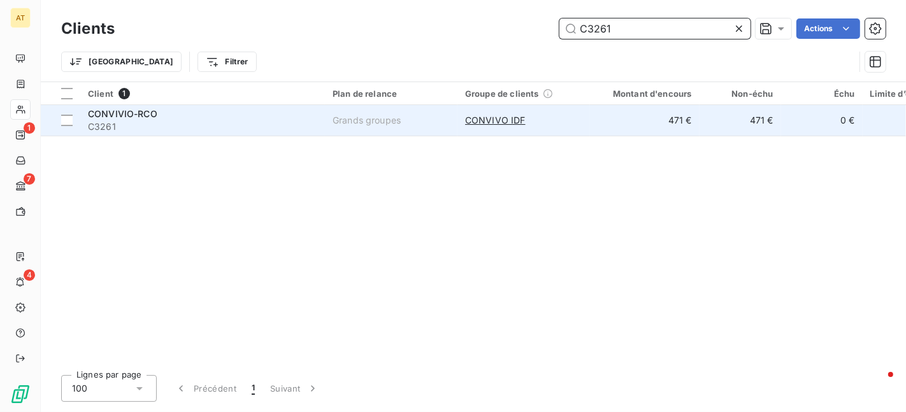
type input "C3261"
click at [113, 112] on span "CONVIVIO-RCO" at bounding box center [122, 113] width 69 height 11
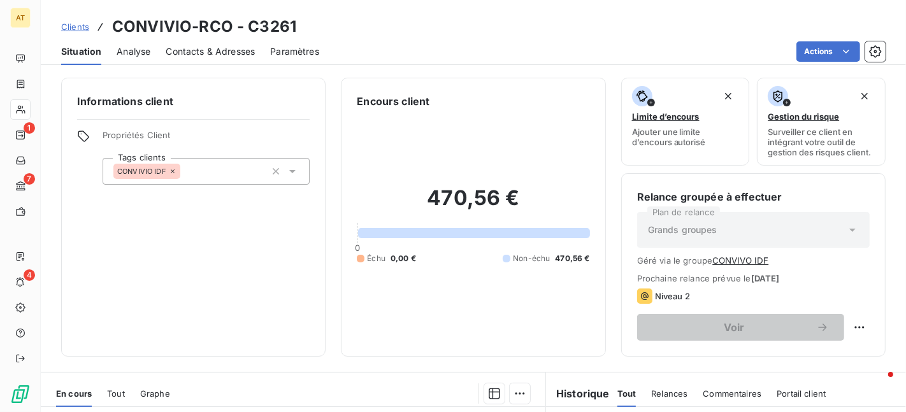
click at [207, 55] on span "Contacts & Adresses" at bounding box center [210, 51] width 89 height 13
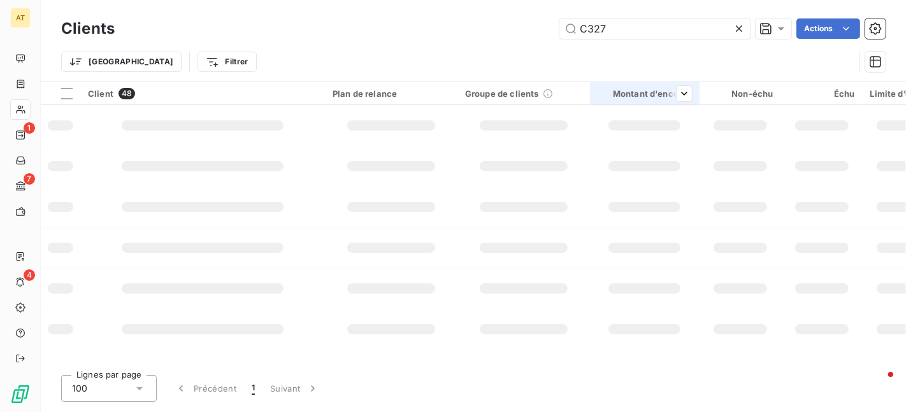
type input "C3276"
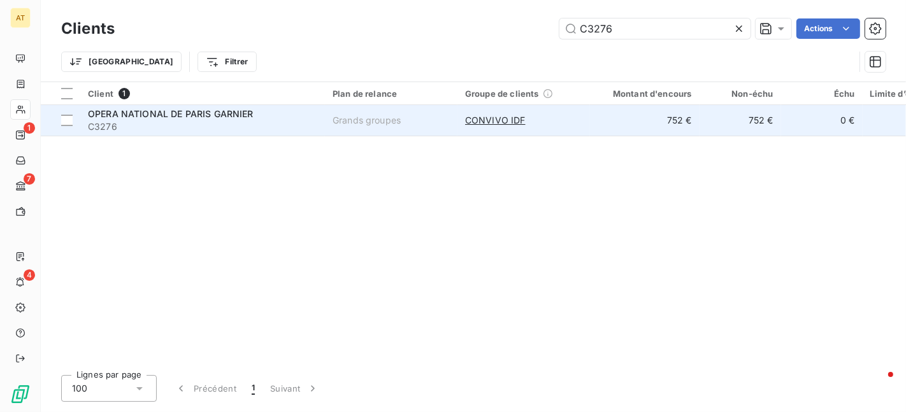
click at [169, 121] on span "C3276" at bounding box center [202, 126] width 229 height 13
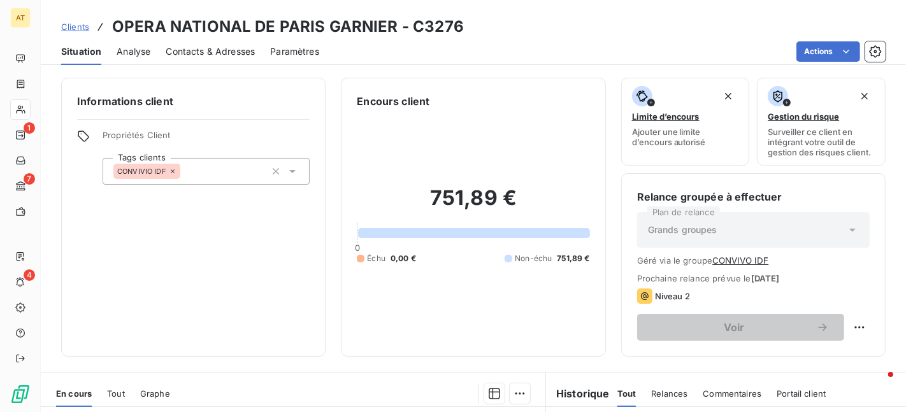
click at [239, 52] on span "Contacts & Adresses" at bounding box center [210, 51] width 89 height 13
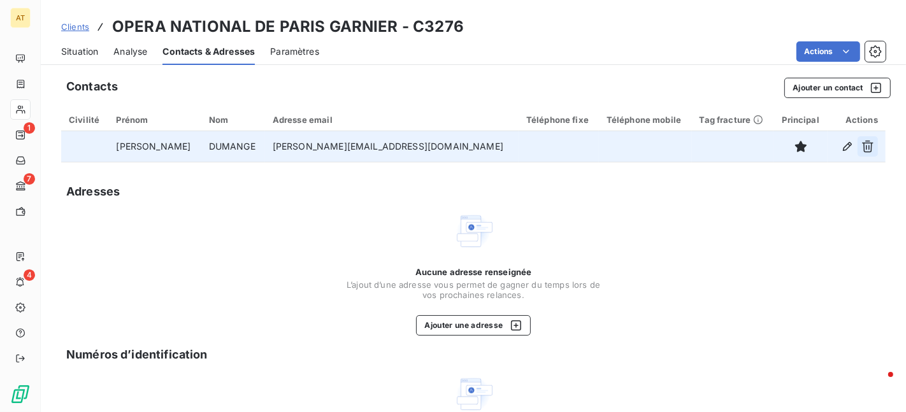
click at [867, 143] on icon "button" at bounding box center [868, 146] width 13 height 13
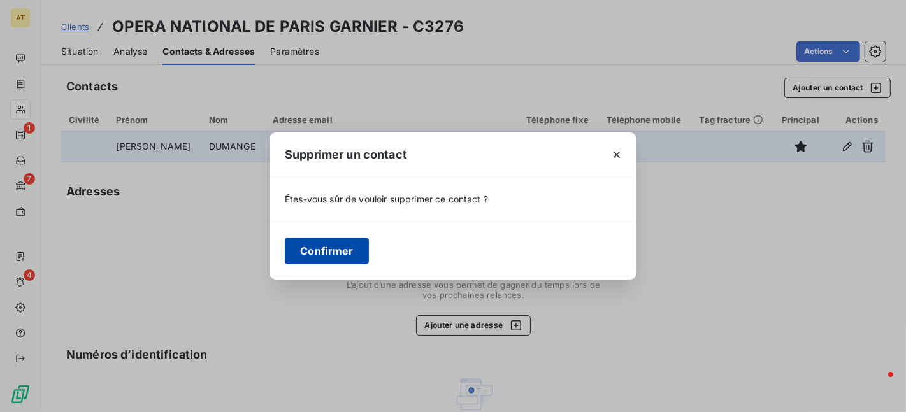
click at [353, 253] on button "Confirmer" at bounding box center [327, 251] width 84 height 27
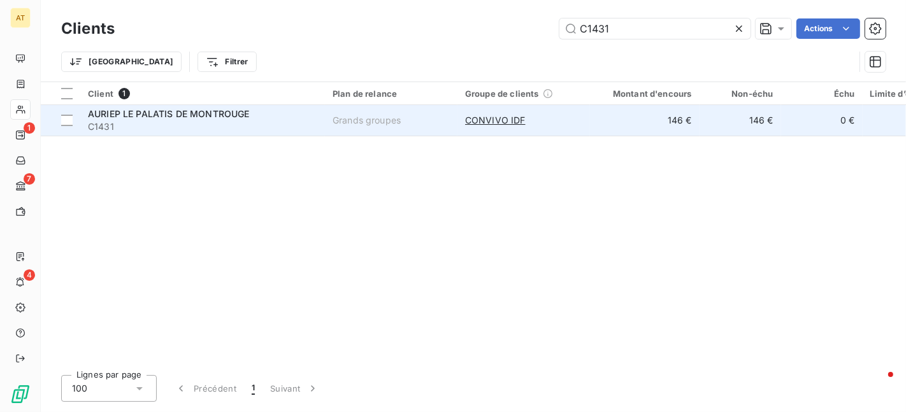
type input "C1431"
click at [200, 124] on span "C1431" at bounding box center [202, 126] width 229 height 13
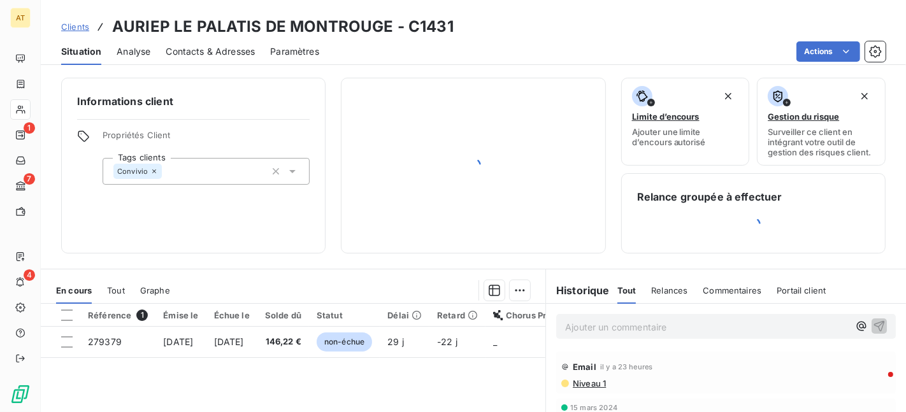
click at [213, 55] on span "Contacts & Adresses" at bounding box center [210, 51] width 89 height 13
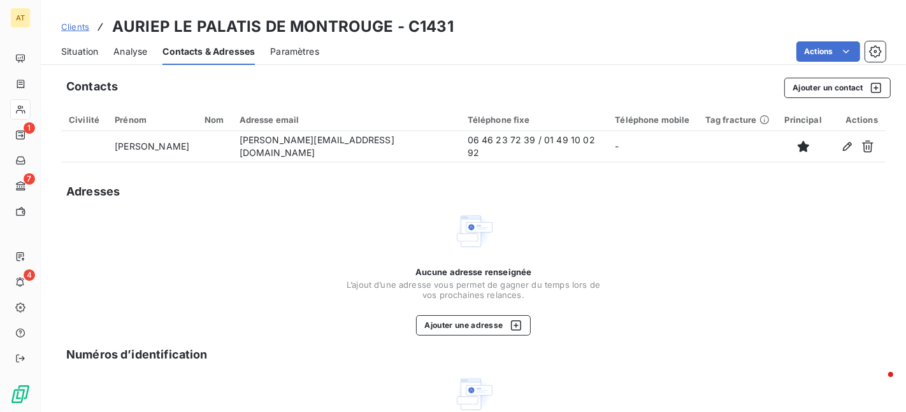
click at [692, 38] on div "Situation Analyse Contacts & Adresses Paramètres Actions" at bounding box center [474, 51] width 866 height 27
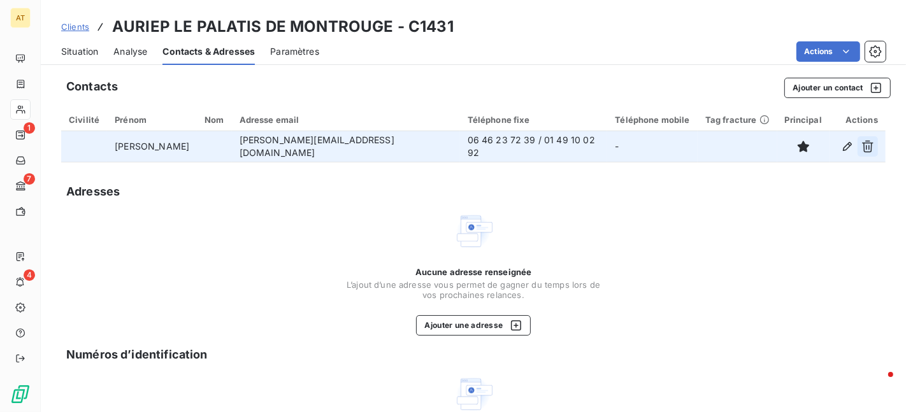
click at [864, 146] on icon "button" at bounding box center [867, 147] width 11 height 12
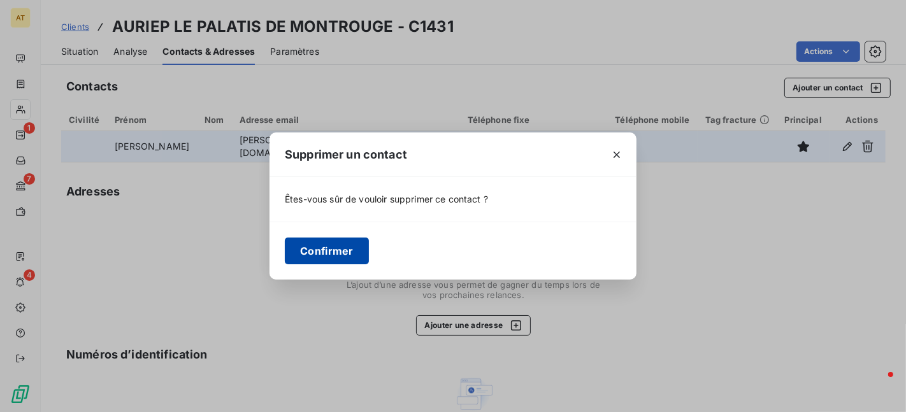
click at [340, 247] on button "Confirmer" at bounding box center [327, 251] width 84 height 27
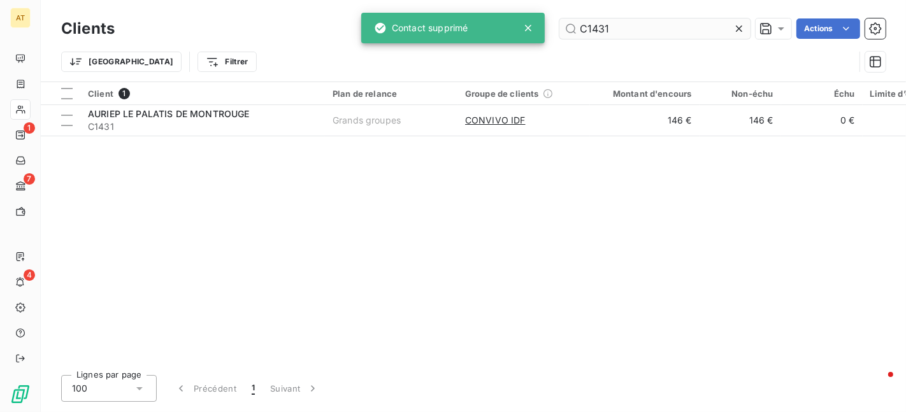
click at [627, 22] on input "C1431" at bounding box center [655, 28] width 191 height 20
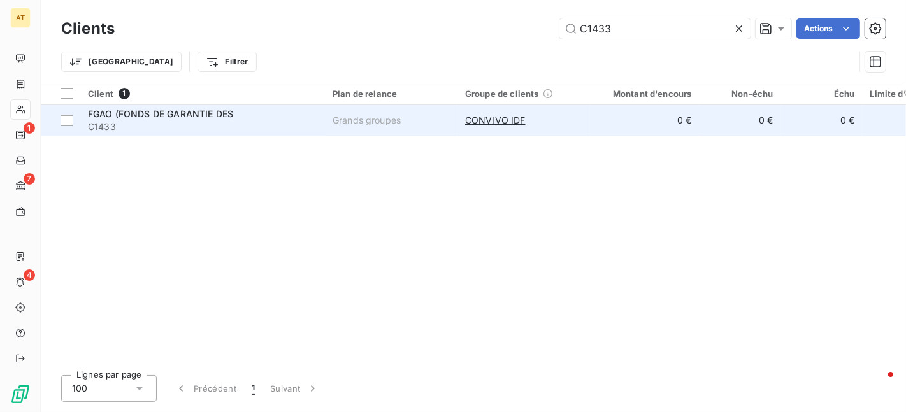
type input "C1433"
click at [208, 121] on span "C1433" at bounding box center [202, 126] width 229 height 13
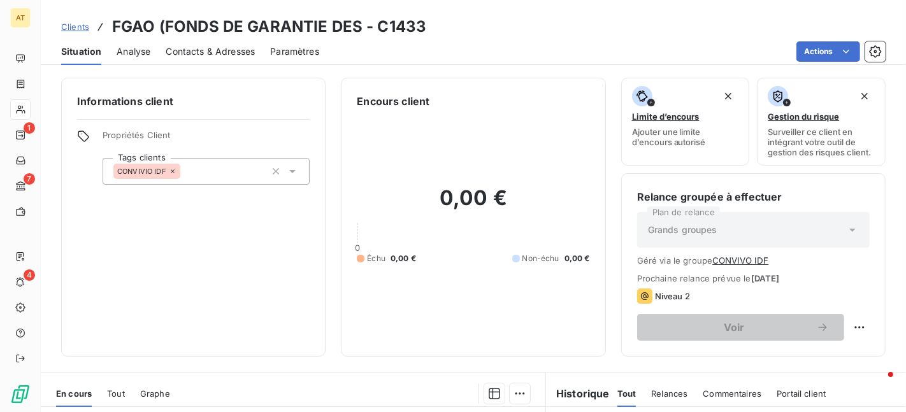
click at [229, 60] on div "Contacts & Adresses" at bounding box center [210, 51] width 89 height 27
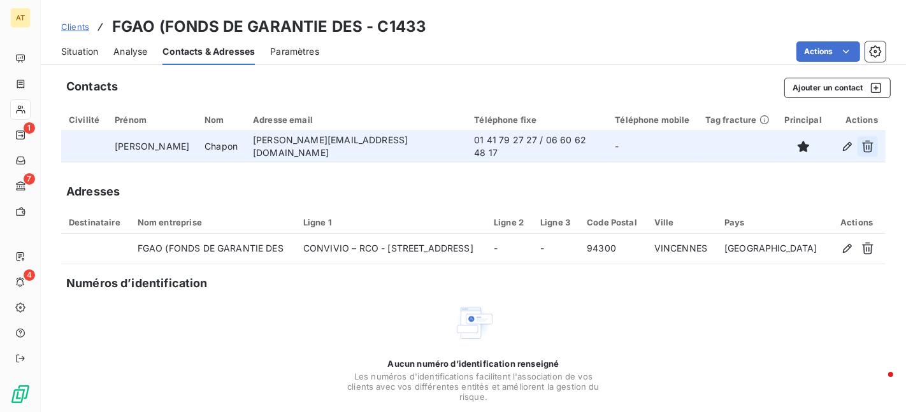
click at [866, 148] on icon "button" at bounding box center [868, 146] width 13 height 13
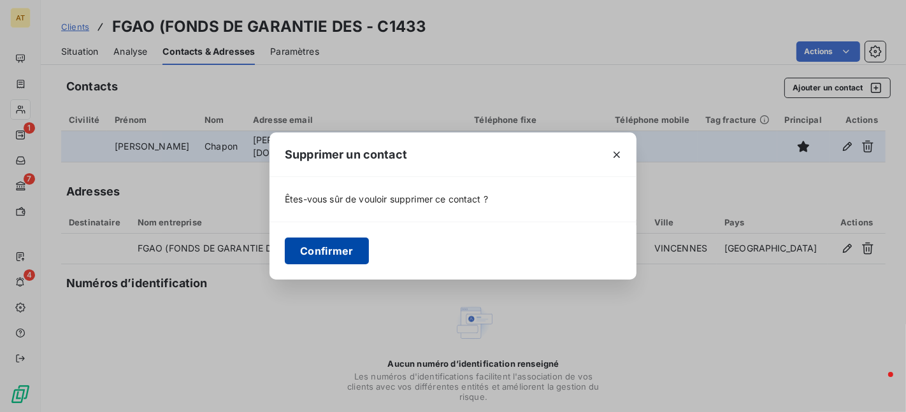
click at [351, 254] on button "Confirmer" at bounding box center [327, 251] width 84 height 27
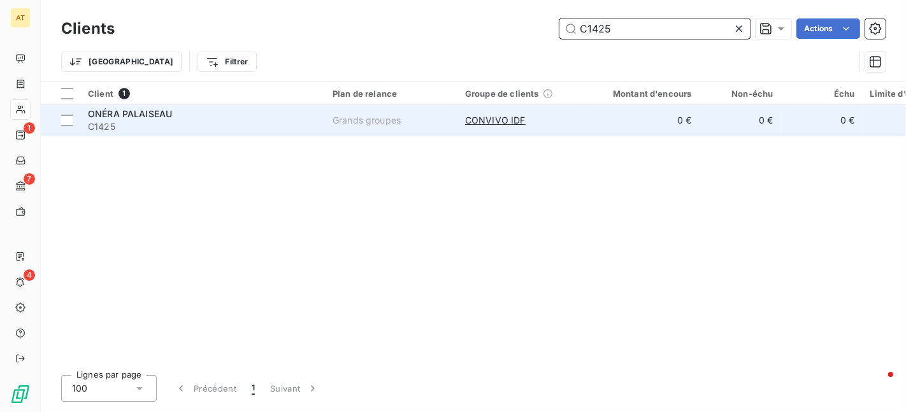
type input "C1425"
click at [175, 124] on span "C1425" at bounding box center [202, 126] width 229 height 13
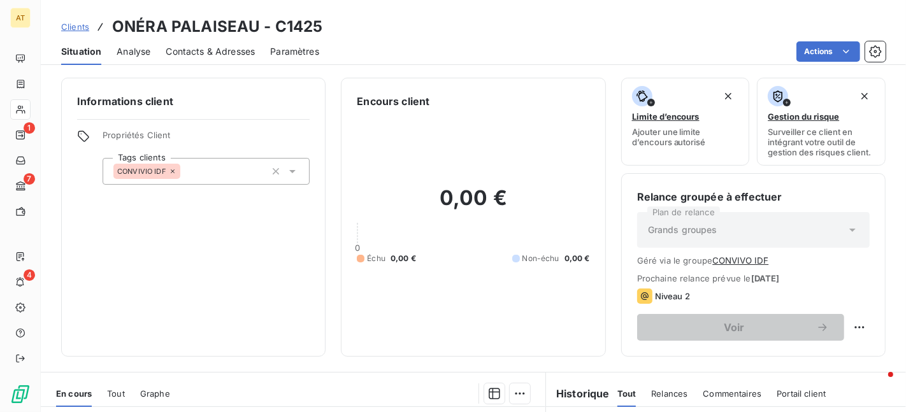
click at [229, 32] on h3 "ONÉRA PALAISEAU - C1425" at bounding box center [217, 26] width 210 height 23
click at [222, 49] on span "Contacts & Adresses" at bounding box center [210, 51] width 89 height 13
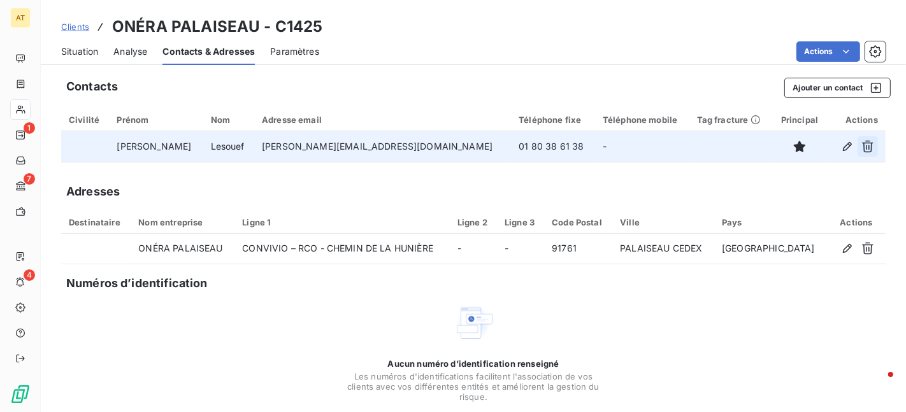
click at [870, 144] on icon "button" at bounding box center [868, 146] width 13 height 13
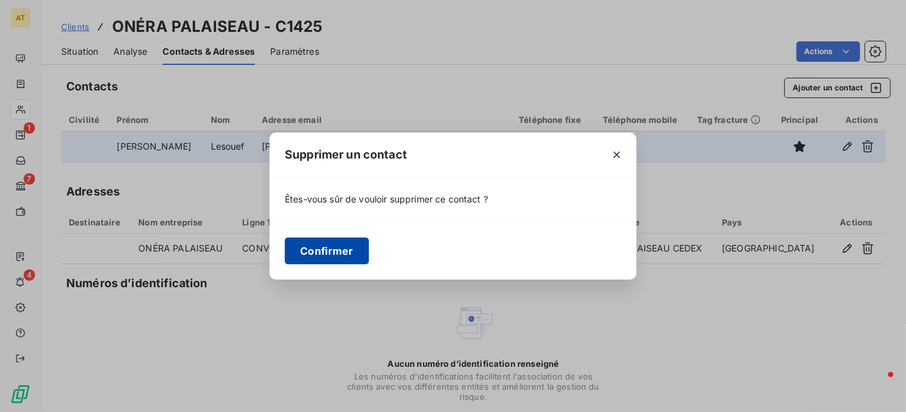
click at [304, 250] on button "Confirmer" at bounding box center [327, 251] width 84 height 27
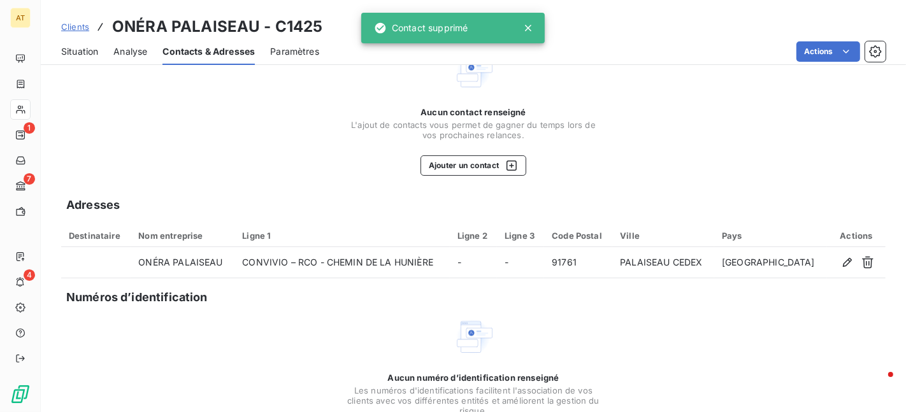
scroll to position [57, 0]
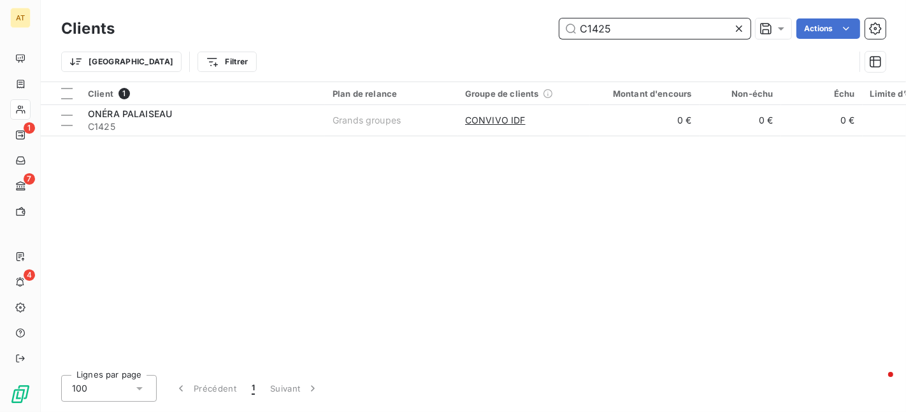
click at [632, 18] on input "C1425" at bounding box center [655, 28] width 191 height 20
click at [639, 32] on input "C1425" at bounding box center [655, 28] width 191 height 20
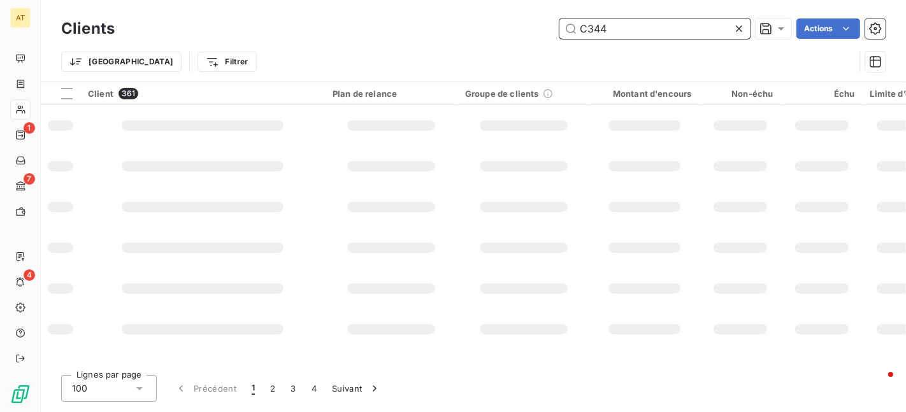
type input "C3444"
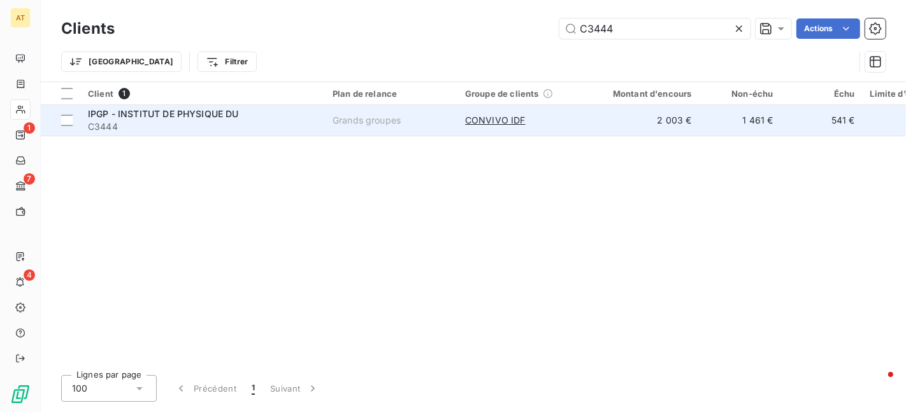
click at [159, 122] on span "C3444" at bounding box center [202, 126] width 229 height 13
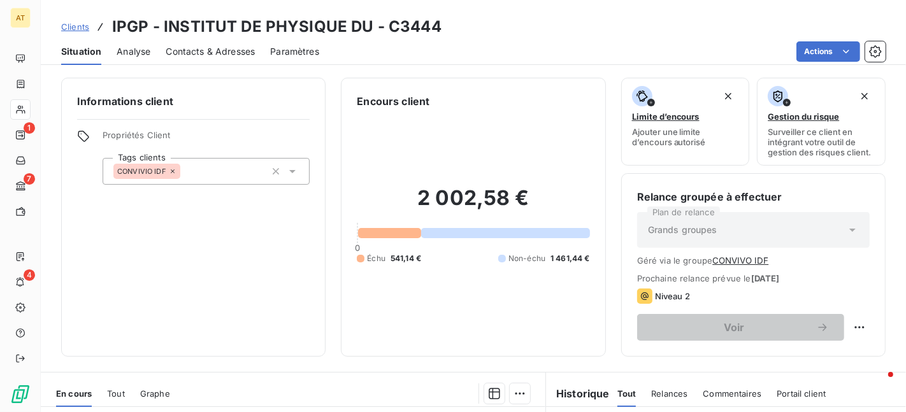
click at [231, 52] on span "Contacts & Adresses" at bounding box center [210, 51] width 89 height 13
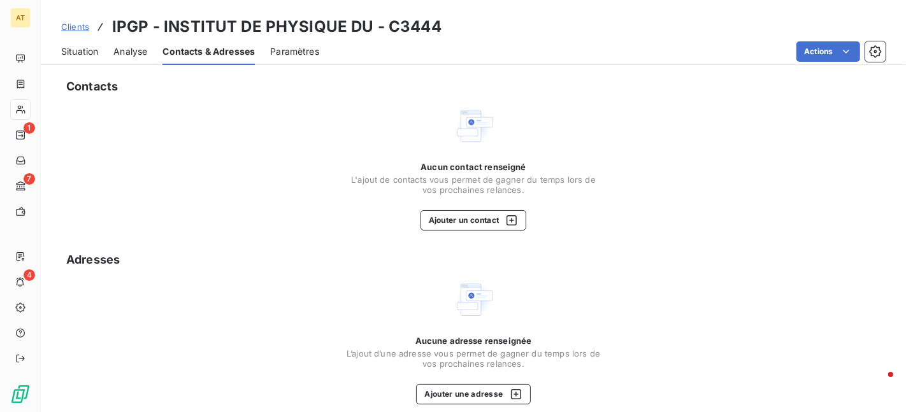
click at [273, 90] on div "Contacts" at bounding box center [478, 87] width 825 height 18
